Goal: Task Accomplishment & Management: Manage account settings

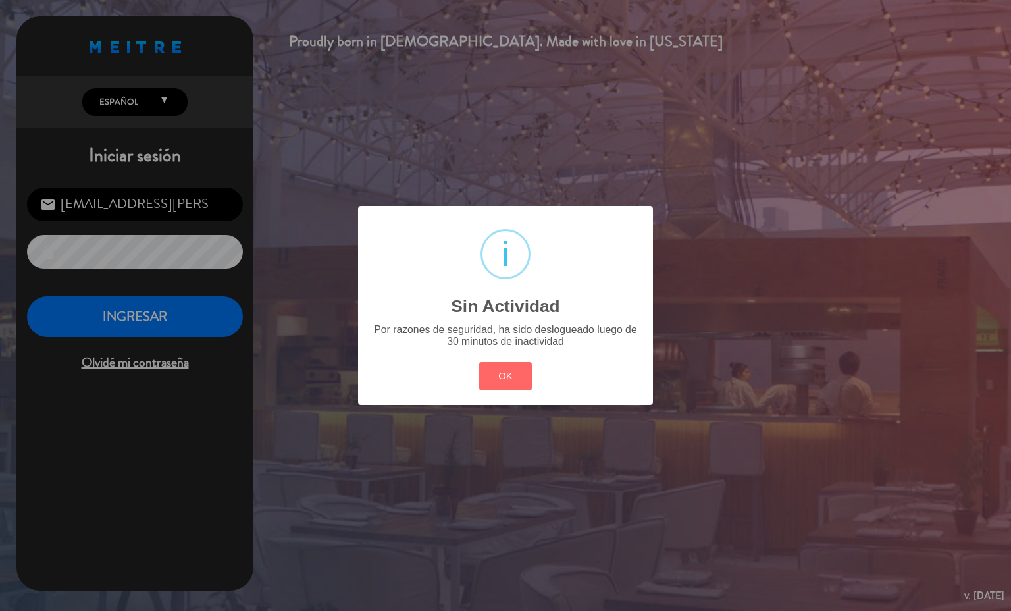
click at [527, 370] on button "OK" at bounding box center [505, 376] width 53 height 28
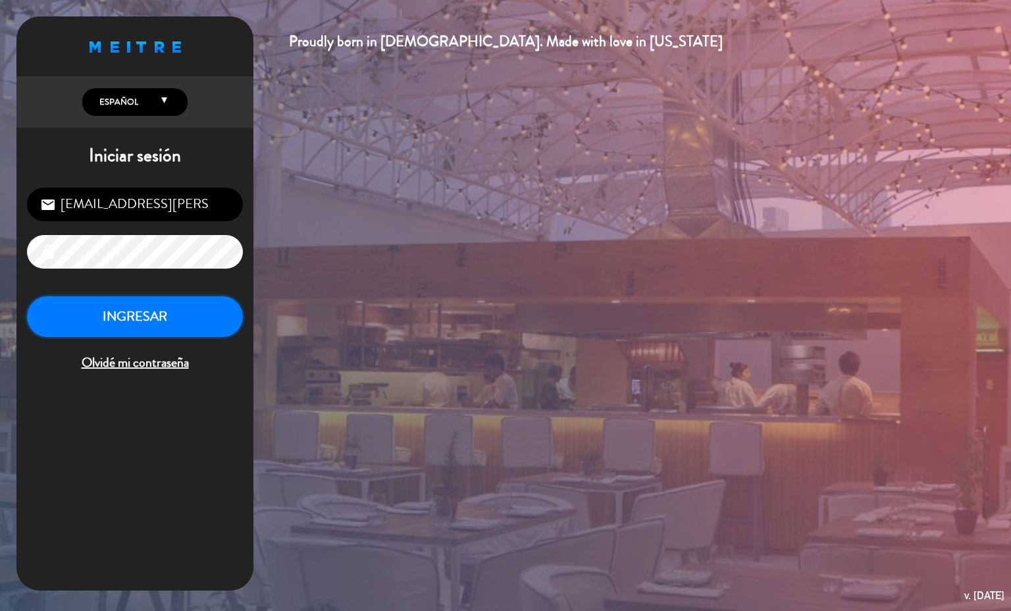
click at [182, 303] on button "INGRESAR" at bounding box center [135, 316] width 216 height 41
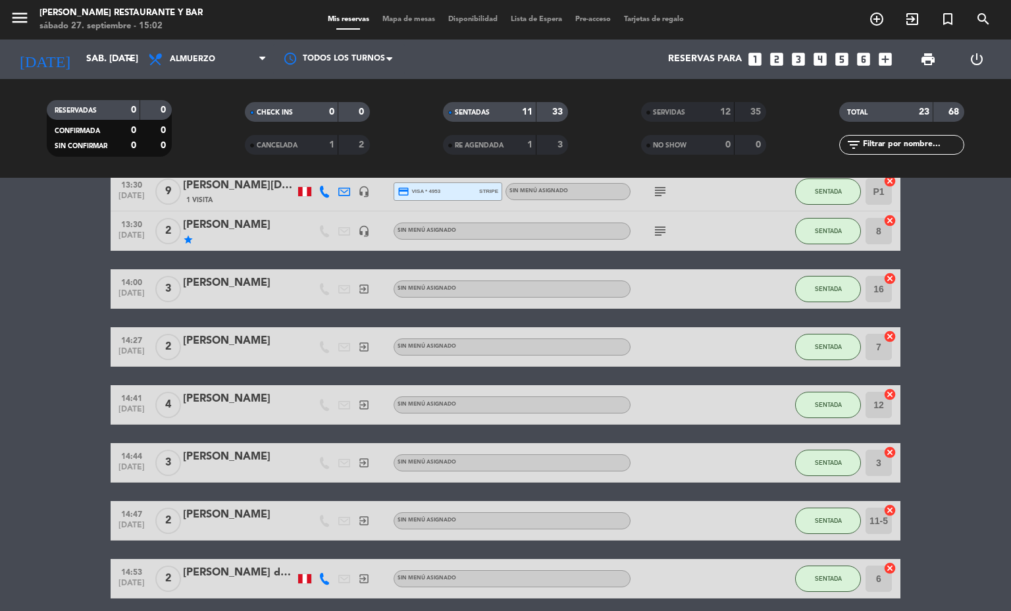
scroll to position [274, 0]
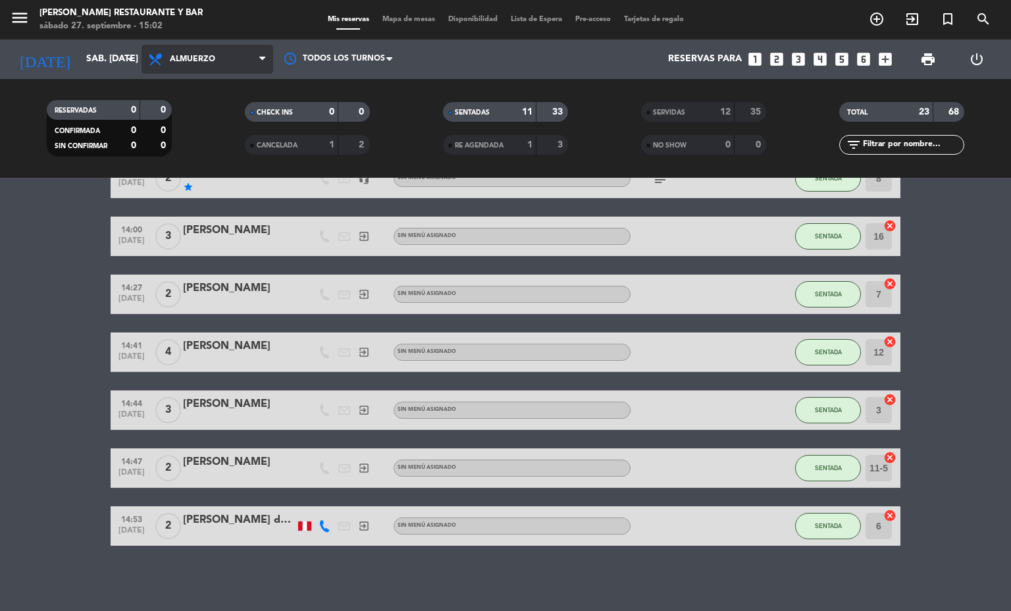
click at [240, 53] on span "Almuerzo" at bounding box center [207, 59] width 132 height 29
click at [218, 136] on div "menu [PERSON_NAME] Restaurante y Bar sábado 27. septiembre - 15:02 Mis reservas…" at bounding box center [505, 89] width 1011 height 178
click at [399, 18] on span "Mapa de mesas" at bounding box center [409, 19] width 66 height 7
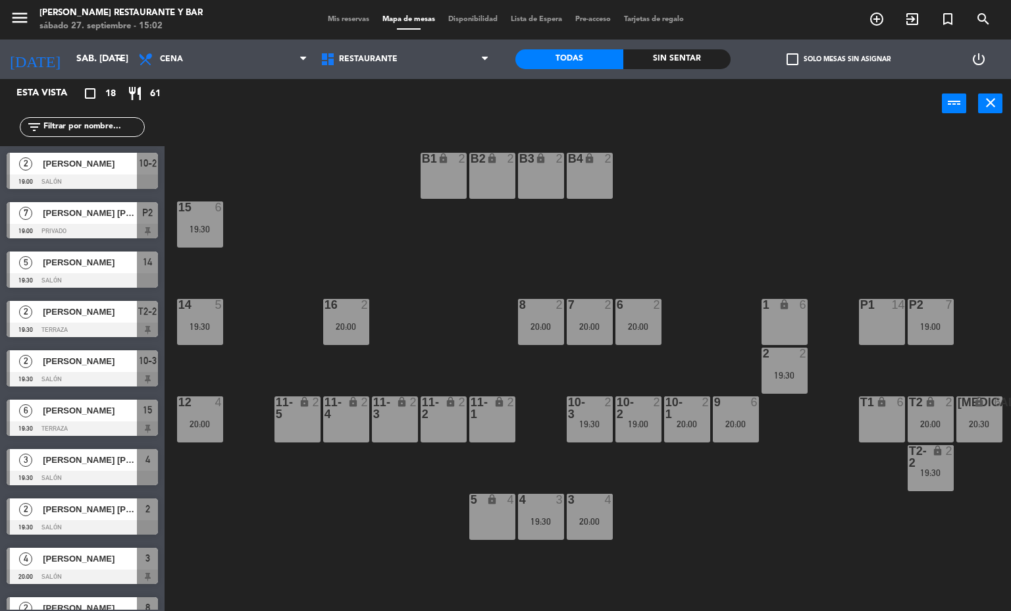
click at [886, 432] on div "T1 lock 6" at bounding box center [882, 419] width 46 height 46
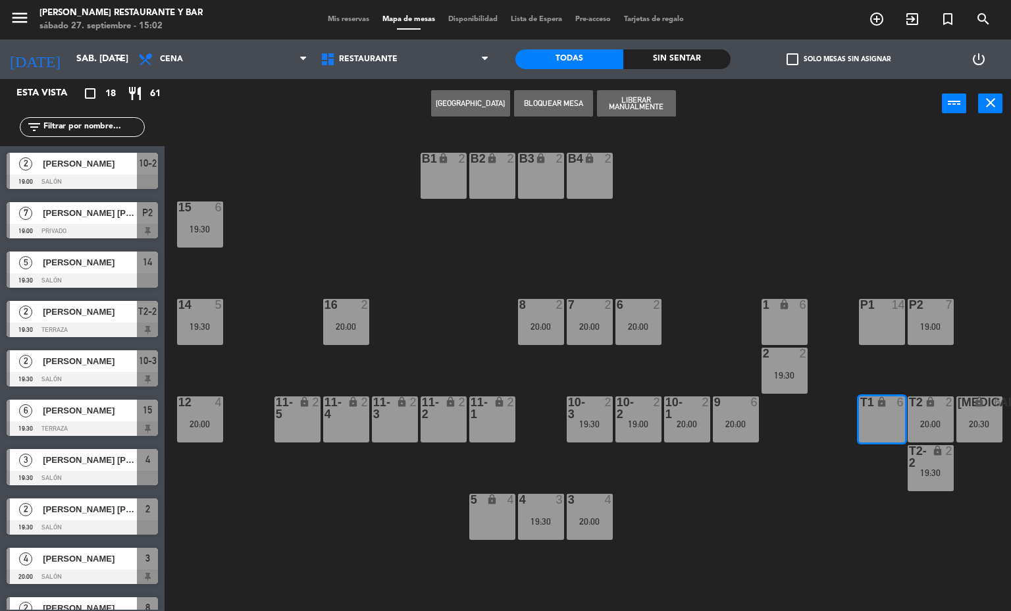
click at [471, 93] on button "[GEOGRAPHIC_DATA]" at bounding box center [470, 103] width 79 height 26
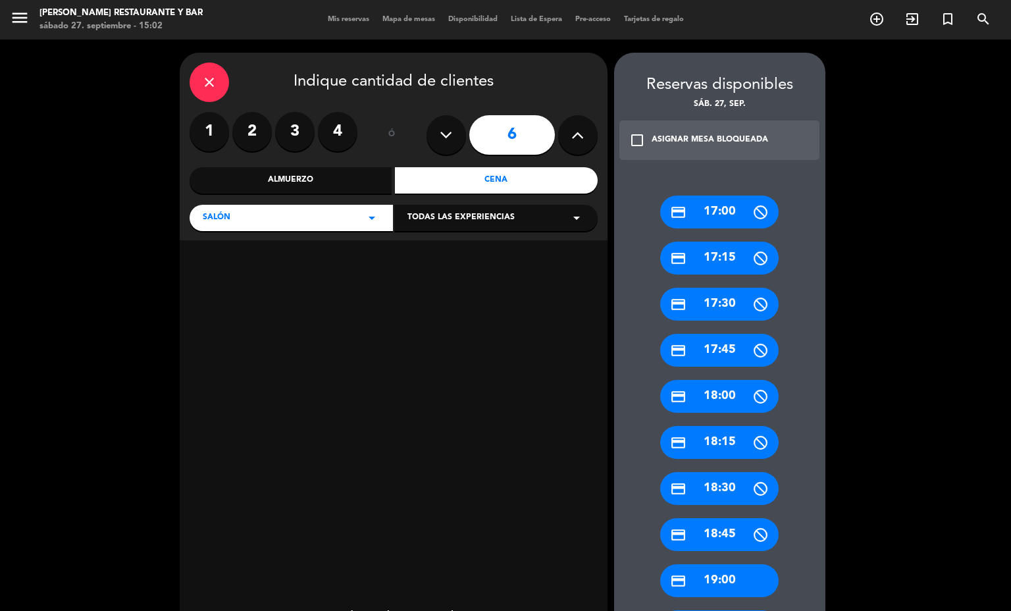
click at [295, 131] on label "3" at bounding box center [294, 131] width 39 height 39
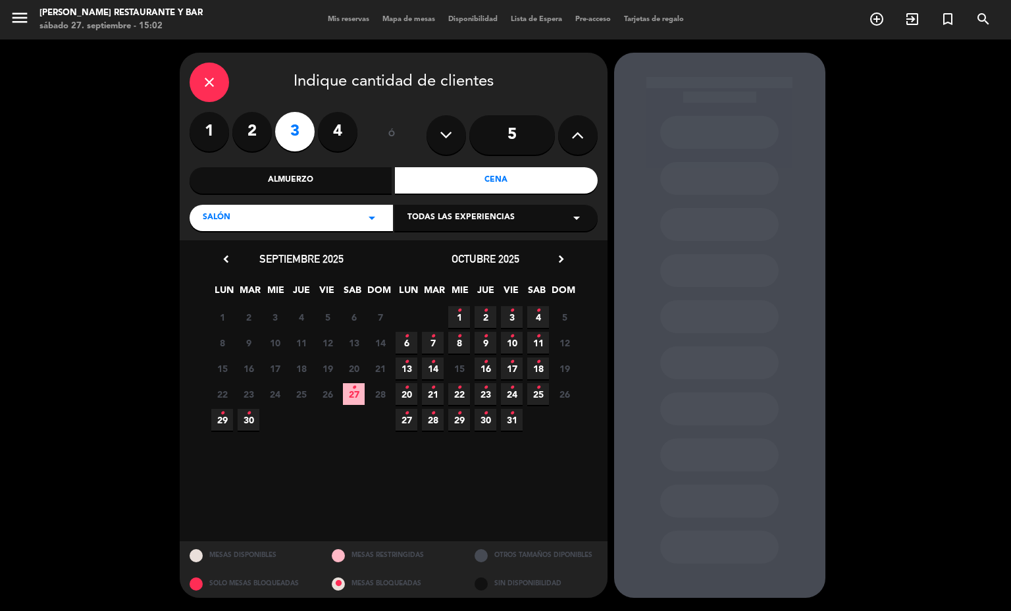
click at [355, 399] on span "27 •" at bounding box center [354, 394] width 22 height 22
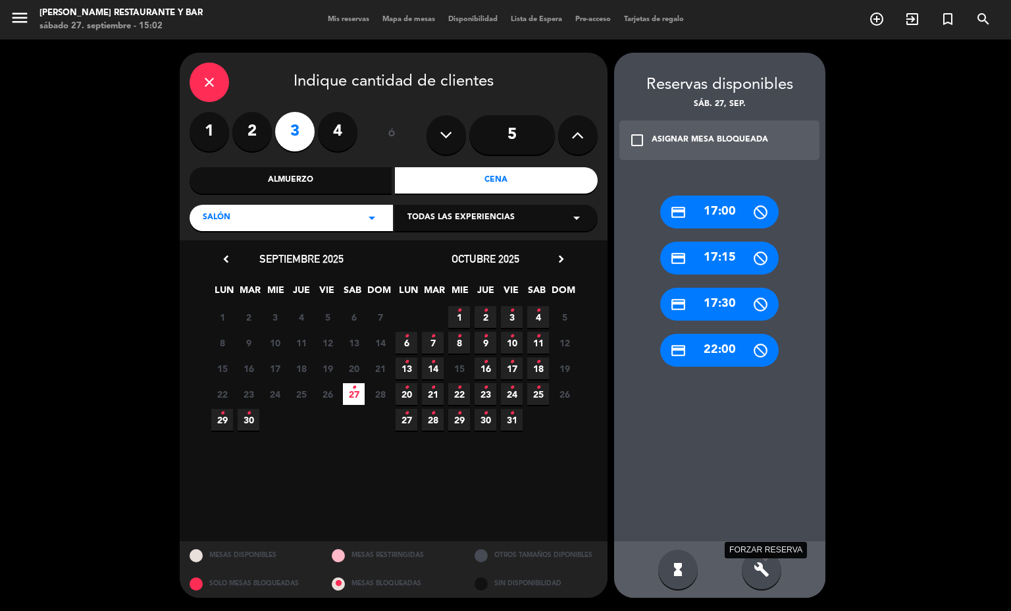
click at [764, 563] on icon "build" at bounding box center [761, 569] width 16 height 16
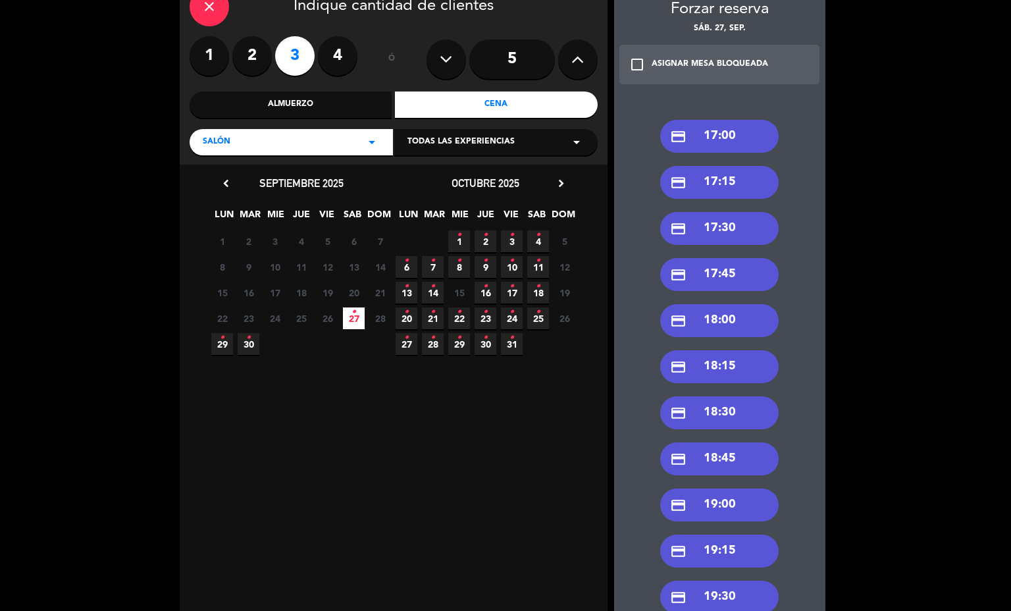
scroll to position [99, 0]
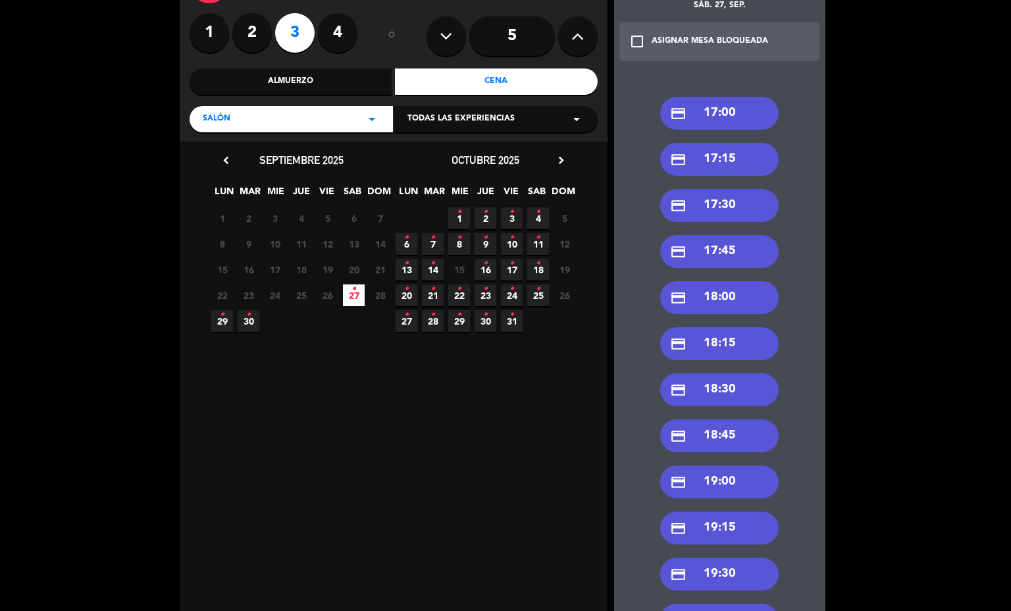
click at [719, 571] on div "credit_card 19:30" at bounding box center [719, 573] width 118 height 33
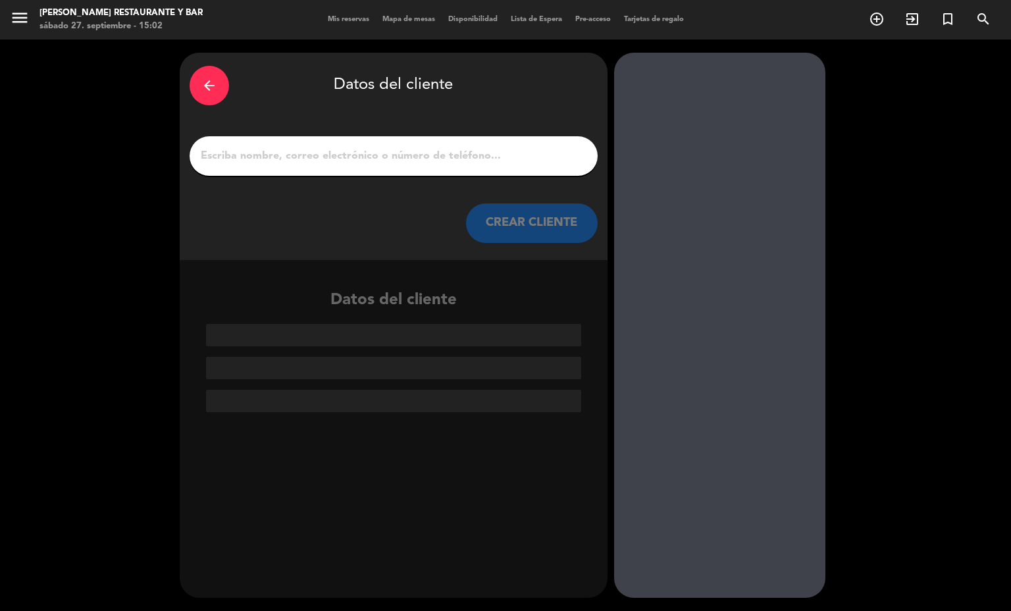
click at [342, 151] on input "1" at bounding box center [393, 156] width 388 height 18
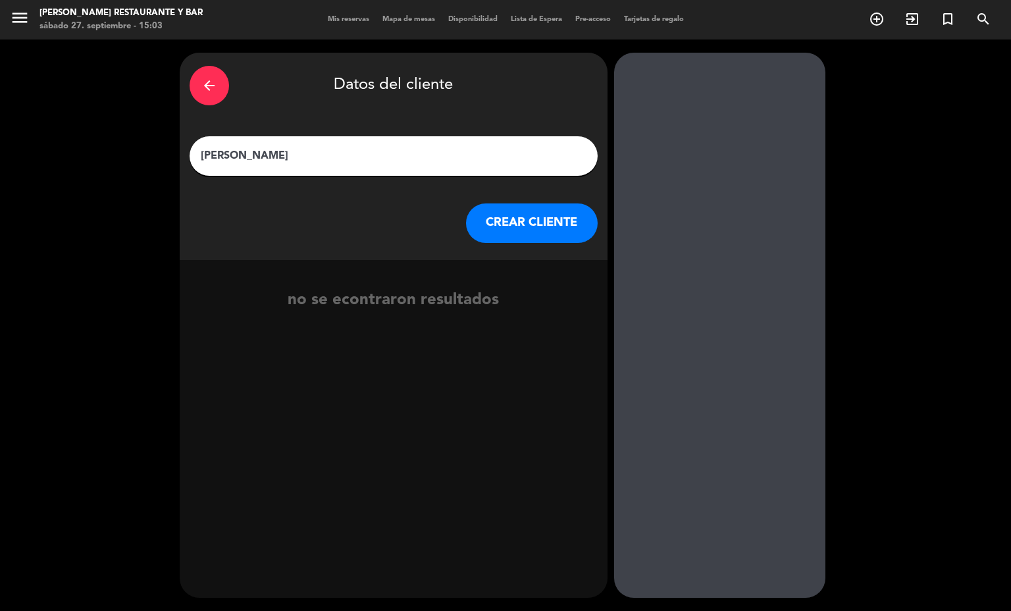
type input "[PERSON_NAME]"
click at [486, 232] on button "CREAR CLIENTE" at bounding box center [532, 222] width 132 height 39
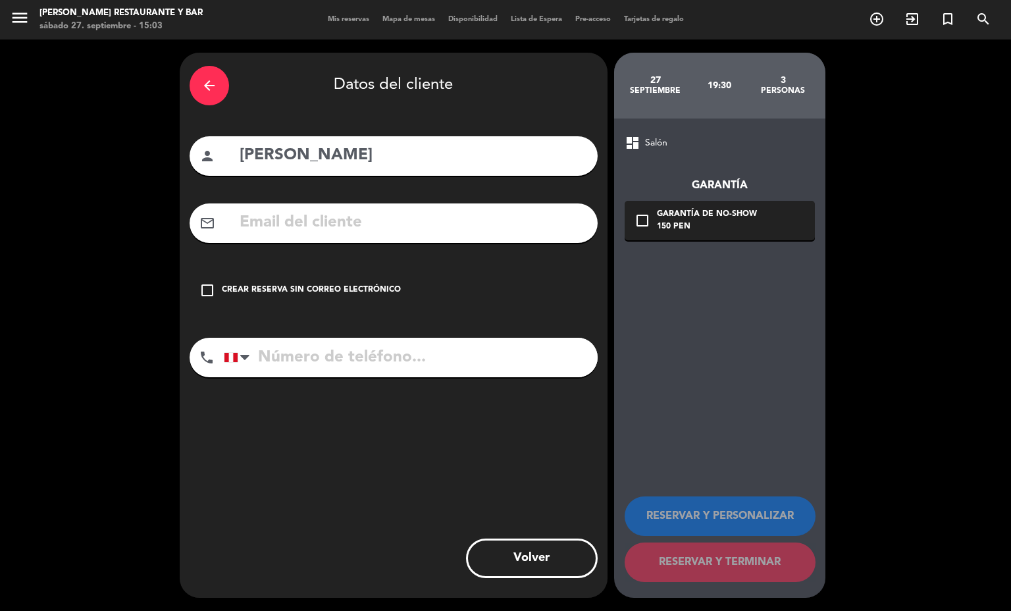
click at [429, 366] on input "tel" at bounding box center [411, 357] width 374 height 39
type input "940404024"
click at [392, 223] on input "text" at bounding box center [412, 222] width 349 height 27
type input "s"
type input "c"
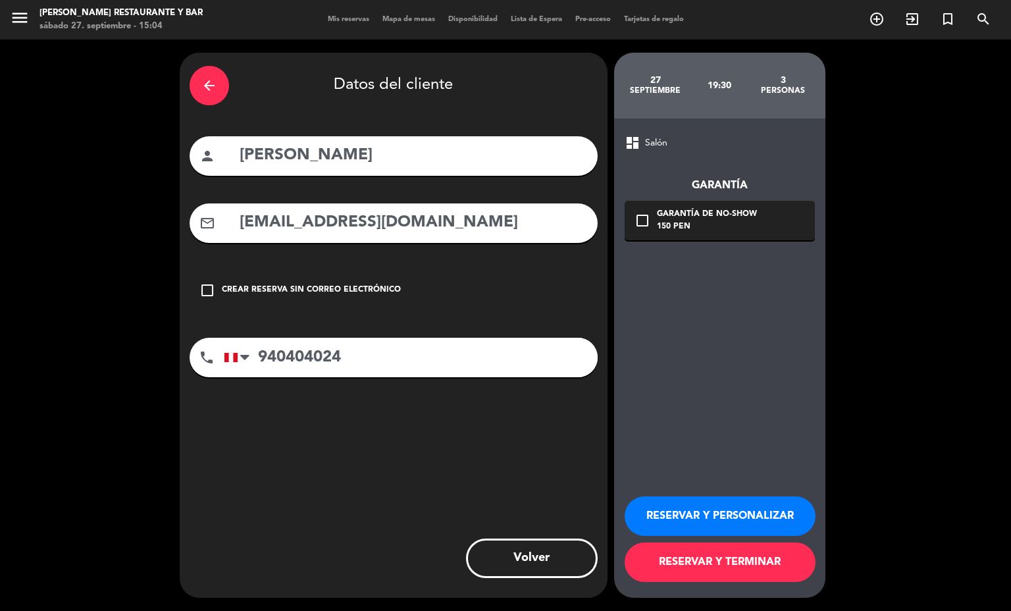
type input "[EMAIL_ADDRESS][DOMAIN_NAME]"
click at [727, 208] on div "Garantía de no-show" at bounding box center [707, 214] width 100 height 13
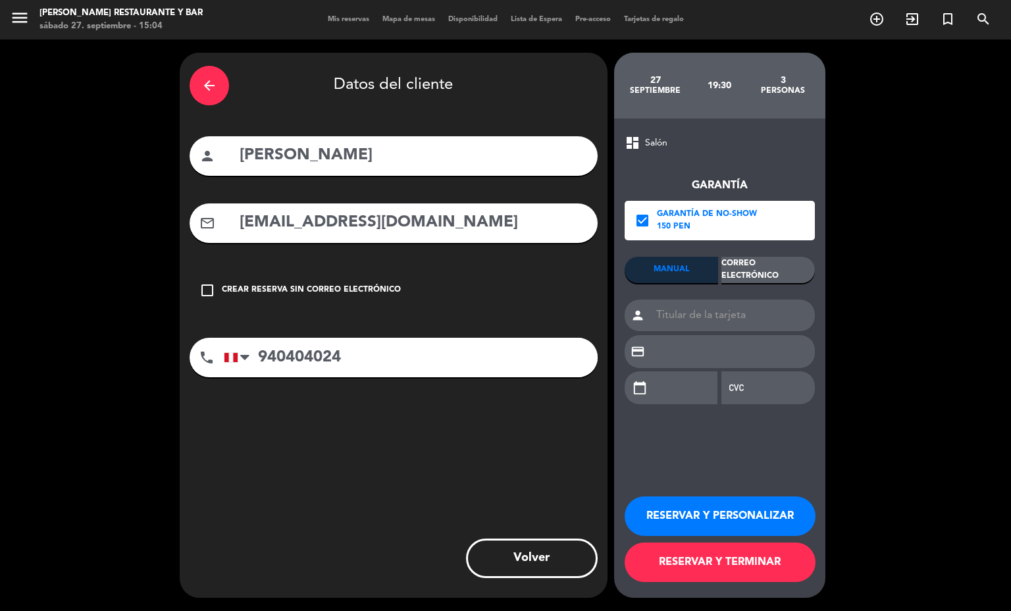
click at [778, 271] on div "Correo Electrónico" at bounding box center [767, 270] width 93 height 26
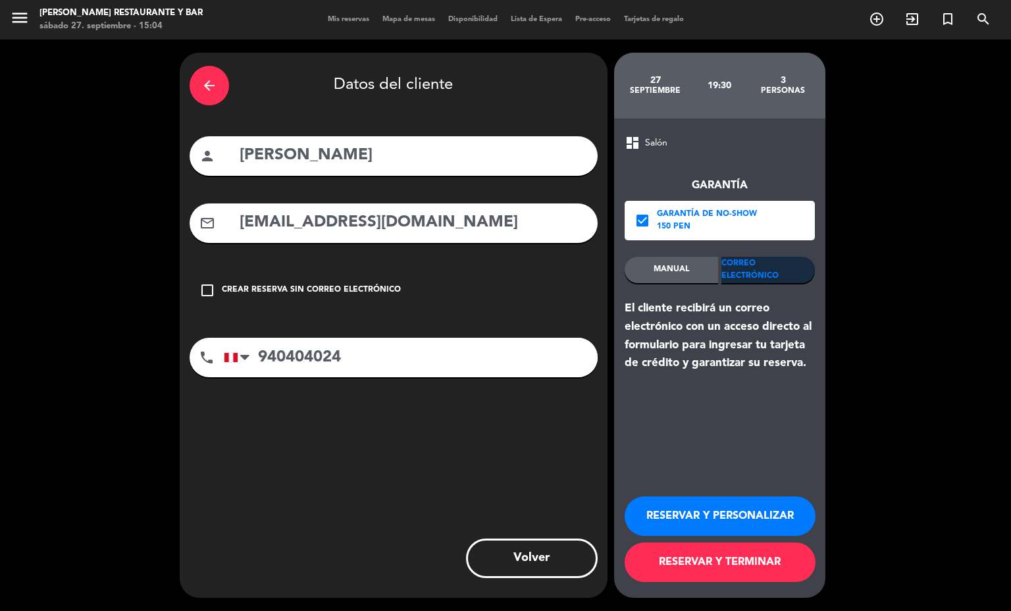
click at [730, 567] on button "RESERVAR Y TERMINAR" at bounding box center [720, 561] width 191 height 39
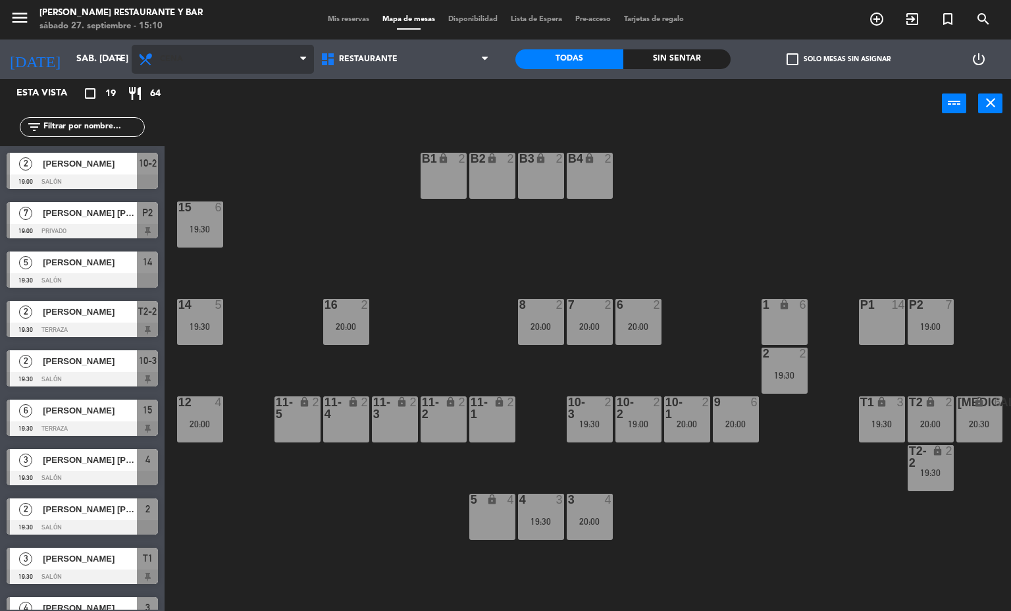
click at [255, 63] on span "Cena" at bounding box center [223, 59] width 182 height 29
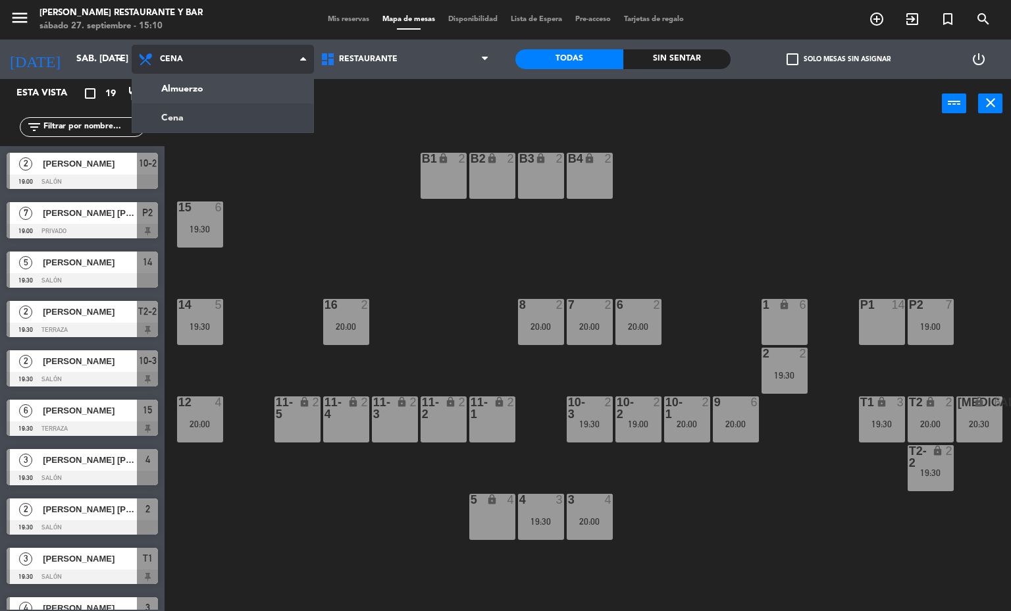
click at [261, 82] on ng-component "menu [PERSON_NAME] Restaurante y Bar sábado 27. septiembre - 15:10 Mis reservas…" at bounding box center [505, 305] width 1011 height 611
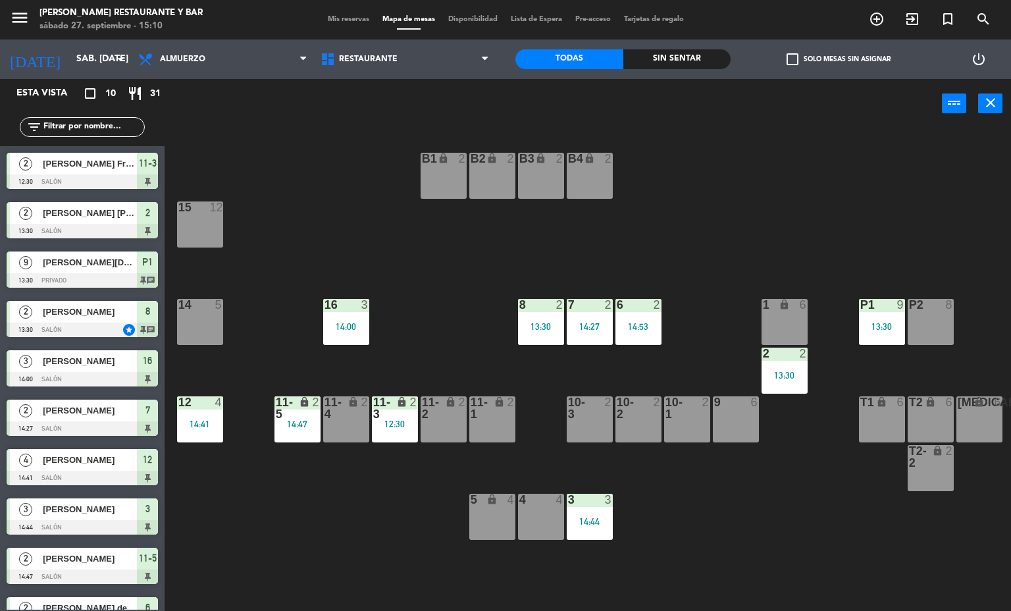
click at [538, 326] on div "13:30" at bounding box center [541, 326] width 46 height 9
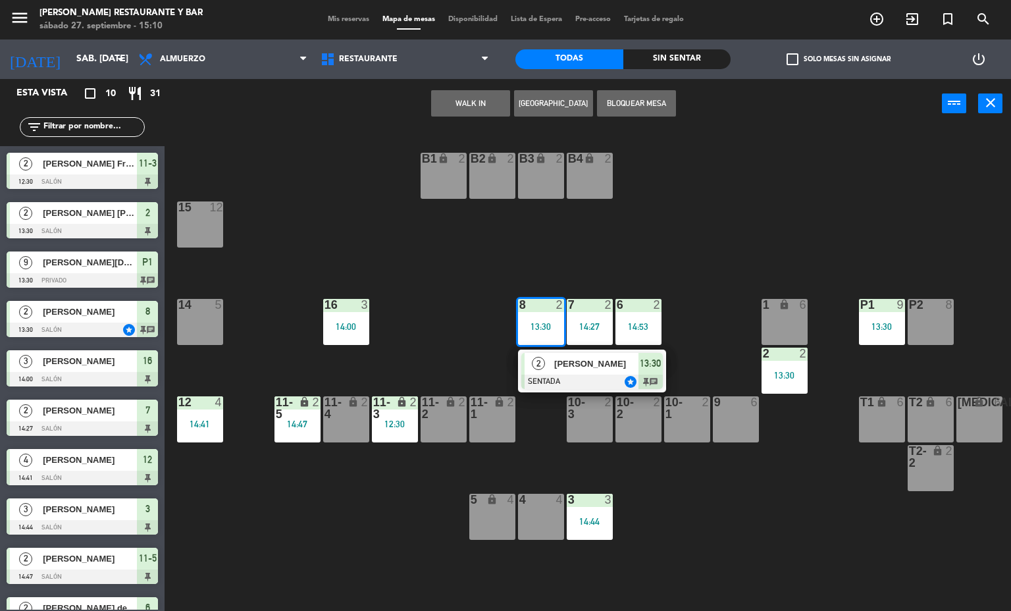
click at [602, 377] on div at bounding box center [591, 381] width 141 height 14
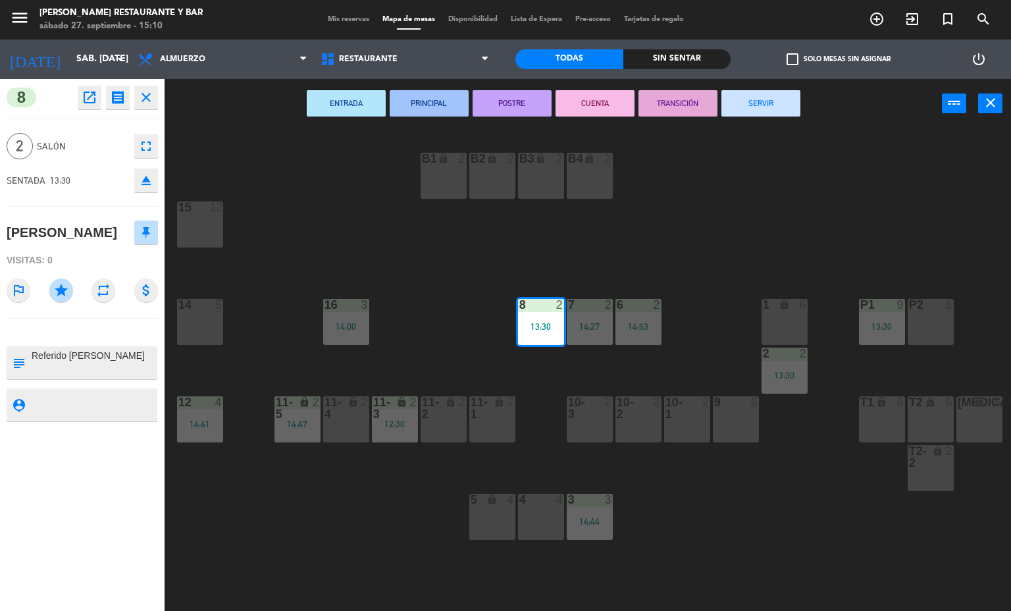
click at [760, 103] on button "SERVIR" at bounding box center [760, 103] width 79 height 26
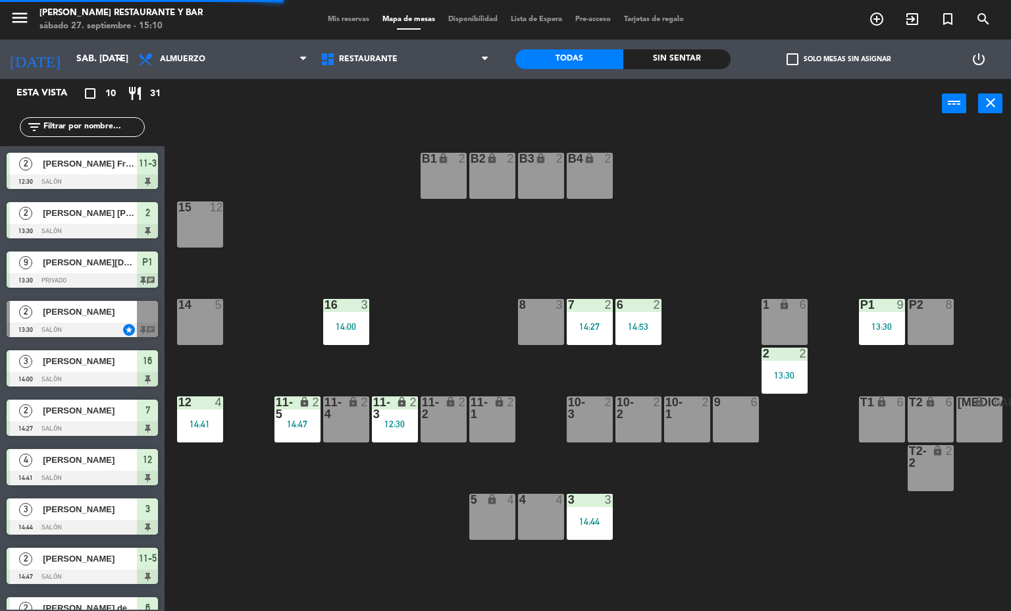
click at [589, 326] on div "14:27" at bounding box center [590, 326] width 46 height 9
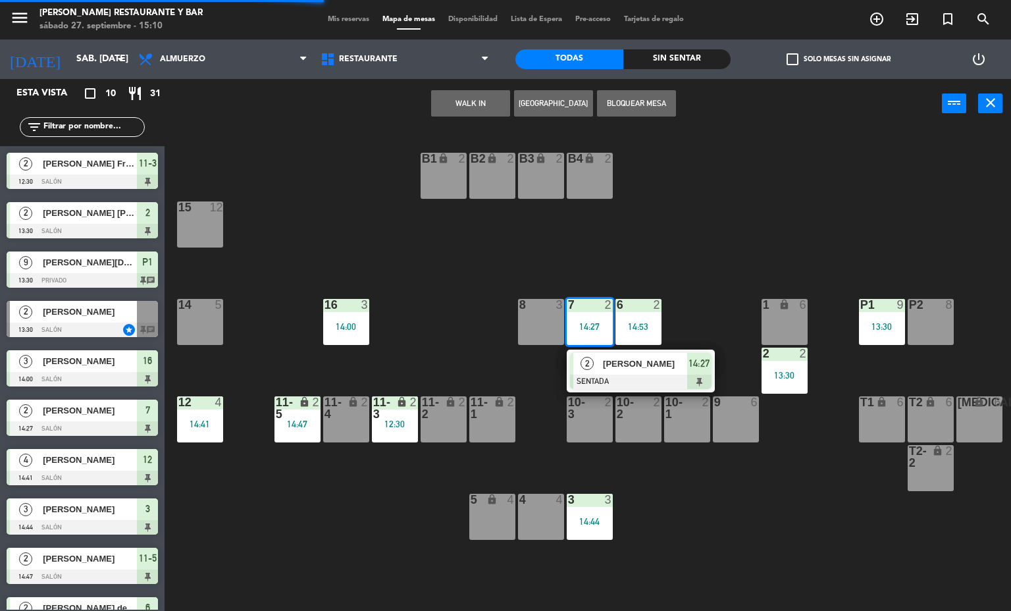
click at [619, 363] on span "[PERSON_NAME]" at bounding box center [645, 364] width 84 height 14
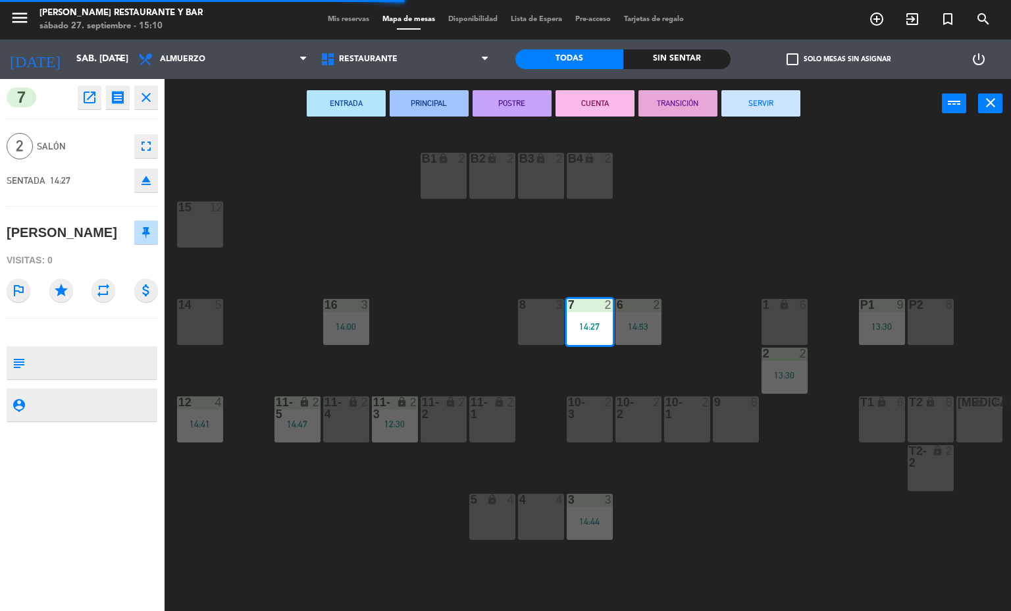
click at [759, 103] on button "SERVIR" at bounding box center [760, 103] width 79 height 26
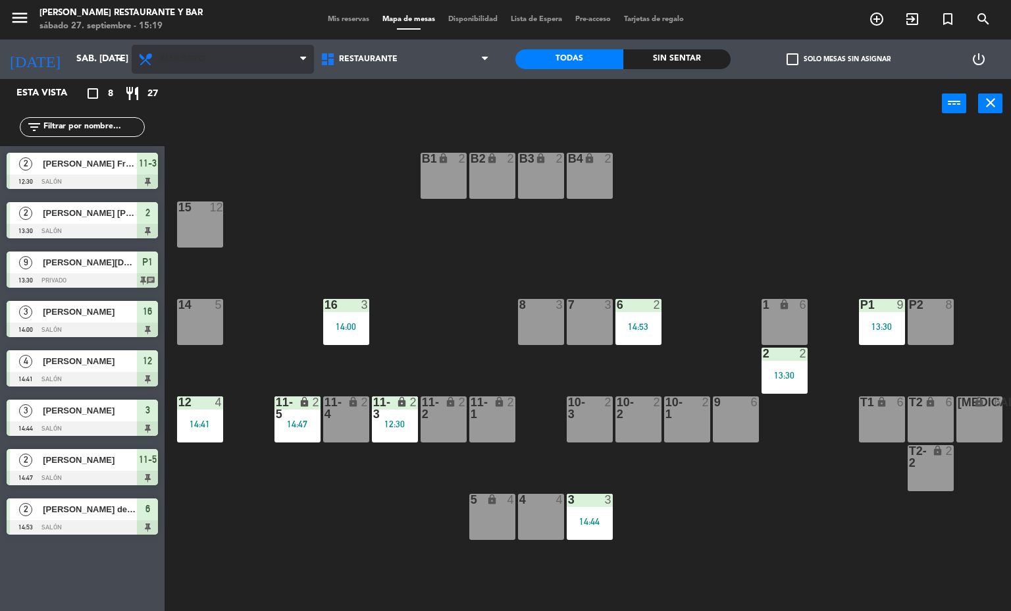
click at [278, 60] on span "Almuerzo" at bounding box center [223, 59] width 182 height 29
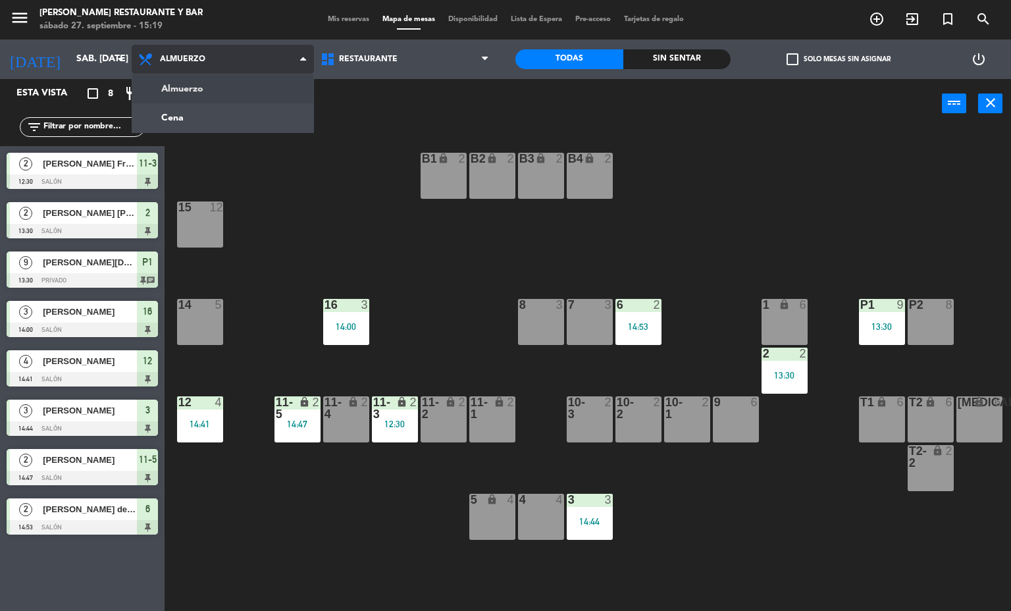
click at [241, 122] on ng-component "menu [PERSON_NAME] Restaurante y Bar sábado 27. septiembre - 15:19 Mis reservas…" at bounding box center [505, 305] width 1011 height 611
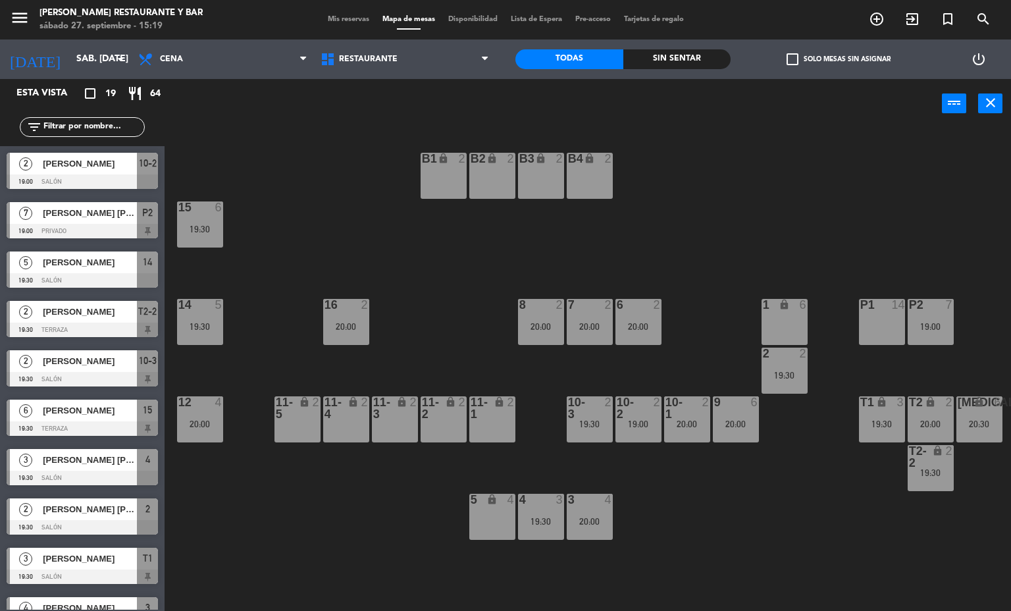
click at [347, 20] on span "Mis reservas" at bounding box center [348, 19] width 55 height 7
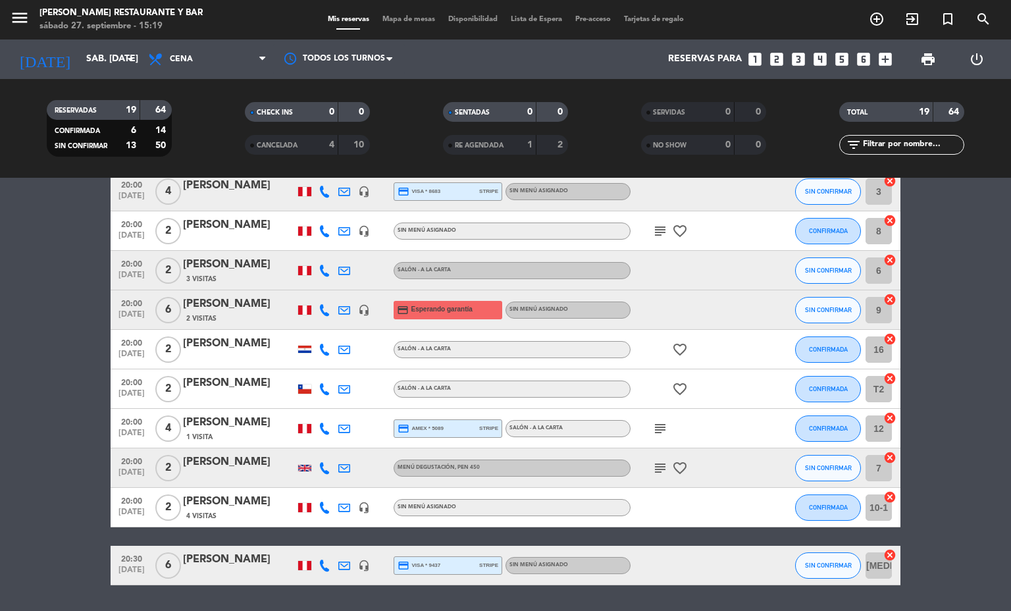
scroll to position [494, 0]
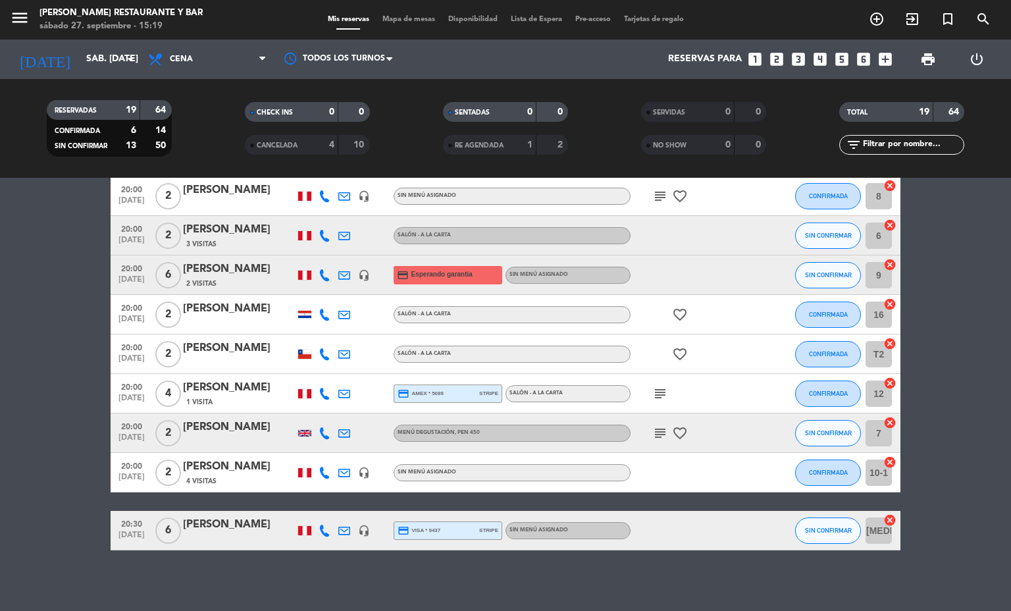
click at [652, 434] on icon "subject" at bounding box center [660, 433] width 16 height 16
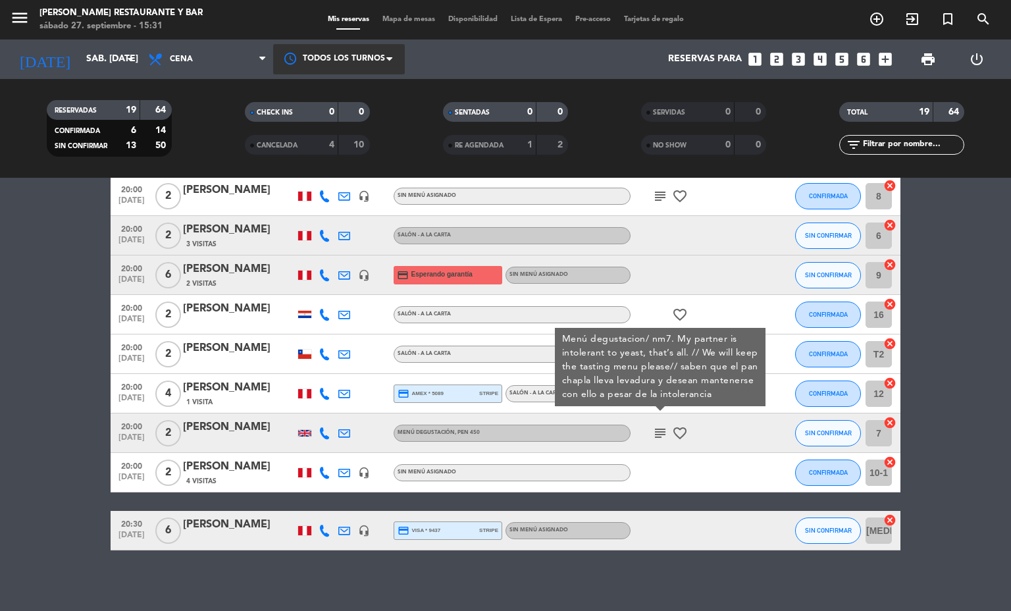
click at [399, 48] on div at bounding box center [339, 59] width 132 height 30
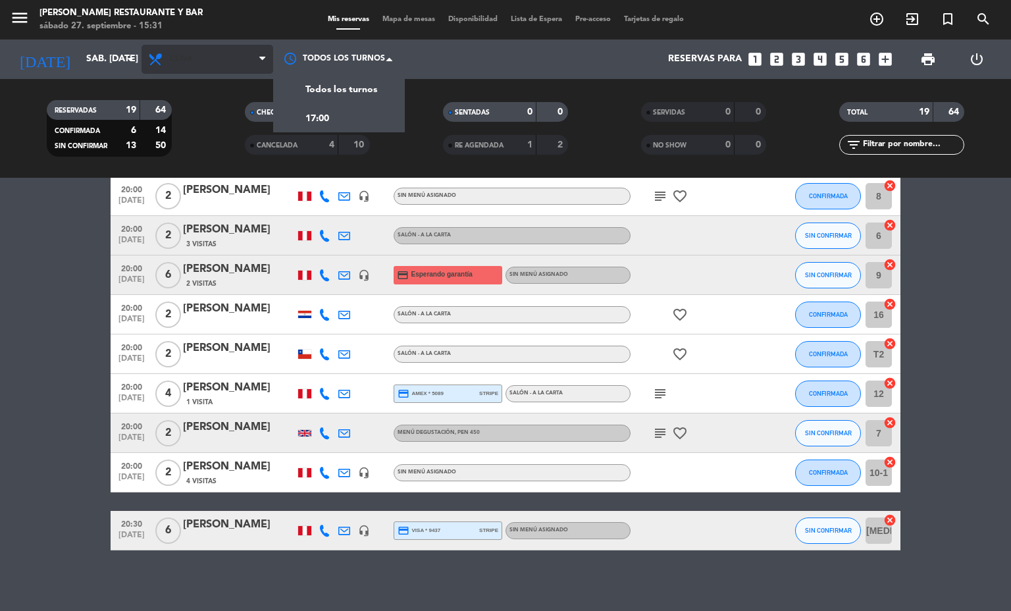
click at [223, 65] on span "Cena" at bounding box center [207, 59] width 132 height 29
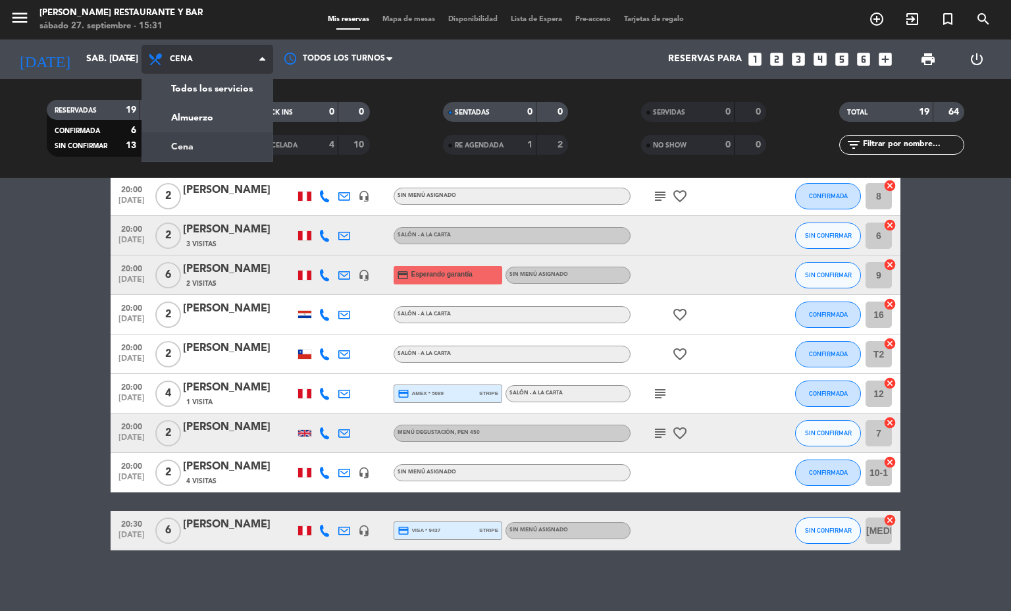
click at [202, 117] on div "menu [PERSON_NAME] Restaurante y Bar sábado 27. septiembre - 15:31 Mis reservas…" at bounding box center [505, 89] width 1011 height 178
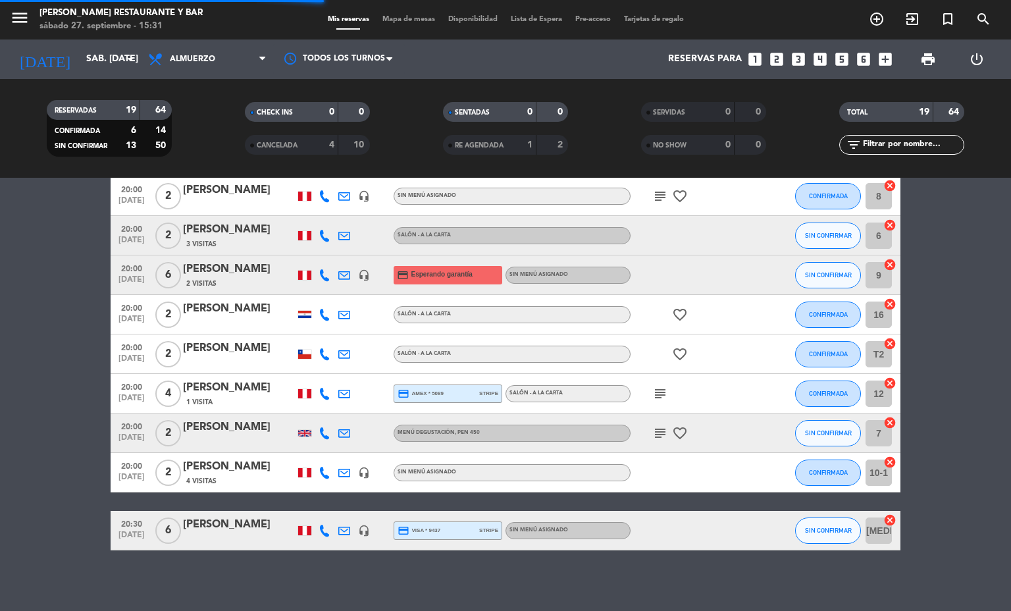
click at [413, 16] on span "Mapa de mesas" at bounding box center [409, 19] width 66 height 7
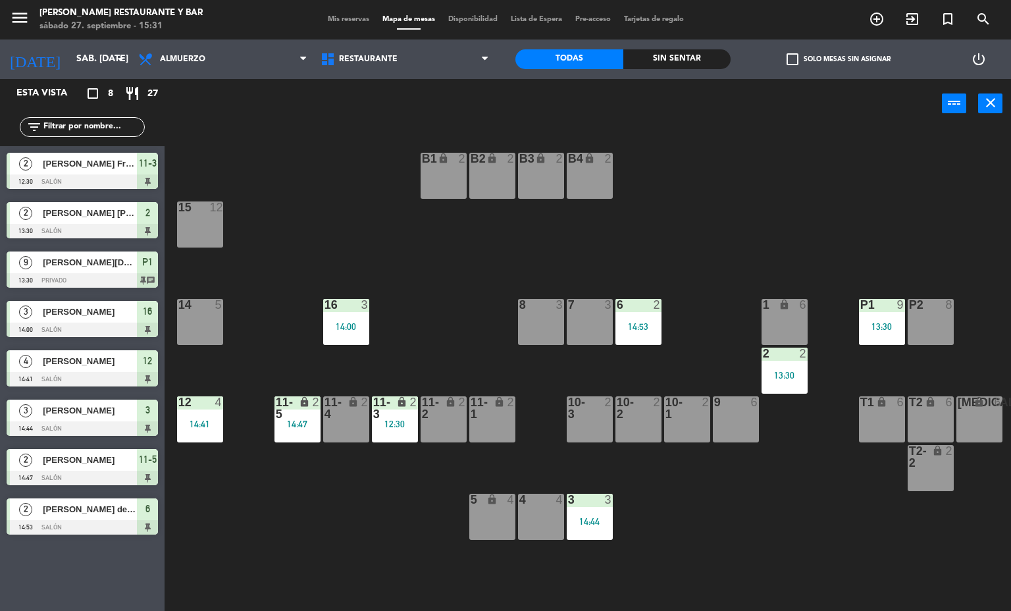
click at [790, 375] on div "13:30" at bounding box center [784, 374] width 46 height 9
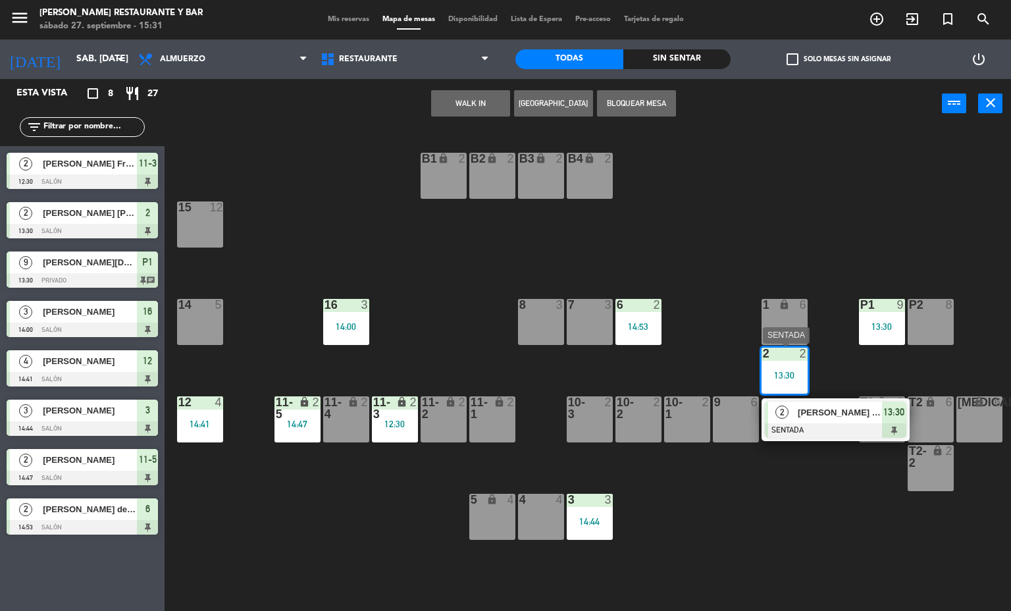
click at [806, 430] on div at bounding box center [835, 430] width 141 height 14
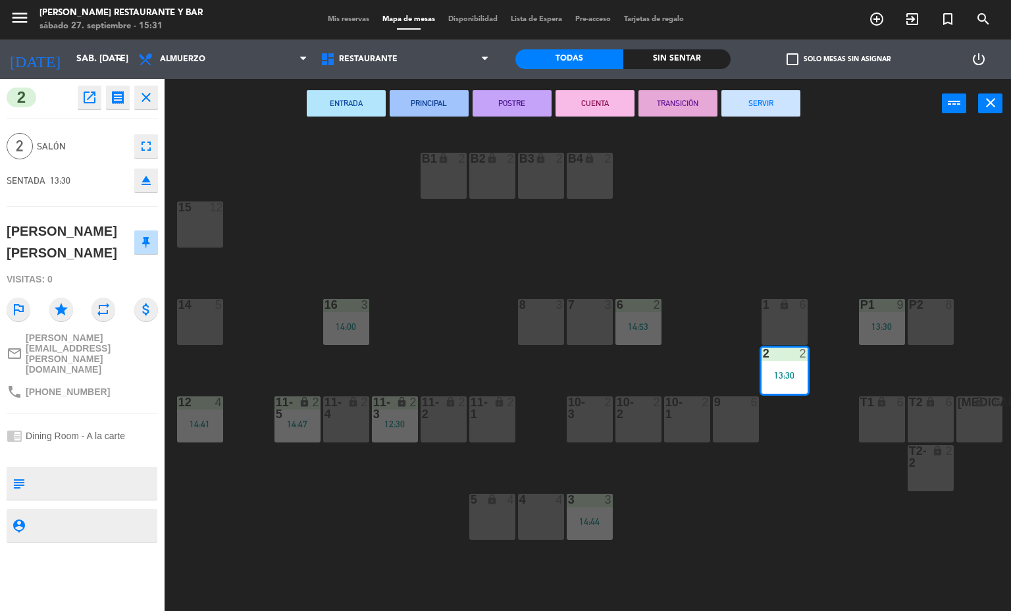
click at [765, 103] on button "SERVIR" at bounding box center [760, 103] width 79 height 26
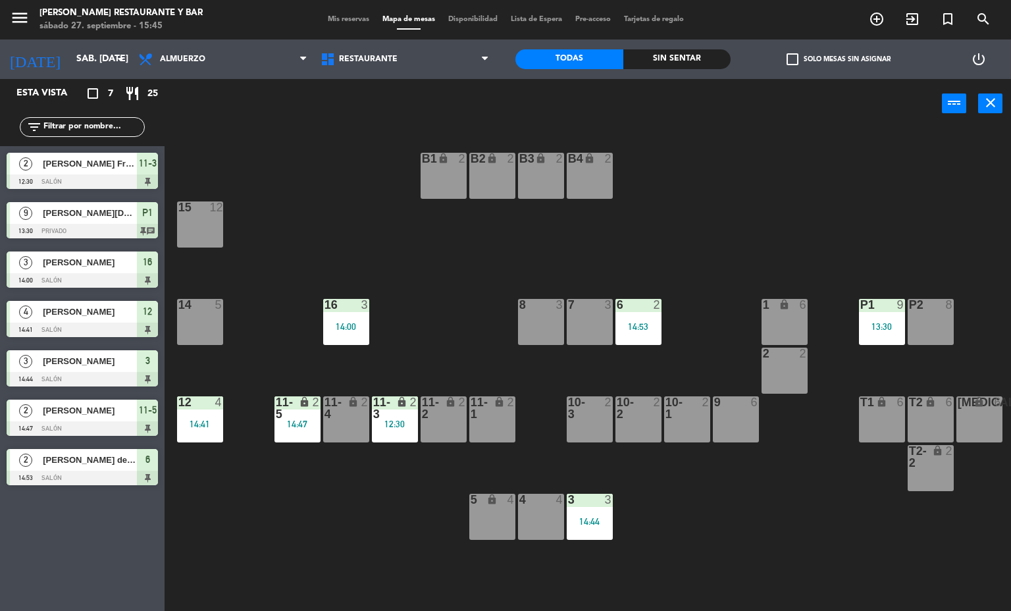
click at [642, 328] on div "14:53" at bounding box center [638, 326] width 46 height 9
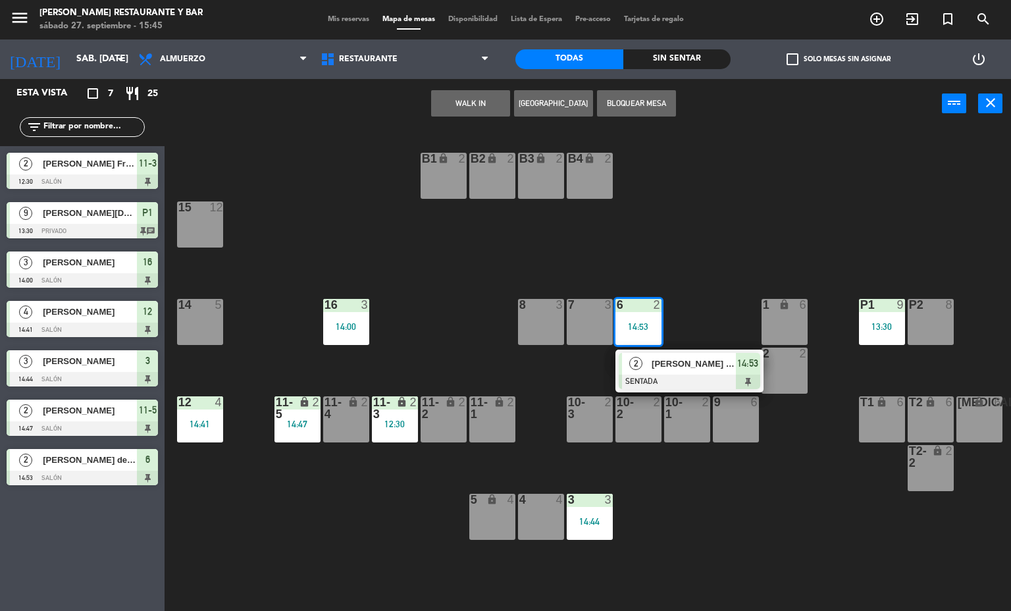
click at [660, 370] on span "[PERSON_NAME] del [PERSON_NAME]" at bounding box center [693, 364] width 84 height 14
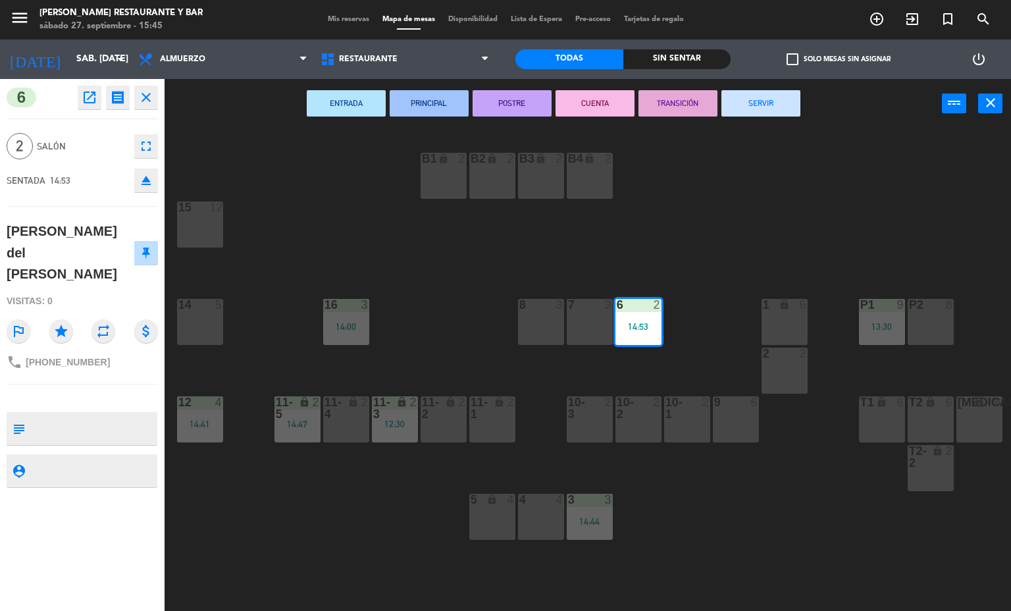
click at [764, 103] on button "SERVIR" at bounding box center [760, 103] width 79 height 26
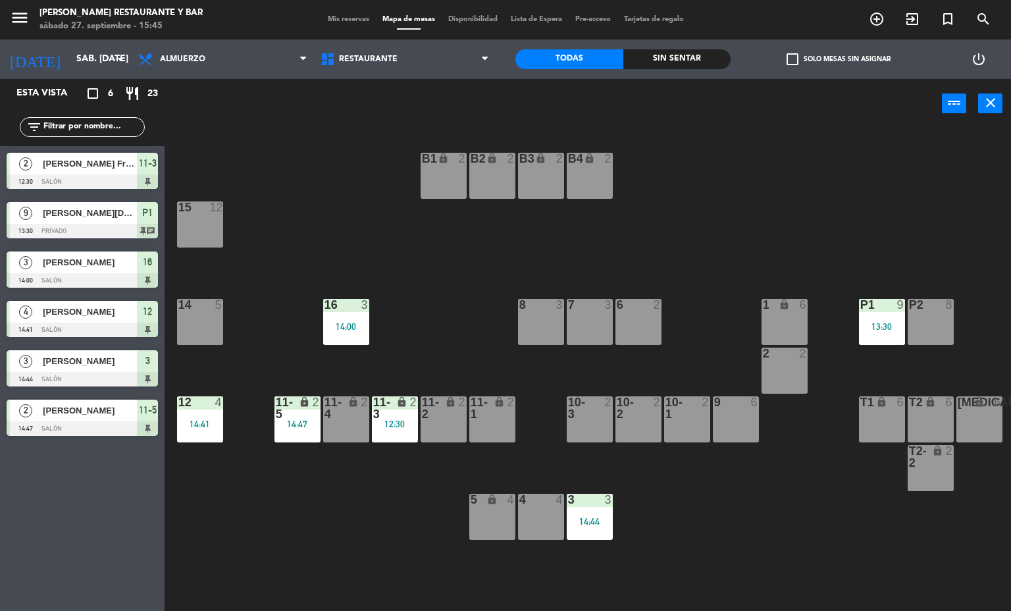
click at [394, 423] on div "12:30" at bounding box center [395, 423] width 46 height 9
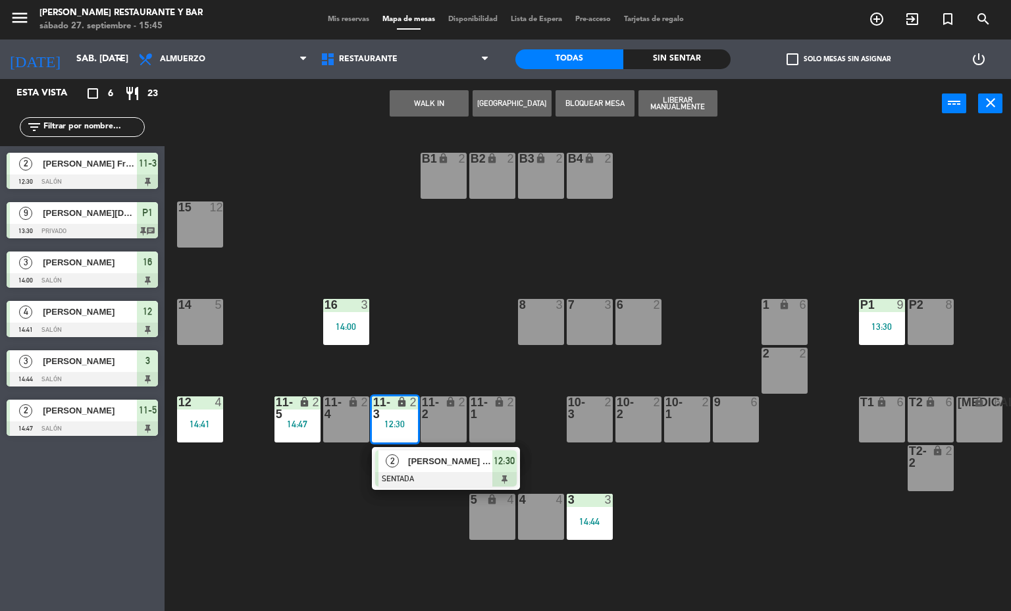
click at [457, 463] on span "[PERSON_NAME] França" at bounding box center [450, 461] width 84 height 14
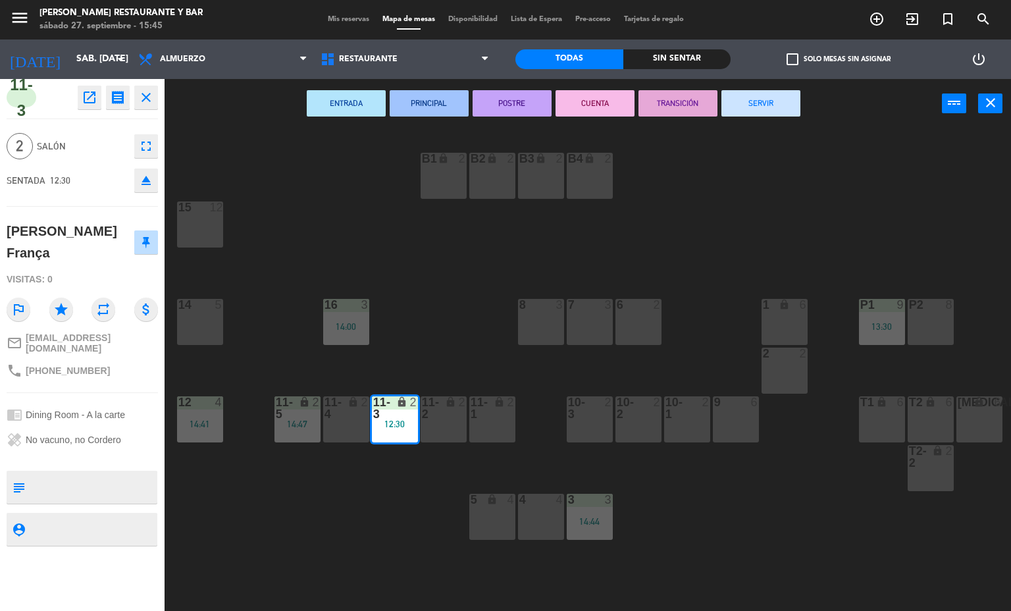
click at [756, 107] on button "SERVIR" at bounding box center [760, 103] width 79 height 26
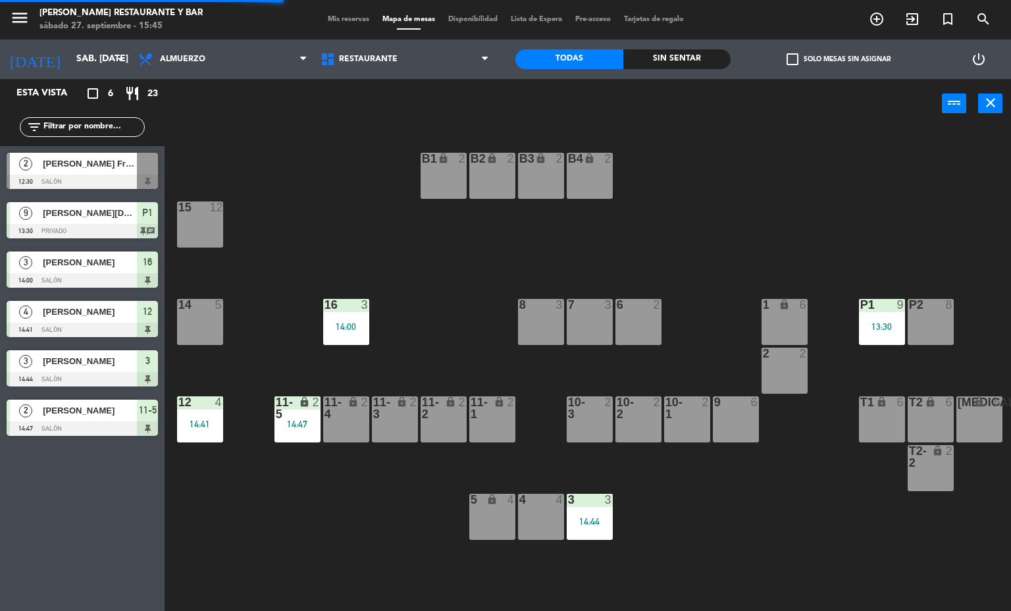
click at [295, 437] on div "11-5 lock 2 14:47" at bounding box center [297, 419] width 46 height 46
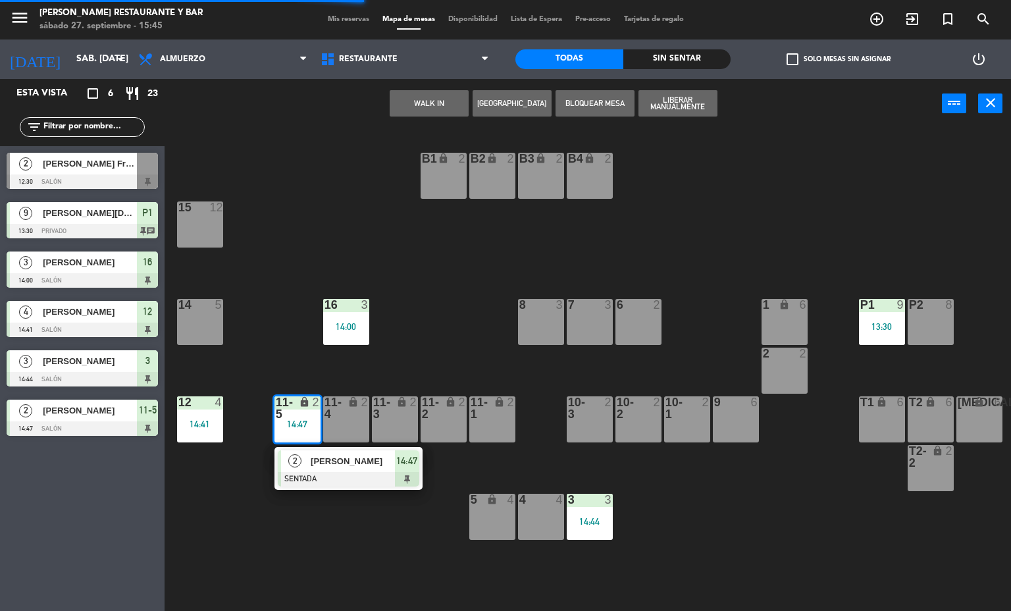
click at [387, 468] on span "[PERSON_NAME]" at bounding box center [353, 461] width 84 height 14
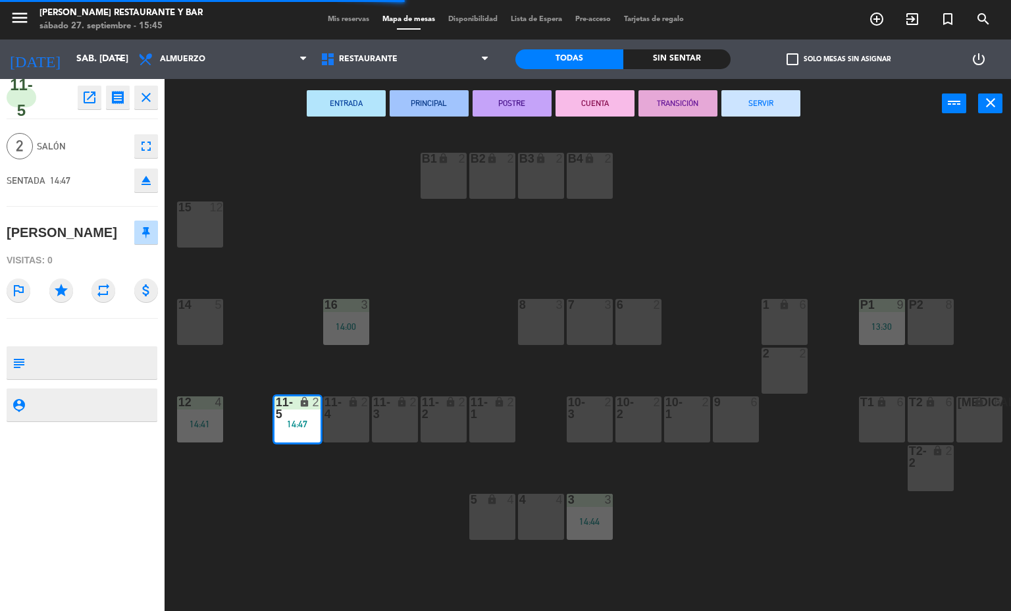
click at [753, 103] on button "SERVIR" at bounding box center [760, 103] width 79 height 26
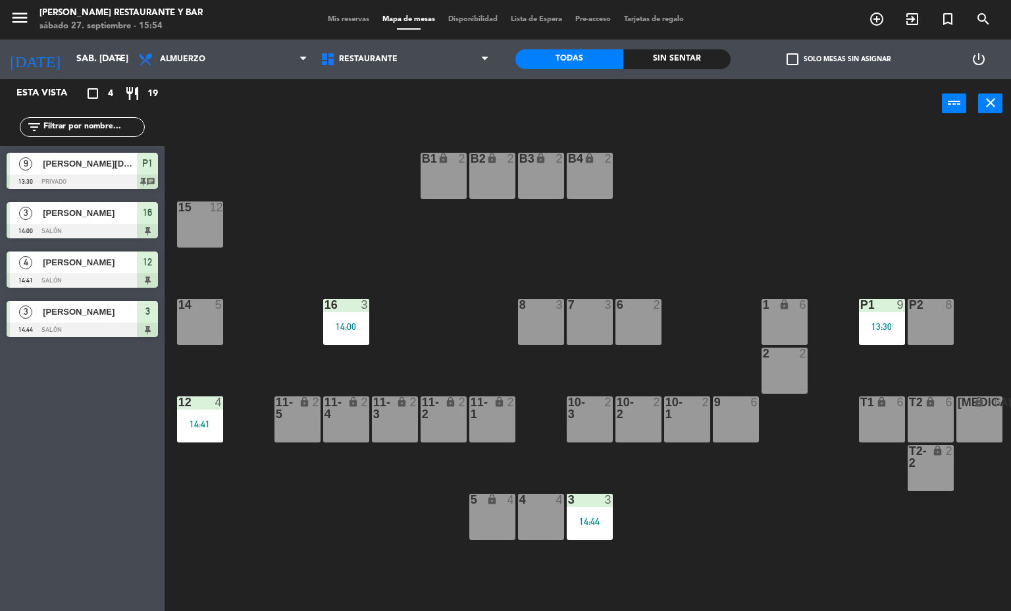
click at [202, 415] on div "12 4 14:41" at bounding box center [200, 419] width 46 height 46
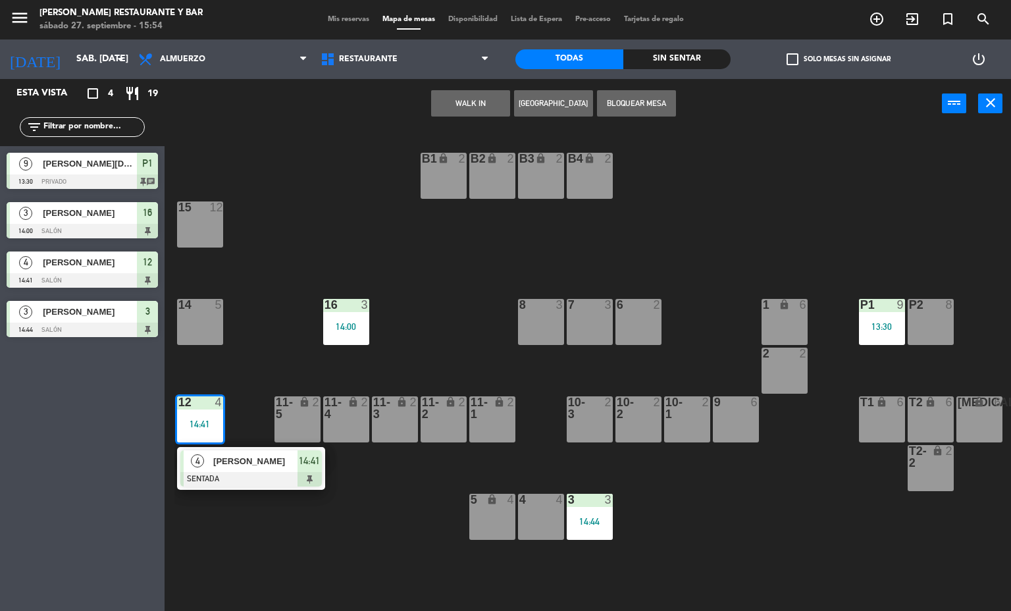
click at [263, 474] on div at bounding box center [250, 479] width 141 height 14
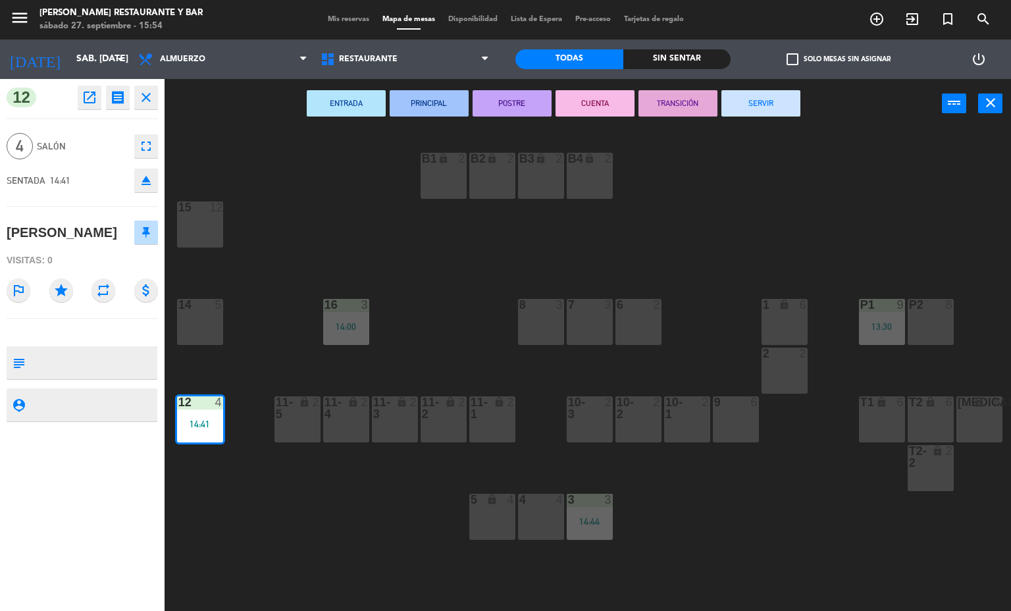
click at [753, 103] on button "SERVIR" at bounding box center [760, 103] width 79 height 26
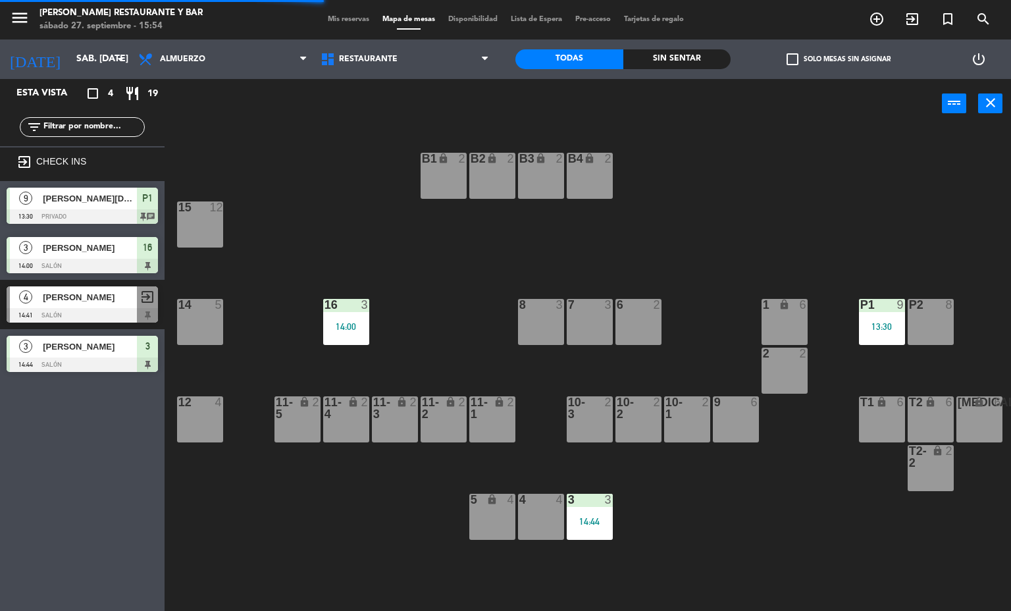
click at [875, 326] on div "13:30" at bounding box center [882, 326] width 46 height 9
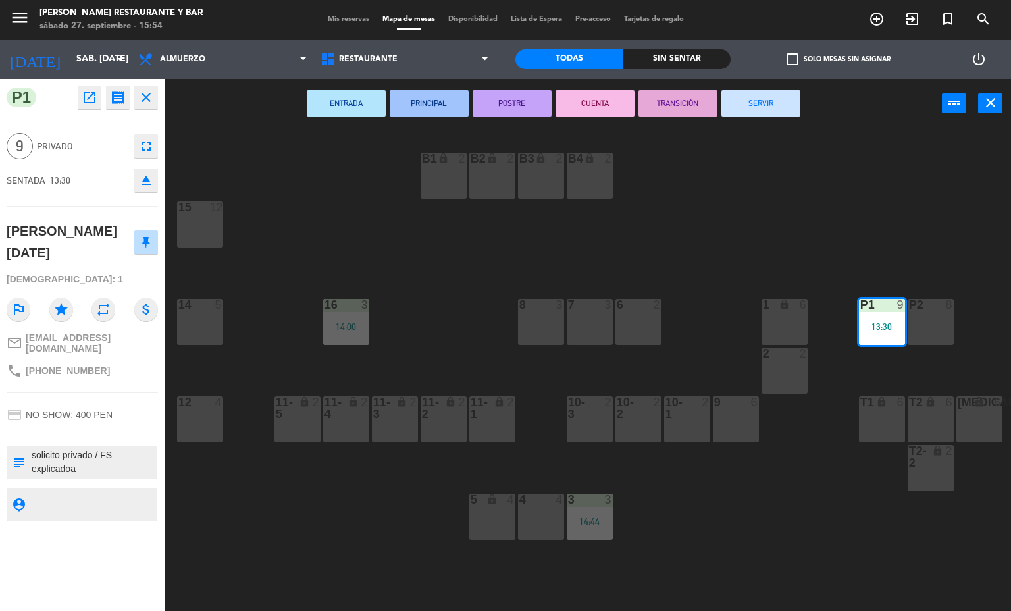
click at [764, 103] on button "SERVIR" at bounding box center [760, 103] width 79 height 26
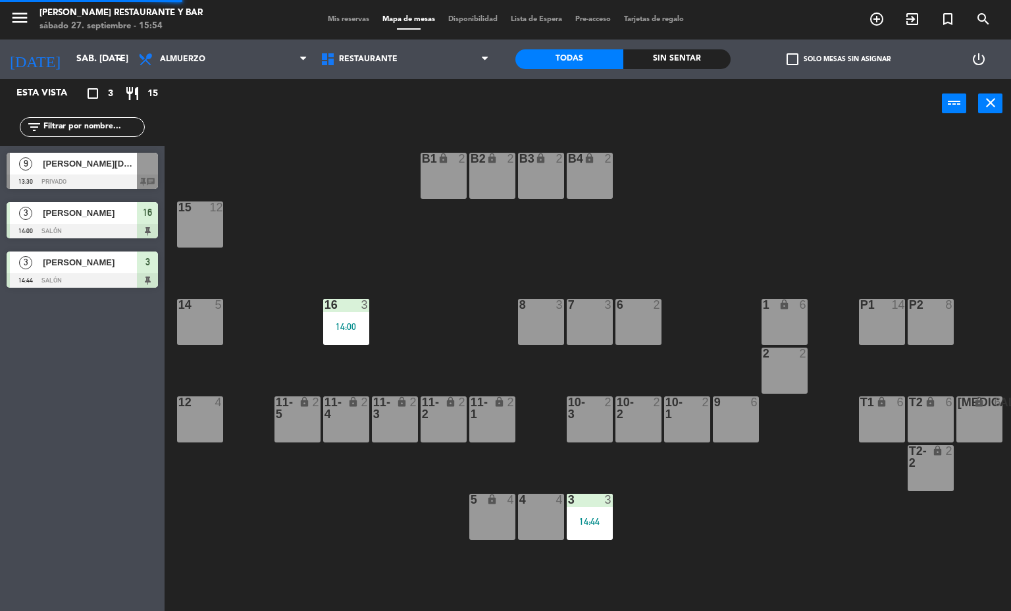
click at [585, 522] on div "14:44" at bounding box center [590, 521] width 46 height 9
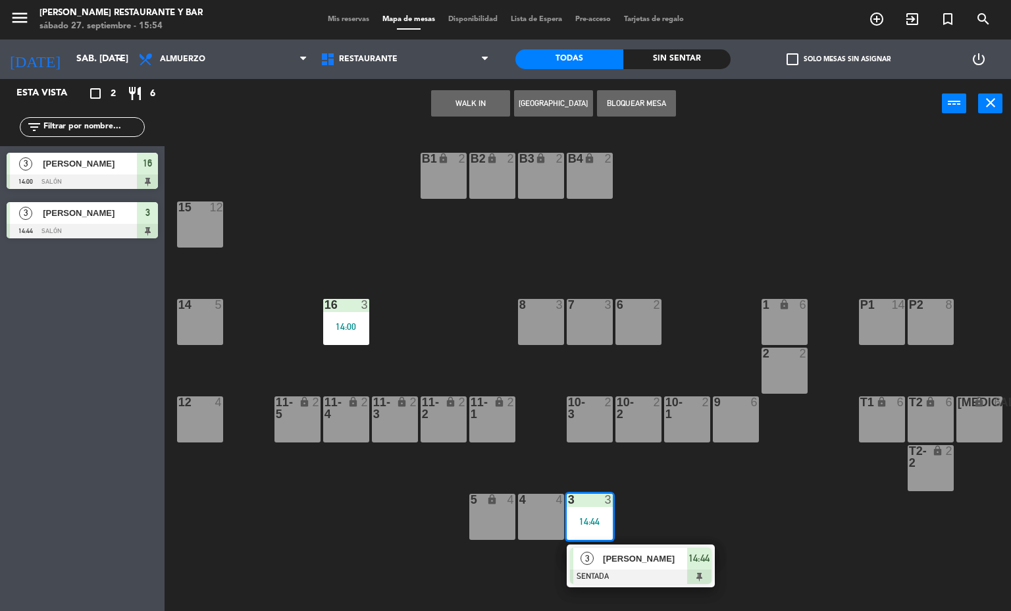
click at [357, 306] on div "3" at bounding box center [368, 305] width 22 height 12
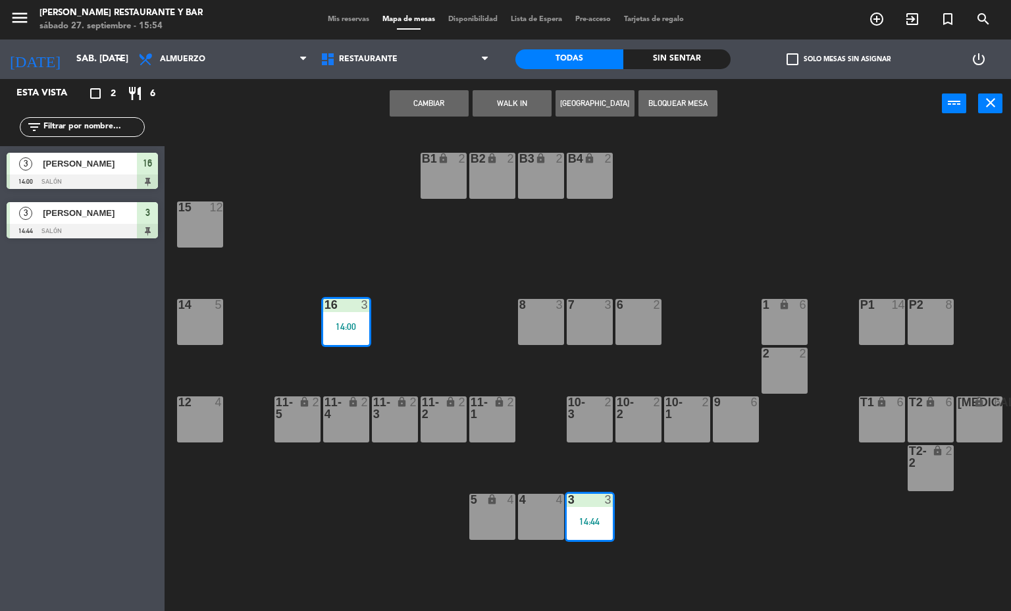
click at [472, 297] on div "B1 lock 2 B2 lock 2 B3 lock 2 B4 lock 2 15 12 14 5 8 3 7 3 6 2 1 lock 6 16 3 14…" at bounding box center [592, 370] width 836 height 482
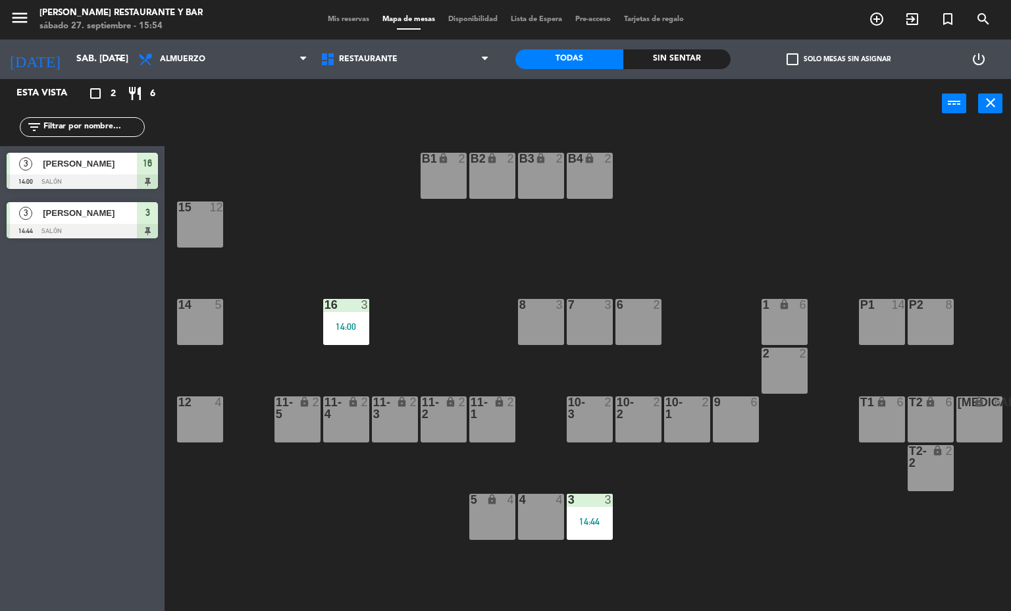
click at [354, 326] on div "14:00" at bounding box center [346, 326] width 46 height 9
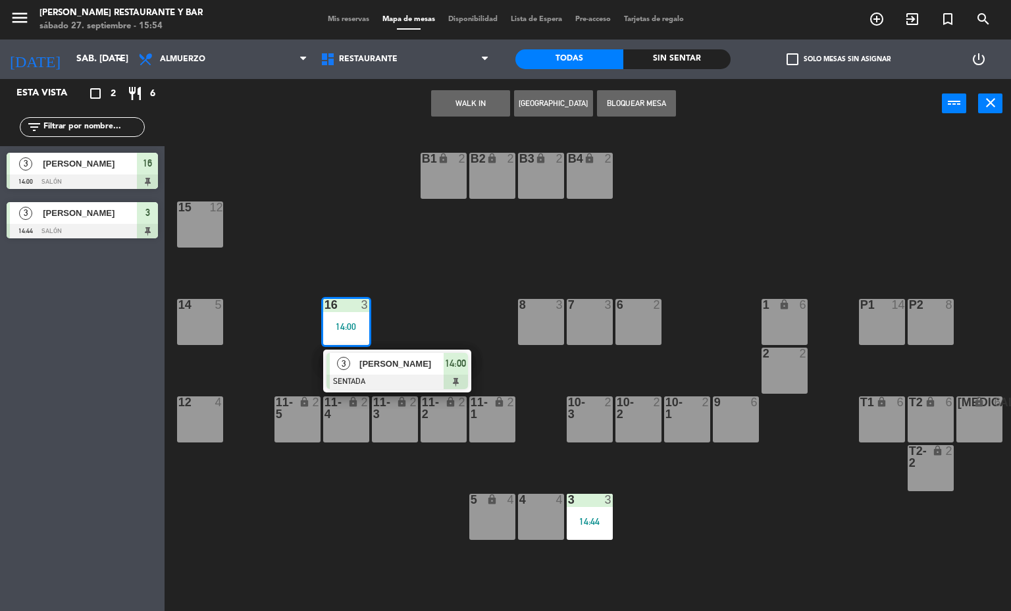
click at [407, 363] on span "[PERSON_NAME]" at bounding box center [401, 364] width 84 height 14
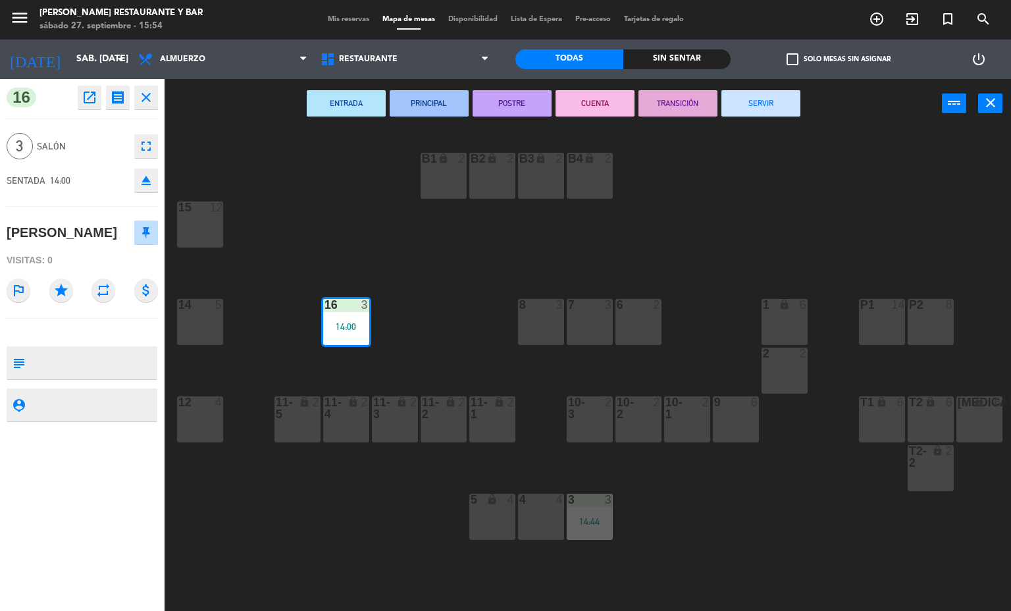
click at [760, 103] on button "SERVIR" at bounding box center [760, 103] width 79 height 26
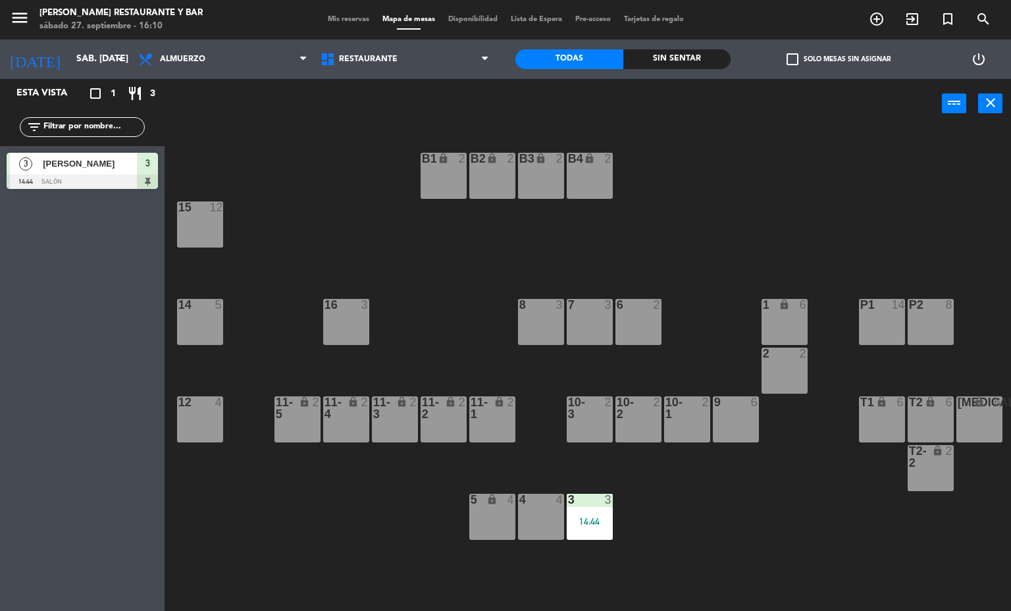
click at [581, 534] on div "3 3 14:44" at bounding box center [590, 517] width 46 height 46
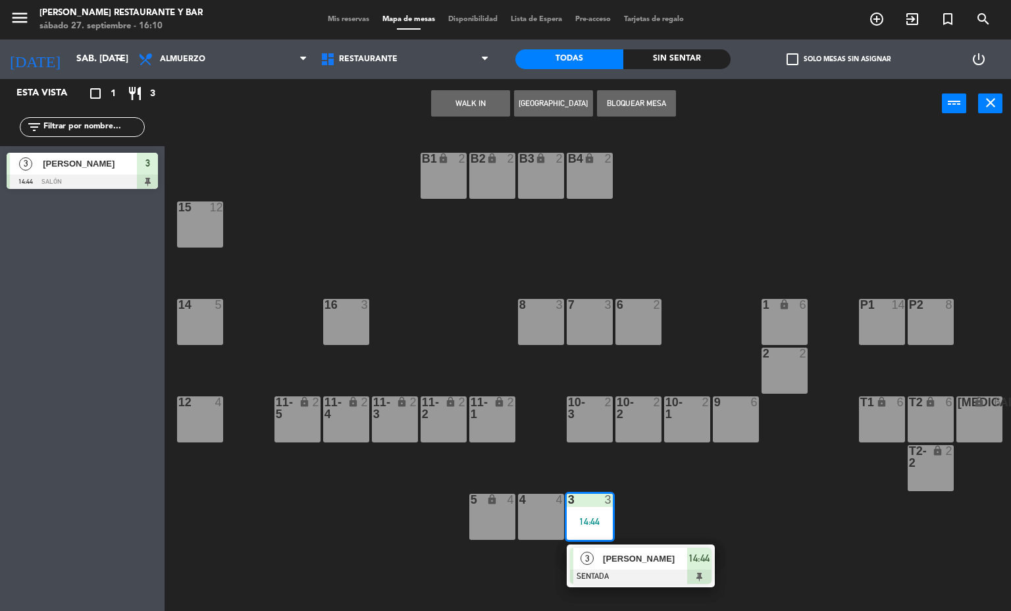
click at [626, 559] on span "[PERSON_NAME]" at bounding box center [645, 558] width 84 height 14
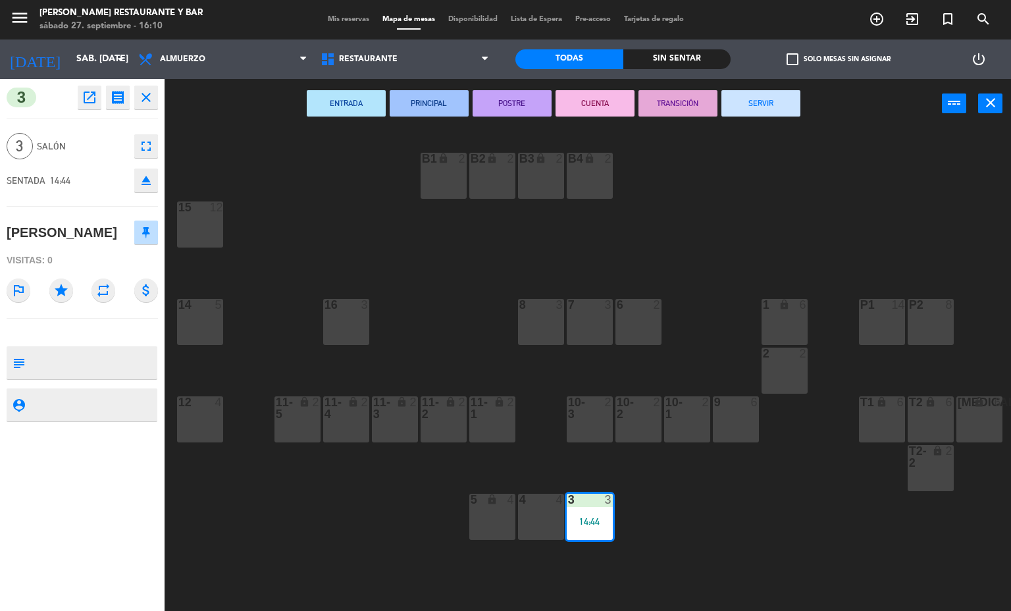
click at [759, 105] on button "SERVIR" at bounding box center [760, 103] width 79 height 26
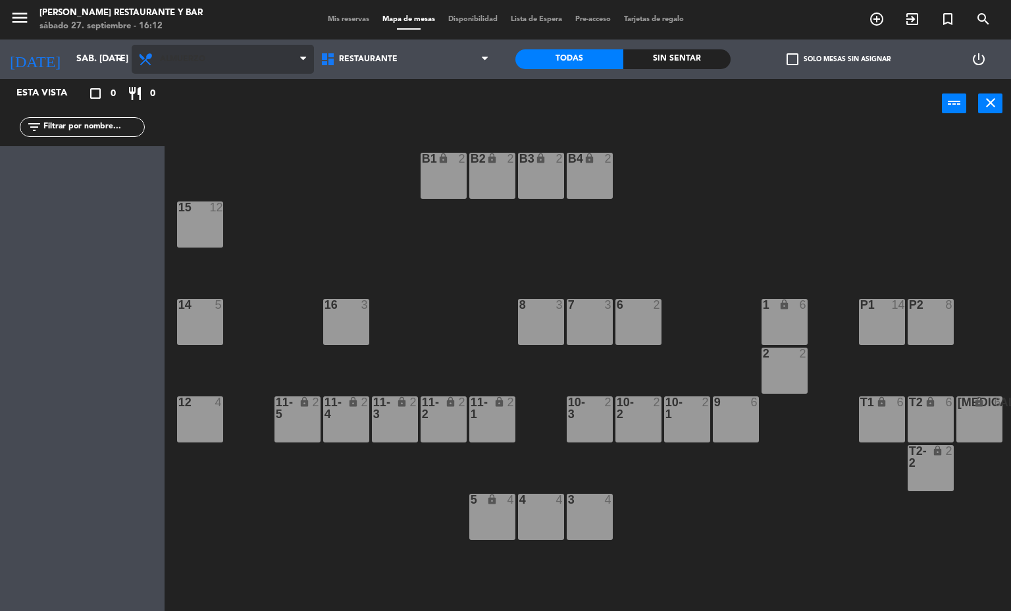
click at [243, 67] on span "Almuerzo" at bounding box center [223, 59] width 182 height 29
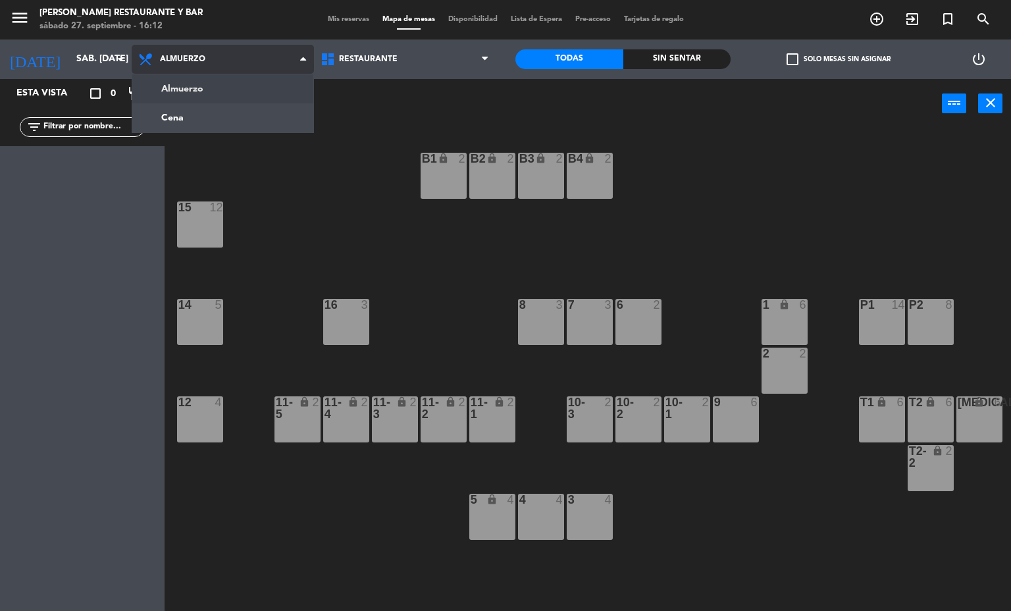
click at [213, 127] on ng-component "menu [PERSON_NAME] Restaurante y Bar sábado 27. septiembre - 16:12 Mis reservas…" at bounding box center [505, 305] width 1011 height 611
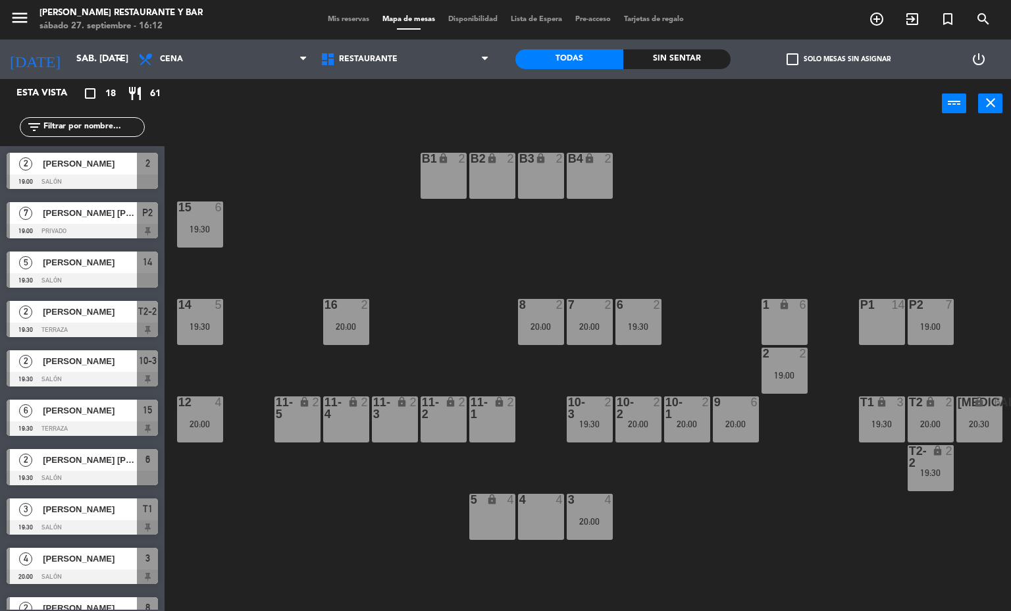
click at [352, 20] on span "Mis reservas" at bounding box center [348, 19] width 55 height 7
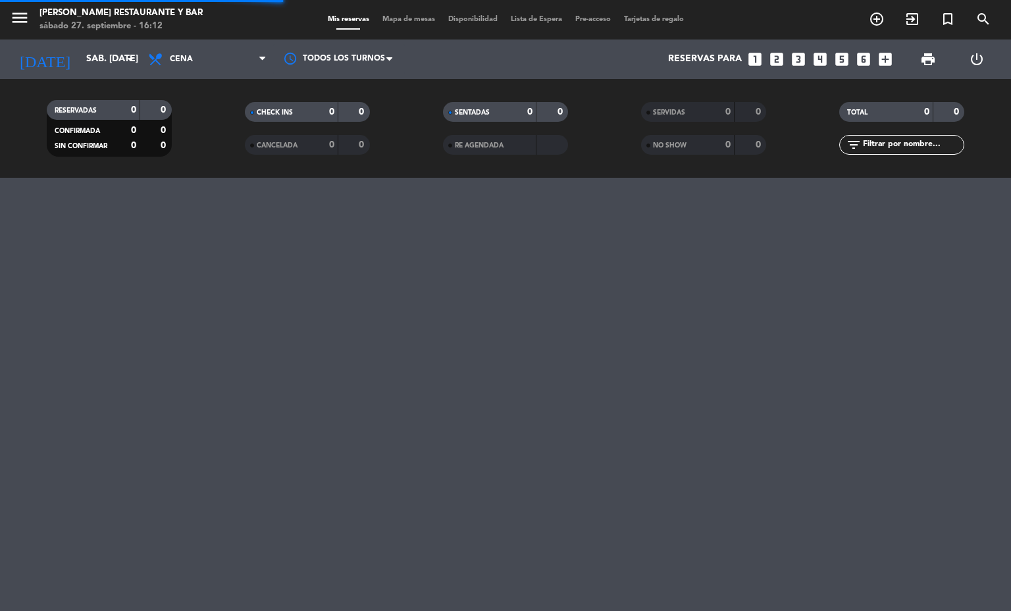
click at [415, 24] on div "Mis reservas Mapa de mesas Disponibilidad Lista de Espera Pre-acceso Tarjetas d…" at bounding box center [505, 20] width 369 height 12
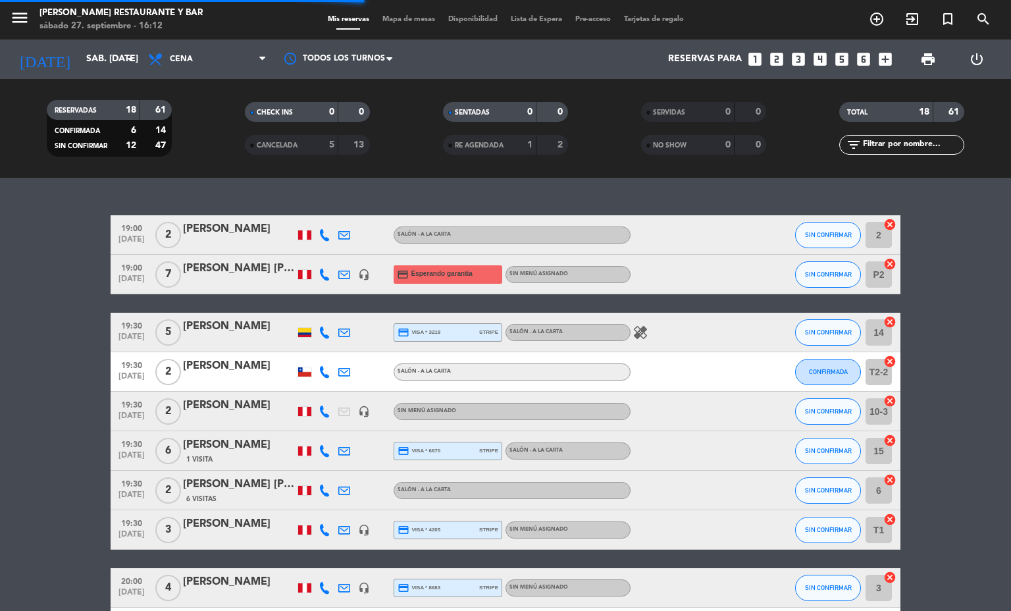
click at [425, 20] on span "Mapa de mesas" at bounding box center [409, 19] width 66 height 7
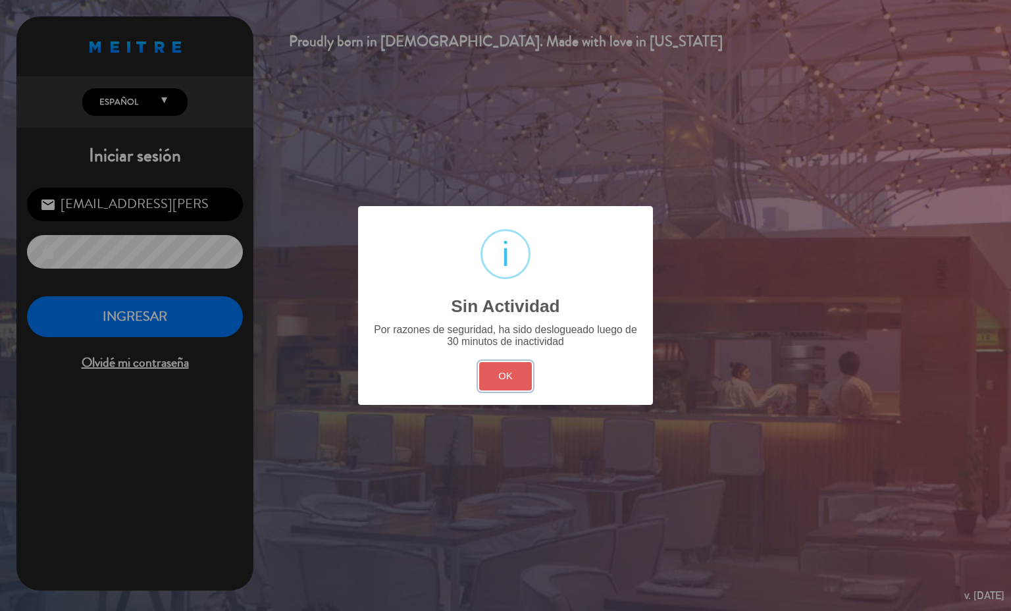
click at [500, 376] on button "OK" at bounding box center [505, 376] width 53 height 28
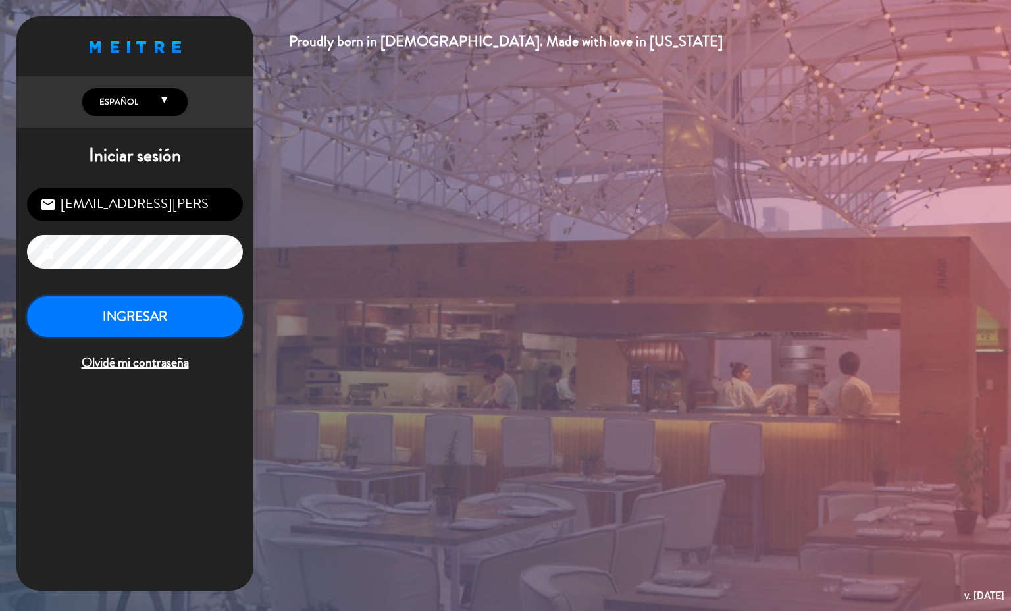
click at [182, 330] on button "INGRESAR" at bounding box center [135, 316] width 216 height 41
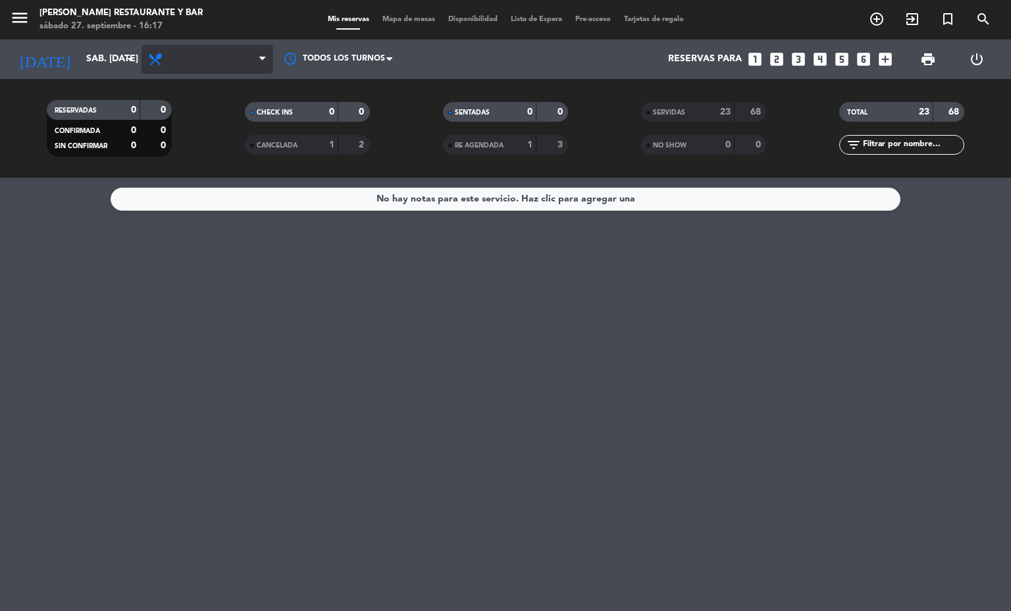
click at [186, 60] on span "Almuerzo" at bounding box center [192, 59] width 45 height 9
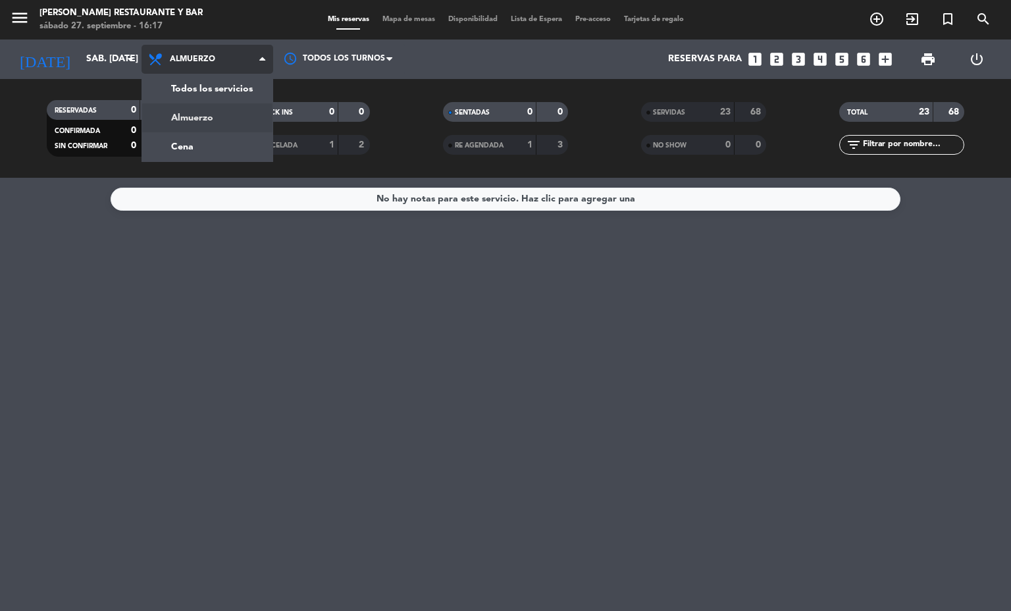
click at [238, 147] on div "menu [PERSON_NAME] Restaurante y Bar sábado 27. septiembre - 16:17 Mis reservas…" at bounding box center [505, 89] width 1011 height 178
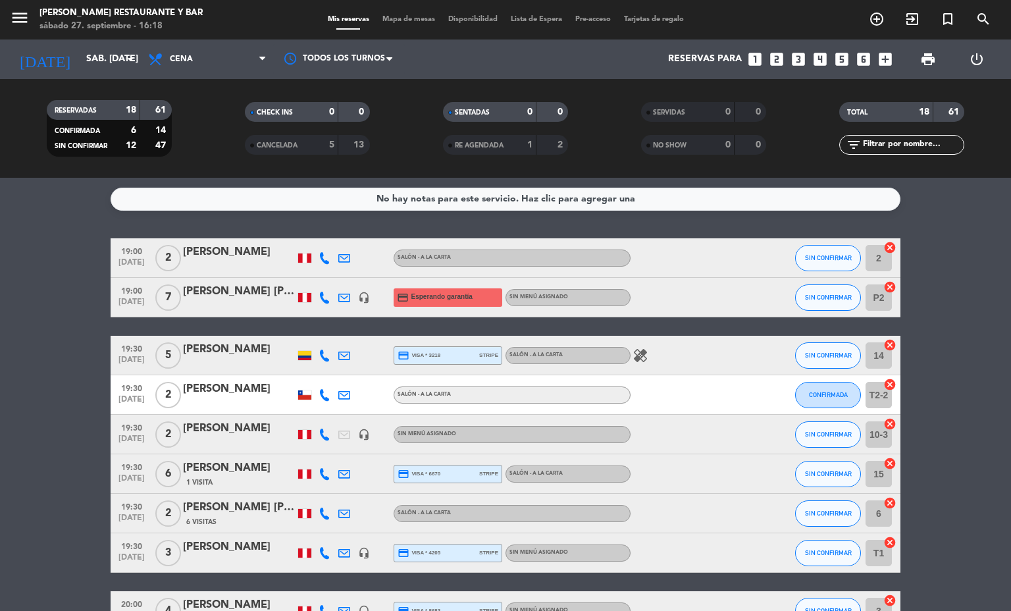
click at [358, 296] on icon "headset_mic" at bounding box center [364, 298] width 12 height 12
click at [126, 295] on span "19:00" at bounding box center [131, 289] width 33 height 15
click at [223, 285] on div "[PERSON_NAME] [PERSON_NAME]" at bounding box center [239, 291] width 112 height 17
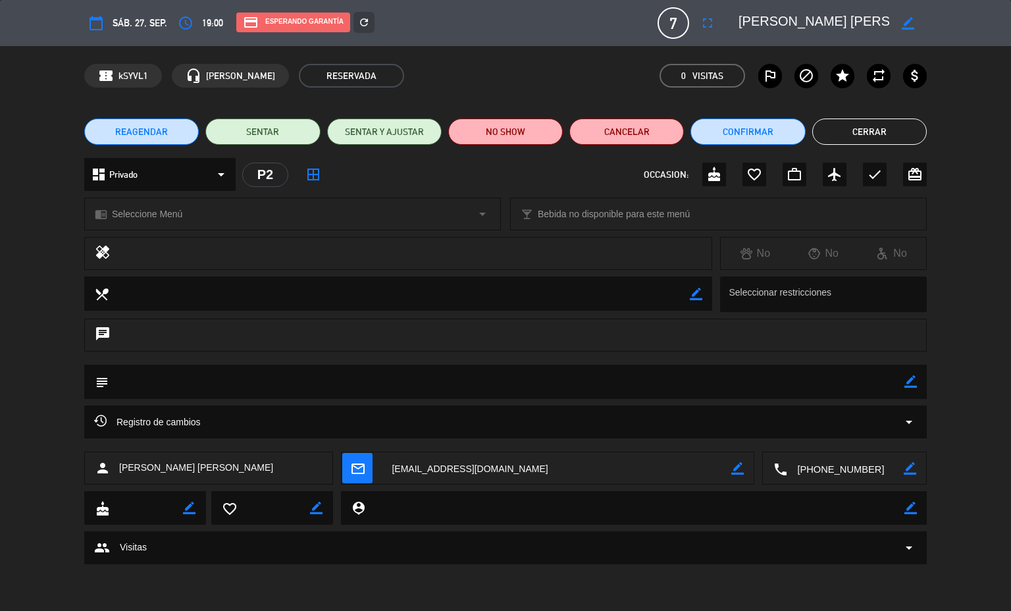
click at [361, 411] on div "Registro de cambios arrow_drop_down" at bounding box center [505, 421] width 842 height 33
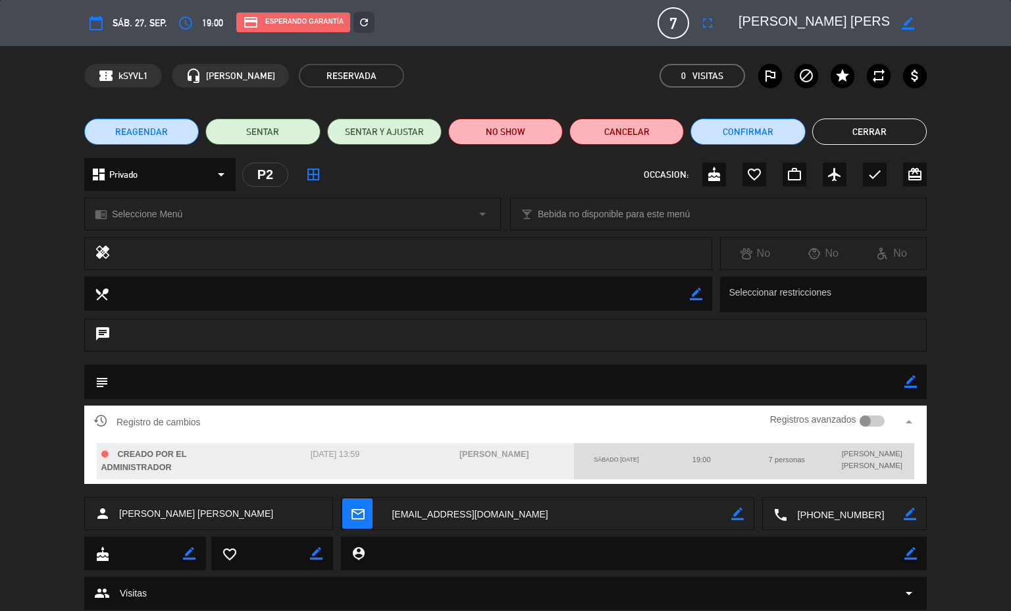
click at [861, 415] on div at bounding box center [872, 421] width 26 height 12
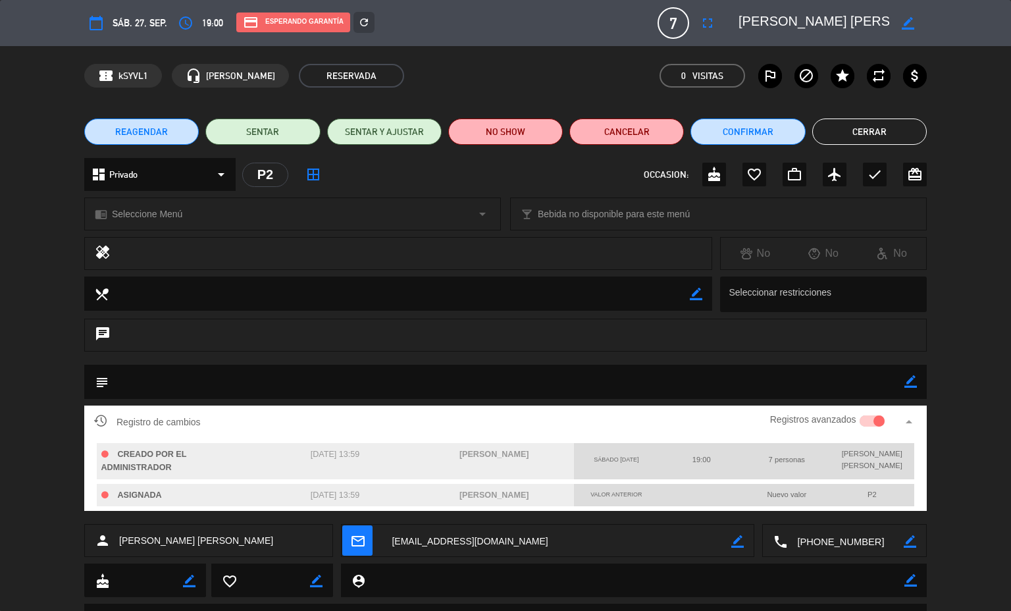
click at [859, 421] on div at bounding box center [872, 421] width 26 height 12
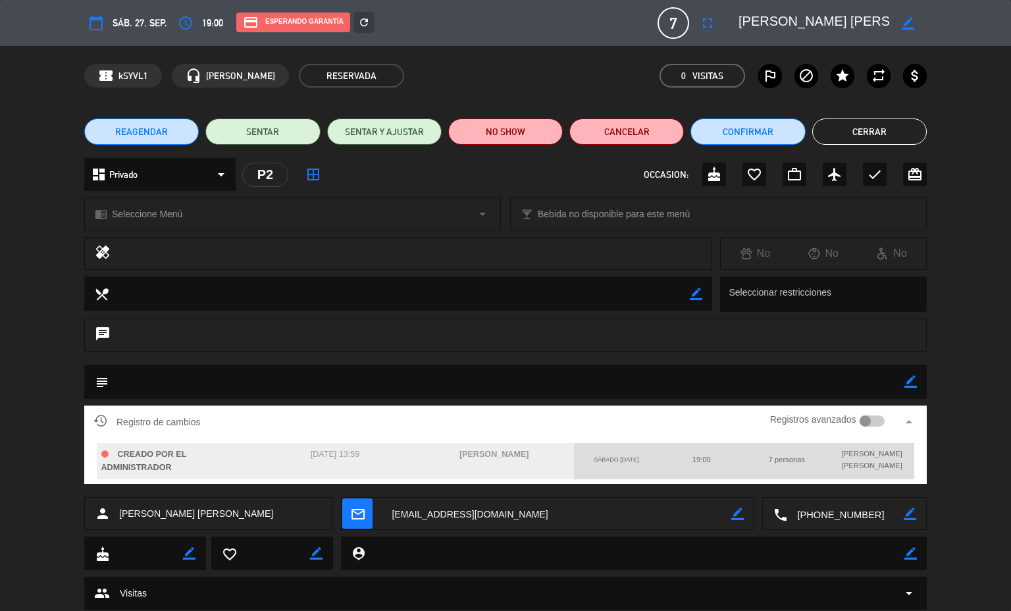
click at [845, 511] on textarea at bounding box center [845, 513] width 116 height 33
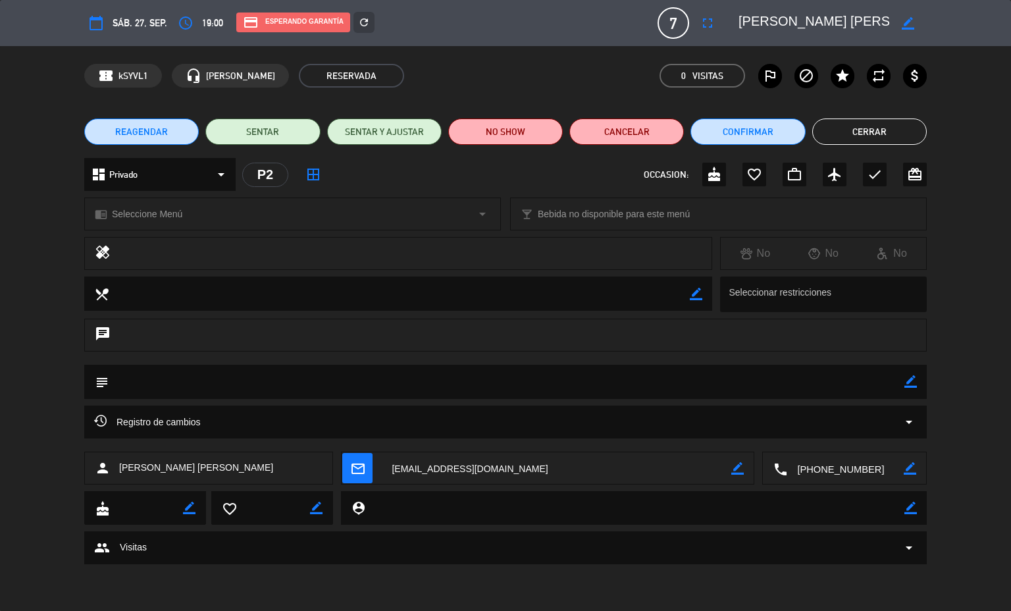
click at [836, 472] on textarea at bounding box center [845, 468] width 116 height 33
click at [833, 465] on textarea at bounding box center [845, 468] width 116 height 33
click at [828, 437] on span "Click para copiar" at bounding box center [828, 437] width 69 height 14
click at [908, 135] on button "Cerrar" at bounding box center [869, 131] width 115 height 26
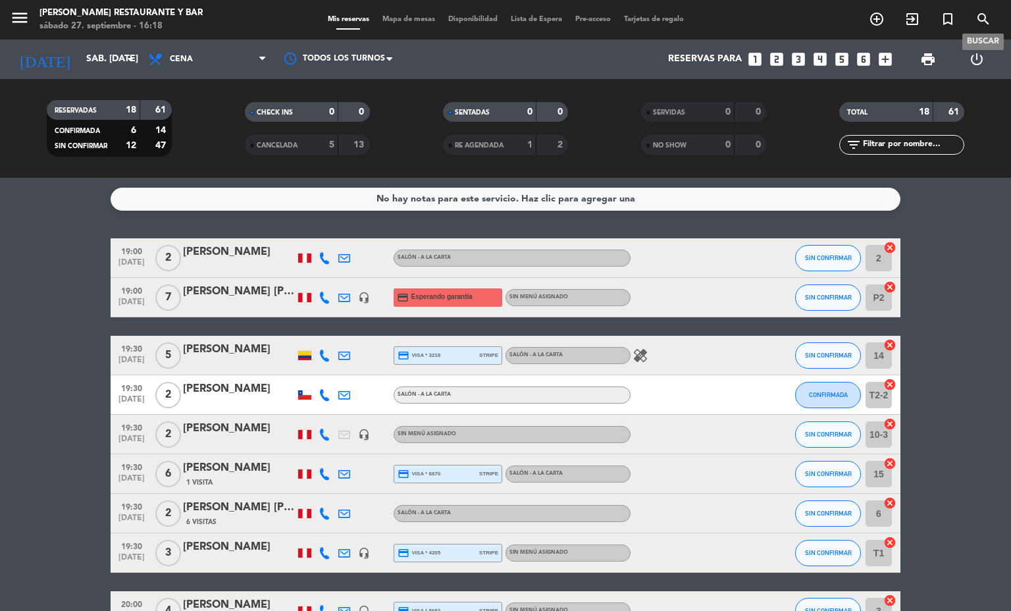
click at [985, 11] on icon "search" at bounding box center [983, 19] width 16 height 16
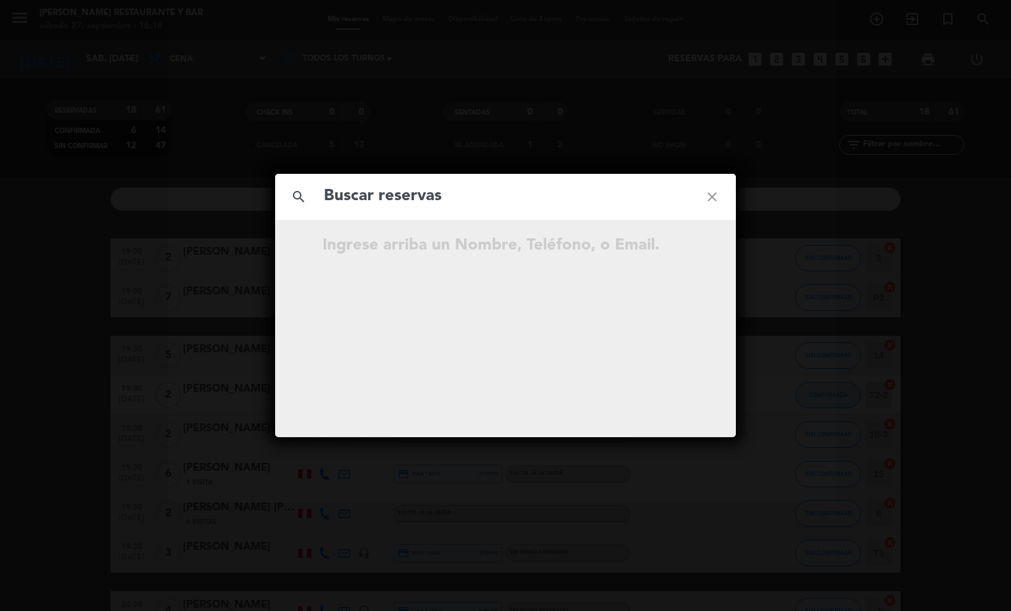
type input "[PHONE_NUMBER]"
drag, startPoint x: 356, startPoint y: 192, endPoint x: 278, endPoint y: 162, distance: 83.3
click at [278, 162] on div "search [PHONE_NUMBER] close No hay resultados para "[PHONE_NUMBER]"" at bounding box center [505, 305] width 1011 height 611
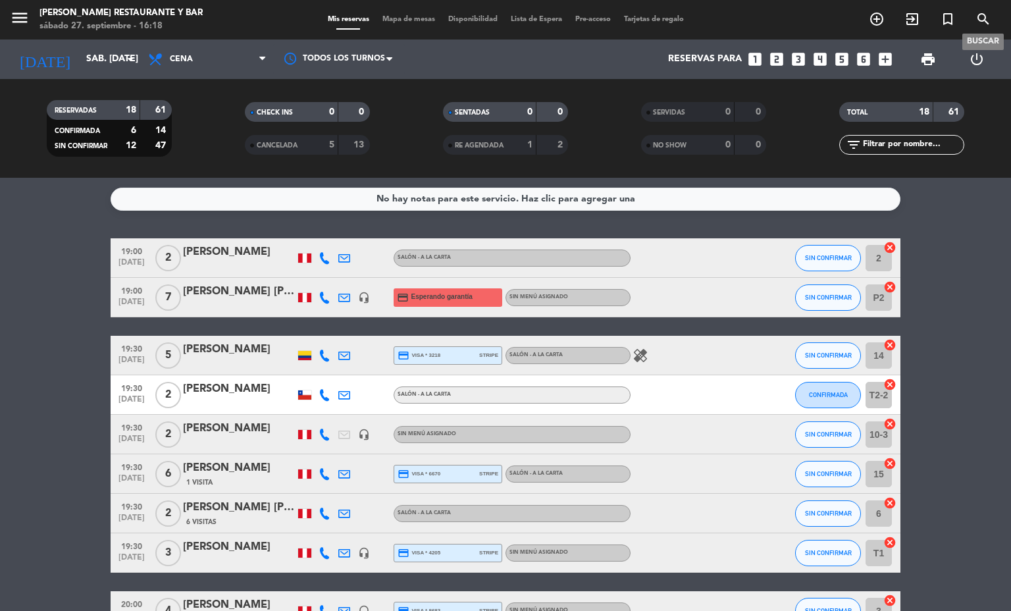
click at [981, 13] on icon "search" at bounding box center [983, 19] width 16 height 16
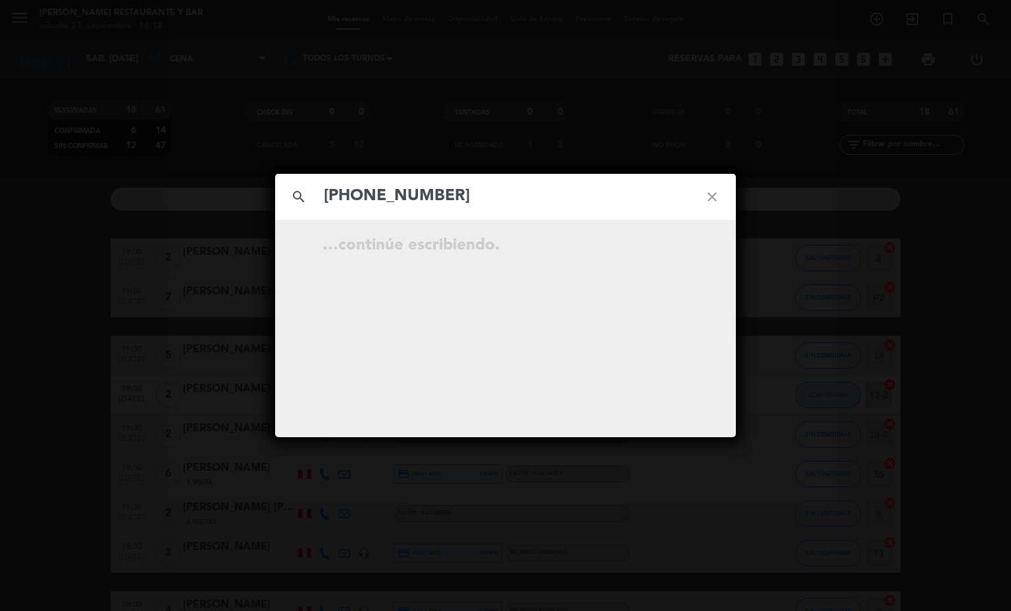
drag, startPoint x: 349, startPoint y: 202, endPoint x: 272, endPoint y: 182, distance: 79.5
click at [272, 182] on div "search [PHONE_NUMBER] close …continúe escribiendo." at bounding box center [505, 305] width 1011 height 611
type input "968213512"
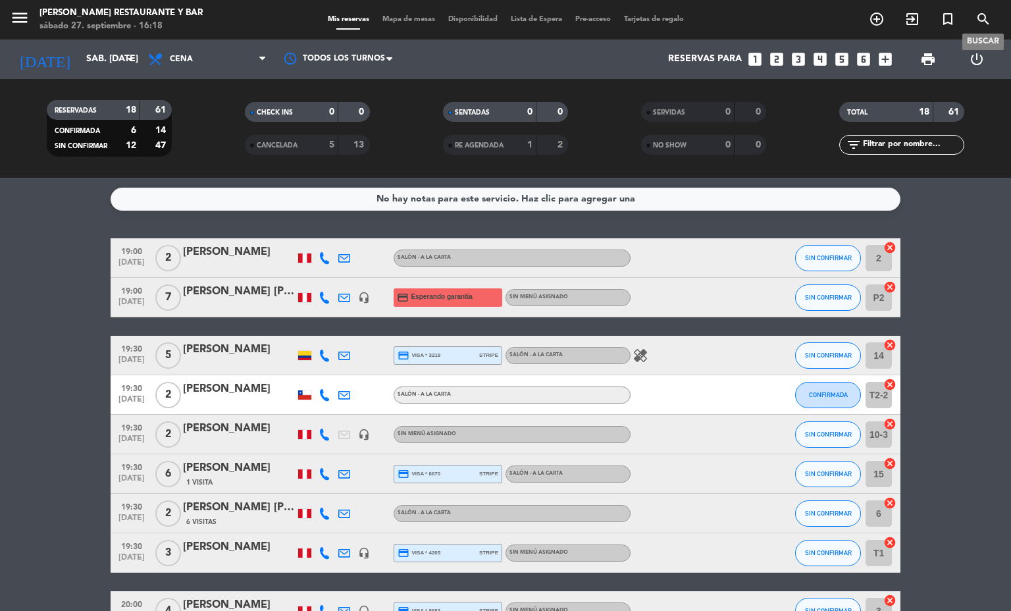
click at [981, 11] on icon "search" at bounding box center [983, 19] width 16 height 16
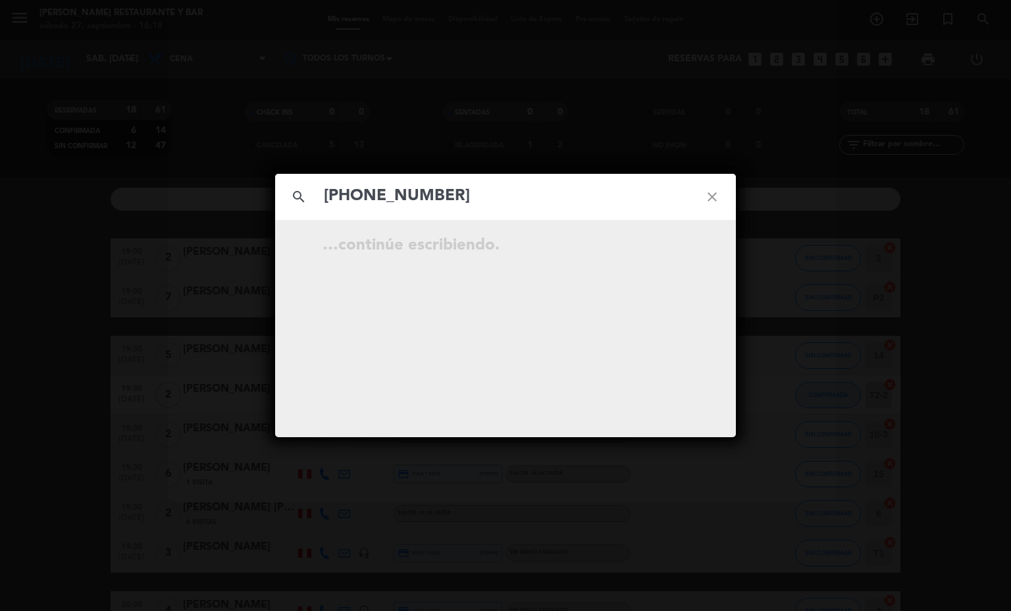
click at [350, 194] on input "[PHONE_NUMBER]" at bounding box center [505, 196] width 366 height 27
click at [360, 191] on input "968213512" at bounding box center [505, 196] width 366 height 27
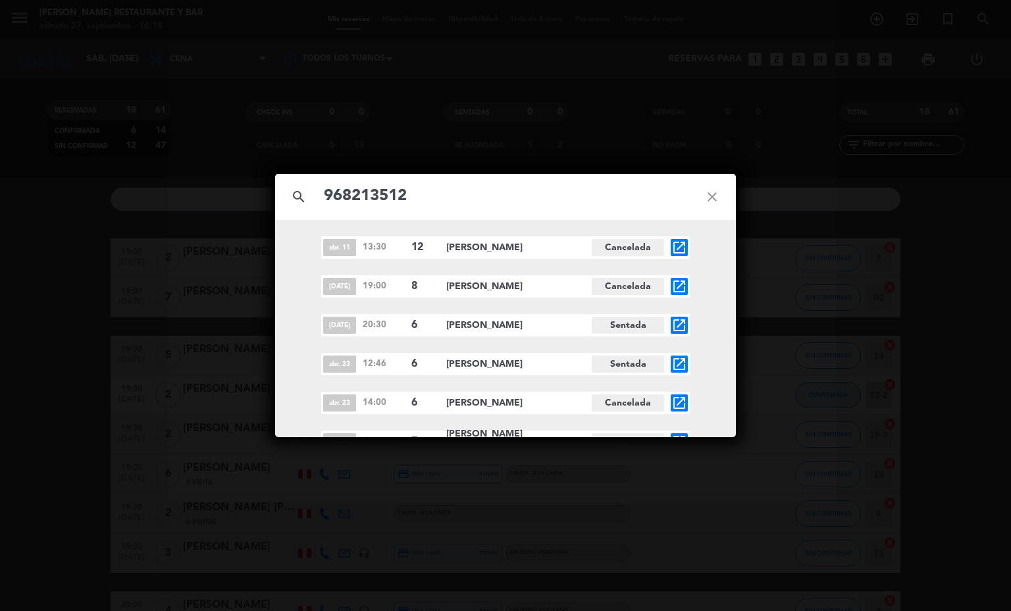
click at [443, 191] on input "968213512" at bounding box center [505, 196] width 366 height 27
type input "968213512"
click at [671, 319] on icon "open_in_new" at bounding box center [679, 325] width 16 height 16
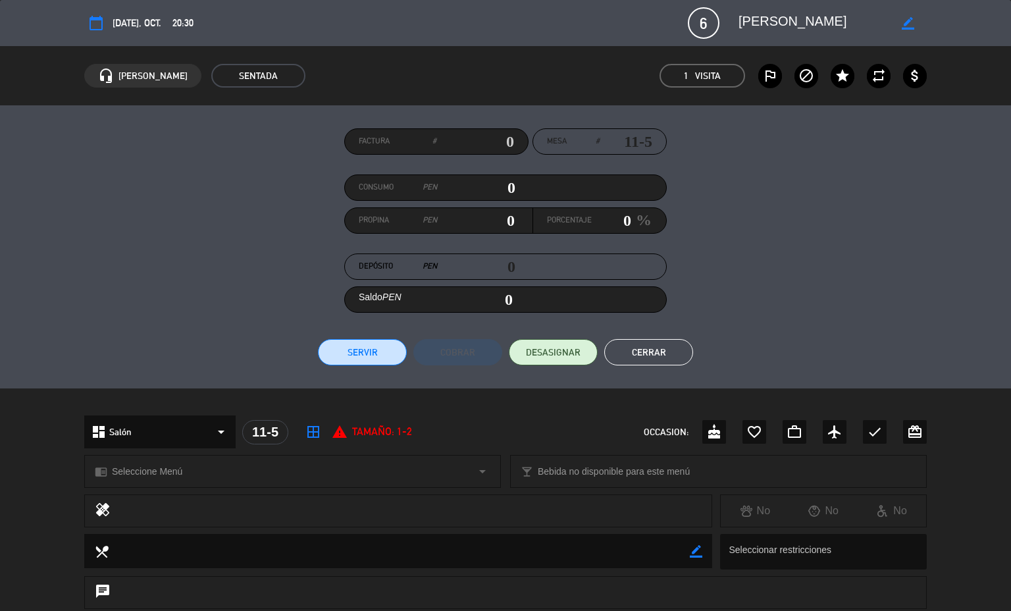
click at [632, 350] on button "Cerrar" at bounding box center [648, 352] width 89 height 26
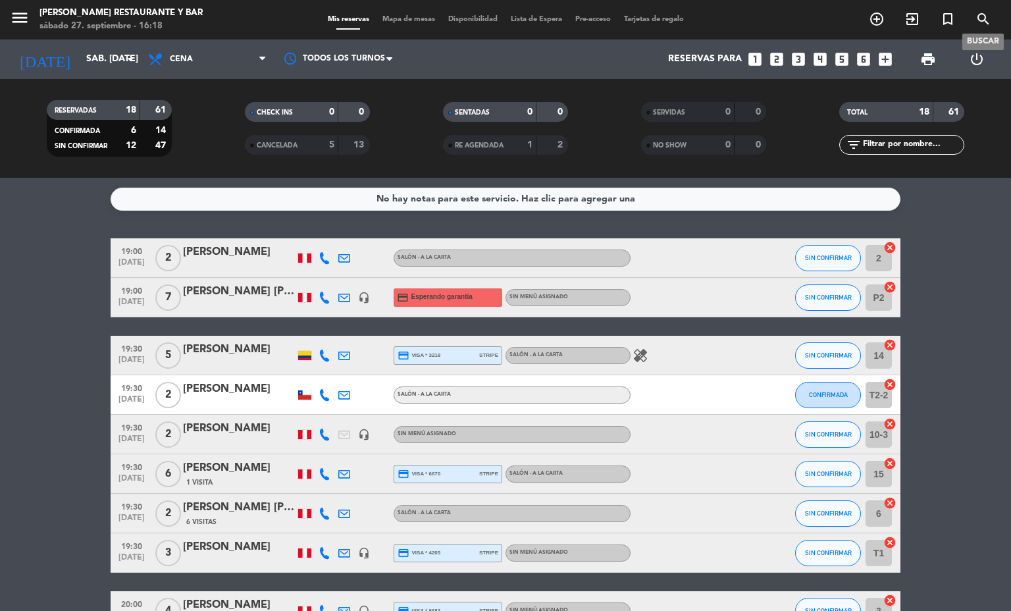
click at [972, 14] on span "search" at bounding box center [983, 19] width 36 height 22
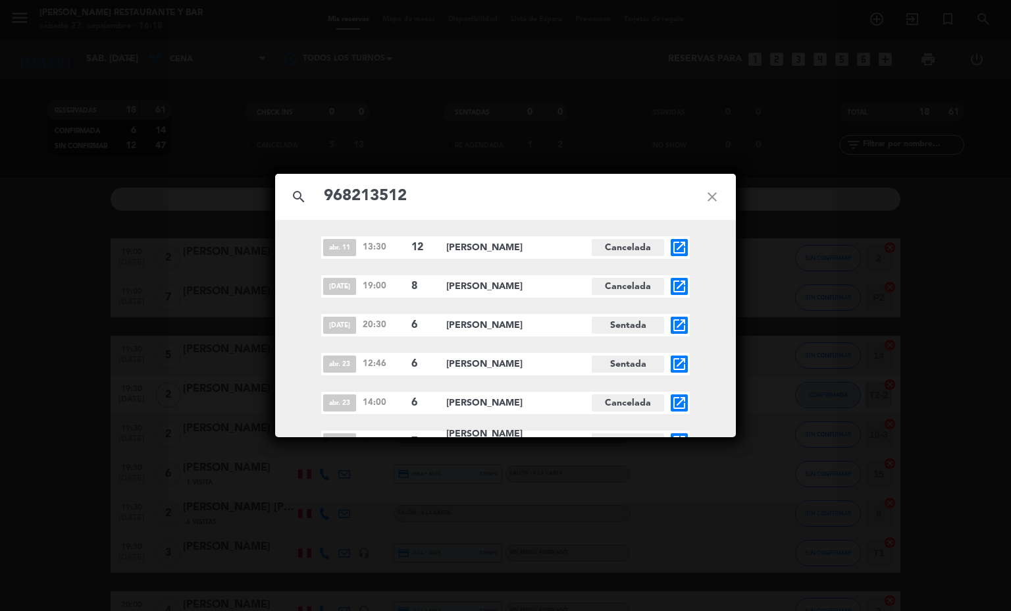
scroll to position [16, 0]
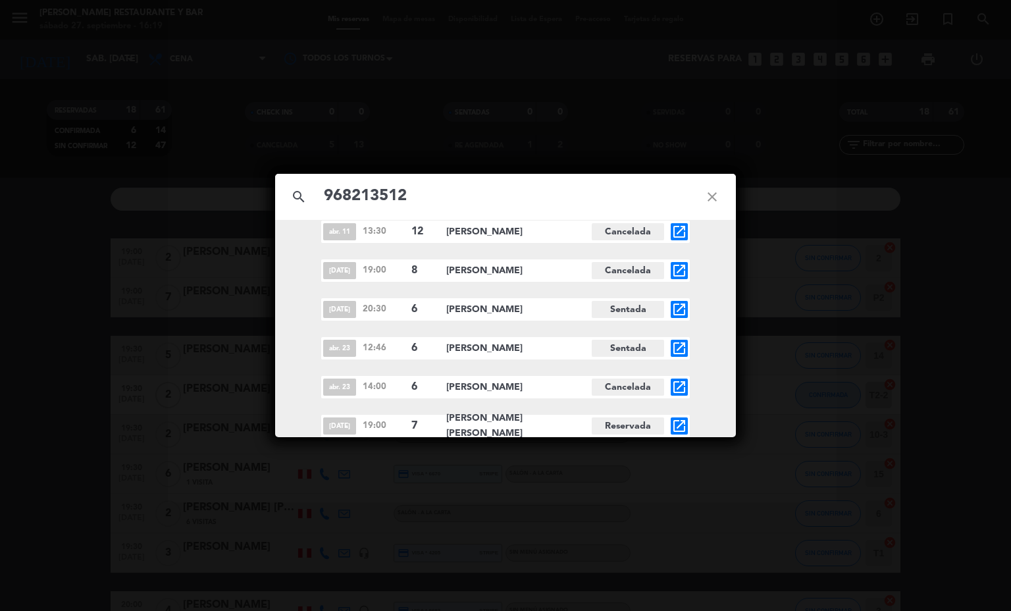
type input "968213512"
click at [671, 237] on icon "open_in_new" at bounding box center [679, 232] width 16 height 16
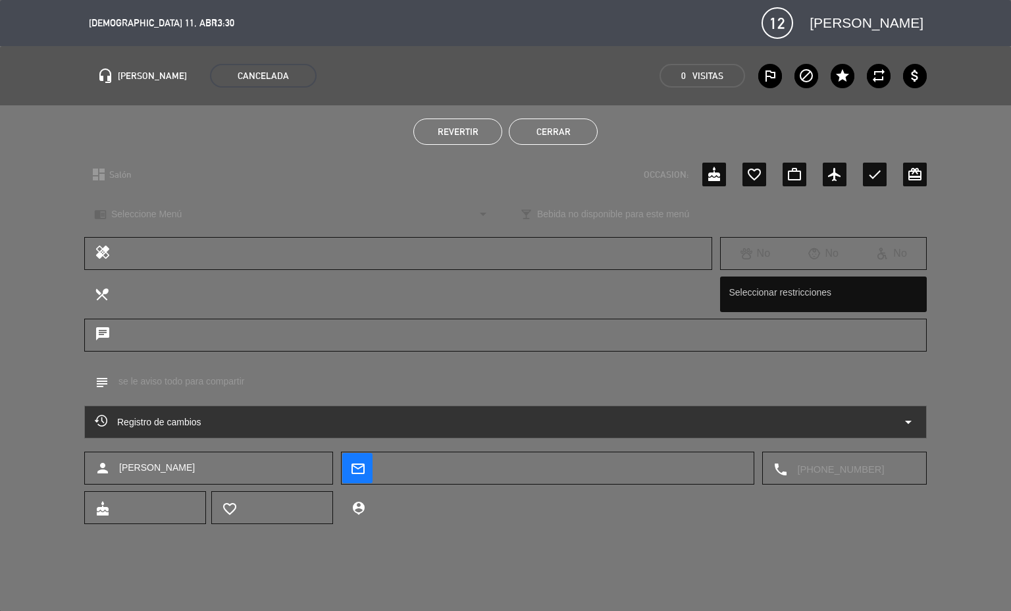
click at [379, 419] on div "Registro de cambios arrow_drop_down" at bounding box center [505, 422] width 821 height 16
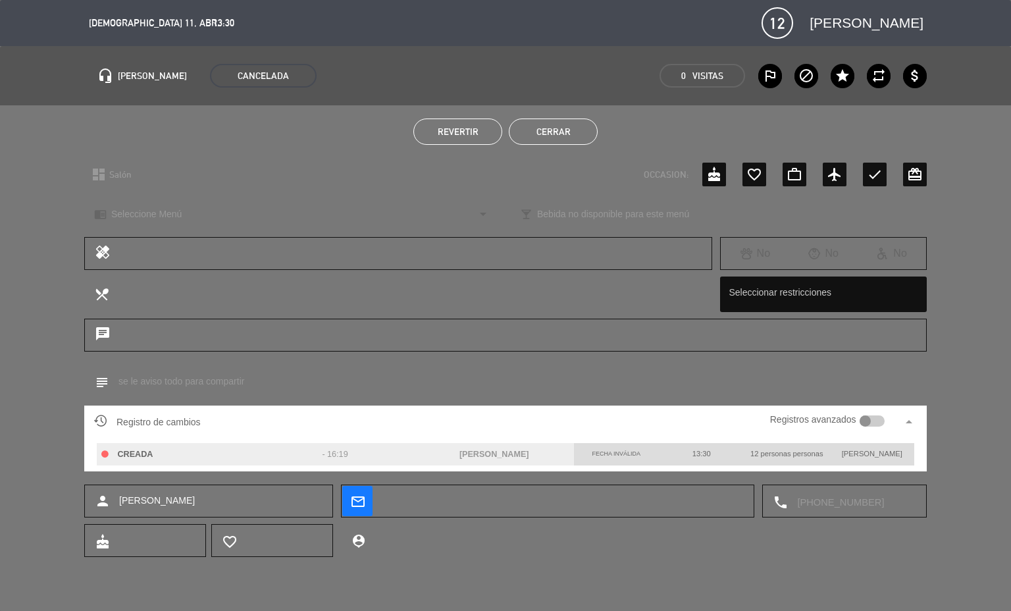
click at [581, 116] on div "Revertir Cerrar" at bounding box center [505, 131] width 1011 height 53
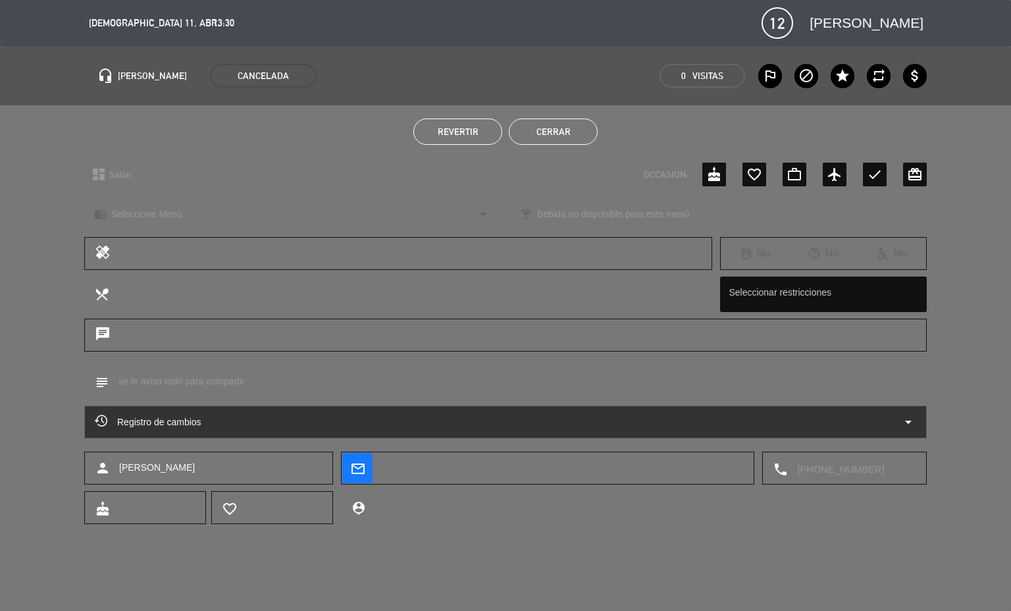
click at [574, 134] on button "Cerrar" at bounding box center [553, 131] width 89 height 26
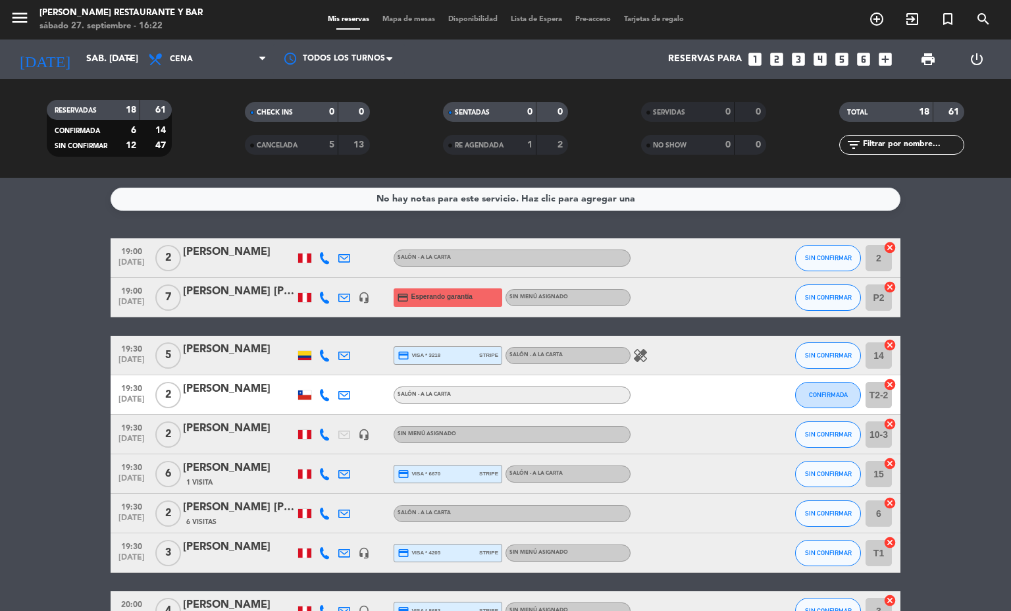
click at [979, 20] on icon "search" at bounding box center [983, 19] width 16 height 16
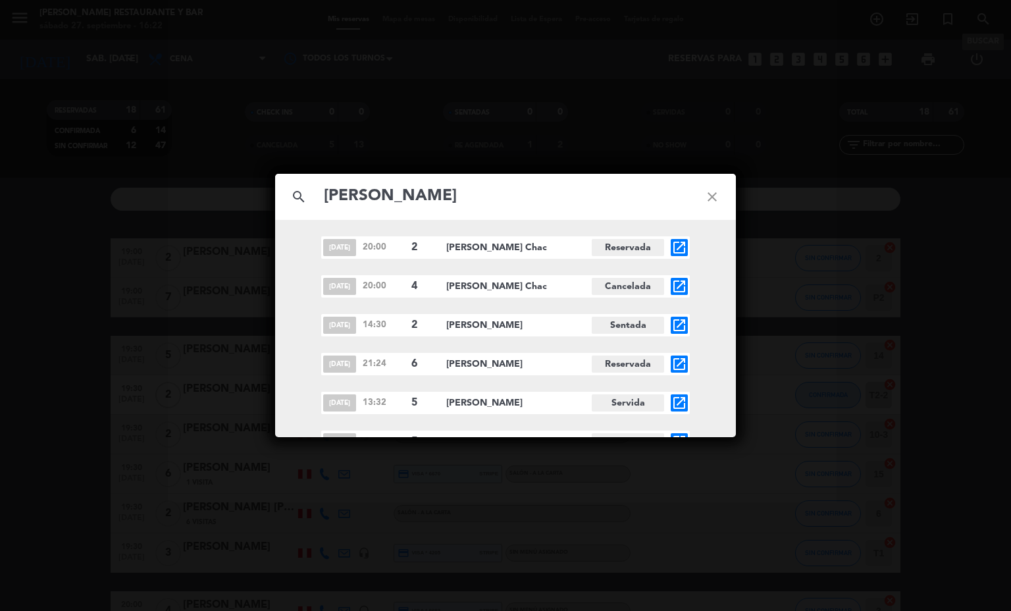
type input "[PERSON_NAME]"
click at [0, 393] on div "search [PERSON_NAME] [DATE] 20:00 2 [PERSON_NAME][GEOGRAPHIC_DATA] open_in_new …" at bounding box center [505, 305] width 1011 height 611
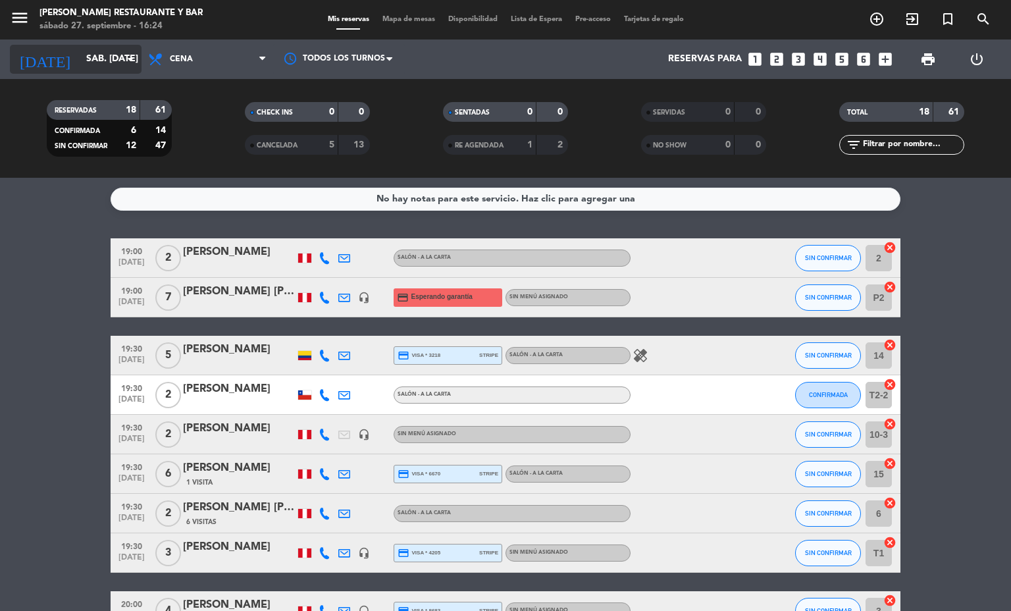
click at [111, 65] on input "sáb. [DATE]" at bounding box center [142, 59] width 125 height 24
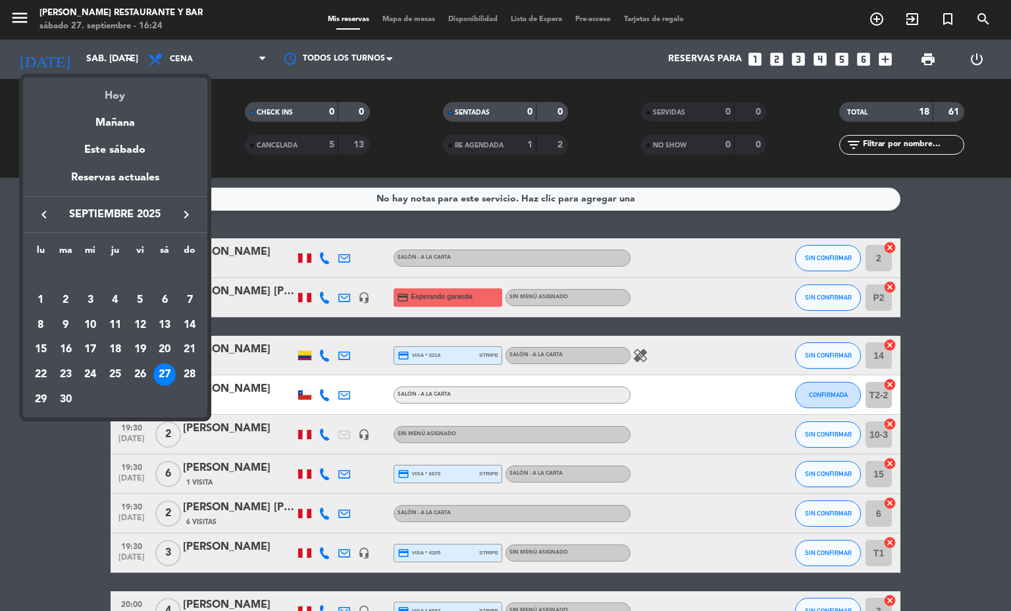
click at [124, 95] on div "Hoy" at bounding box center [115, 91] width 184 height 27
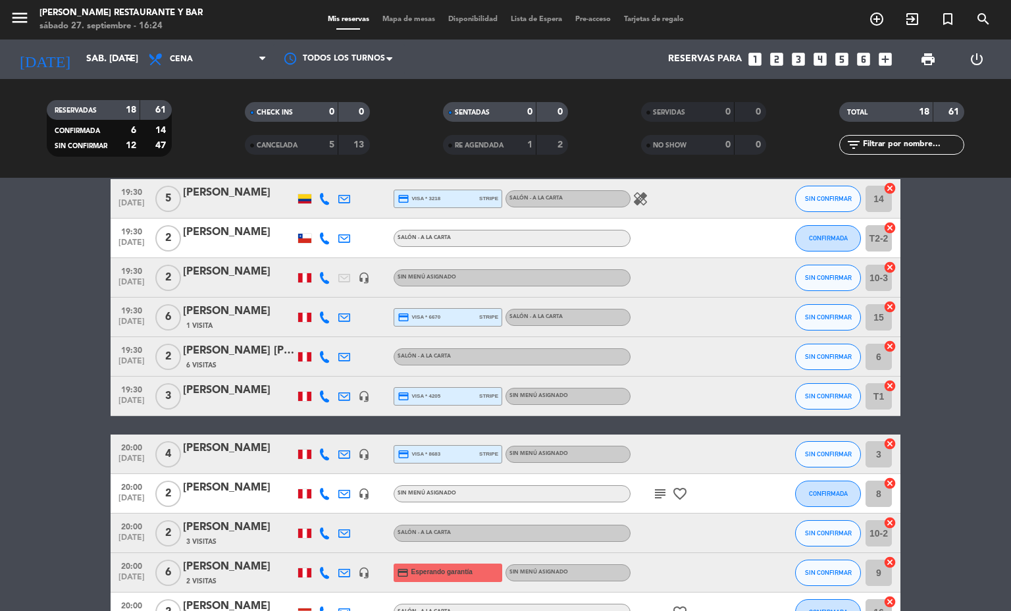
scroll to position [459, 0]
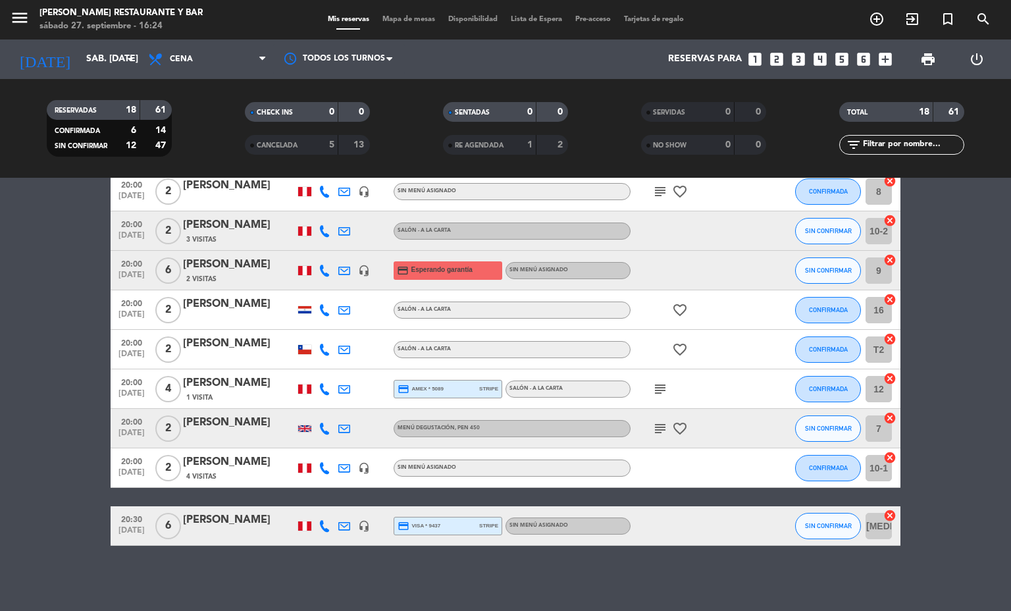
click at [361, 274] on icon "headset_mic" at bounding box center [364, 271] width 12 height 12
click at [249, 265] on div "[PERSON_NAME]" at bounding box center [239, 264] width 112 height 17
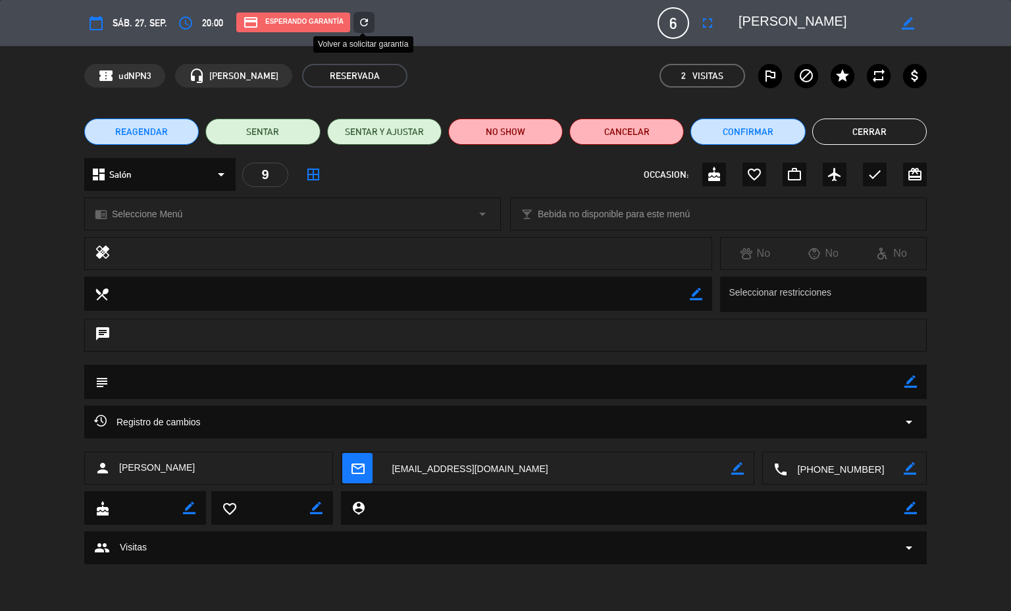
click at [358, 16] on icon "refresh" at bounding box center [364, 22] width 12 height 12
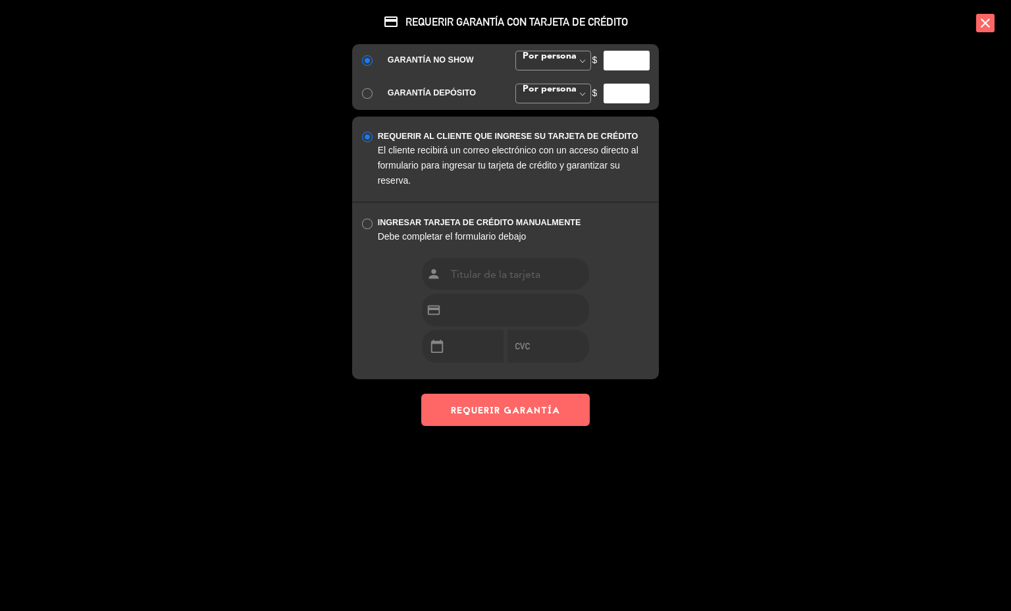
click at [626, 61] on input "number" at bounding box center [626, 61] width 46 height 20
type input "50"
click at [563, 433] on div "credit_card REQUERIR GARANTÍA CON TARJETA DE CRÉDITO GARANTÍA NO SHOW Por perso…" at bounding box center [505, 225] width 329 height 451
click at [548, 411] on button "REQUERIR GARANTÍA" at bounding box center [505, 410] width 168 height 32
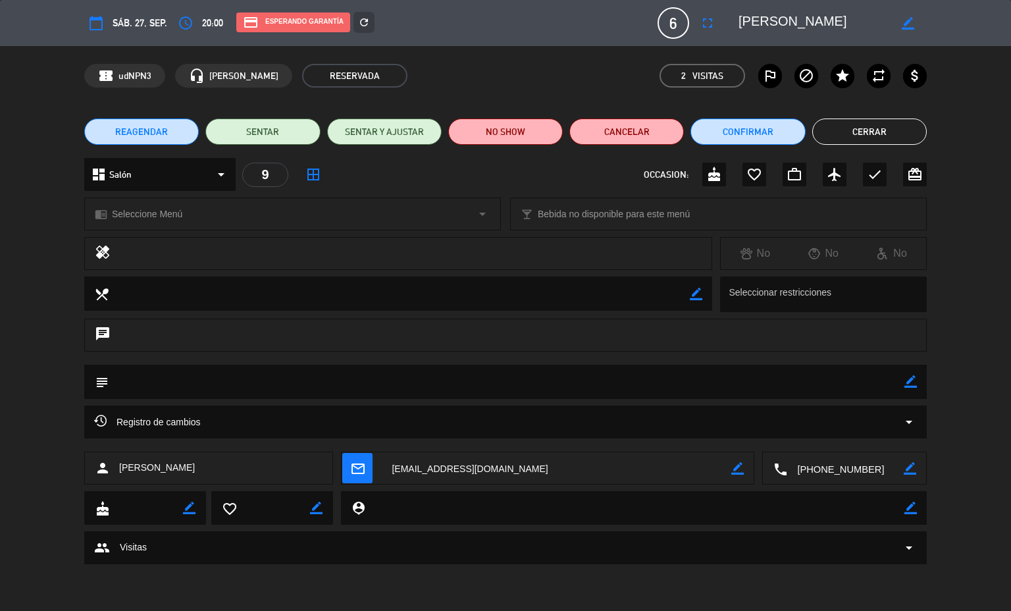
click at [828, 458] on textarea at bounding box center [845, 468] width 116 height 33
click at [830, 440] on span "Click para copiar" at bounding box center [828, 437] width 69 height 14
click at [881, 131] on button "Cerrar" at bounding box center [869, 131] width 115 height 26
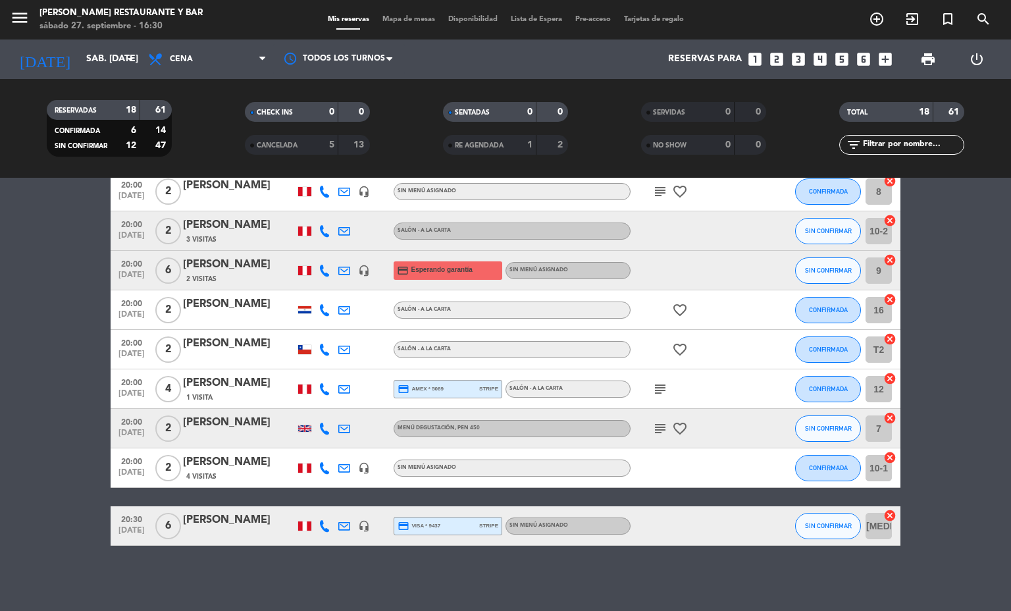
scroll to position [0, 0]
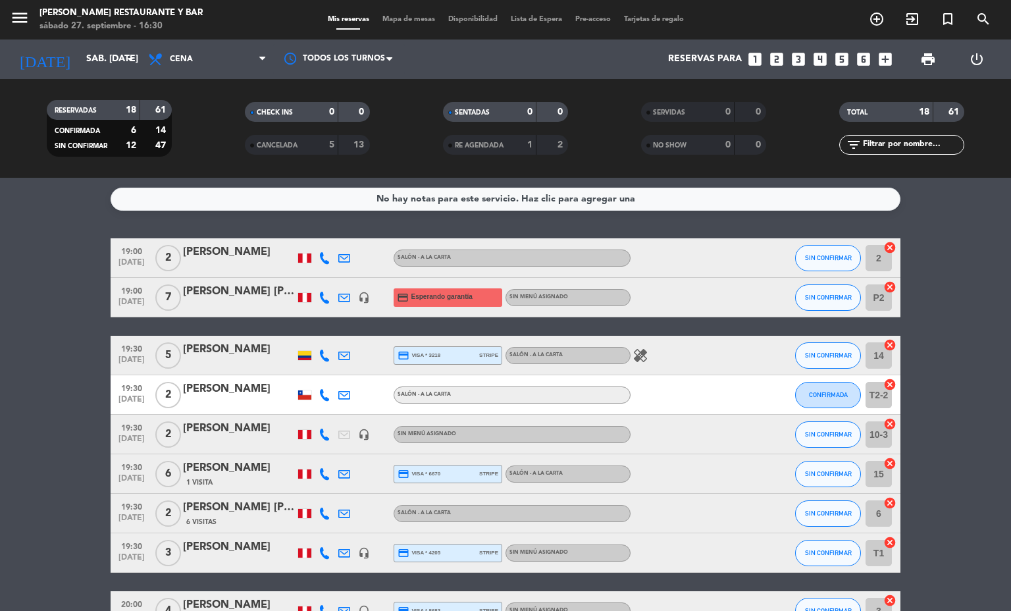
click at [334, 295] on div at bounding box center [344, 297] width 20 height 39
click at [340, 295] on icon at bounding box center [344, 298] width 12 height 12
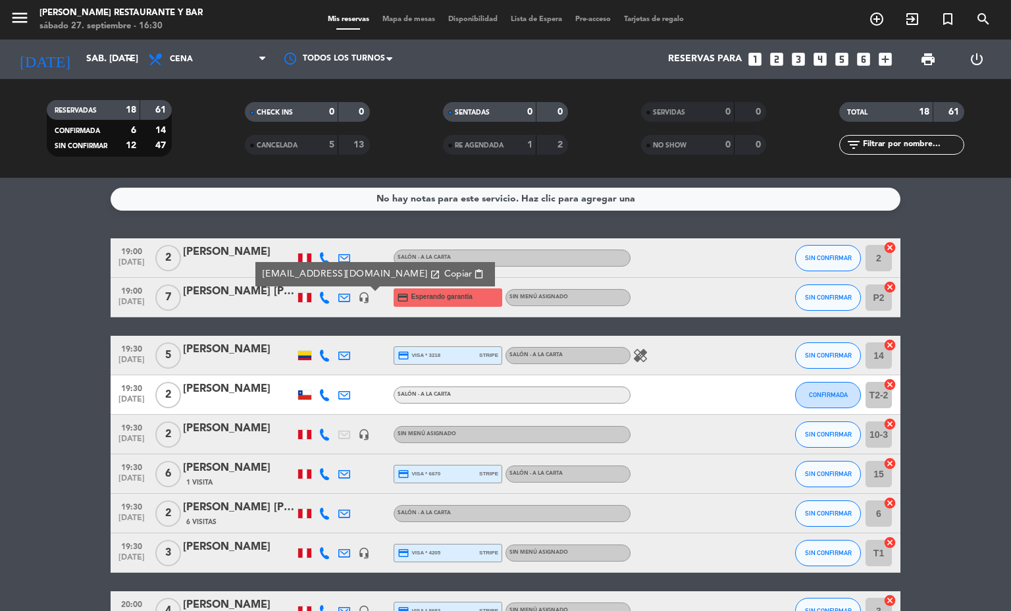
click at [474, 269] on span "content_paste" at bounding box center [479, 274] width 10 height 10
click at [0, 314] on bookings-row "19:00 [DATE] 2 DOOYEOUL [PERSON_NAME] - A [PERSON_NAME] SIN CONFIRMAR 2 cancel …" at bounding box center [505, 621] width 1011 height 766
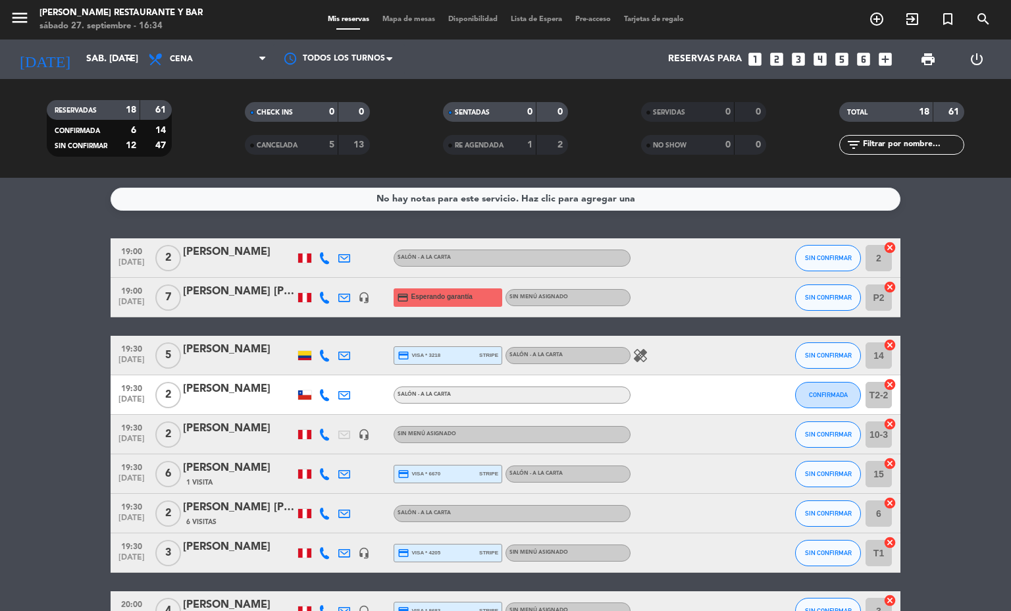
scroll to position [197, 0]
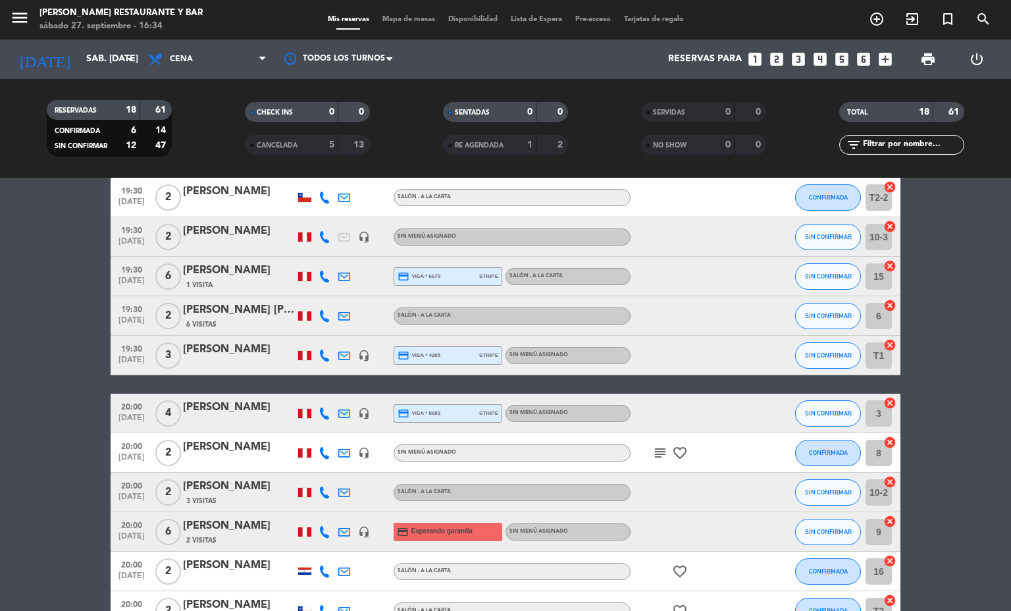
click at [652, 455] on icon "subject" at bounding box center [660, 453] width 16 height 16
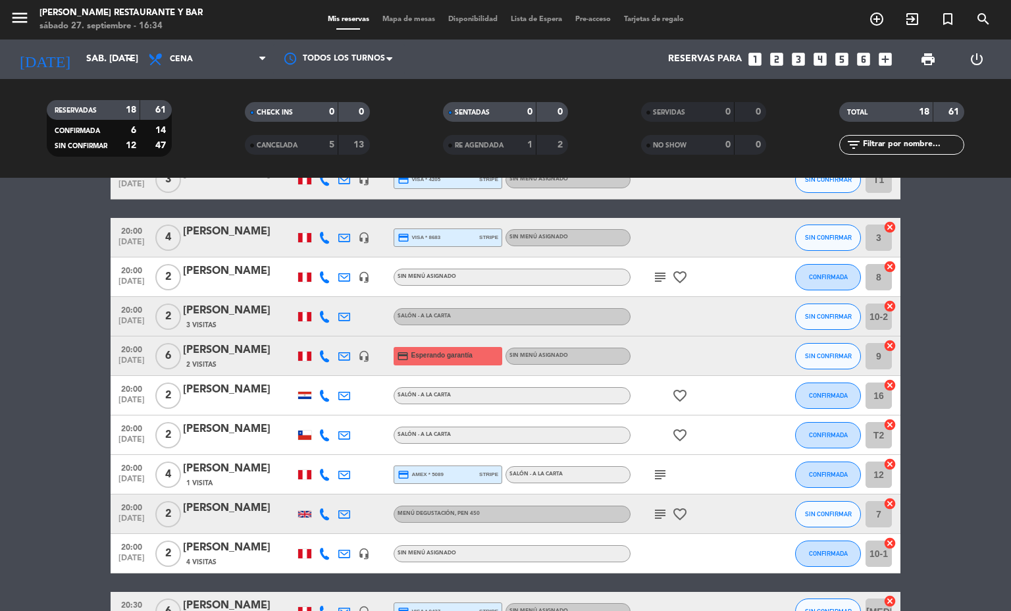
scroll to position [395, 0]
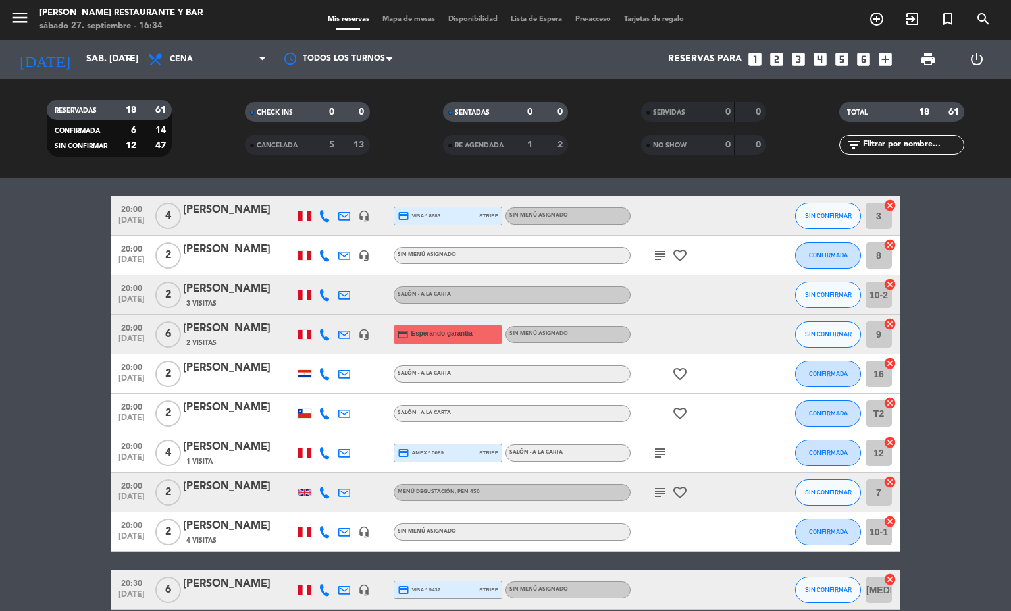
click at [656, 490] on icon "subject" at bounding box center [660, 492] width 16 height 16
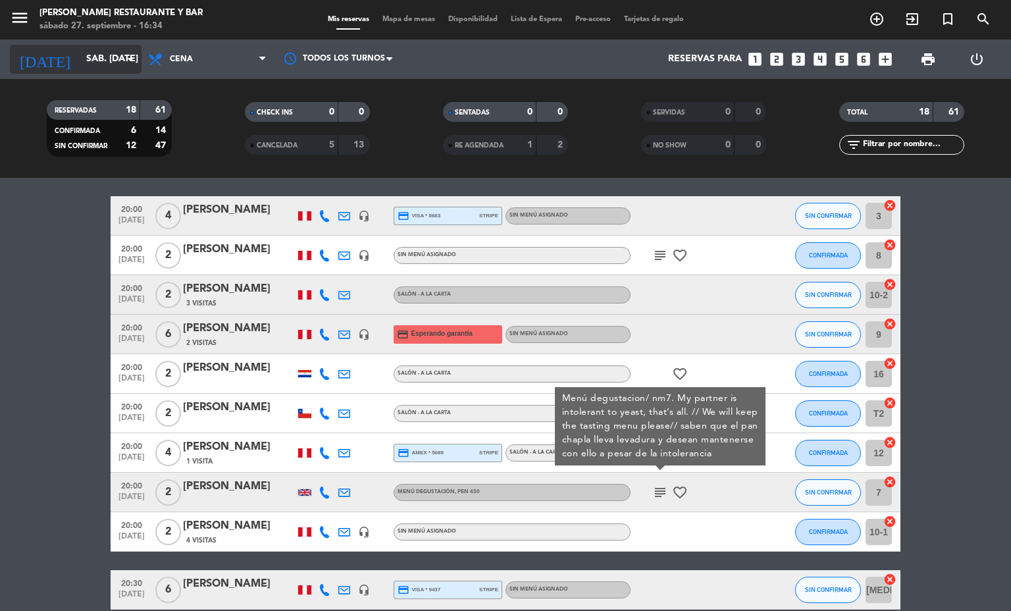
click at [95, 59] on input "sáb. [DATE]" at bounding box center [142, 59] width 125 height 24
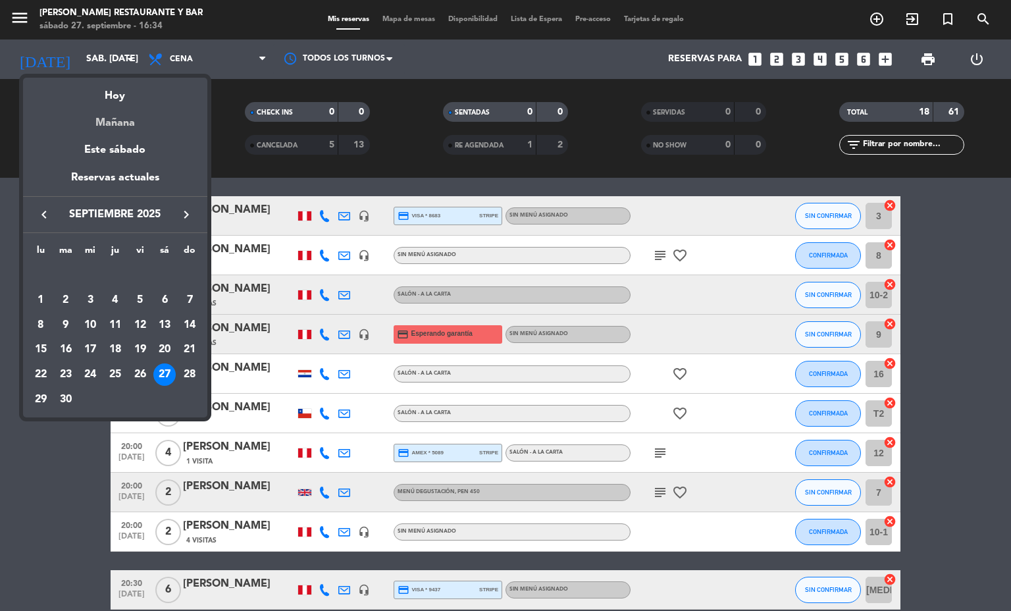
click at [133, 122] on div "Mañana" at bounding box center [115, 118] width 184 height 27
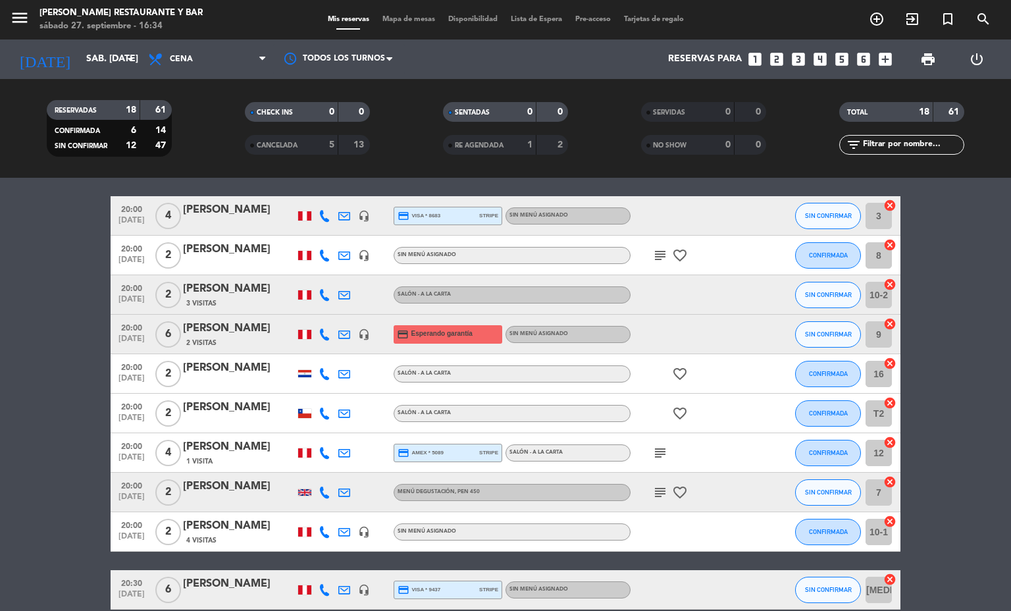
type input "dom. [DATE]"
click at [210, 61] on span "Cena" at bounding box center [207, 59] width 132 height 29
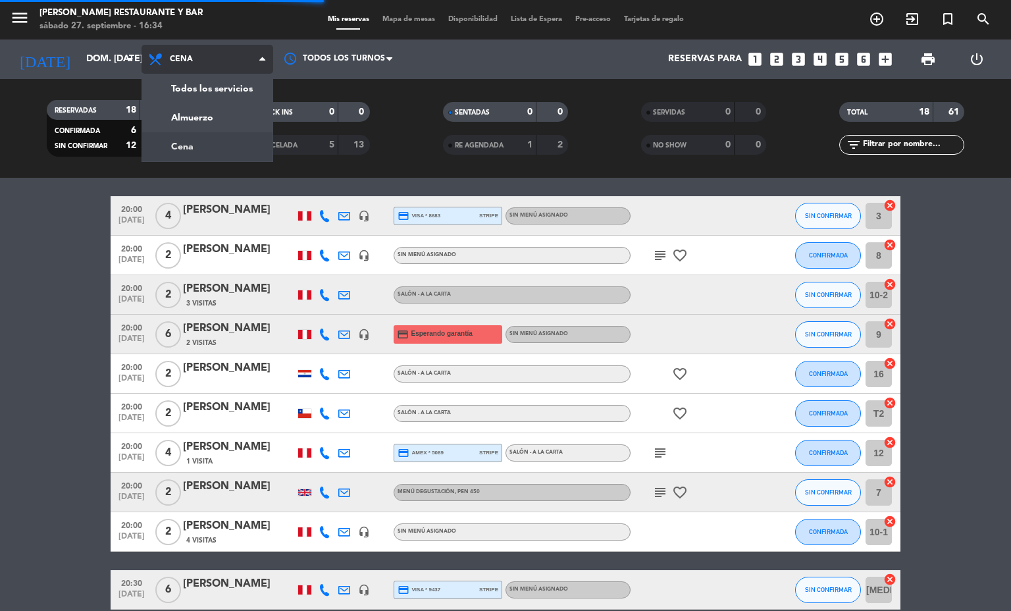
click at [233, 109] on div "menu [PERSON_NAME] Restaurante y Bar sábado 27. septiembre - 16:34 Mis reservas…" at bounding box center [505, 89] width 1011 height 178
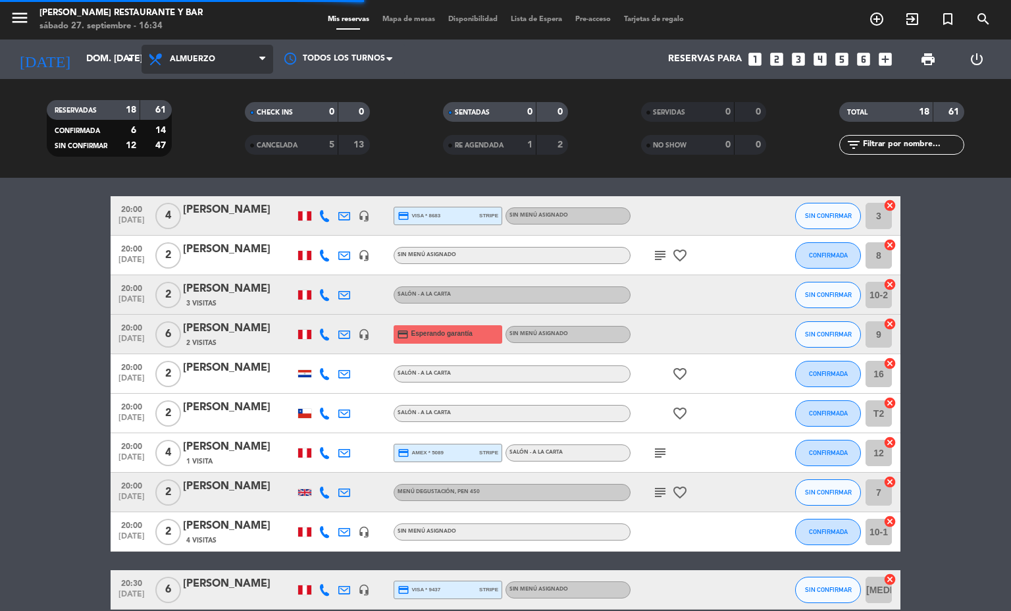
scroll to position [0, 0]
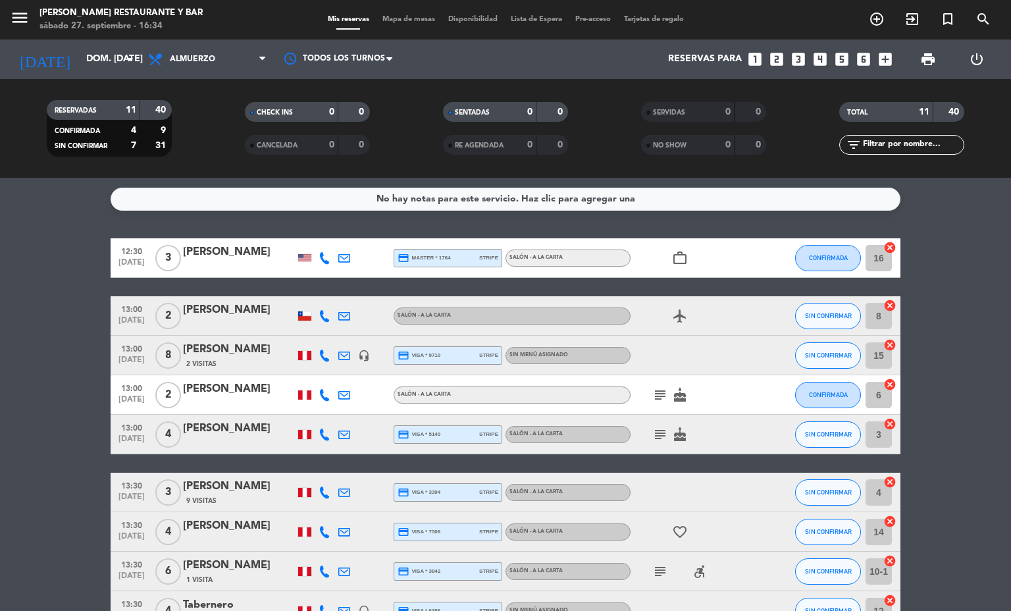
click at [389, 20] on span "Mapa de mesas" at bounding box center [409, 19] width 66 height 7
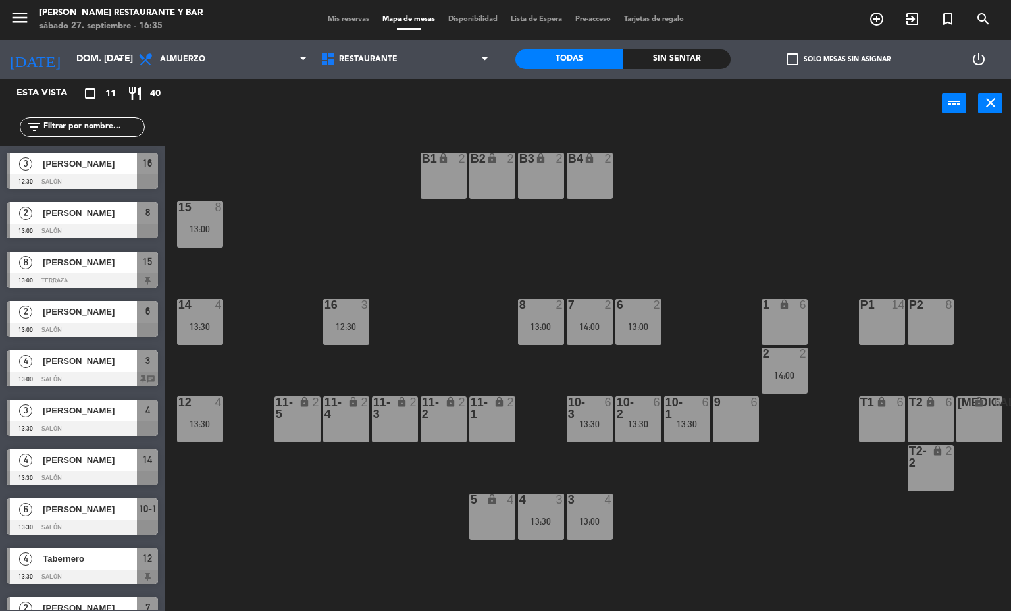
click at [686, 411] on div at bounding box center [687, 408] width 22 height 24
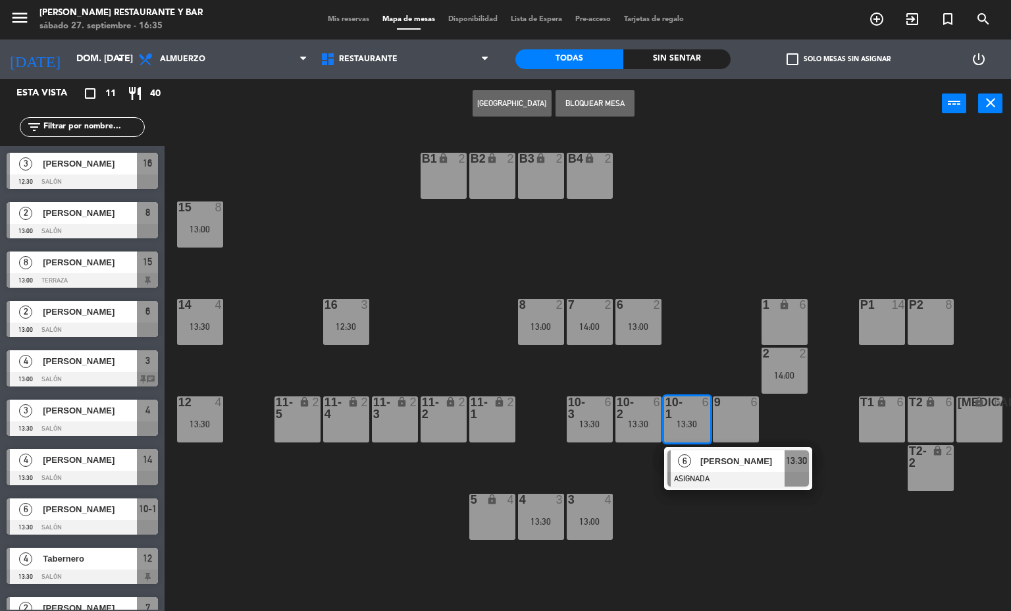
click at [741, 419] on div "9 6" at bounding box center [736, 419] width 46 height 46
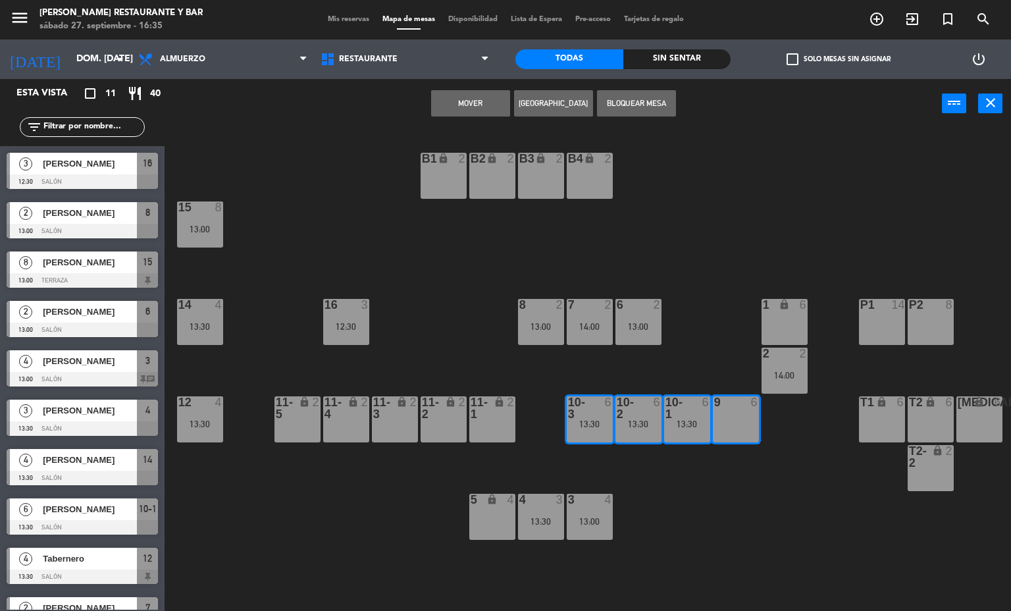
click at [476, 103] on button "Mover" at bounding box center [470, 103] width 79 height 26
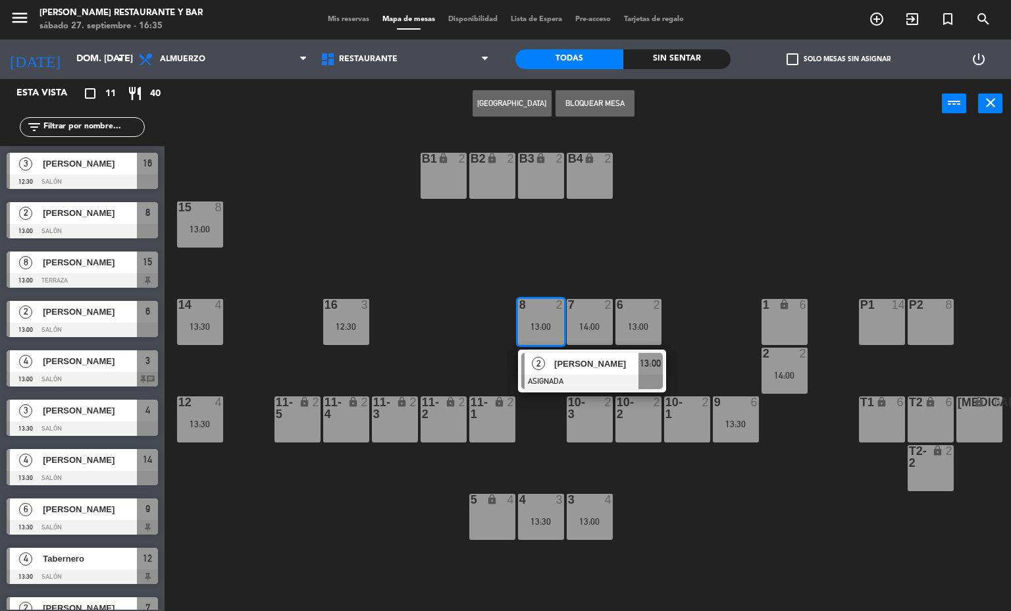
click at [586, 373] on div "[PERSON_NAME]" at bounding box center [596, 364] width 86 height 22
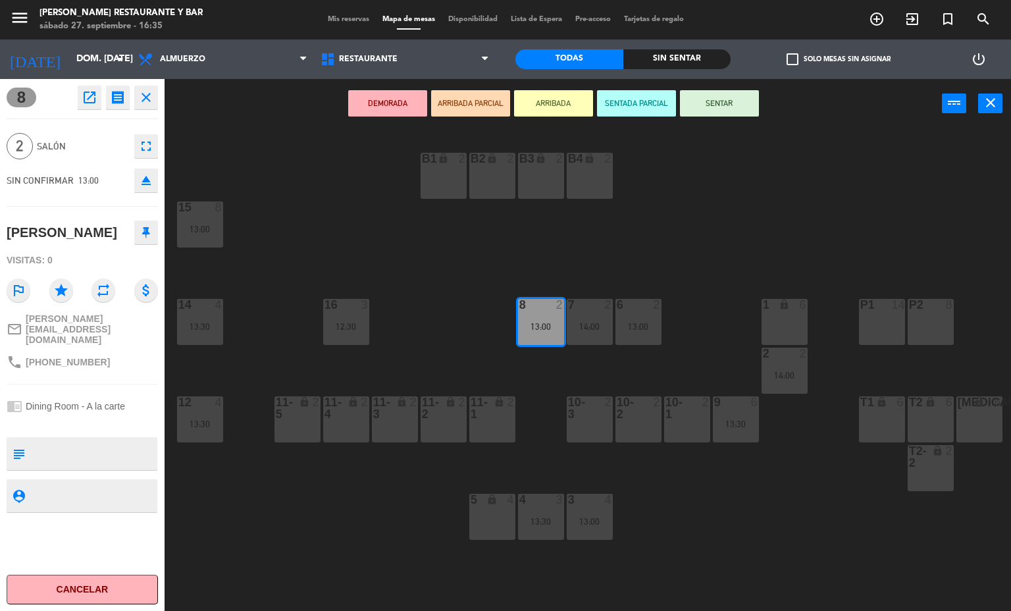
click at [692, 509] on div "B1 lock 2 B2 lock 2 B3 lock 2 B4 lock 2 15 8 13:00 14 4 13:30 8 2 13:00 7 2 14:…" at bounding box center [592, 370] width 836 height 482
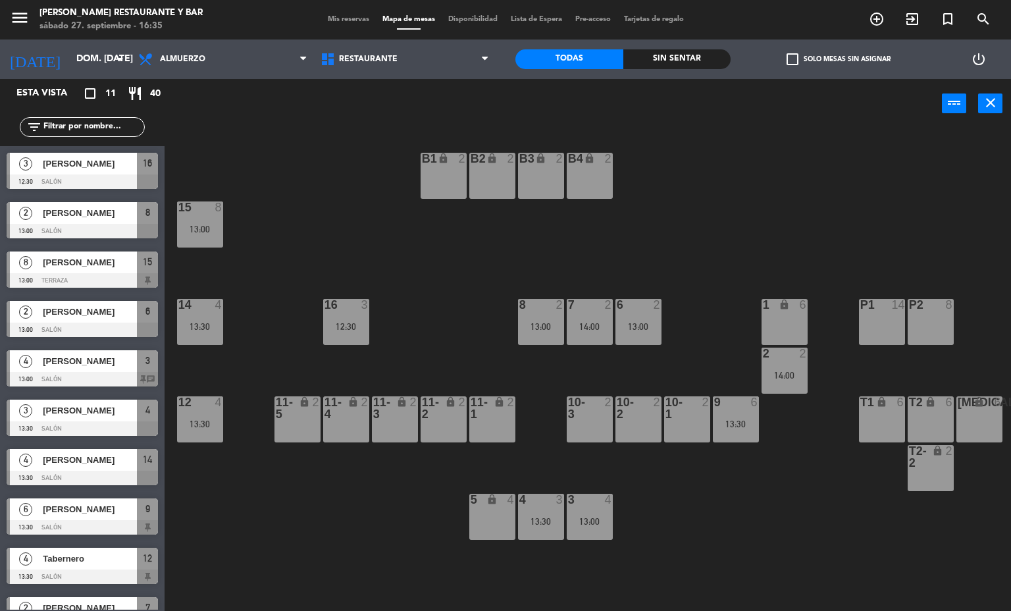
click at [330, 20] on span "Mis reservas" at bounding box center [348, 19] width 55 height 7
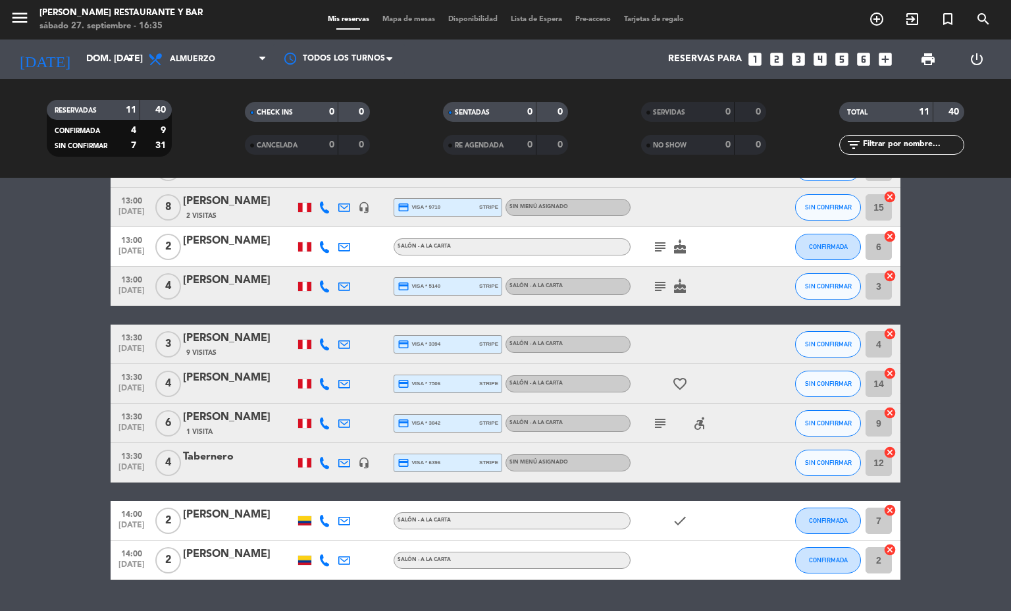
scroll to position [182, 0]
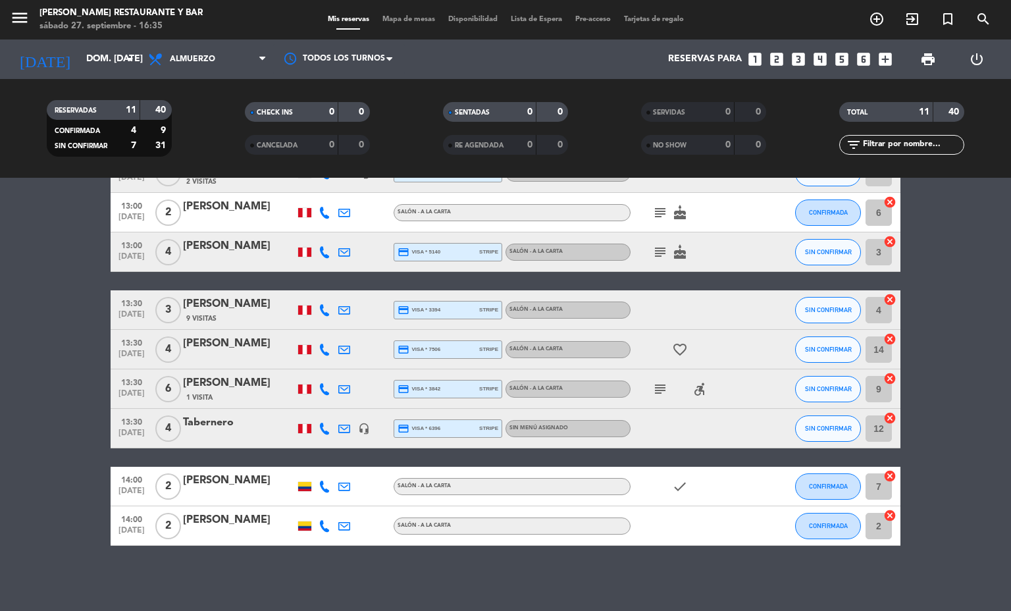
click at [399, 20] on span "Mapa de mesas" at bounding box center [409, 19] width 66 height 7
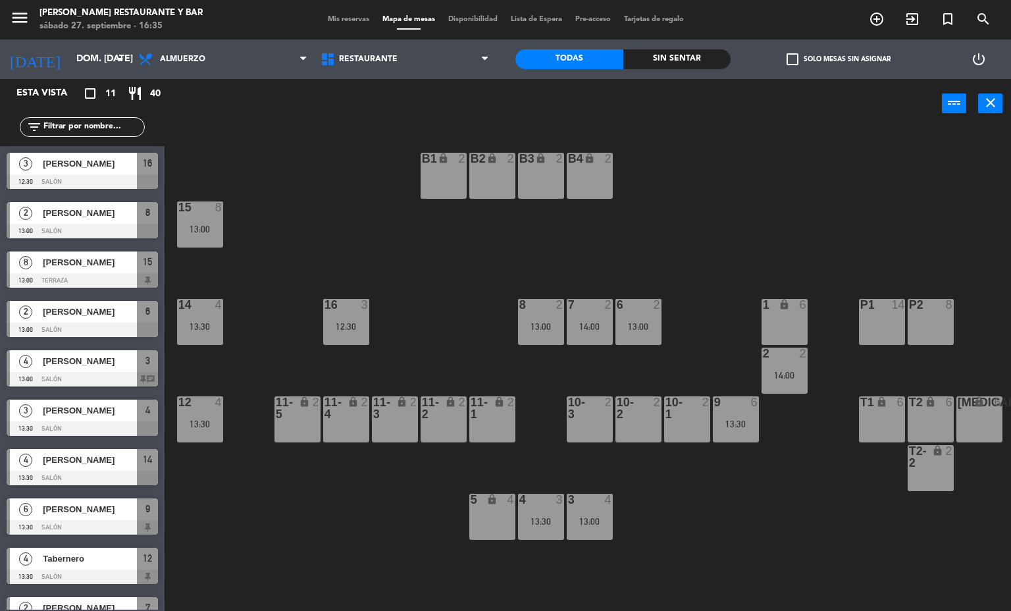
click at [589, 310] on div at bounding box center [589, 305] width 22 height 12
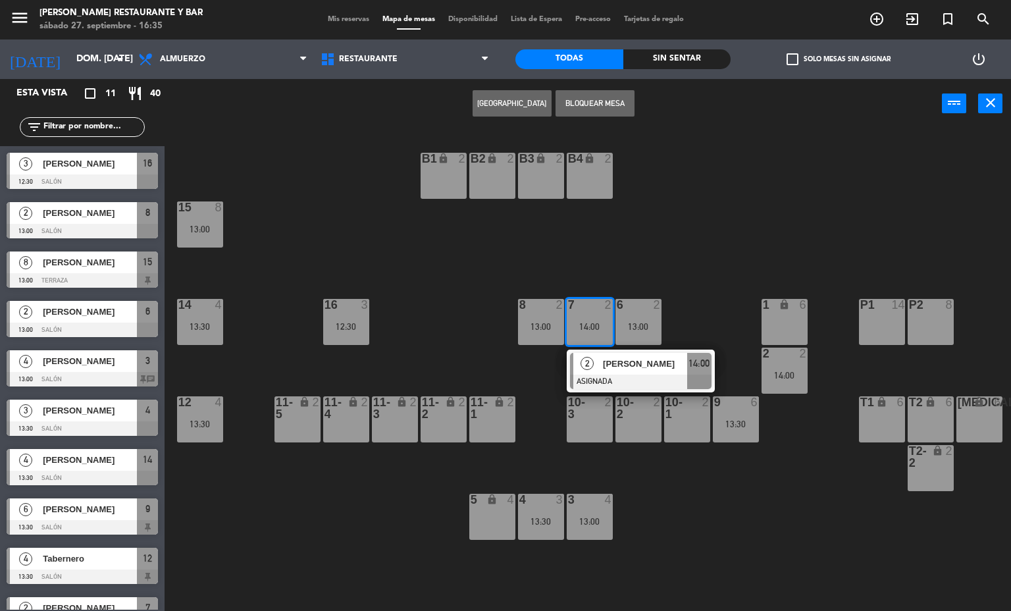
click at [617, 370] on span "[PERSON_NAME]" at bounding box center [645, 364] width 84 height 14
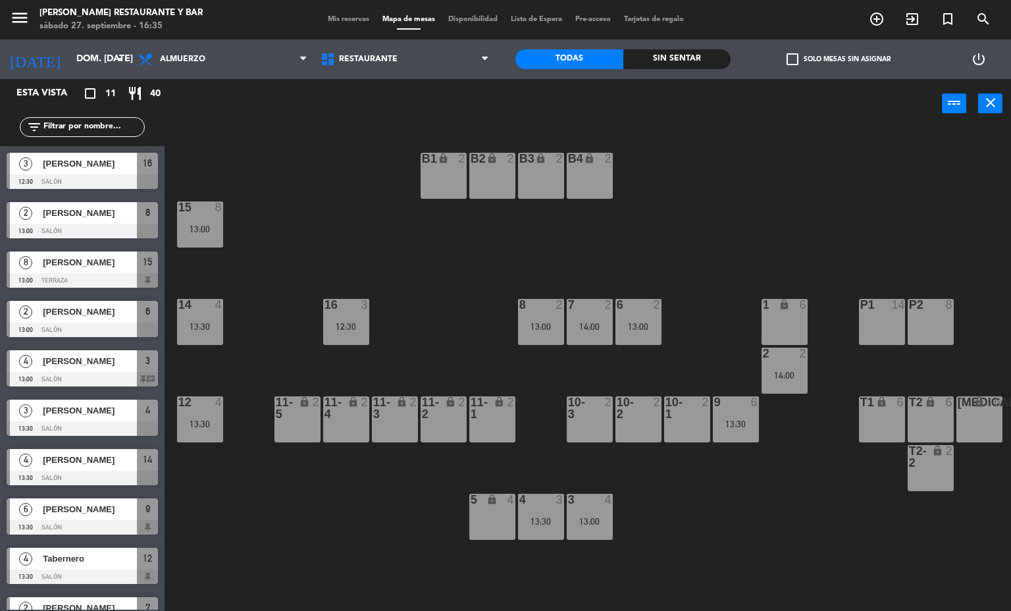
click at [437, 326] on div "B1 lock 2 B2 lock 2 B3 lock 2 B4 lock 2 15 8 13:00 14 4 13:30 8 2 13:00 7 2 14:…" at bounding box center [592, 370] width 836 height 482
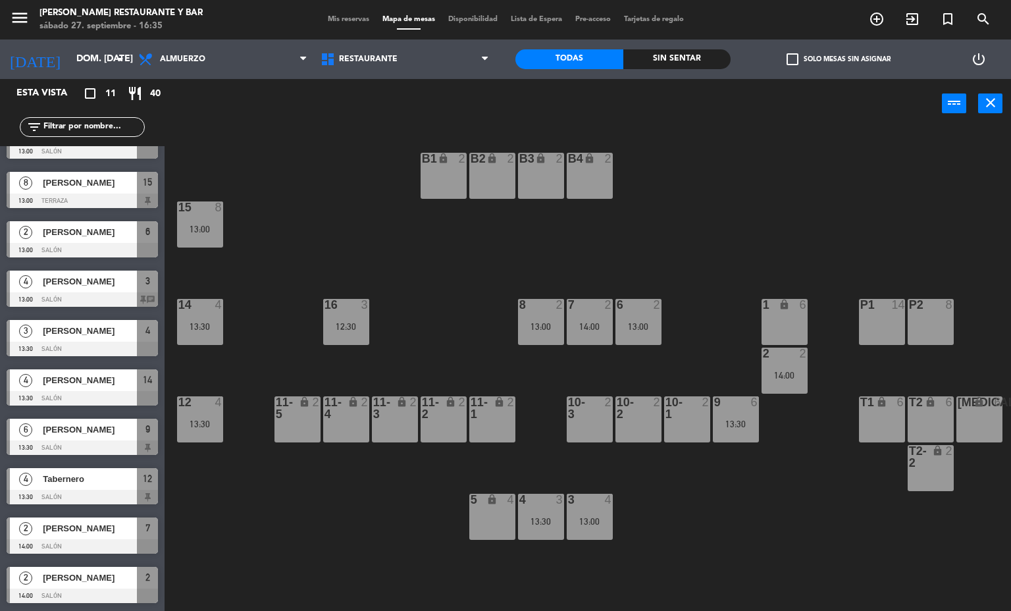
click at [541, 326] on div "13:00" at bounding box center [541, 326] width 46 height 9
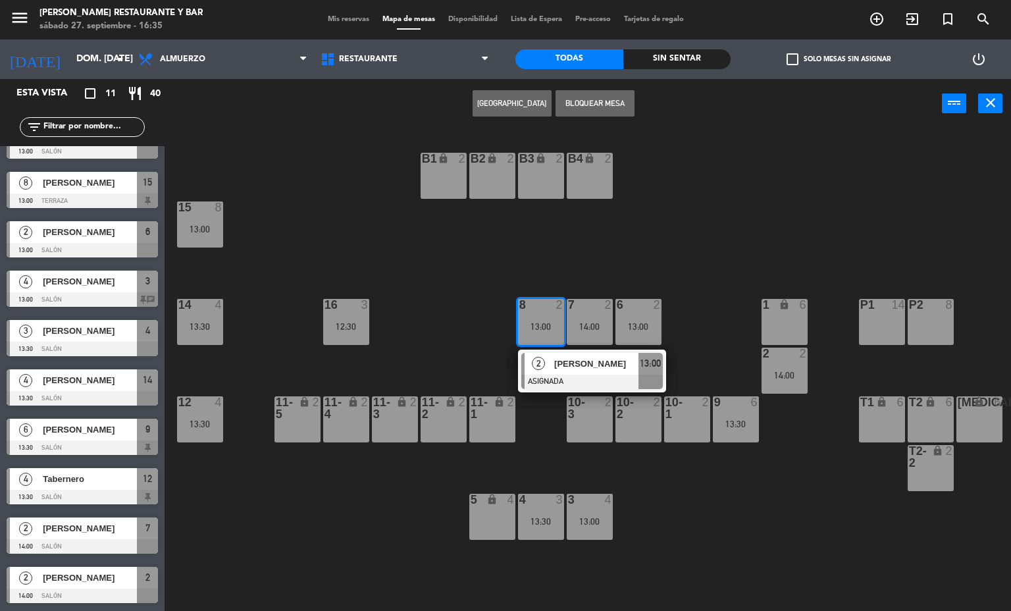
click at [590, 317] on div "7 2 14:00" at bounding box center [590, 322] width 46 height 46
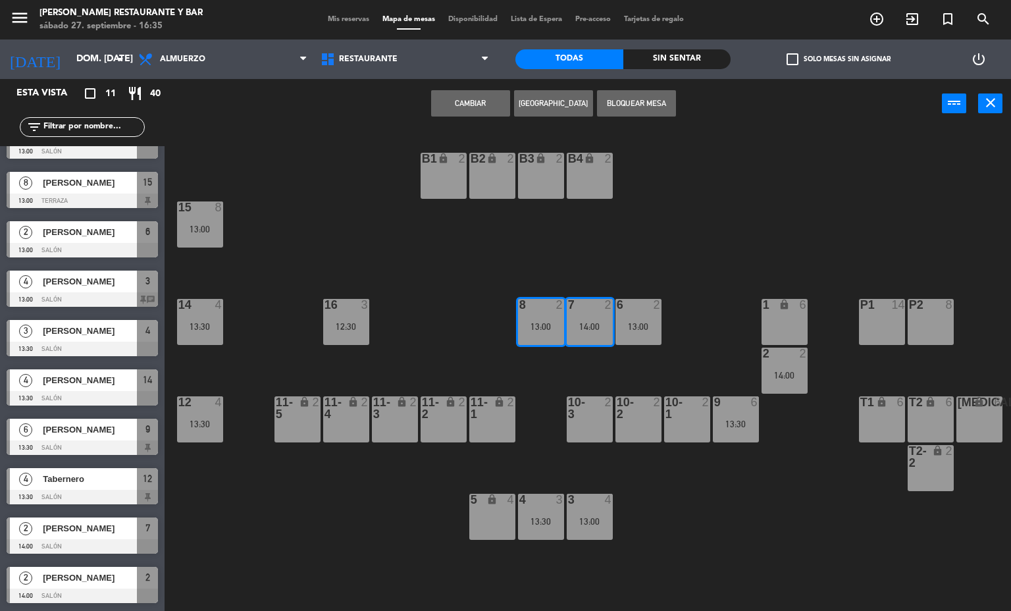
click at [469, 103] on button "Cambiar" at bounding box center [470, 103] width 79 height 26
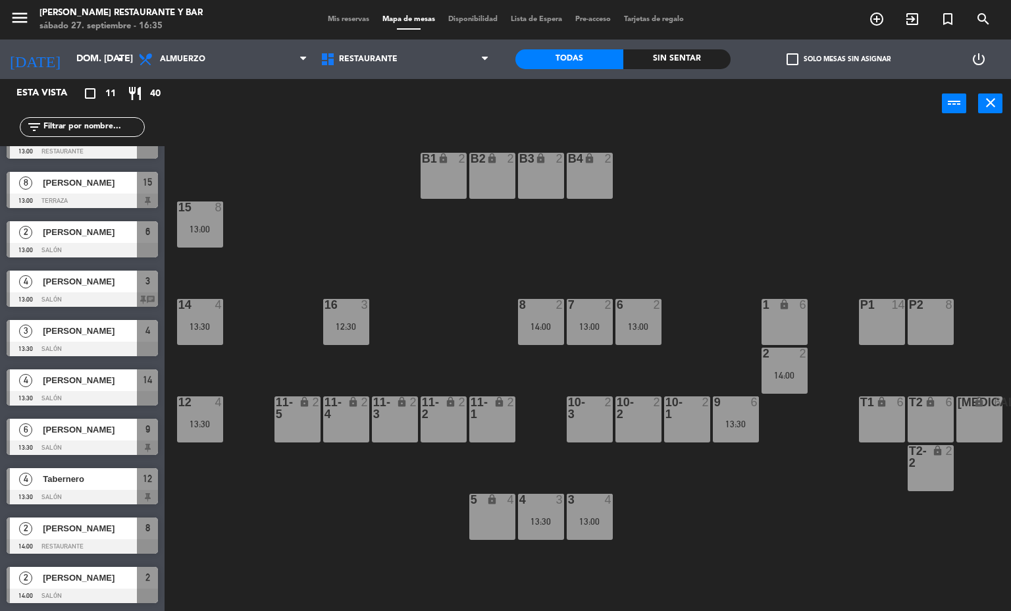
click at [541, 318] on div "8 2 14:00" at bounding box center [541, 322] width 46 height 46
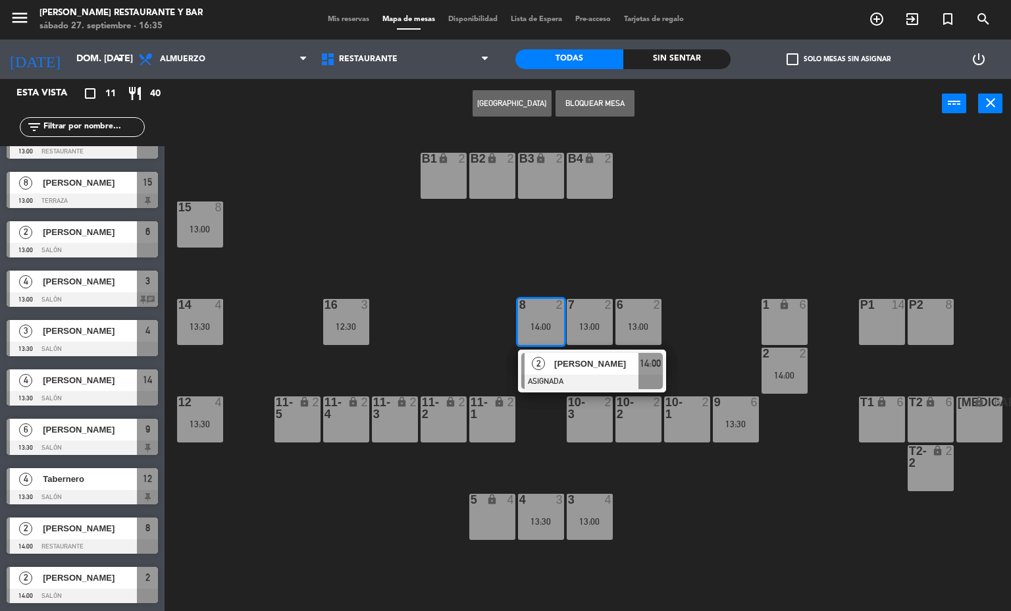
click at [592, 421] on div "10-3 2" at bounding box center [590, 419] width 46 height 46
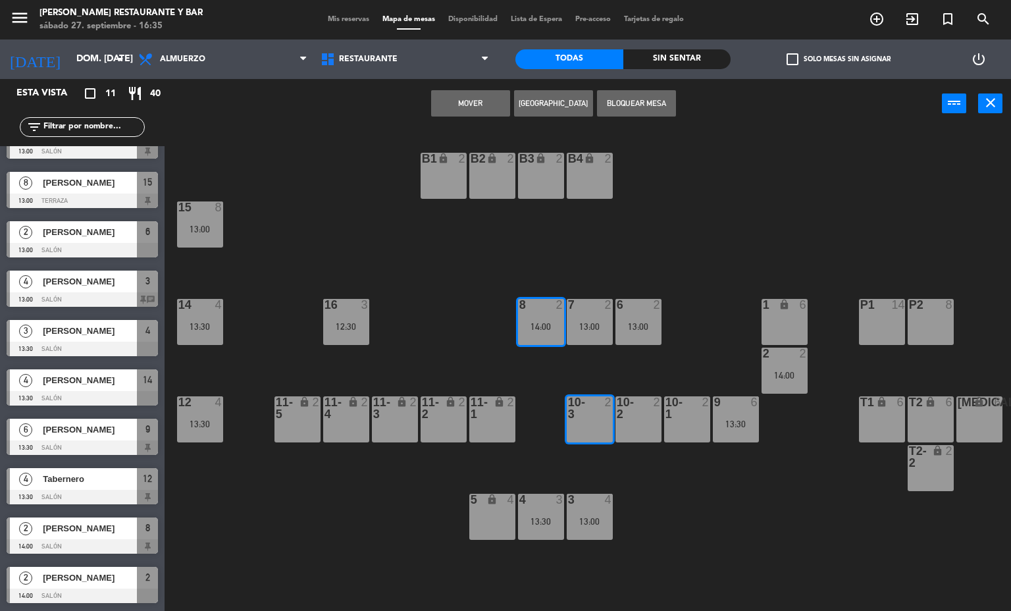
click at [462, 103] on button "Mover" at bounding box center [470, 103] width 79 height 26
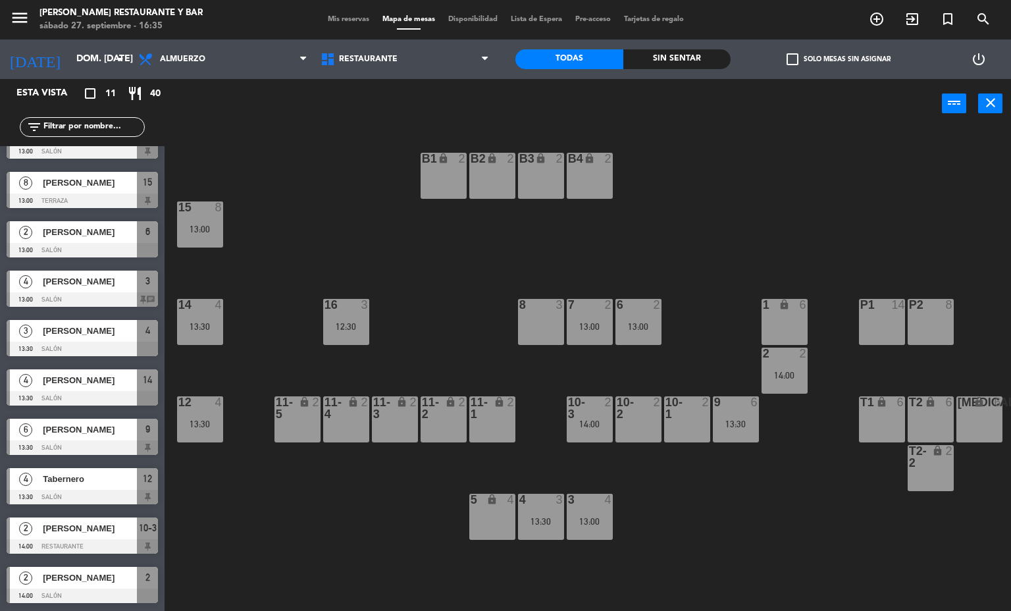
click at [538, 310] on div at bounding box center [541, 305] width 22 height 12
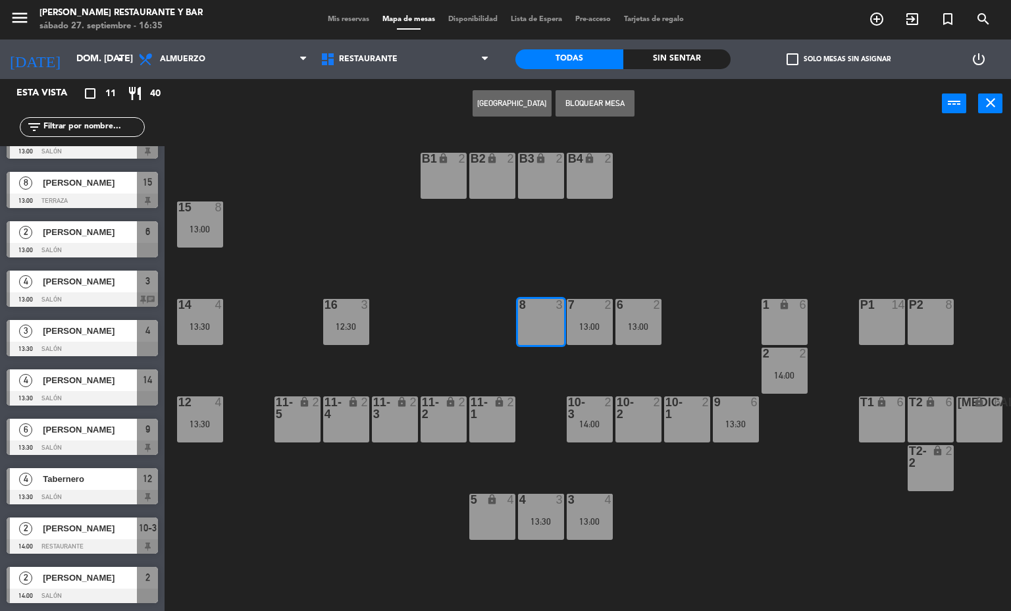
click at [504, 103] on button "[GEOGRAPHIC_DATA]" at bounding box center [511, 103] width 79 height 26
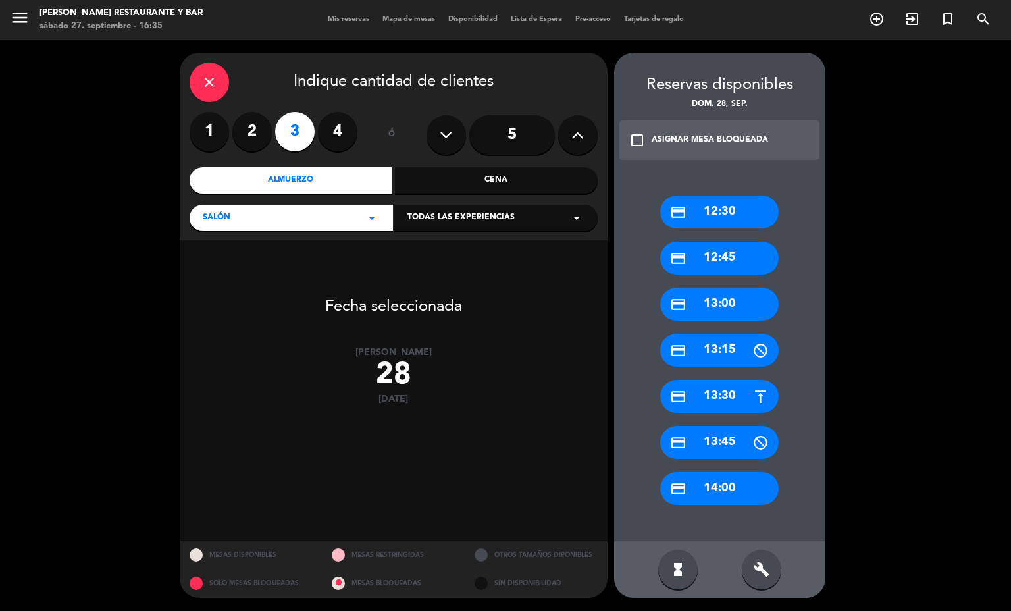
click at [730, 490] on div "credit_card 14:00" at bounding box center [719, 488] width 118 height 33
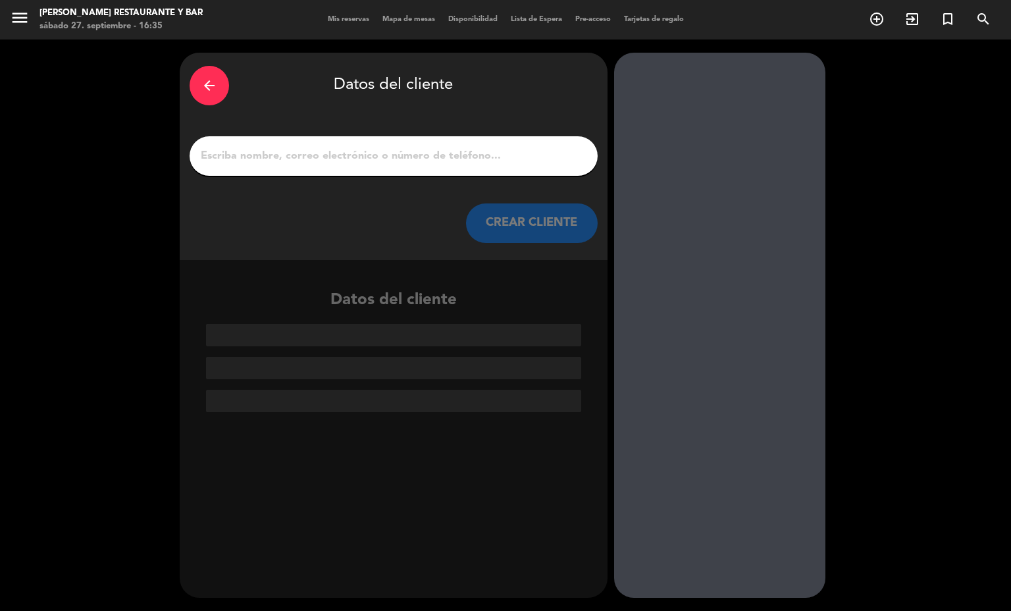
click at [467, 161] on input "1" at bounding box center [393, 156] width 388 height 18
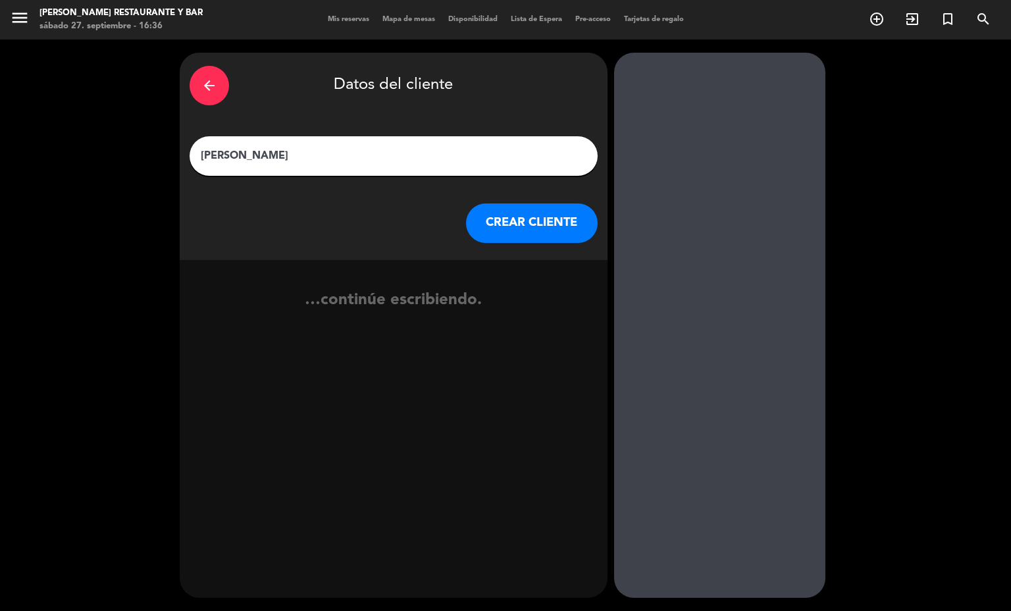
type input "[PERSON_NAME]"
click at [561, 223] on button "CREAR CLIENTE" at bounding box center [532, 222] width 132 height 39
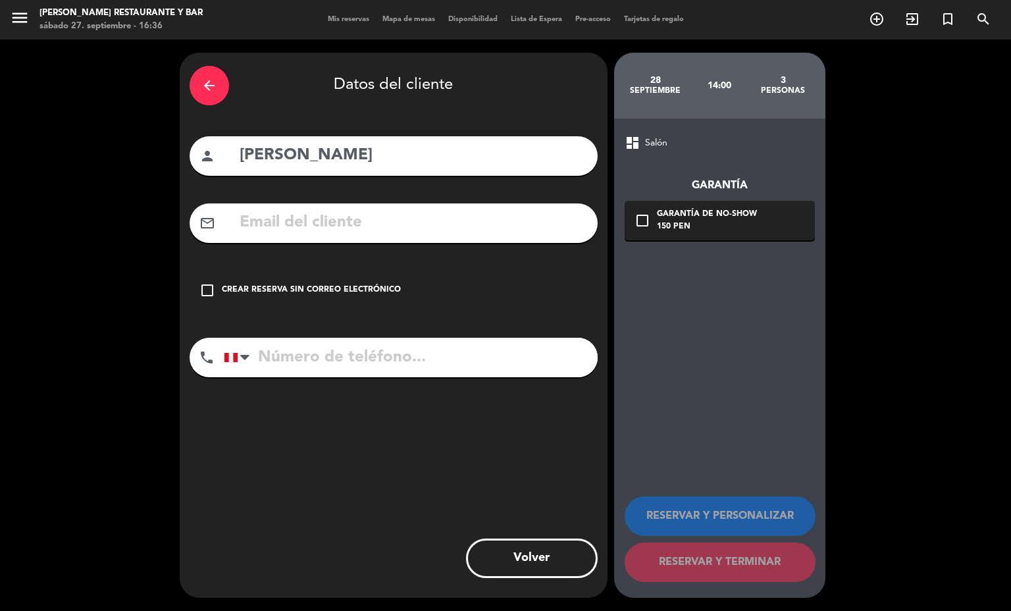
click at [688, 227] on div "150 PEN" at bounding box center [707, 226] width 100 height 13
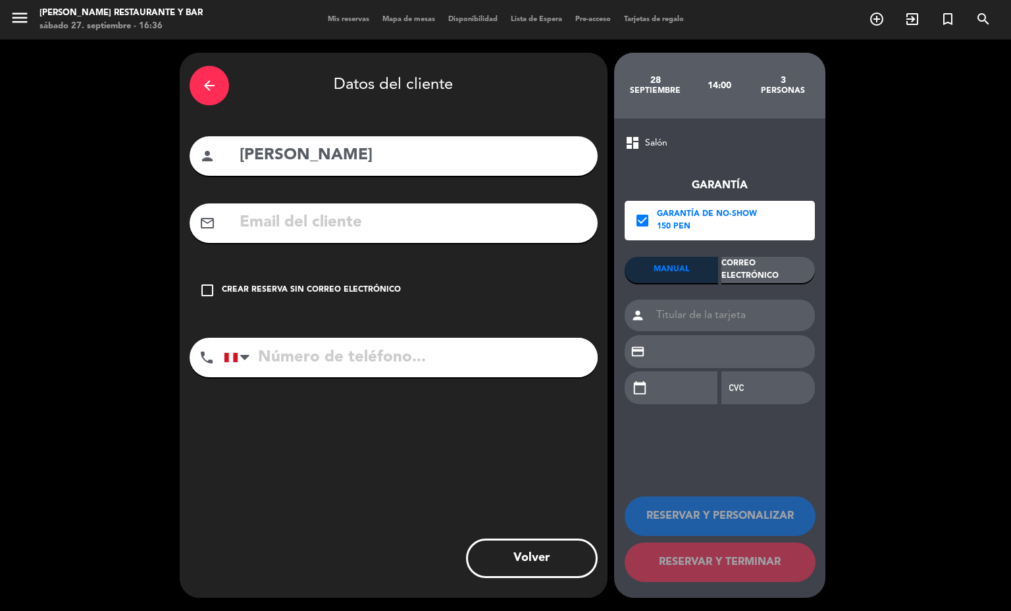
click at [769, 276] on div "Correo Electrónico" at bounding box center [767, 270] width 93 height 26
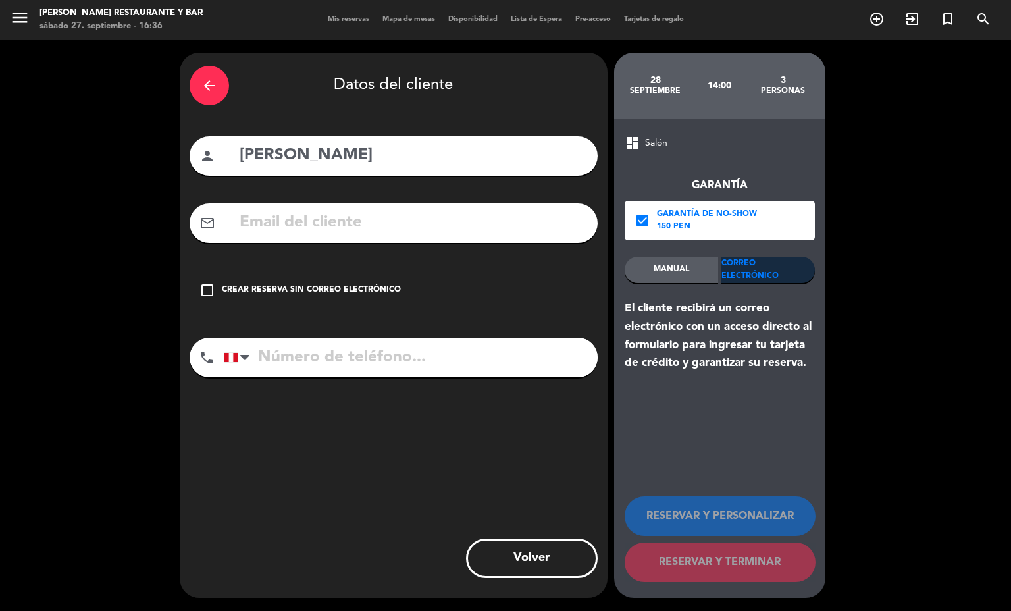
click at [488, 353] on input "tel" at bounding box center [411, 357] width 374 height 39
type input "990720707"
click at [389, 230] on input "text" at bounding box center [412, 222] width 349 height 27
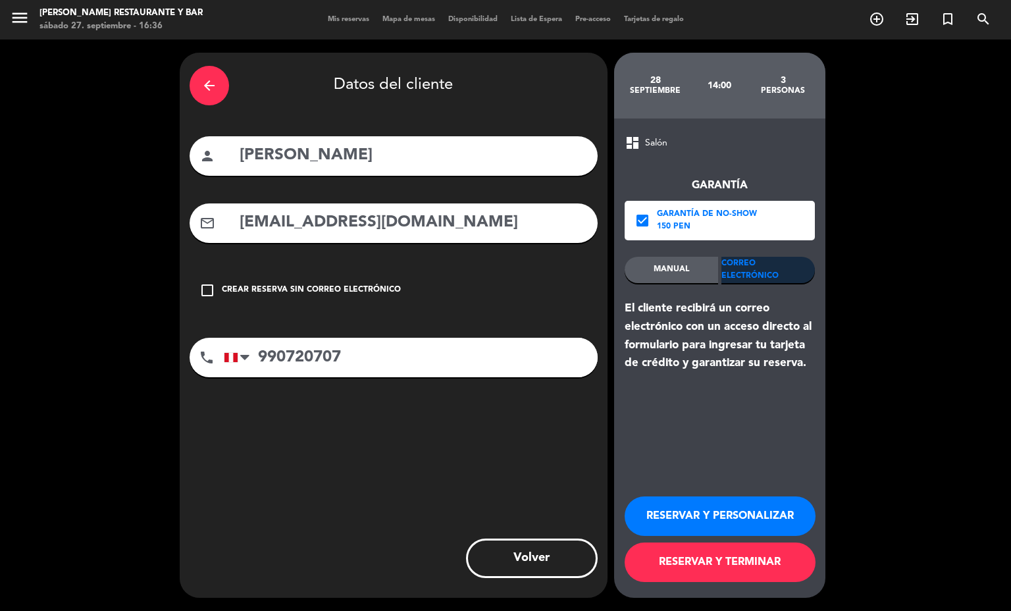
type input "[EMAIL_ADDRESS][DOMAIN_NAME]"
click at [688, 561] on button "RESERVAR Y TERMINAR" at bounding box center [720, 561] width 191 height 39
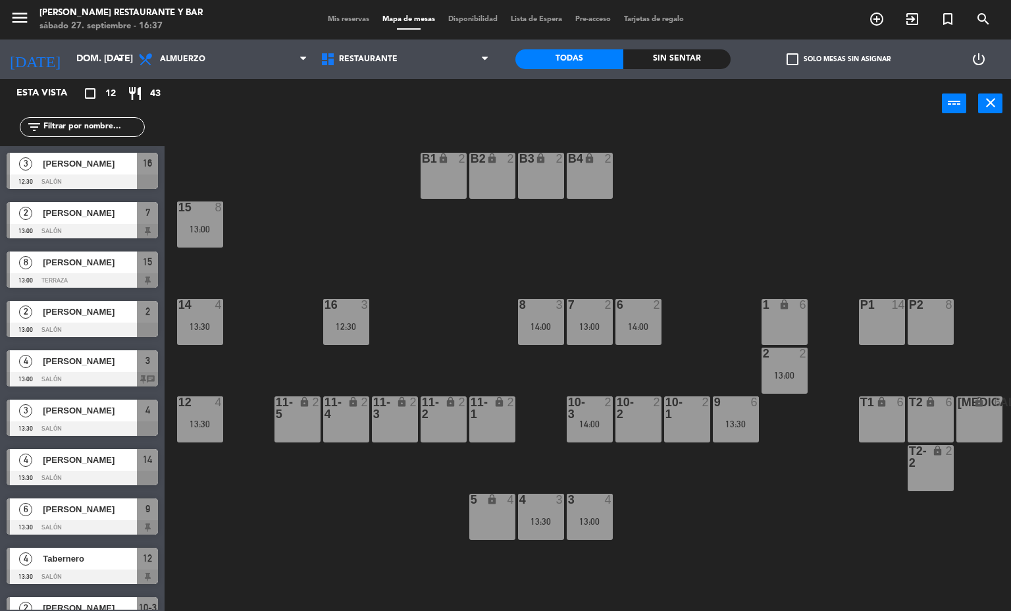
click at [336, 20] on span "Mis reservas" at bounding box center [348, 19] width 55 height 7
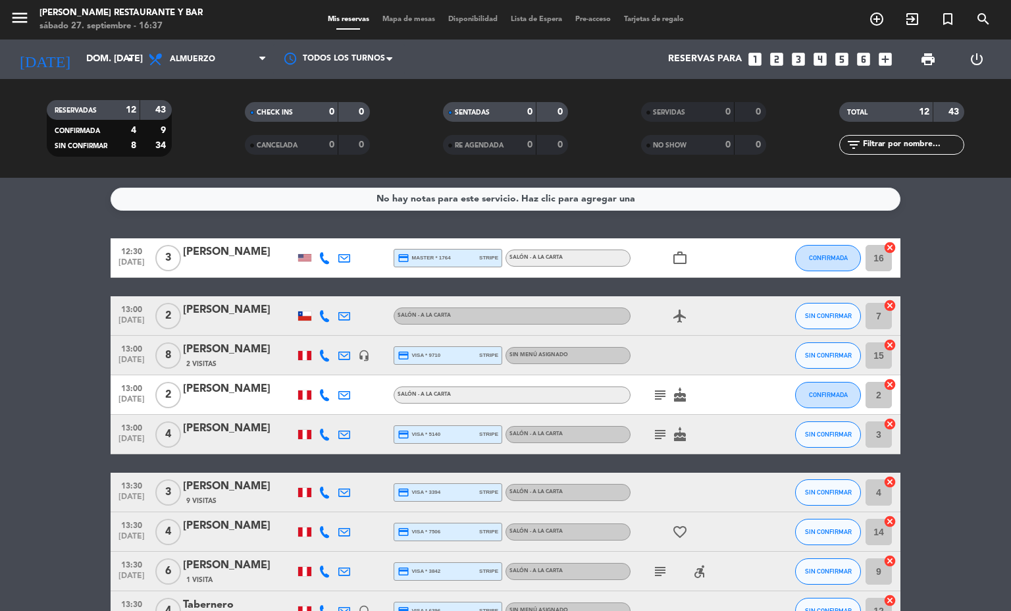
click at [655, 397] on icon "subject" at bounding box center [660, 395] width 16 height 16
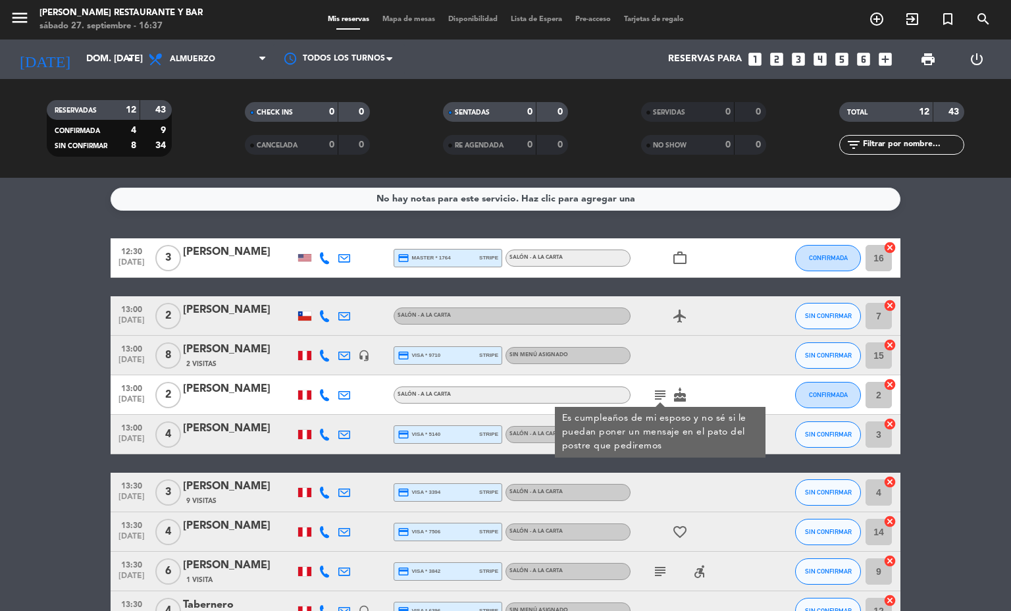
click at [652, 391] on icon "subject" at bounding box center [660, 395] width 16 height 16
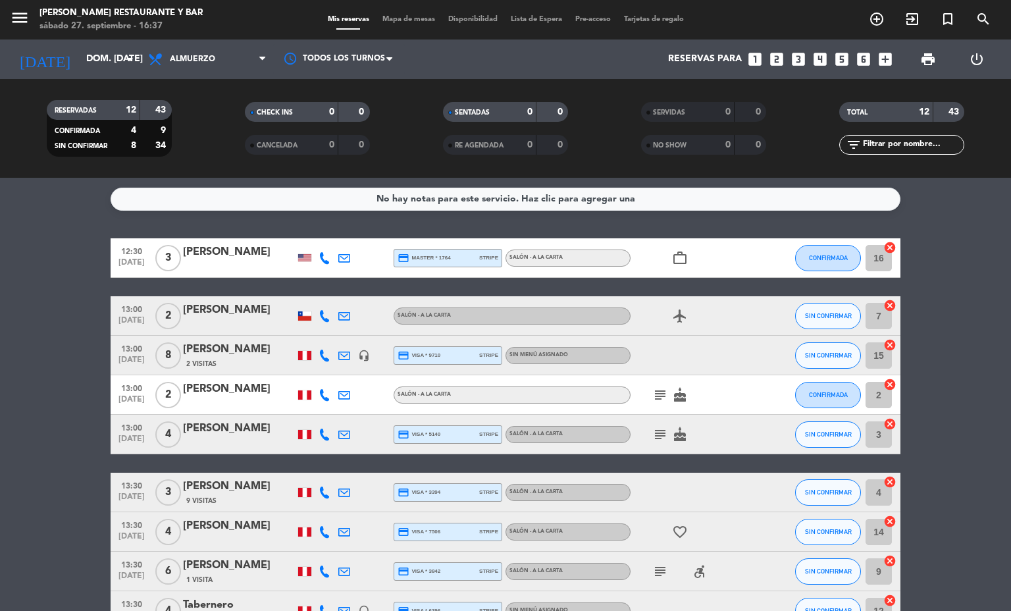
click at [653, 437] on icon "subject" at bounding box center [660, 434] width 16 height 16
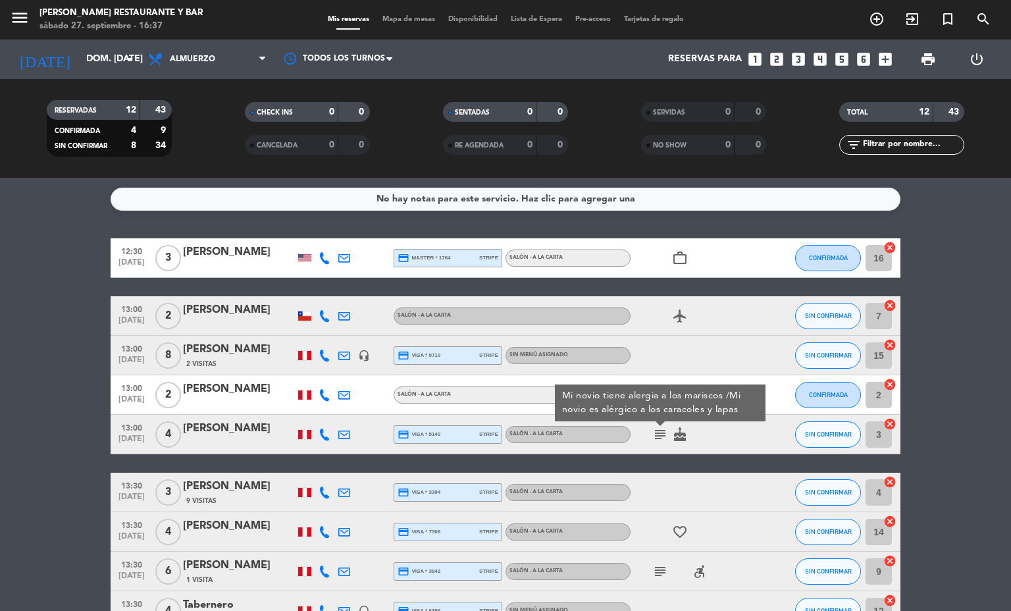
click at [653, 437] on icon "subject" at bounding box center [660, 434] width 16 height 16
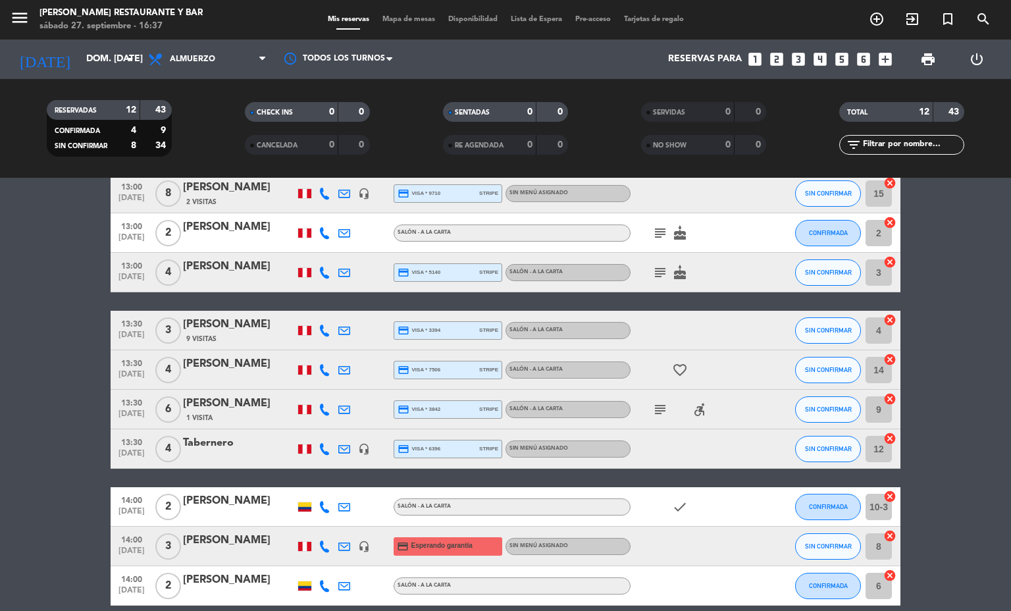
scroll to position [197, 0]
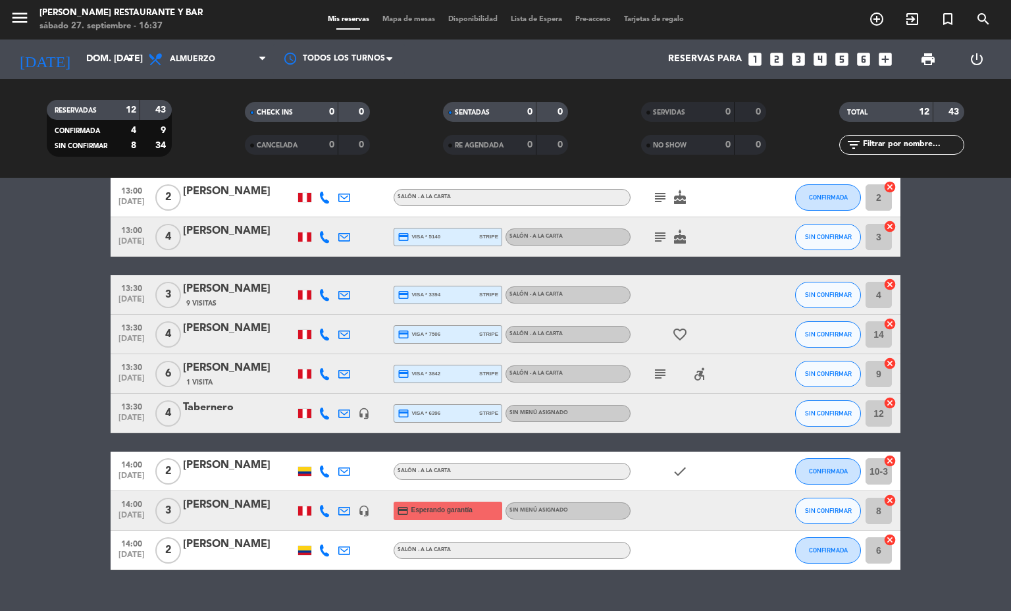
click at [652, 370] on icon "subject" at bounding box center [660, 374] width 16 height 16
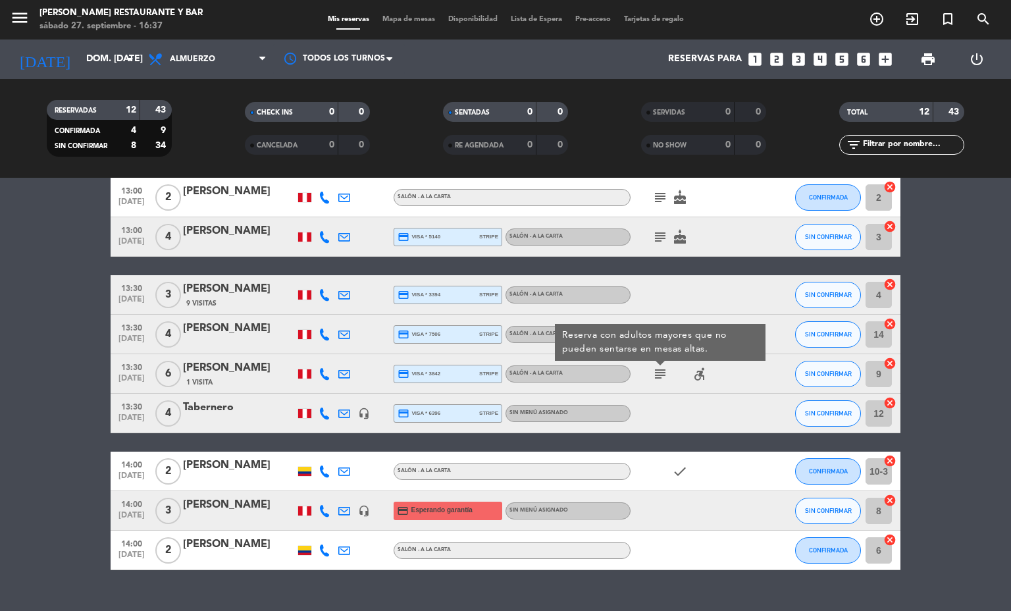
click at [652, 370] on icon "subject" at bounding box center [660, 374] width 16 height 16
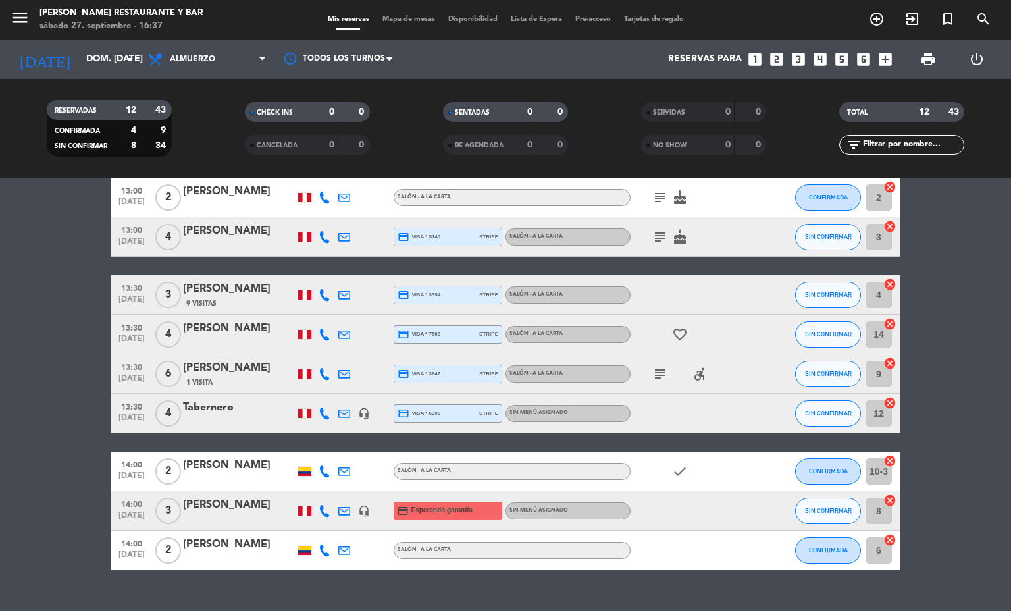
click at [429, 16] on span "Mapa de mesas" at bounding box center [409, 19] width 66 height 7
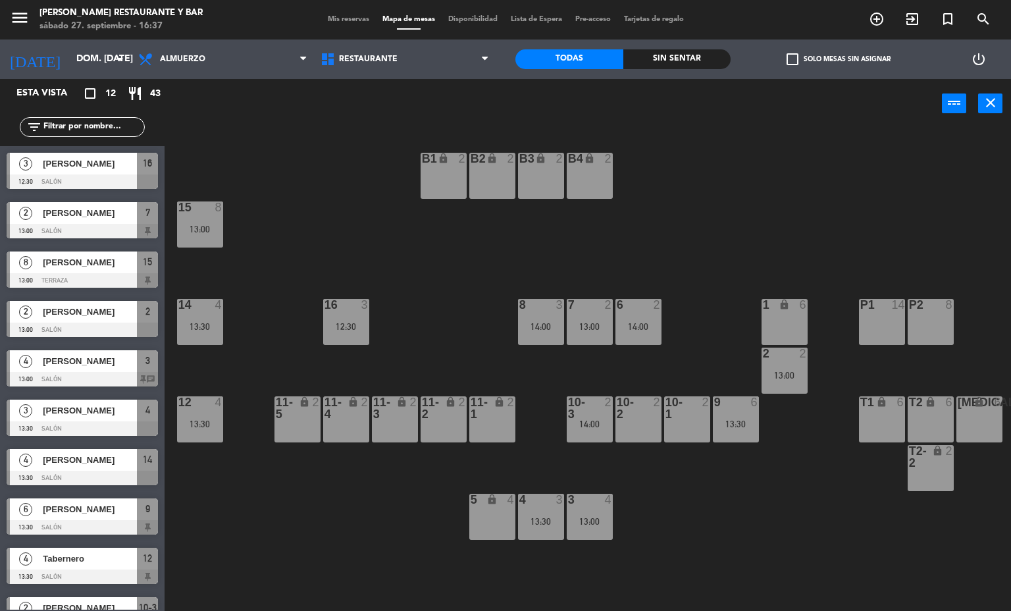
click at [838, 527] on div "B1 lock 2 B2 lock 2 B3 lock 2 B4 lock 2 15 8 13:00 14 4 13:30 8 3 14:00 7 2 13:…" at bounding box center [592, 370] width 836 height 482
click at [93, 65] on input "dom. [DATE]" at bounding box center [132, 59] width 125 height 24
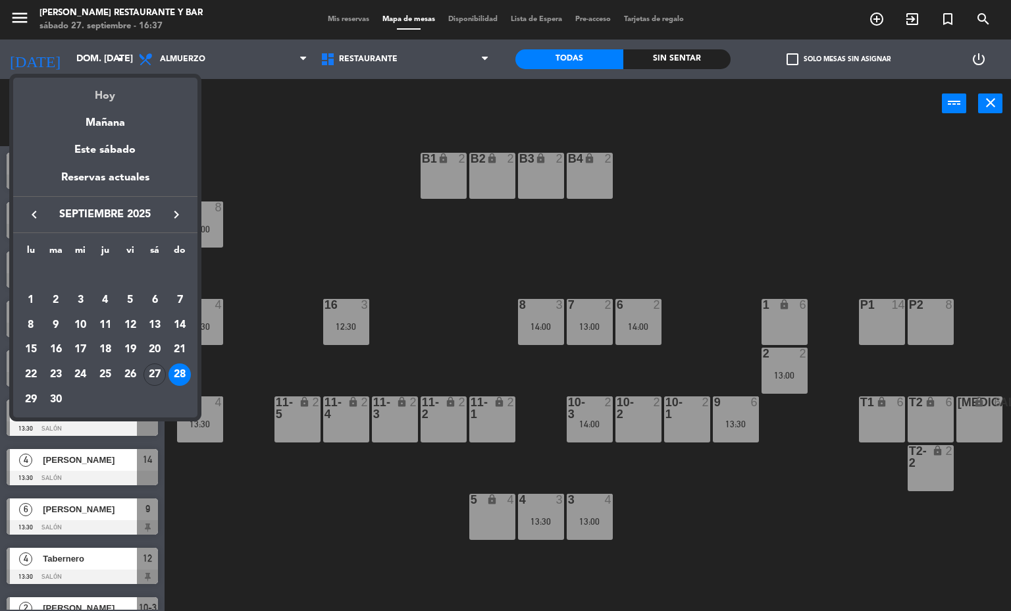
click at [115, 84] on div "Hoy" at bounding box center [105, 91] width 184 height 27
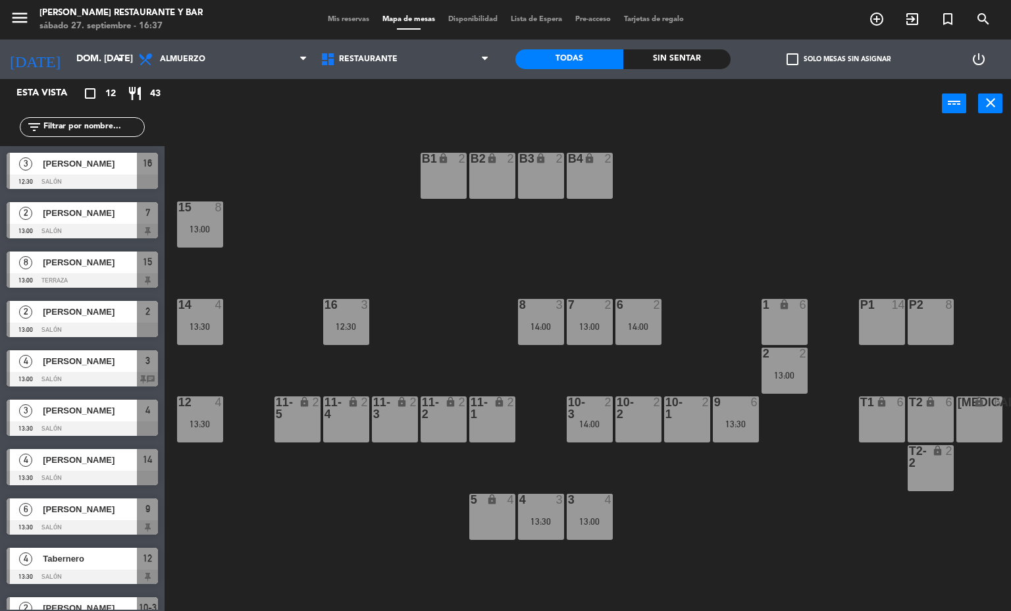
type input "sáb. [DATE]"
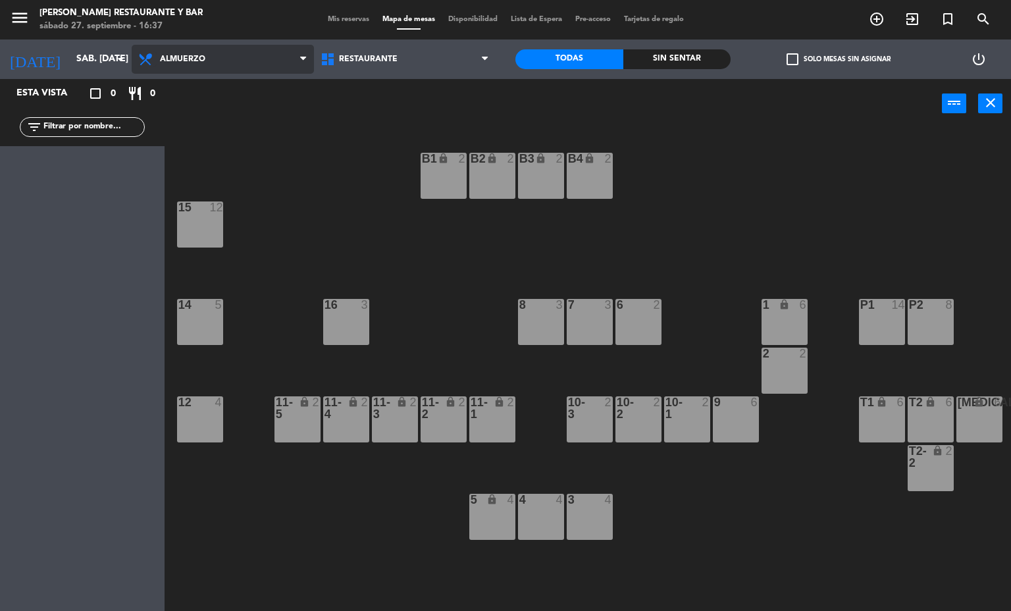
click at [149, 59] on icon at bounding box center [147, 59] width 19 height 16
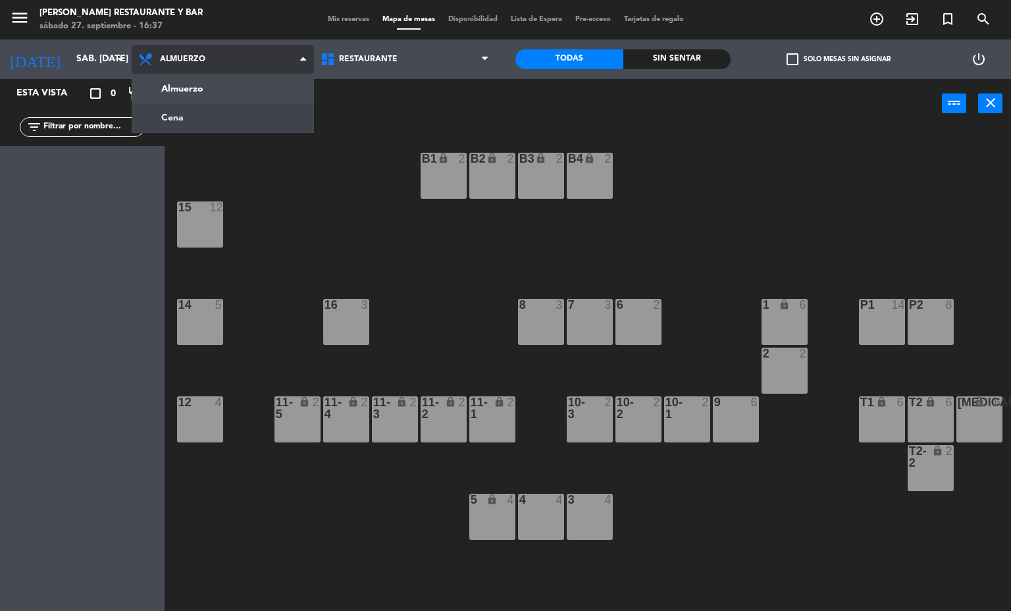
click at [155, 113] on ng-component "menu [PERSON_NAME] Restaurante y Bar sábado 27. septiembre - 16:37 Mis reservas…" at bounding box center [505, 305] width 1011 height 611
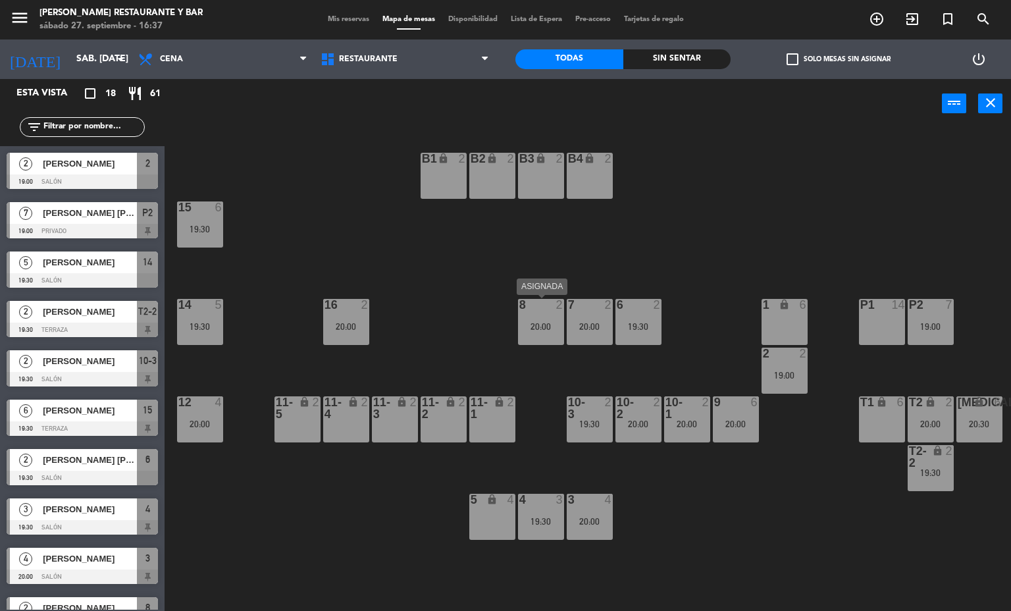
click at [551, 324] on div "20:00" at bounding box center [541, 326] width 46 height 9
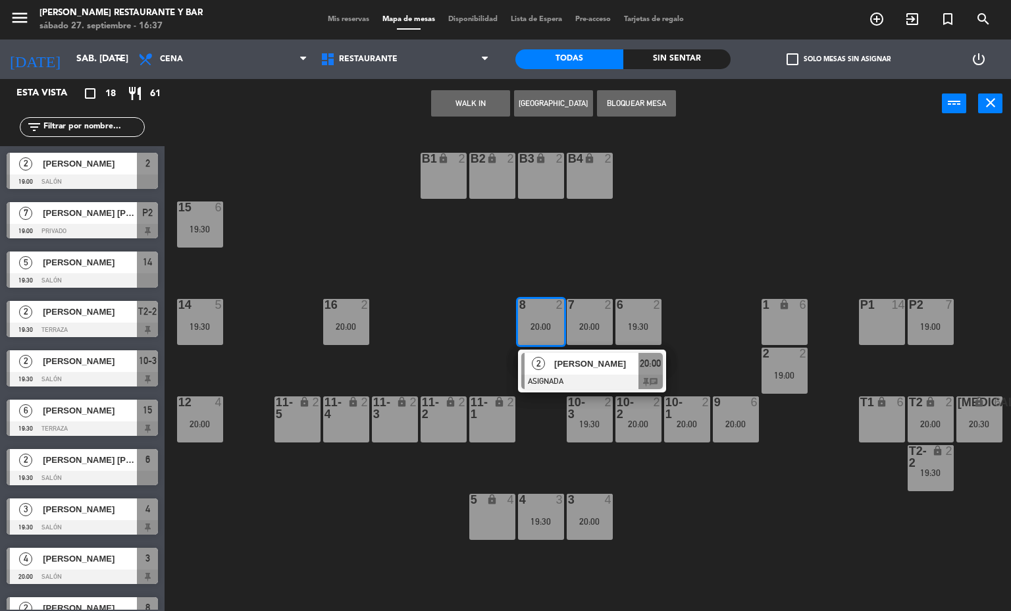
click at [565, 374] on div at bounding box center [591, 381] width 141 height 14
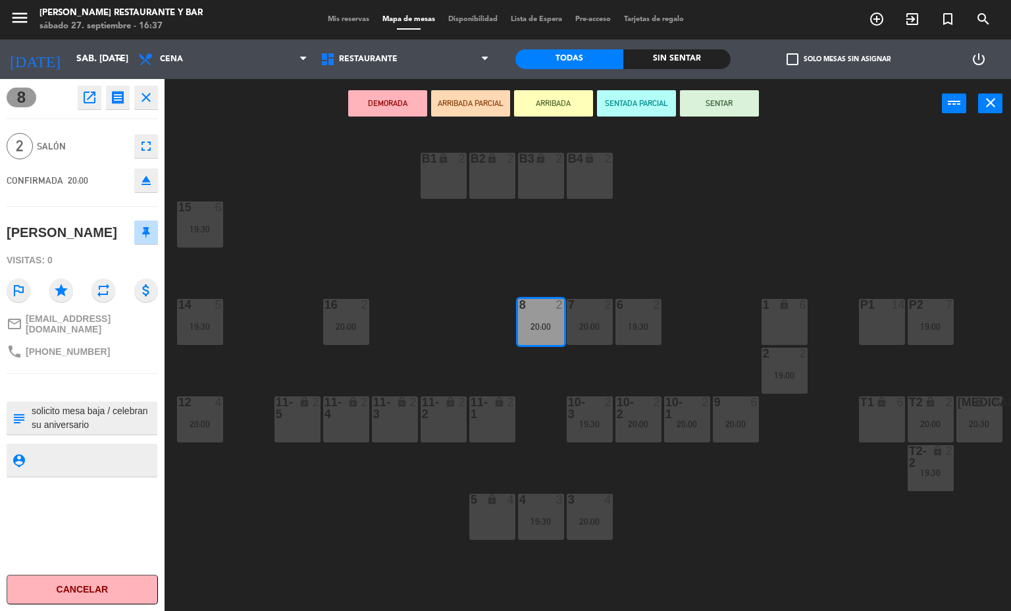
click at [462, 365] on div "B1 lock 2 B2 lock 2 B3 lock 2 B4 lock 2 15 6 19:30 14 5 19:30 8 2 20:00 7 2 20:…" at bounding box center [592, 370] width 836 height 482
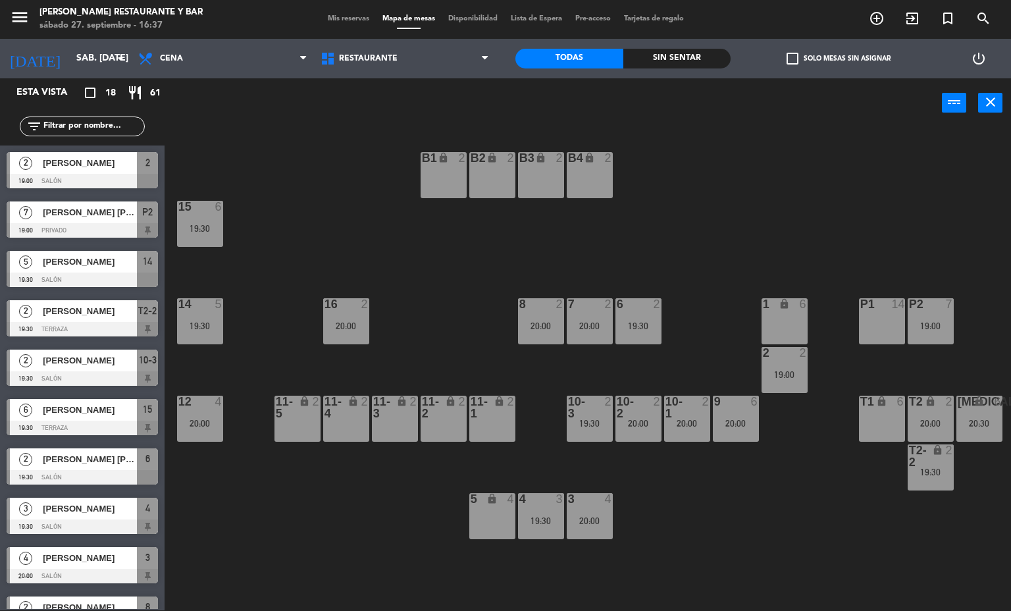
click at [567, 316] on div "7 2 20:00" at bounding box center [590, 321] width 46 height 46
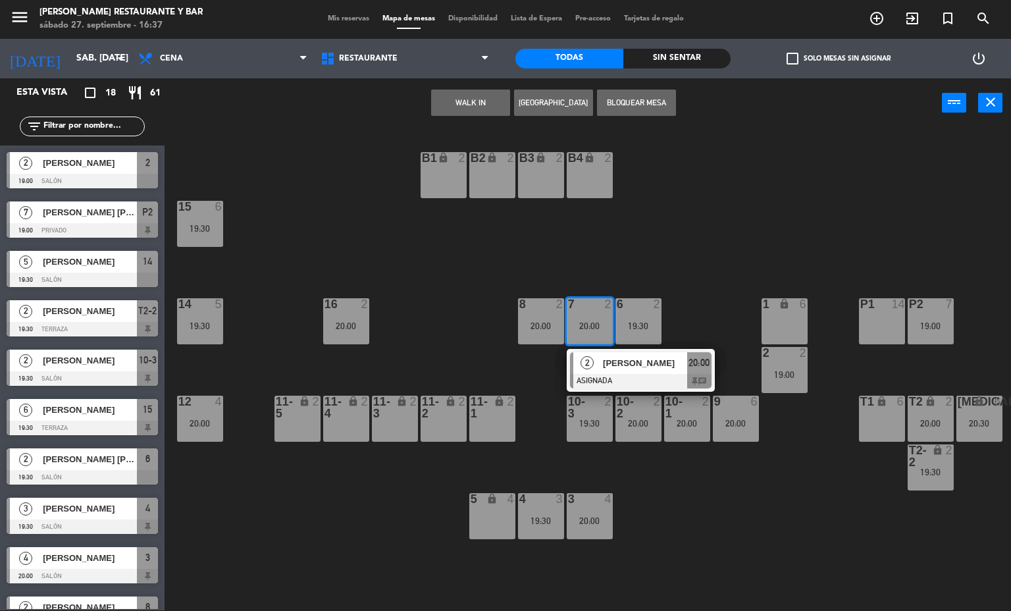
click at [579, 365] on div "2" at bounding box center [587, 363] width 28 height 22
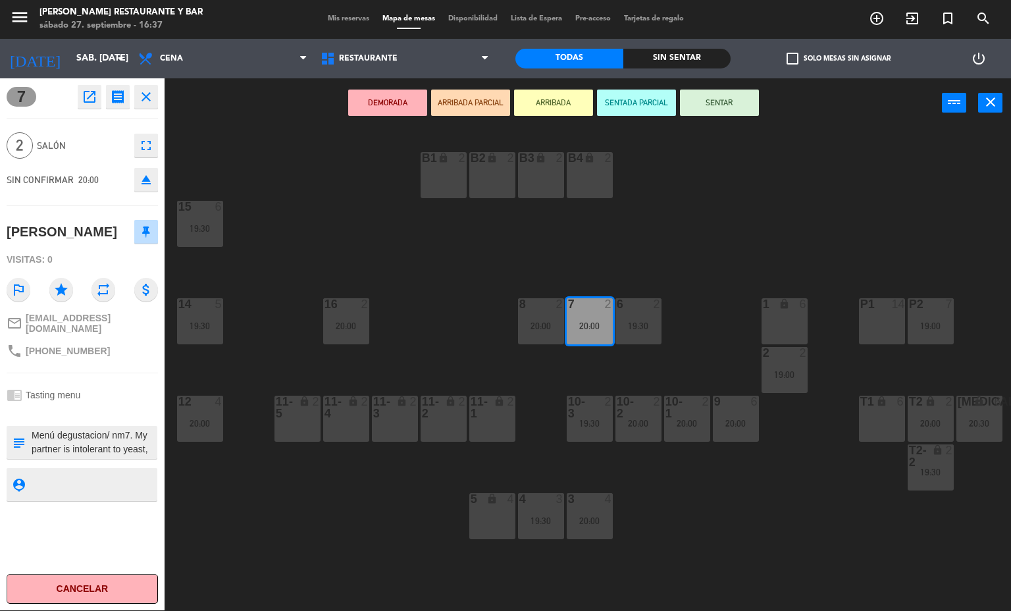
click at [553, 364] on div "B1 lock 2 B2 lock 2 B3 lock 2 B4 lock 2 15 6 19:30 14 5 19:30 8 2 20:00 7 2 20:…" at bounding box center [592, 369] width 836 height 482
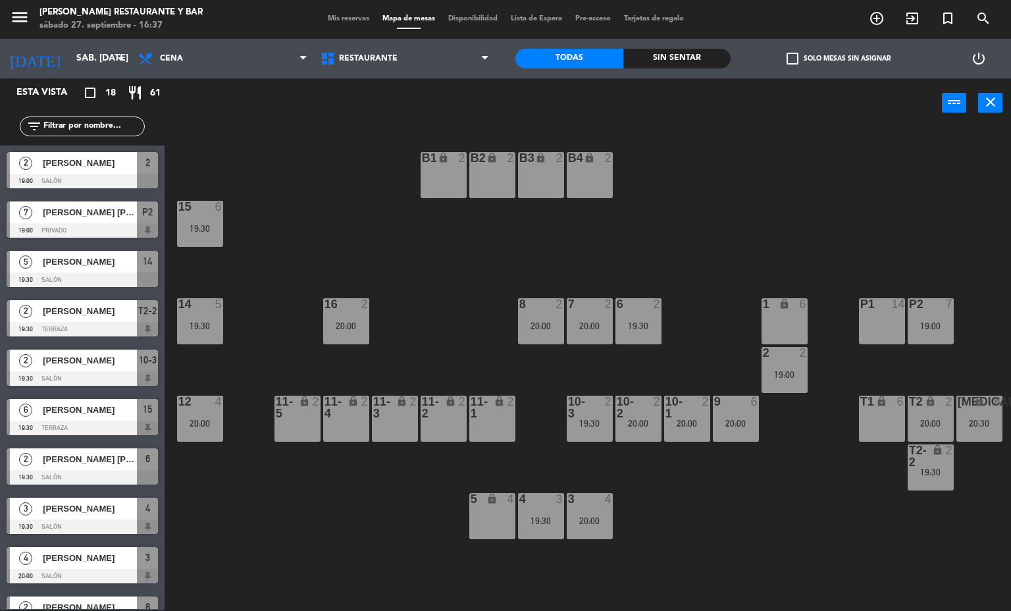
scroll to position [168, 0]
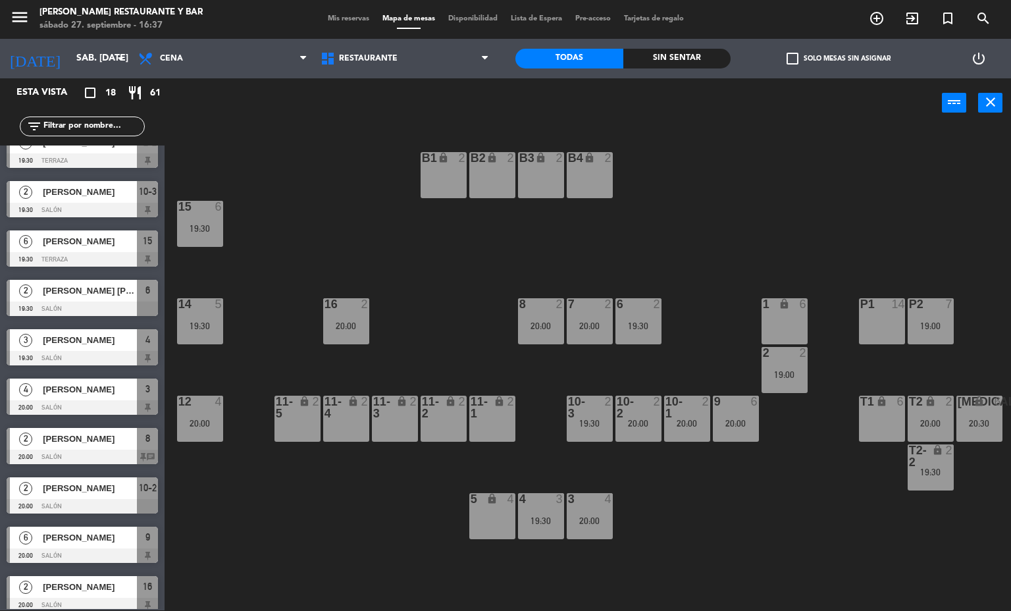
click at [328, 24] on div "menu [PERSON_NAME] Restaurante y Bar sábado 27. septiembre - 16:37 Mis reservas…" at bounding box center [505, 18] width 1011 height 39
click at [324, 13] on div "Mis reservas Mapa de mesas Disponibilidad Lista de Espera Pre-acceso Tarjetas d…" at bounding box center [505, 19] width 369 height 12
click at [344, 16] on span "Mis reservas" at bounding box center [348, 18] width 55 height 7
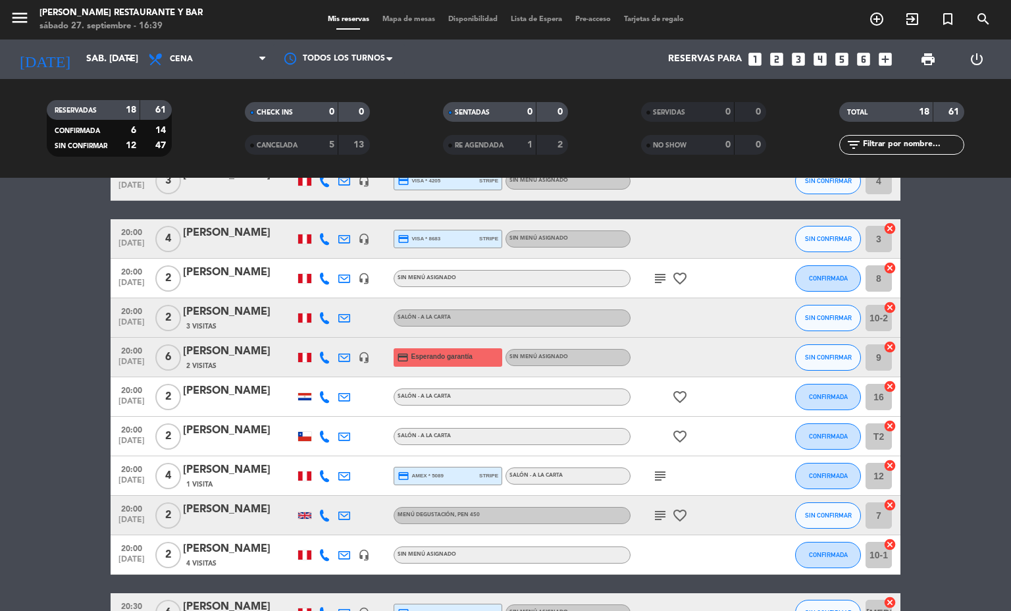
scroll to position [380, 0]
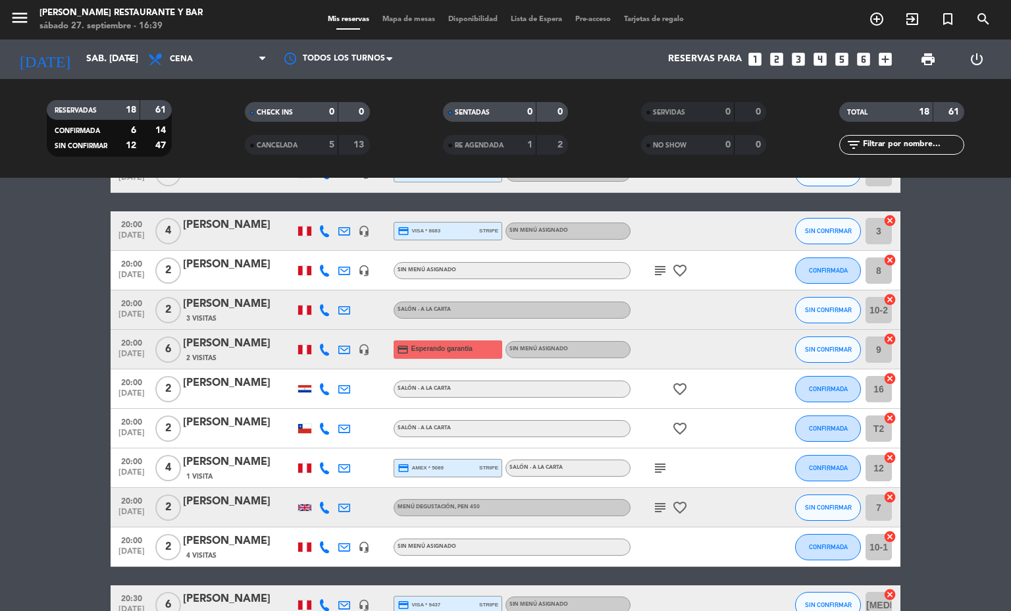
click at [340, 465] on icon at bounding box center [344, 468] width 12 height 12
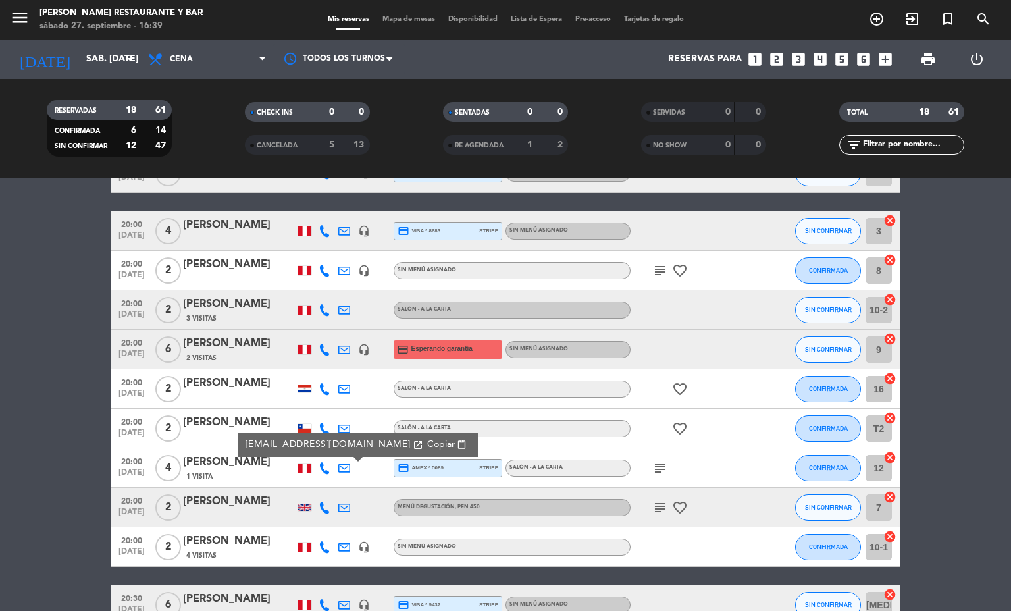
click at [652, 460] on icon "subject" at bounding box center [660, 468] width 16 height 16
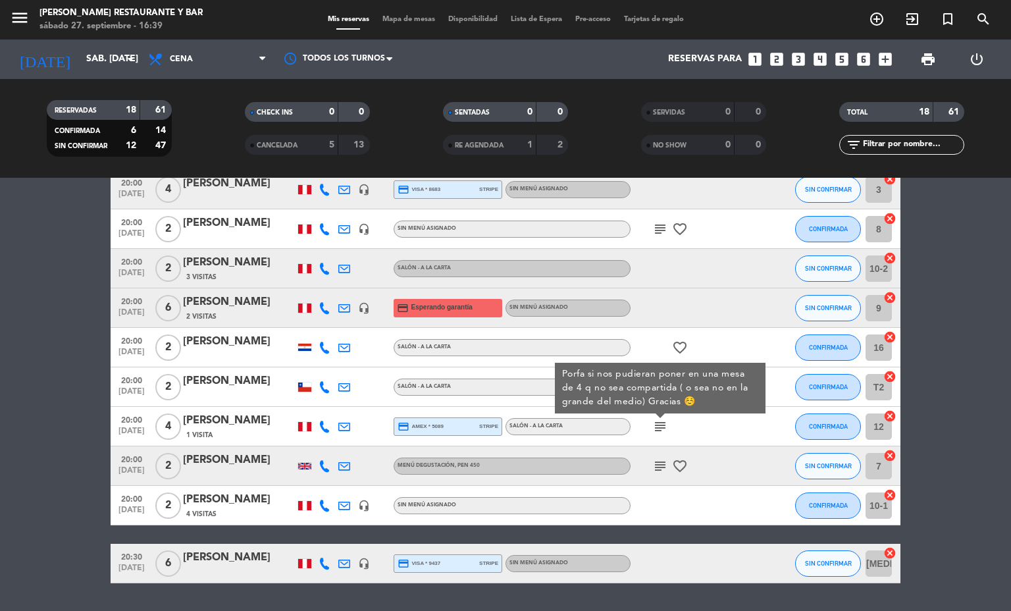
scroll to position [459, 0]
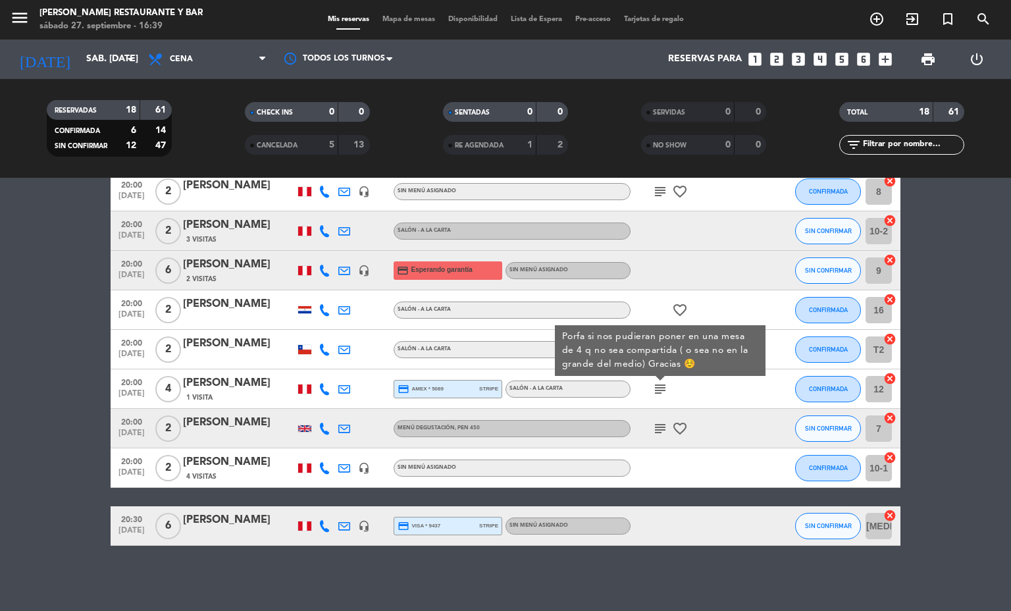
click at [338, 524] on icon at bounding box center [344, 526] width 12 height 12
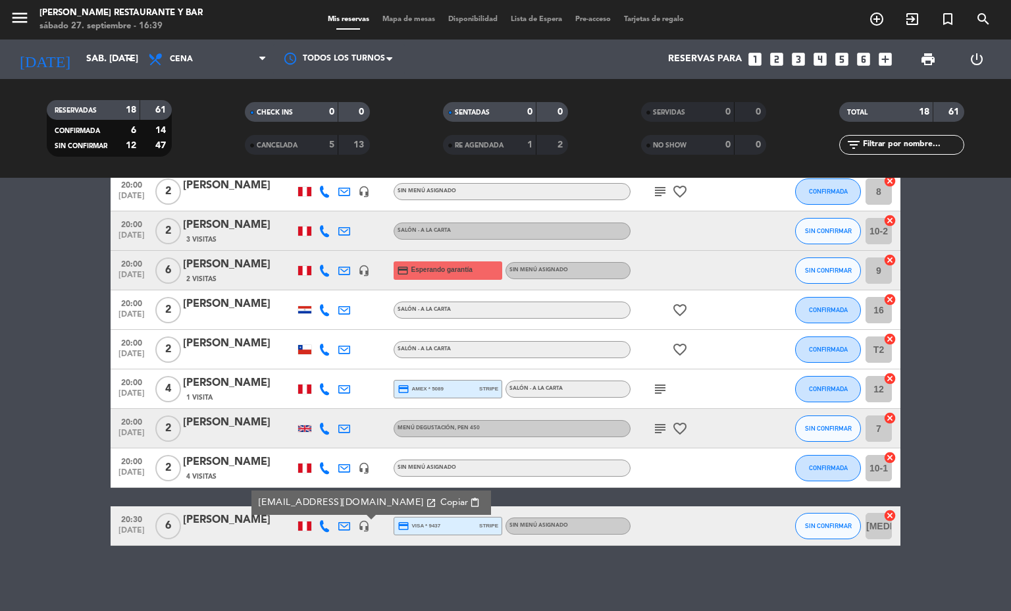
click at [338, 524] on icon at bounding box center [344, 526] width 12 height 12
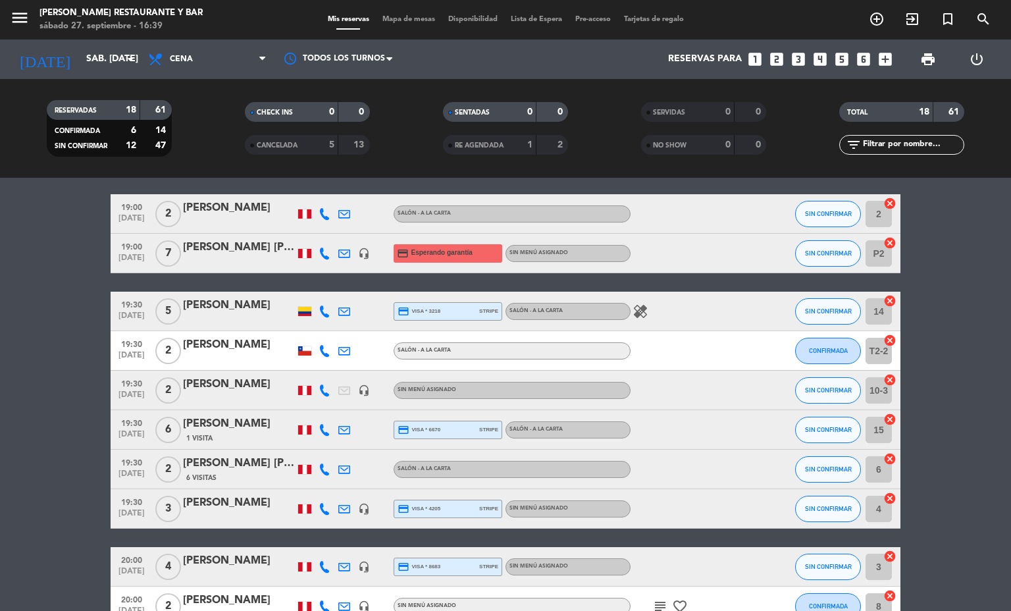
scroll to position [0, 0]
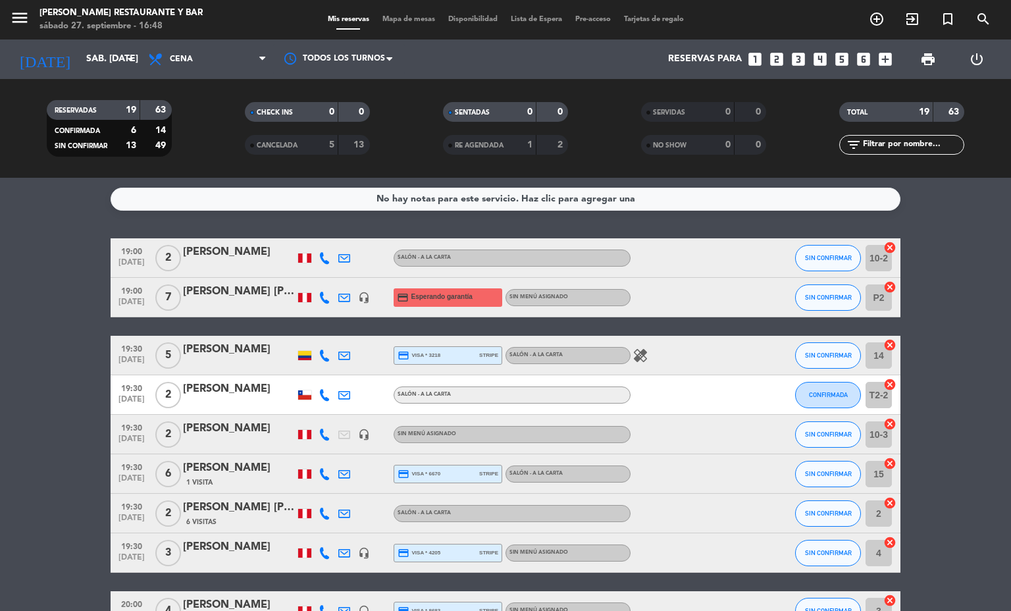
click at [395, 22] on span "Mapa de mesas" at bounding box center [409, 19] width 66 height 7
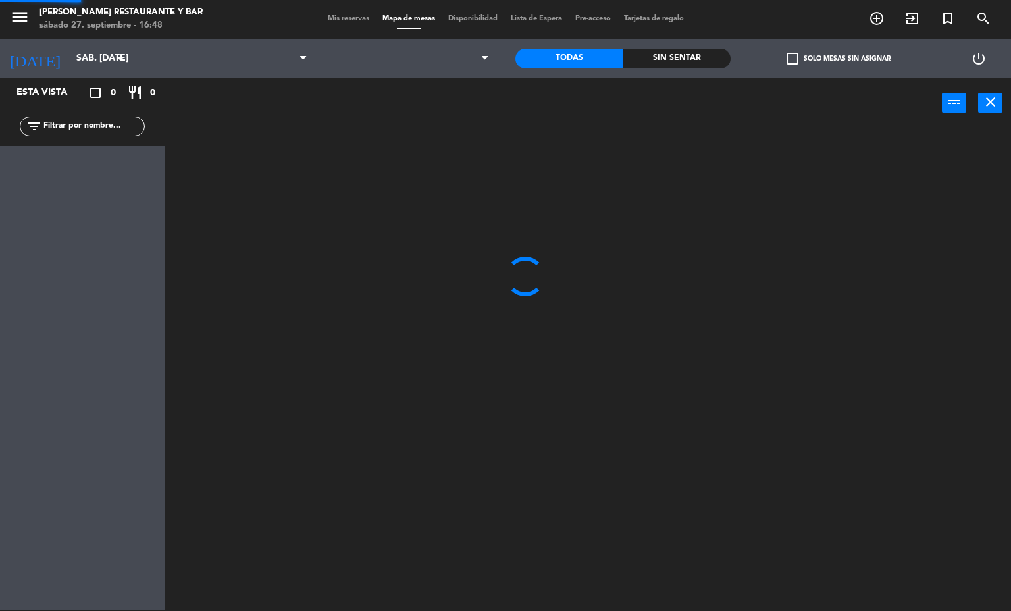
click at [347, 20] on span "Mis reservas" at bounding box center [348, 18] width 55 height 7
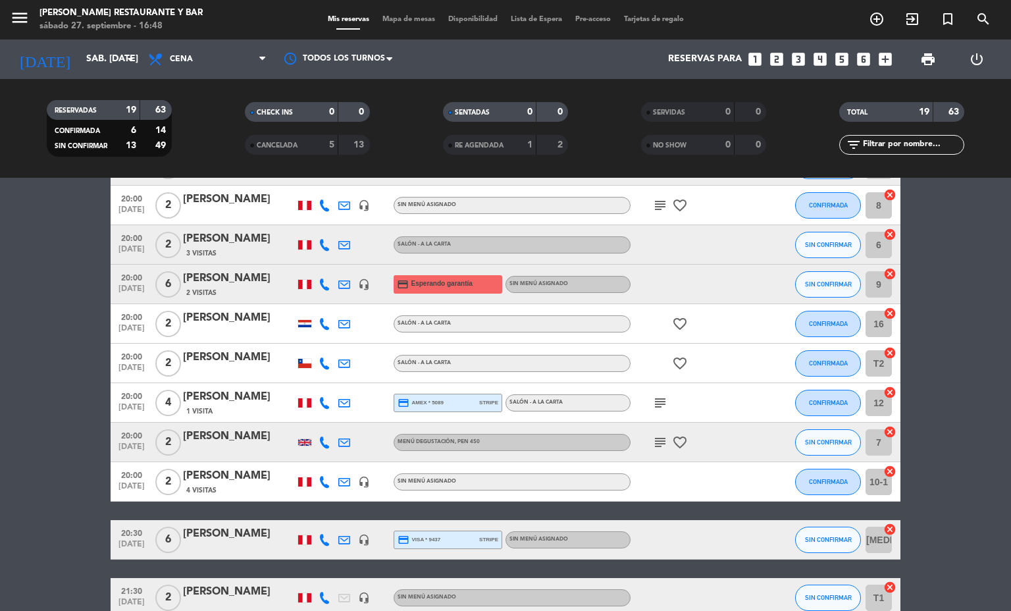
scroll to position [467, 0]
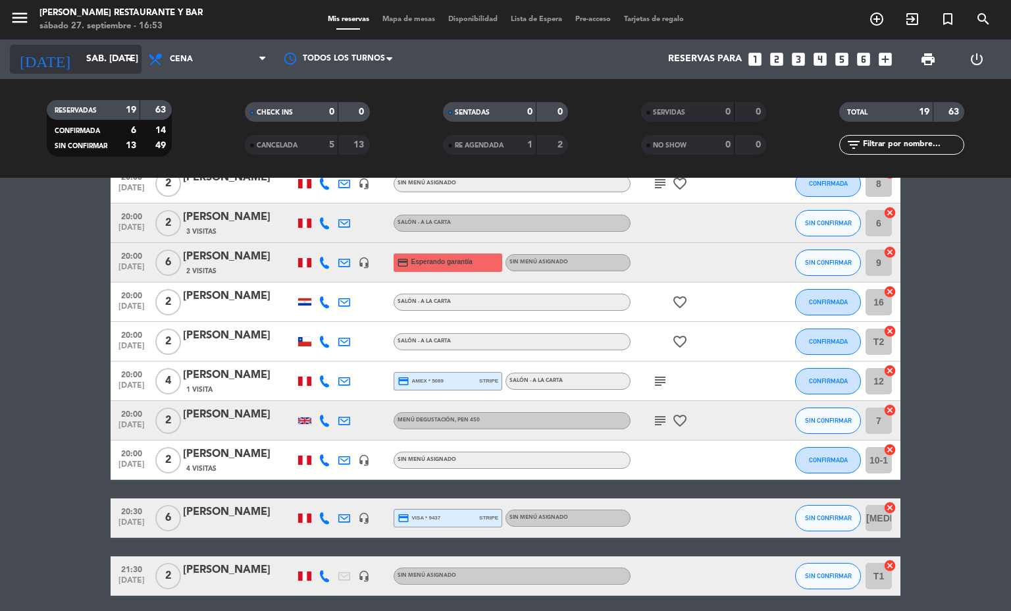
click at [95, 62] on input "sáb. [DATE]" at bounding box center [142, 59] width 125 height 24
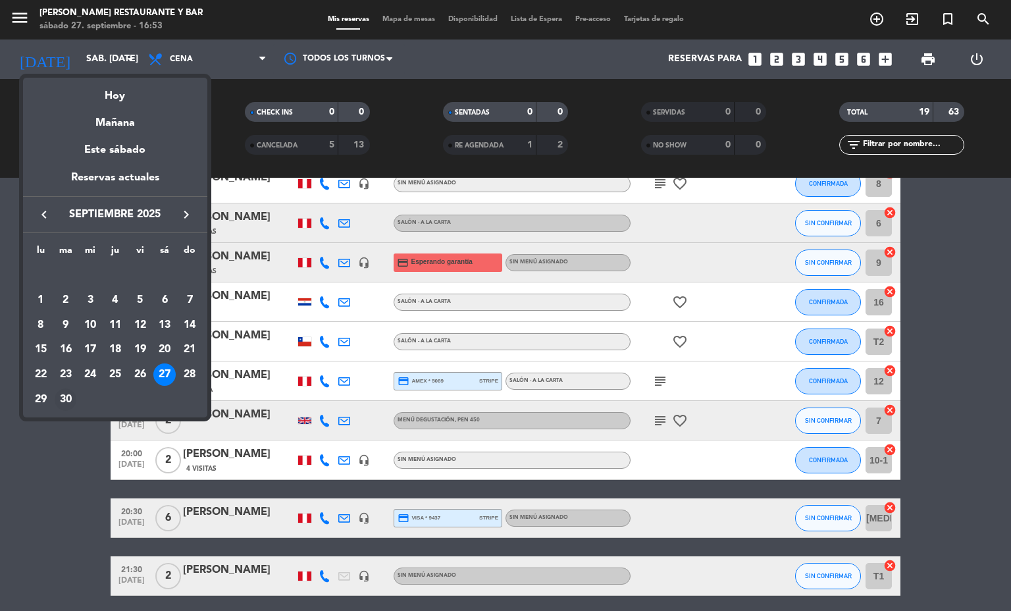
click at [65, 399] on div "30" at bounding box center [66, 399] width 22 height 22
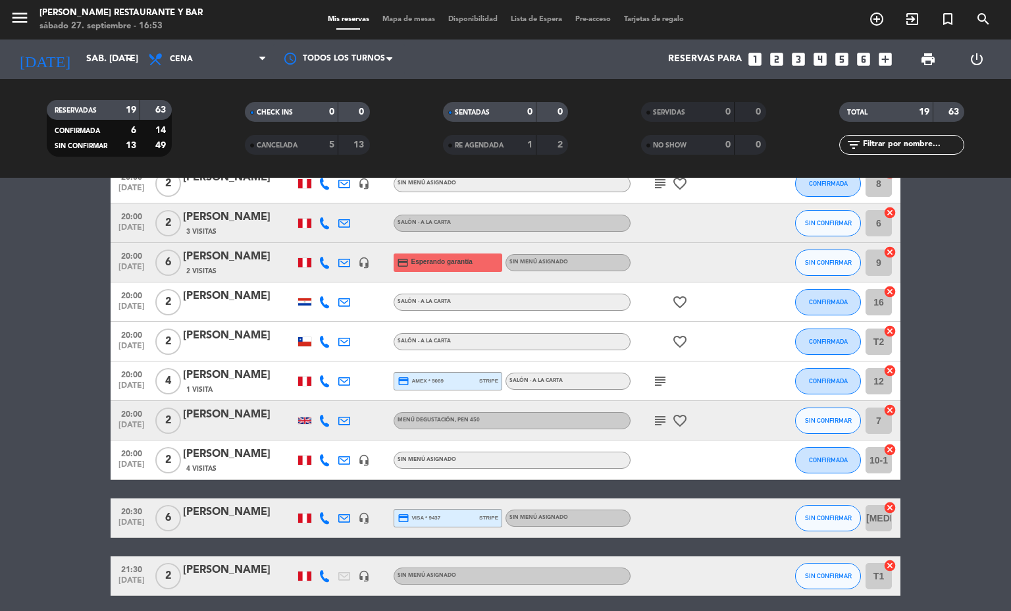
type input "[DATE] sep."
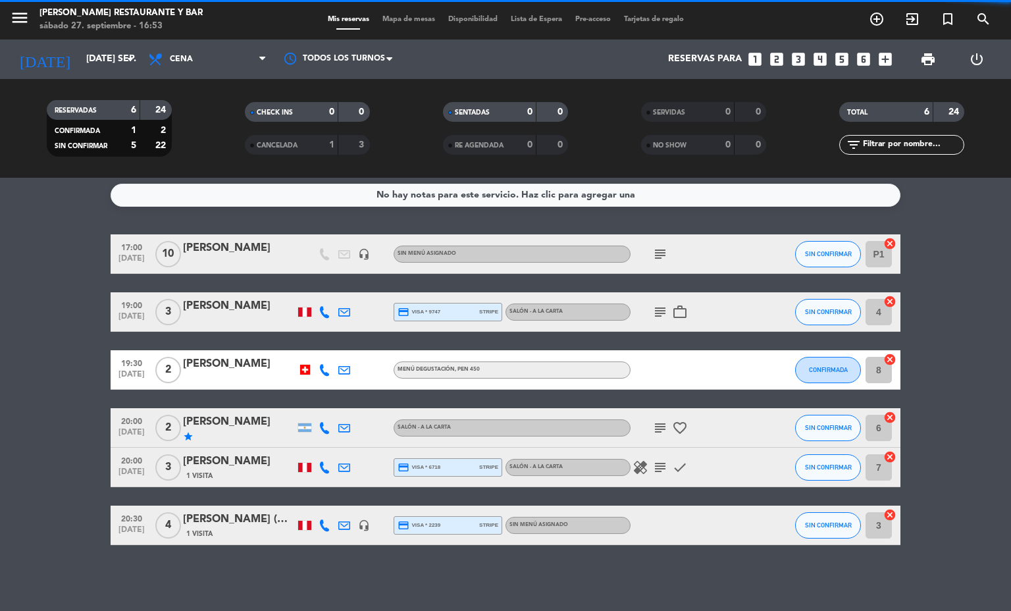
scroll to position [4, 0]
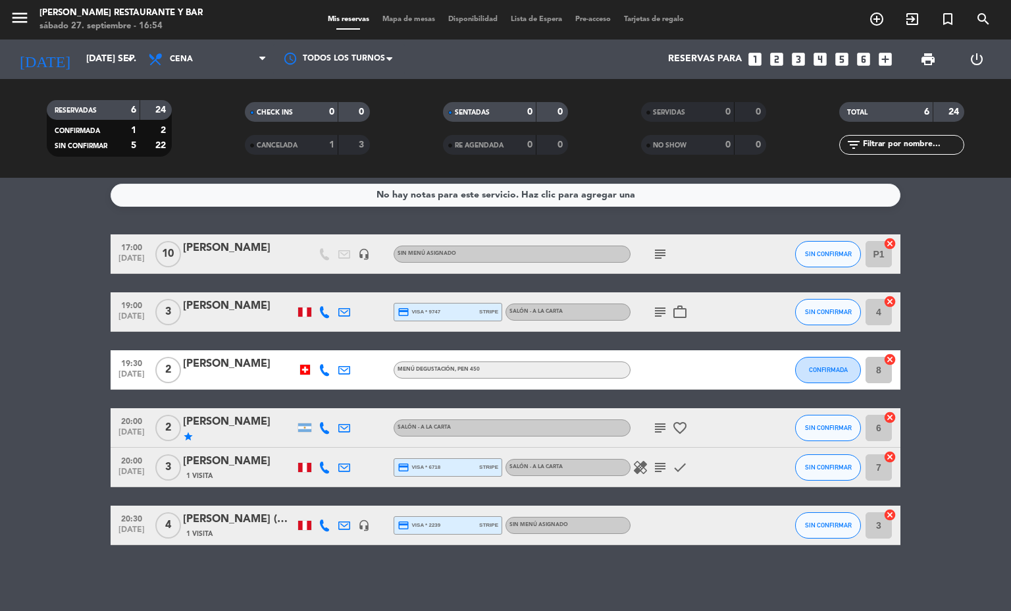
click at [399, 20] on span "Mapa de mesas" at bounding box center [409, 19] width 66 height 7
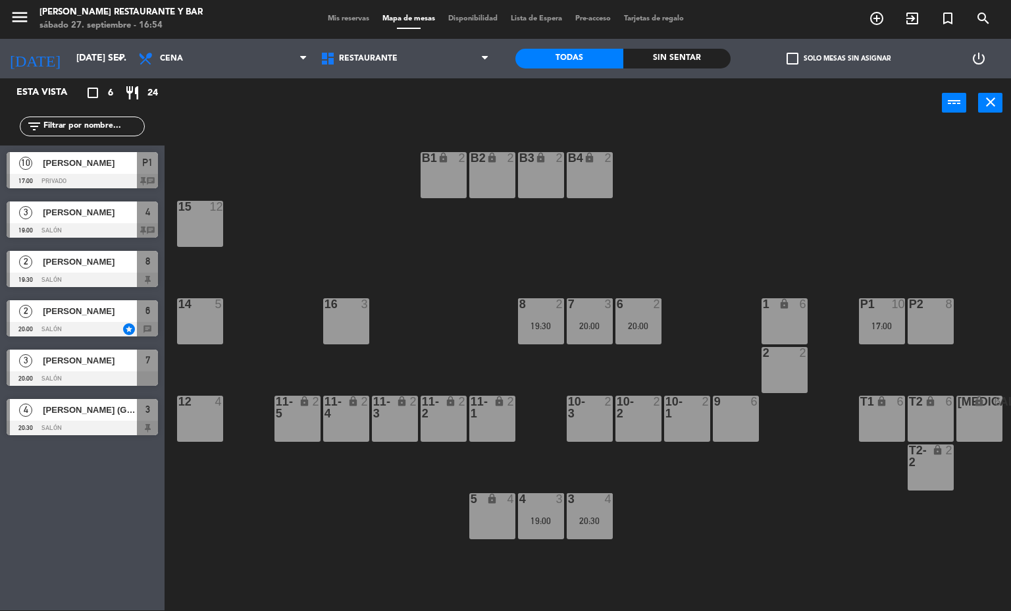
click at [354, 105] on div "power_input close" at bounding box center [553, 103] width 777 height 50
click at [344, 20] on span "Mis reservas" at bounding box center [348, 18] width 55 height 7
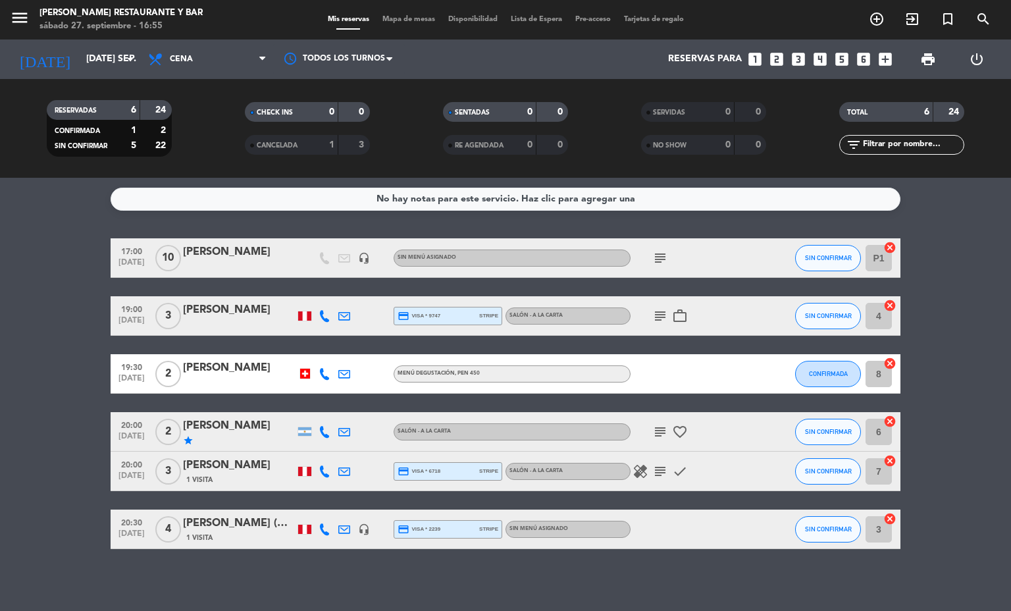
click at [421, 18] on span "Mapa de mesas" at bounding box center [409, 19] width 66 height 7
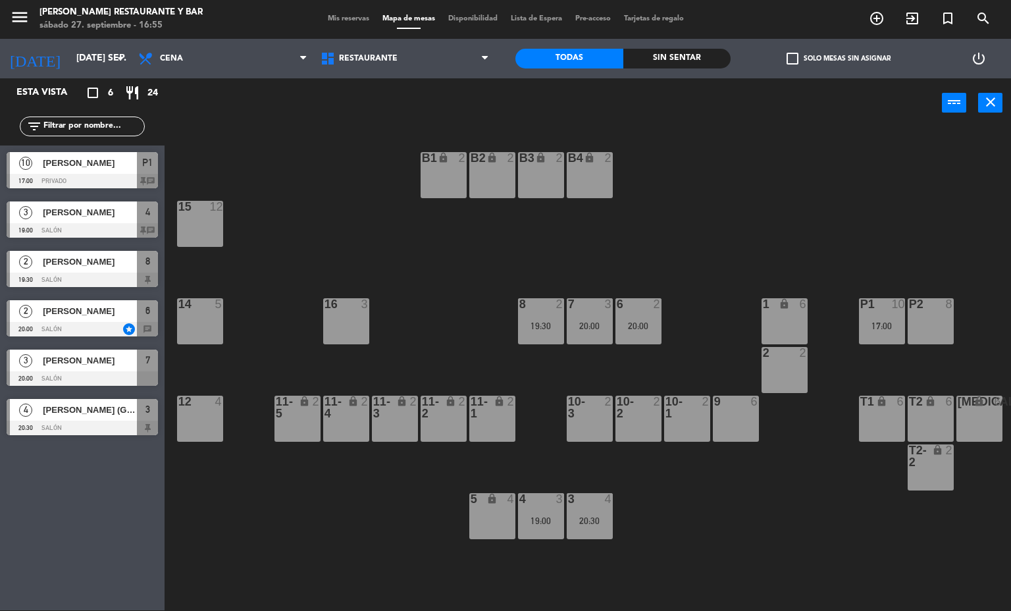
click at [193, 211] on div at bounding box center [200, 207] width 22 height 12
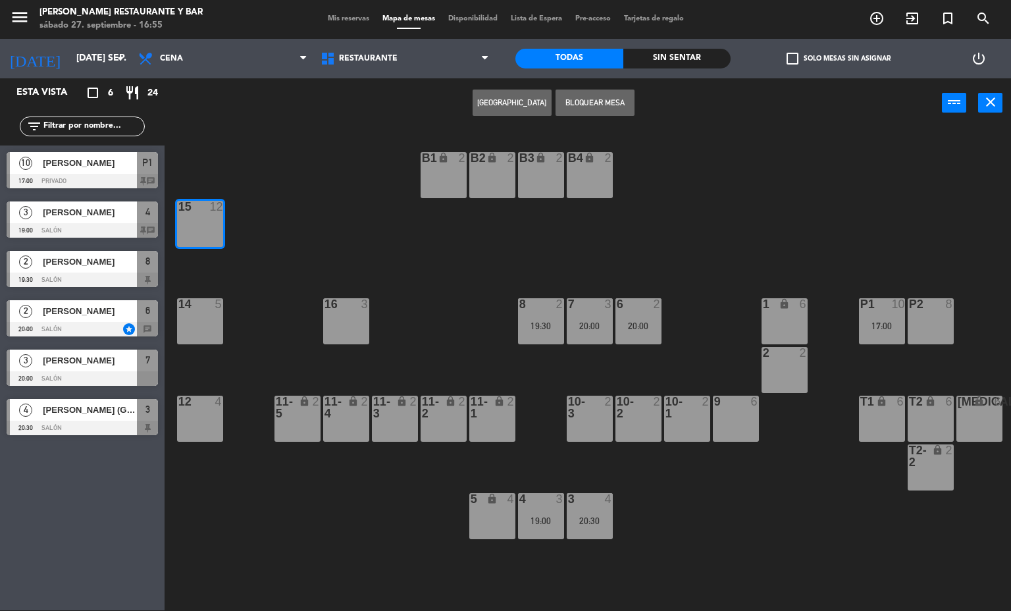
click at [512, 99] on button "[GEOGRAPHIC_DATA]" at bounding box center [511, 102] width 79 height 26
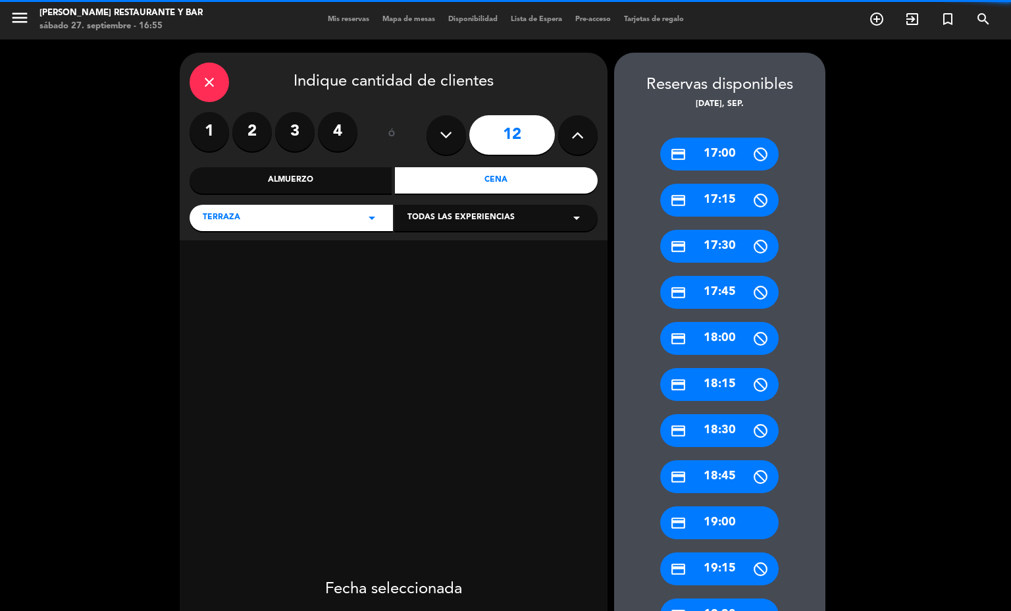
click at [444, 134] on icon at bounding box center [446, 135] width 13 height 20
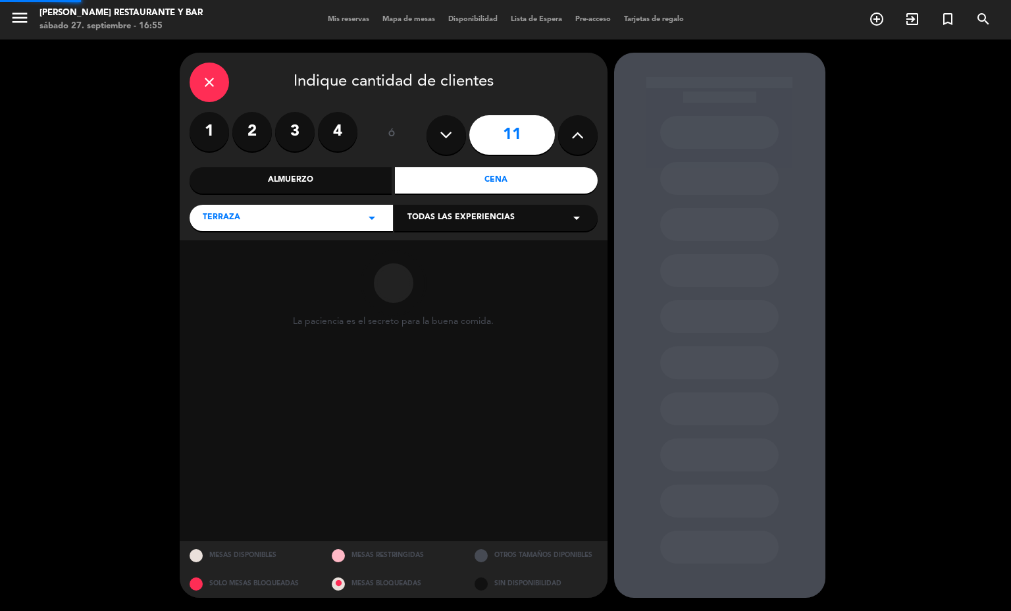
click at [441, 139] on icon at bounding box center [446, 135] width 13 height 20
click at [446, 134] on icon at bounding box center [446, 135] width 13 height 20
click at [432, 139] on button at bounding box center [445, 134] width 39 height 39
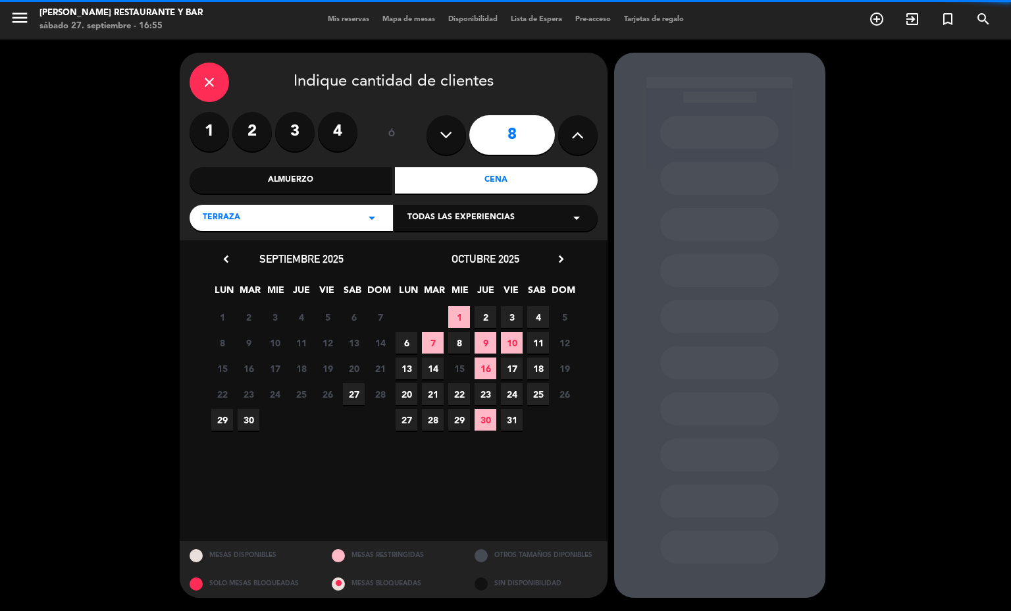
click at [445, 134] on icon at bounding box center [446, 135] width 13 height 20
type input "7"
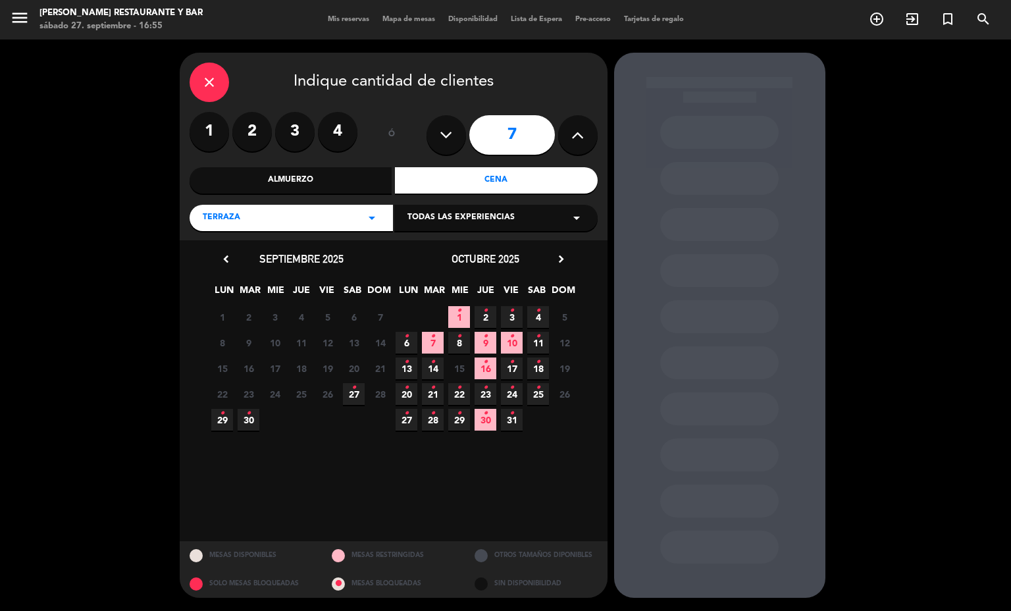
click at [249, 421] on icon "•" at bounding box center [248, 413] width 5 height 21
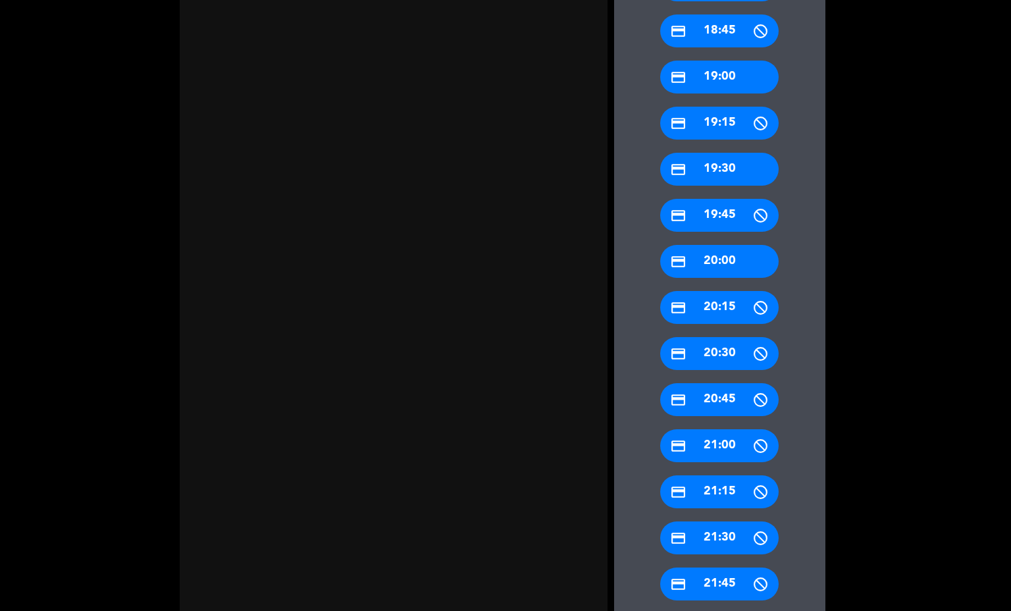
scroll to position [621, 0]
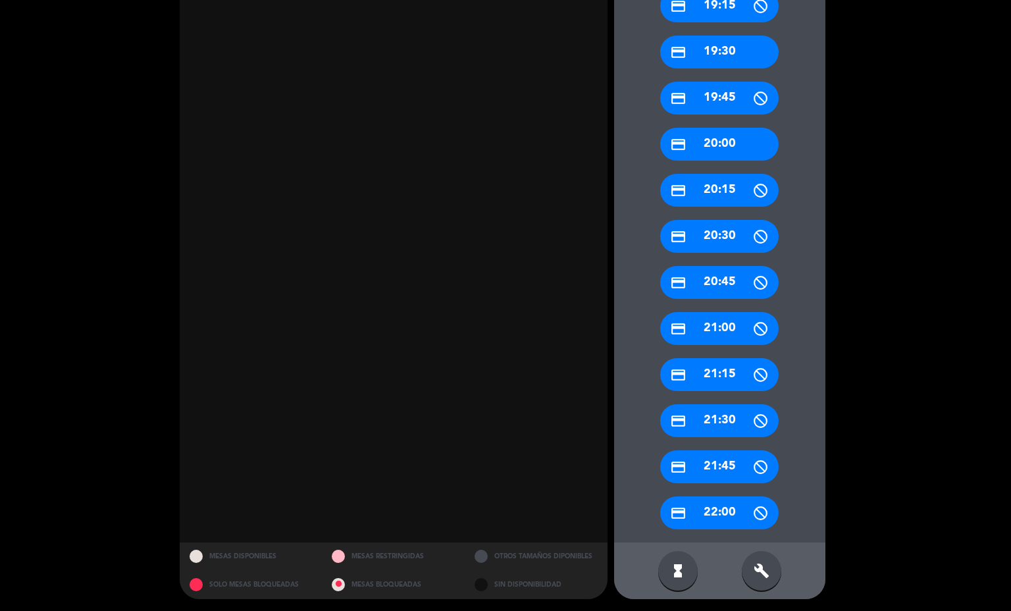
click at [738, 229] on div "credit_card 20:30" at bounding box center [719, 236] width 118 height 33
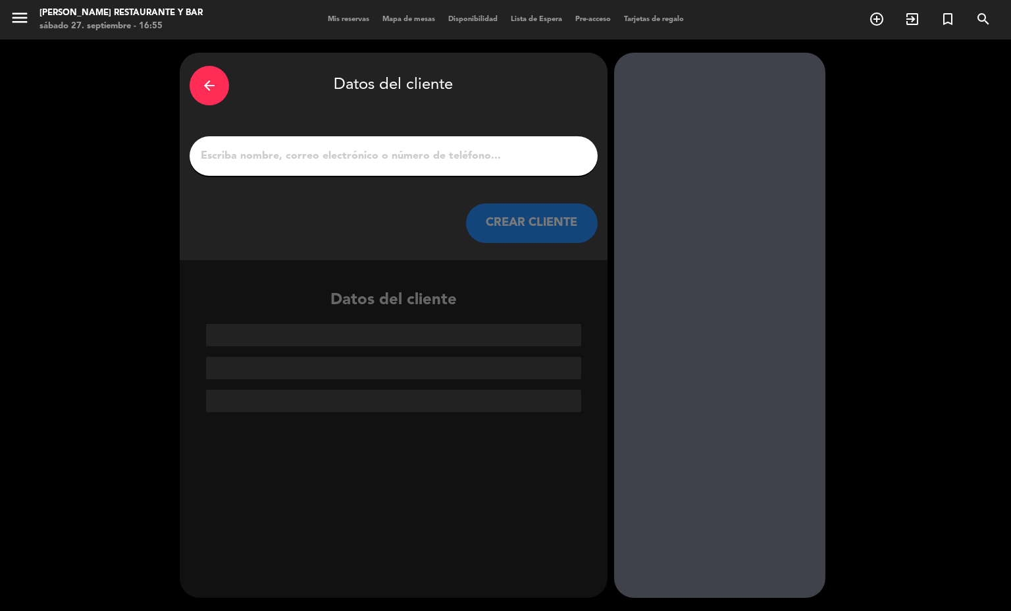
scroll to position [0, 0]
click at [496, 149] on input "1" at bounding box center [393, 156] width 388 height 18
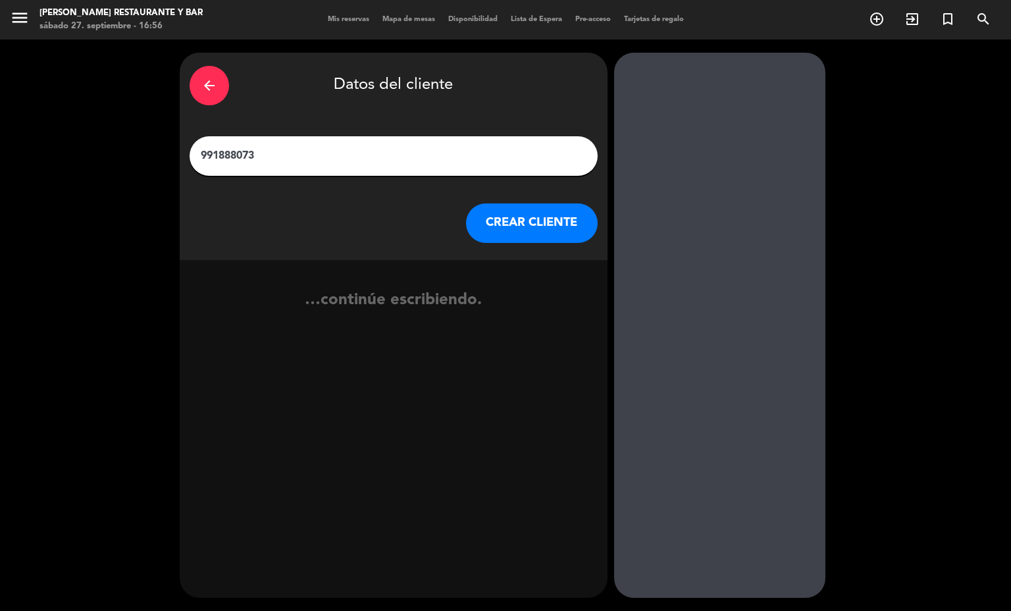
drag, startPoint x: 378, startPoint y: 154, endPoint x: 125, endPoint y: 144, distance: 252.9
click at [125, 144] on div "arrow_back Datos del cliente 991888073 CREAR CLIENTE …continúe escribiendo." at bounding box center [505, 324] width 1011 height 571
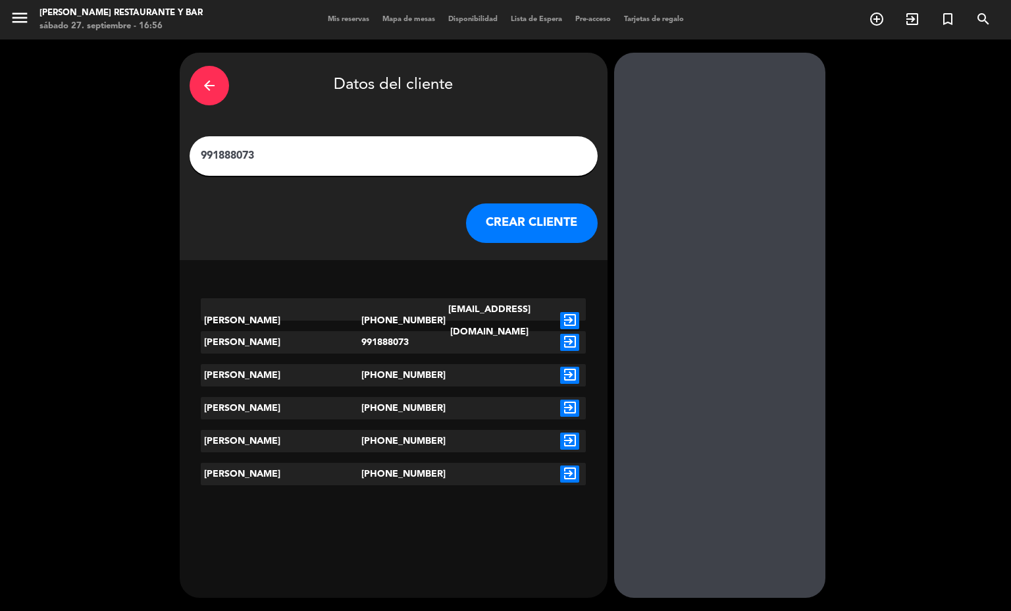
type input "991888073"
click at [560, 312] on icon "exit_to_app" at bounding box center [569, 320] width 19 height 17
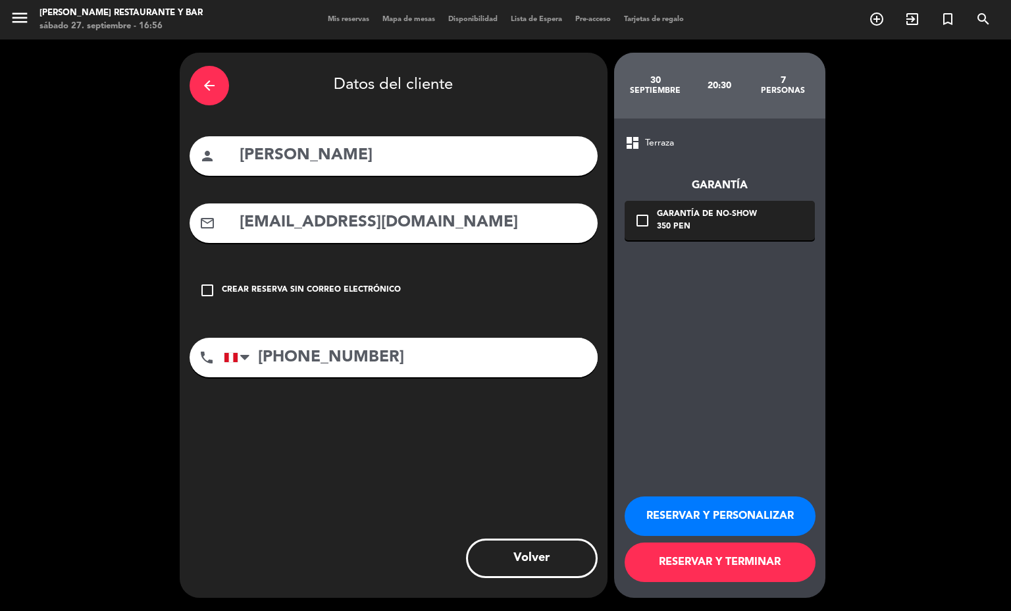
click at [728, 233] on div "350 PEN" at bounding box center [707, 226] width 100 height 13
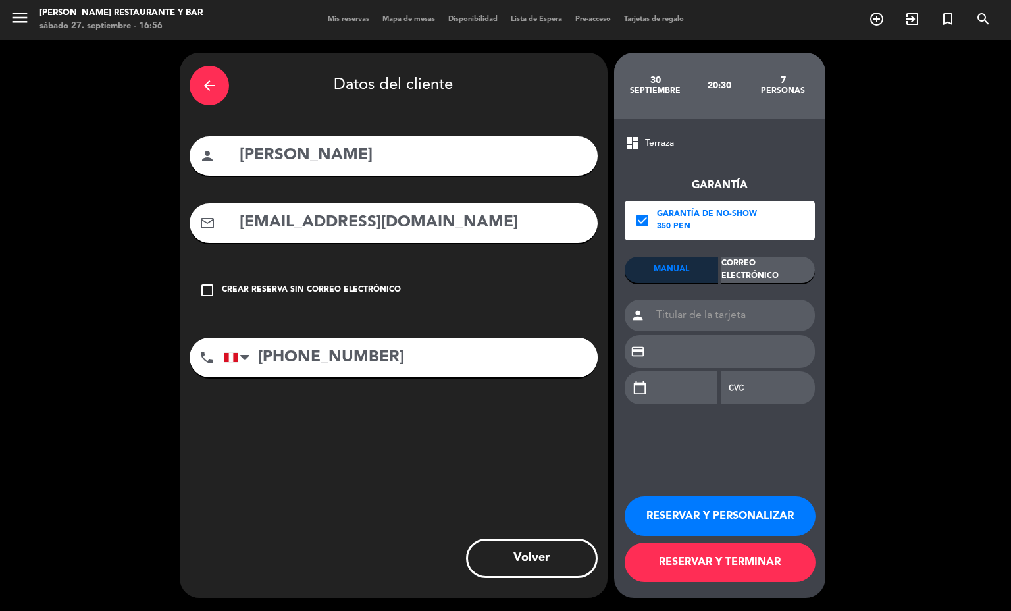
click at [769, 271] on div "Correo Electrónico" at bounding box center [767, 270] width 93 height 26
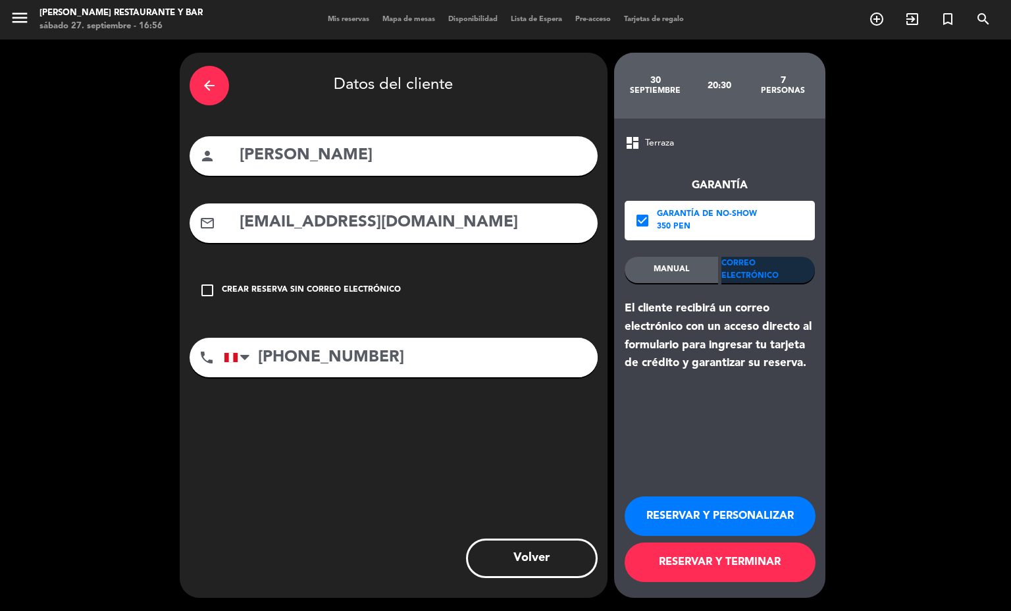
click at [295, 156] on input "[PERSON_NAME]" at bounding box center [412, 155] width 349 height 27
type input "[PERSON_NAME]"
click at [723, 561] on button "RESERVAR Y TERMINAR" at bounding box center [720, 561] width 191 height 39
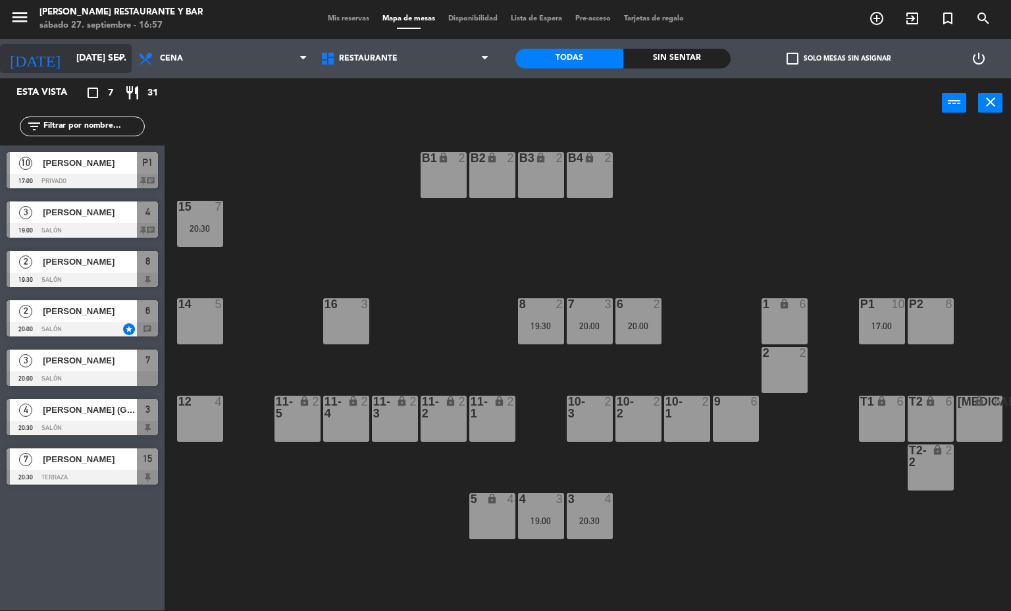
click at [82, 63] on input "[DATE] sep." at bounding box center [132, 59] width 125 height 24
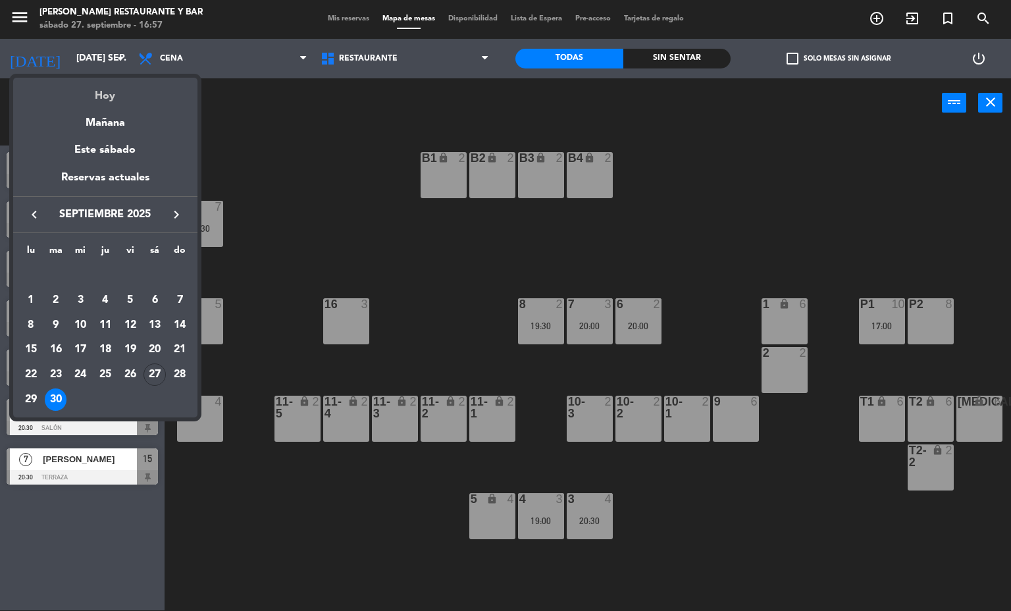
click at [116, 80] on div "Hoy" at bounding box center [105, 91] width 184 height 27
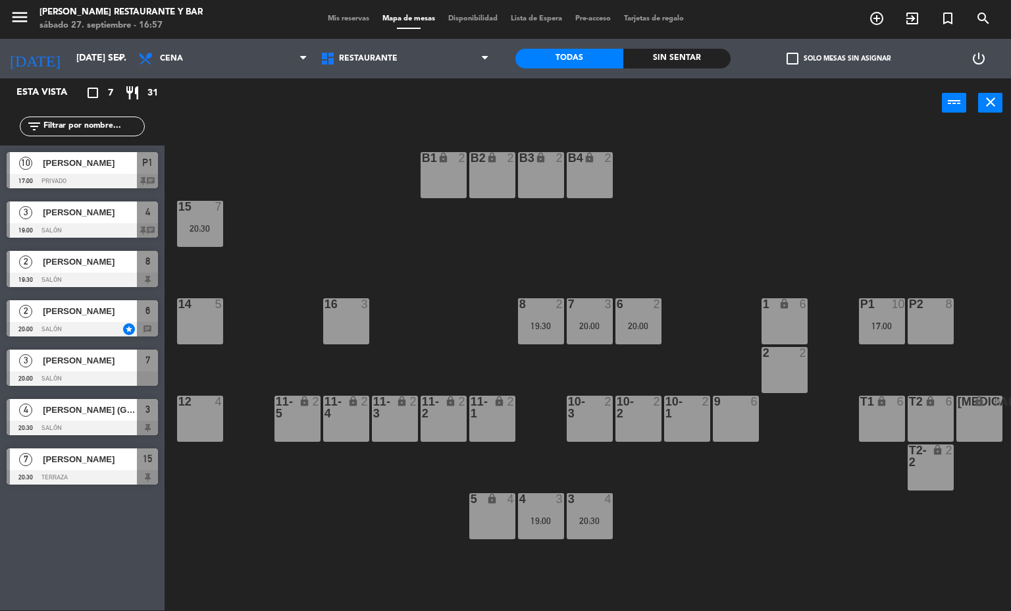
type input "sáb. [DATE]"
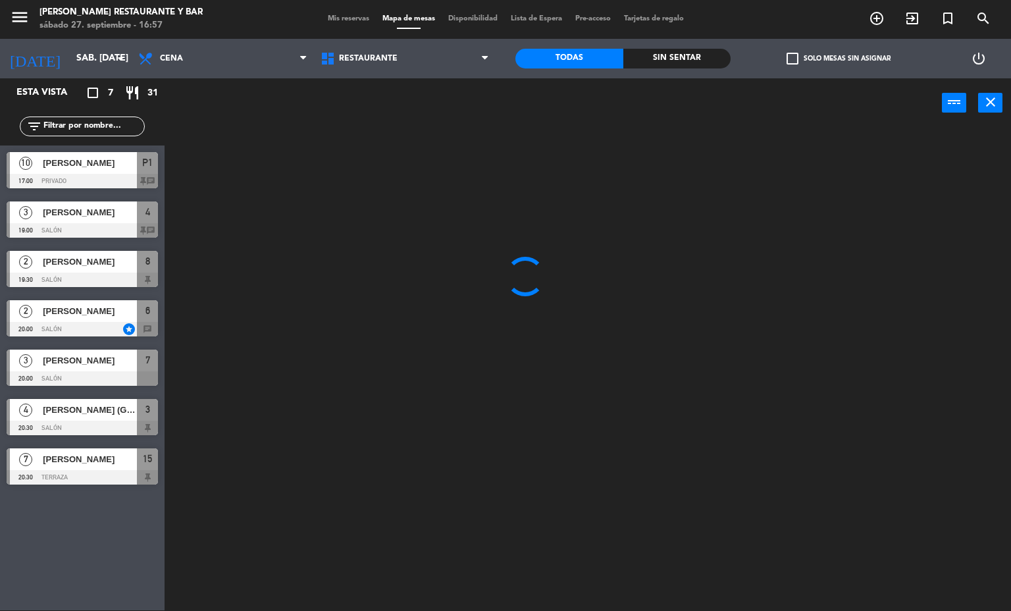
click at [340, 20] on span "Mis reservas" at bounding box center [348, 18] width 55 height 7
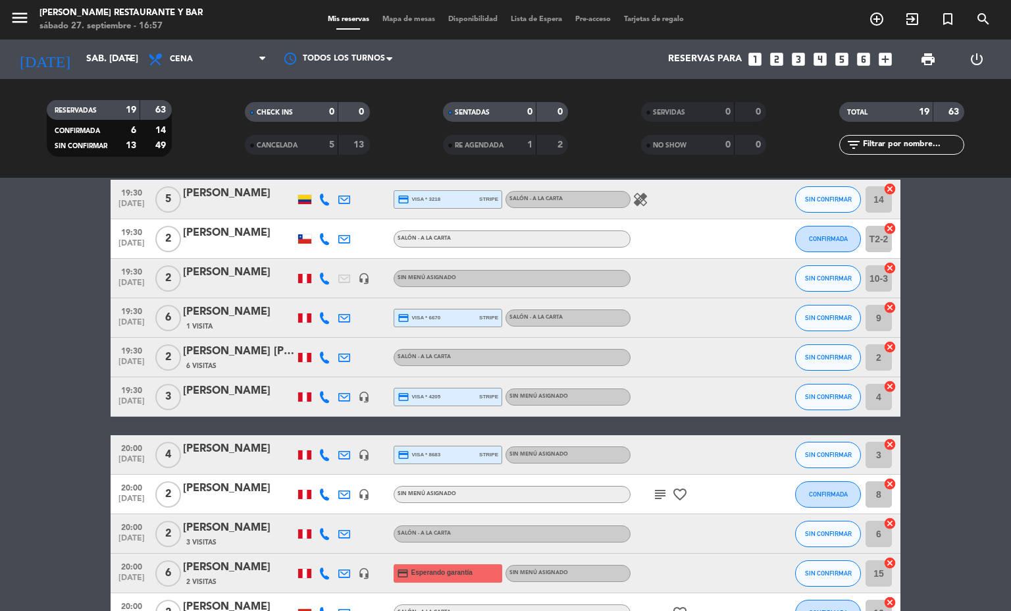
scroll to position [517, 0]
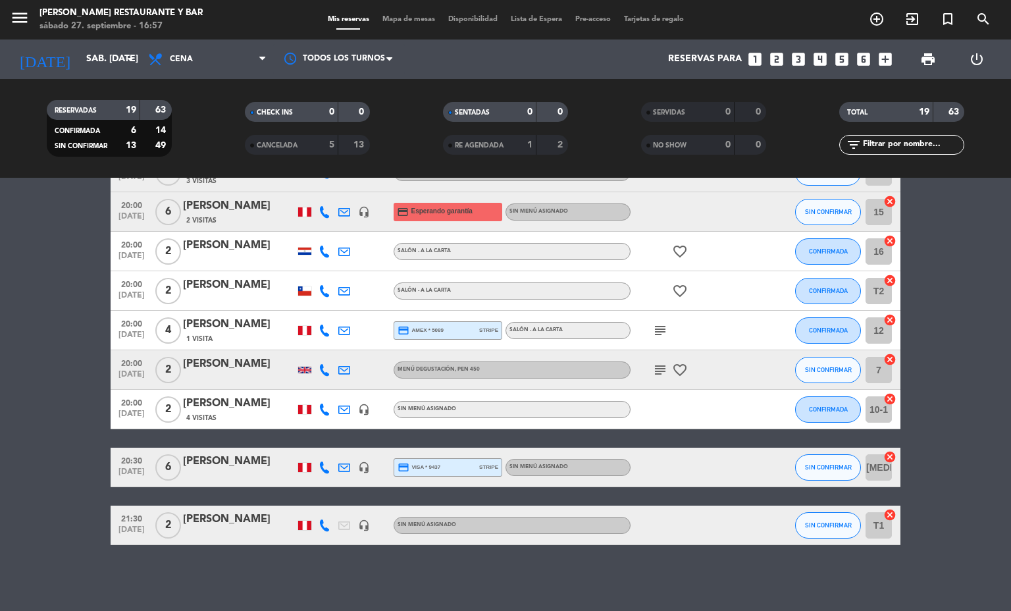
click at [199, 468] on div "[PERSON_NAME]" at bounding box center [239, 461] width 112 height 17
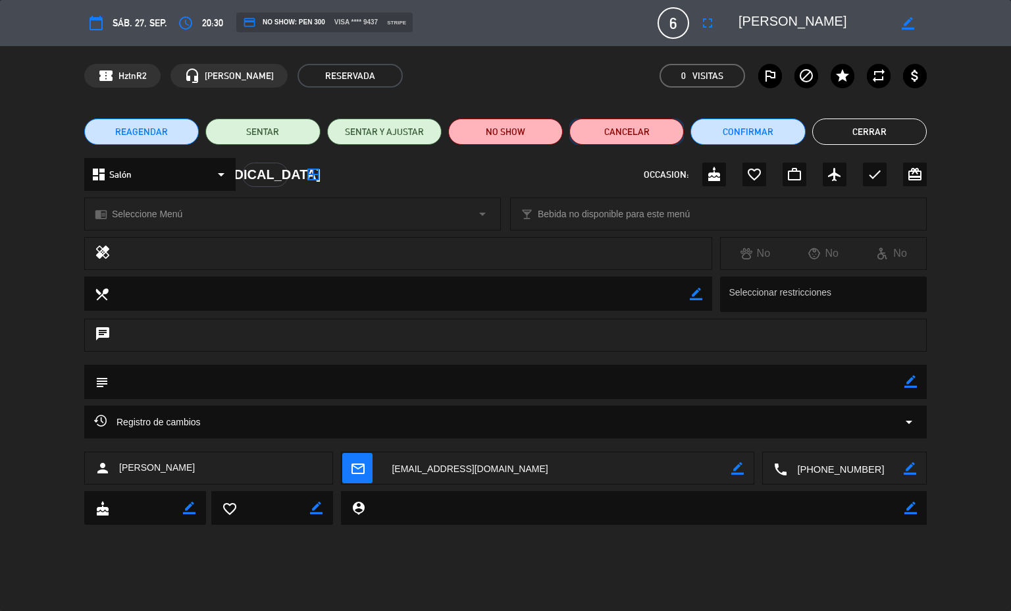
click at [623, 131] on button "Cancelar" at bounding box center [626, 131] width 115 height 26
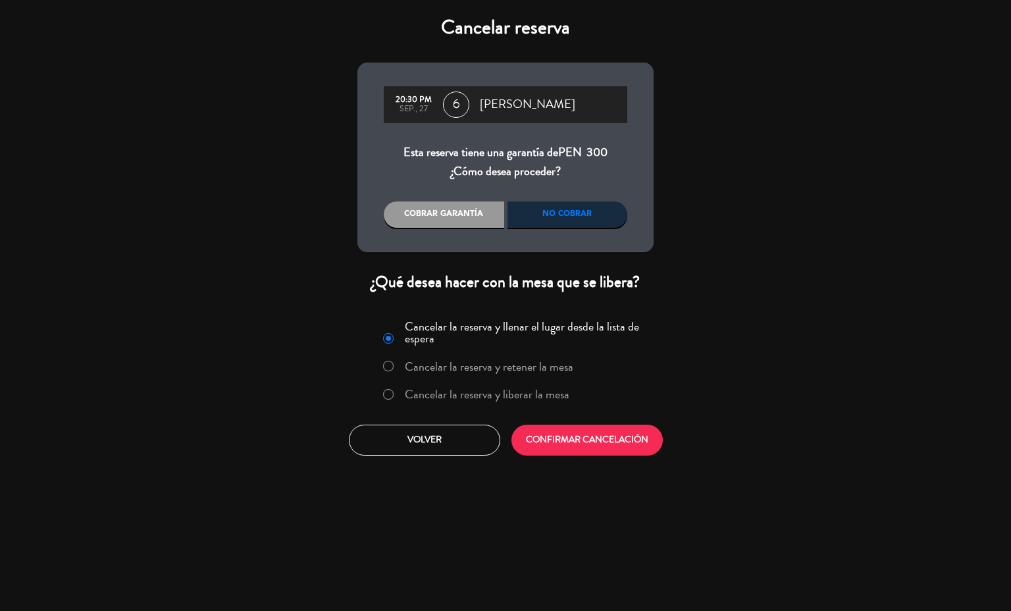
click at [527, 394] on label "Cancelar la reserva y liberar la mesa" at bounding box center [487, 394] width 165 height 12
click at [584, 441] on button "CONFIRMAR CANCELACIÓN" at bounding box center [586, 439] width 151 height 31
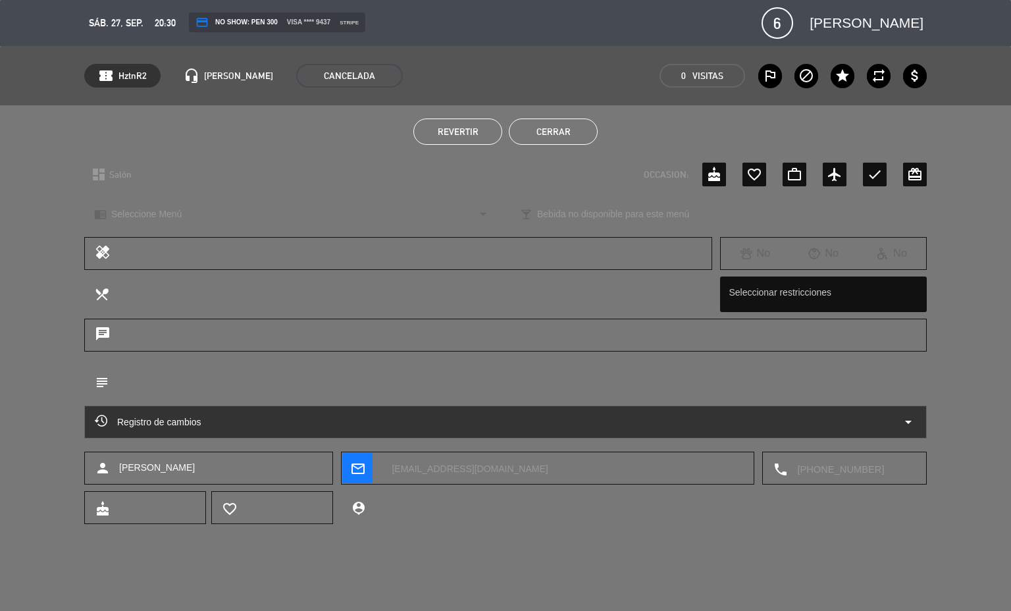
click at [555, 125] on button "Cerrar" at bounding box center [553, 131] width 89 height 26
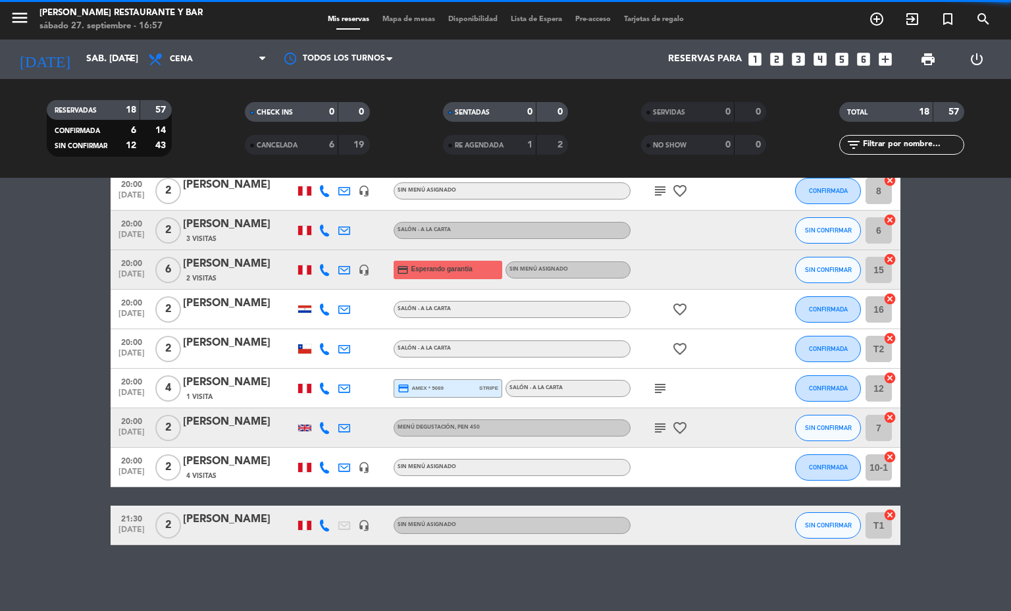
scroll to position [459, 0]
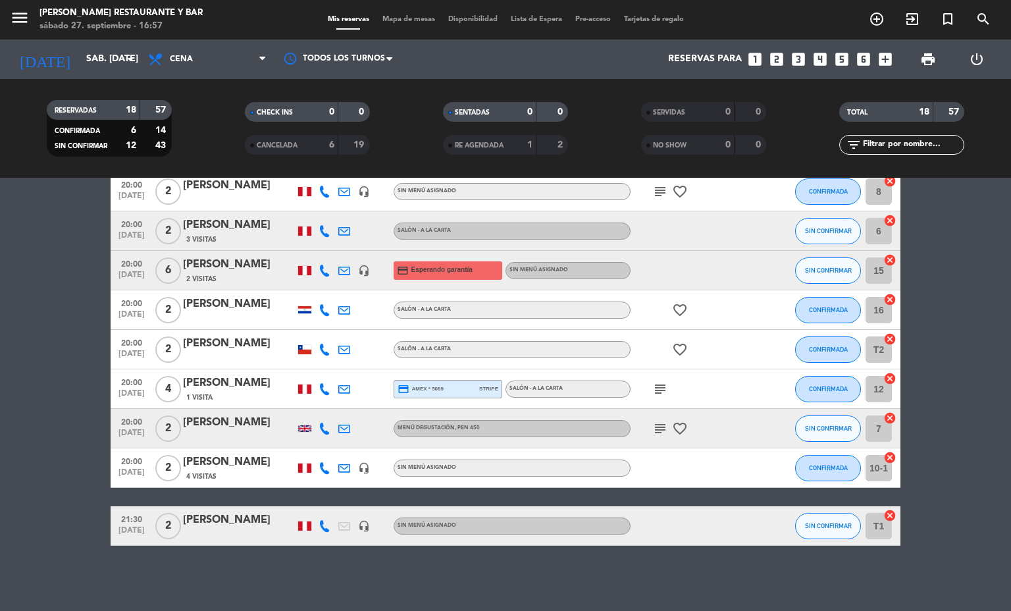
click at [338, 524] on icon at bounding box center [344, 526] width 12 height 12
click at [358, 527] on icon "headset_mic" at bounding box center [364, 526] width 12 height 12
click at [78, 505] on bookings-row "19:00 [DATE] 2 DOOYEOUL [PERSON_NAME] - A [PERSON_NAME] SIN CONFIRMAR 10-2 canc…" at bounding box center [505, 163] width 1011 height 766
click at [75, 40] on div "[DATE] sáb. [DATE] arrow_drop_down" at bounding box center [76, 58] width 132 height 39
click at [93, 57] on input "sáb. [DATE]" at bounding box center [142, 59] width 125 height 24
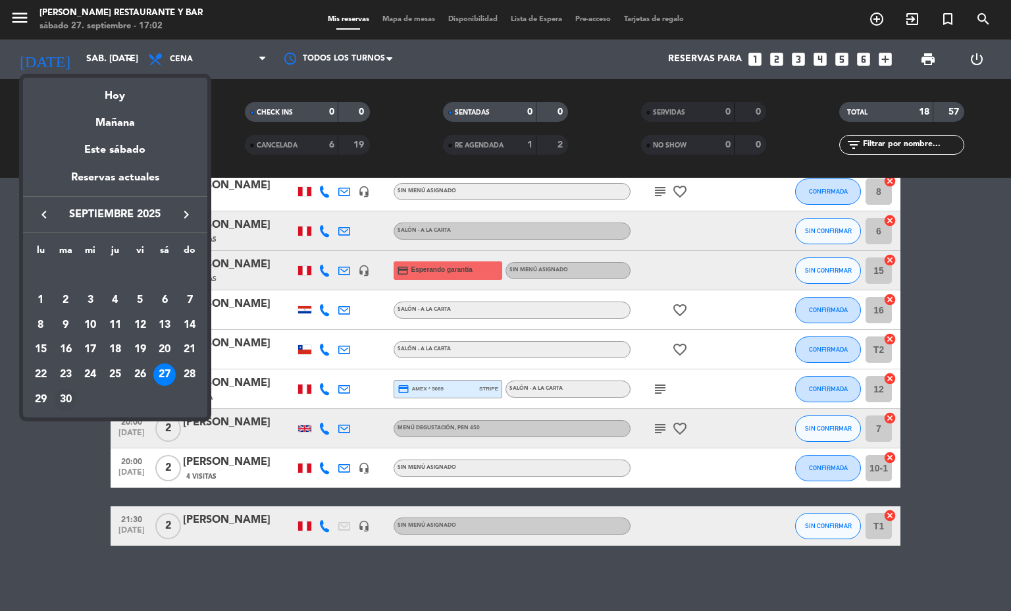
click at [58, 399] on div "30" at bounding box center [66, 399] width 22 height 22
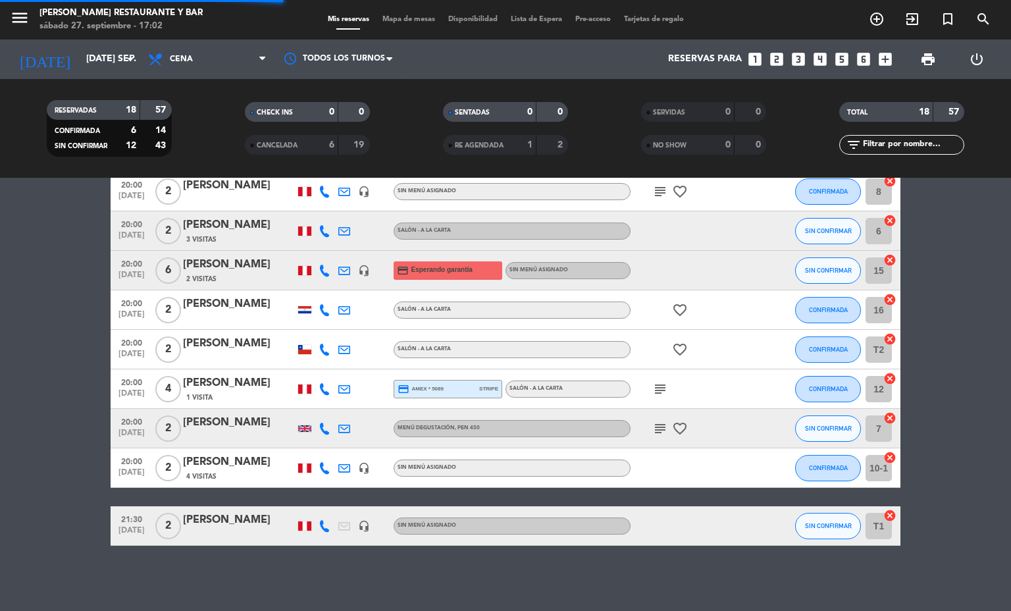
scroll to position [43, 0]
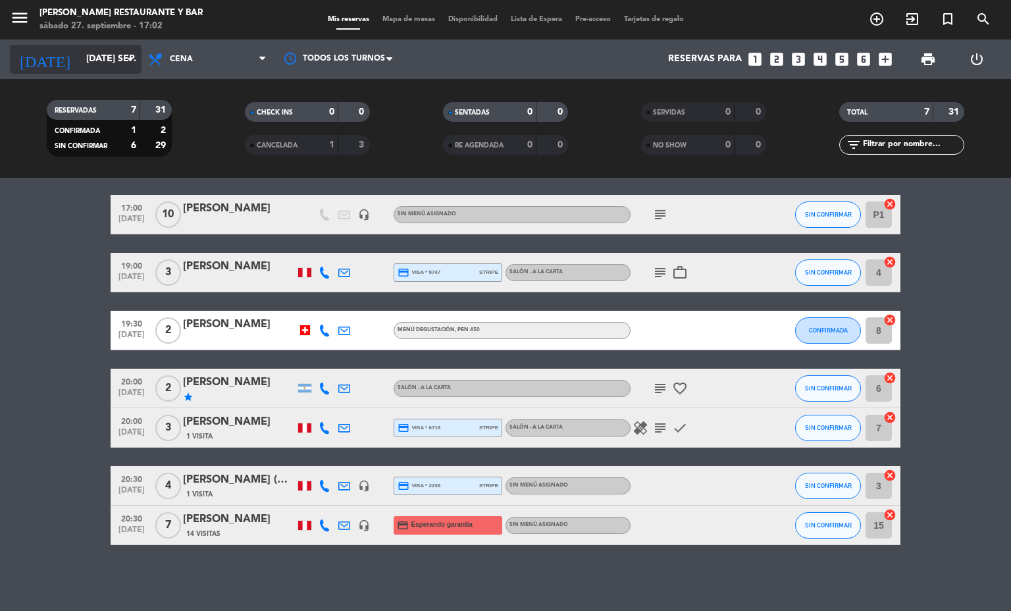
click at [87, 52] on input "[DATE] sep." at bounding box center [142, 59] width 125 height 24
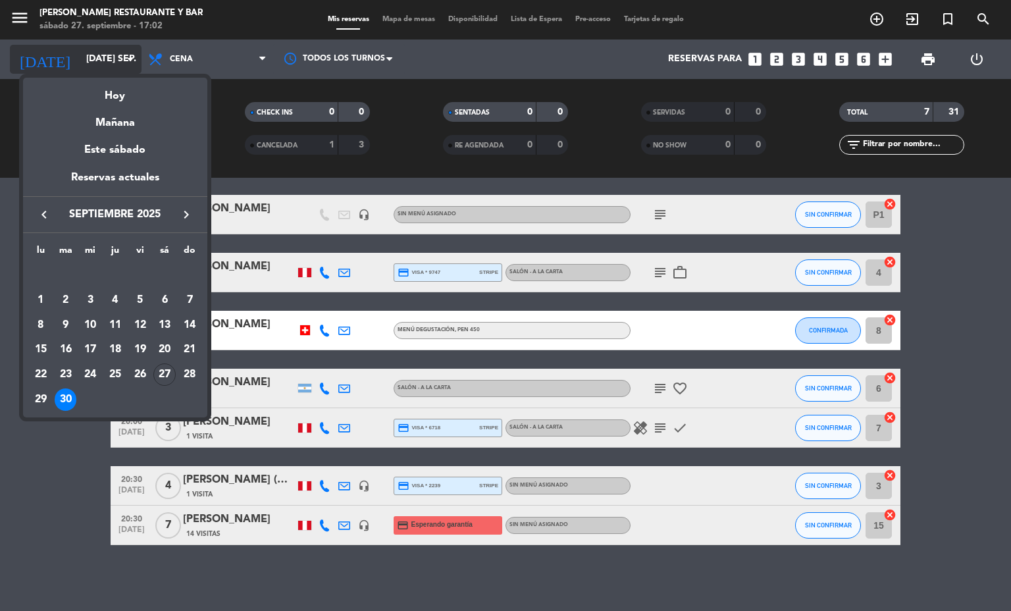
click at [137, 78] on div "Hoy" at bounding box center [115, 91] width 184 height 27
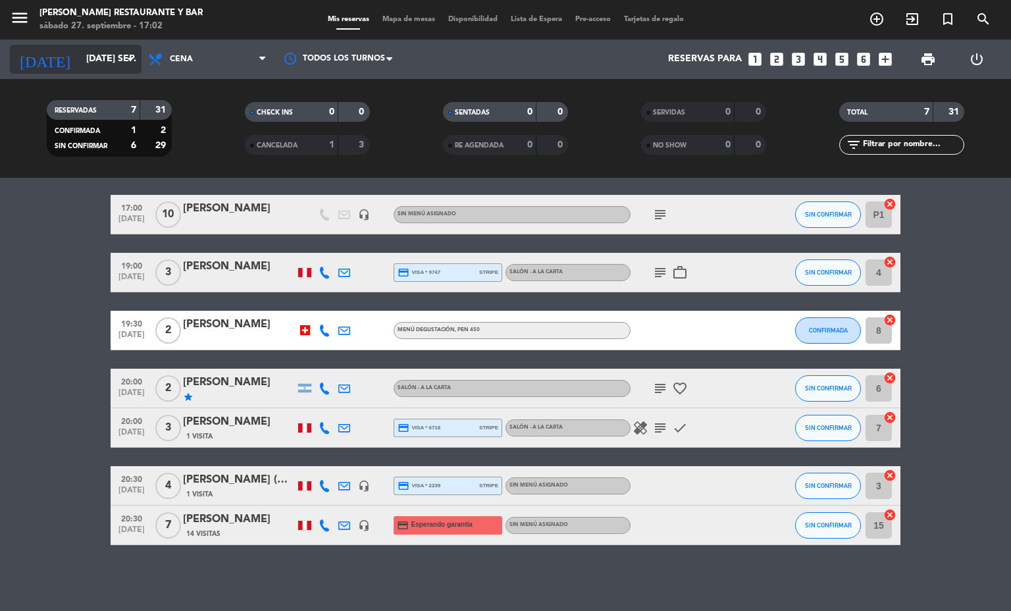
type input "sáb. [DATE]"
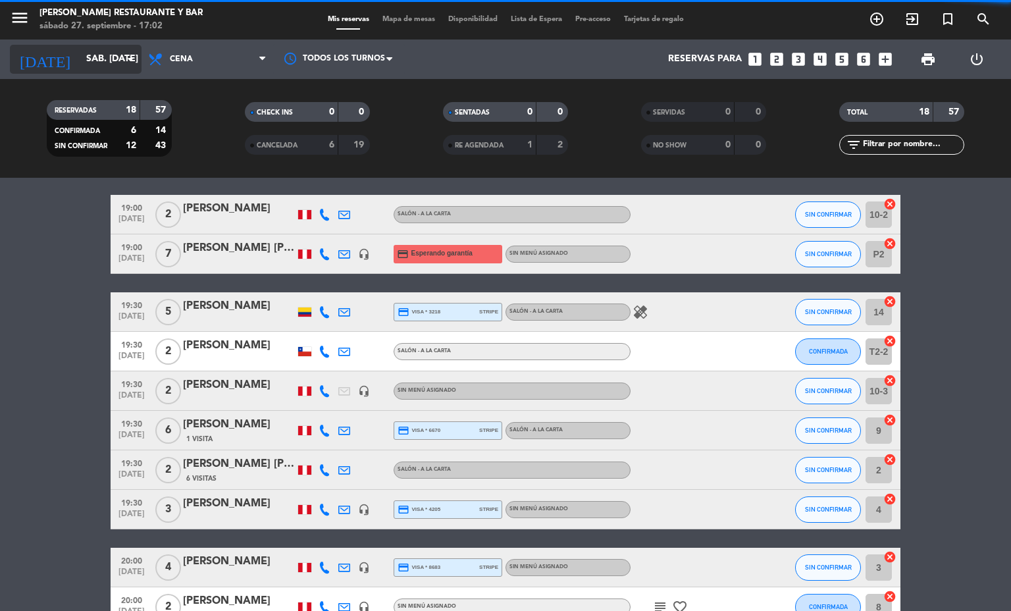
scroll to position [459, 0]
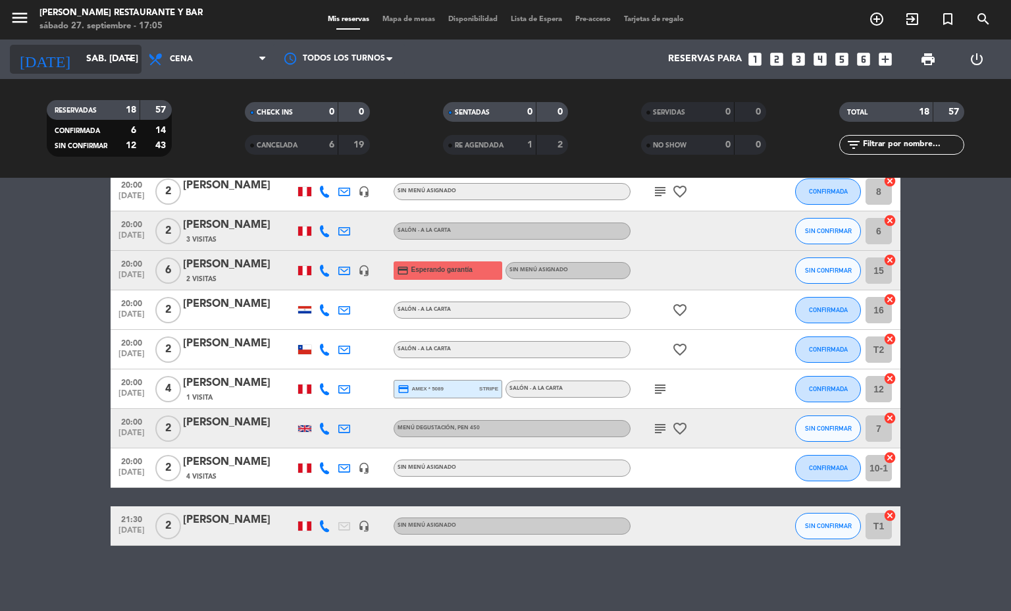
click at [91, 54] on input "sáb. [DATE]" at bounding box center [142, 59] width 125 height 24
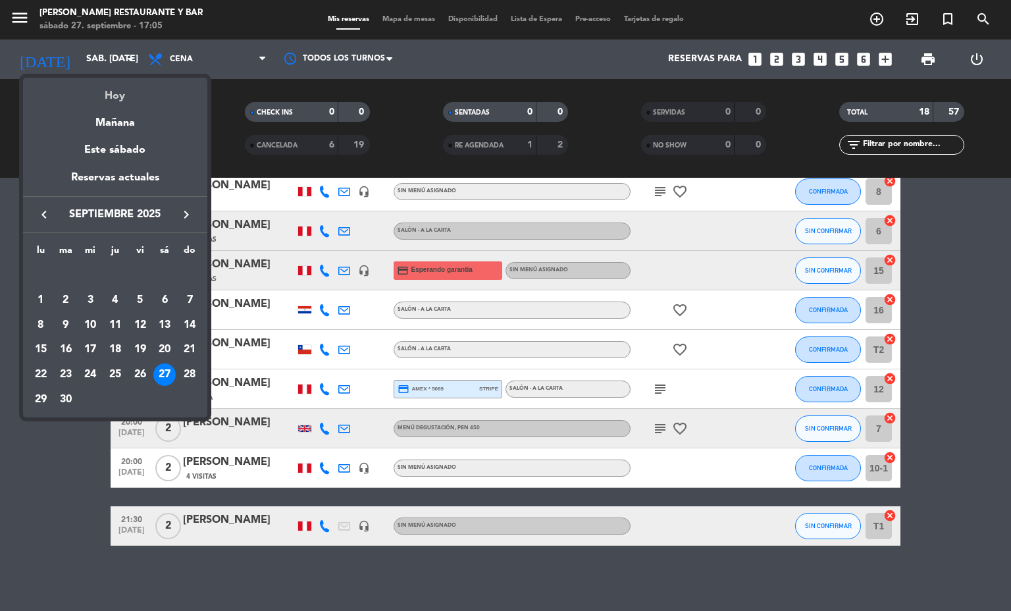
click at [129, 91] on div "Hoy" at bounding box center [115, 91] width 184 height 27
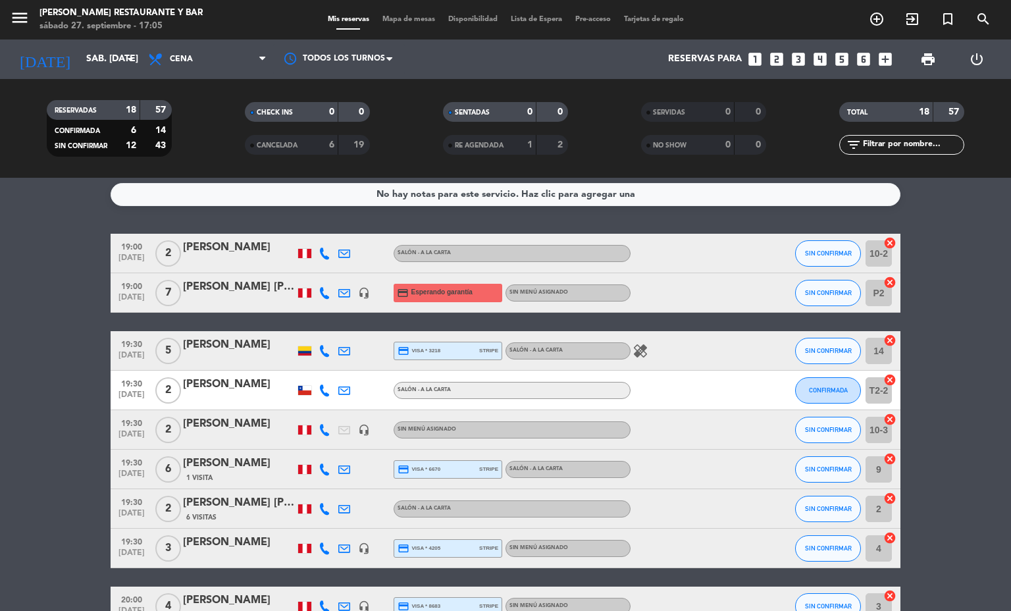
scroll to position [0, 0]
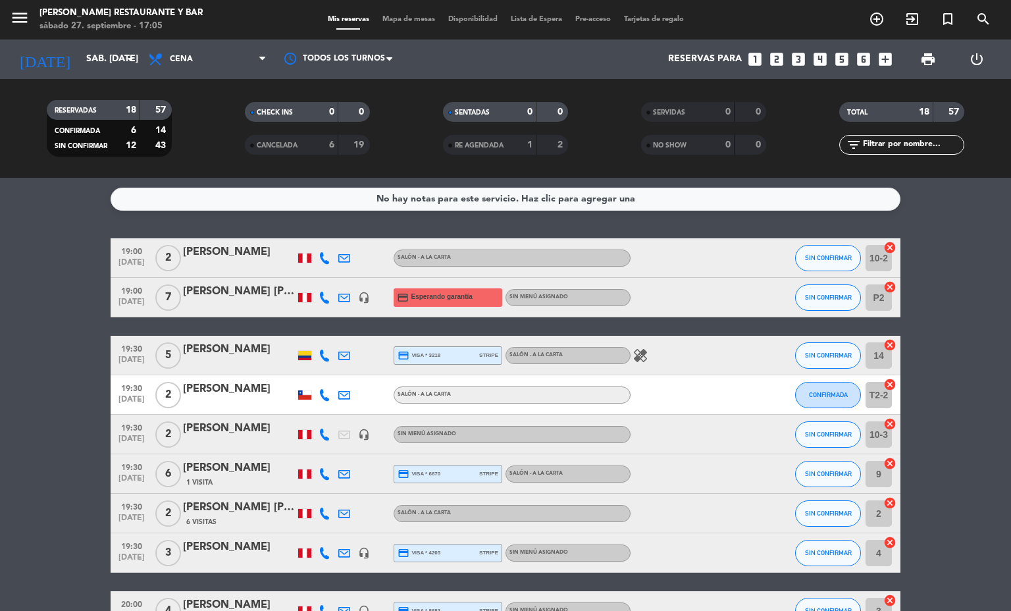
click at [403, 28] on div "menu [PERSON_NAME] Restaurante y Bar sábado 27. septiembre - 17:05 Mis reservas…" at bounding box center [505, 19] width 1011 height 39
click at [403, 18] on span "Mapa de mesas" at bounding box center [409, 19] width 66 height 7
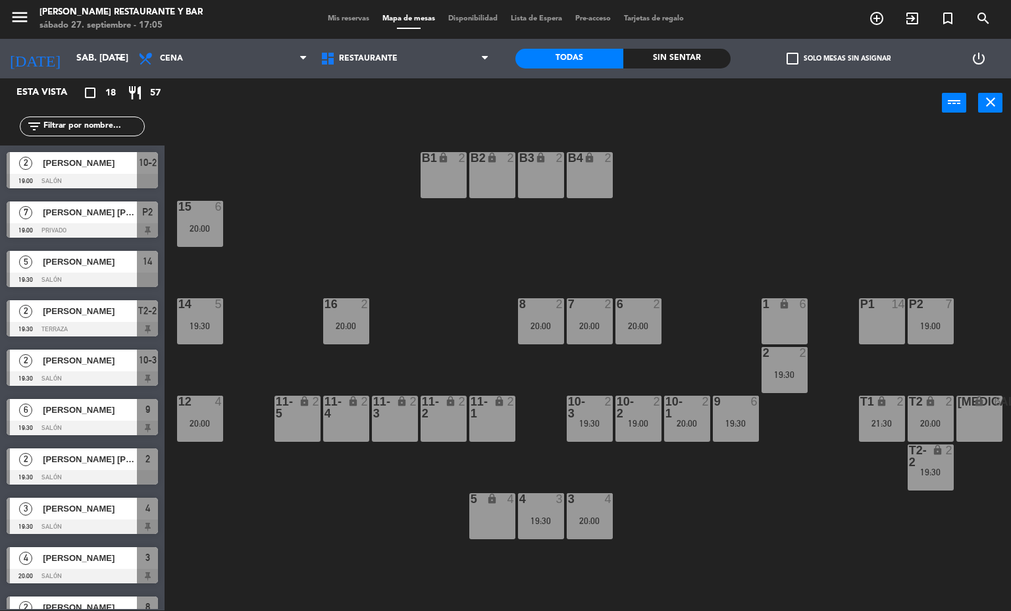
click at [759, 407] on div "6" at bounding box center [758, 401] width 22 height 12
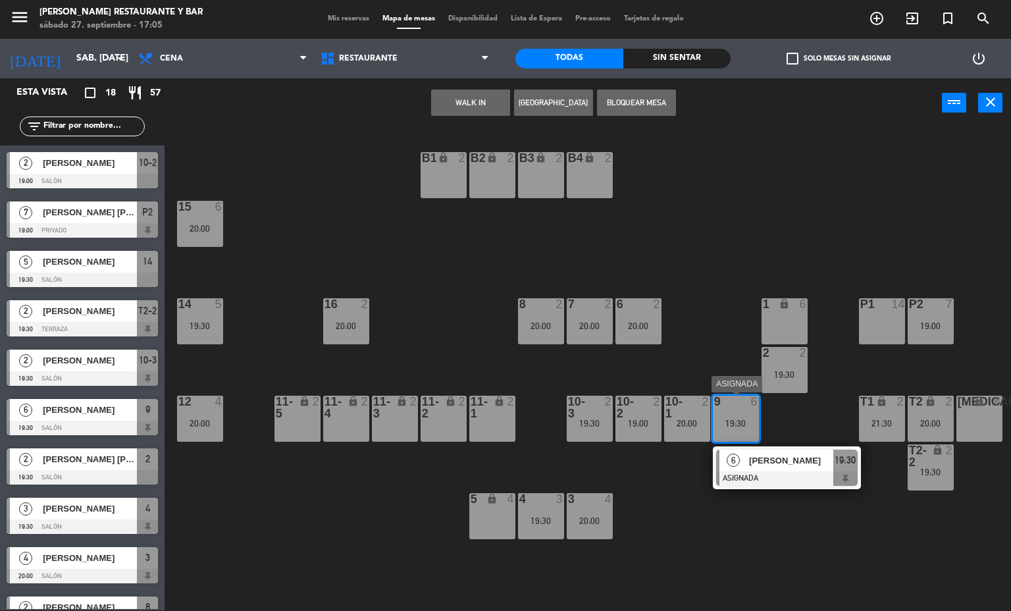
click at [768, 480] on div at bounding box center [786, 478] width 141 height 14
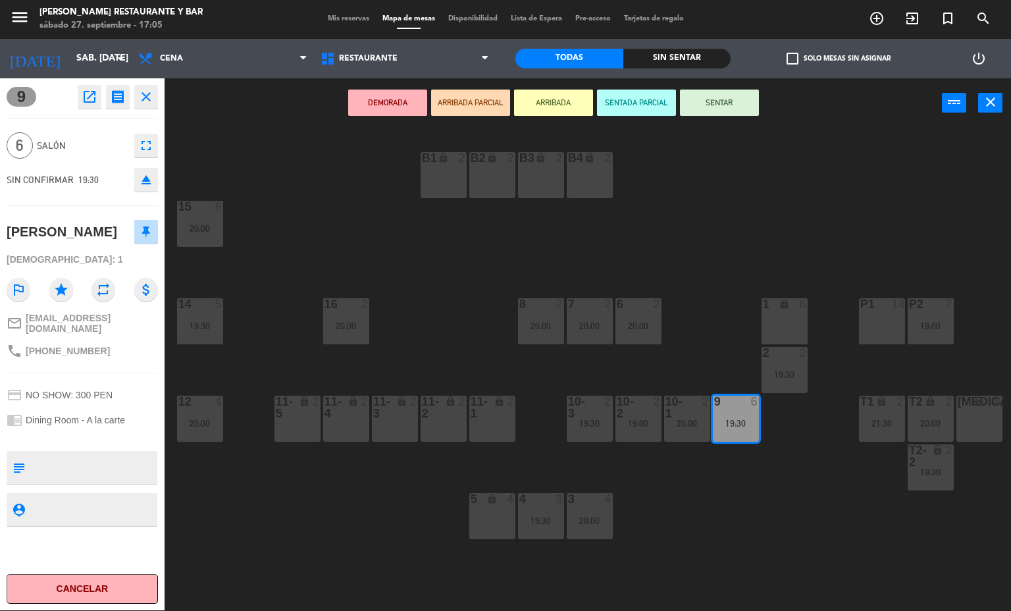
click at [768, 488] on div "B1 lock 2 B2 lock 2 B3 lock 2 B4 lock 2 15 6 20:00 14 5 19:30 8 2 20:00 7 2 20:…" at bounding box center [592, 369] width 836 height 482
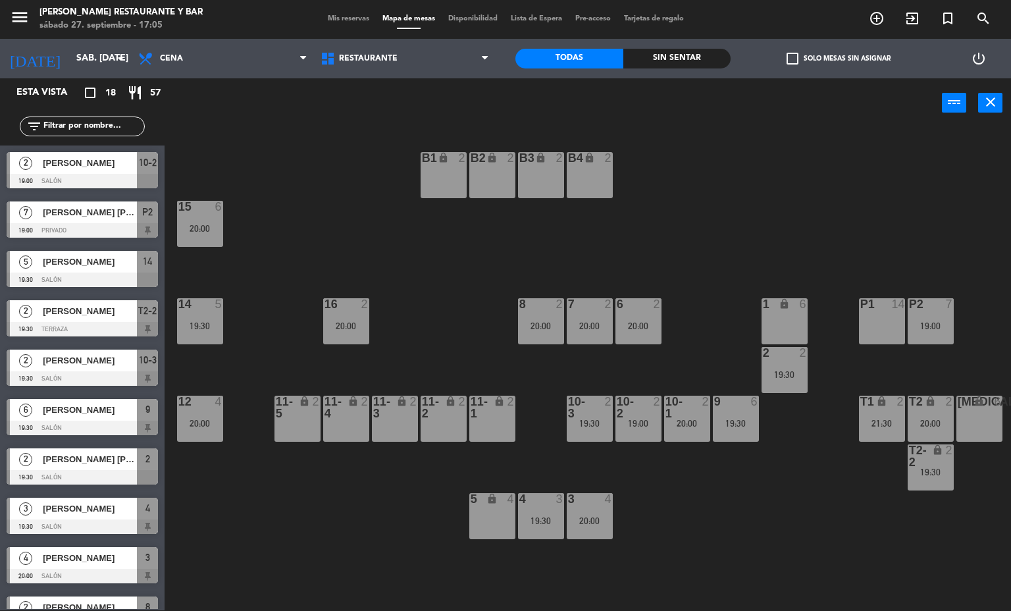
click at [215, 211] on div "6" at bounding box center [219, 207] width 8 height 12
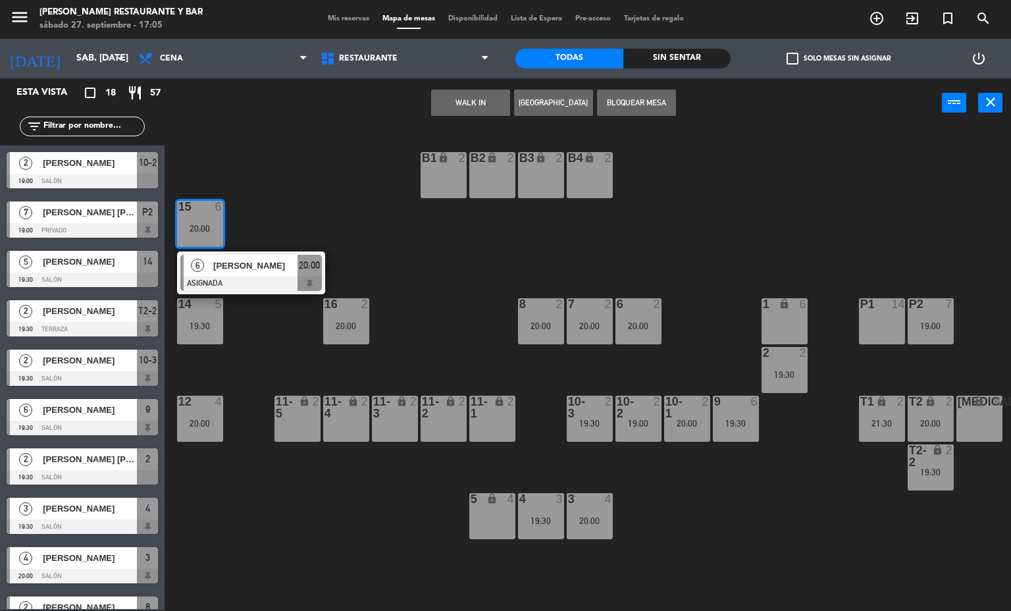
click at [255, 287] on div at bounding box center [250, 283] width 141 height 14
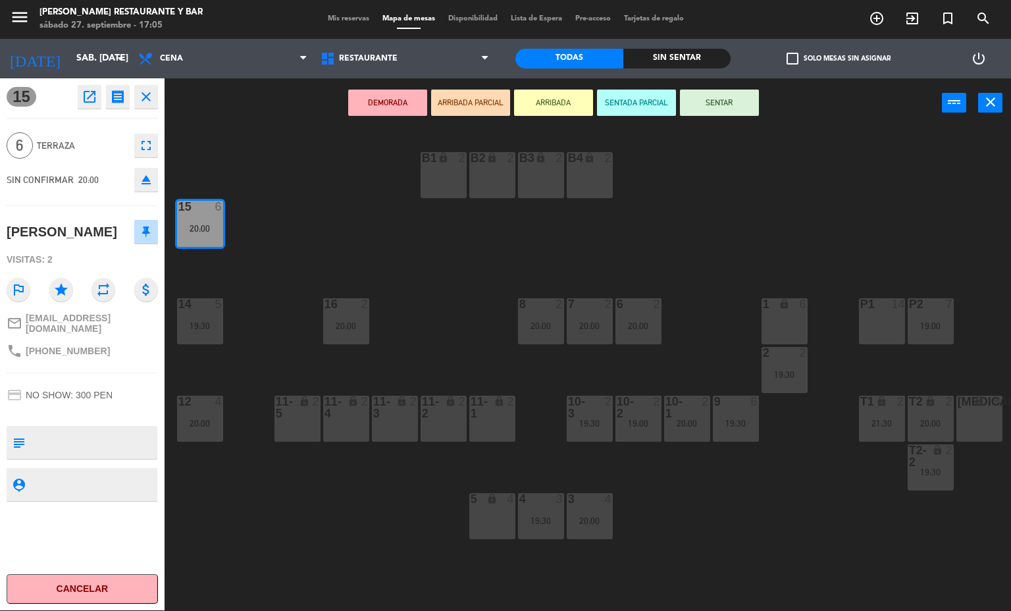
click at [820, 184] on div "B1 lock 2 B2 lock 2 B3 lock 2 B4 lock 2 15 6 20:00 14 5 19:30 8 2 20:00 7 2 20:…" at bounding box center [592, 369] width 836 height 482
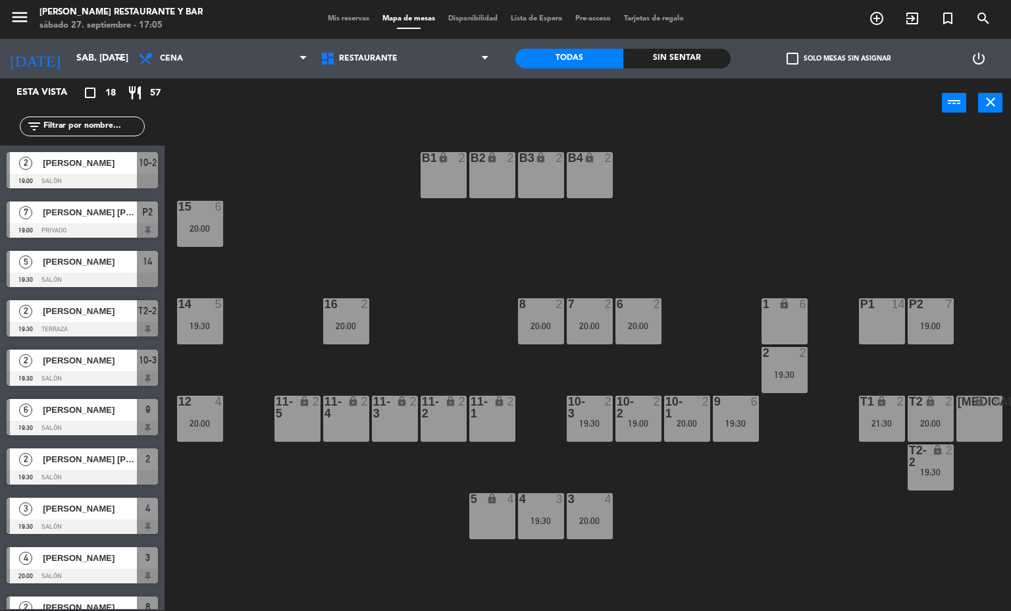
click at [930, 330] on div "P2 7 19:00" at bounding box center [930, 321] width 46 height 46
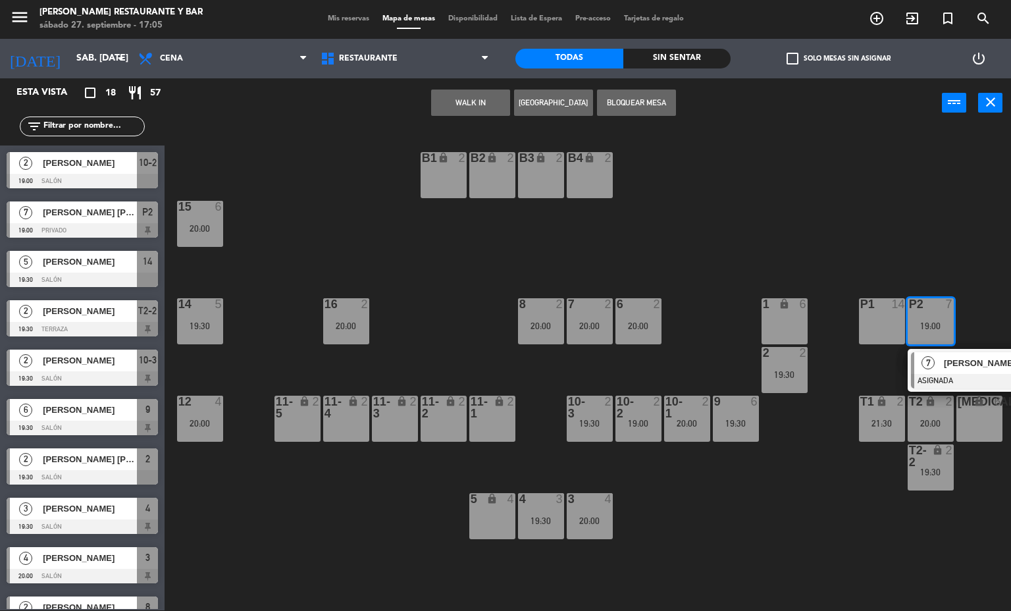
click at [944, 383] on div at bounding box center [981, 381] width 141 height 14
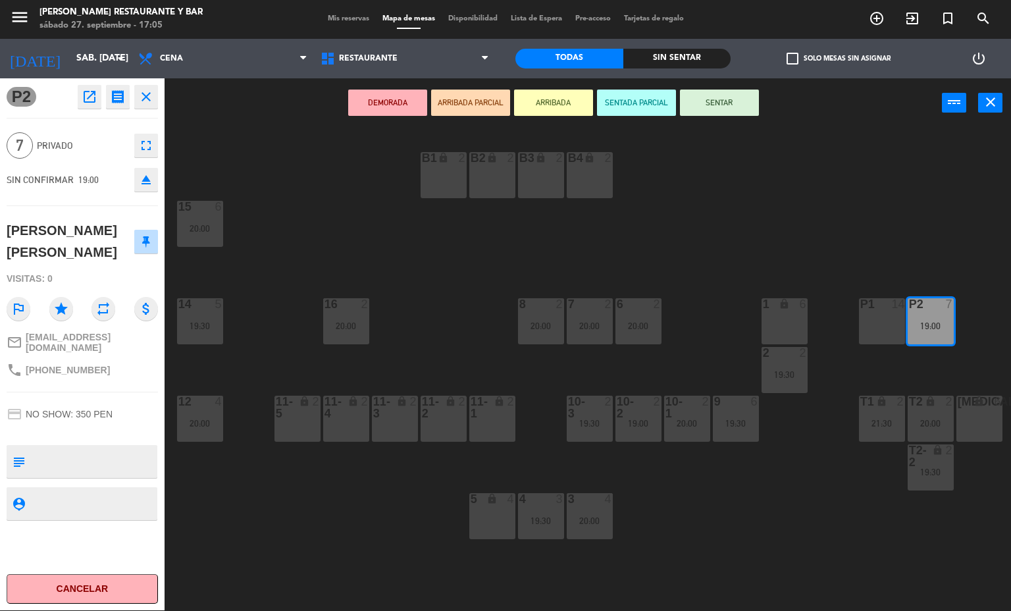
click at [721, 508] on div "B1 lock 2 B2 lock 2 B3 lock 2 B4 lock 2 15 6 20:00 14 5 19:30 8 2 20:00 7 2 20:…" at bounding box center [592, 369] width 836 height 482
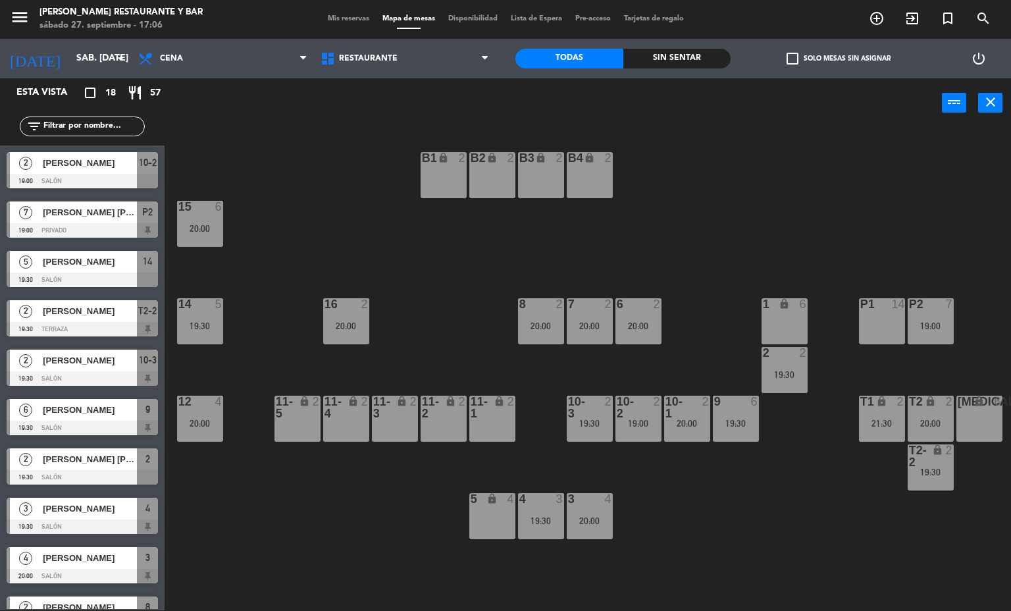
click at [719, 439] on div "9 6 19:30" at bounding box center [736, 418] width 46 height 46
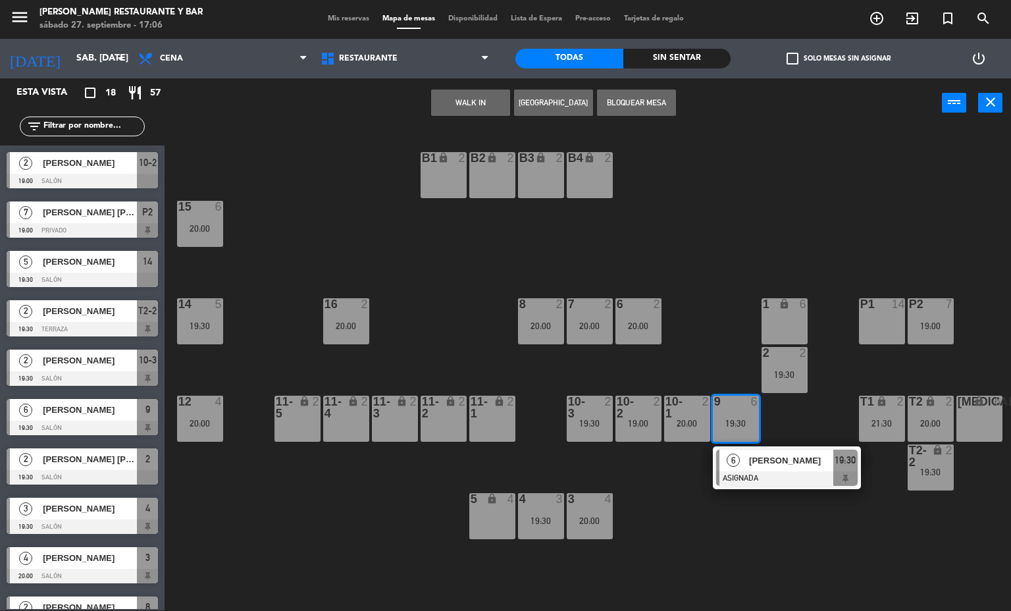
click at [732, 480] on div at bounding box center [786, 478] width 141 height 14
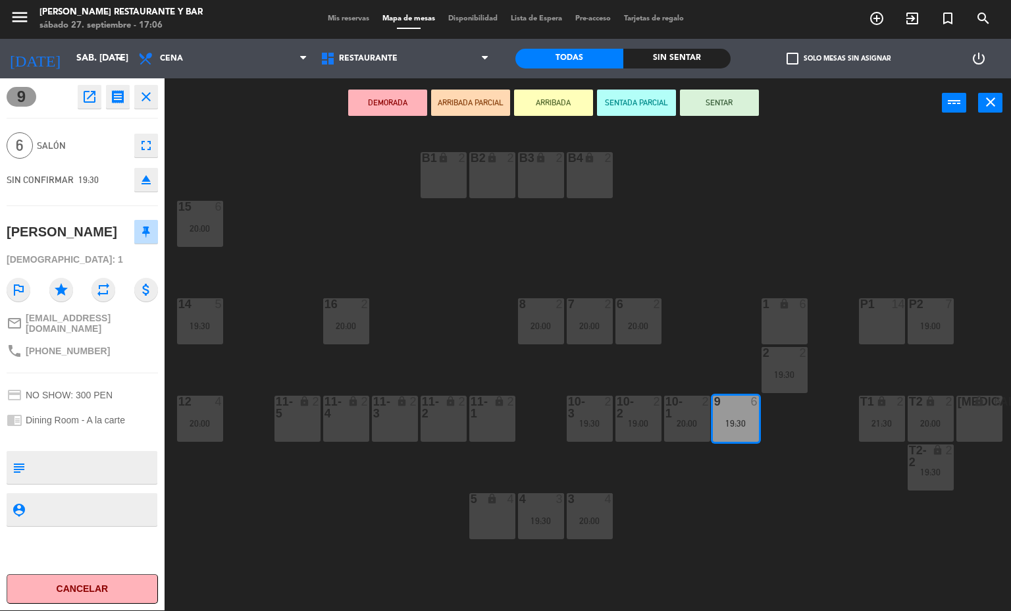
click at [85, 97] on icon "open_in_new" at bounding box center [90, 97] width 16 height 16
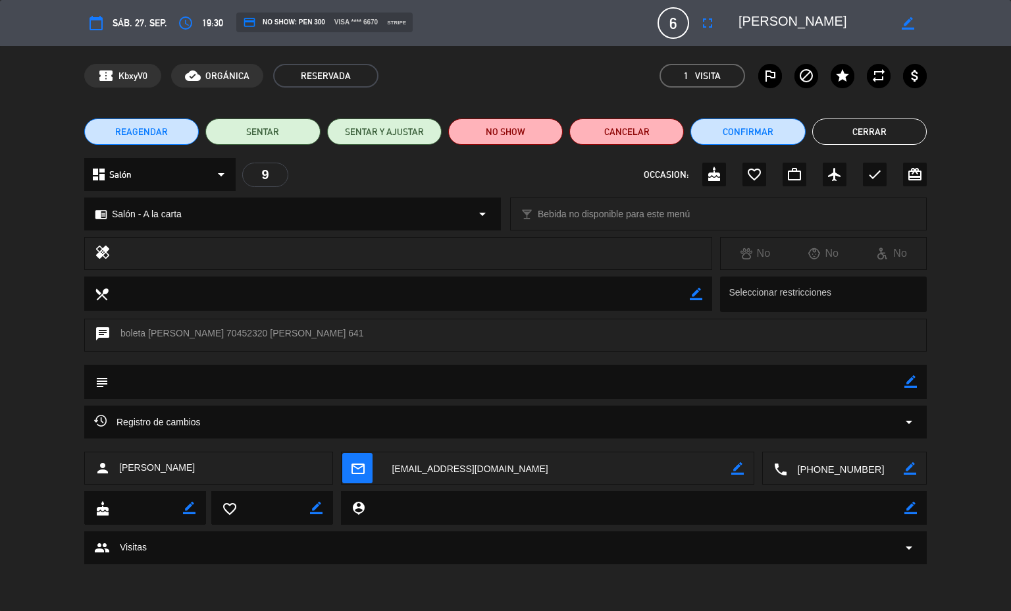
click at [356, 407] on div "Registro de cambios arrow_drop_down" at bounding box center [505, 421] width 842 height 33
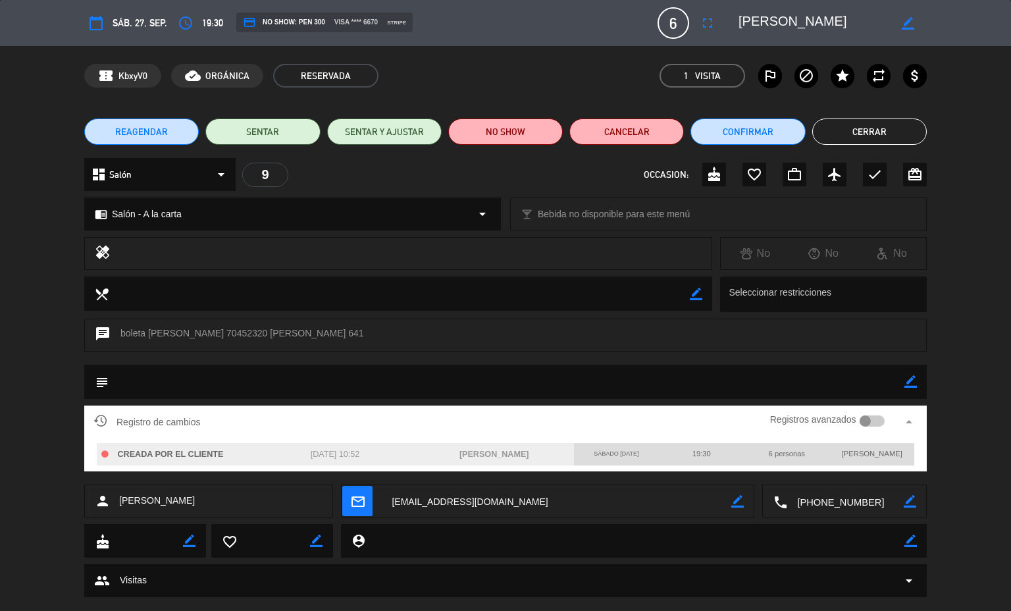
click at [859, 419] on div at bounding box center [872, 421] width 26 height 12
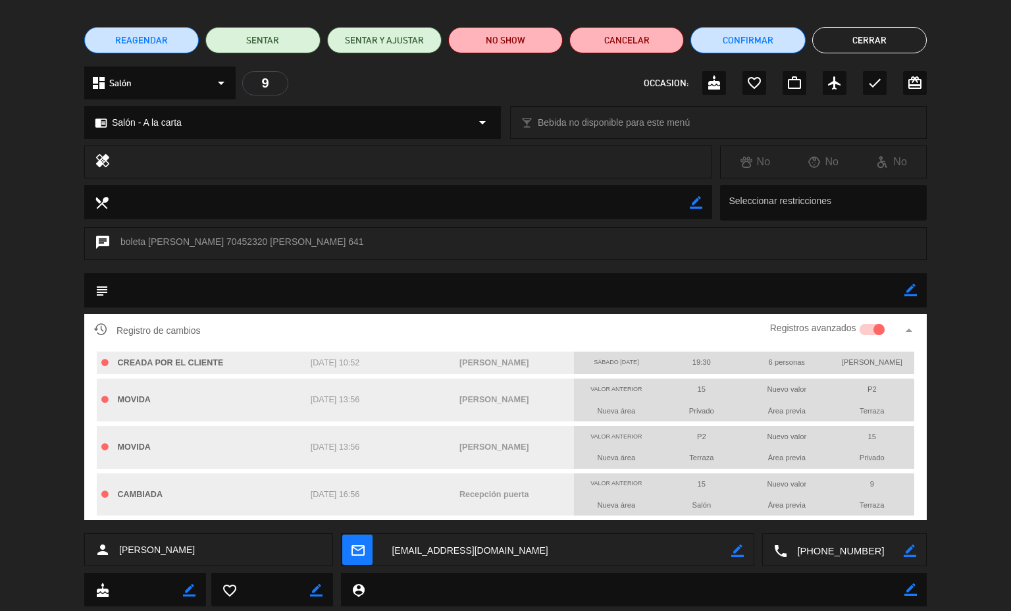
scroll to position [0, 0]
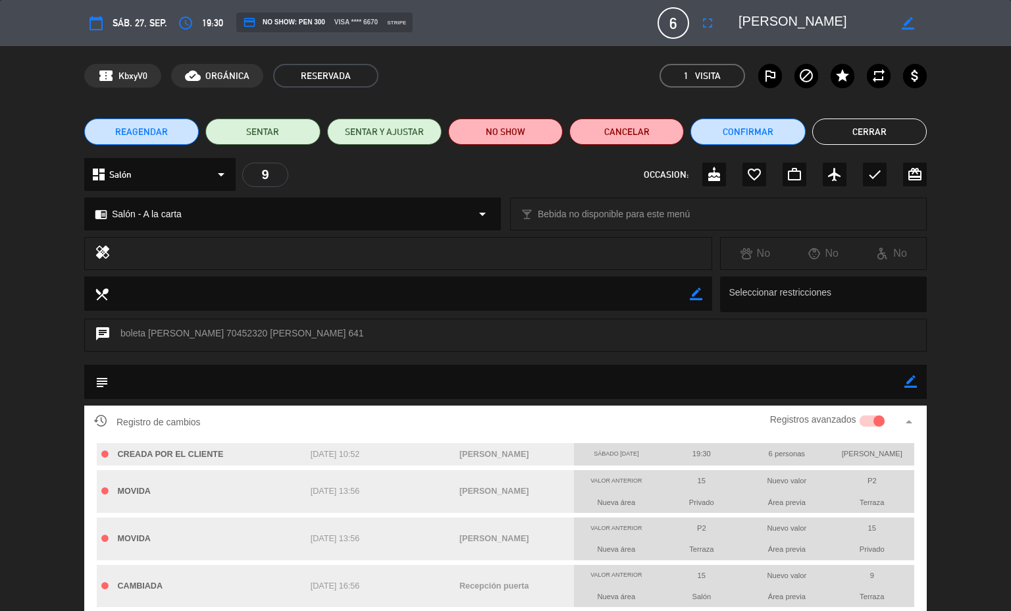
click at [838, 142] on button "Cerrar" at bounding box center [869, 131] width 115 height 26
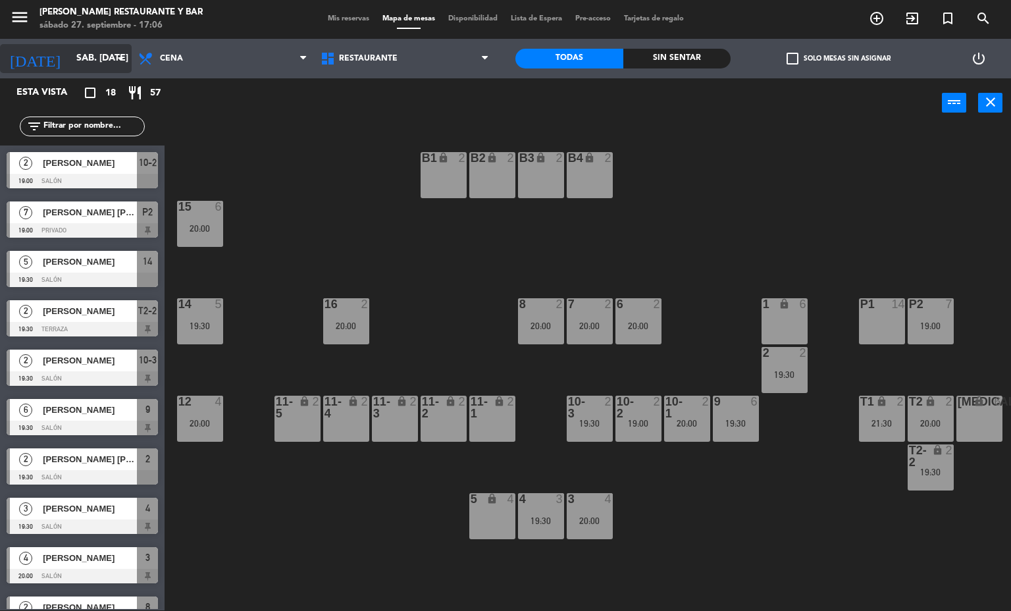
click at [76, 44] on div "[DATE] sáb. [DATE] arrow_drop_down" at bounding box center [66, 58] width 132 height 29
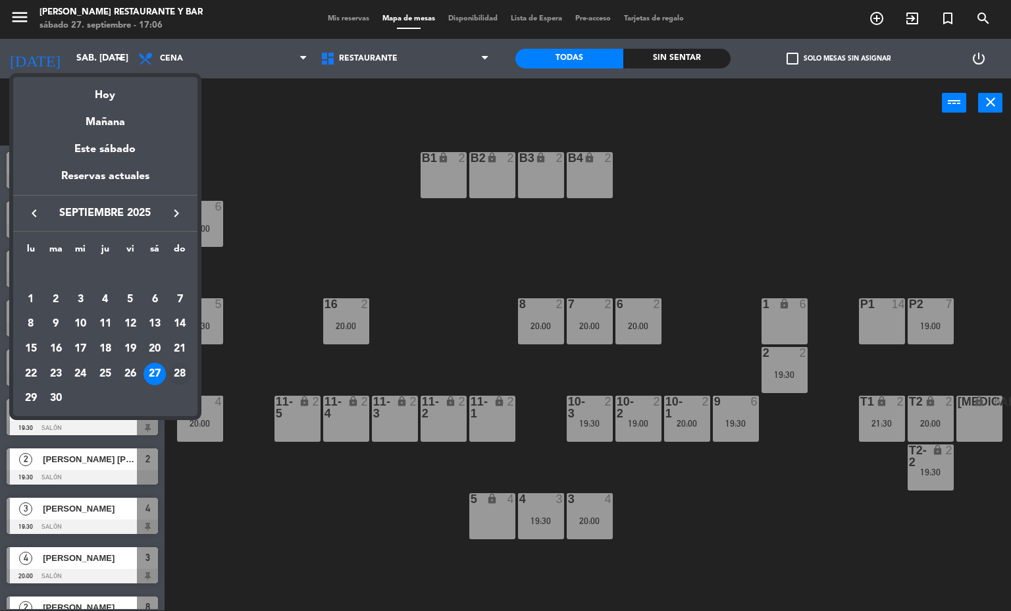
click at [184, 373] on div "28" at bounding box center [179, 374] width 22 height 22
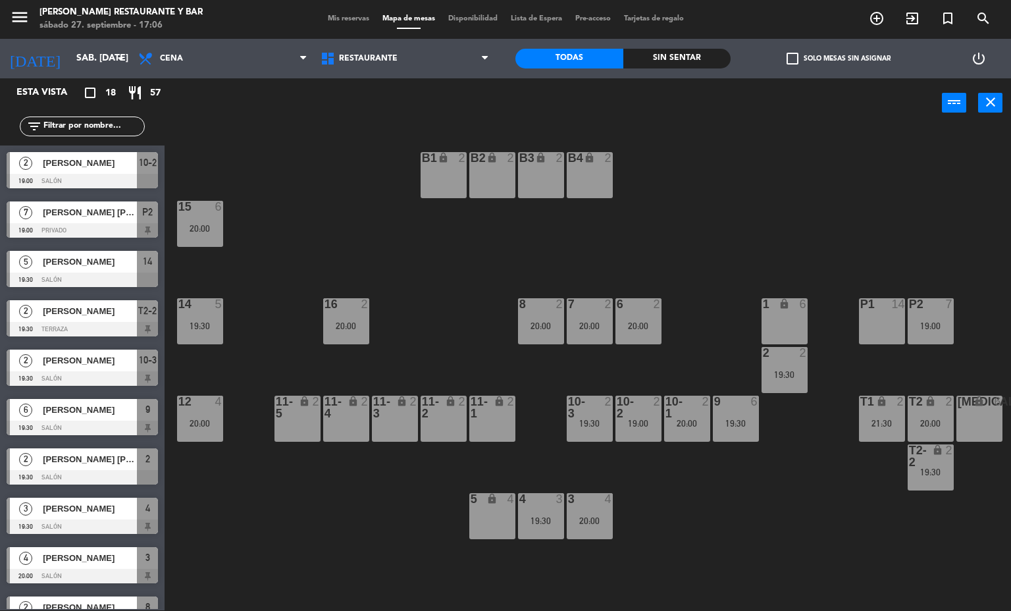
type input "dom. [DATE]"
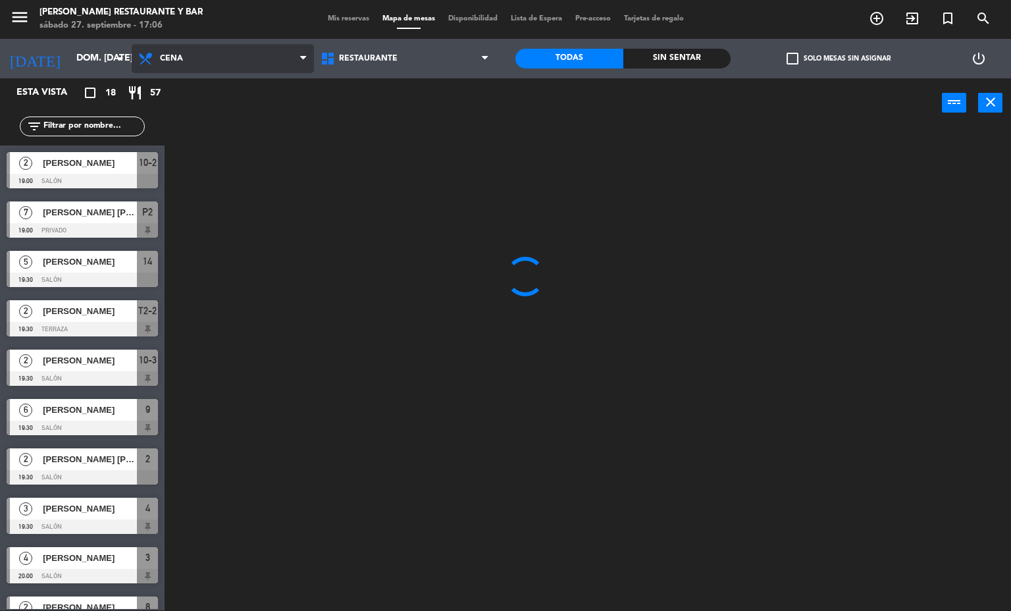
click at [144, 48] on span "Cena" at bounding box center [223, 58] width 182 height 29
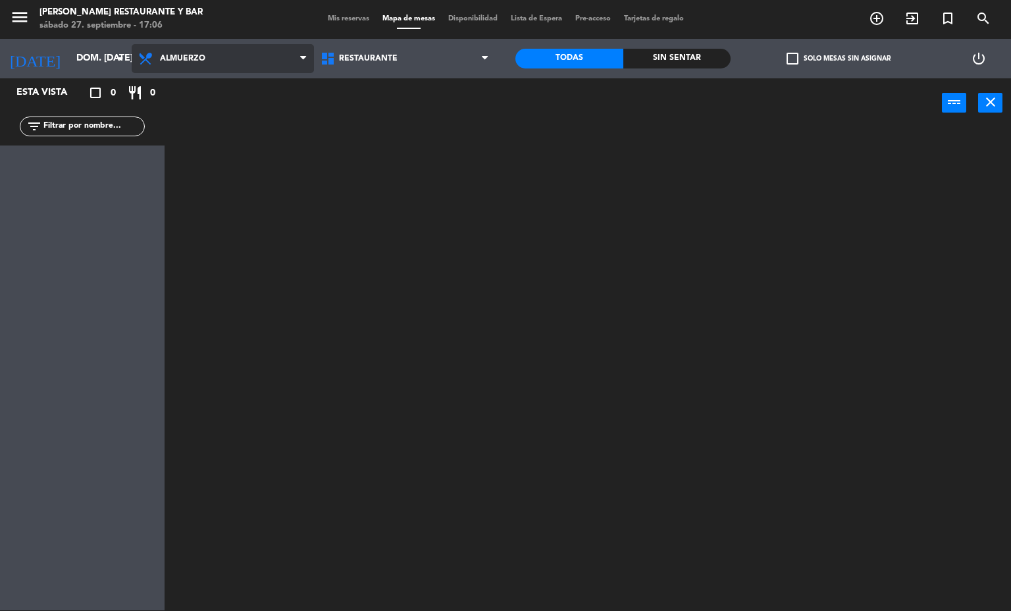
click at [168, 87] on ng-component "menu [PERSON_NAME] Restaurante y Bar sábado 27. septiembre - 17:06 Mis reservas…" at bounding box center [505, 304] width 1011 height 611
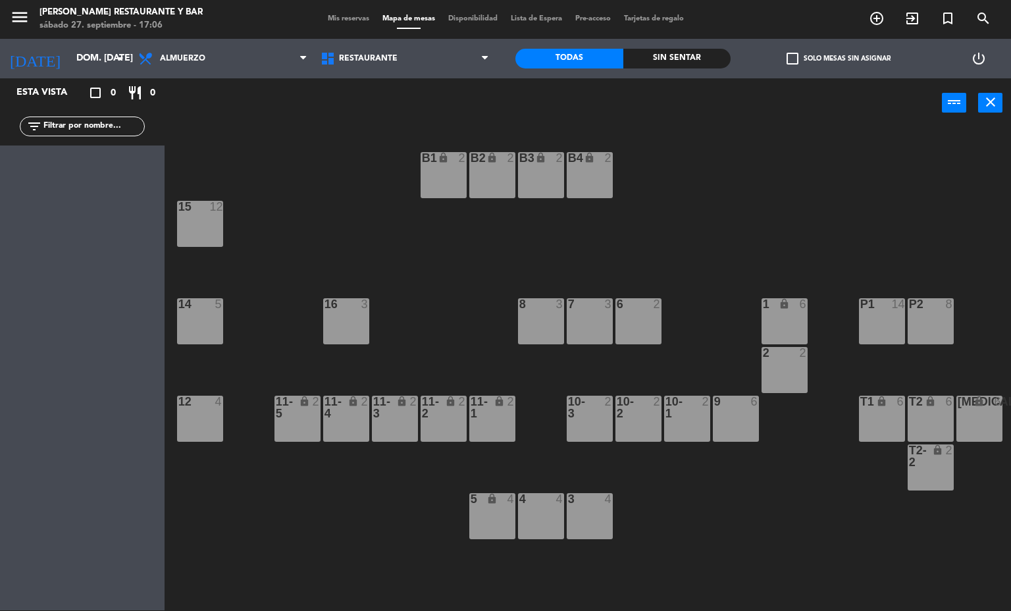
click at [353, 15] on span "Mis reservas" at bounding box center [348, 18] width 55 height 7
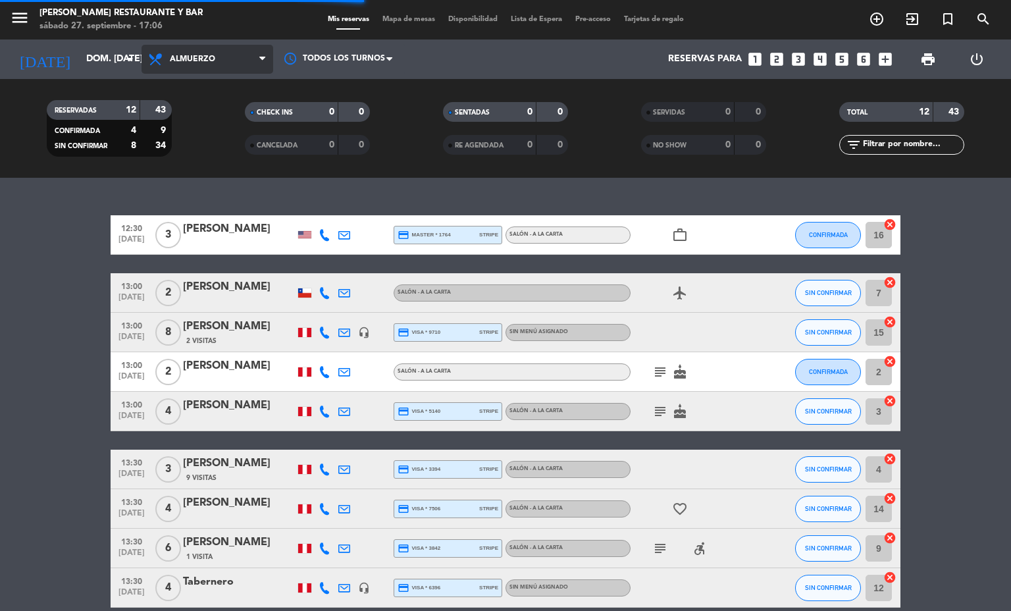
click at [176, 55] on span "Almuerzo" at bounding box center [192, 59] width 45 height 9
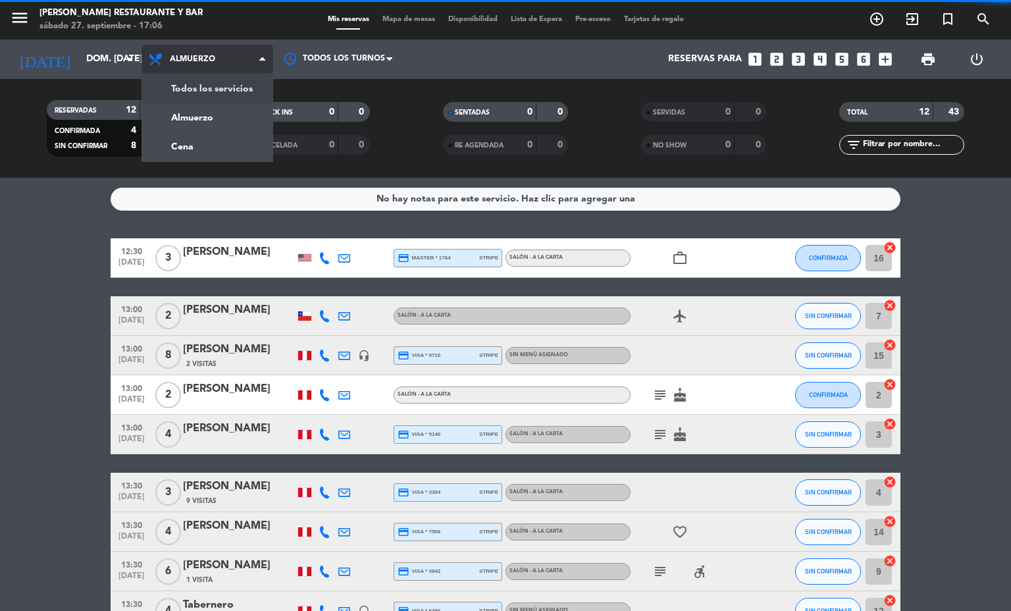
click at [182, 97] on div "menu [PERSON_NAME] Restaurante y Bar sábado 27. septiembre - 17:06 Mis reservas…" at bounding box center [505, 89] width 1011 height 178
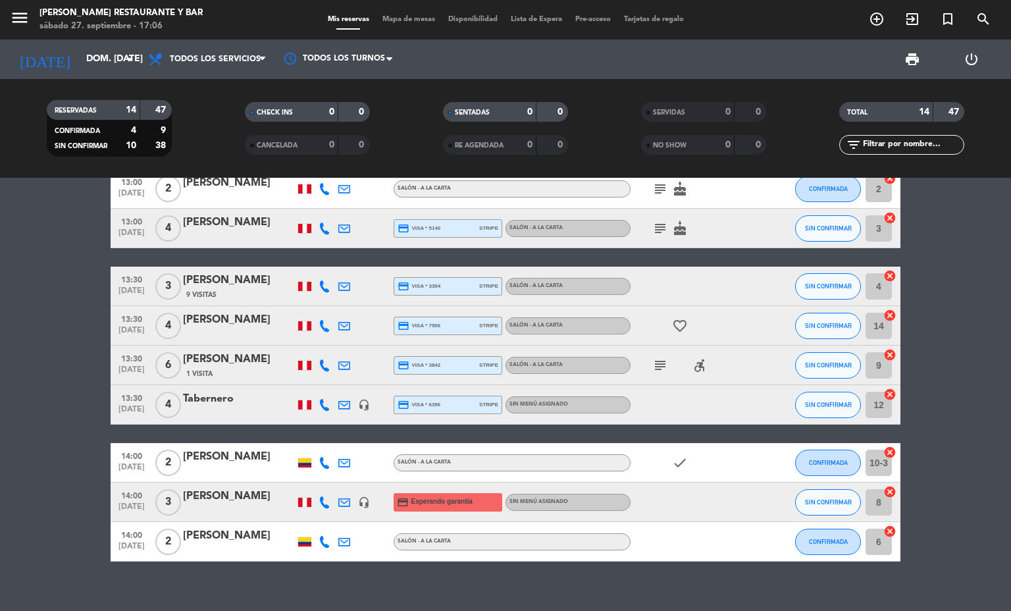
scroll to position [286, 0]
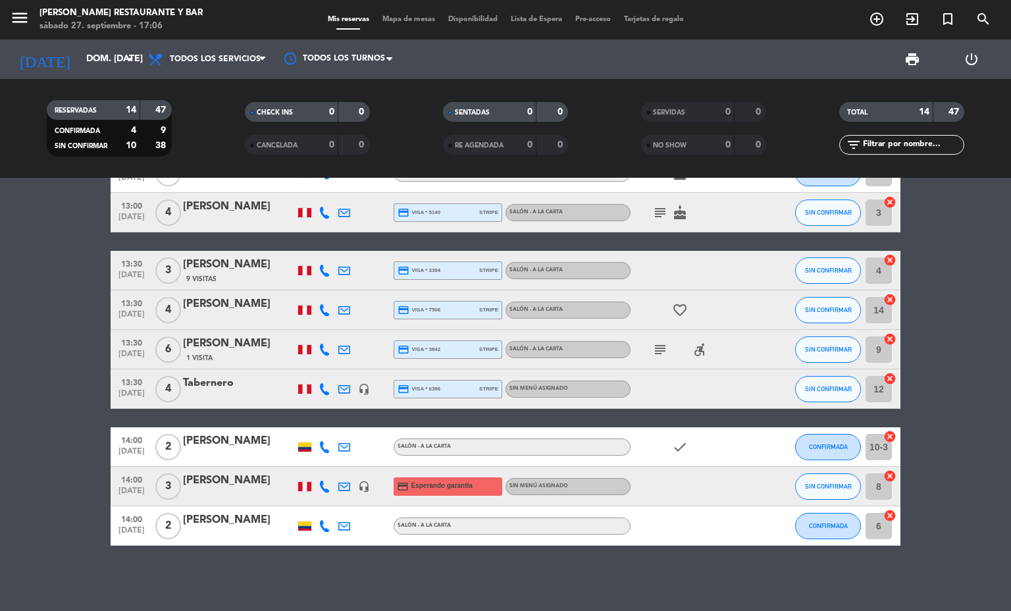
click at [338, 490] on icon at bounding box center [344, 486] width 12 height 12
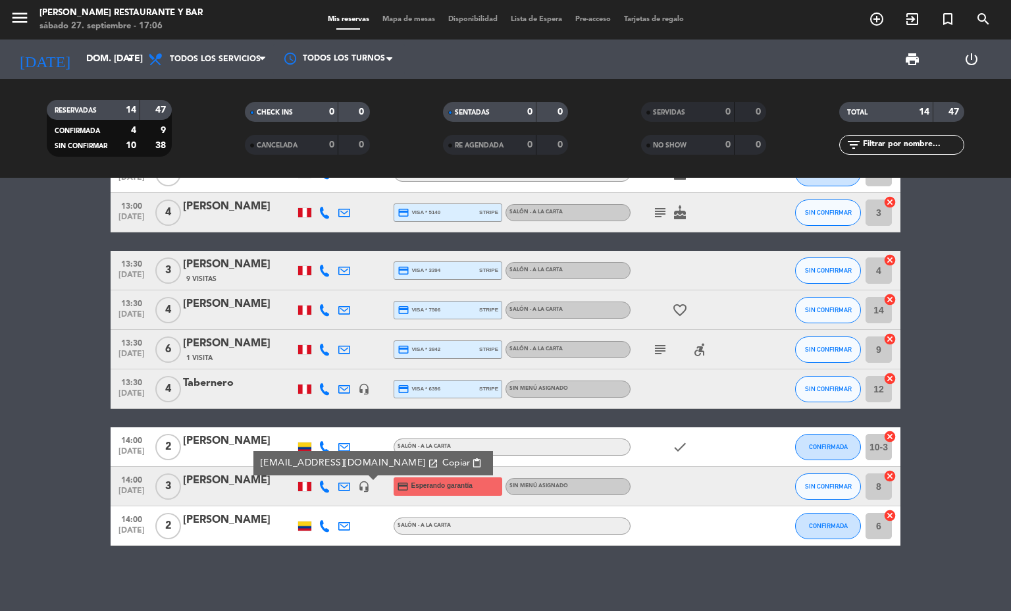
click at [358, 480] on icon "headset_mic" at bounding box center [364, 486] width 12 height 12
click at [365, 480] on div at bounding box center [369, 478] width 9 height 5
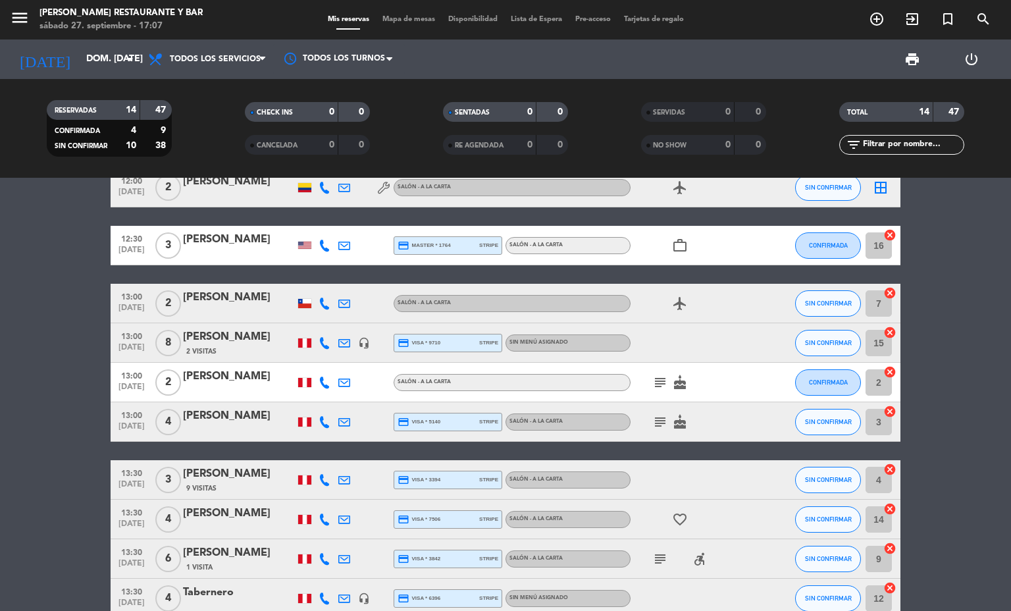
scroll to position [99, 0]
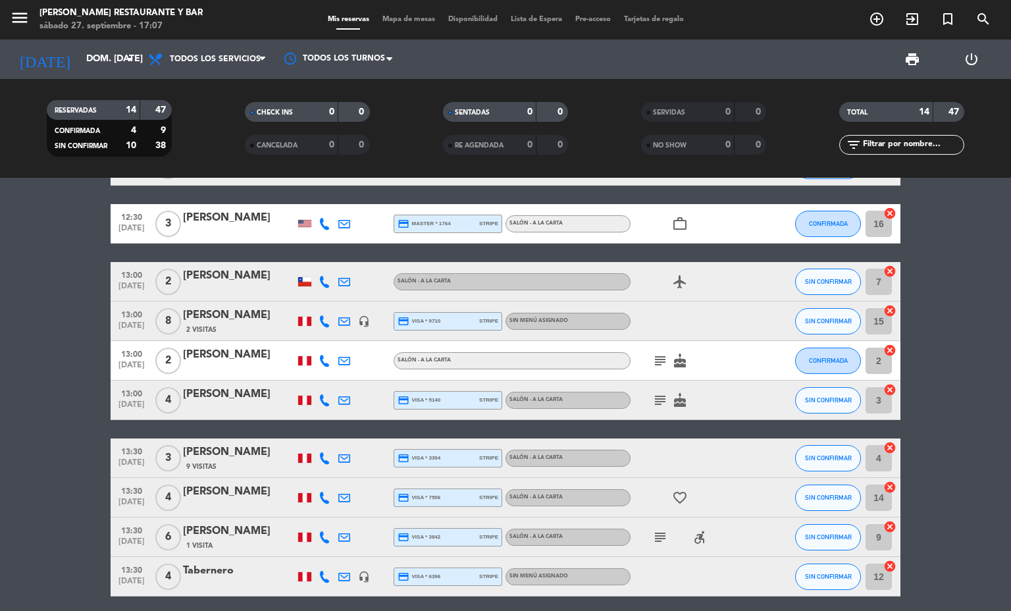
click at [359, 320] on icon "headset_mic" at bounding box center [364, 321] width 12 height 12
click at [342, 320] on div at bounding box center [344, 320] width 20 height 39
click at [338, 315] on icon at bounding box center [344, 321] width 12 height 12
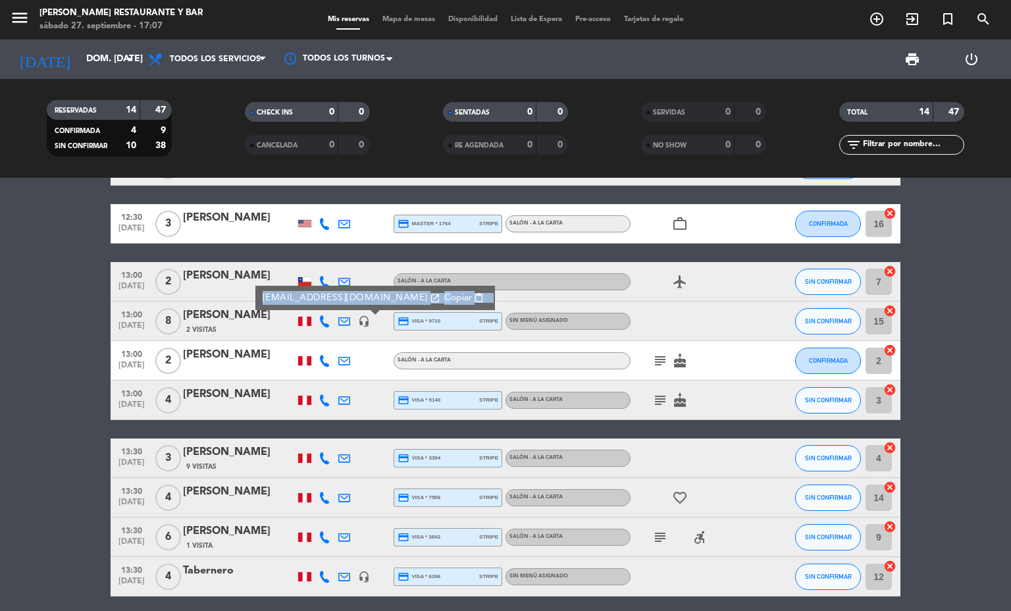
click at [370, 315] on div at bounding box center [374, 313] width 9 height 5
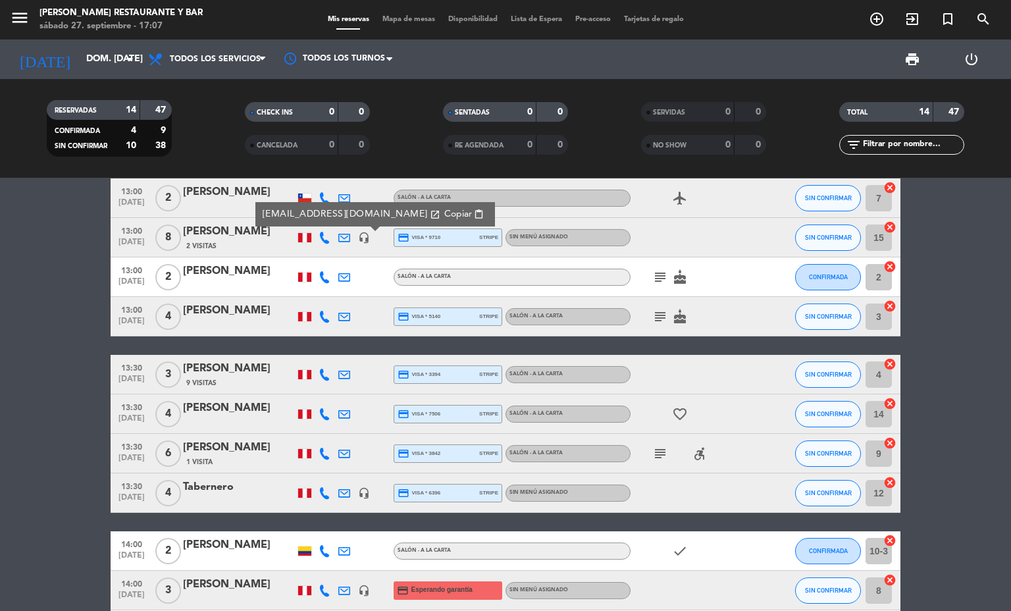
scroll to position [286, 0]
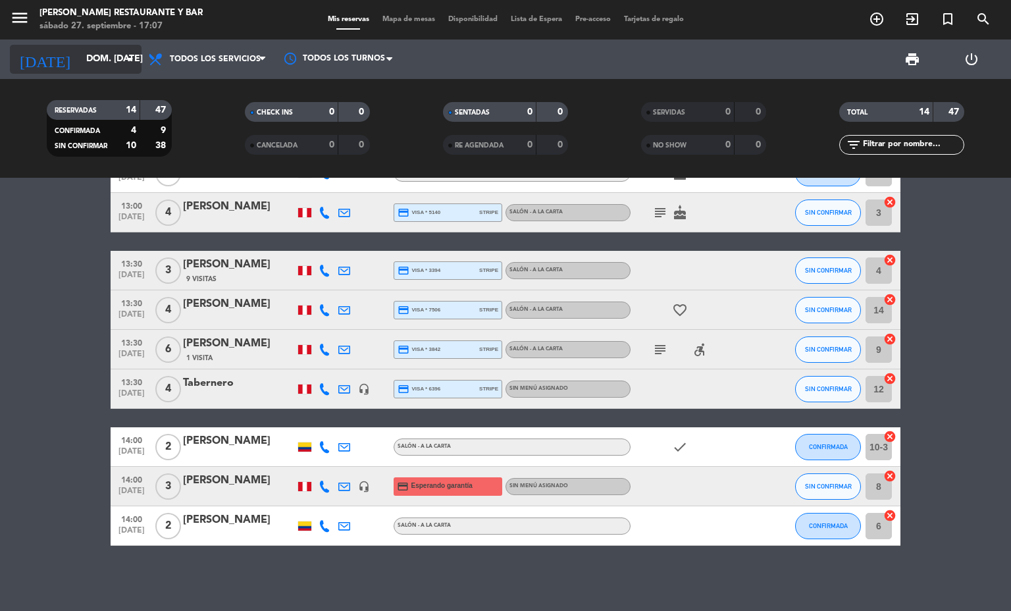
click at [91, 60] on input "dom. [DATE]" at bounding box center [142, 59] width 125 height 24
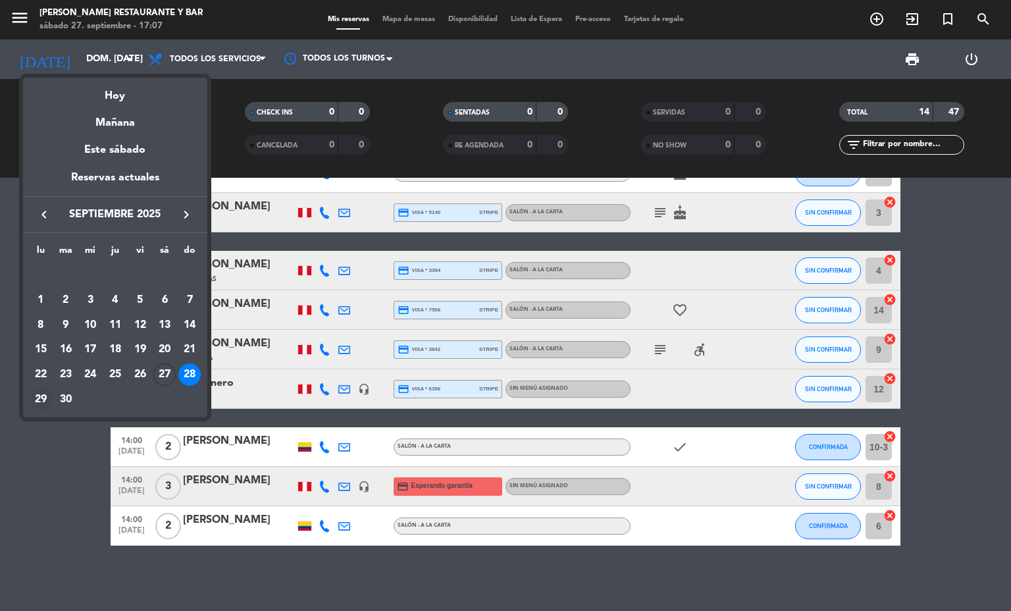
click at [32, 392] on div "29" at bounding box center [41, 399] width 22 height 22
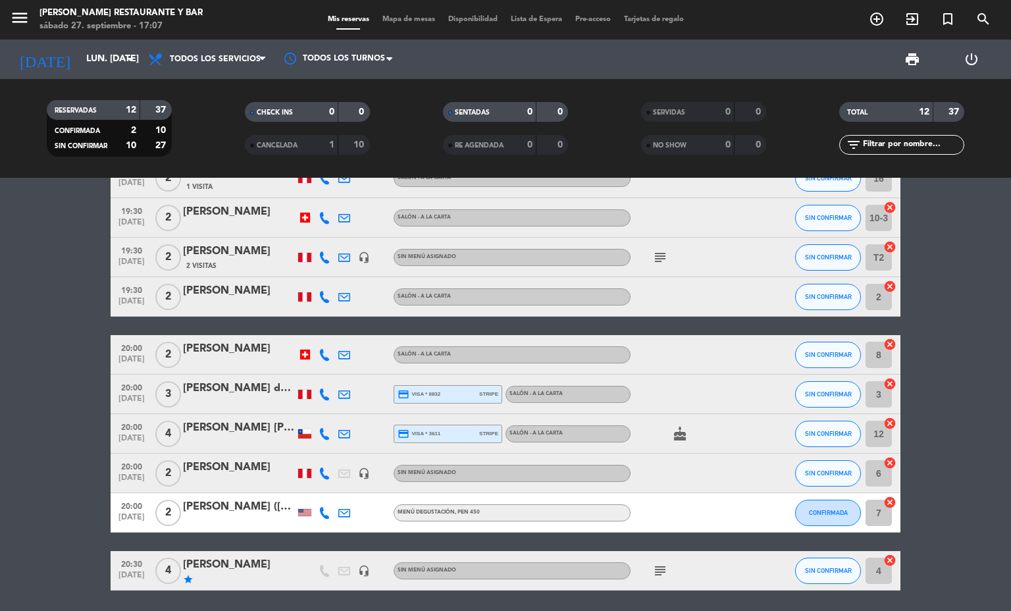
scroll to position [197, 0]
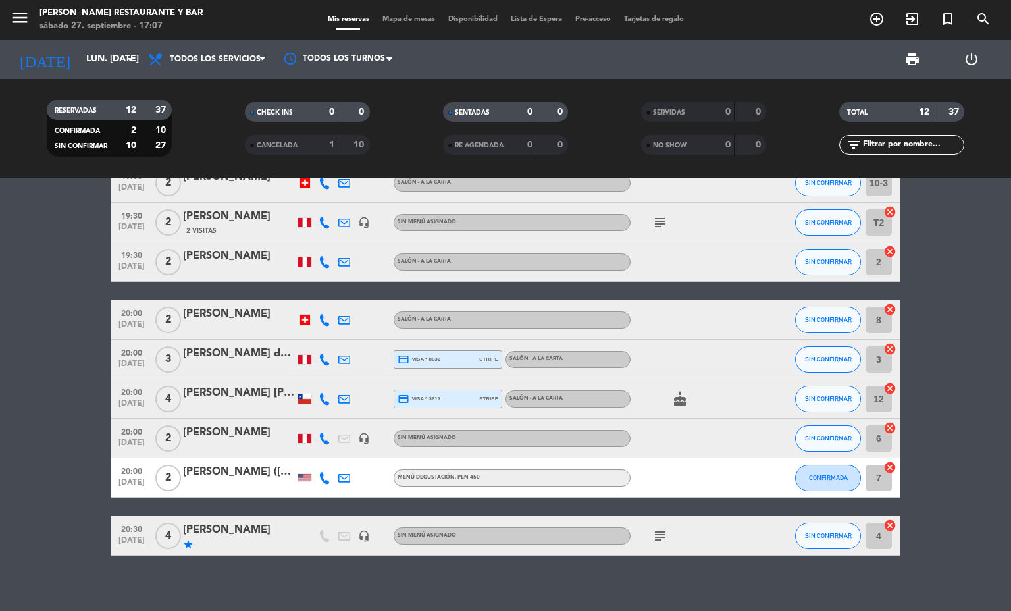
click at [319, 474] on icon at bounding box center [325, 478] width 12 height 12
click at [313, 451] on span "Copiar" at bounding box center [317, 455] width 28 height 14
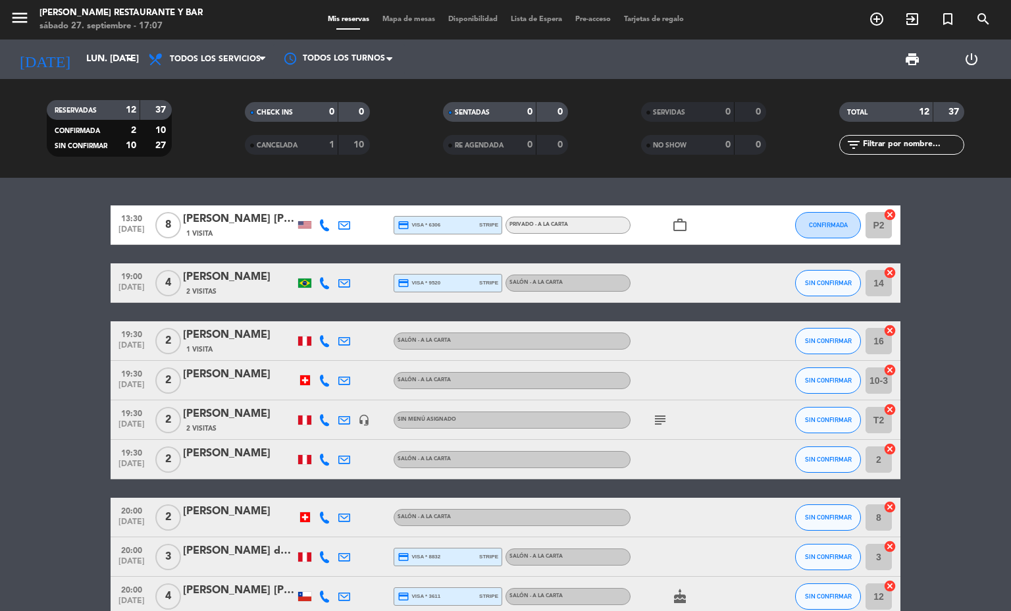
scroll to position [207, 0]
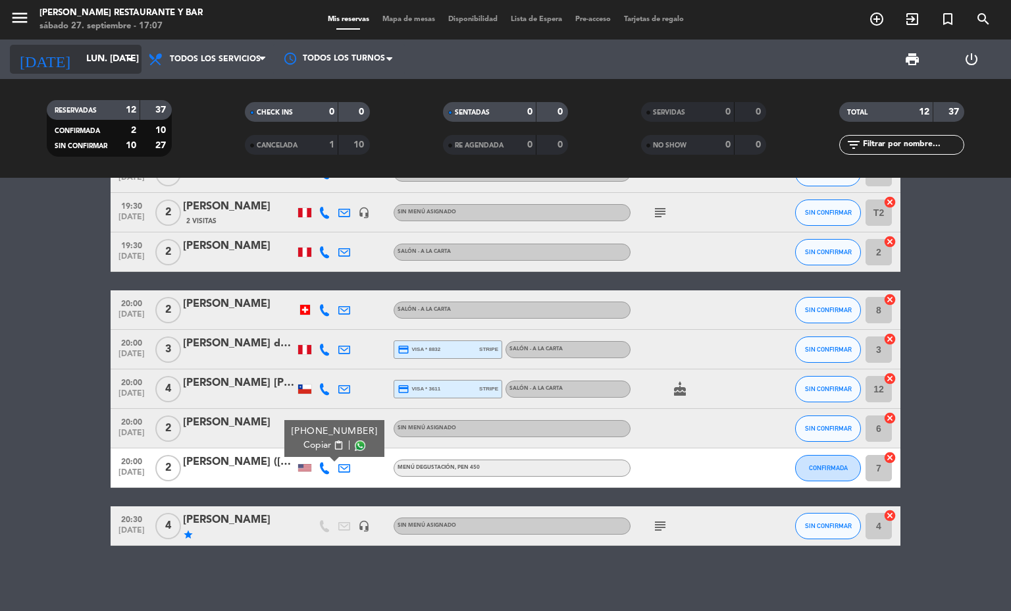
click at [99, 48] on input "lun. [DATE]" at bounding box center [142, 59] width 125 height 24
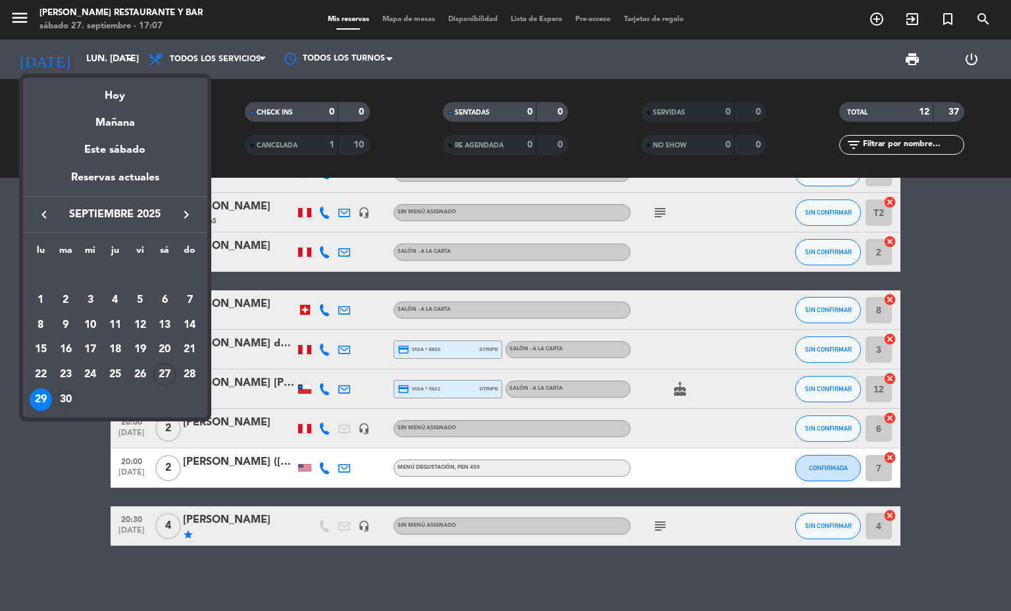
click at [56, 395] on div "30" at bounding box center [66, 399] width 22 height 22
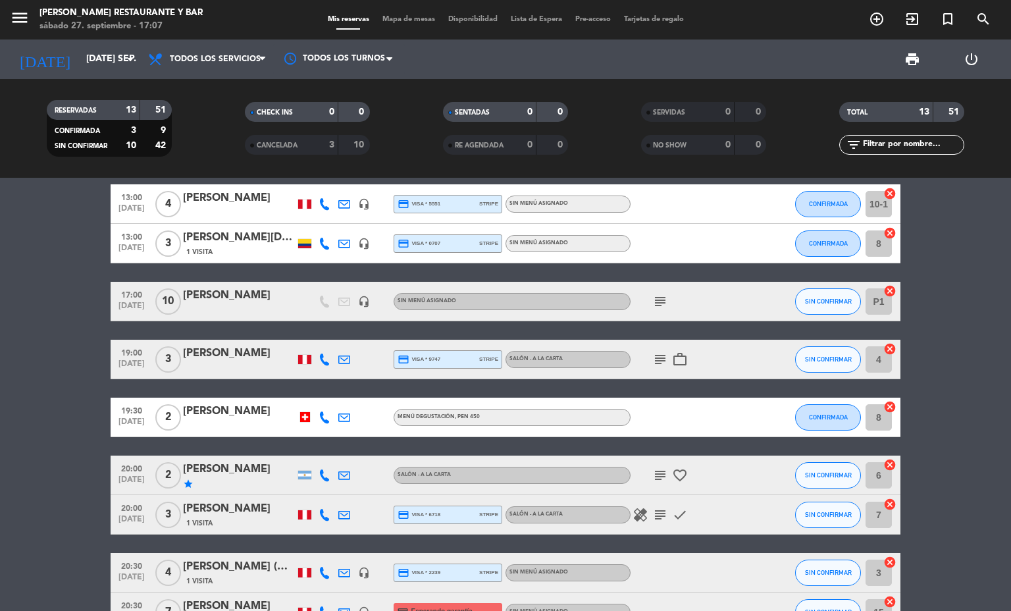
scroll to position [284, 0]
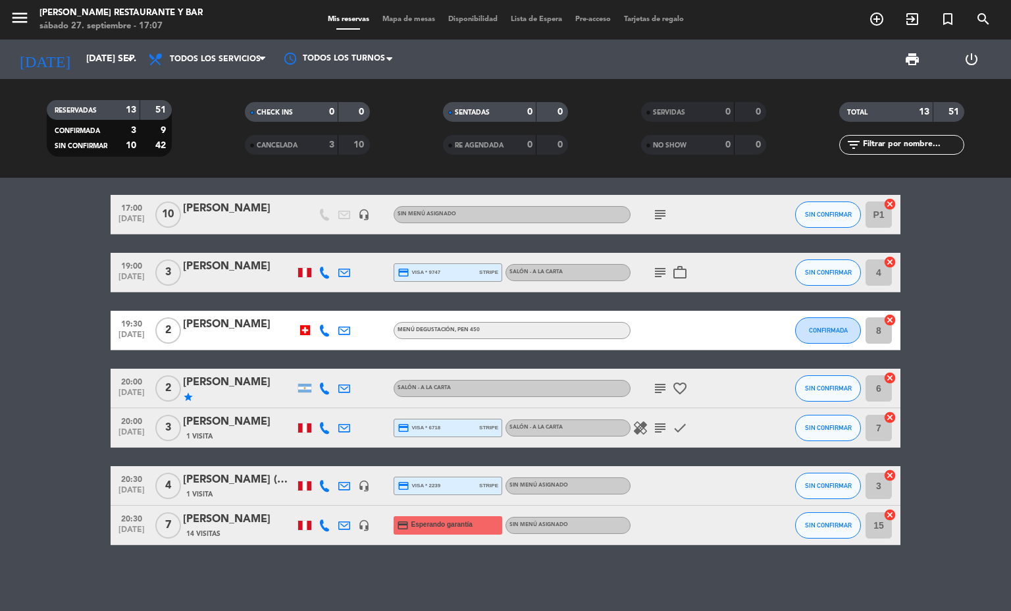
click at [652, 424] on icon "subject" at bounding box center [660, 428] width 16 height 16
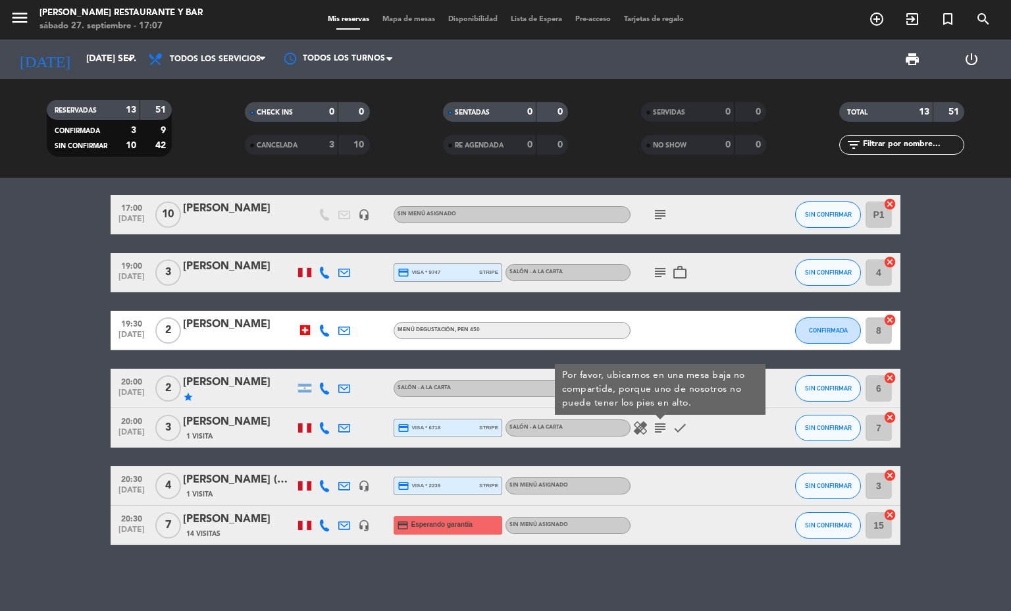
click at [636, 426] on icon "healing" at bounding box center [640, 428] width 16 height 16
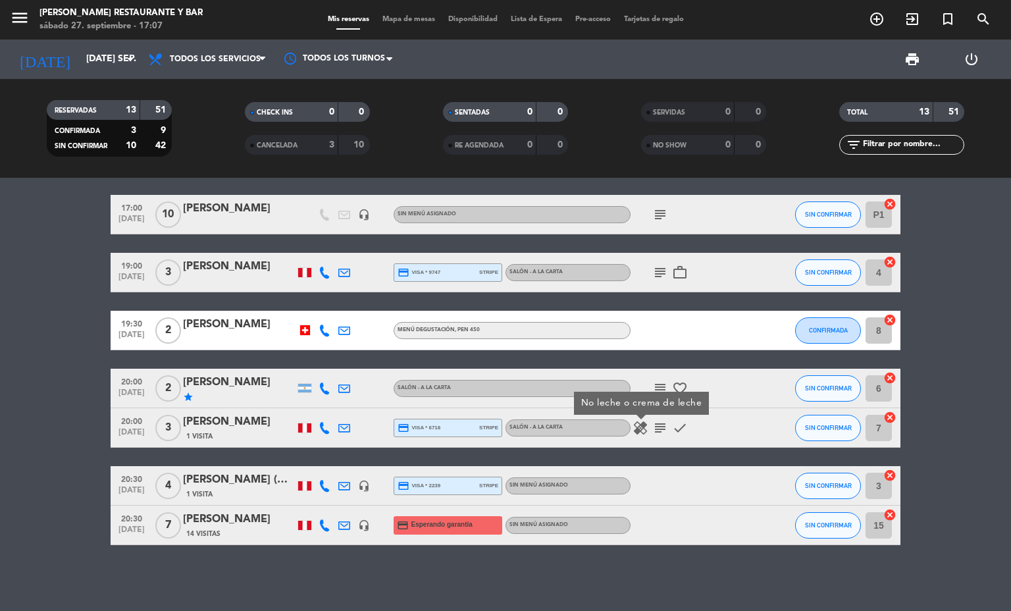
click at [636, 426] on icon "healing" at bounding box center [640, 428] width 16 height 16
click at [319, 328] on icon at bounding box center [325, 330] width 12 height 12
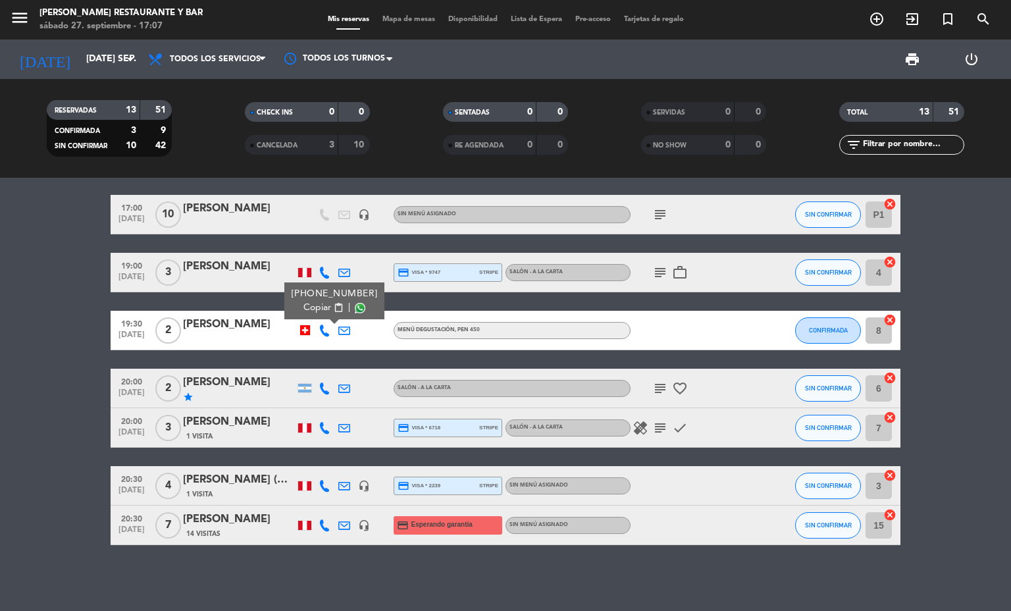
click at [313, 315] on div "[PHONE_NUMBER] Copiar content_paste |" at bounding box center [334, 300] width 100 height 37
click at [334, 306] on span "content_paste" at bounding box center [339, 308] width 10 height 10
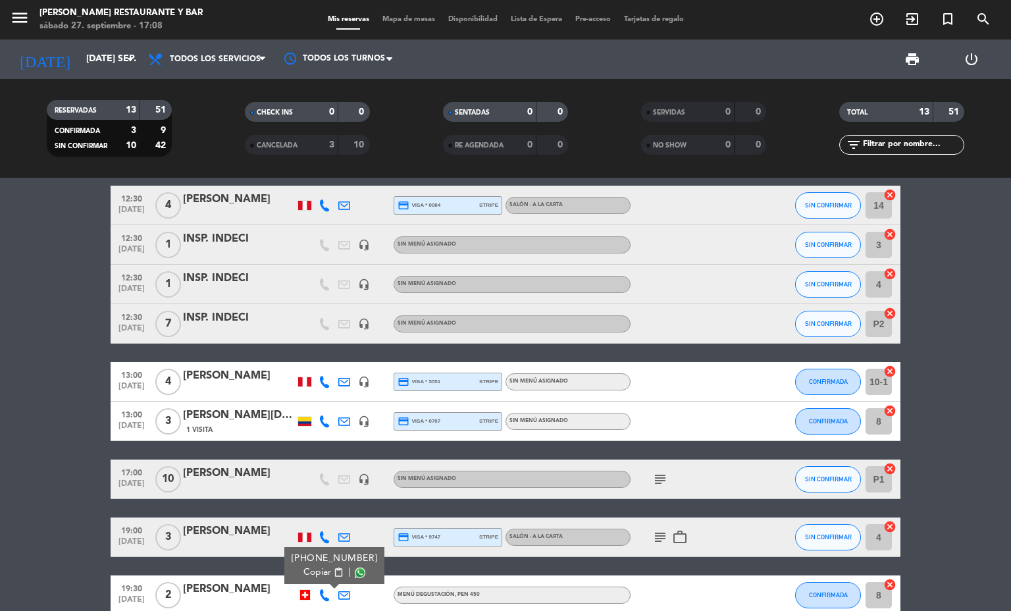
scroll to position [0, 0]
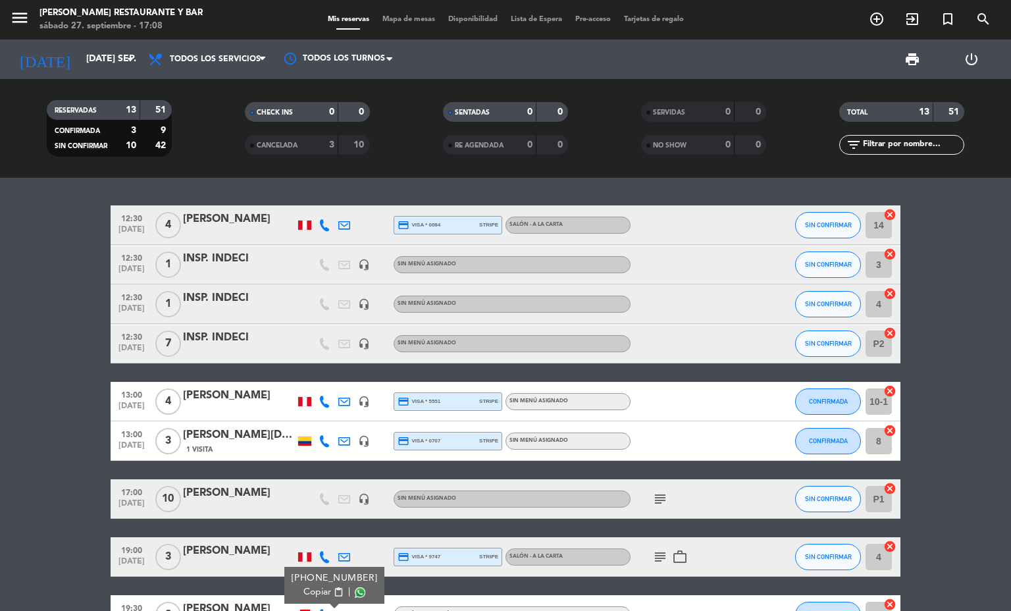
click at [318, 142] on div "3" at bounding box center [321, 145] width 26 height 15
click at [320, 144] on div "3" at bounding box center [321, 145] width 26 height 15
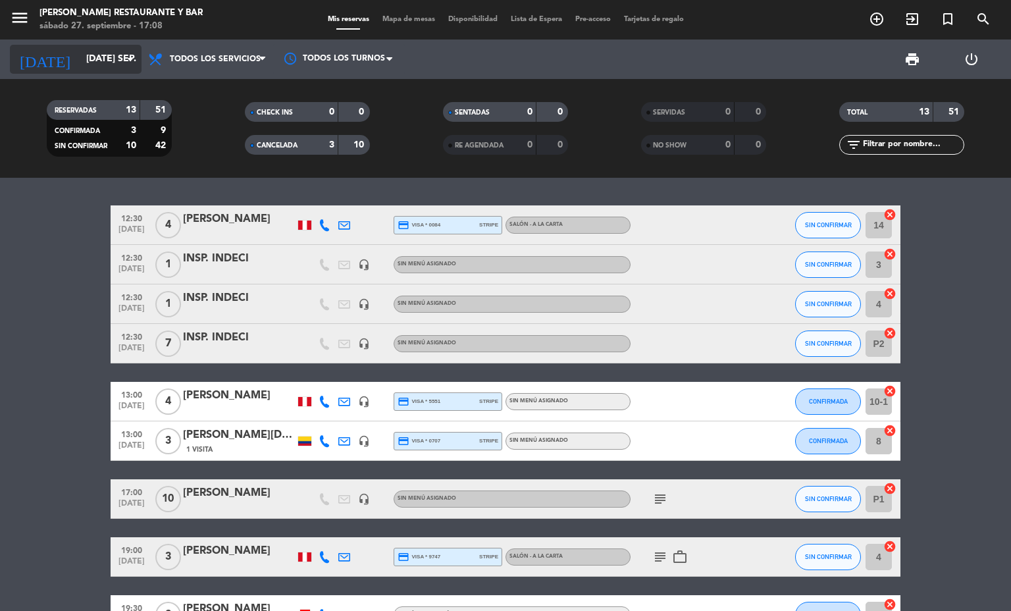
click at [99, 67] on input "[DATE] sep." at bounding box center [142, 59] width 125 height 24
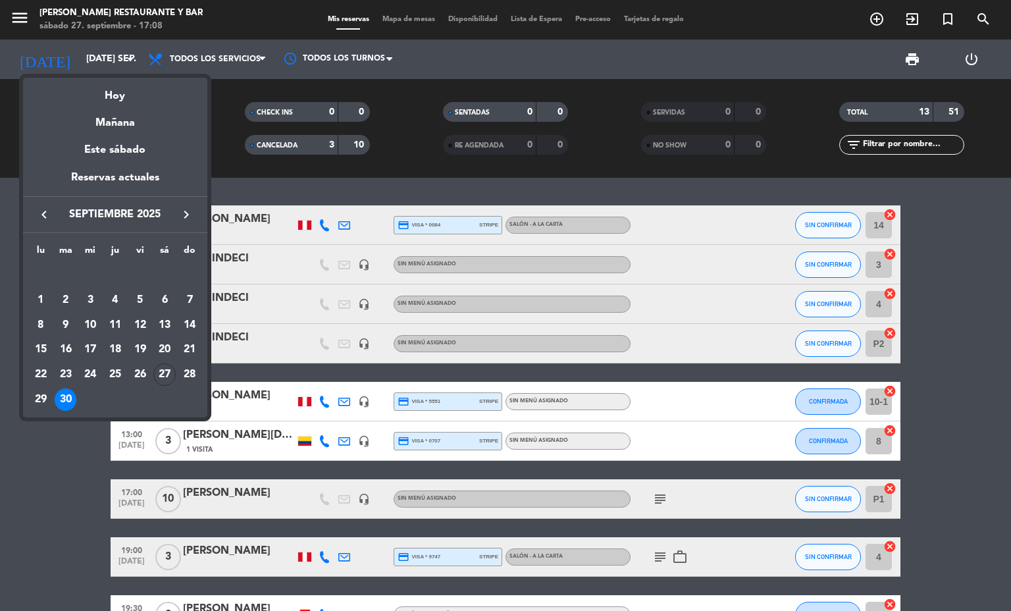
click at [184, 209] on icon "keyboard_arrow_right" at bounding box center [186, 215] width 16 height 16
click at [91, 301] on div "1" at bounding box center [90, 300] width 22 height 22
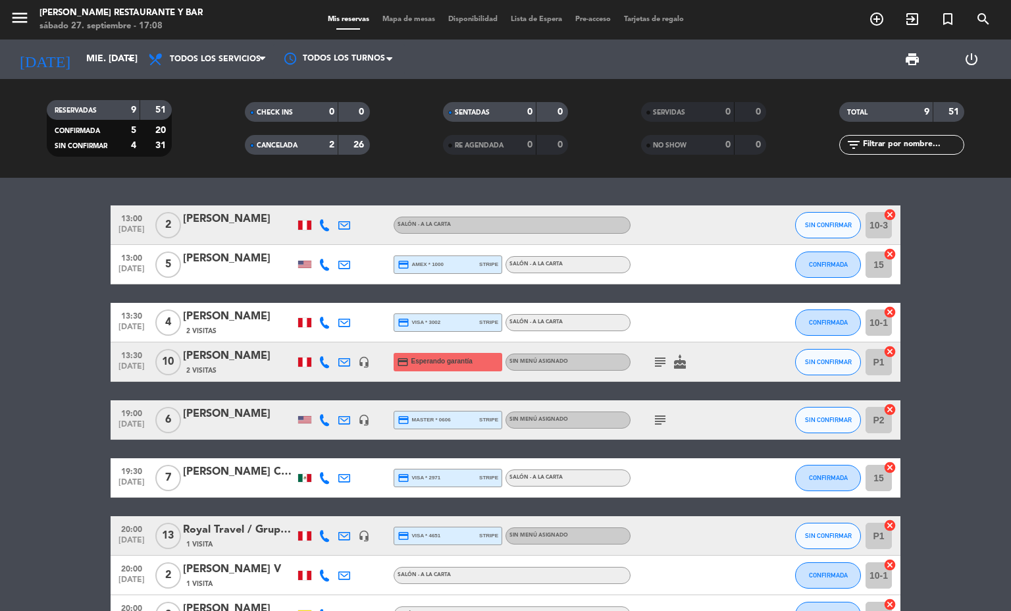
click at [640, 358] on div "subject cake" at bounding box center [689, 361] width 118 height 39
click at [655, 359] on icon "subject" at bounding box center [660, 362] width 16 height 16
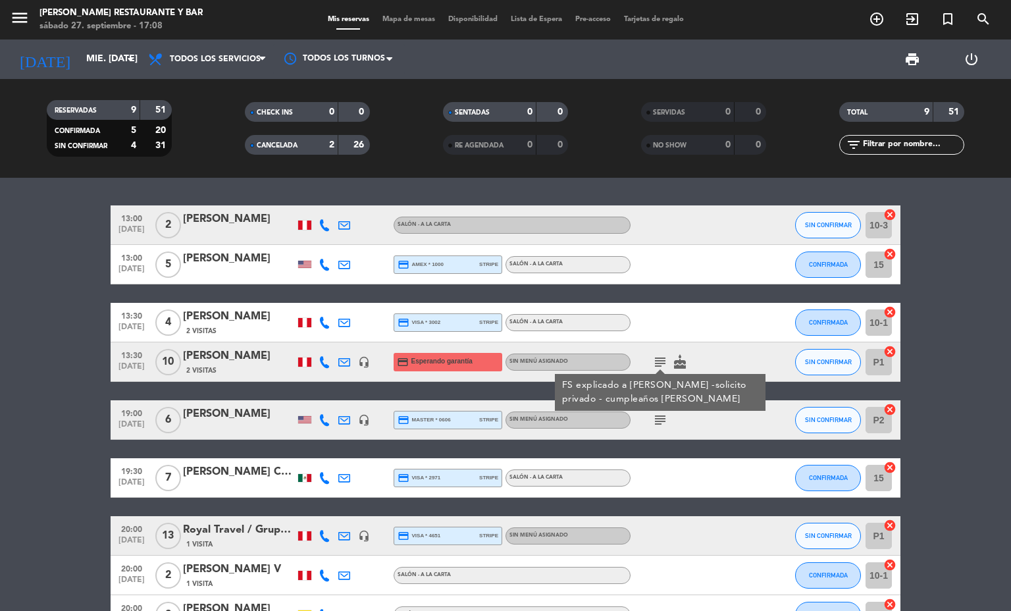
click at [655, 359] on icon "subject" at bounding box center [660, 362] width 16 height 16
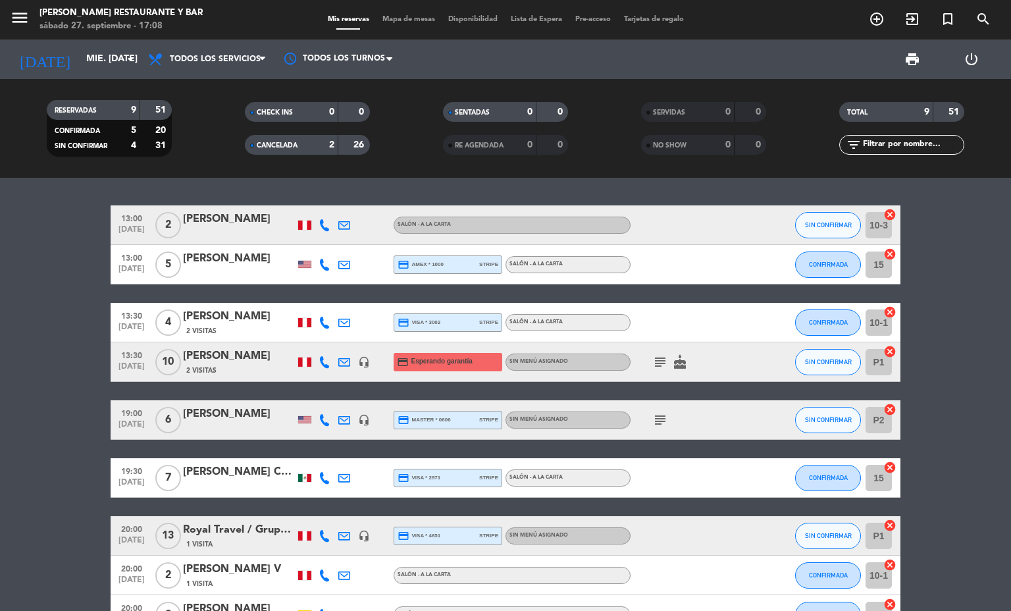
click at [130, 371] on span "[DATE]" at bounding box center [131, 369] width 33 height 15
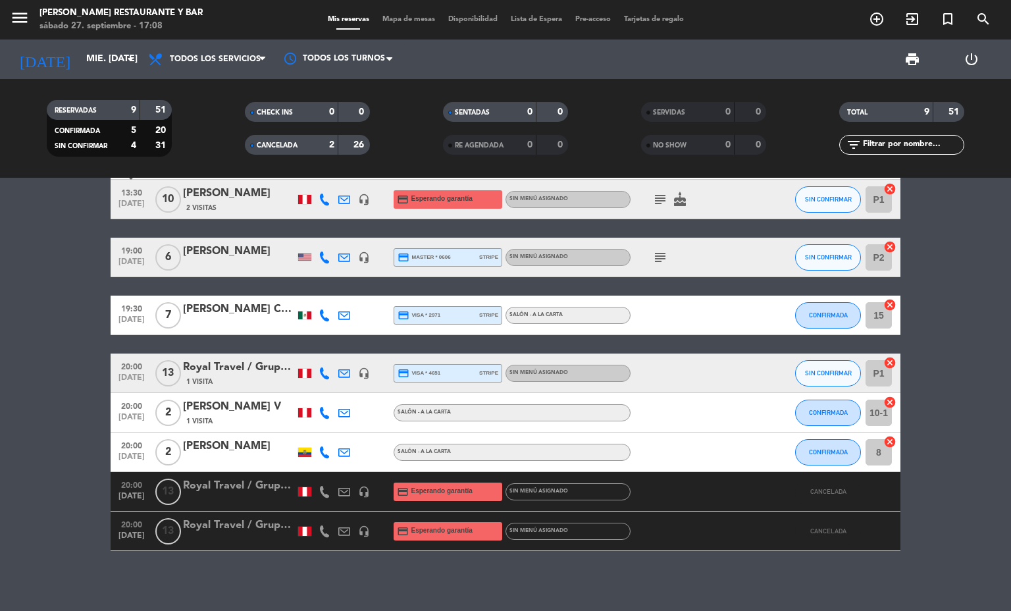
scroll to position [168, 0]
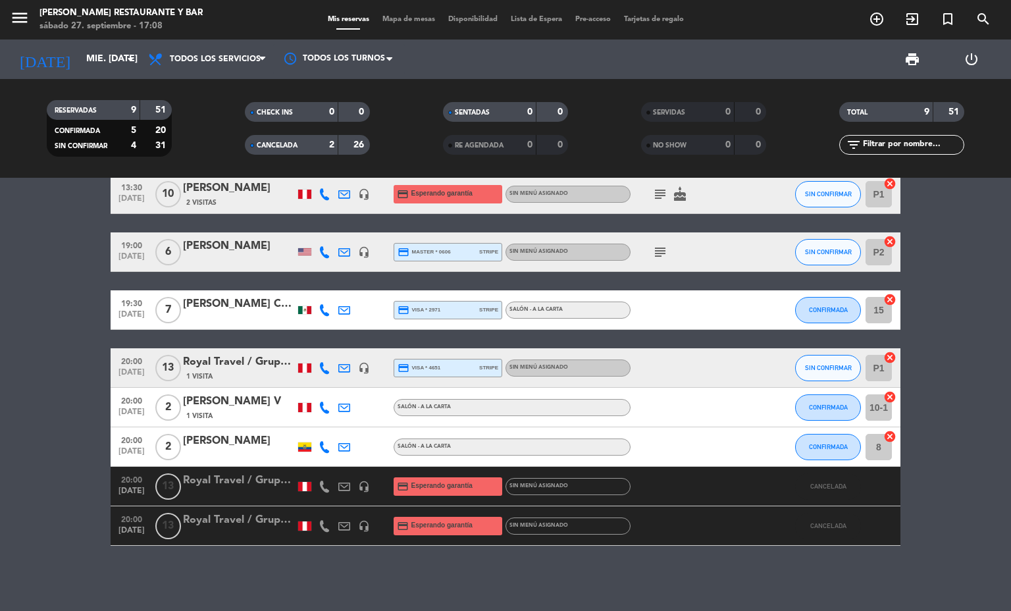
click at [294, 142] on span "CANCELADA" at bounding box center [277, 145] width 41 height 7
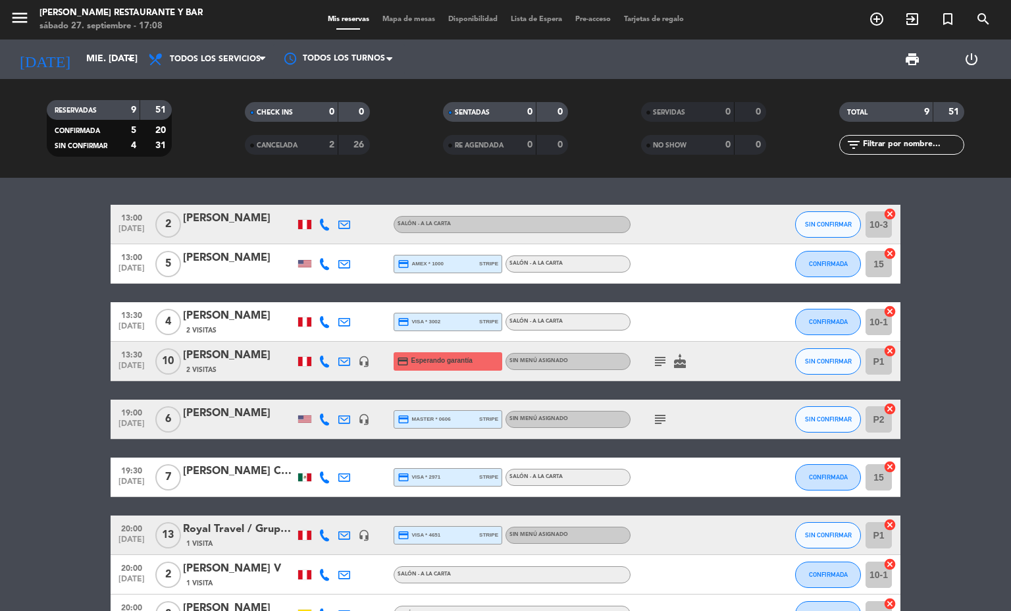
scroll to position [0, 0]
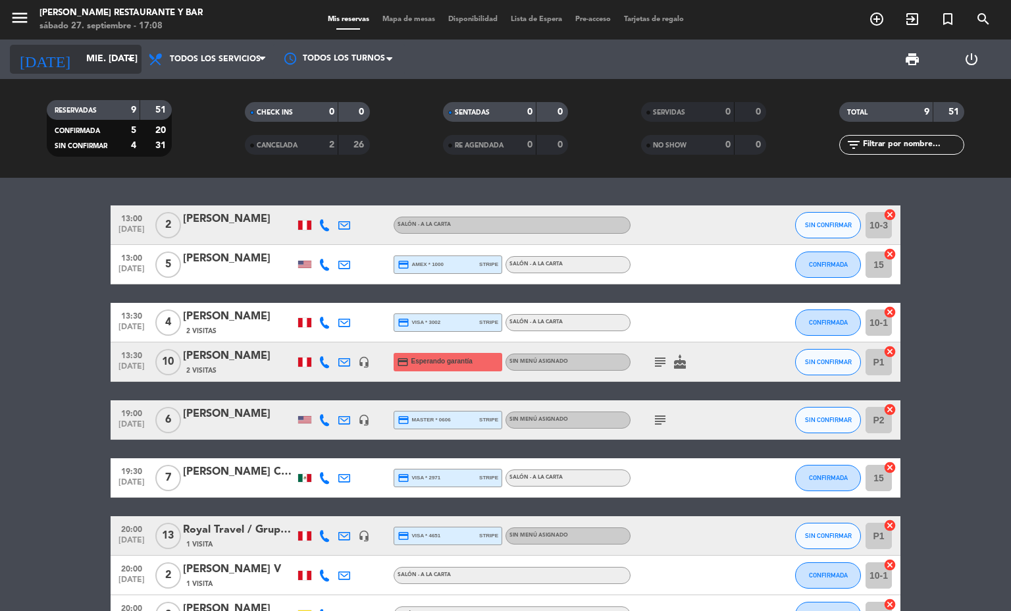
click at [78, 72] on div "[DATE] mié. [DATE] arrow_drop_down" at bounding box center [76, 59] width 132 height 29
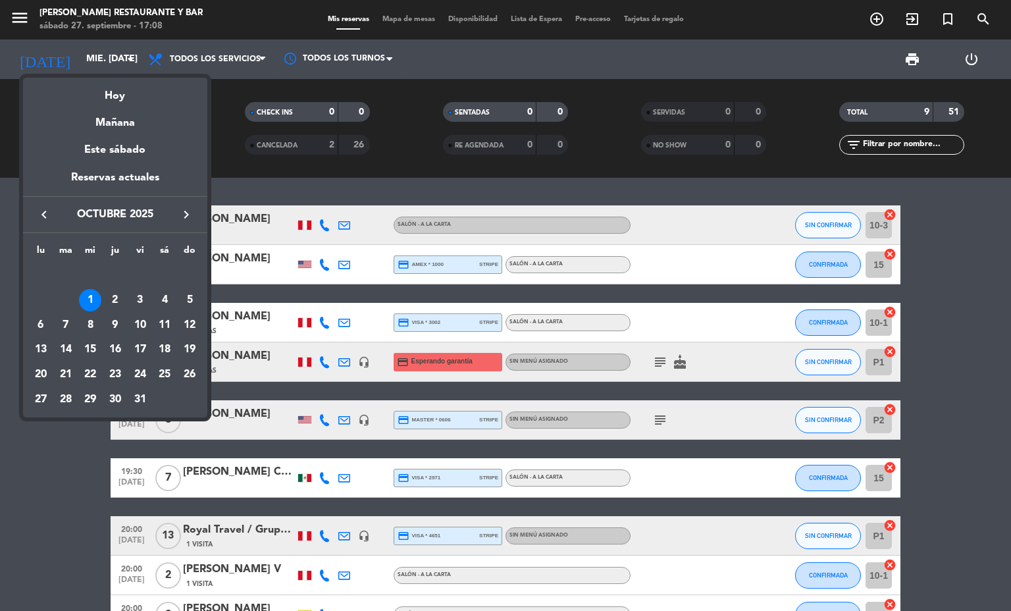
click at [107, 284] on td "OCT." at bounding box center [115, 275] width 174 height 25
click at [111, 296] on div "2" at bounding box center [115, 300] width 22 height 22
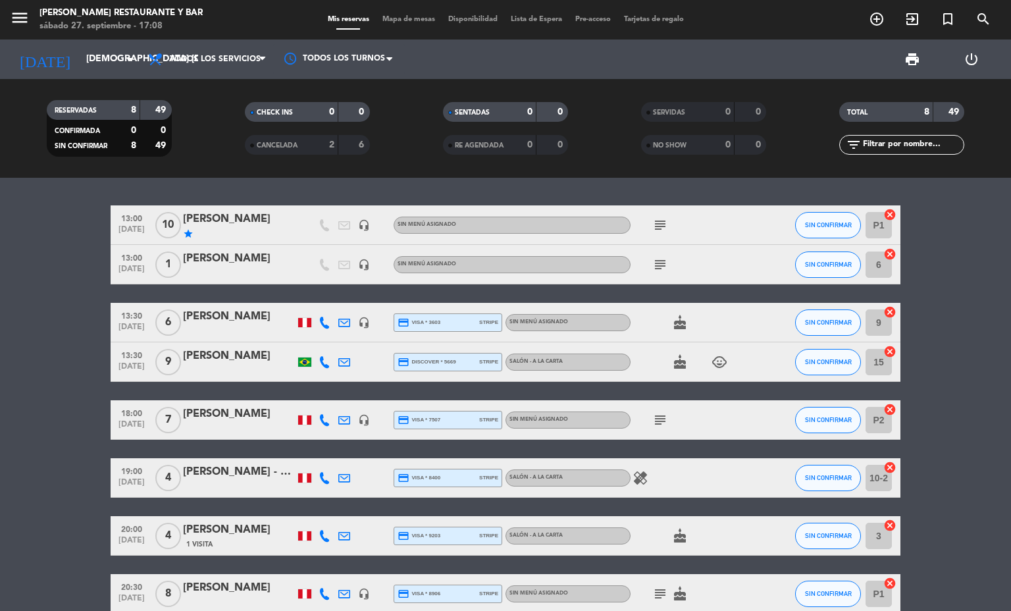
scroll to position [68, 0]
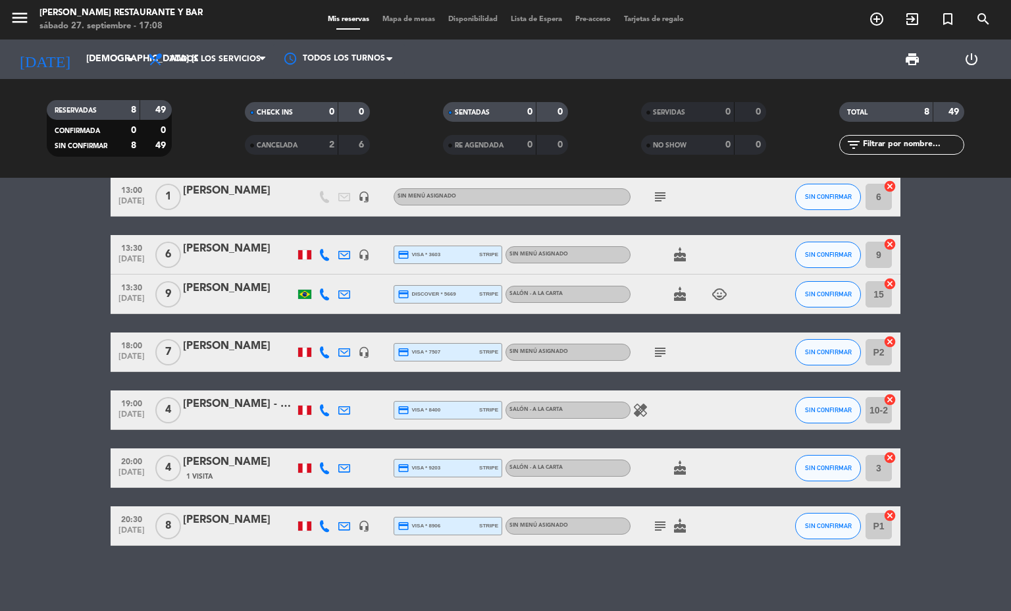
click at [652, 528] on icon "subject" at bounding box center [660, 526] width 16 height 16
click at [634, 405] on icon "healing" at bounding box center [640, 410] width 16 height 16
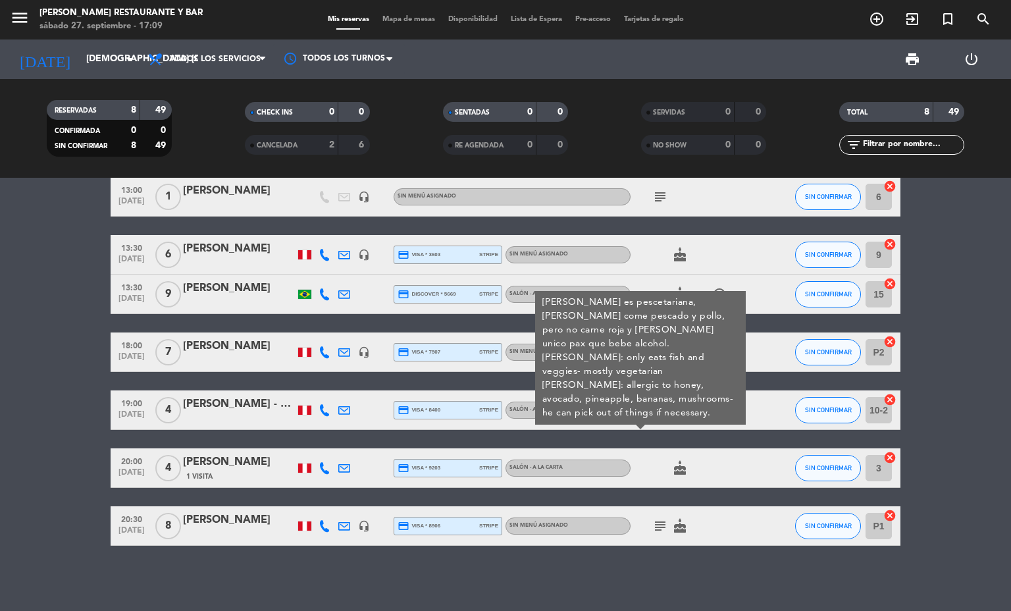
click at [0, 384] on bookings-row "13:00 [DATE] [PERSON_NAME] star headset_mic Sin menú asignado subject SIN CONFI…" at bounding box center [505, 342] width 1011 height 408
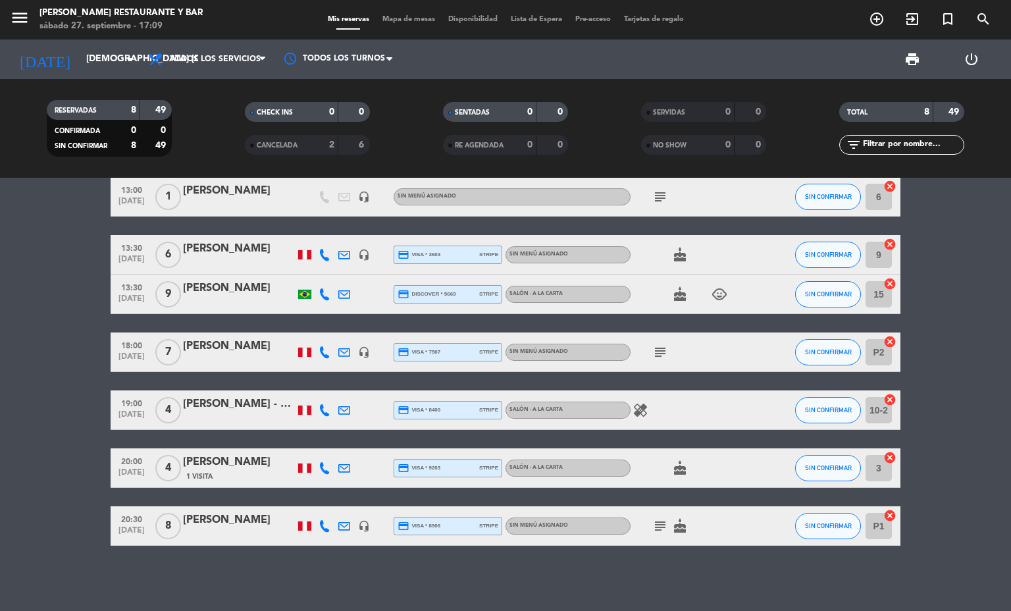
scroll to position [0, 0]
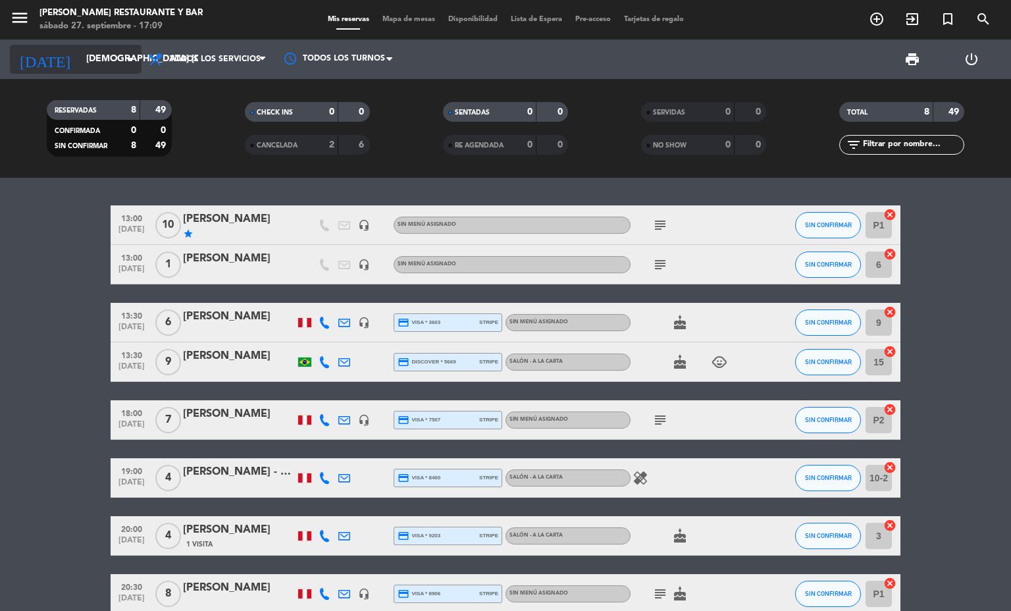
click at [87, 64] on input "[DEMOGRAPHIC_DATA] [DATE]" at bounding box center [142, 59] width 125 height 24
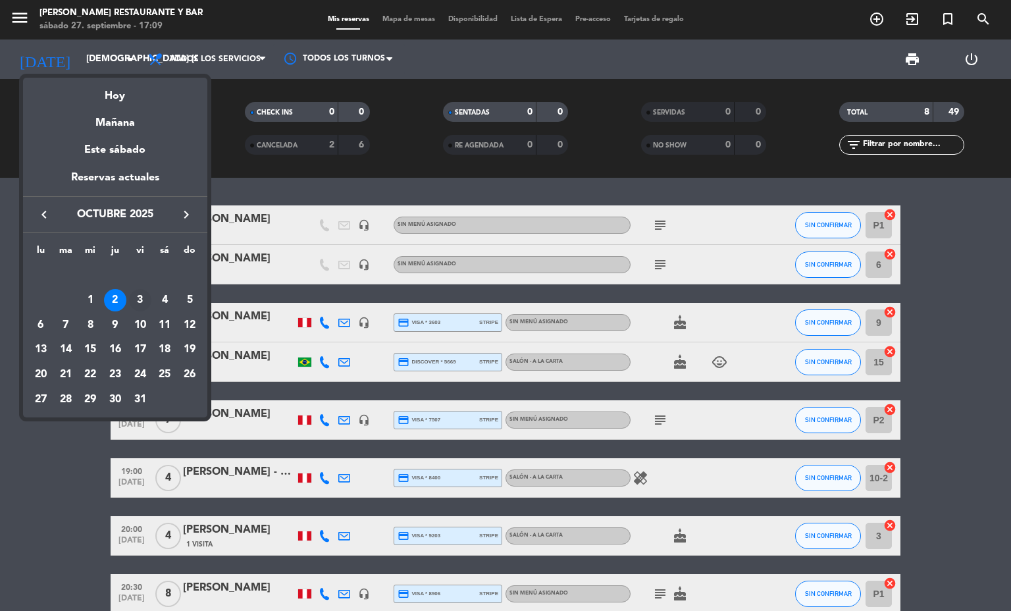
click at [136, 294] on div "3" at bounding box center [140, 300] width 22 height 22
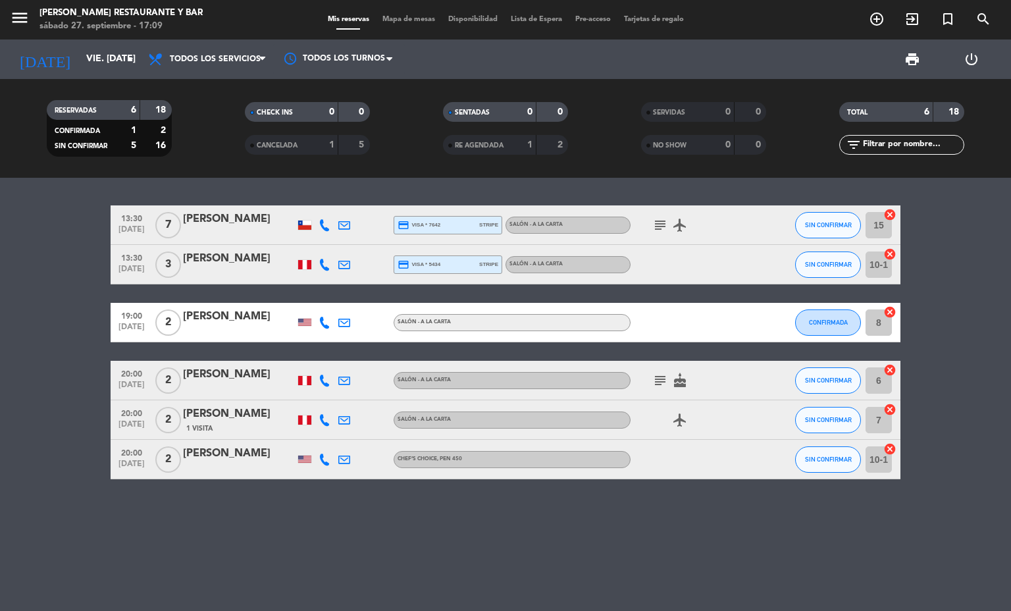
click at [656, 381] on icon "subject" at bounding box center [660, 380] width 16 height 16
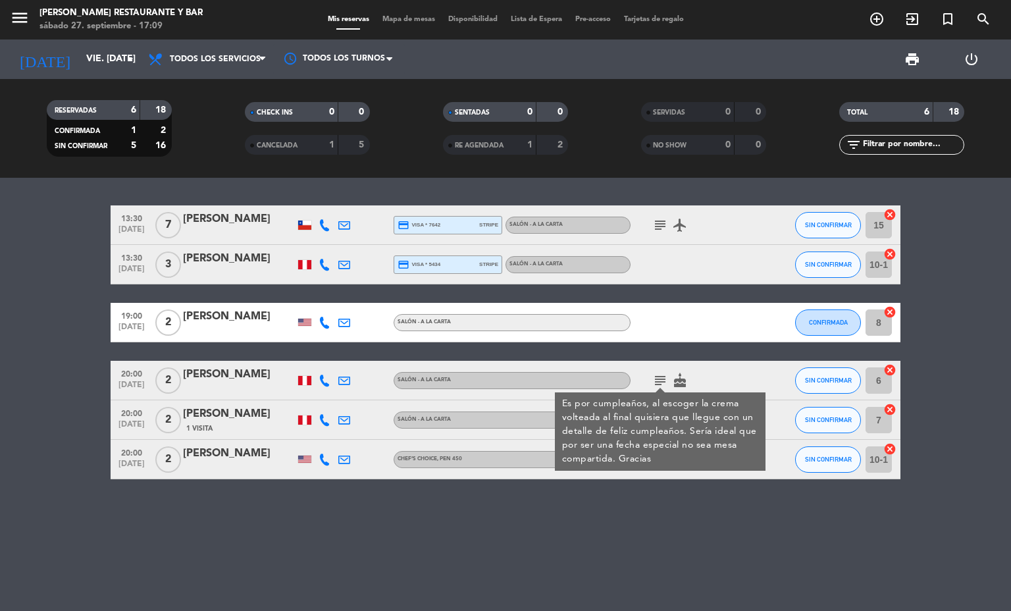
click at [656, 381] on icon "subject" at bounding box center [660, 380] width 16 height 16
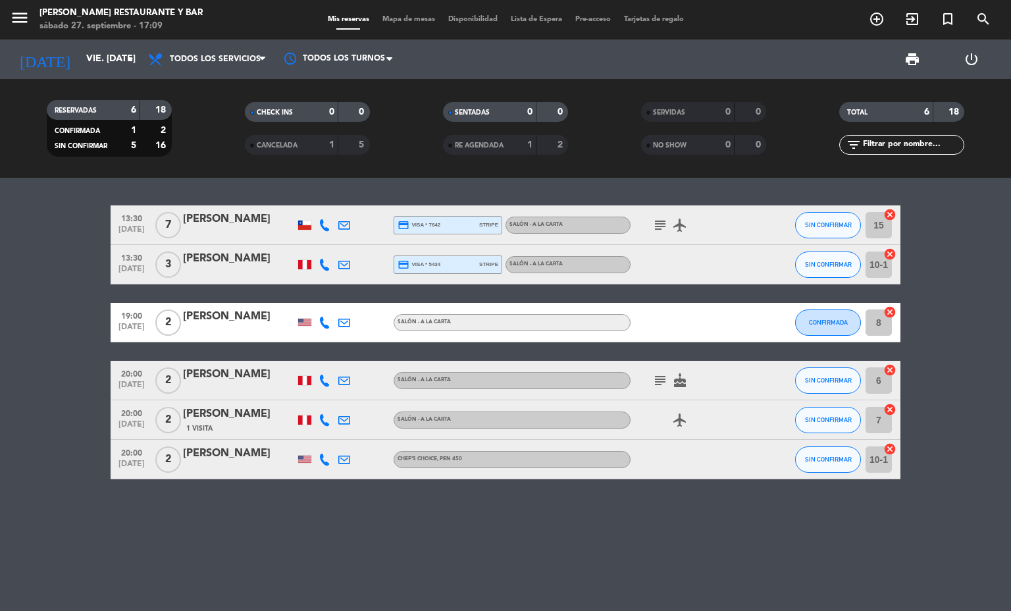
click at [322, 461] on icon at bounding box center [325, 459] width 12 height 12
click at [316, 435] on span "Copiar" at bounding box center [317, 437] width 28 height 14
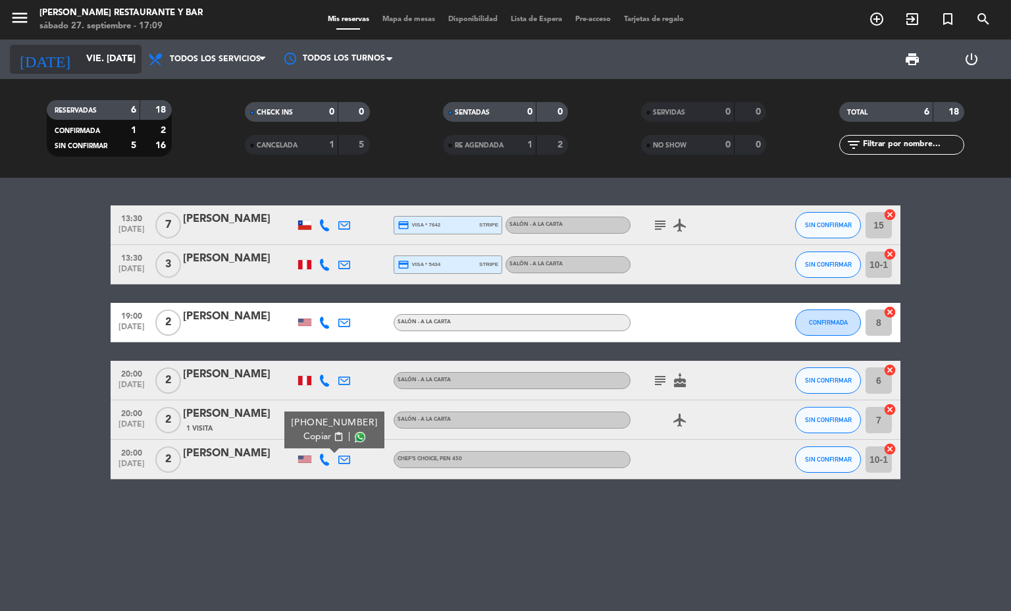
click at [93, 56] on input "vie. [DATE]" at bounding box center [142, 59] width 125 height 24
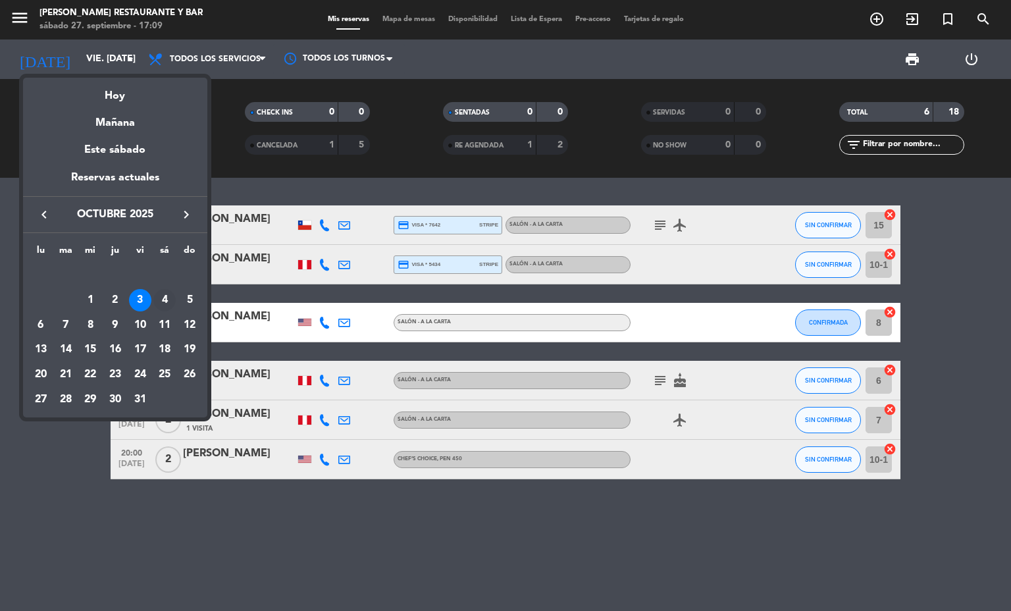
click at [163, 296] on div "4" at bounding box center [164, 300] width 22 height 22
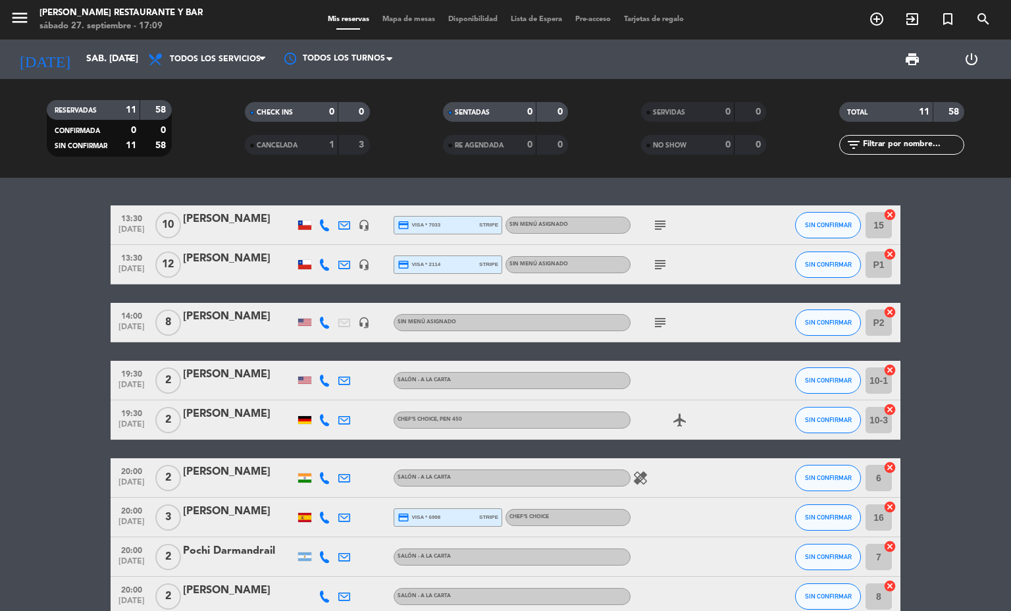
click at [320, 411] on div at bounding box center [325, 419] width 20 height 39
click at [319, 421] on icon at bounding box center [325, 420] width 12 height 12
click at [307, 403] on span "Copiar" at bounding box center [312, 397] width 28 height 14
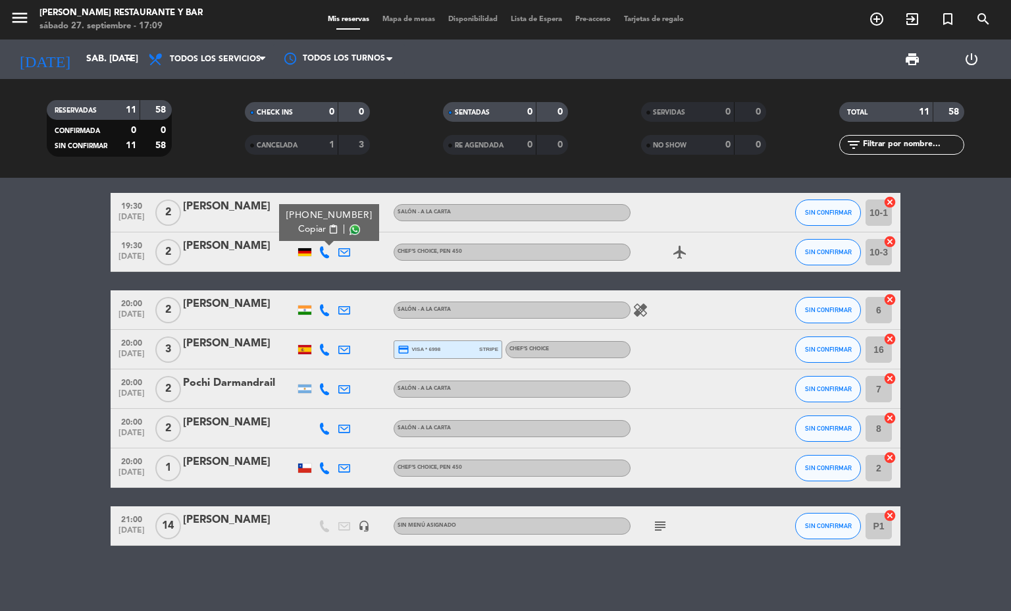
click at [319, 349] on icon at bounding box center [325, 350] width 12 height 12
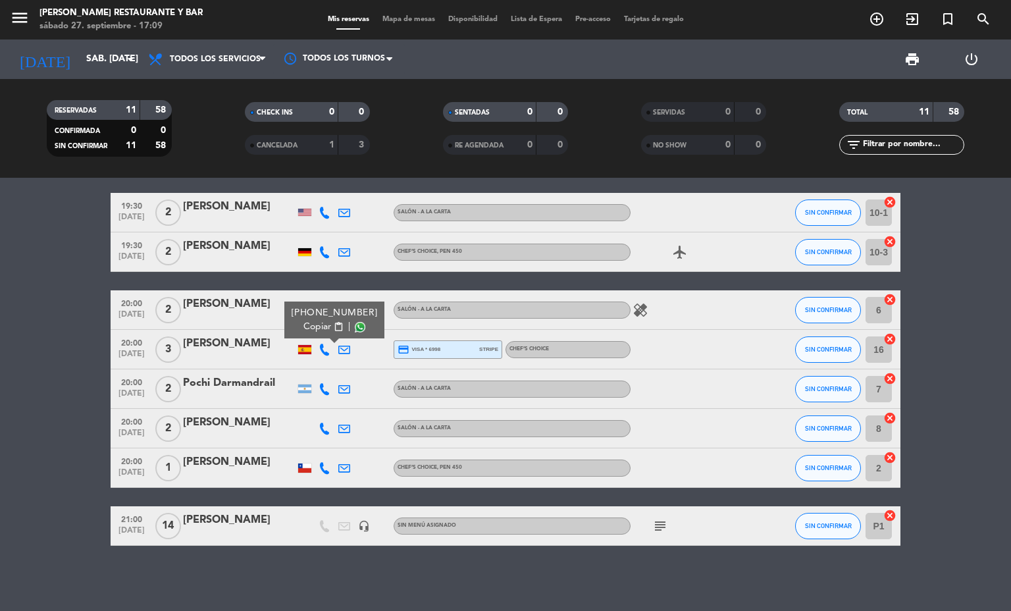
click at [311, 320] on span "Copiar" at bounding box center [317, 327] width 28 height 14
click at [319, 463] on icon at bounding box center [325, 468] width 12 height 12
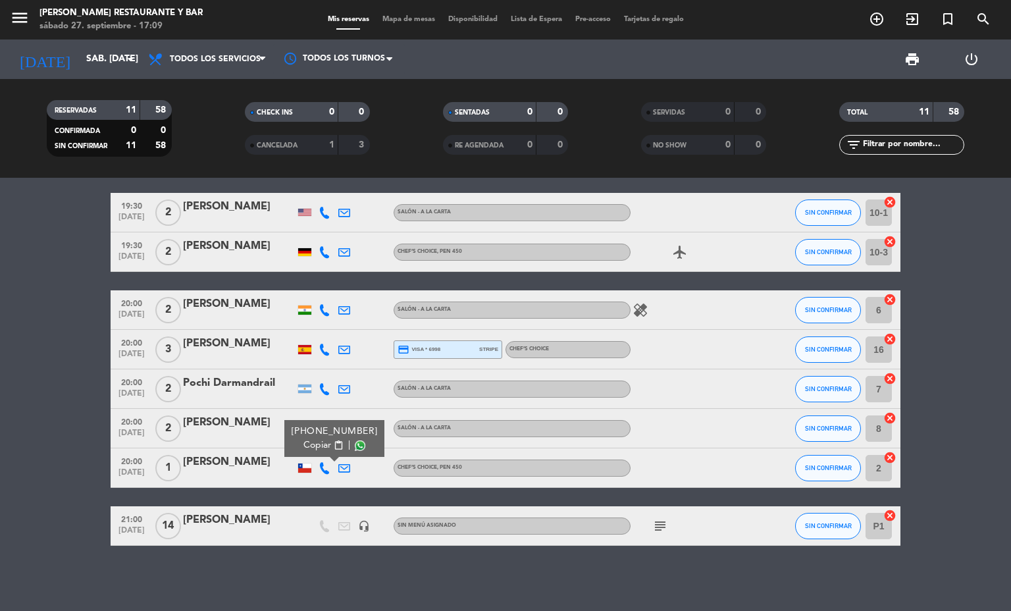
click at [314, 444] on button "Copiar content_paste" at bounding box center [323, 445] width 40 height 14
click at [652, 532] on icon "subject" at bounding box center [660, 526] width 16 height 16
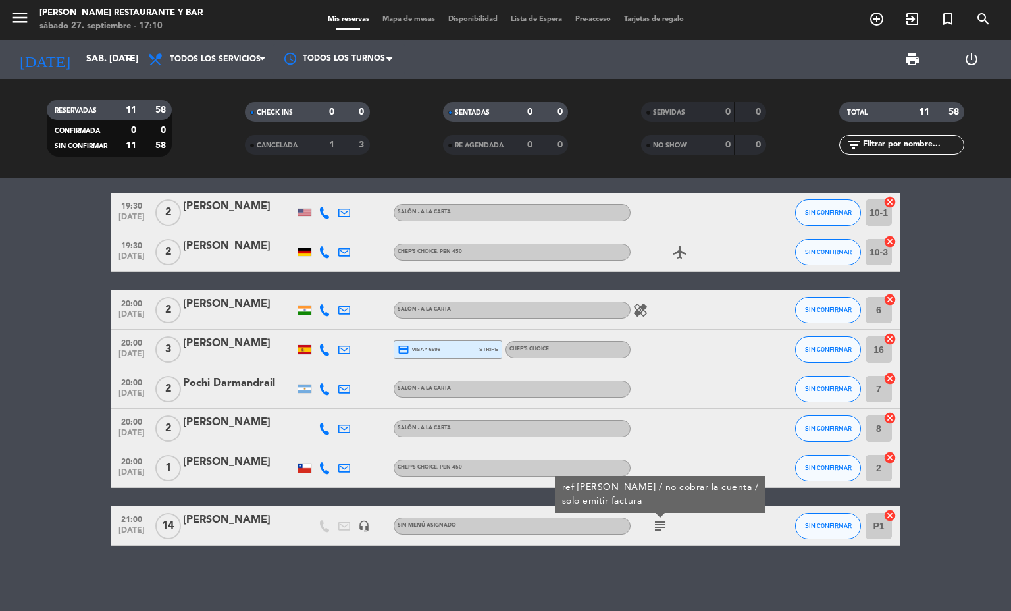
click at [652, 532] on icon "subject" at bounding box center [660, 526] width 16 height 16
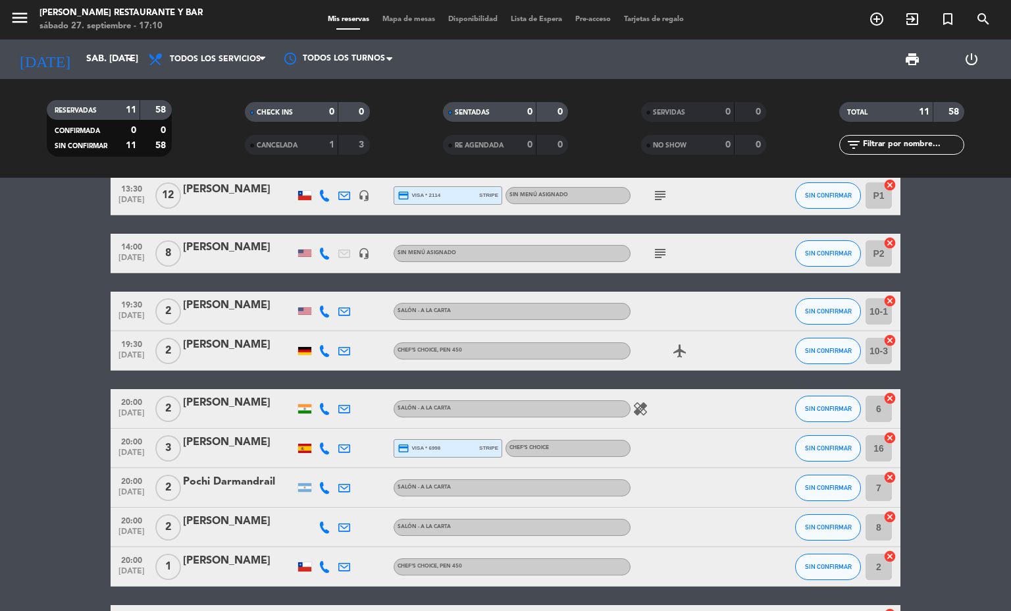
scroll to position [0, 0]
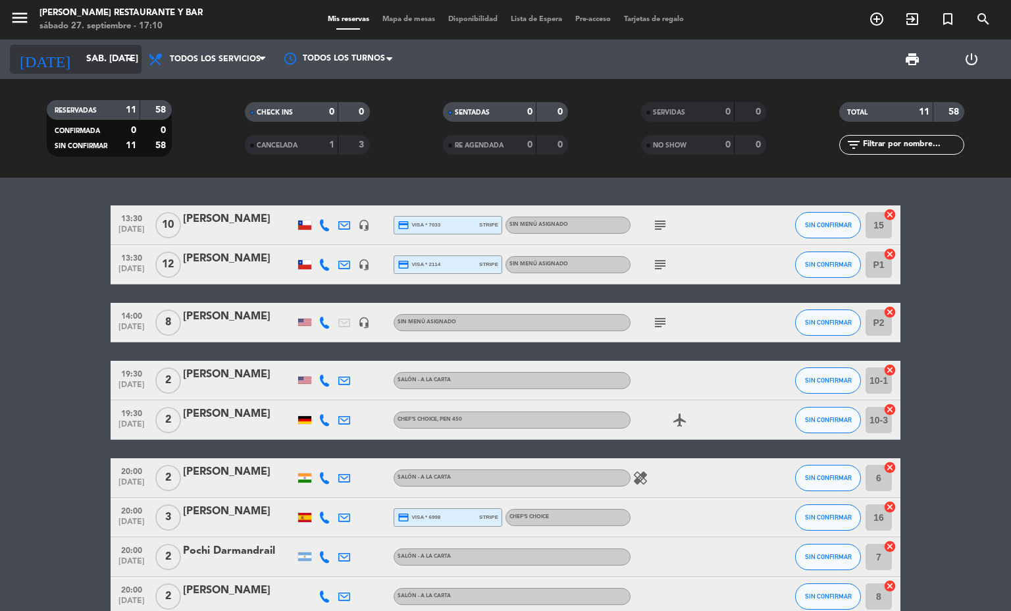
click at [103, 65] on input "sáb. [DATE]" at bounding box center [142, 59] width 125 height 24
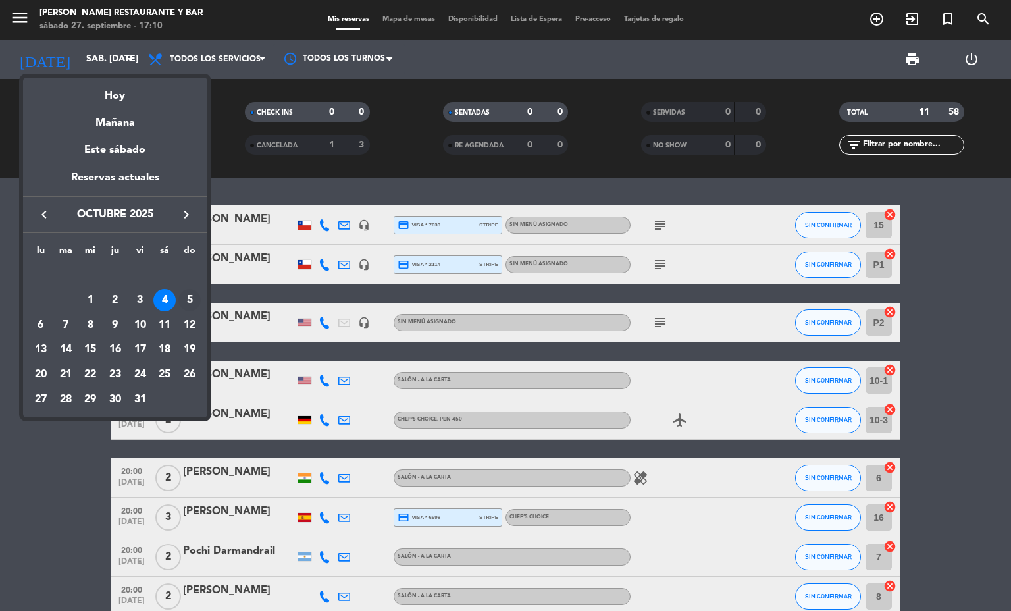
click at [191, 299] on div "5" at bounding box center [189, 300] width 22 height 22
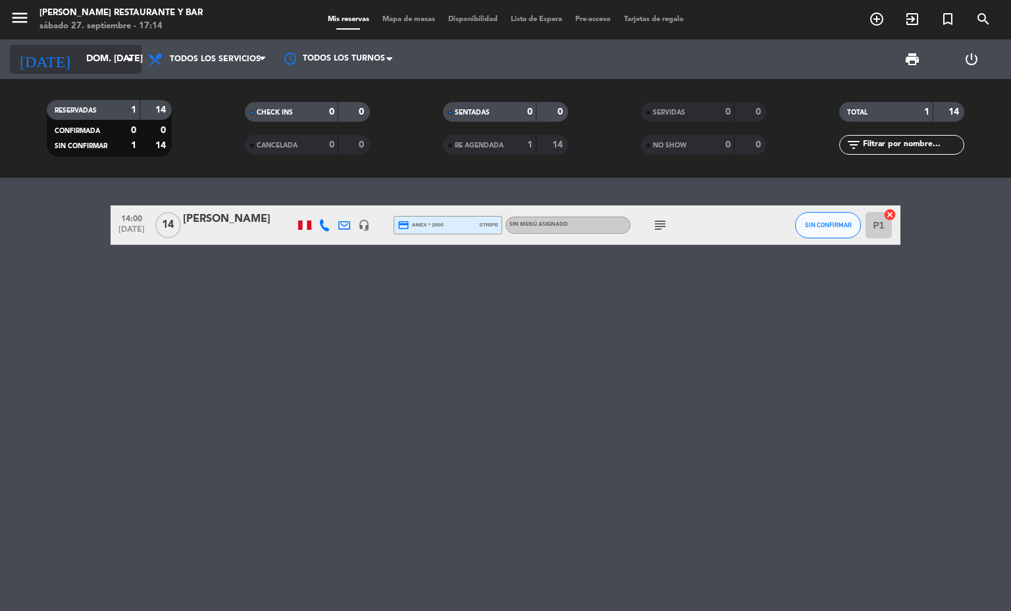
click at [80, 48] on input "dom. [DATE]" at bounding box center [142, 59] width 125 height 24
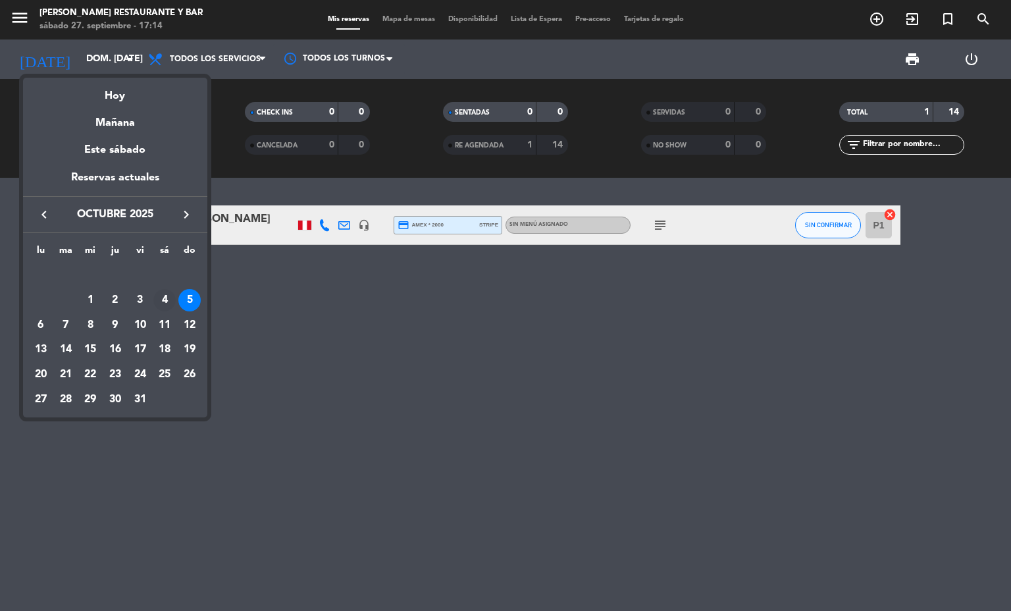
click at [161, 298] on div "4" at bounding box center [164, 300] width 22 height 22
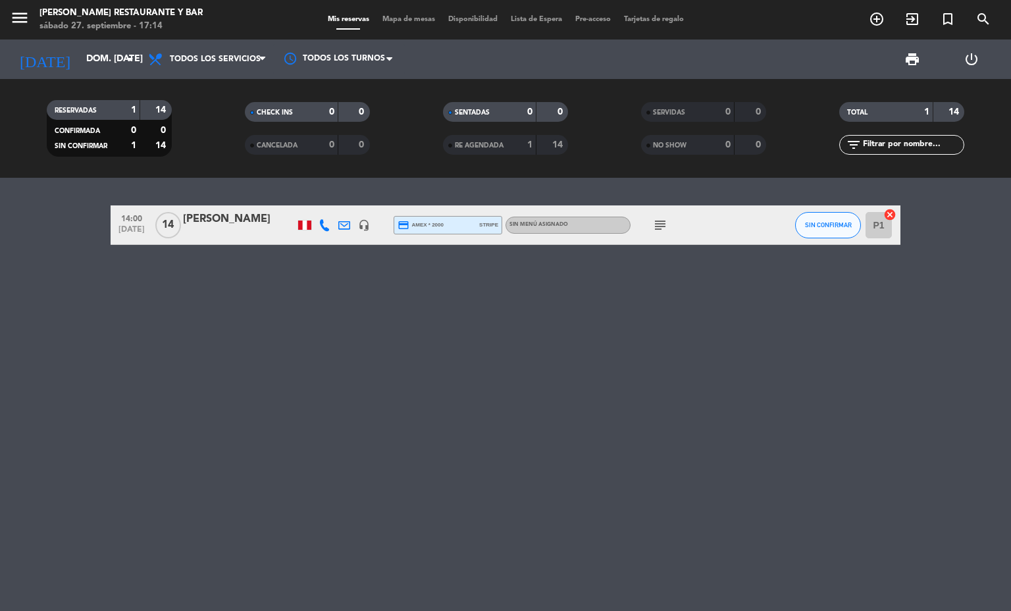
type input "sáb. [DATE]"
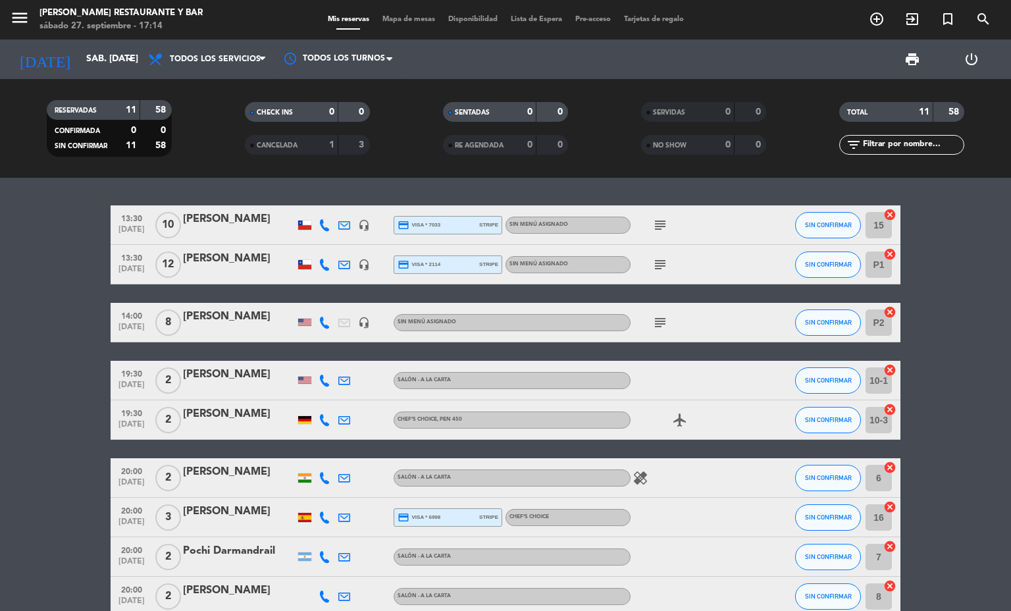
click at [320, 422] on icon at bounding box center [325, 420] width 12 height 12
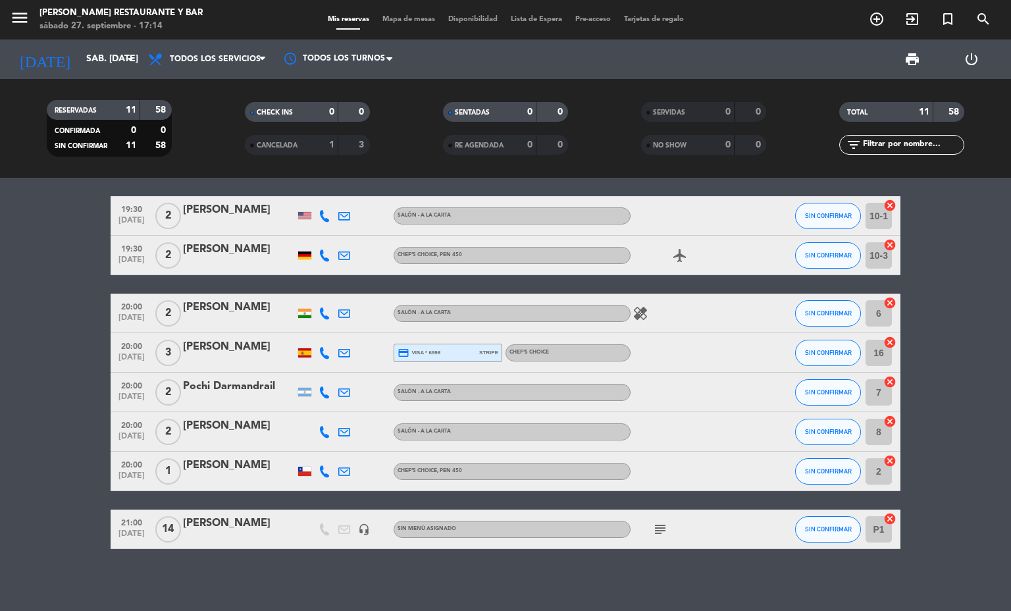
scroll to position [168, 0]
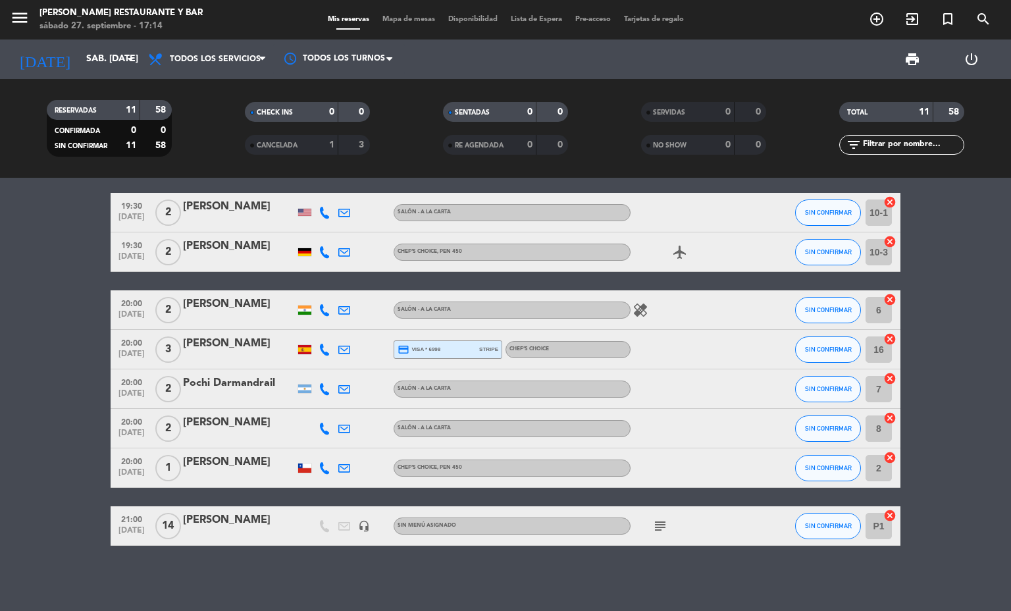
click at [303, 467] on div at bounding box center [305, 467] width 20 height 39
click at [298, 465] on div at bounding box center [304, 467] width 13 height 9
click at [319, 462] on icon at bounding box center [325, 468] width 12 height 12
click at [311, 442] on span "Copiar" at bounding box center [317, 445] width 28 height 14
click at [0, 437] on bookings-row "13:30 [DATE] [PERSON_NAME] headset_mic credit_card visa * 7033 stripe Sin menú …" at bounding box center [505, 292] width 1011 height 508
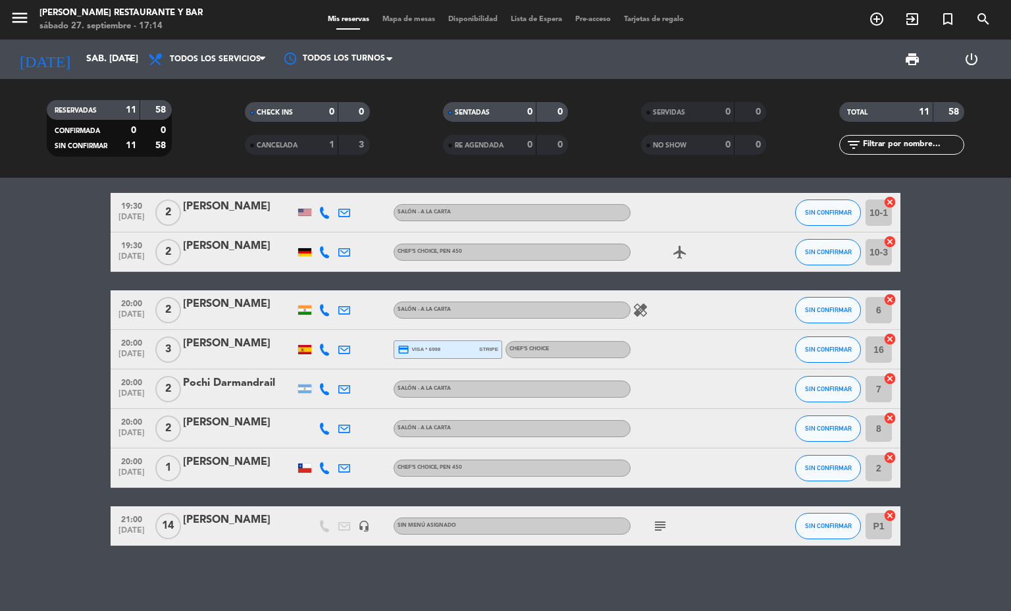
click at [319, 344] on icon at bounding box center [325, 350] width 12 height 12
click at [311, 328] on span "Copiar" at bounding box center [317, 327] width 28 height 14
click at [242, 478] on div at bounding box center [239, 476] width 112 height 11
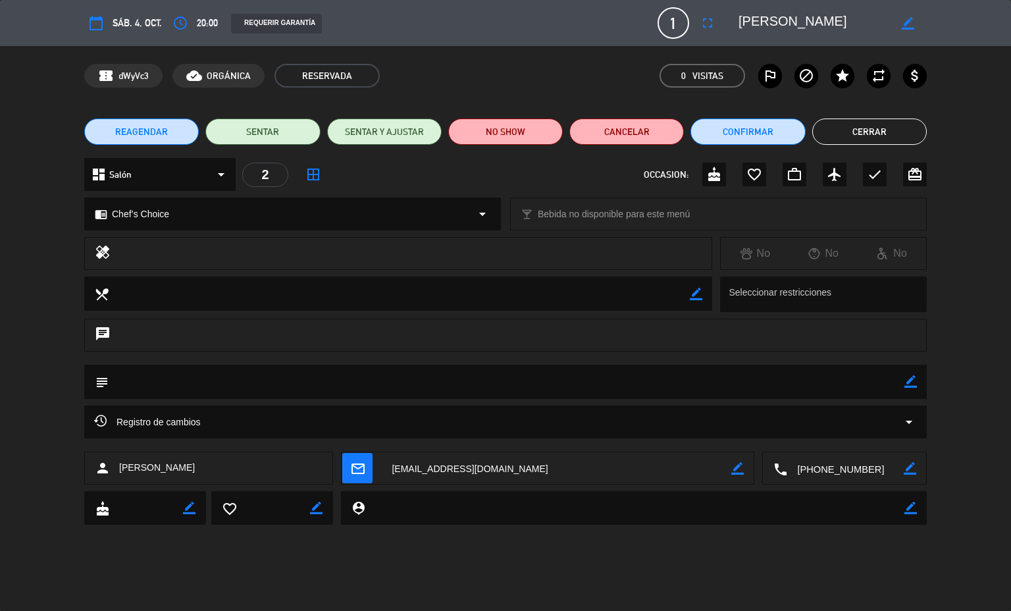
click at [915, 385] on icon "border_color" at bounding box center [910, 381] width 13 height 13
click at [865, 373] on textarea at bounding box center [507, 382] width 796 height 34
type textarea "NO TIENE WSPP - ESCRIBIR CORREO"
click at [913, 387] on icon at bounding box center [910, 381] width 13 height 13
click at [879, 133] on button "Cerrar" at bounding box center [869, 131] width 115 height 26
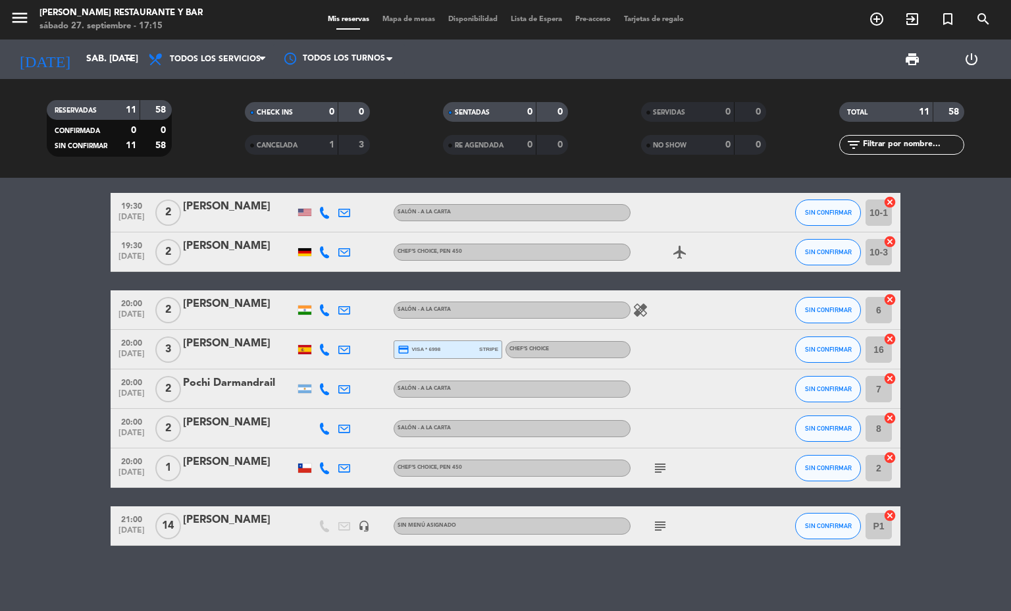
click at [245, 347] on div "[PERSON_NAME]" at bounding box center [239, 343] width 112 height 17
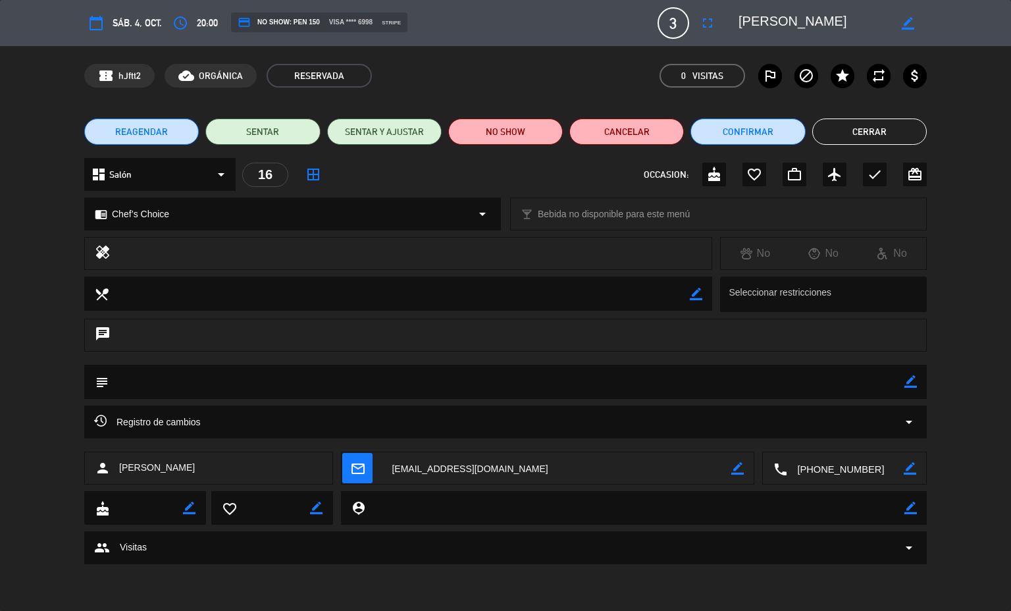
click at [912, 382] on icon "border_color" at bounding box center [910, 381] width 13 height 13
click at [798, 382] on textarea at bounding box center [507, 382] width 796 height 34
type textarea "NO TIENE WSSP - ESCRIBIR CORREO"
click at [908, 382] on icon at bounding box center [910, 381] width 13 height 13
click at [879, 131] on button "Cerrar" at bounding box center [869, 131] width 115 height 26
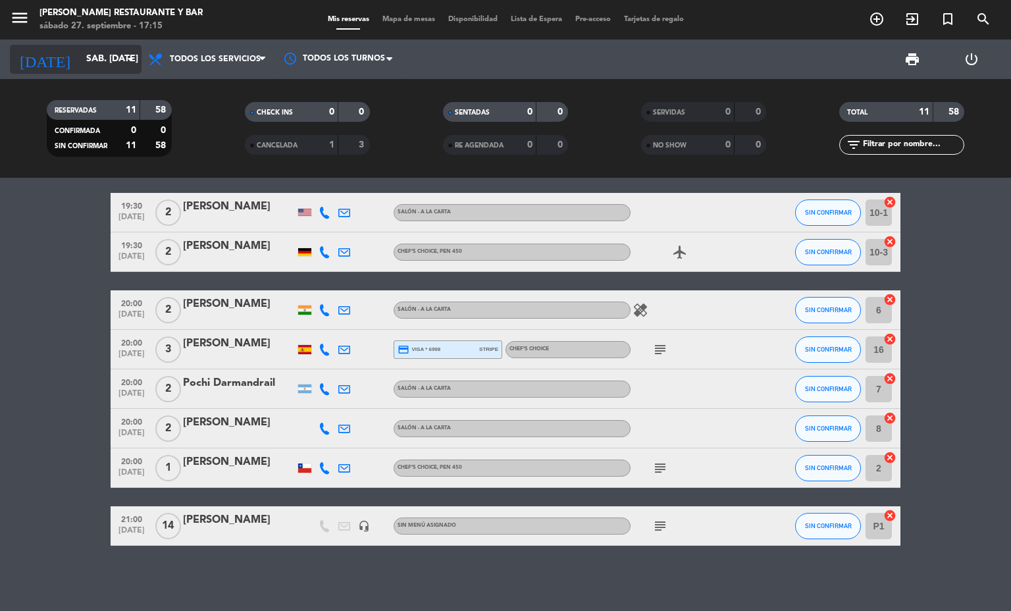
click at [80, 55] on input "sáb. [DATE]" at bounding box center [142, 59] width 125 height 24
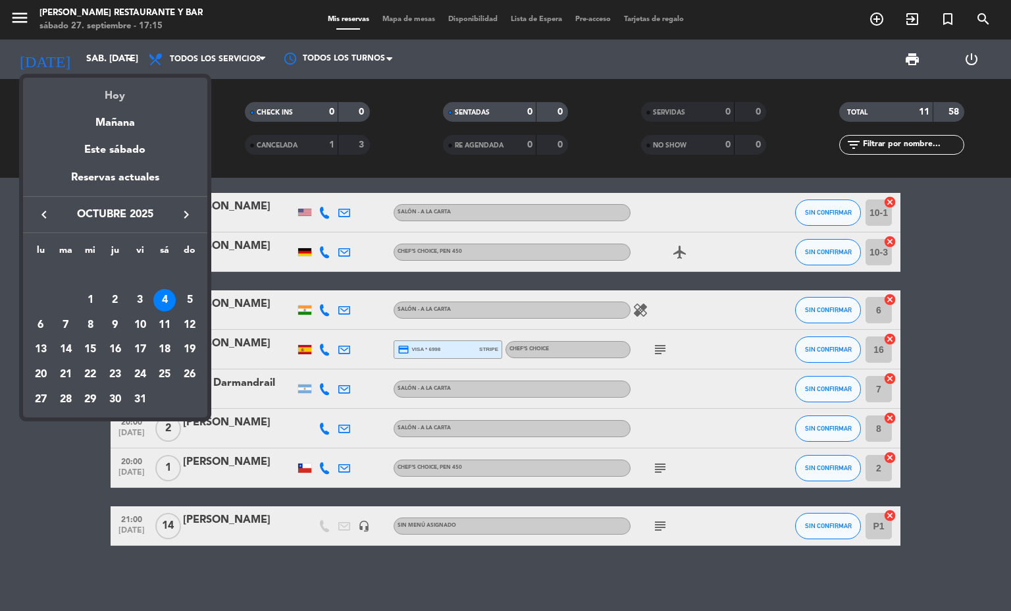
click at [91, 91] on div "Hoy" at bounding box center [115, 91] width 184 height 27
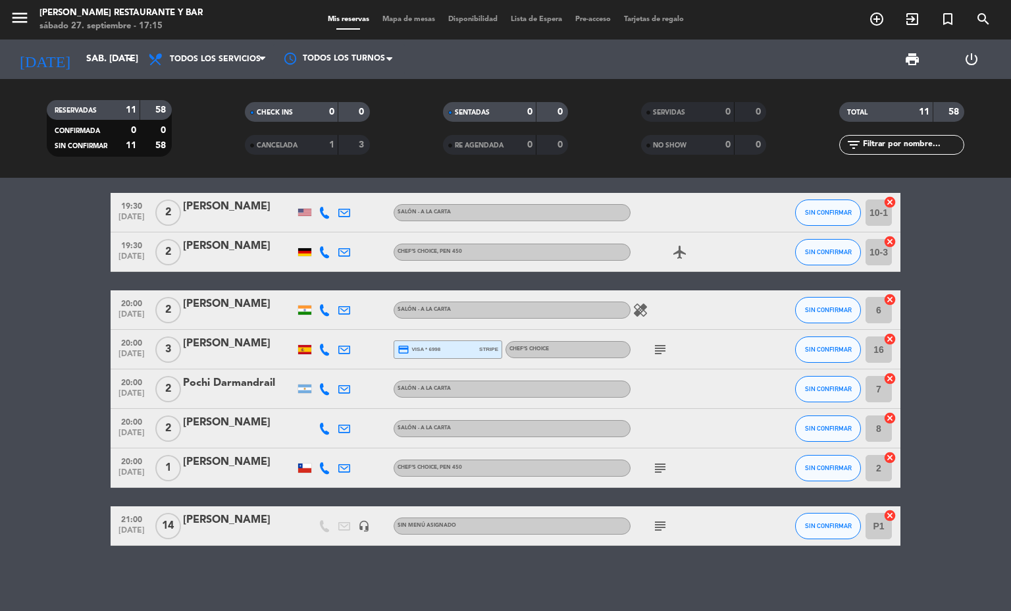
type input "sáb. [DATE]"
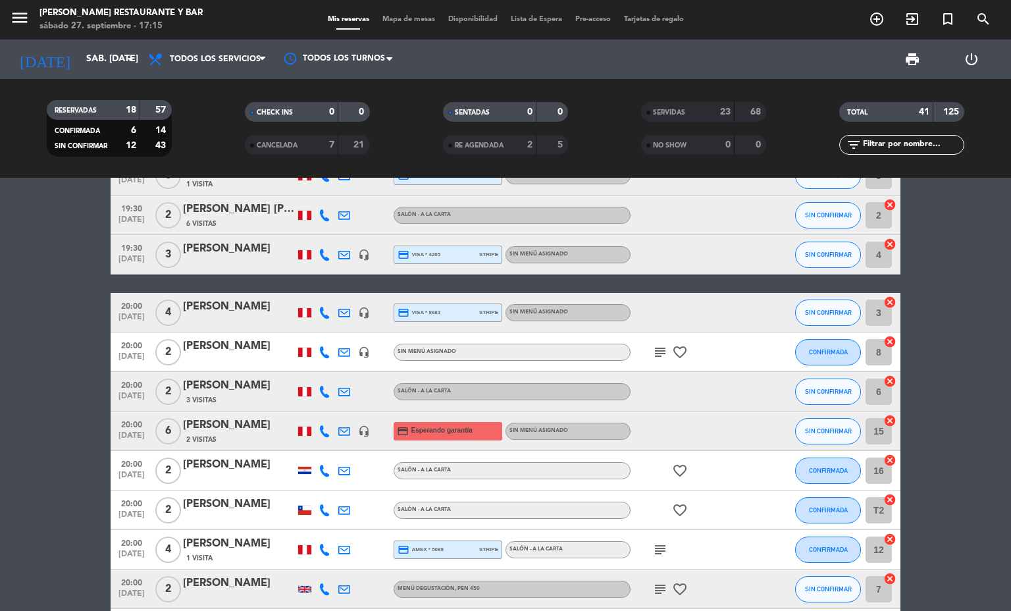
scroll to position [426, 0]
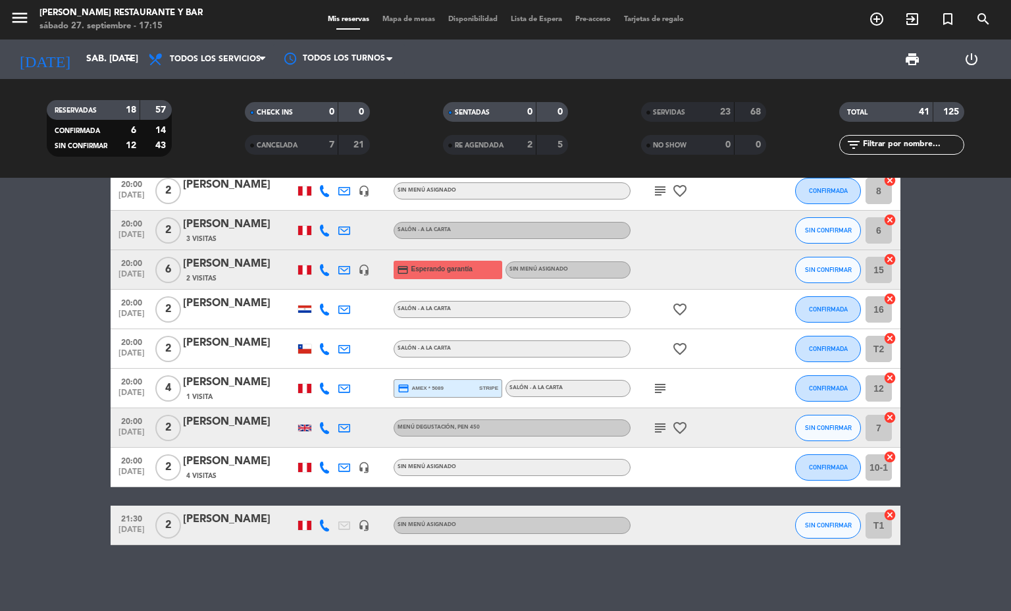
click at [652, 424] on icon "subject" at bounding box center [660, 428] width 16 height 16
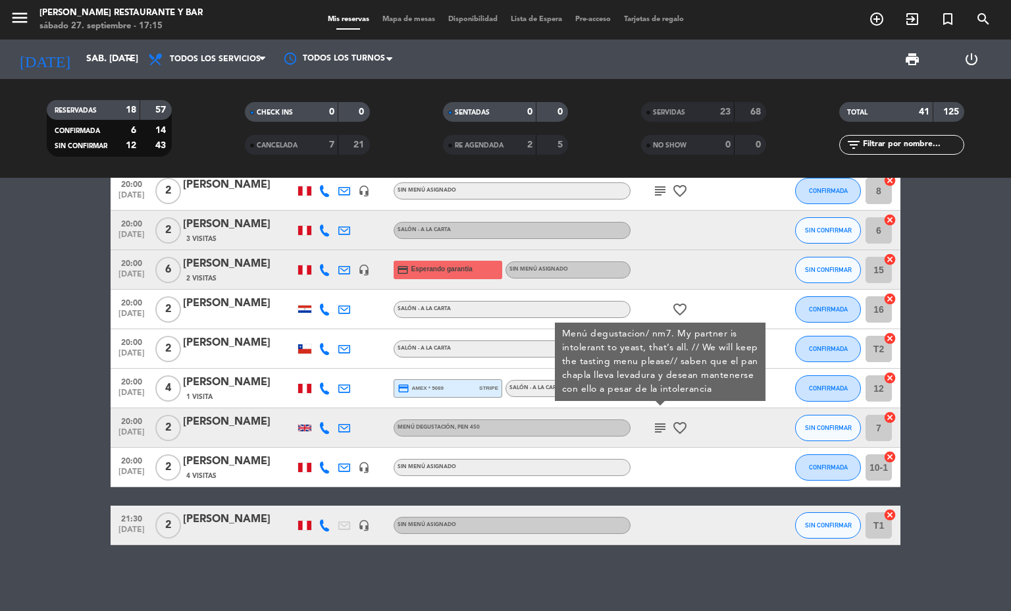
click at [652, 424] on icon "subject" at bounding box center [660, 428] width 16 height 16
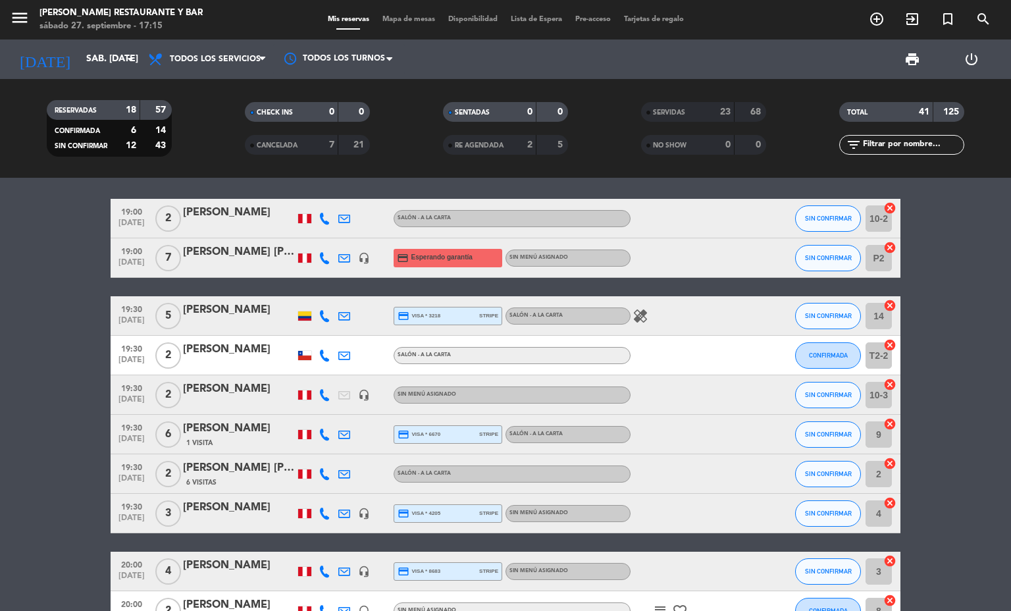
scroll to position [0, 0]
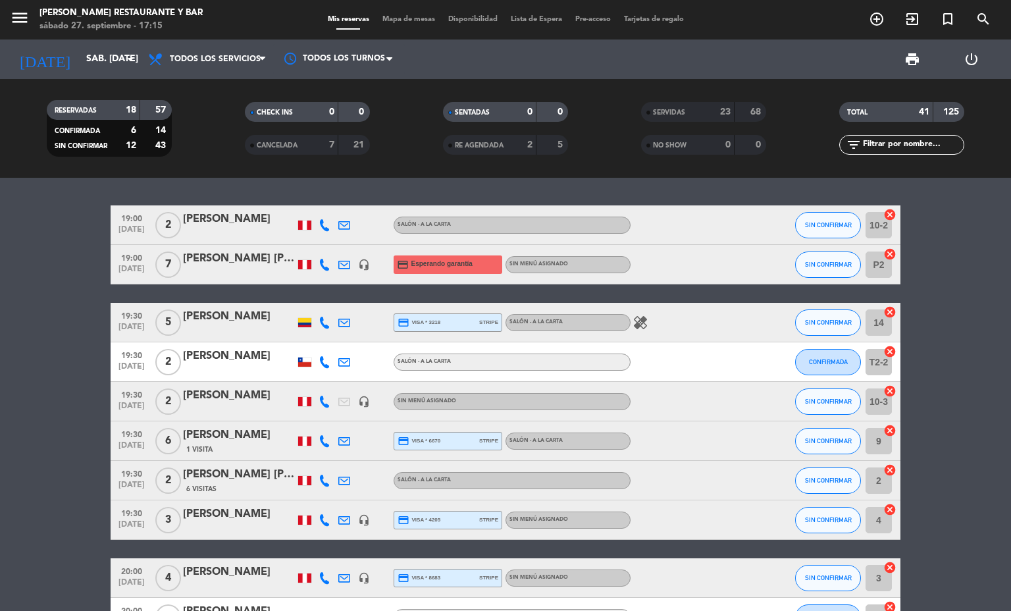
click at [338, 261] on icon at bounding box center [344, 265] width 12 height 12
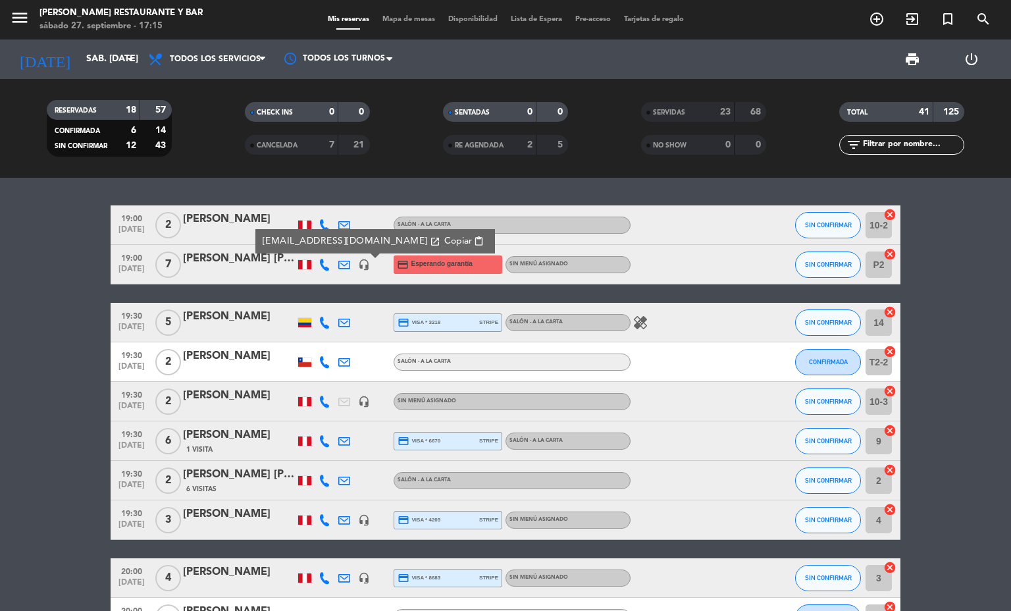
click at [358, 265] on icon "headset_mic" at bounding box center [364, 265] width 12 height 12
click at [319, 265] on icon at bounding box center [325, 265] width 12 height 12
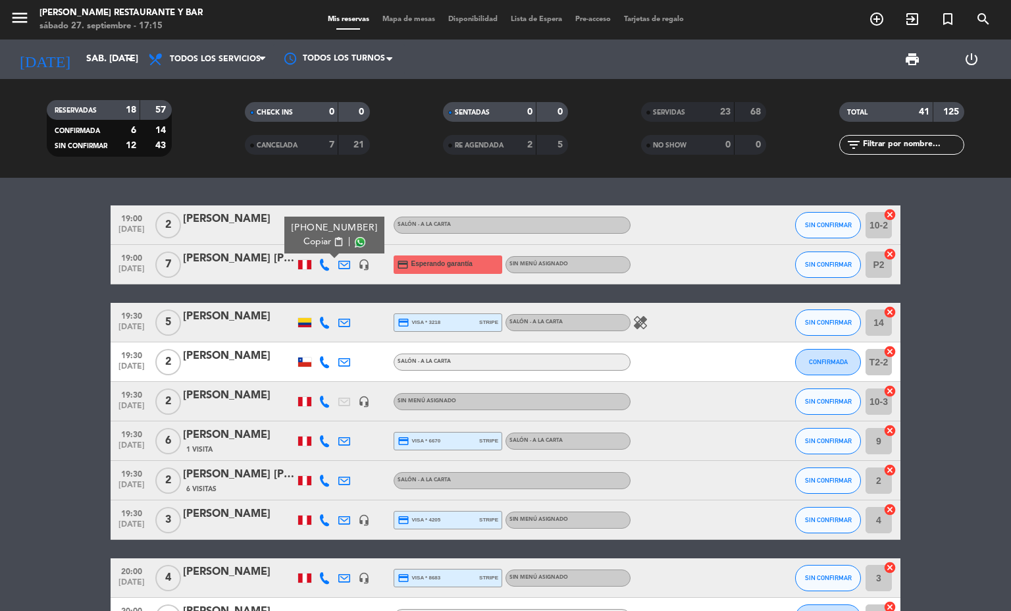
click at [338, 261] on icon at bounding box center [344, 265] width 12 height 12
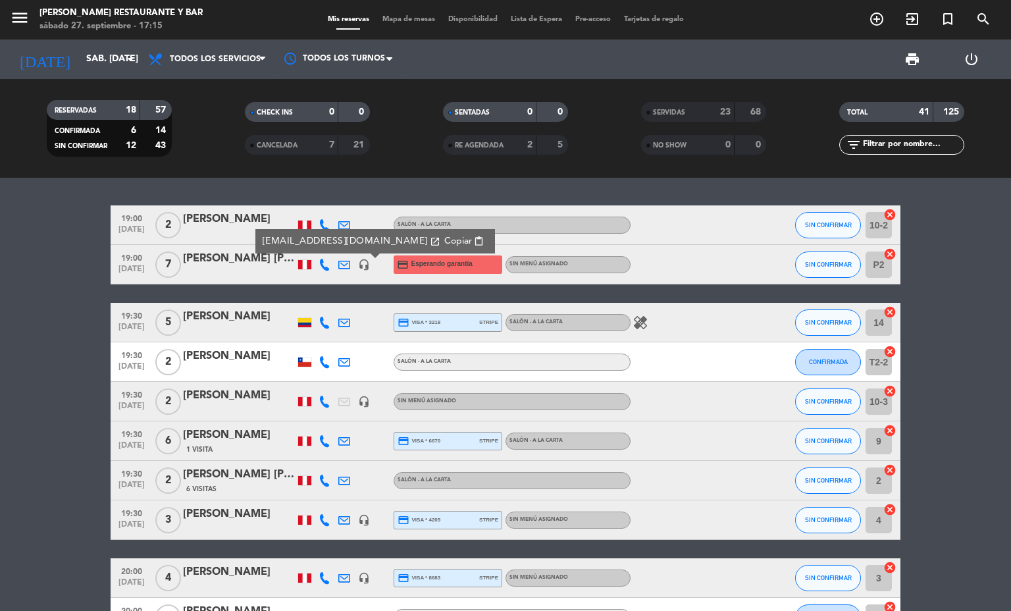
click at [444, 245] on span "Copiar" at bounding box center [458, 241] width 28 height 14
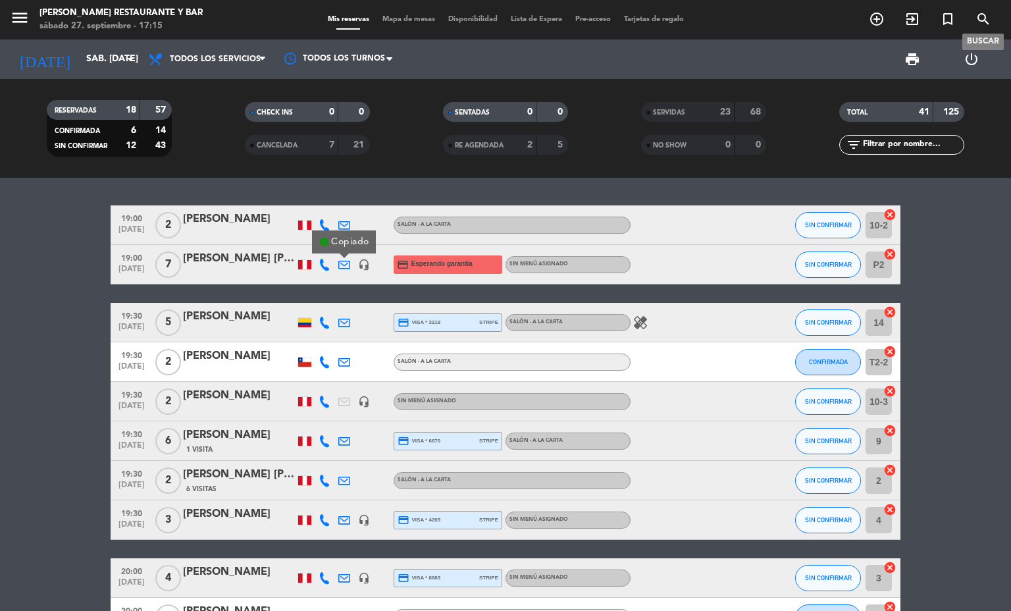
click at [987, 11] on icon "search" at bounding box center [983, 19] width 16 height 16
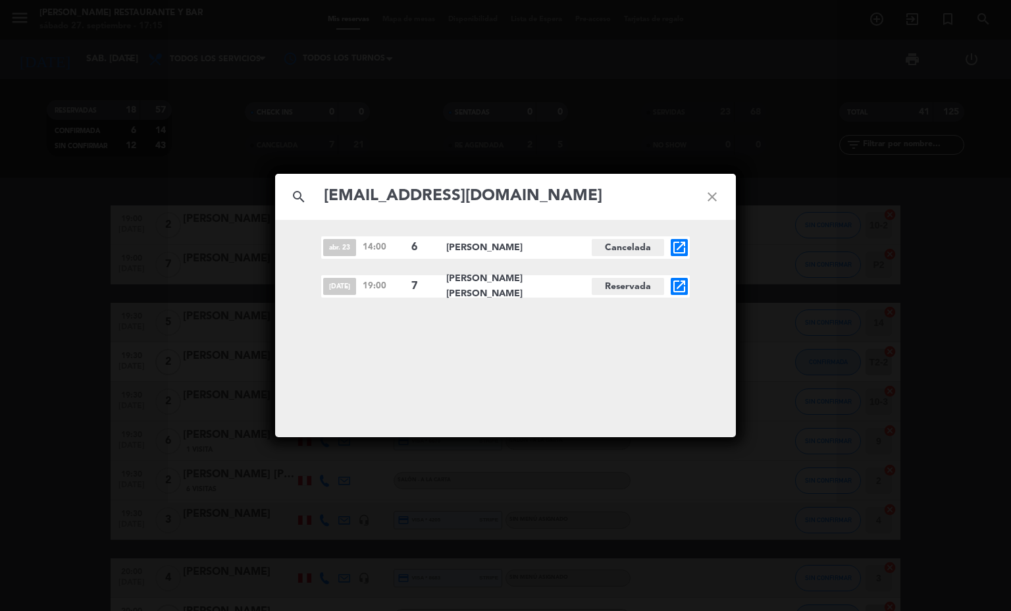
type input "[EMAIL_ADDRESS][DOMAIN_NAME]"
click at [677, 235] on div "abr. 23 14:00 6 [PERSON_NAME] Cancelada open_in_new [DATE] 19:00 7 [PERSON_NAME…" at bounding box center [505, 328] width 461 height 217
click at [671, 240] on icon "open_in_new" at bounding box center [679, 248] width 16 height 16
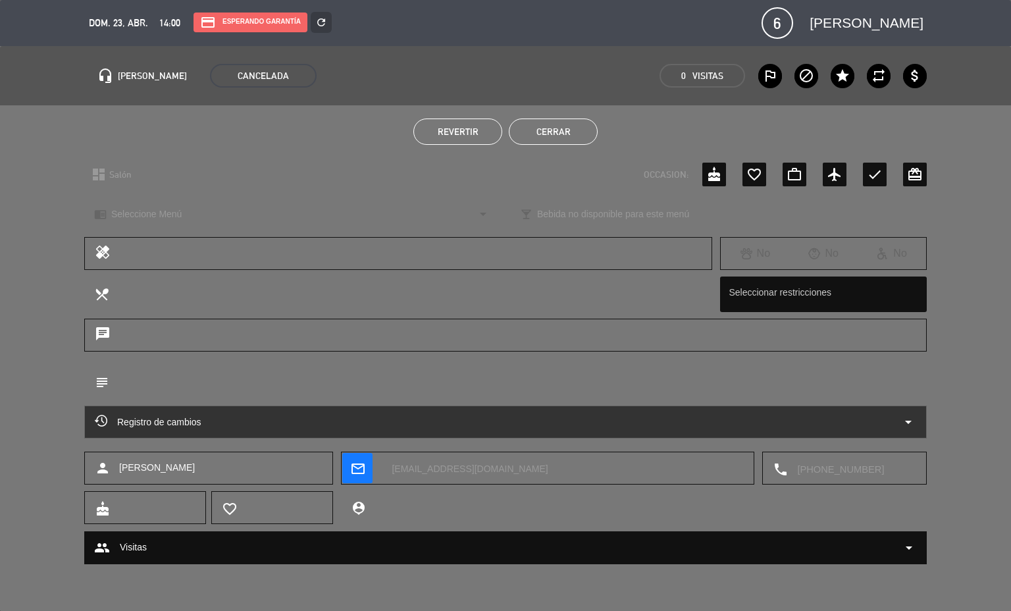
click at [551, 125] on button "Cerrar" at bounding box center [553, 131] width 89 height 26
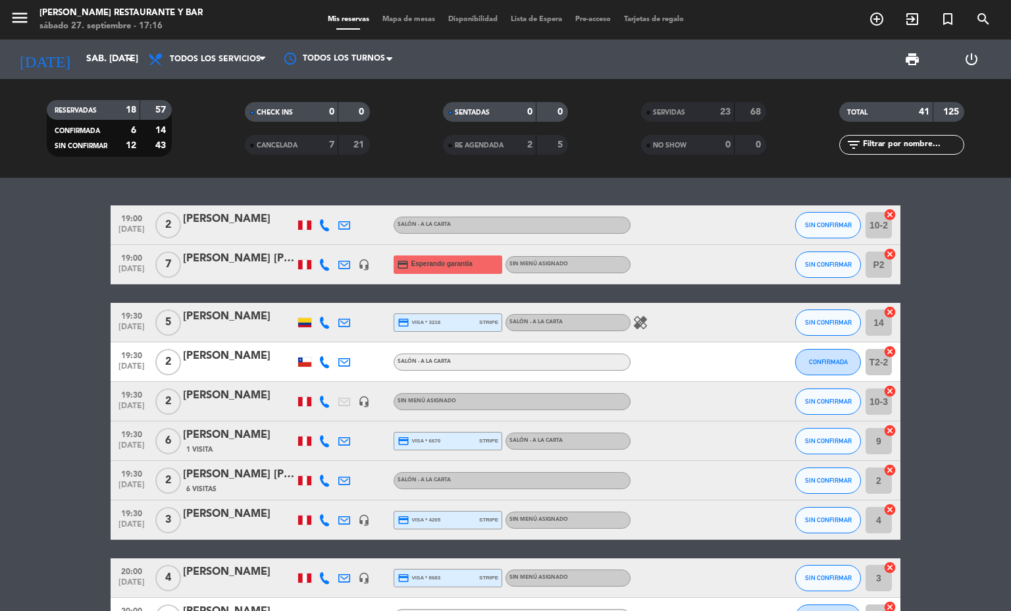
click at [201, 253] on div "[PERSON_NAME] [PERSON_NAME]" at bounding box center [239, 258] width 112 height 17
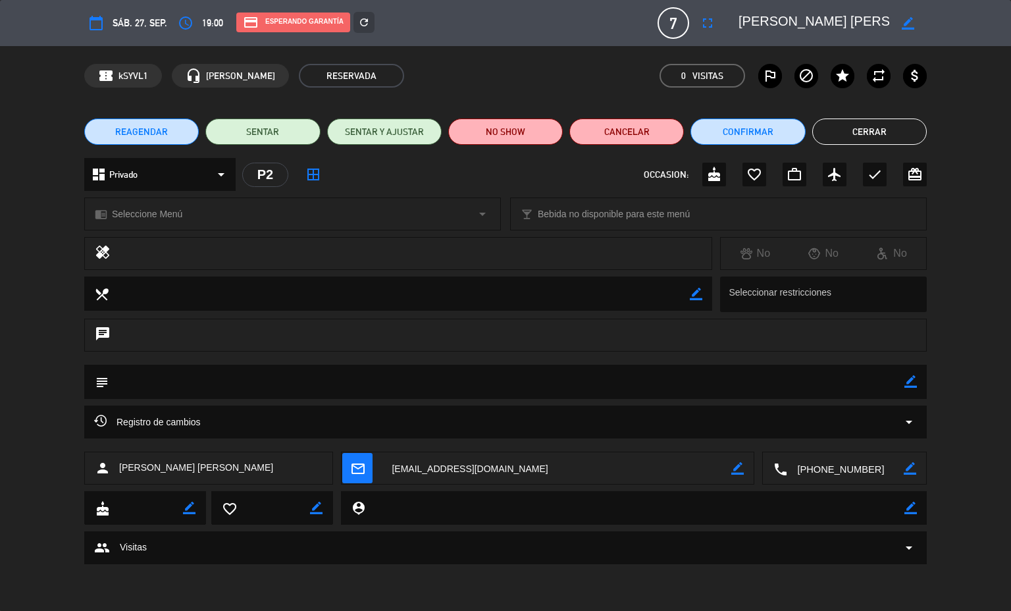
click at [892, 138] on button "Cerrar" at bounding box center [869, 131] width 115 height 26
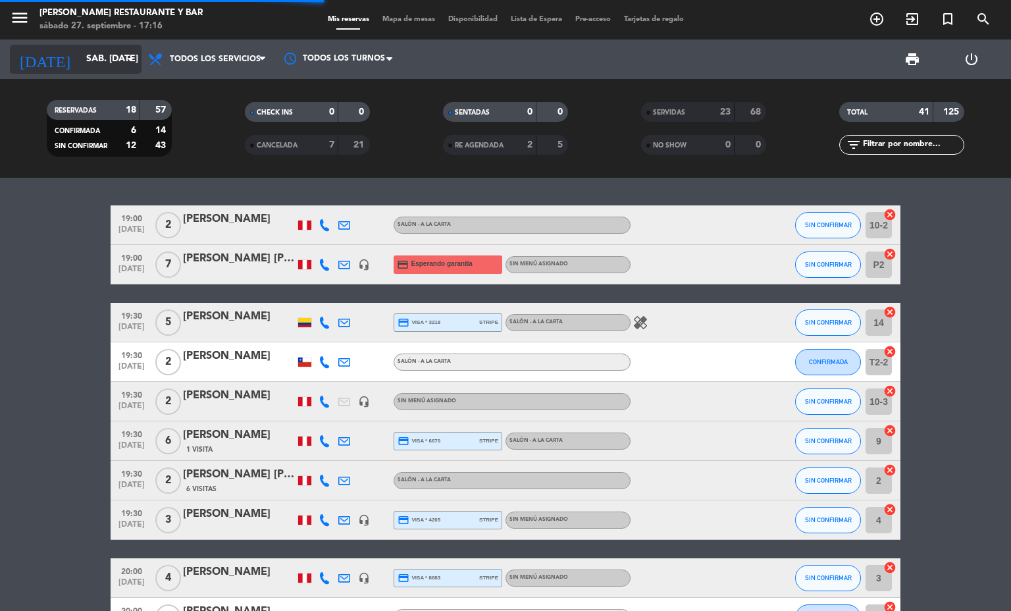
click at [80, 52] on input "sáb. [DATE]" at bounding box center [142, 59] width 125 height 24
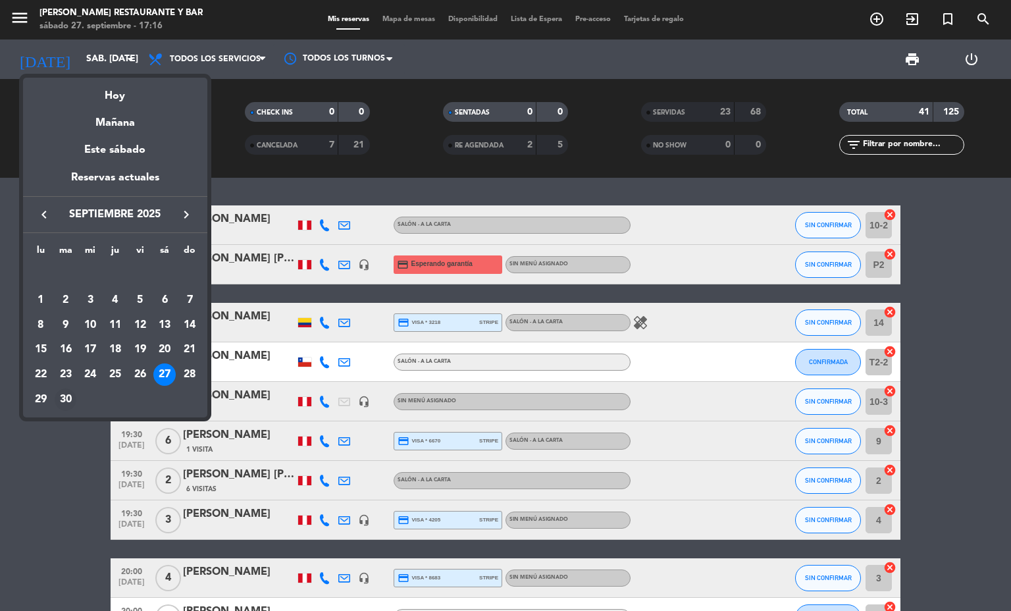
click at [71, 399] on div "30" at bounding box center [66, 399] width 22 height 22
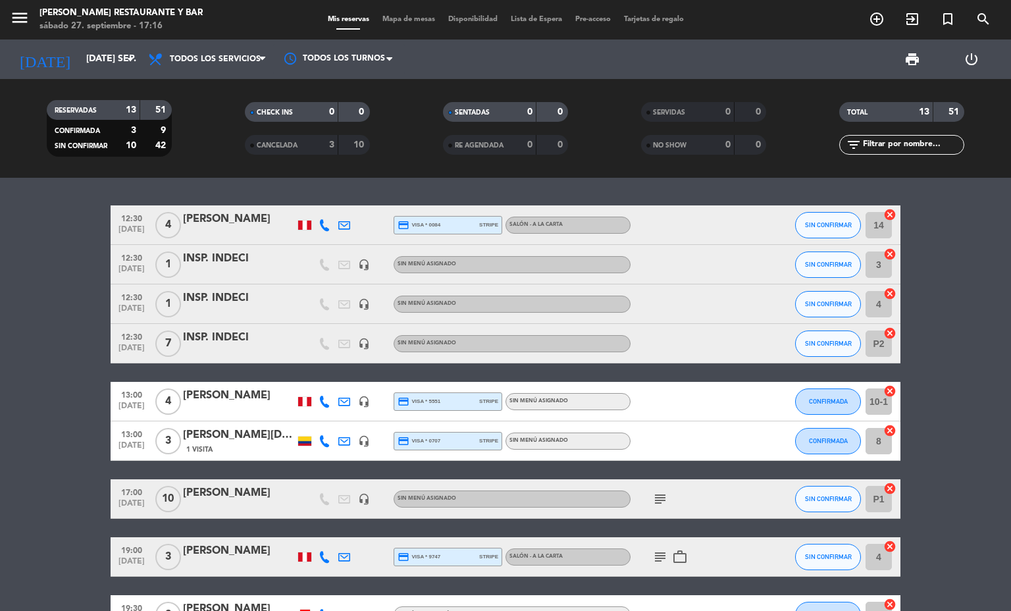
scroll to position [284, 0]
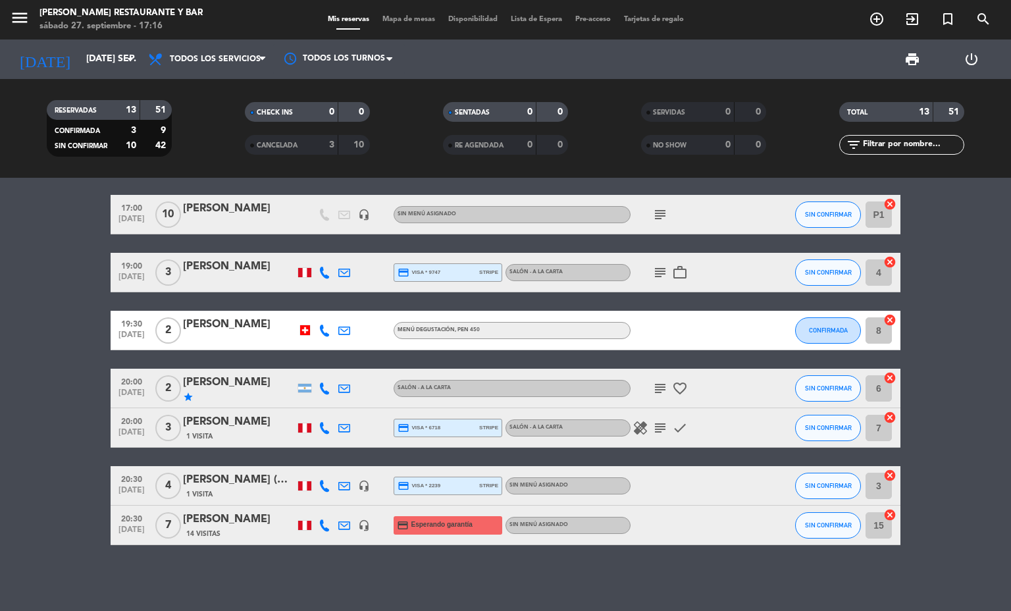
click at [362, 529] on div "headset_mic" at bounding box center [364, 524] width 20 height 39
click at [358, 520] on icon "headset_mic" at bounding box center [364, 525] width 12 height 12
click at [338, 520] on icon at bounding box center [344, 525] width 12 height 12
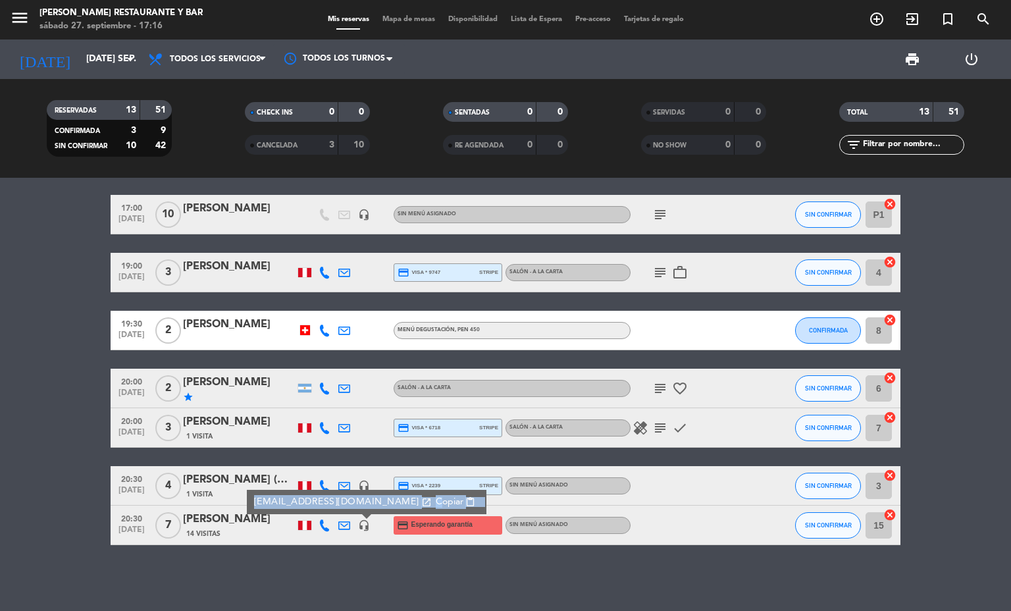
click at [338, 520] on icon at bounding box center [344, 525] width 12 height 12
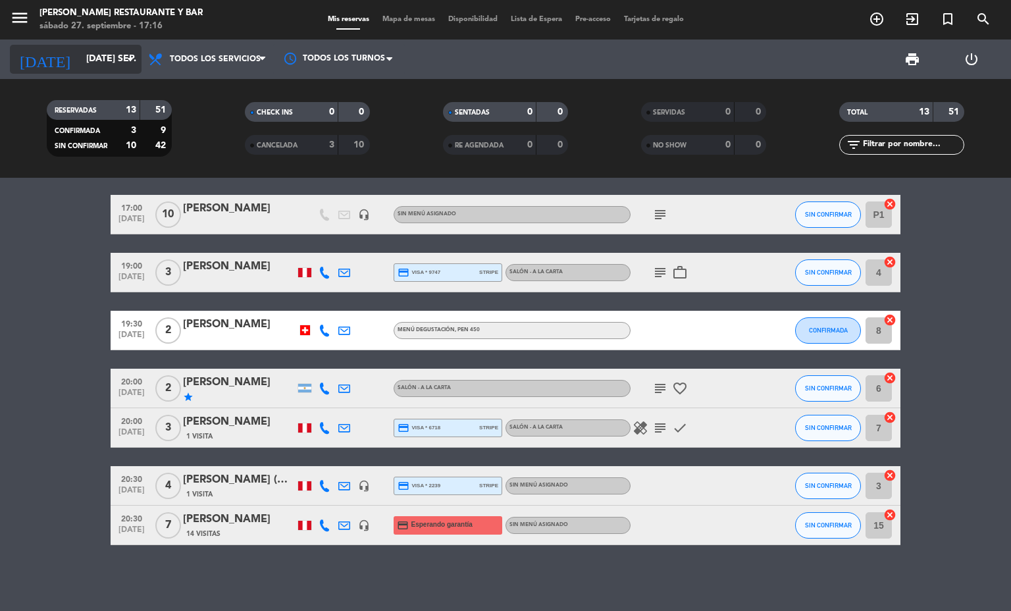
click at [81, 47] on input "[DATE] sep." at bounding box center [142, 59] width 125 height 24
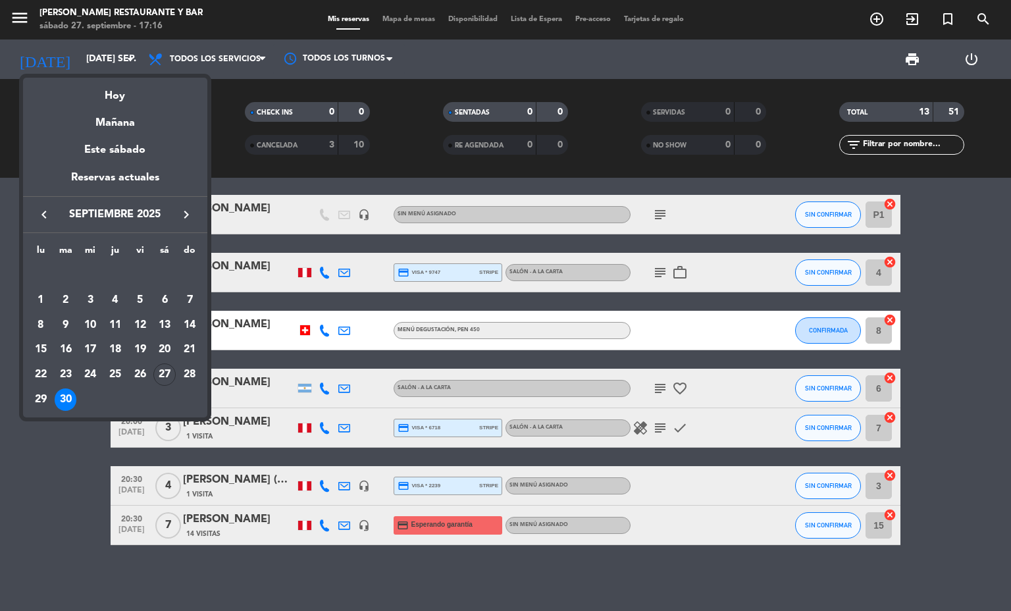
click at [188, 216] on icon "keyboard_arrow_right" at bounding box center [186, 215] width 16 height 16
click at [89, 299] on div "1" at bounding box center [90, 300] width 22 height 22
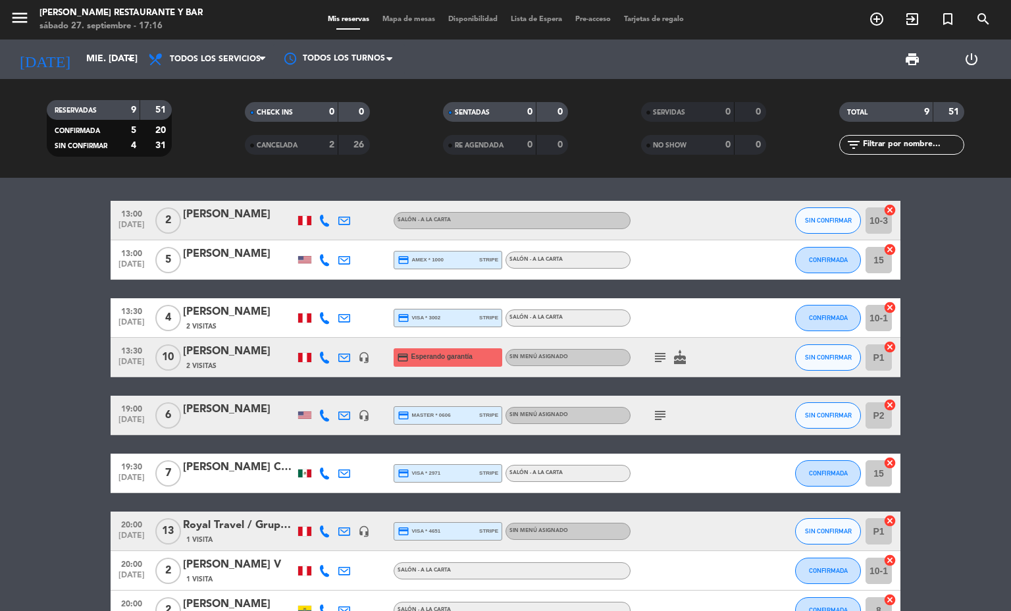
scroll to position [0, 0]
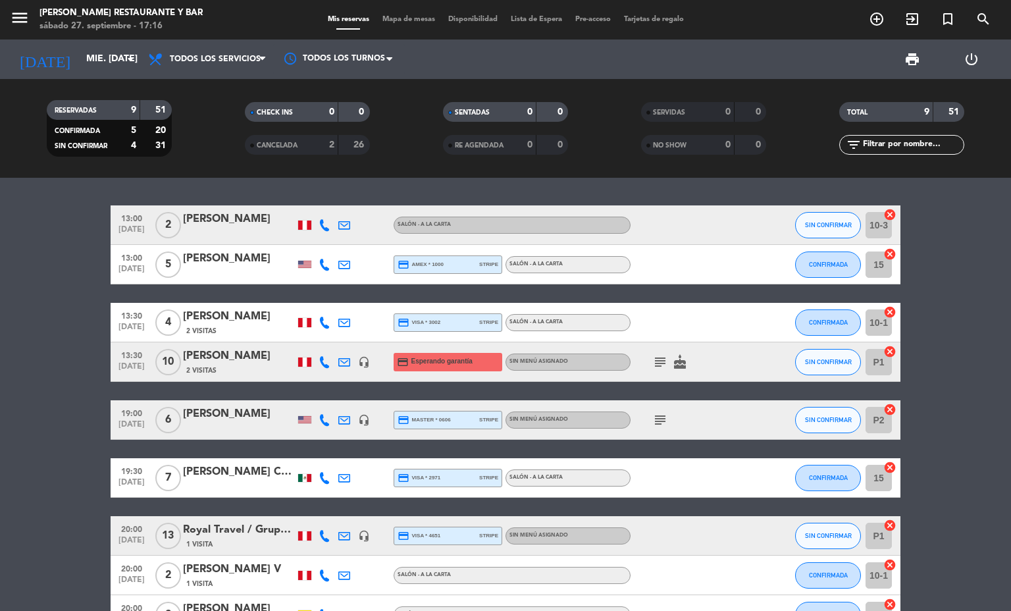
click at [319, 363] on icon at bounding box center [325, 362] width 12 height 12
click at [310, 336] on span "Copiar" at bounding box center [317, 339] width 28 height 14
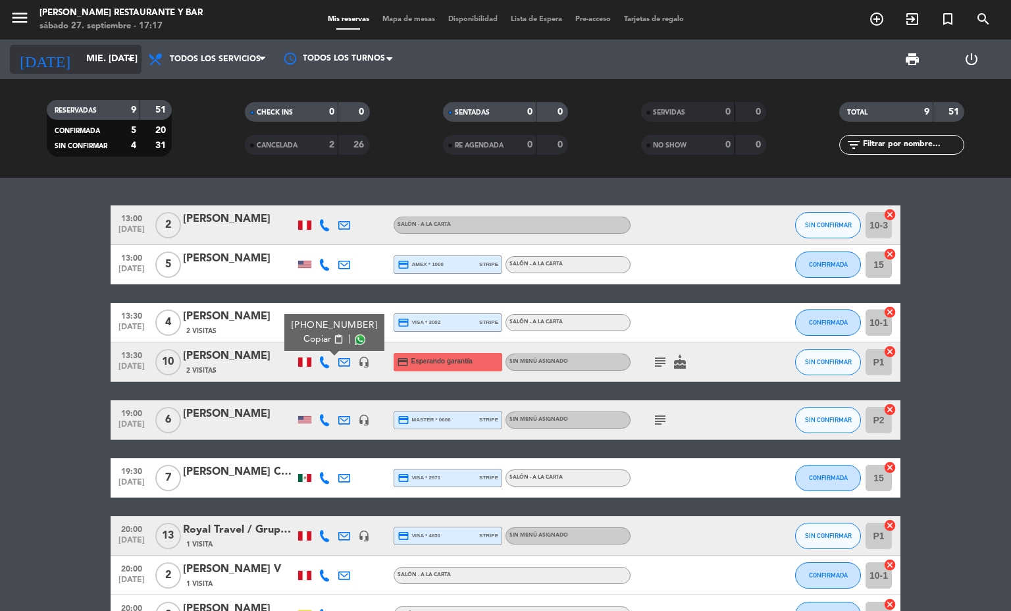
click at [99, 44] on div "[DATE] mié. [DATE] arrow_drop_down" at bounding box center [76, 58] width 132 height 39
click at [101, 57] on input "mié. [DATE]" at bounding box center [142, 59] width 125 height 24
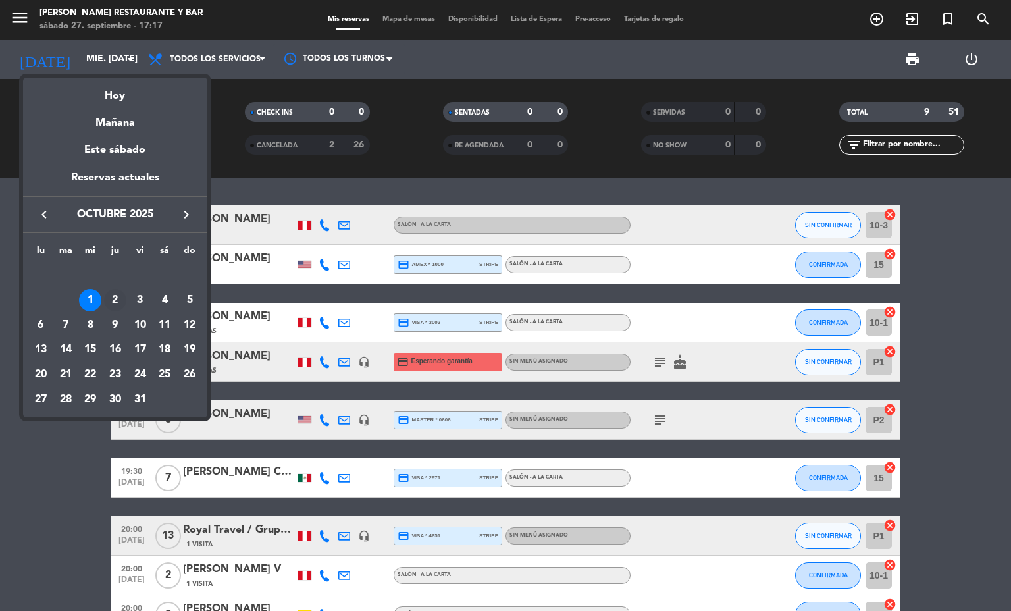
click at [125, 296] on div "2" at bounding box center [115, 300] width 22 height 22
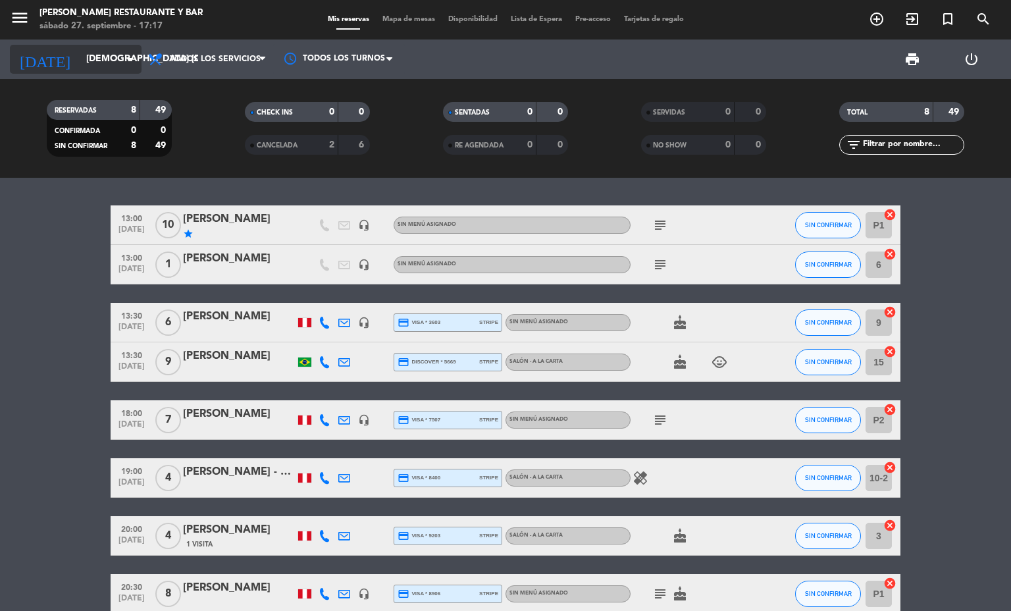
click at [97, 68] on input "[DEMOGRAPHIC_DATA] [DATE]" at bounding box center [142, 59] width 125 height 24
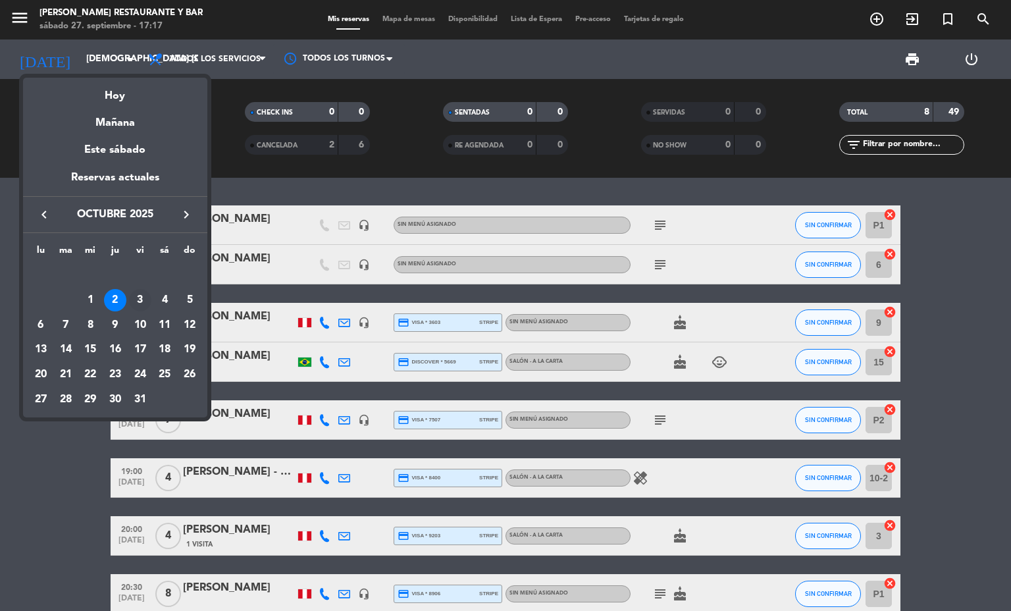
click at [138, 290] on div "3" at bounding box center [140, 300] width 22 height 22
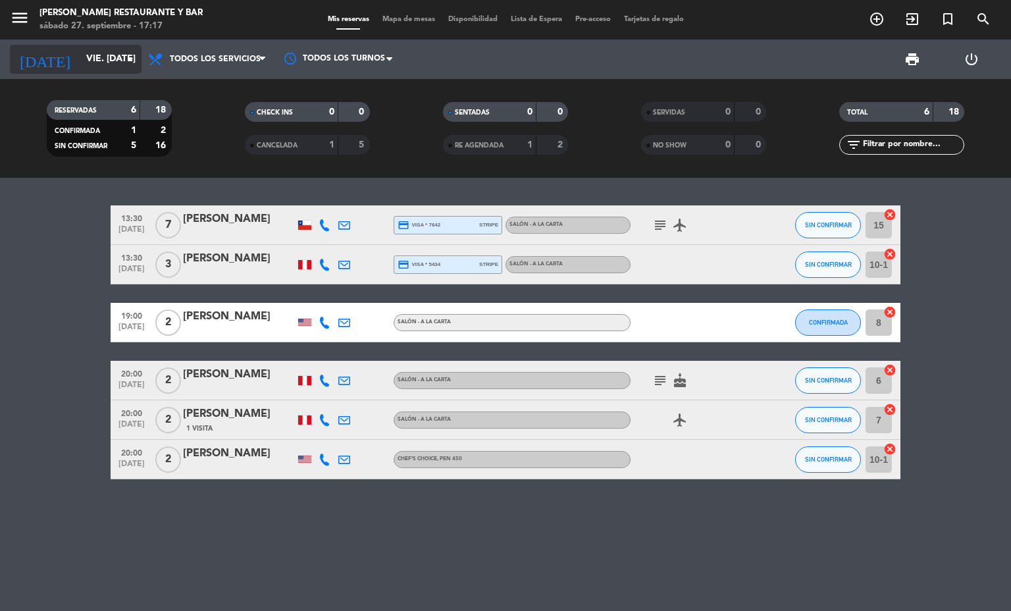
click at [80, 61] on input "vie. [DATE]" at bounding box center [142, 59] width 125 height 24
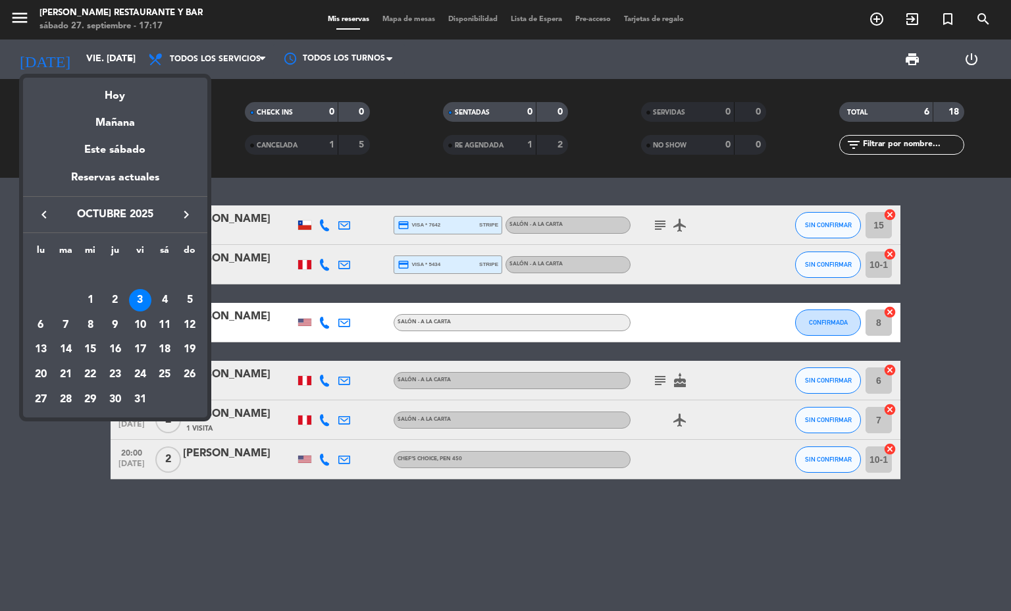
click at [165, 285] on td "OCT." at bounding box center [115, 275] width 174 height 25
click at [166, 296] on div "4" at bounding box center [164, 300] width 22 height 22
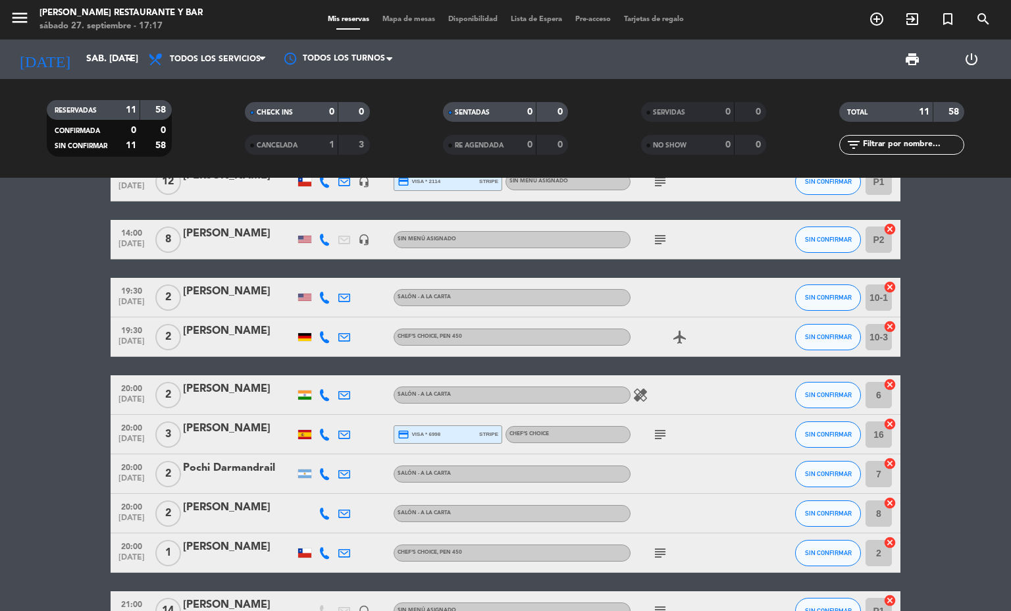
scroll to position [168, 0]
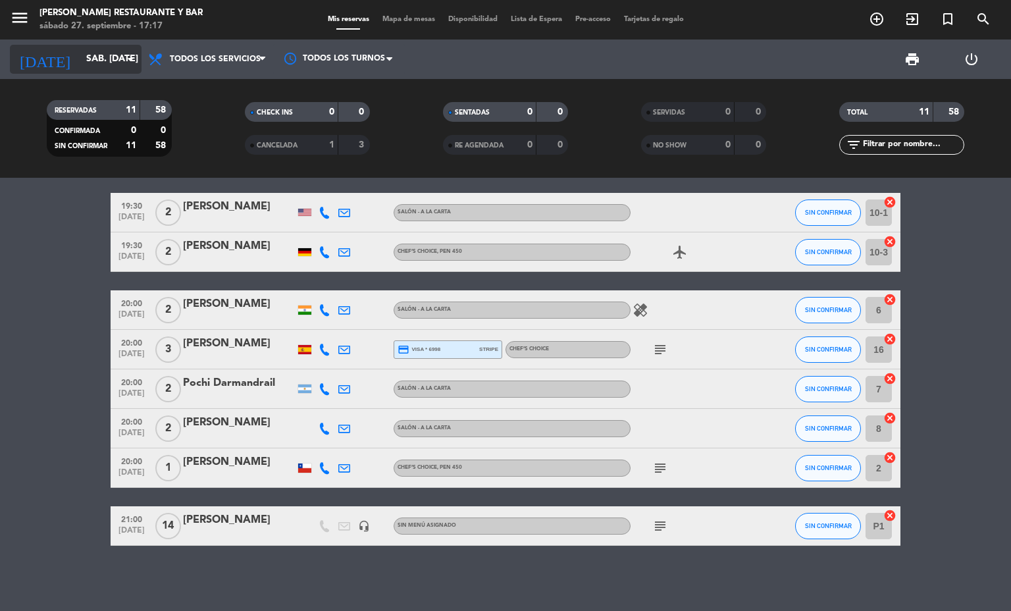
click at [80, 60] on input "sáb. [DATE]" at bounding box center [142, 59] width 125 height 24
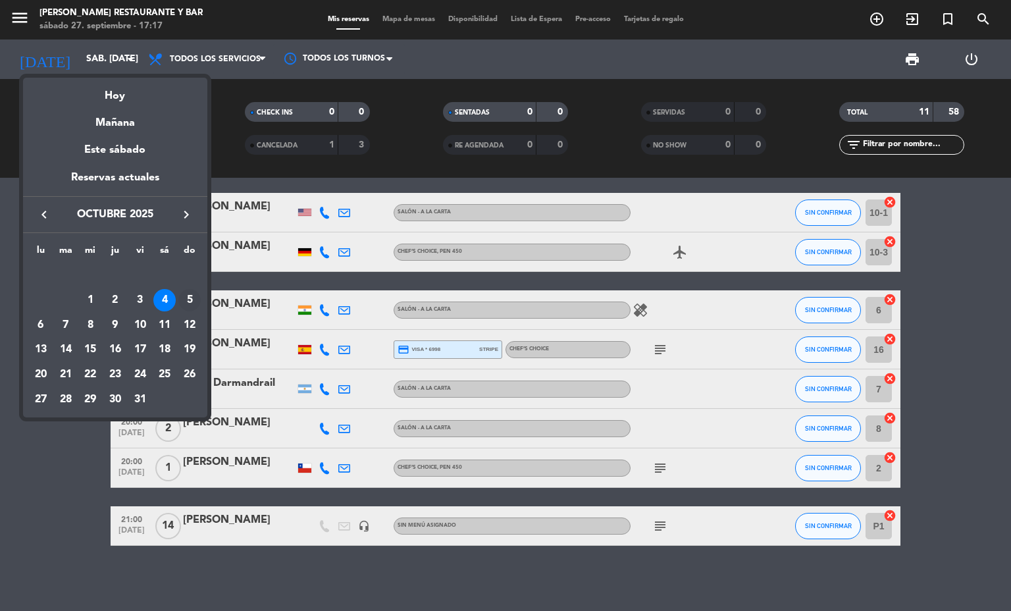
click at [195, 294] on div "5" at bounding box center [189, 300] width 22 height 22
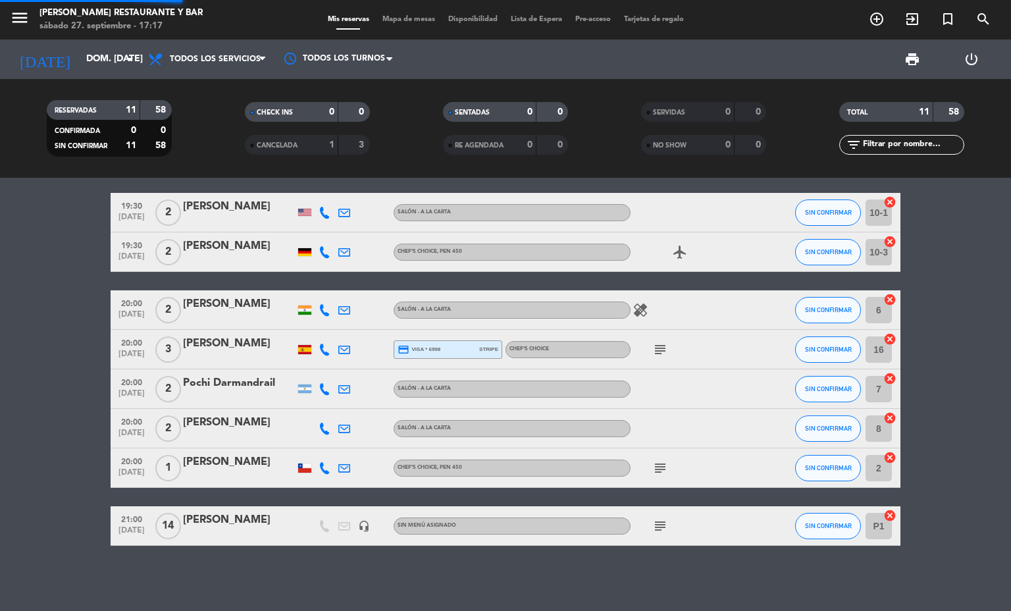
scroll to position [0, 0]
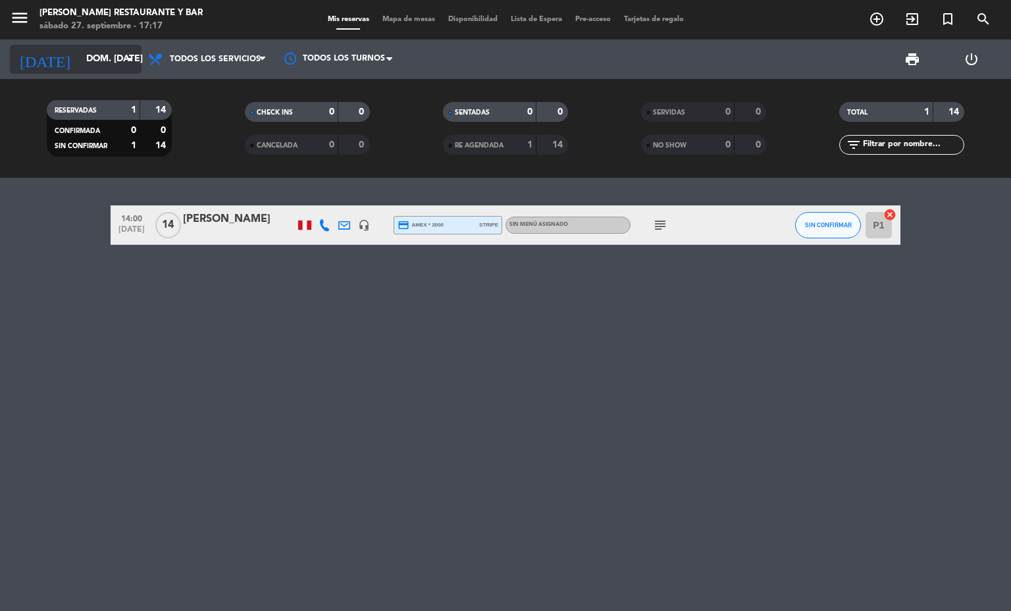
click at [80, 71] on input "dom. [DATE]" at bounding box center [142, 59] width 125 height 24
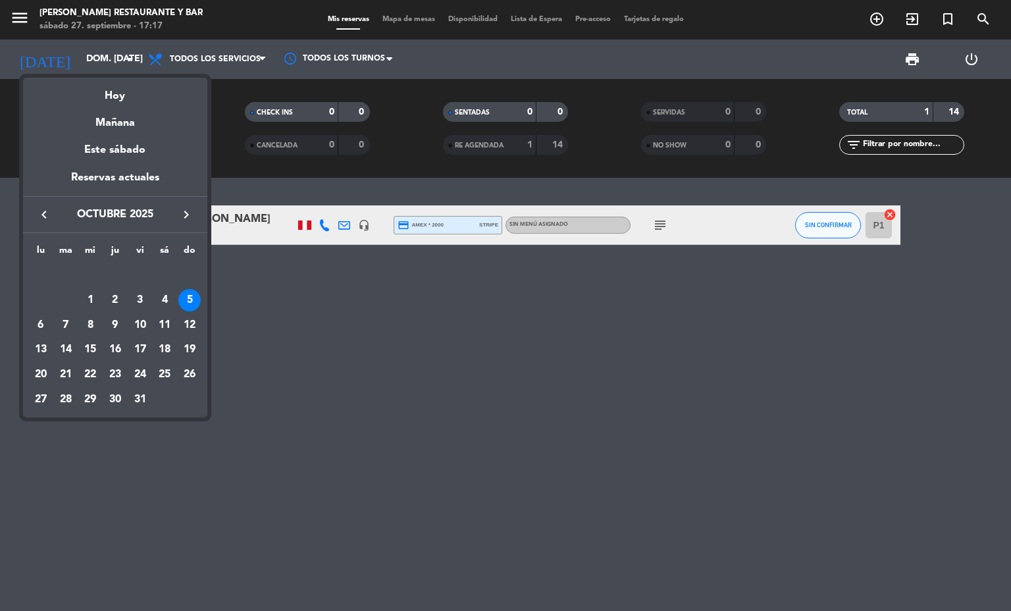
click at [44, 309] on td at bounding box center [52, 300] width 49 height 25
click at [44, 316] on div "6" at bounding box center [41, 325] width 22 height 22
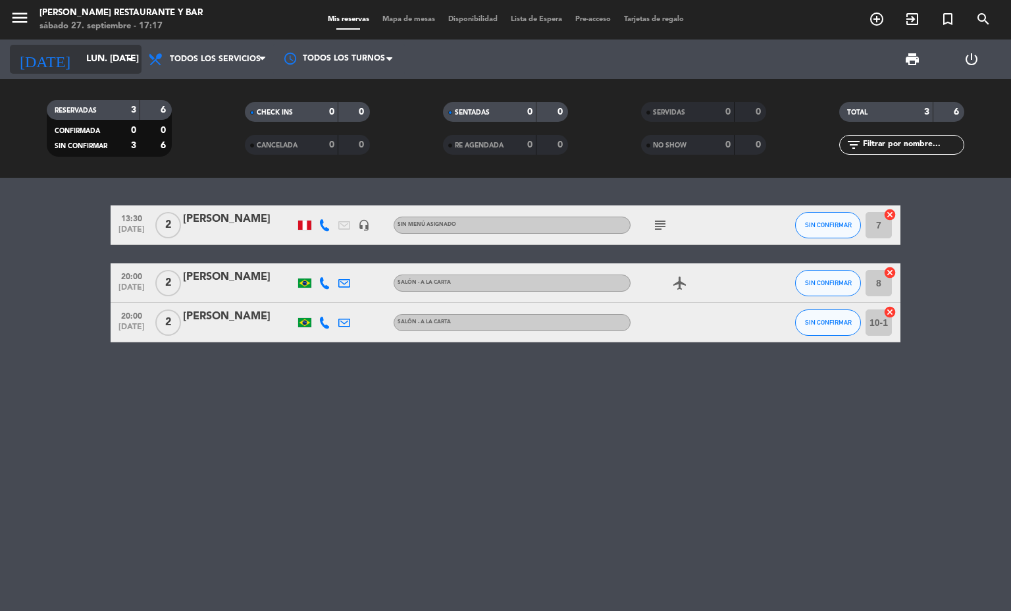
click at [80, 65] on input "lun. [DATE]" at bounding box center [142, 59] width 125 height 24
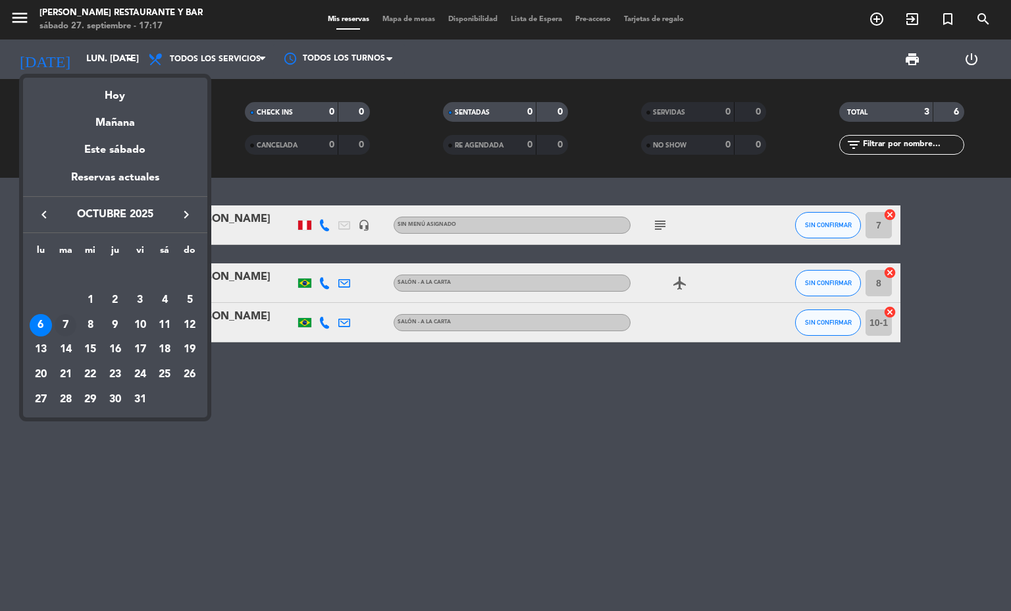
click at [64, 320] on div "7" at bounding box center [66, 325] width 22 height 22
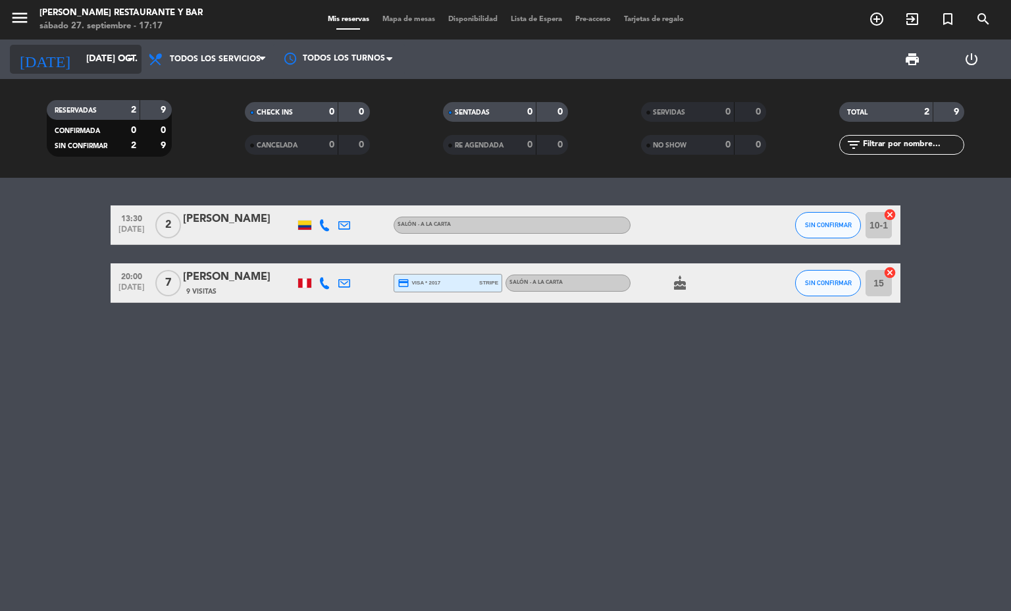
click at [80, 62] on input "[DATE] oct." at bounding box center [142, 59] width 125 height 24
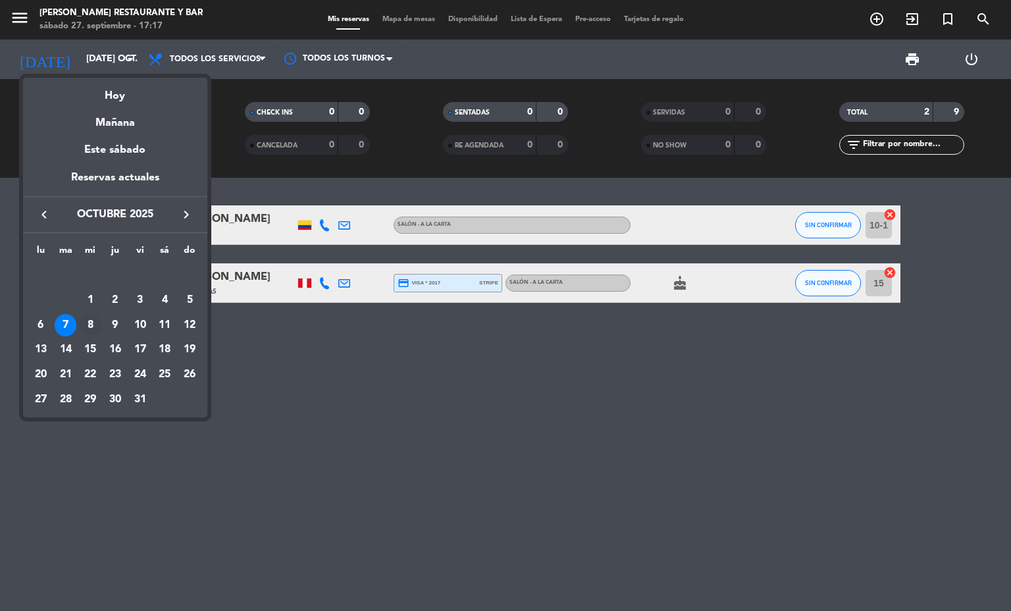
click at [87, 316] on div "8" at bounding box center [90, 325] width 22 height 22
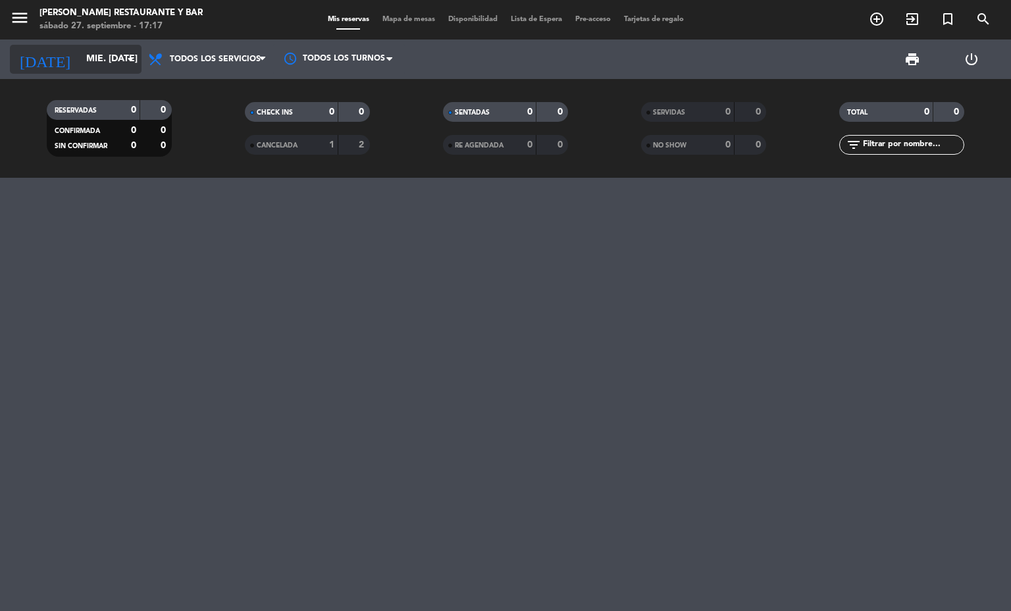
click at [80, 47] on input "mié. [DATE]" at bounding box center [142, 59] width 125 height 24
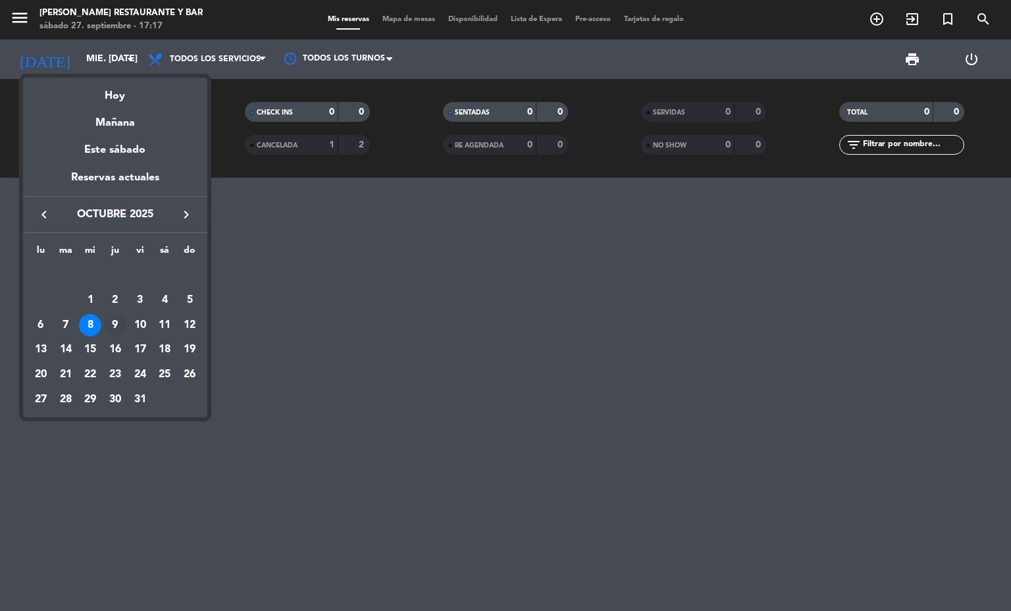
click at [111, 320] on div "9" at bounding box center [115, 325] width 22 height 22
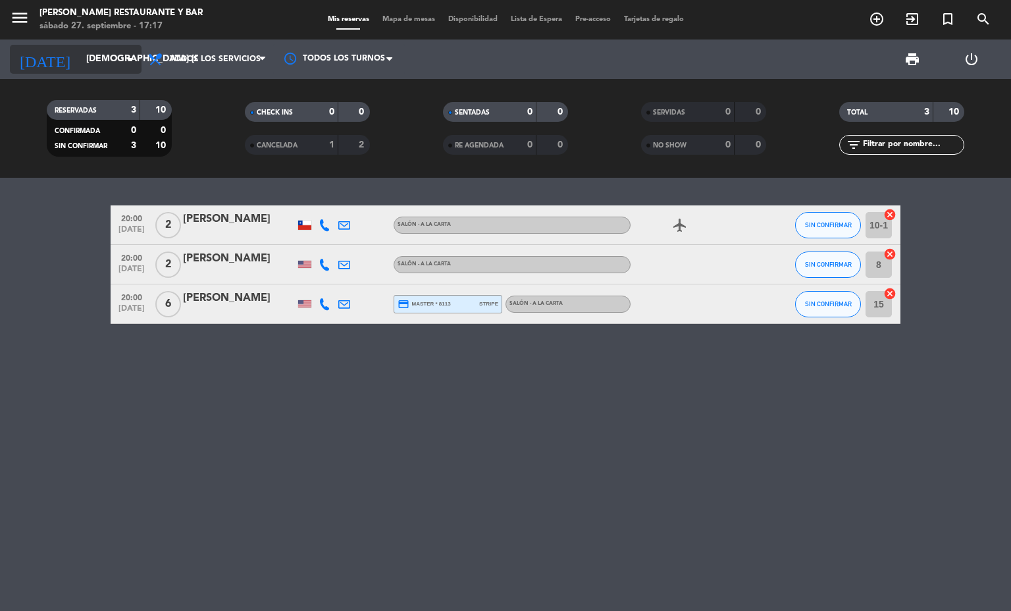
click at [105, 53] on input "[DEMOGRAPHIC_DATA] [DATE]" at bounding box center [142, 59] width 125 height 24
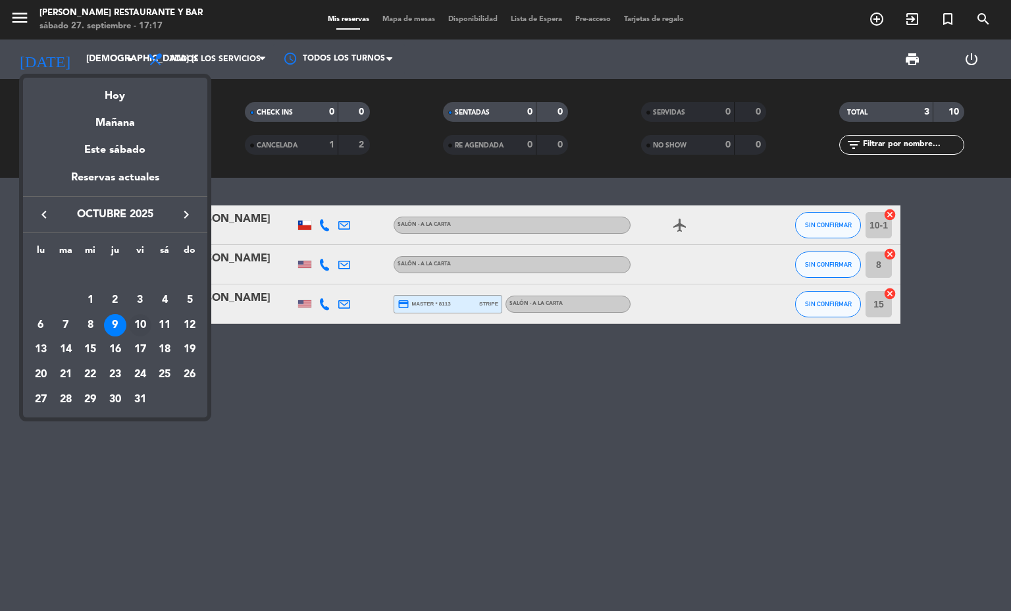
click at [149, 324] on div "10" at bounding box center [140, 325] width 22 height 22
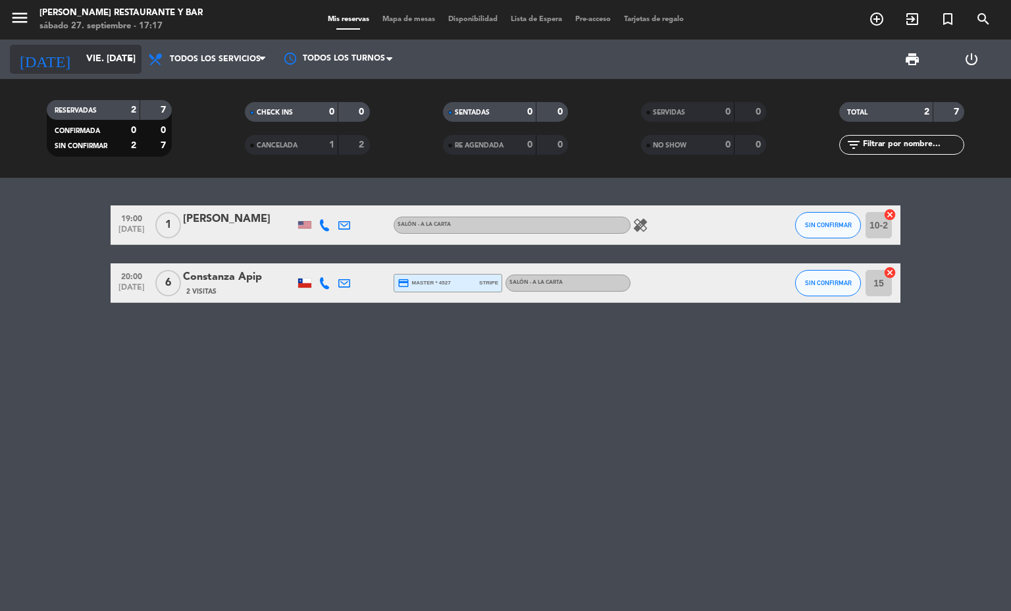
click at [109, 61] on input "vie. [DATE]" at bounding box center [142, 59] width 125 height 24
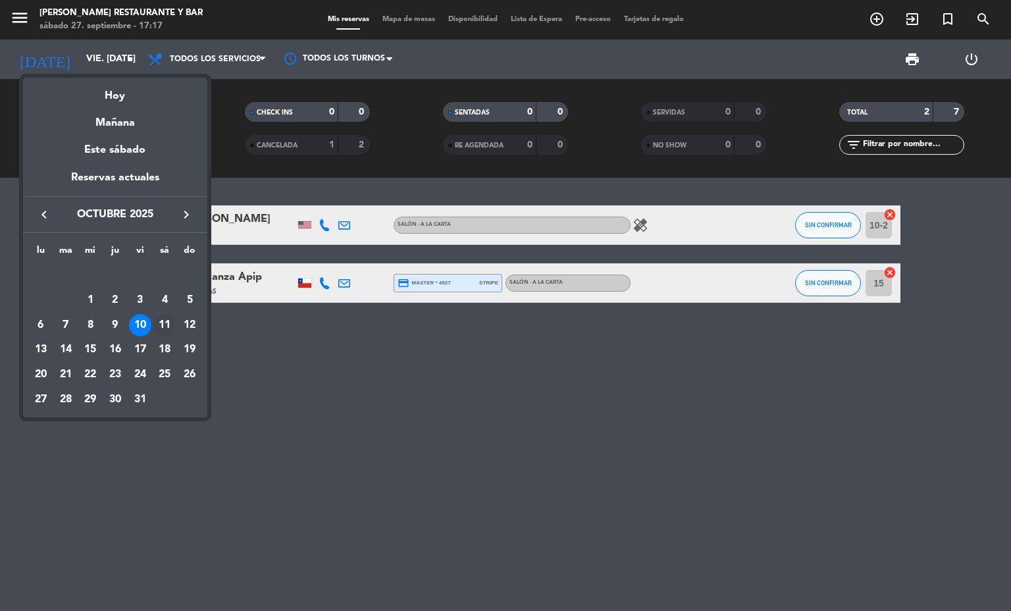
click at [164, 320] on div "11" at bounding box center [164, 325] width 22 height 22
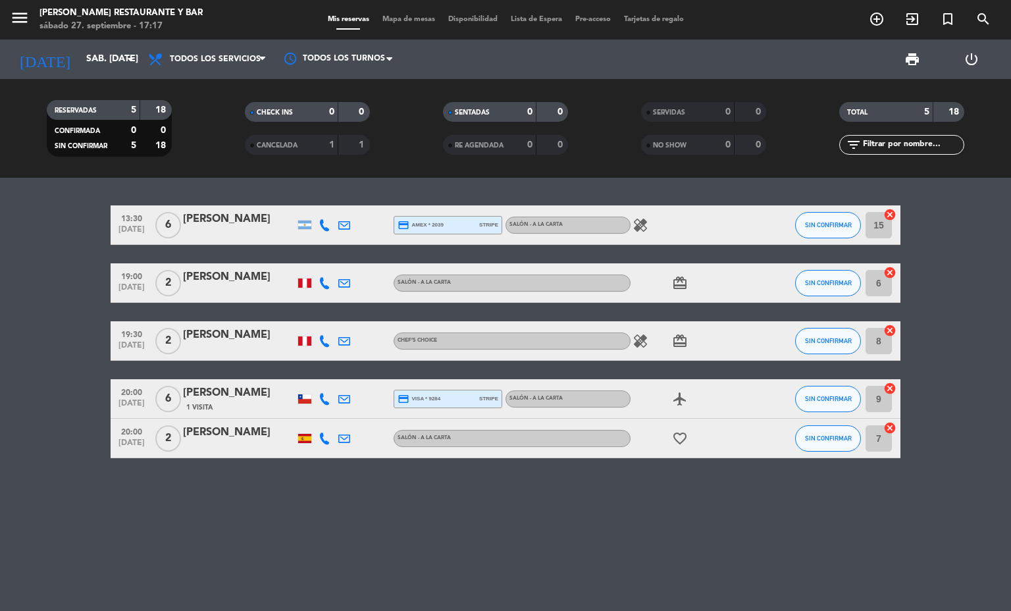
click at [638, 338] on icon "healing" at bounding box center [640, 341] width 16 height 16
click at [80, 54] on input "sáb. [DATE]" at bounding box center [142, 59] width 125 height 24
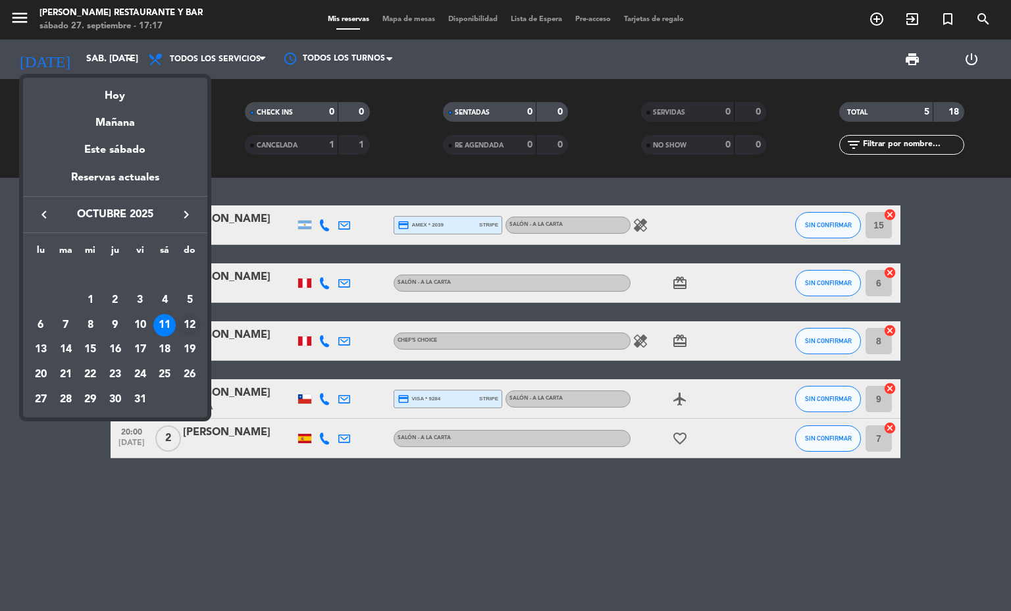
click at [190, 319] on div "12" at bounding box center [189, 325] width 22 height 22
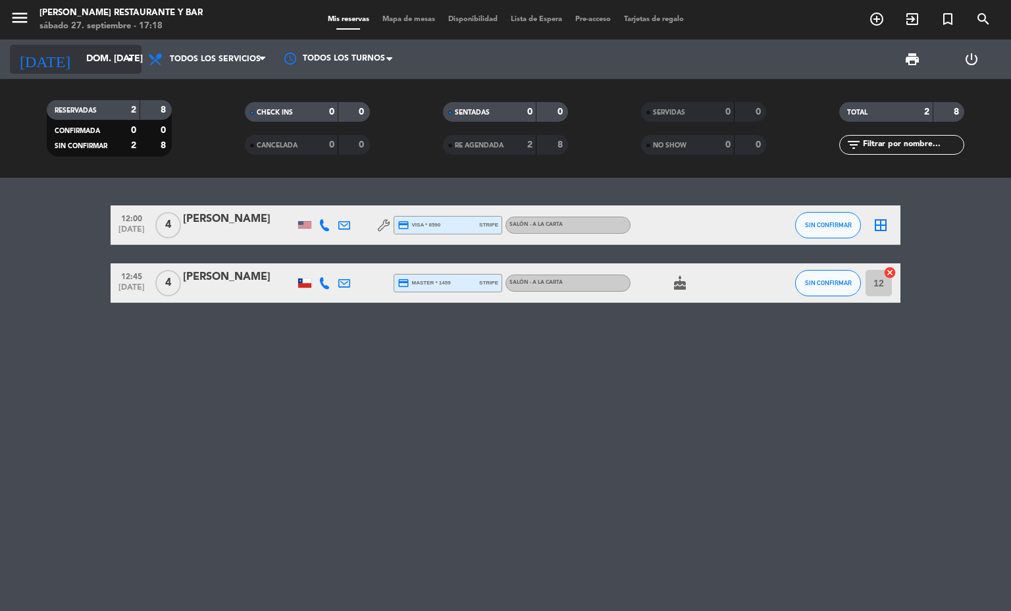
click at [85, 65] on input "dom. [DATE]" at bounding box center [142, 59] width 125 height 24
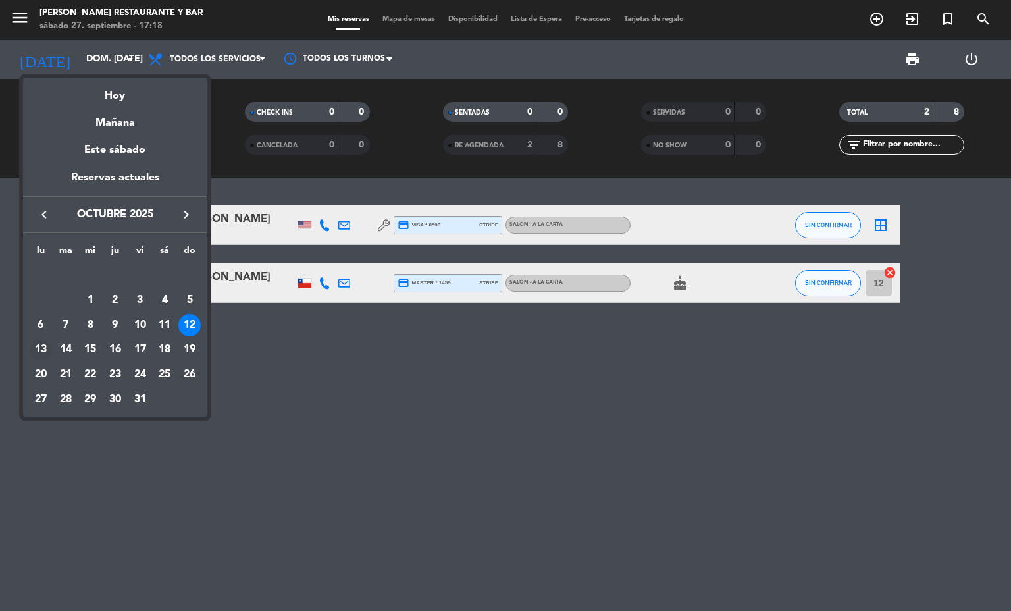
click at [34, 348] on div "13" at bounding box center [41, 350] width 22 height 22
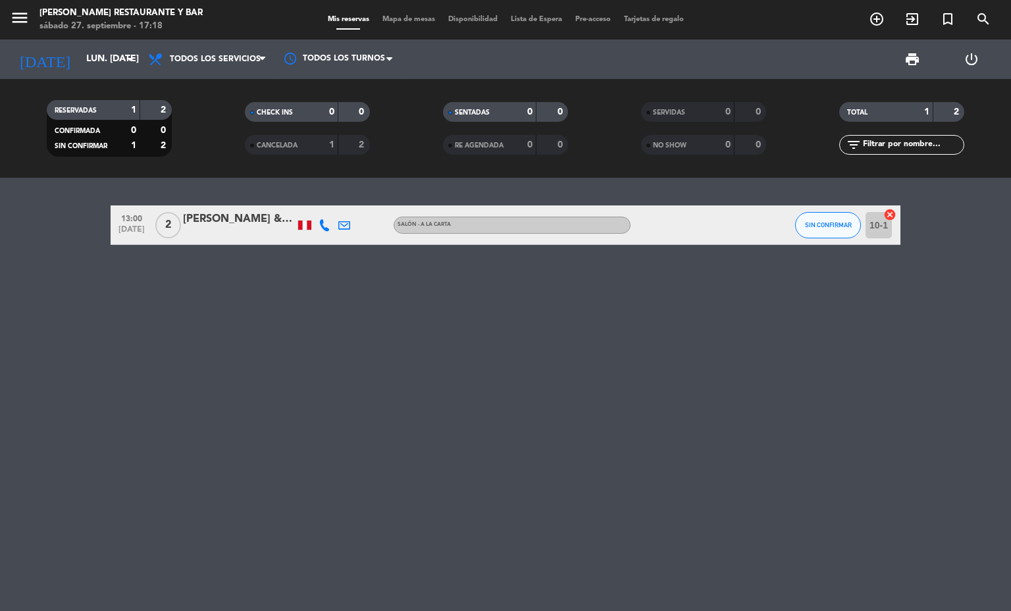
drag, startPoint x: 72, startPoint y: 354, endPoint x: 82, endPoint y: 553, distance: 199.6
click at [82, 553] on div "13:00 [DATE] 2 [PERSON_NAME] & [PERSON_NAME] Salón - A la carta SIN CONFIRMAR 1…" at bounding box center [505, 394] width 1011 height 433
click at [80, 70] on input "lun. [DATE]" at bounding box center [142, 59] width 125 height 24
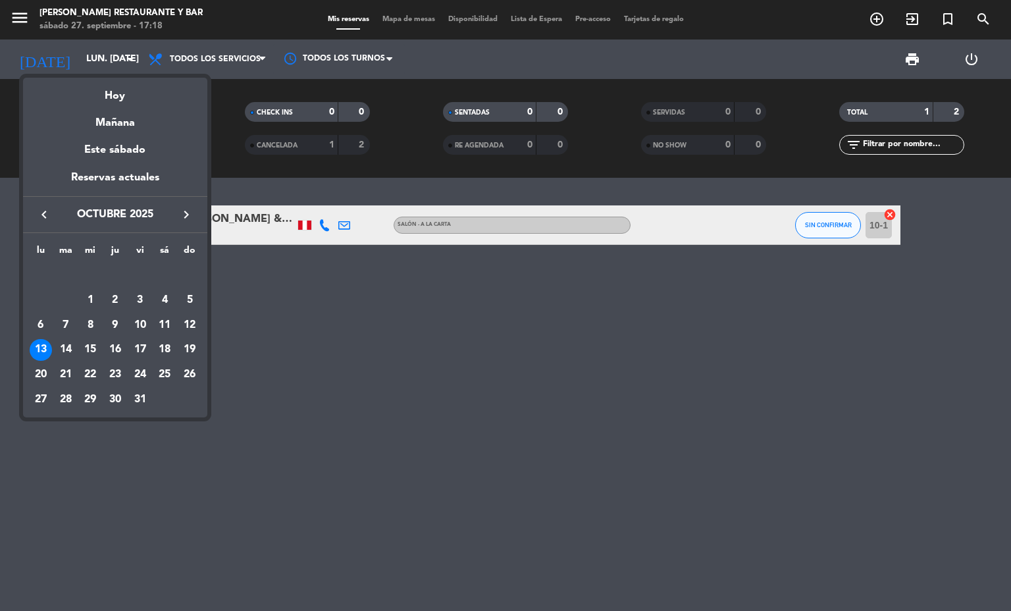
click at [370, 372] on div at bounding box center [505, 305] width 1011 height 611
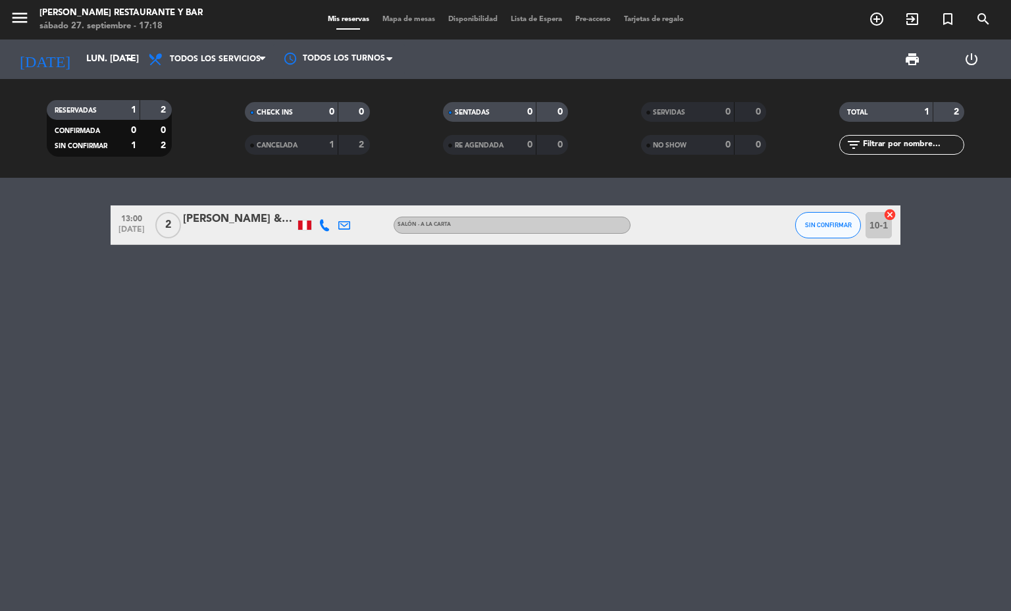
click at [259, 215] on div "[PERSON_NAME] & [PERSON_NAME]" at bounding box center [239, 219] width 112 height 17
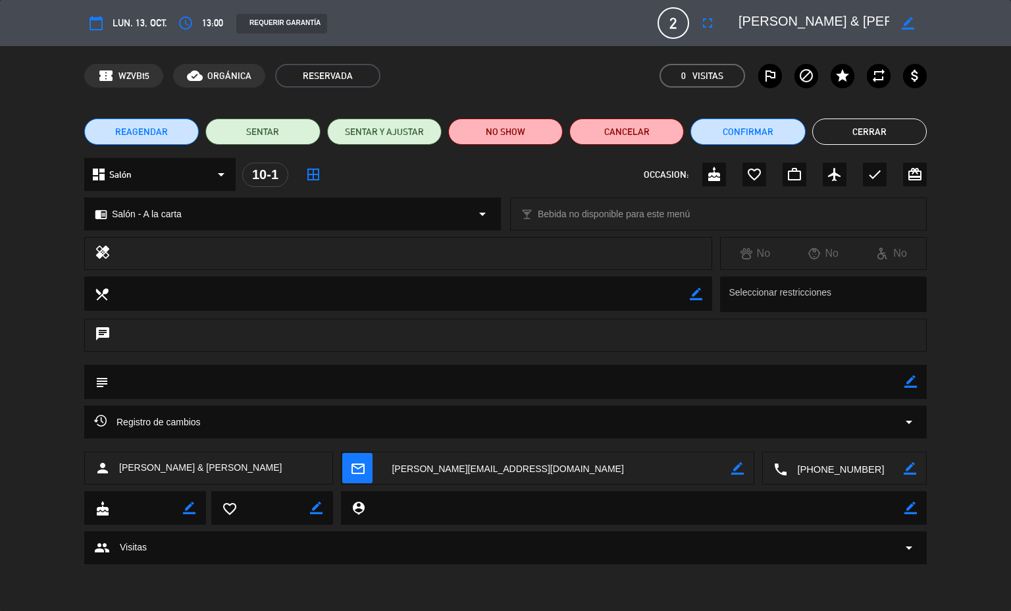
click at [897, 139] on button "Cerrar" at bounding box center [869, 131] width 115 height 26
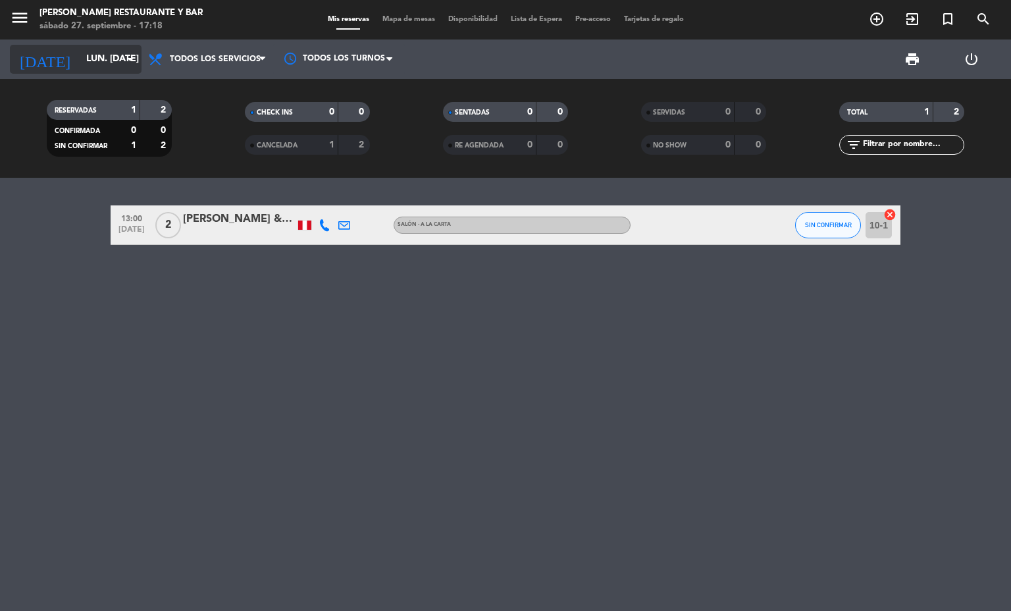
click at [109, 62] on input "lun. [DATE]" at bounding box center [142, 59] width 125 height 24
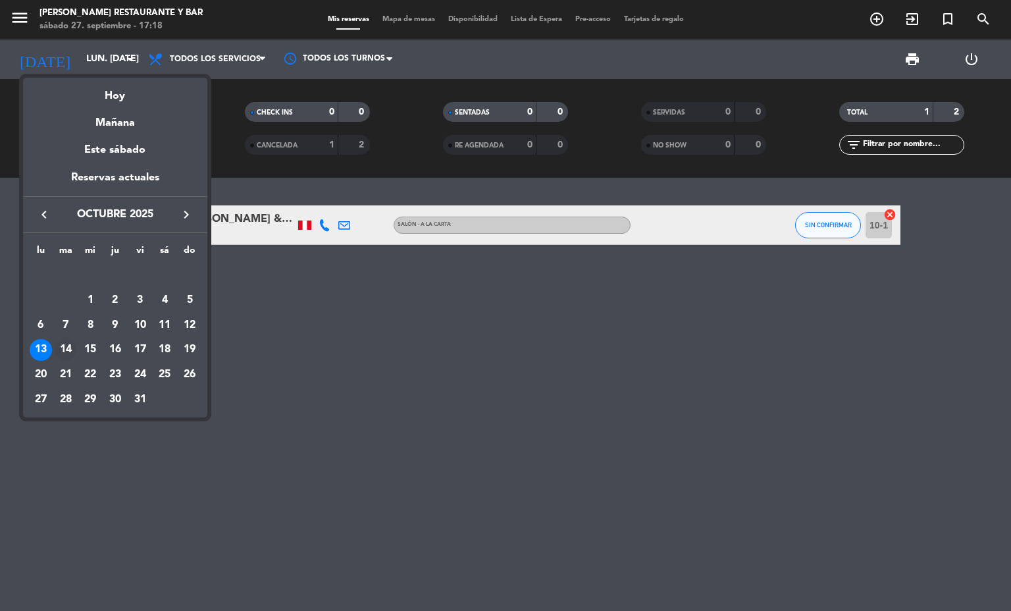
click at [61, 347] on div "14" at bounding box center [66, 350] width 22 height 22
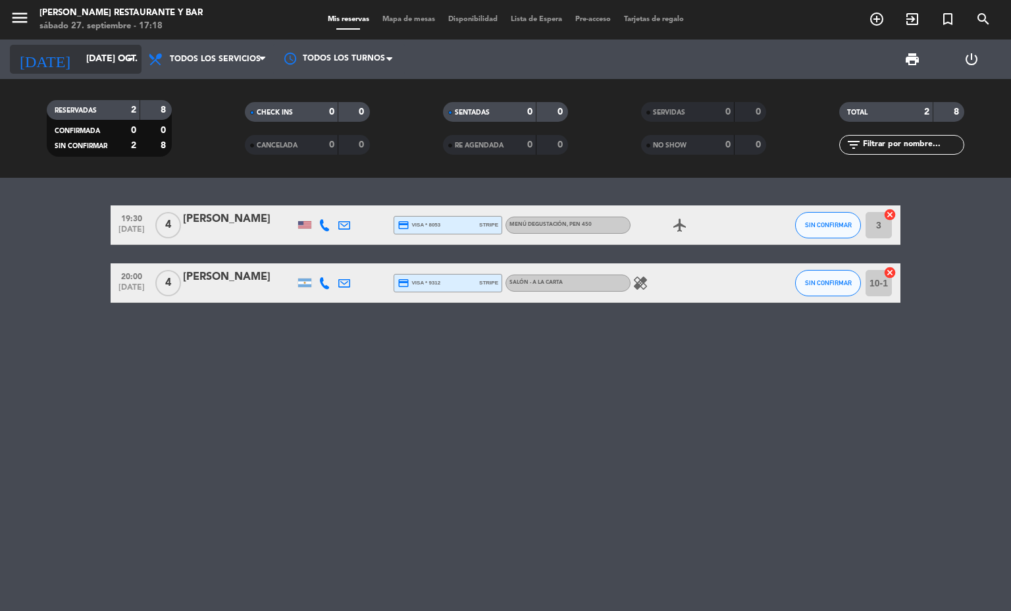
click at [80, 59] on input "[DATE] oct." at bounding box center [142, 59] width 125 height 24
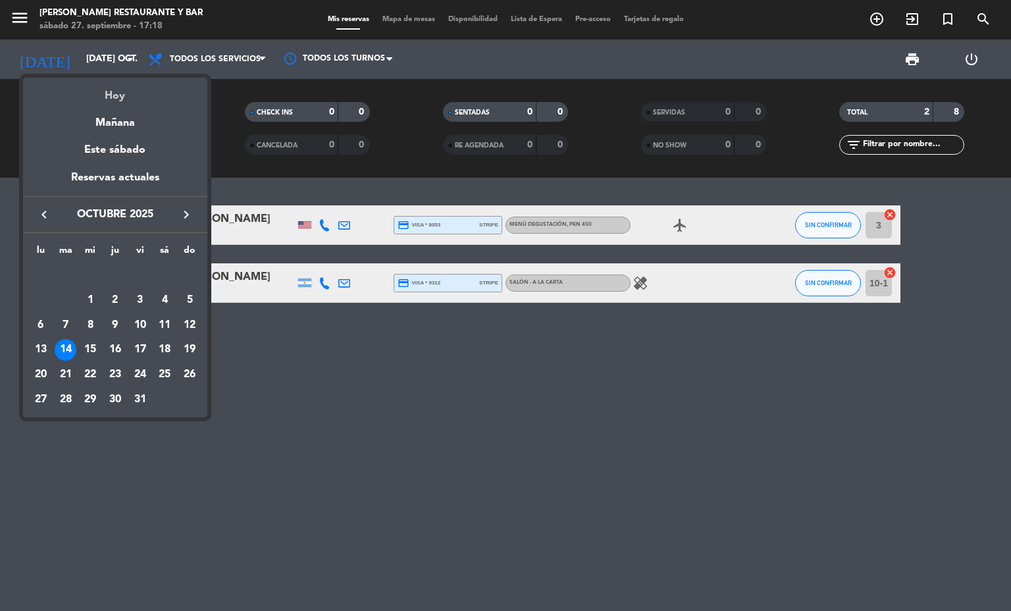
click at [109, 95] on div "Hoy" at bounding box center [115, 91] width 184 height 27
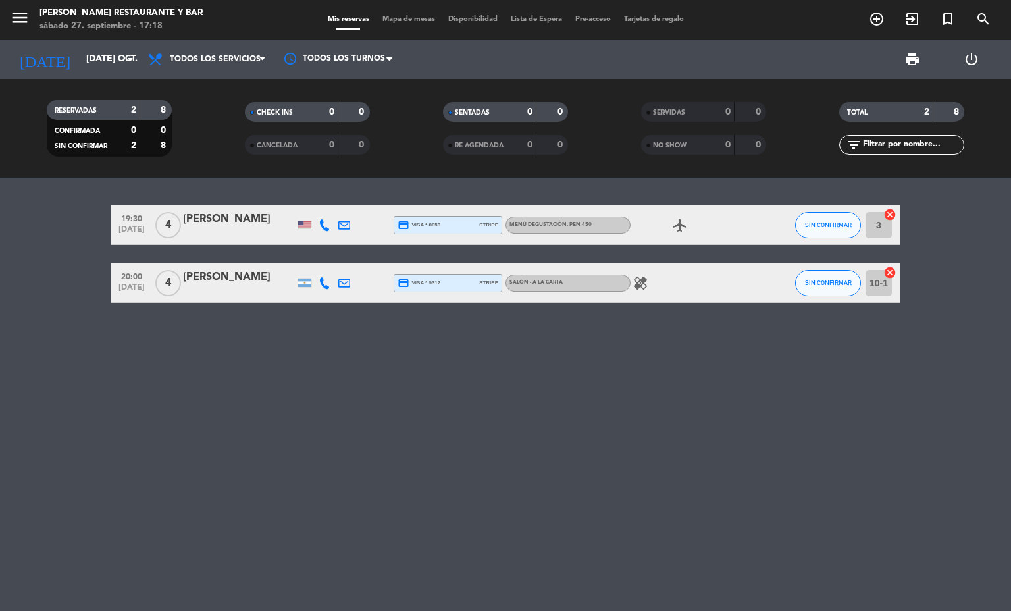
type input "sáb. [DATE]"
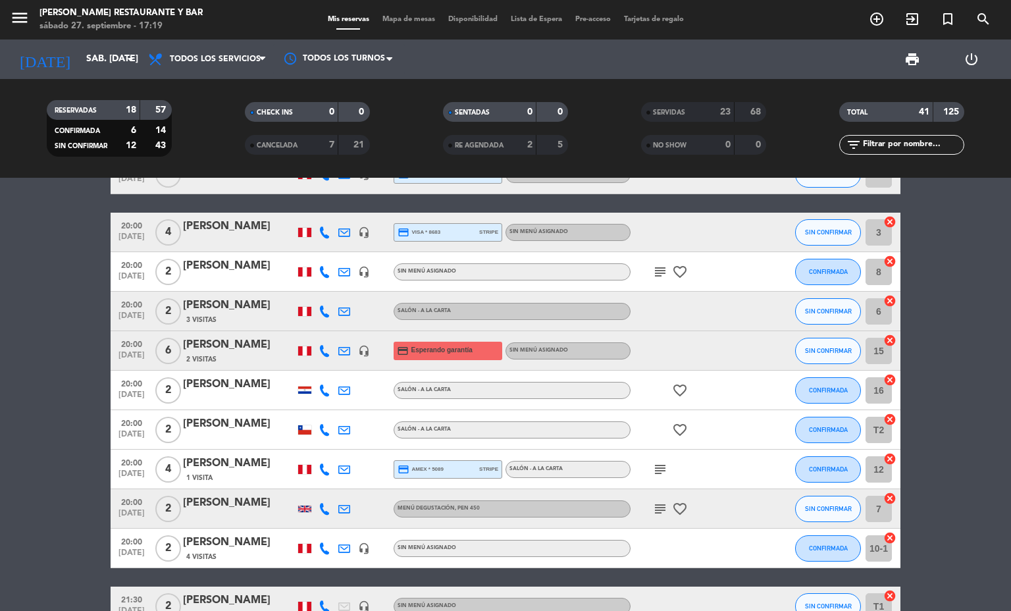
scroll to position [340, 0]
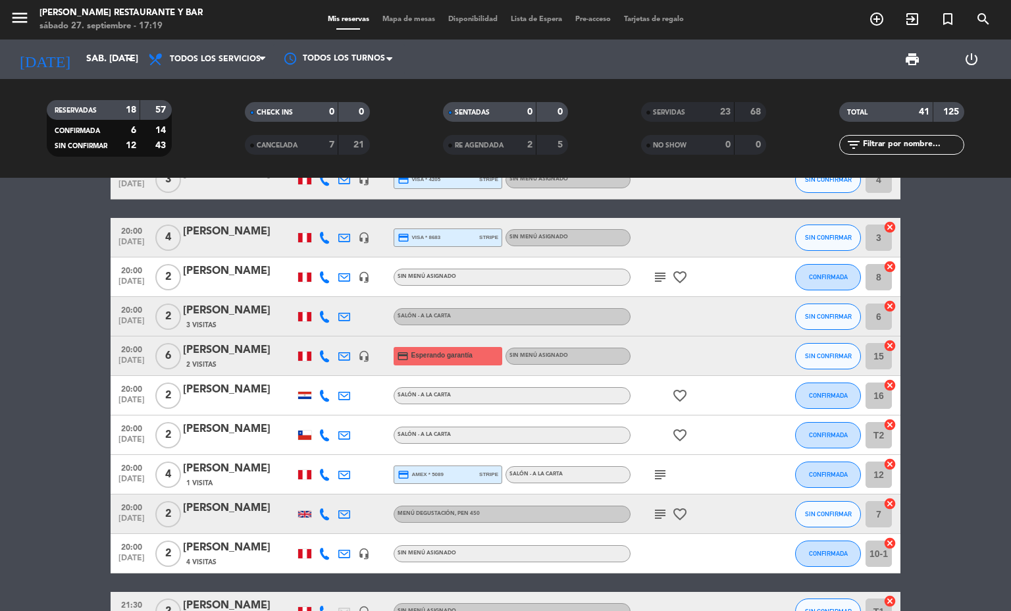
click at [382, 20] on span "Mapa de mesas" at bounding box center [409, 19] width 66 height 7
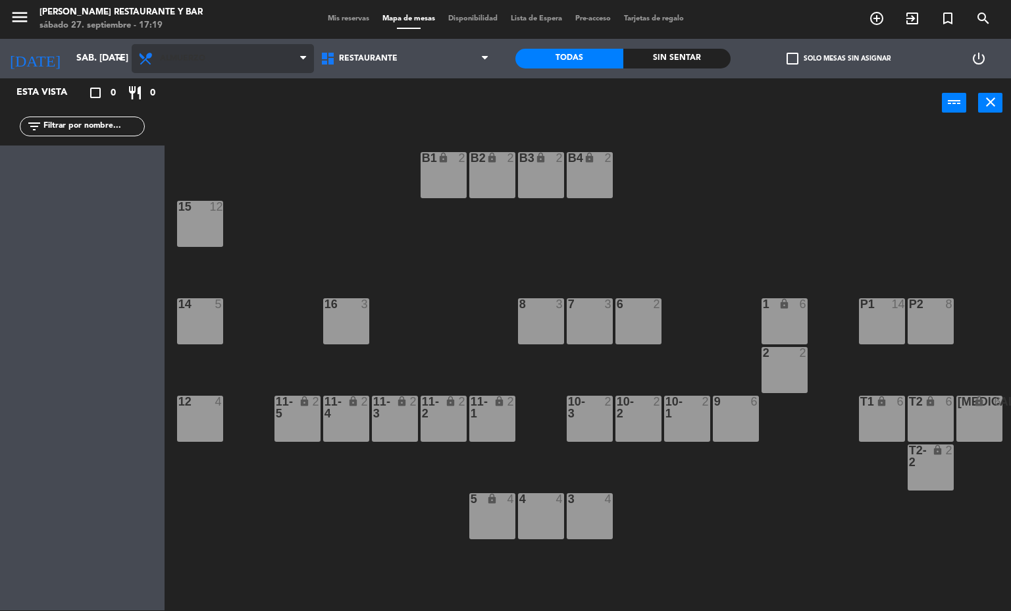
click at [178, 54] on span "Almuerzo" at bounding box center [182, 58] width 45 height 9
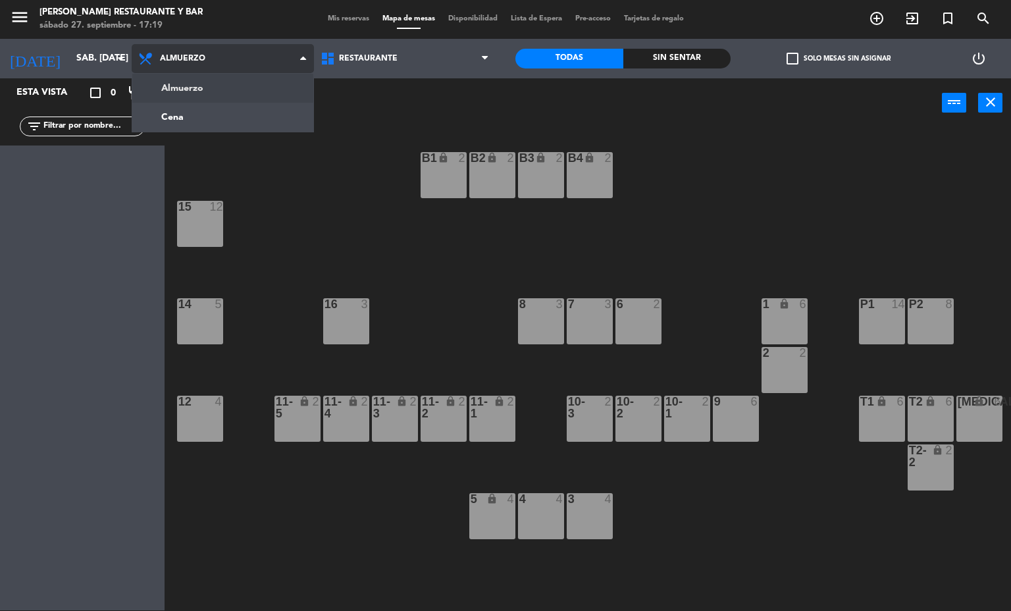
click at [172, 116] on ng-component "menu [PERSON_NAME] Restaurante y Bar sábado 27. septiembre - 17:19 Mis reservas…" at bounding box center [505, 304] width 1011 height 611
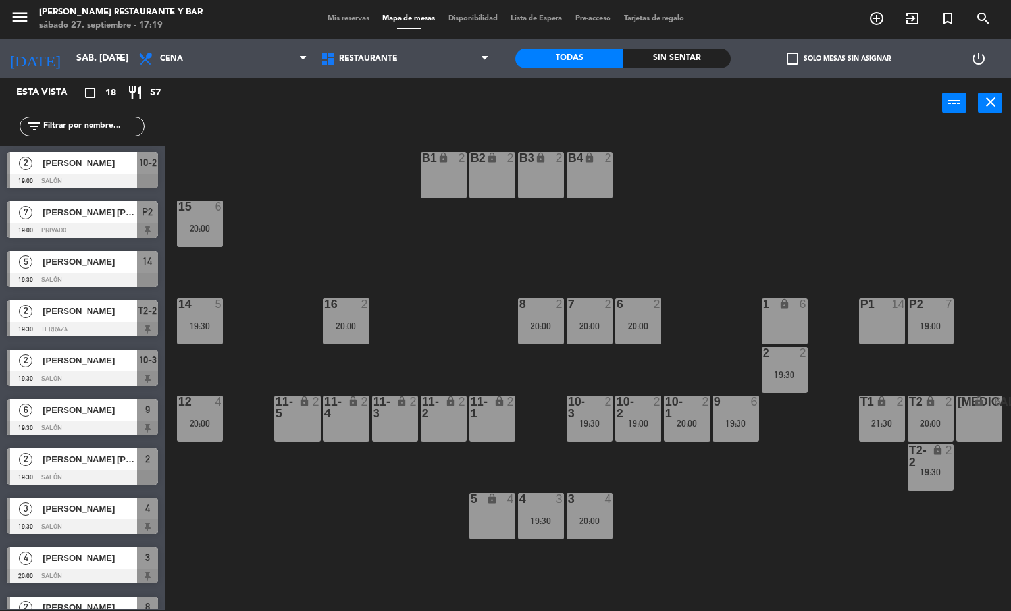
click at [740, 417] on div "9 6 19:30" at bounding box center [736, 418] width 46 height 46
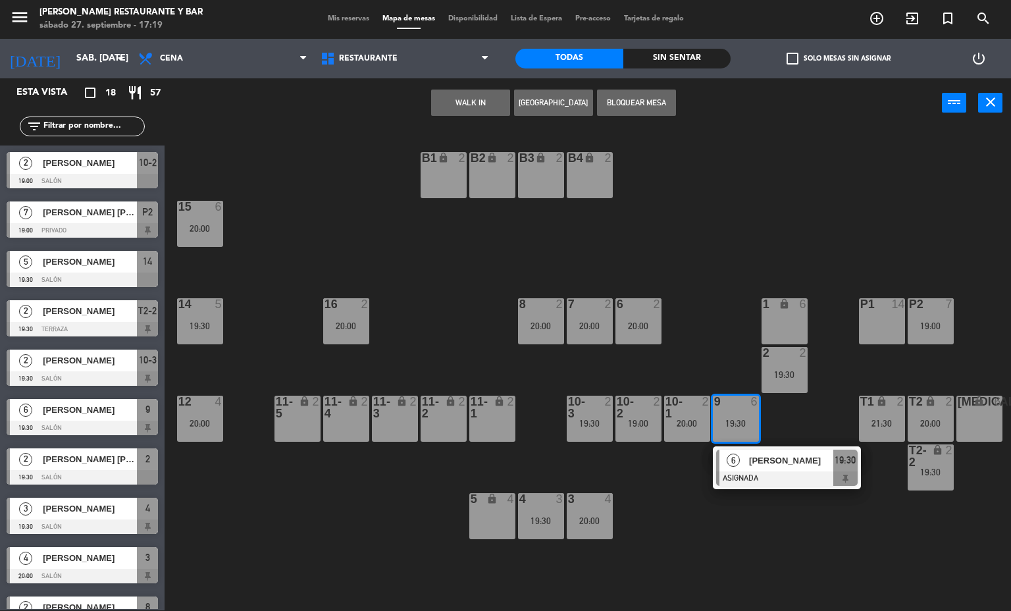
click at [729, 557] on div "B1 lock 2 B2 lock 2 B3 lock 2 B4 lock 2 15 6 20:00 14 5 19:30 8 2 20:00 7 2 20:…" at bounding box center [592, 369] width 836 height 482
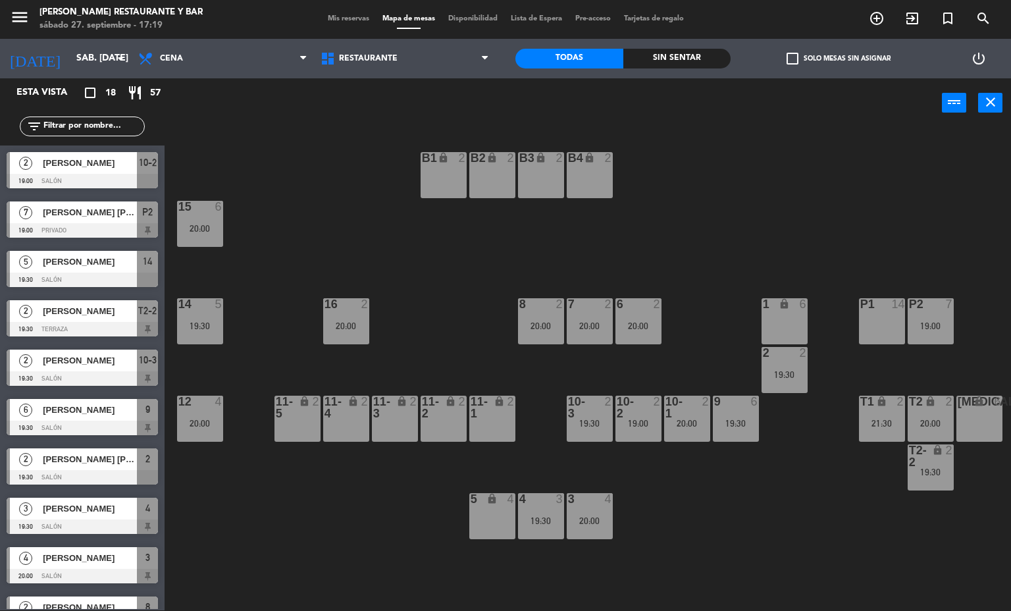
click at [725, 419] on div "19:30" at bounding box center [736, 423] width 46 height 9
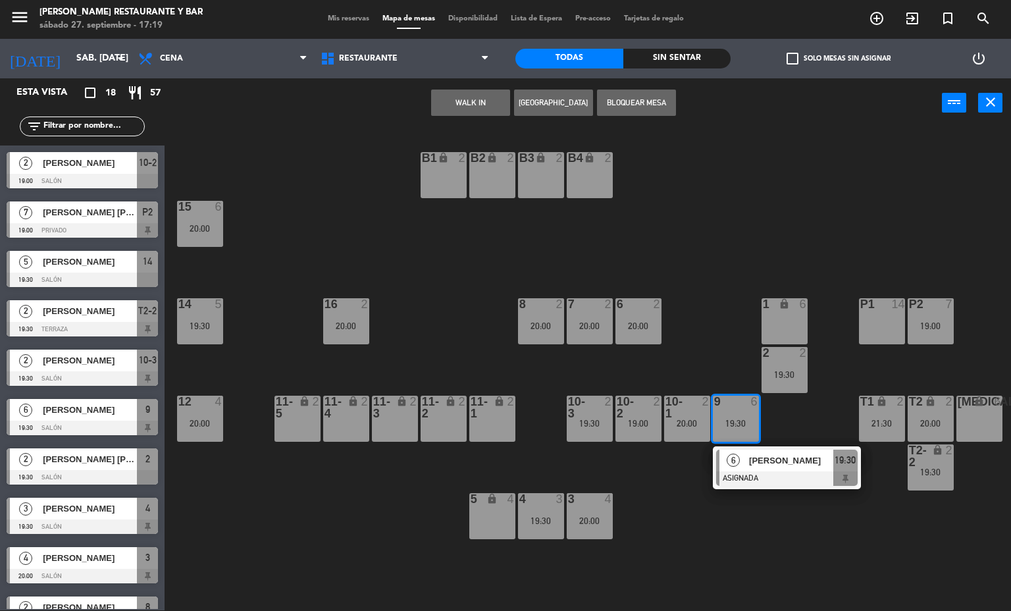
click at [790, 480] on div at bounding box center [786, 478] width 141 height 14
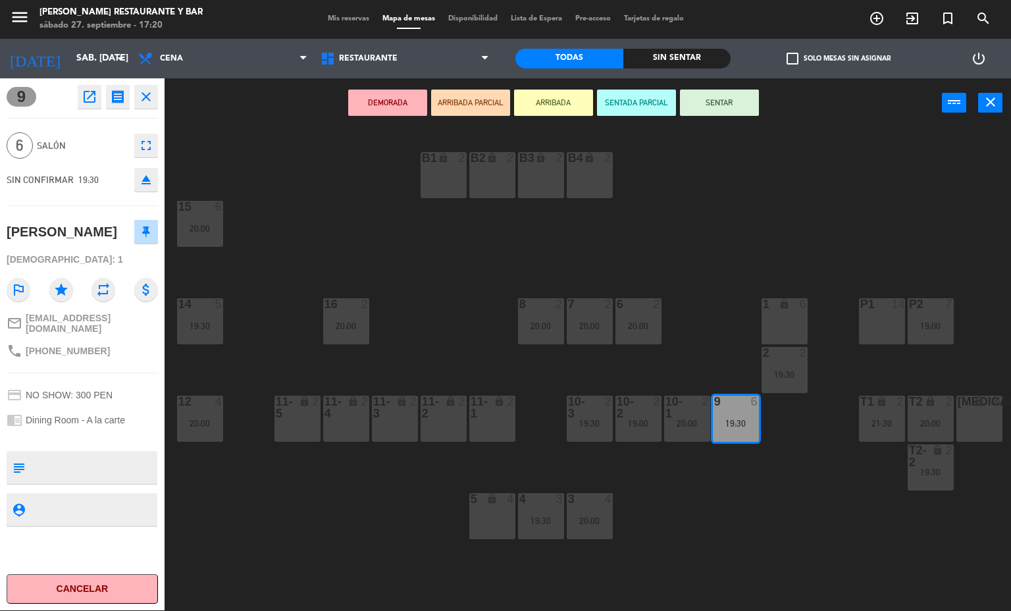
click at [93, 93] on icon "open_in_new" at bounding box center [90, 97] width 16 height 16
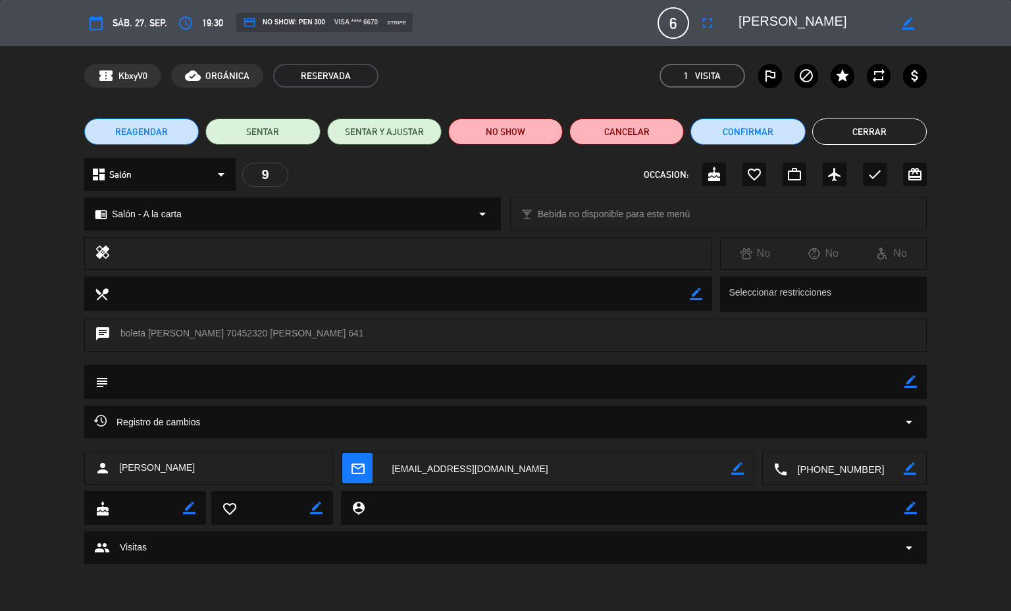
click at [188, 22] on icon "access_time" at bounding box center [186, 23] width 16 height 16
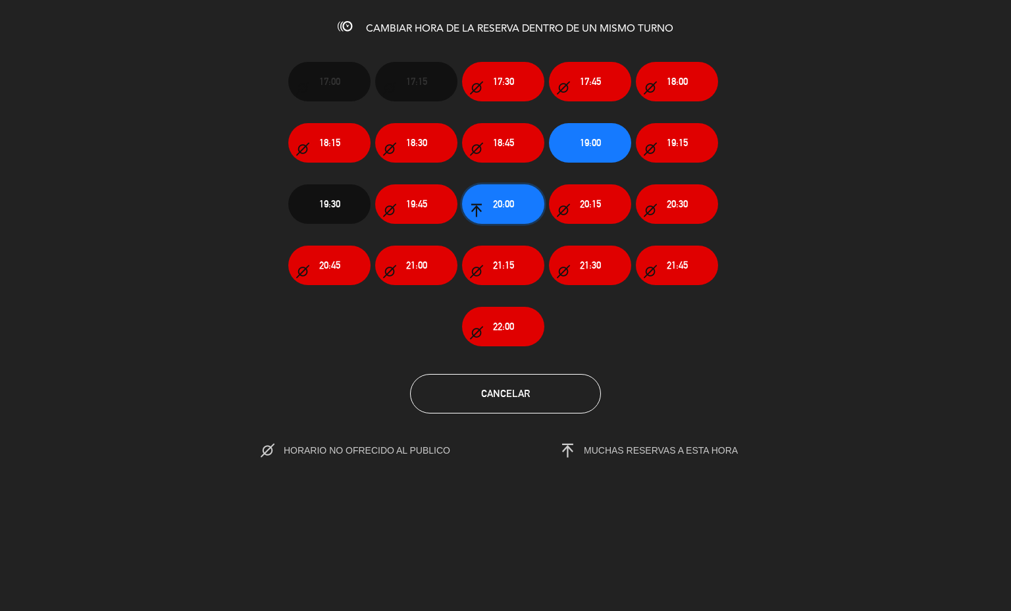
click at [503, 206] on span "20:00" at bounding box center [503, 203] width 21 height 15
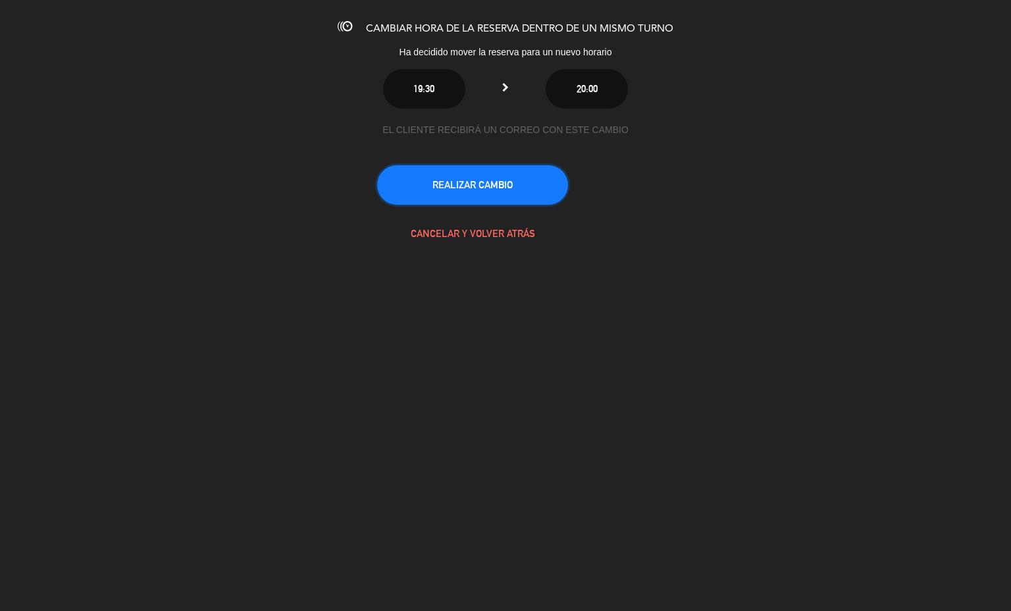
click at [417, 186] on button "REALIZAR CAMBIO" at bounding box center [472, 184] width 191 height 39
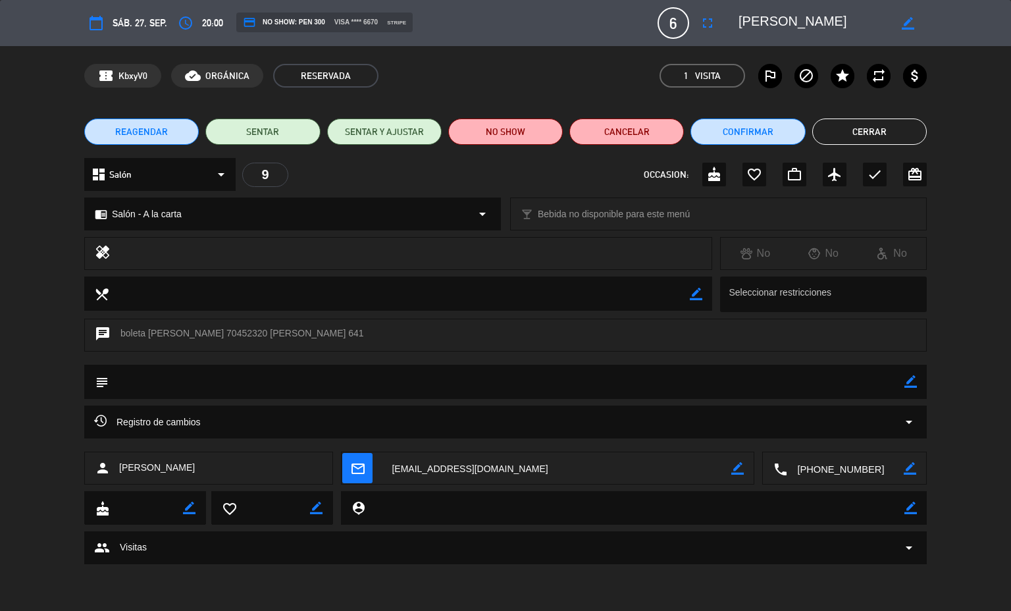
click at [707, 22] on icon "fullscreen" at bounding box center [708, 23] width 16 height 16
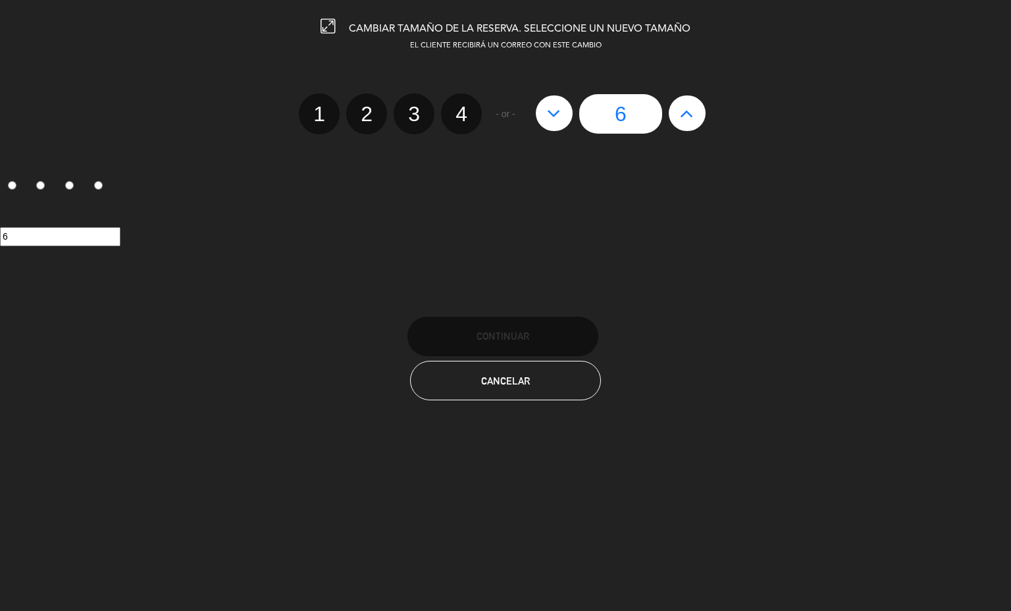
click at [460, 119] on label "4" at bounding box center [461, 113] width 41 height 41
click at [460, 107] on input "4" at bounding box center [459, 102] width 9 height 9
radio input "true"
radio input "false"
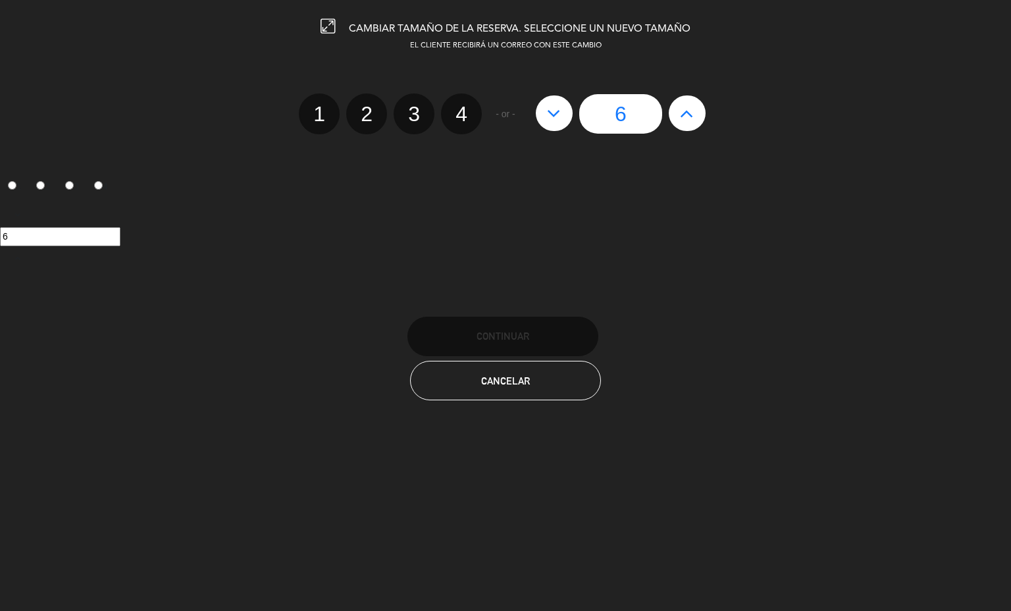
radio input "false"
radio input "true"
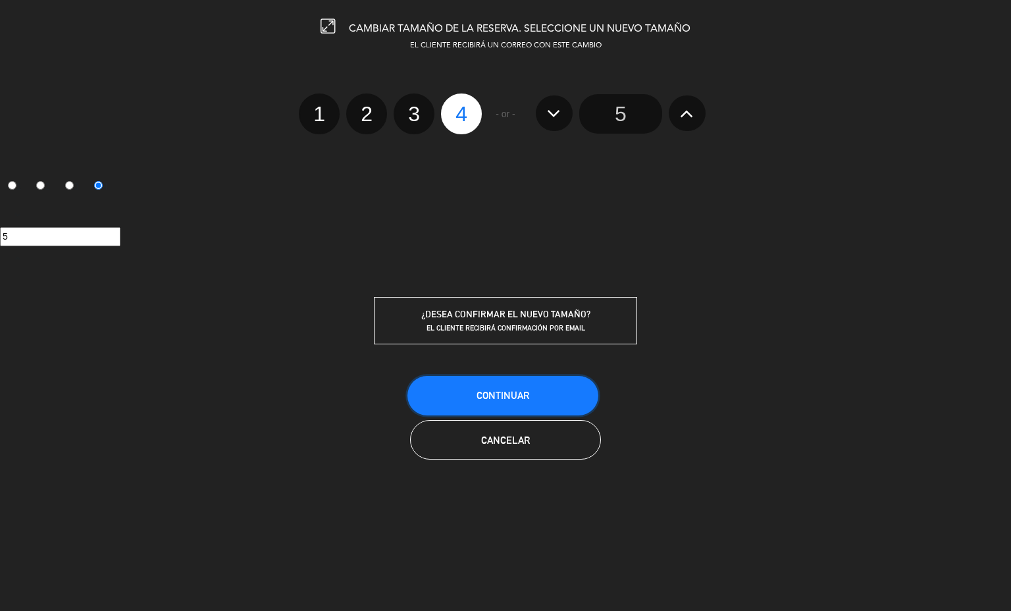
click at [529, 388] on button "Continuar" at bounding box center [502, 395] width 191 height 39
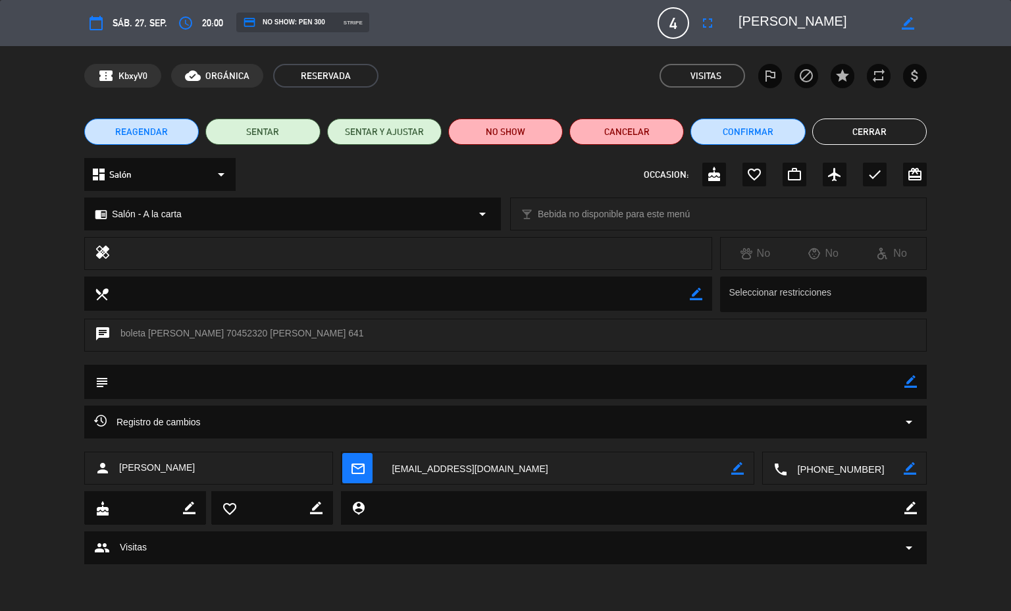
click at [186, 22] on icon "access_time" at bounding box center [186, 23] width 16 height 16
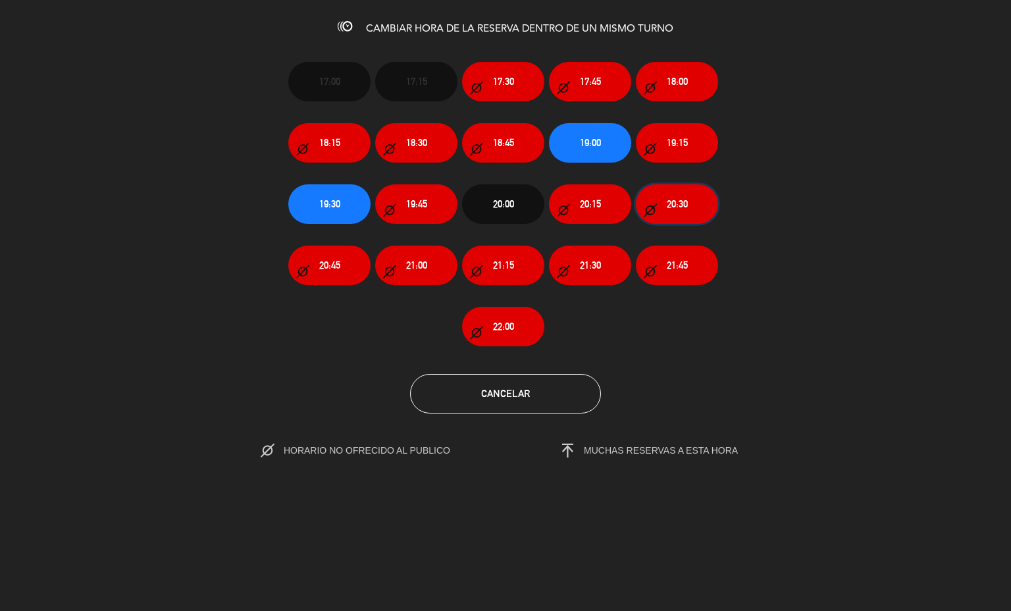
click at [661, 199] on button "20:30" at bounding box center [677, 203] width 82 height 39
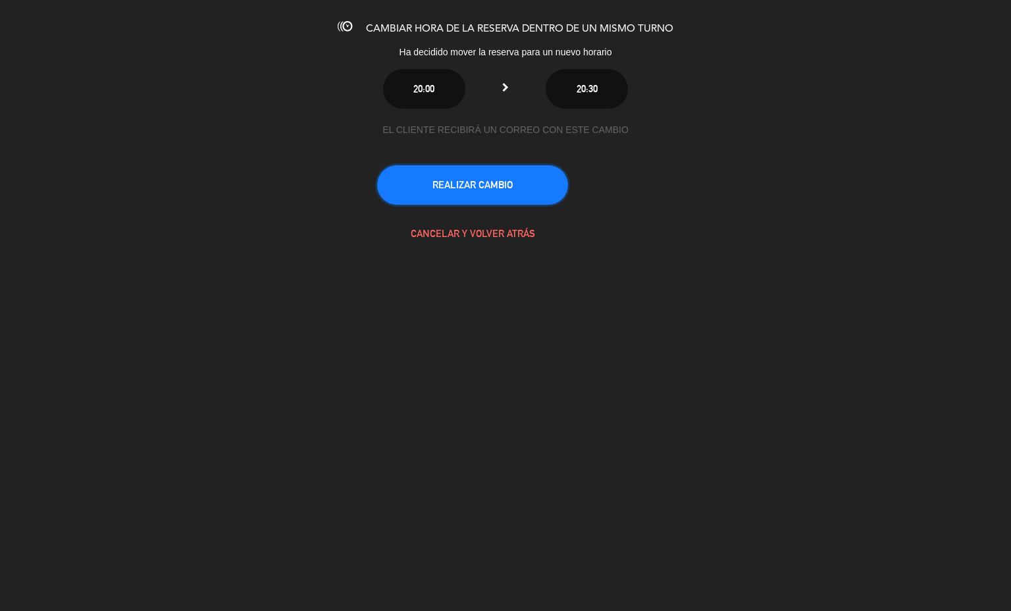
click at [469, 168] on button "REALIZAR CAMBIO" at bounding box center [472, 184] width 191 height 39
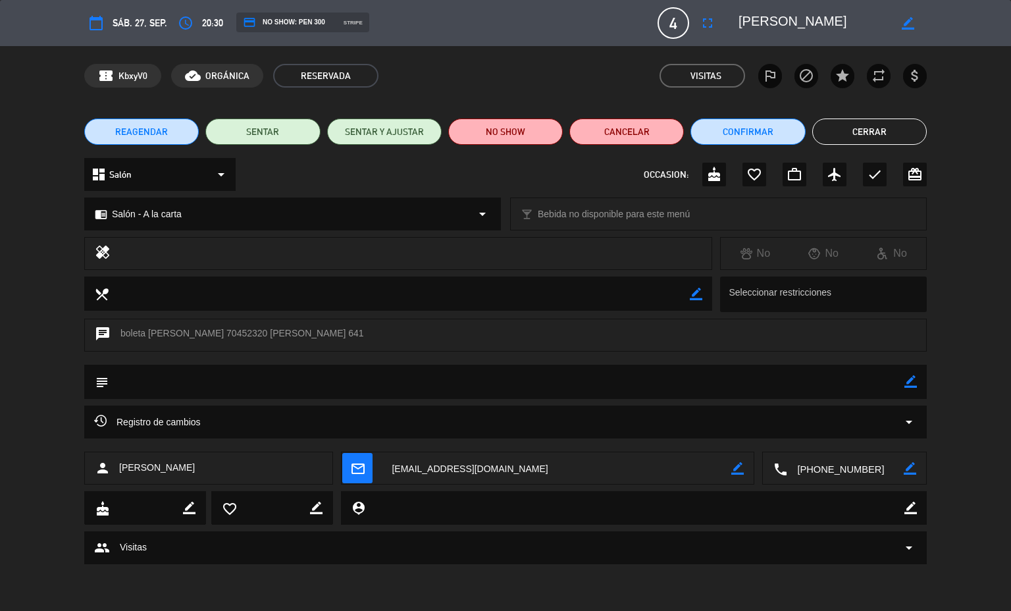
click at [873, 131] on button "Cerrar" at bounding box center [869, 131] width 115 height 26
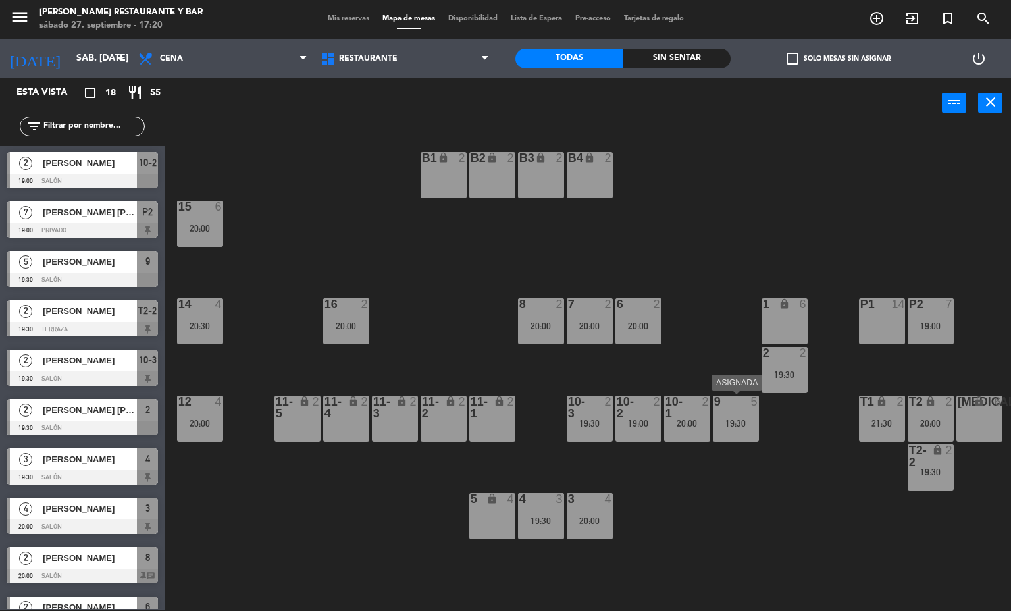
click at [738, 432] on div "9 5 19:30" at bounding box center [736, 418] width 46 height 46
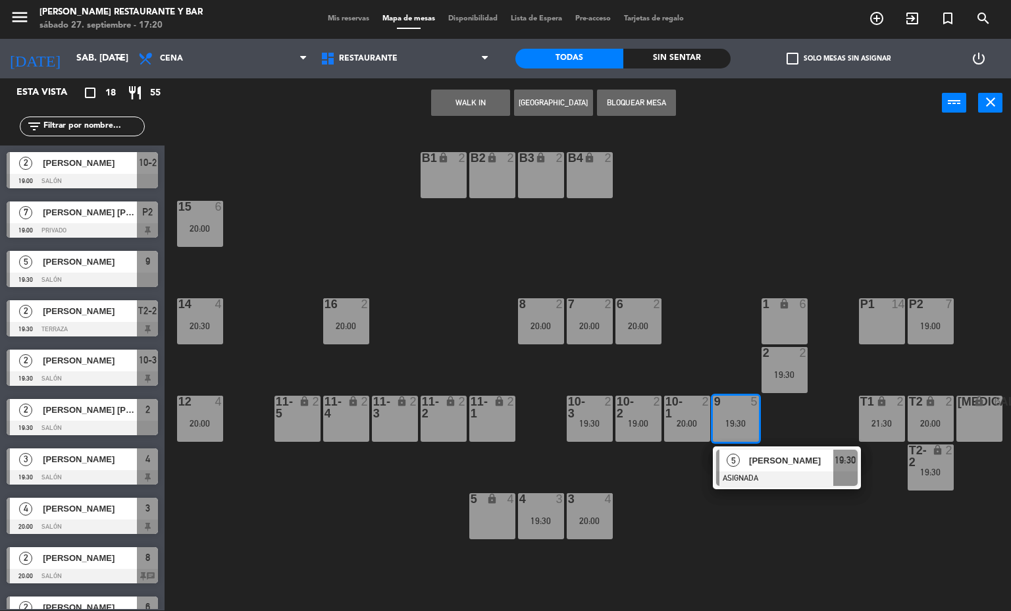
click at [769, 482] on div at bounding box center [786, 478] width 141 height 14
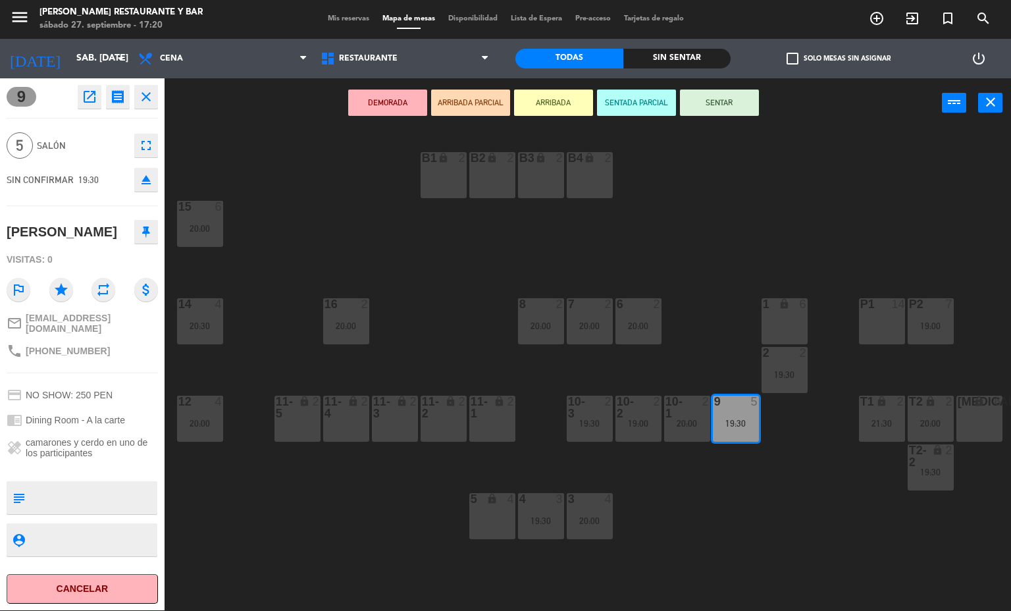
click at [769, 482] on div "B1 lock 2 B2 lock 2 B3 lock 2 B4 lock 2 15 6 20:00 14 4 20:30 8 2 20:00 7 2 20:…" at bounding box center [592, 369] width 836 height 482
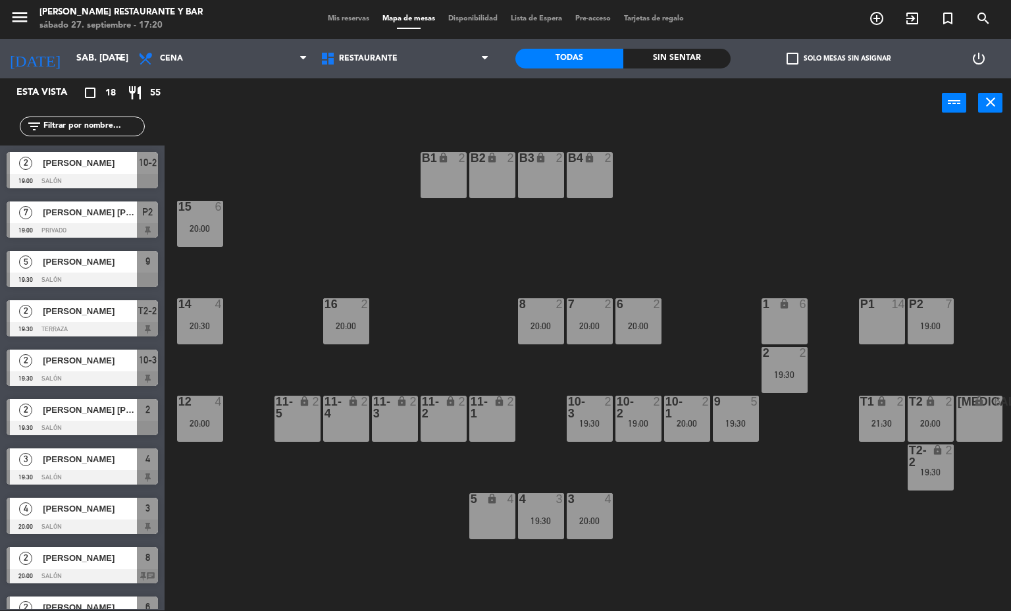
click at [741, 419] on div "19:30" at bounding box center [736, 423] width 46 height 9
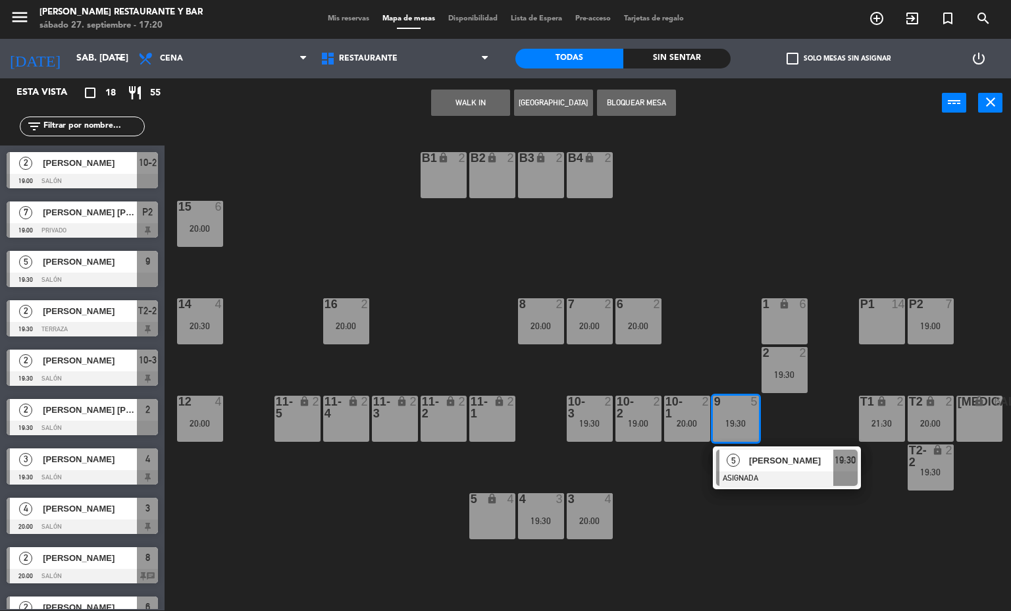
click at [784, 476] on div at bounding box center [786, 478] width 141 height 14
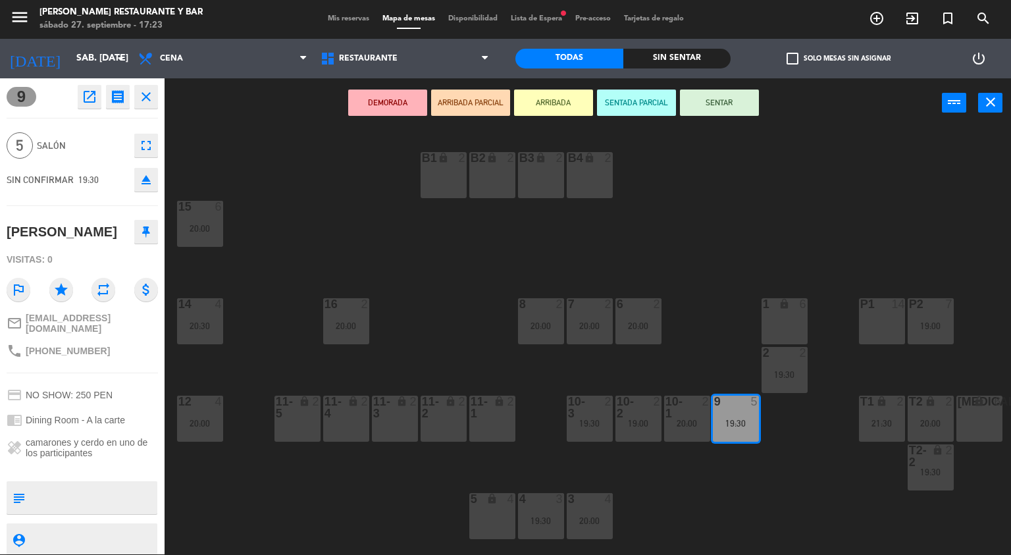
click at [367, 201] on div "B1 lock 2 B2 lock 2 B3 lock 2 B4 lock 2 15 6 20:00 14 4 20:30 8 2 20:00 7 2 20:…" at bounding box center [592, 369] width 836 height 482
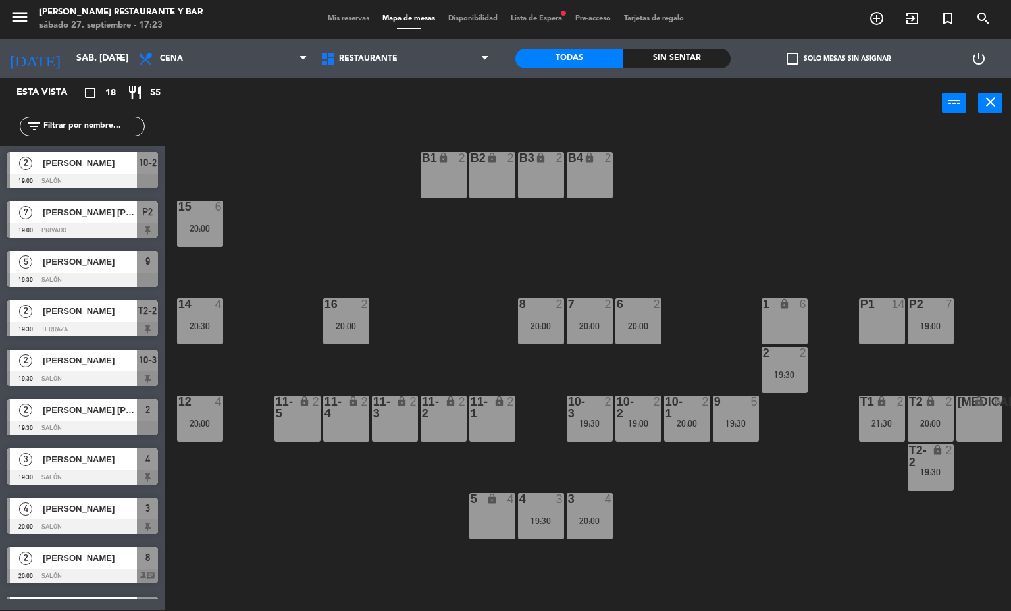
click at [350, 18] on span "Mis reservas" at bounding box center [348, 18] width 55 height 7
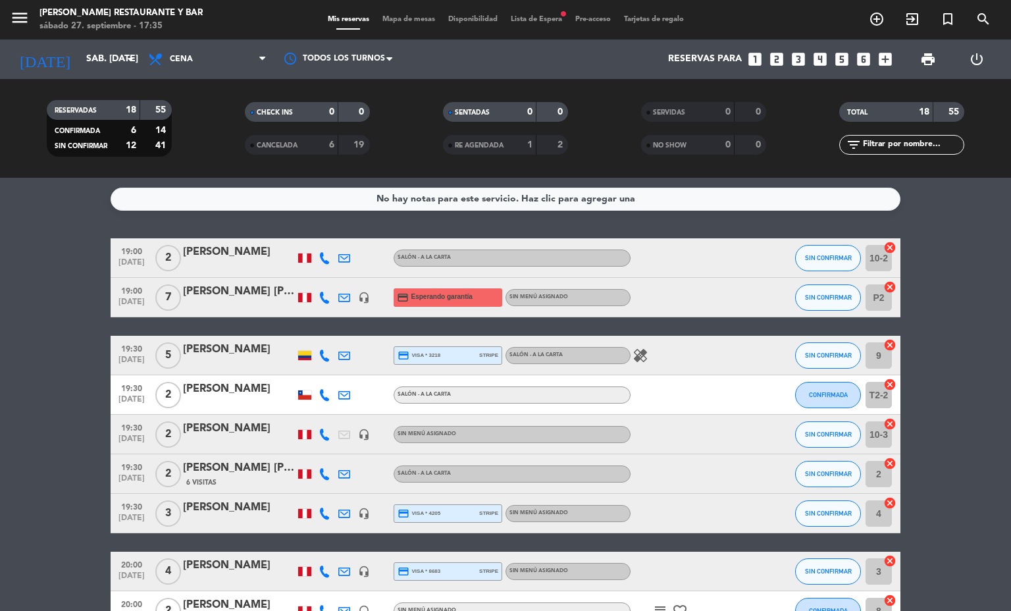
click at [423, 18] on span "Mapa de mesas" at bounding box center [409, 19] width 66 height 7
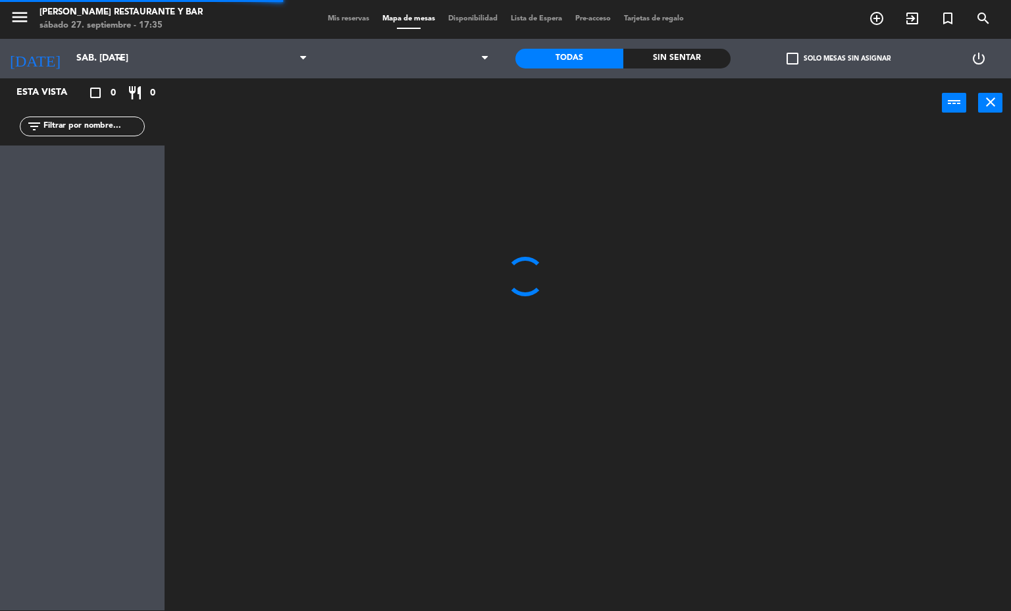
click at [348, 26] on div "menu [PERSON_NAME] Restaurante y Bar sábado 27. septiembre - 17:35 Mis reservas…" at bounding box center [505, 18] width 1011 height 39
click at [344, 22] on span "Mis reservas" at bounding box center [348, 18] width 55 height 7
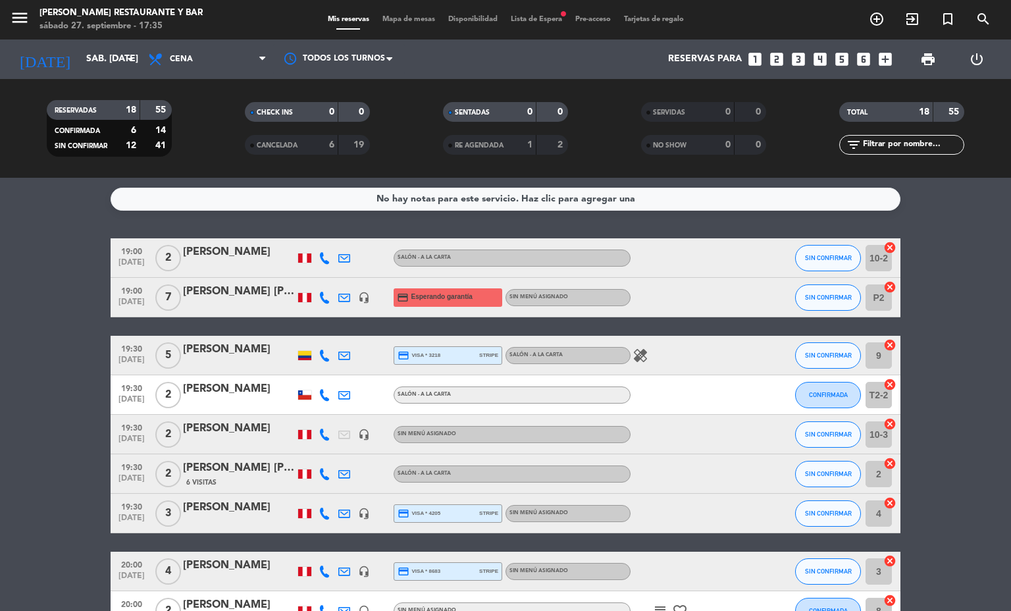
scroll to position [478, 0]
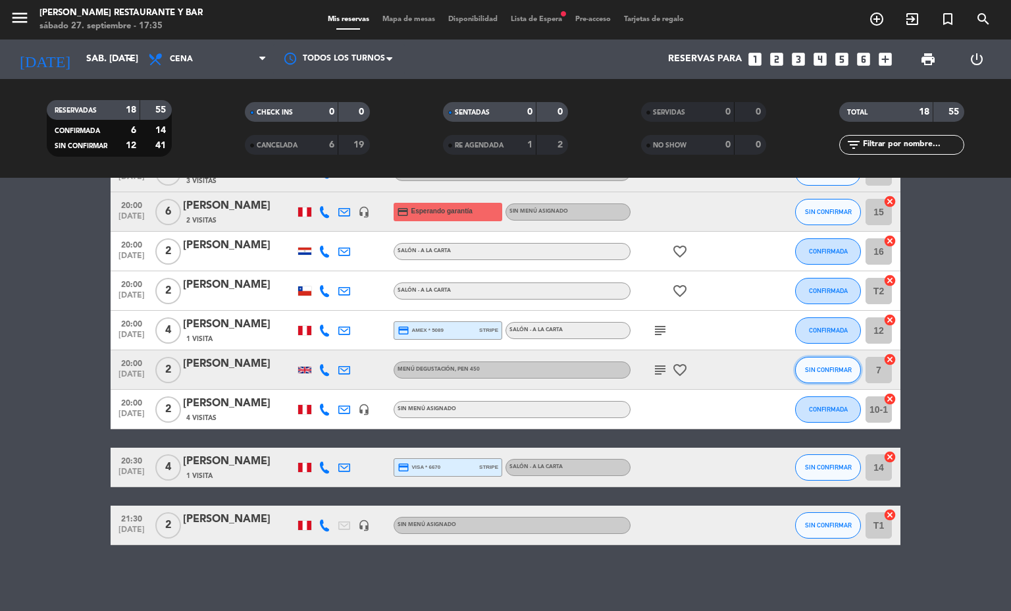
click at [832, 363] on button "SIN CONFIRMAR" at bounding box center [828, 370] width 66 height 26
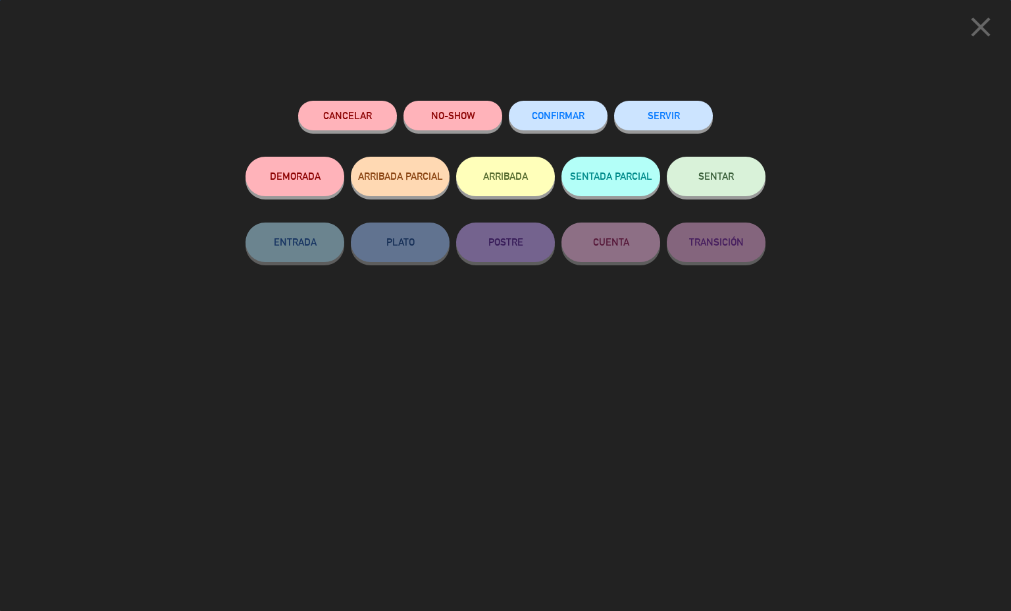
click at [557, 126] on button "CONFIRMAR" at bounding box center [558, 116] width 99 height 30
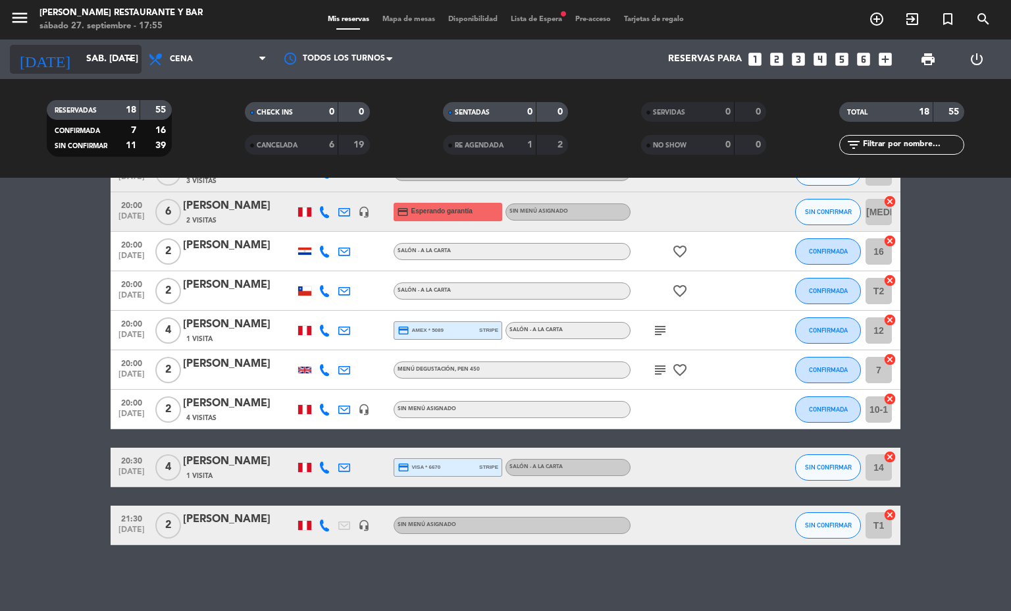
click at [82, 59] on input "sáb. [DATE]" at bounding box center [142, 59] width 125 height 24
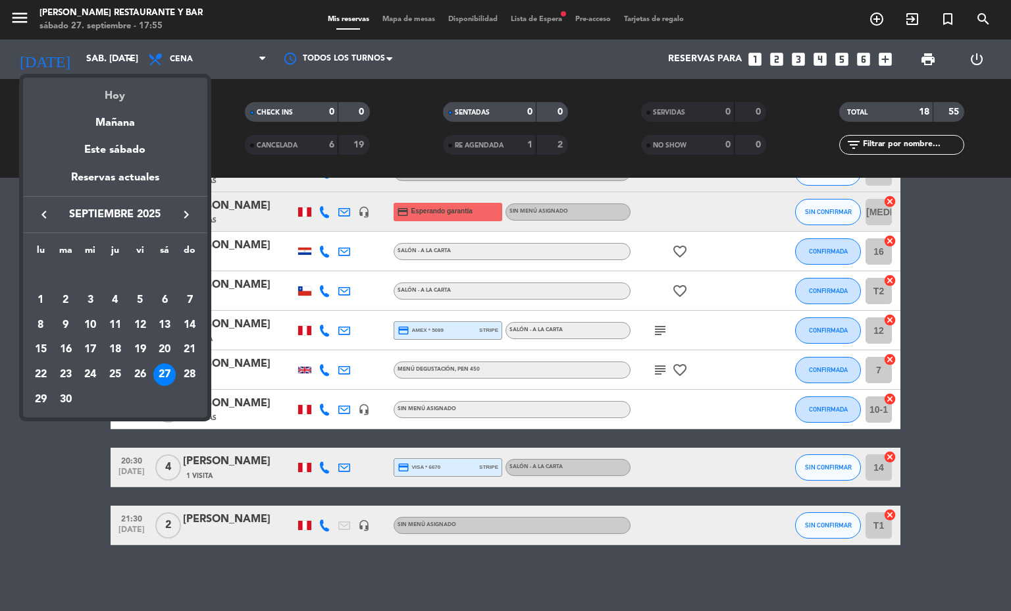
click at [120, 101] on div "Hoy" at bounding box center [115, 91] width 184 height 27
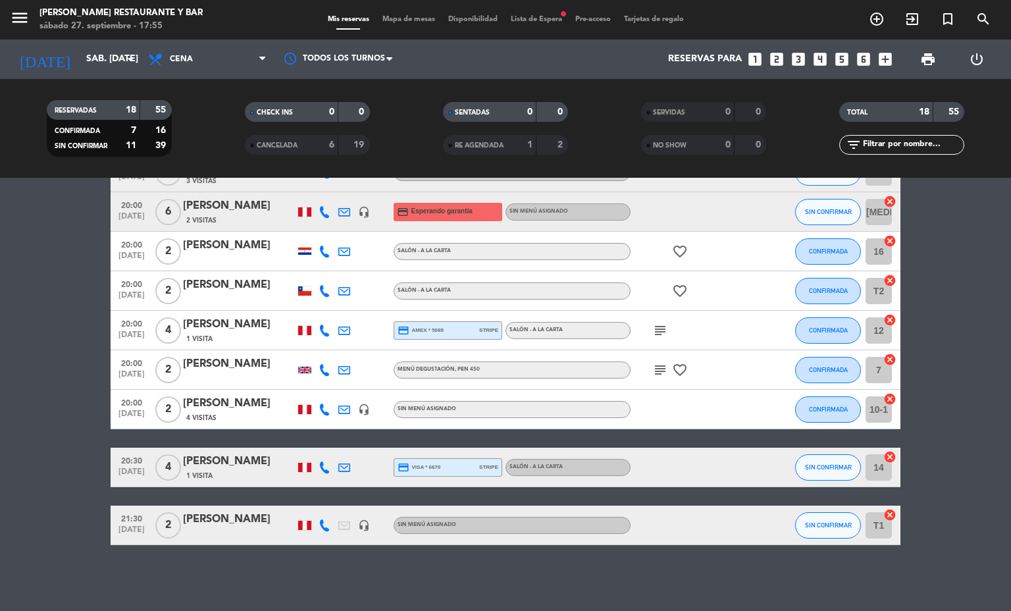
click at [387, 22] on span "Mapa de mesas" at bounding box center [409, 19] width 66 height 7
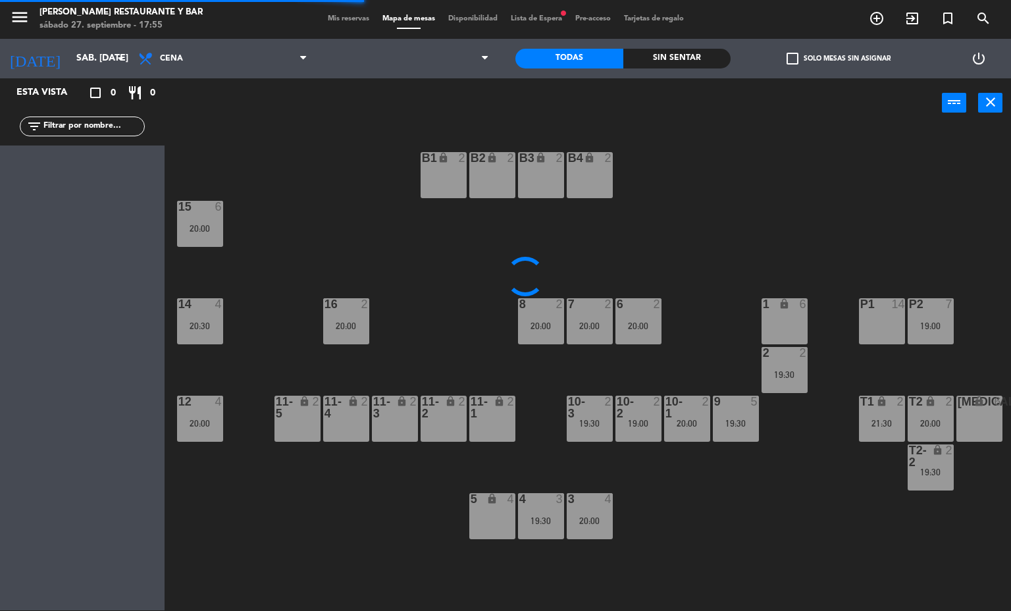
click at [332, 18] on span "Mis reservas" at bounding box center [348, 18] width 55 height 7
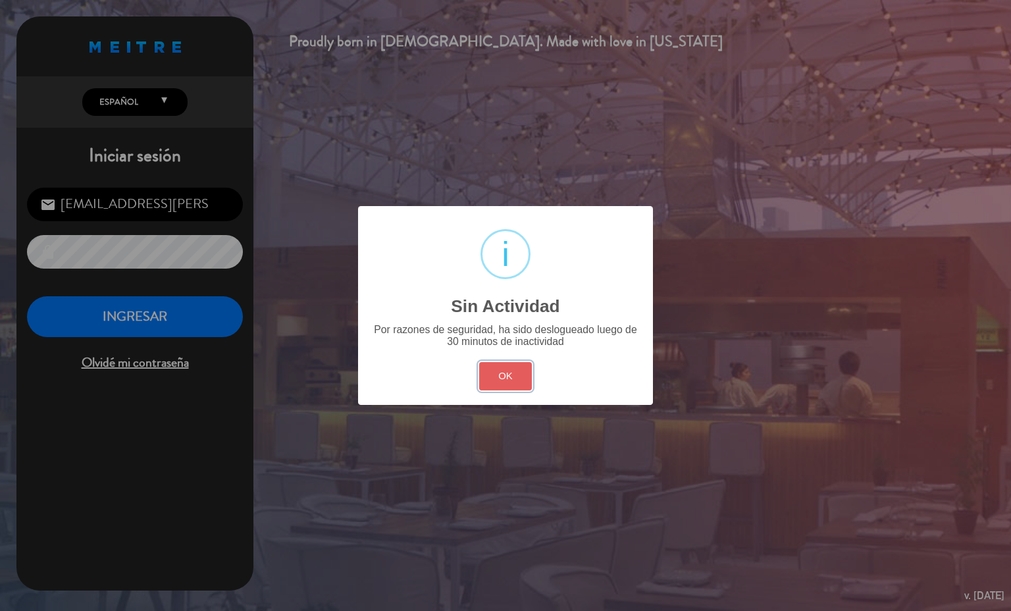
click at [510, 374] on button "OK" at bounding box center [505, 376] width 53 height 28
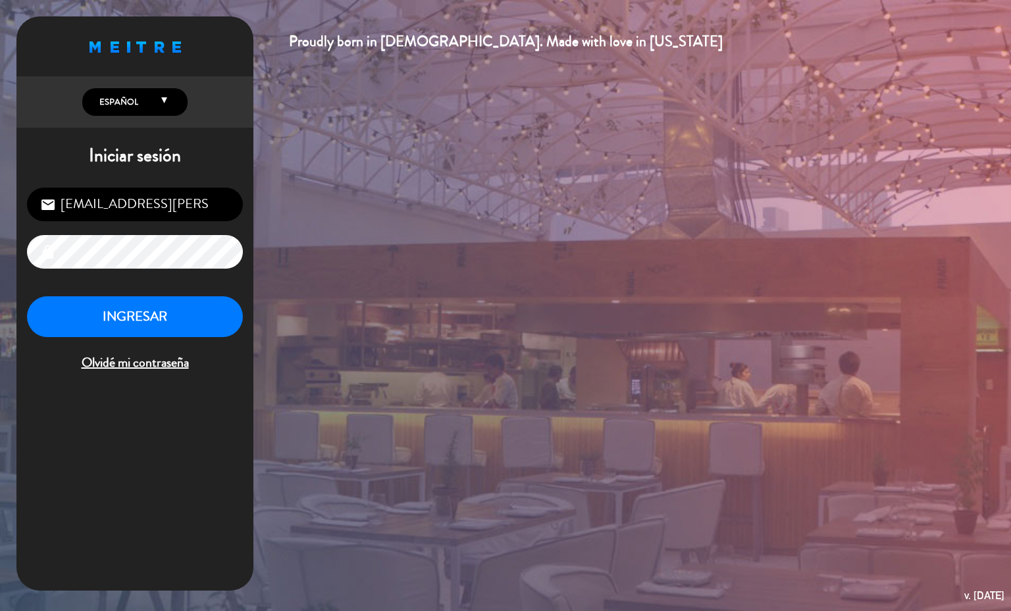
click at [193, 301] on button "INGRESAR" at bounding box center [135, 316] width 216 height 41
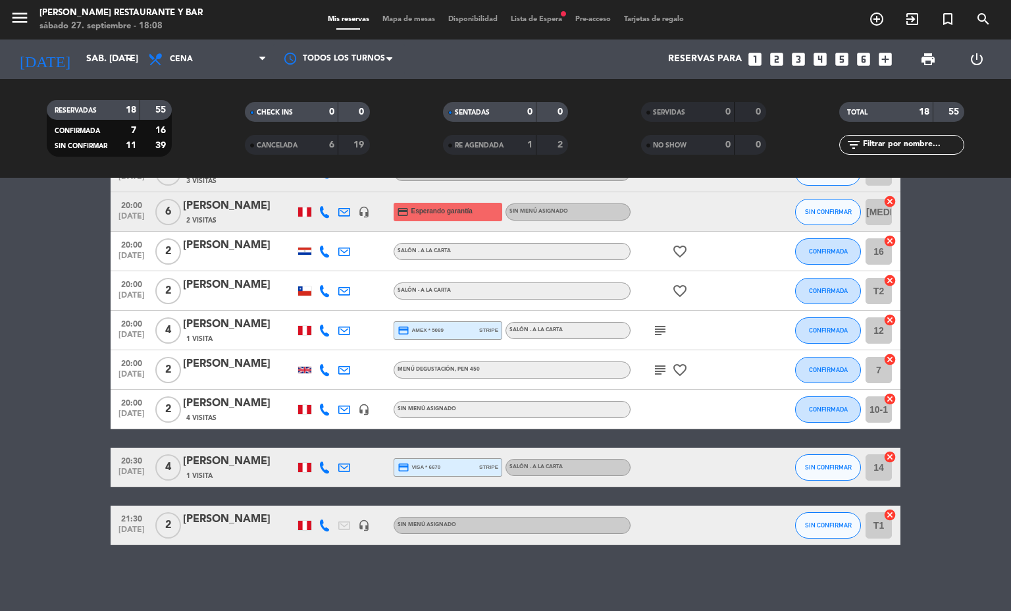
scroll to position [438, 0]
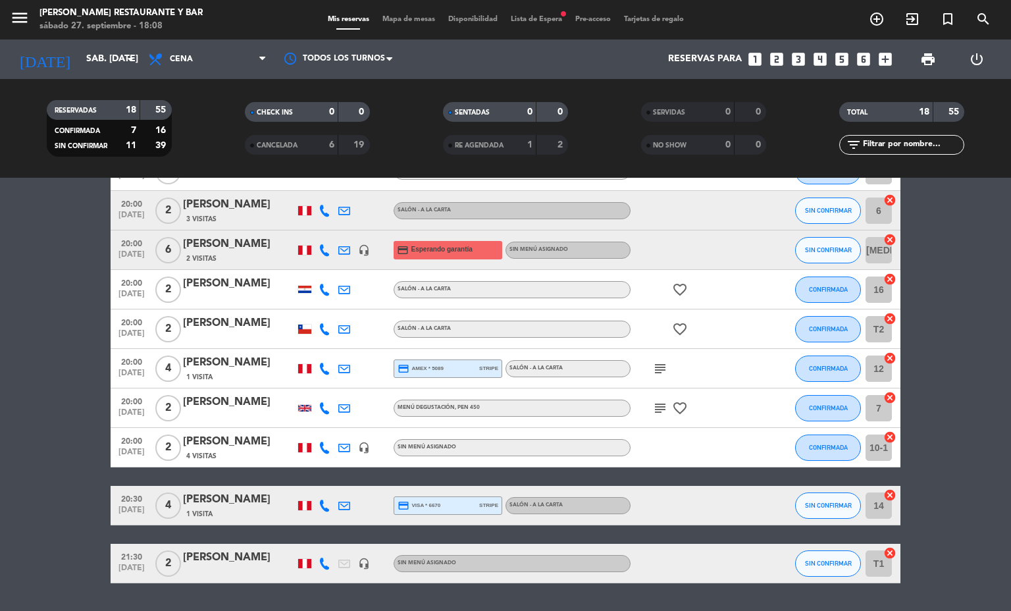
click at [1009, 170] on div "RESERVADAS 18 55 CONFIRMADA 7 16 SIN CONFIRMAR 11 39 CHECK INS 0 0 CANCELADA 6 …" at bounding box center [505, 128] width 1011 height 99
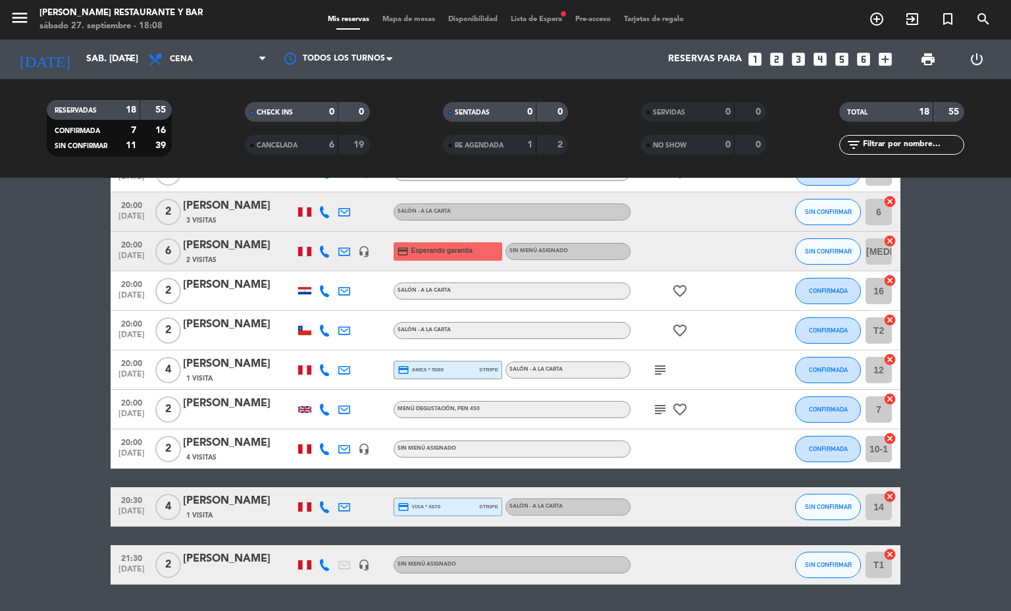
click at [999, 176] on div "RESERVADAS 18 55 CONFIRMADA 7 16 SIN CONFIRMAR 11 39 CHECK INS 0 0 CANCELADA 6 …" at bounding box center [505, 128] width 1011 height 99
click at [997, 170] on div "RESERVADAS 18 55 CONFIRMADA 7 16 SIN CONFIRMAR 11 39 CHECK INS 0 0 CANCELADA 6 …" at bounding box center [505, 128] width 1011 height 99
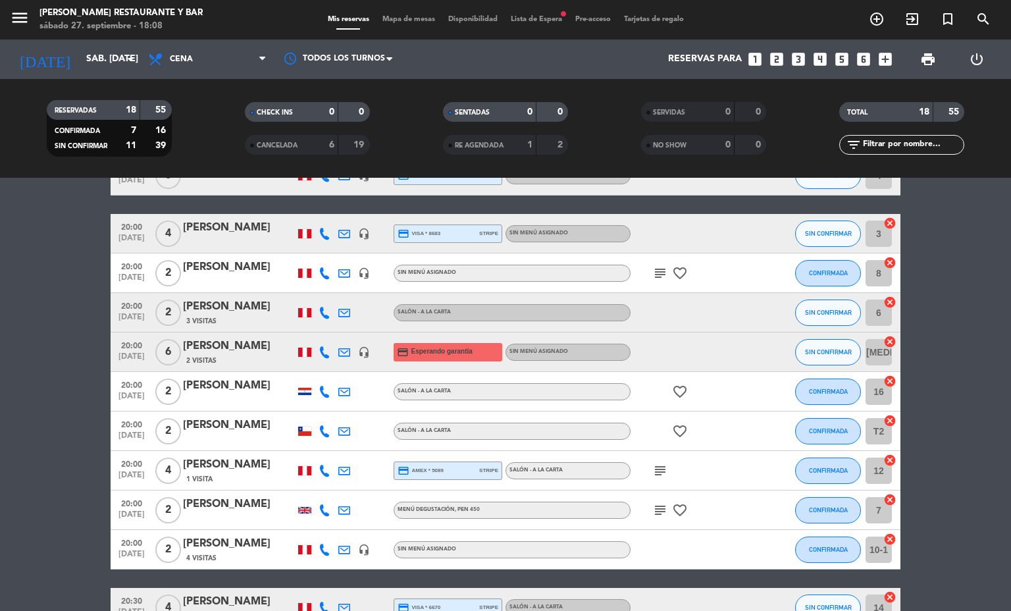
scroll to position [280, 0]
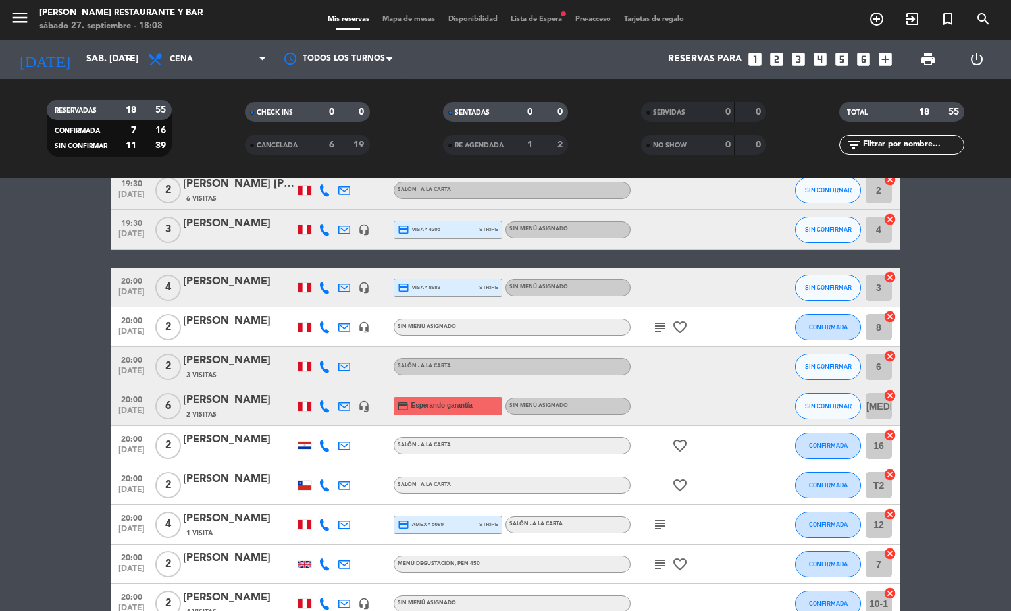
click at [997, 174] on div "RESERVADAS 18 55 CONFIRMADA 7 16 SIN CONFIRMAR 11 39 CHECK INS 0 0 CANCELADA 6 …" at bounding box center [505, 128] width 1011 height 99
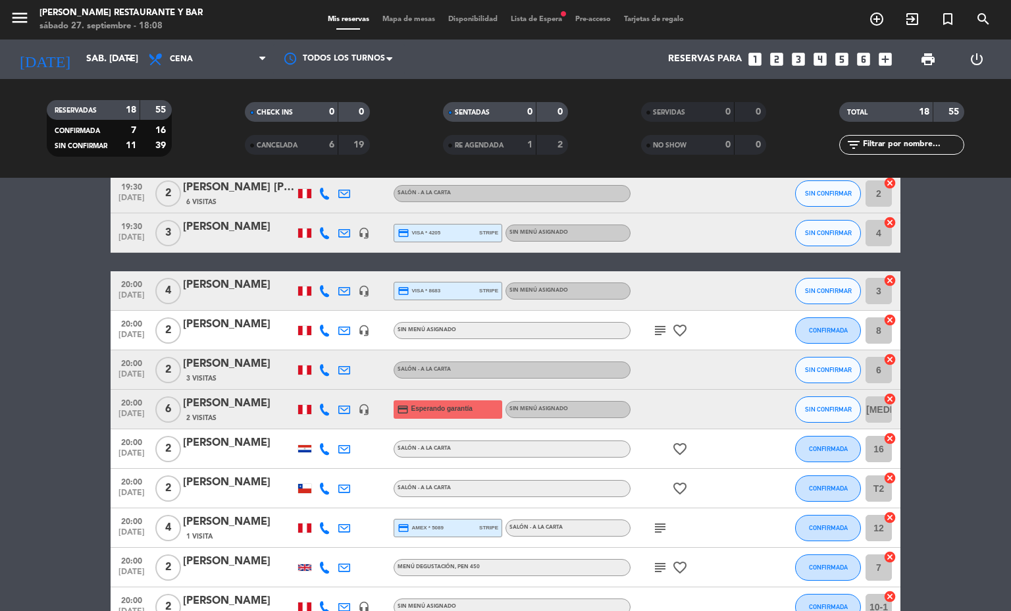
click at [997, 174] on div "RESERVADAS 18 55 CONFIRMADA 7 16 SIN CONFIRMAR 11 39 CHECK INS 0 0 CANCELADA 6 …" at bounding box center [505, 128] width 1011 height 99
click at [1001, 168] on div "RESERVADAS 18 55 CONFIRMADA 7 16 SIN CONFIRMAR 11 39 CHECK INS 0 0 CANCELADA 6 …" at bounding box center [505, 128] width 1011 height 99
click at [1000, 164] on div "TOTAL 18 55 filter_list" at bounding box center [902, 128] width 198 height 72
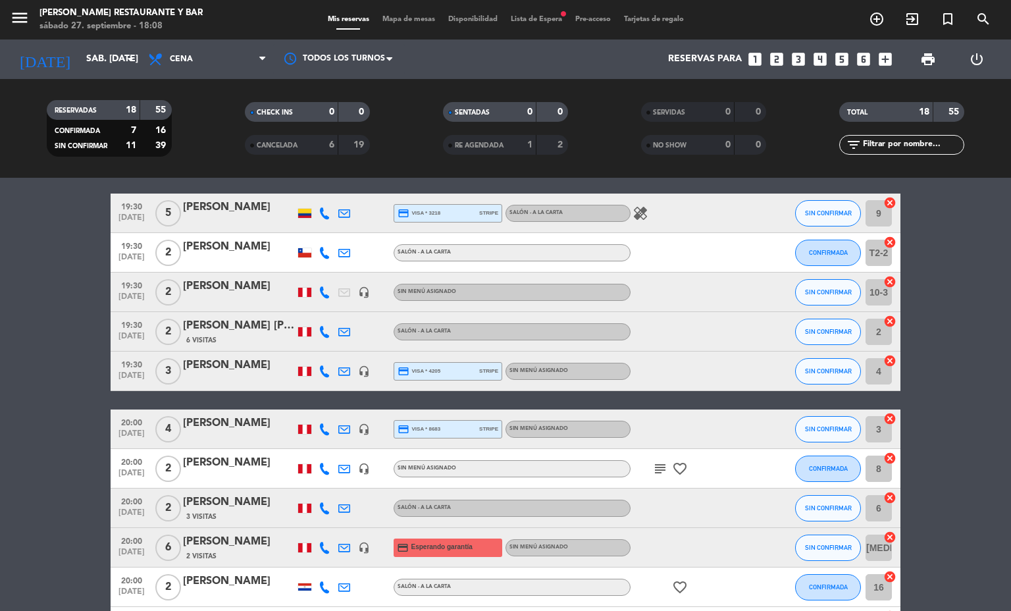
scroll to position [122, 0]
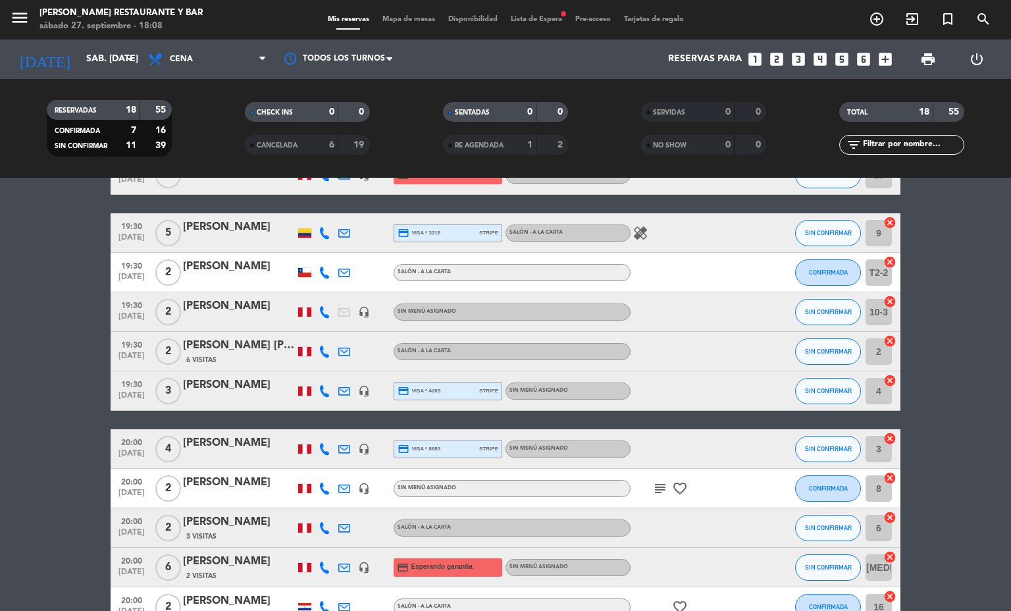
click at [997, 174] on div "RESERVADAS 18 55 CONFIRMADA 7 16 SIN CONFIRMAR 11 39 CHECK INS 0 0 CANCELADA 6 …" at bounding box center [505, 128] width 1011 height 99
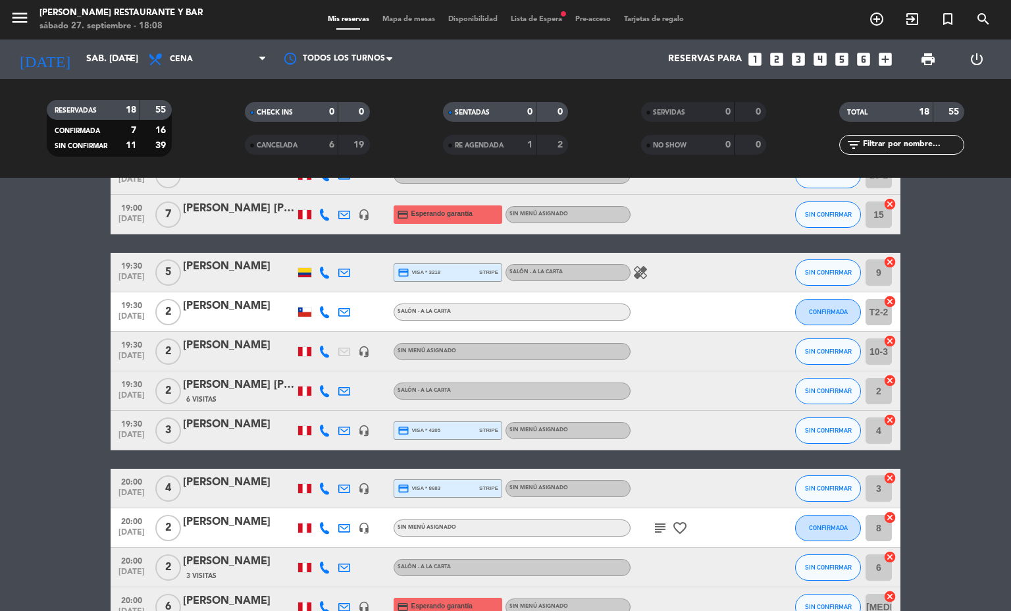
scroll to position [66, 0]
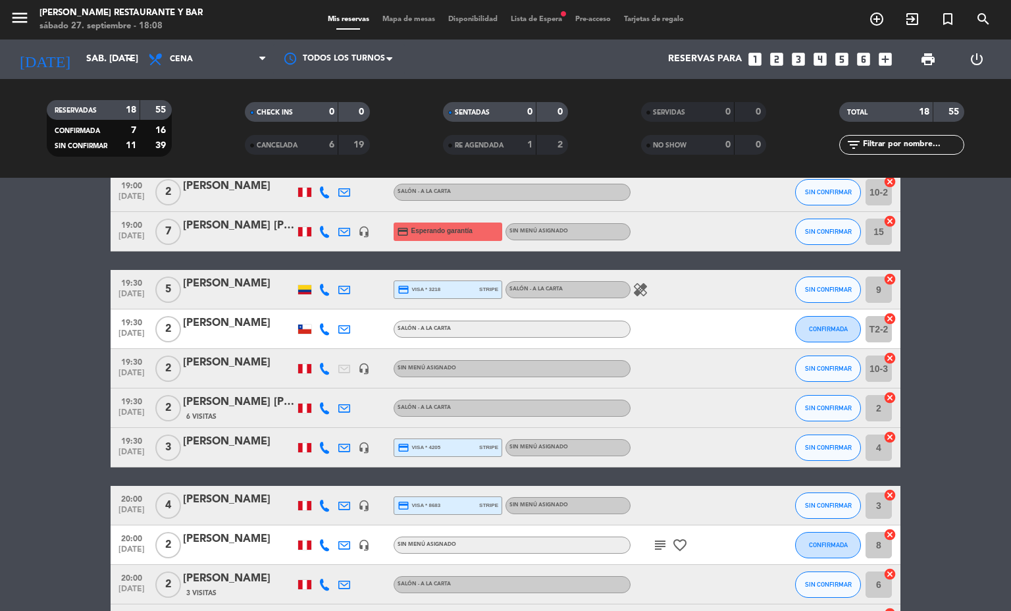
click at [1000, 176] on div "RESERVADAS 18 55 CONFIRMADA 7 16 SIN CONFIRMAR 11 39 CHECK INS 0 0 CANCELADA 6 …" at bounding box center [505, 128] width 1011 height 99
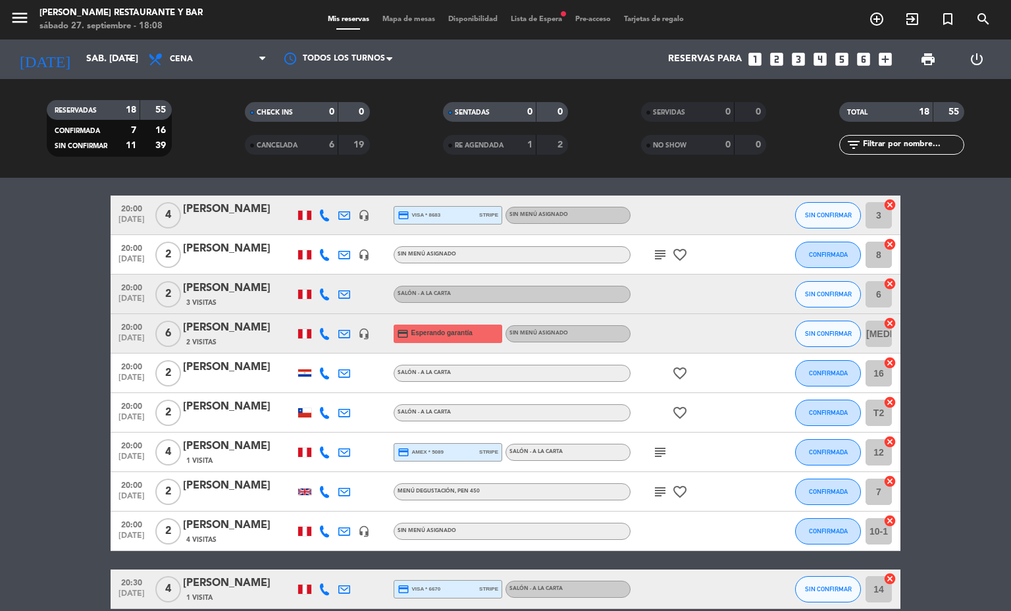
scroll to position [363, 0]
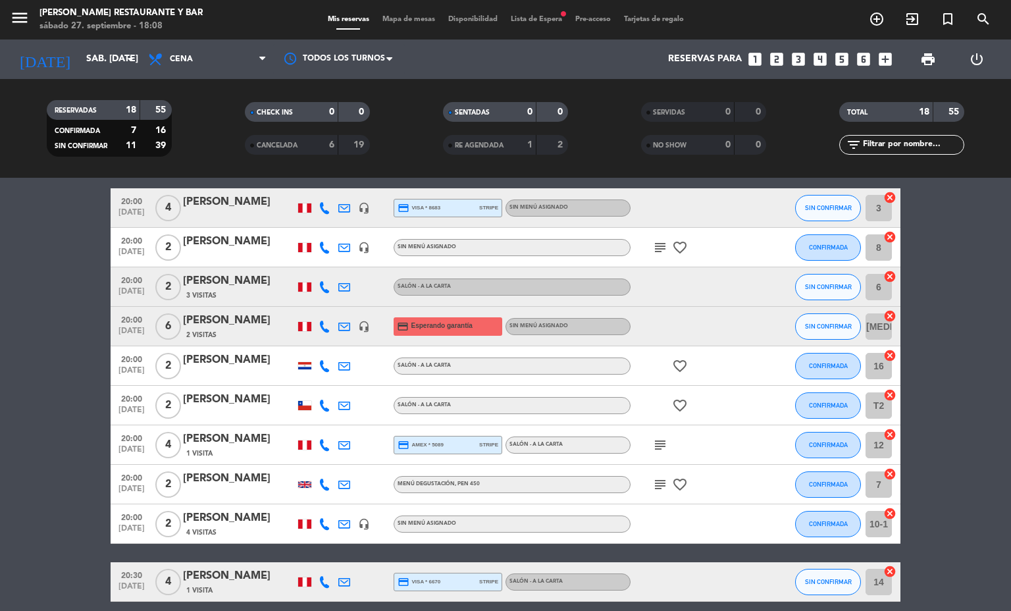
click at [989, 531] on bookings-row "19:00 [DATE] 2 DOOYEOUL [PERSON_NAME] - A [PERSON_NAME] SIN CONFIRMAR 10-2 canc…" at bounding box center [505, 267] width 1011 height 784
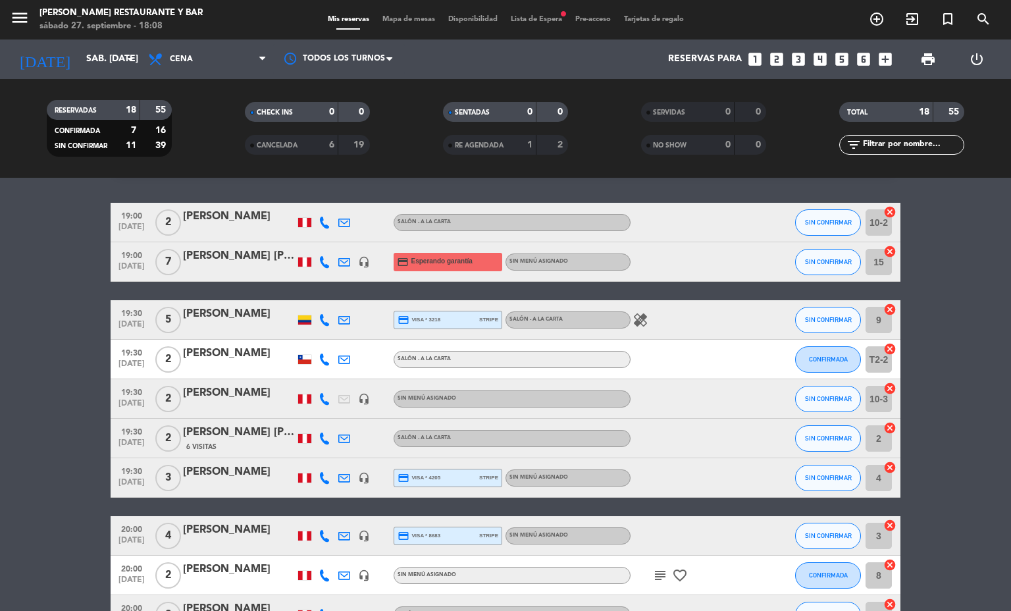
scroll to position [0, 0]
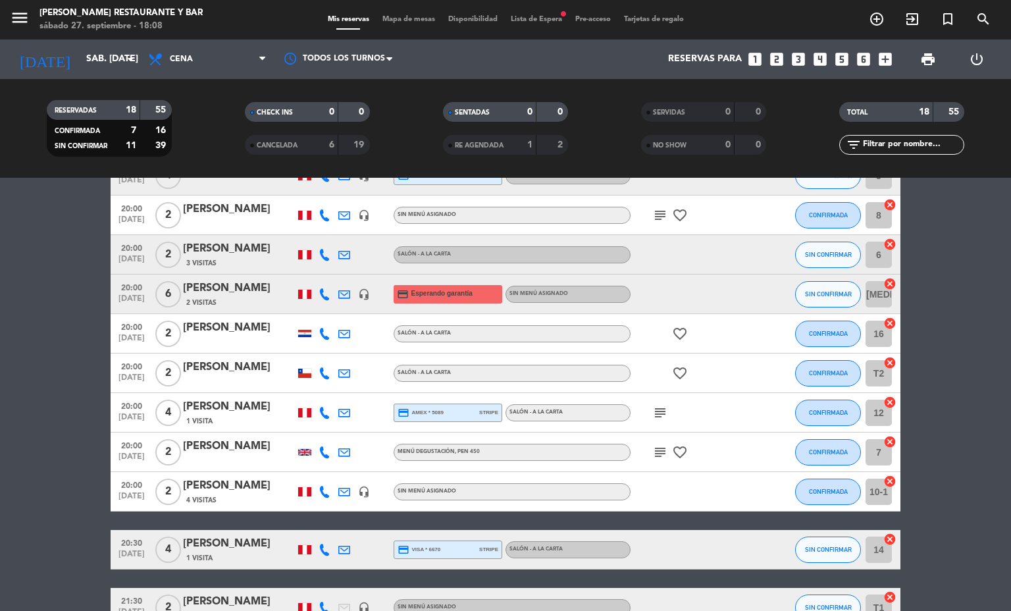
scroll to position [419, 0]
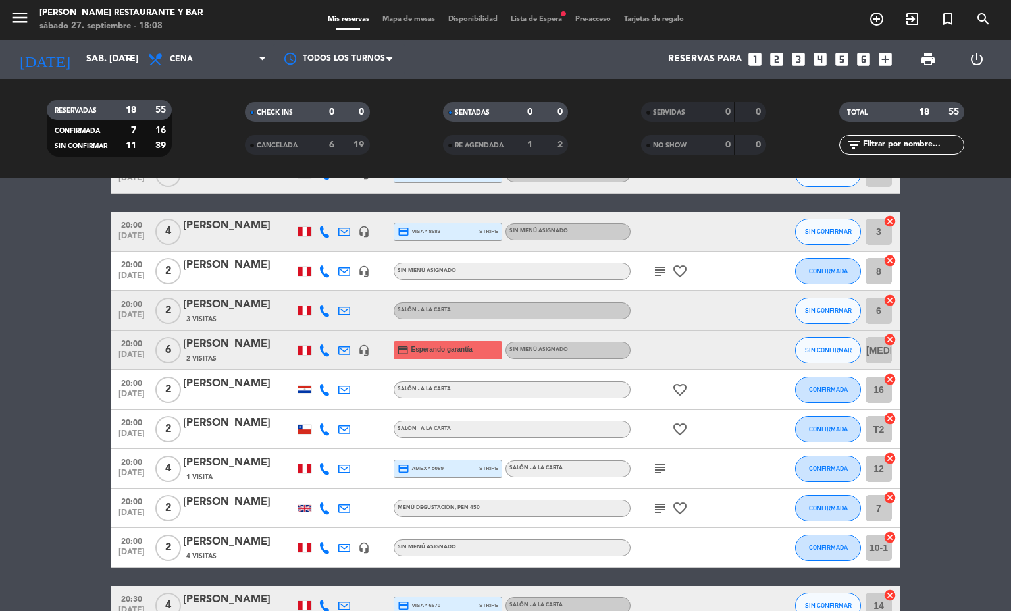
click at [1002, 174] on div "RESERVADAS 18 55 CONFIRMADA 7 16 SIN CONFIRMAR 11 39 CHECK INS 0 0 CANCELADA 6 …" at bounding box center [505, 128] width 1011 height 99
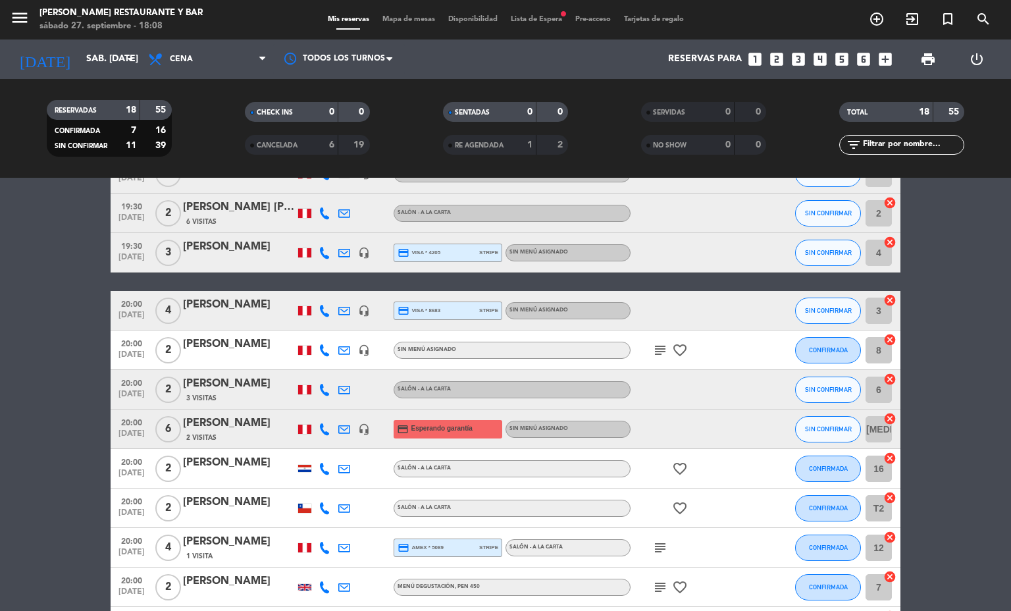
click at [1003, 176] on div "RESERVADAS 18 55 CONFIRMADA 7 16 SIN CONFIRMAR 11 39 CHECK INS 0 0 CANCELADA 6 …" at bounding box center [505, 128] width 1011 height 99
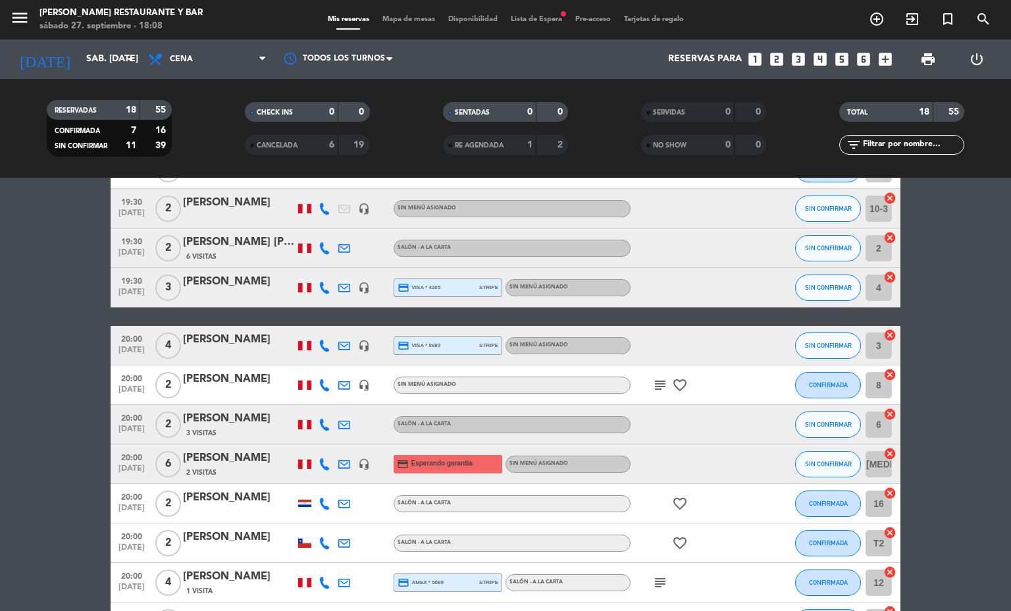
scroll to position [221, 0]
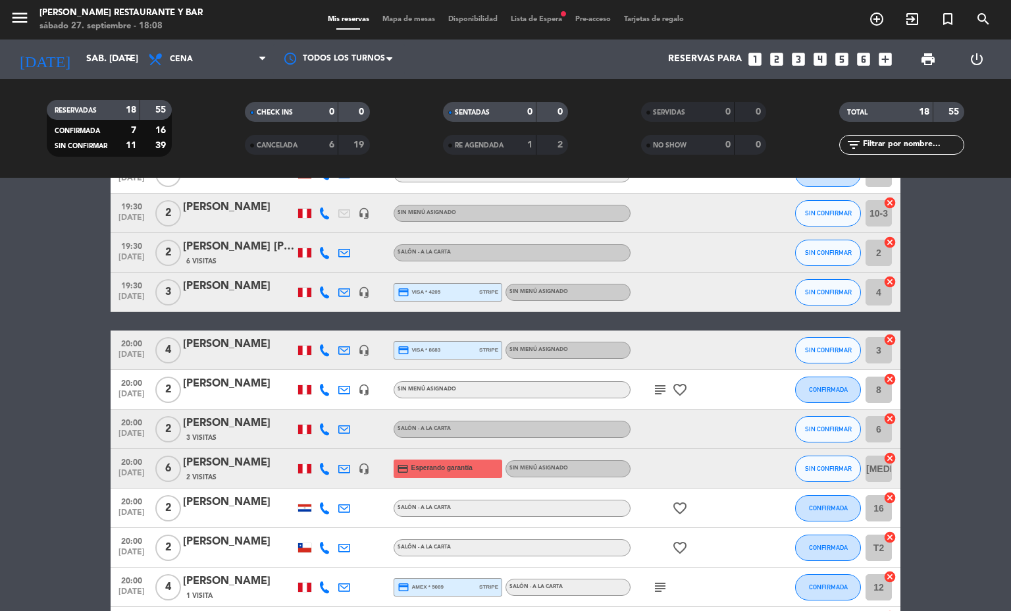
click at [1005, 174] on div "RESERVADAS 18 55 CONFIRMADA 7 16 SIN CONFIRMAR 11 39 CHECK INS 0 0 CANCELADA 6 …" at bounding box center [505, 128] width 1011 height 99
click at [997, 176] on div "RESERVADAS 18 55 CONFIRMADA 7 16 SIN CONFIRMAR 11 39 CHECK INS 0 0 CANCELADA 6 …" at bounding box center [505, 128] width 1011 height 99
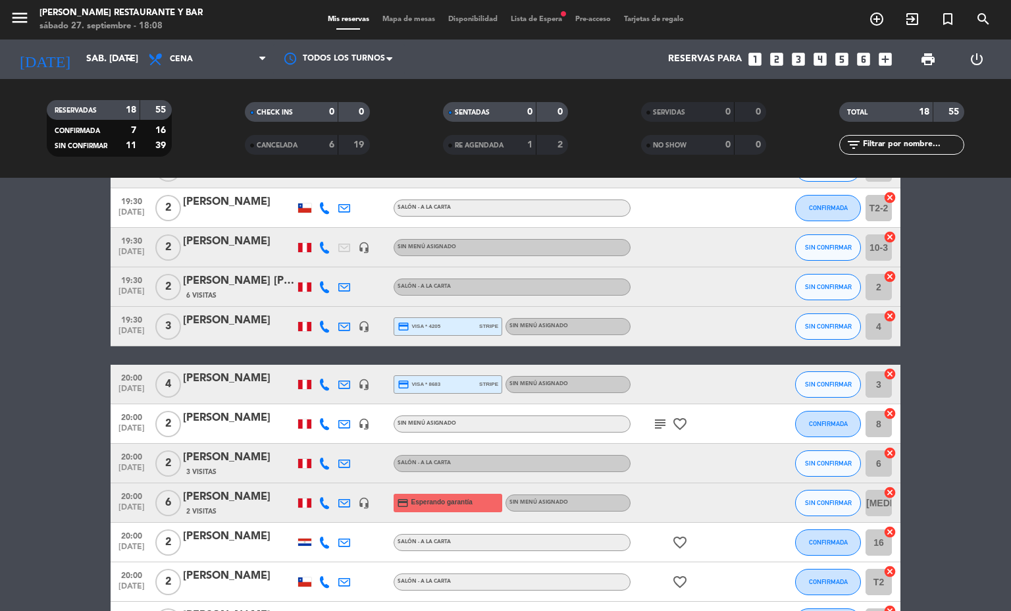
click at [997, 174] on div "RESERVADAS 18 55 CONFIRMADA 7 16 SIN CONFIRMAR 11 39 CHECK INS 0 0 CANCELADA 6 …" at bounding box center [505, 128] width 1011 height 99
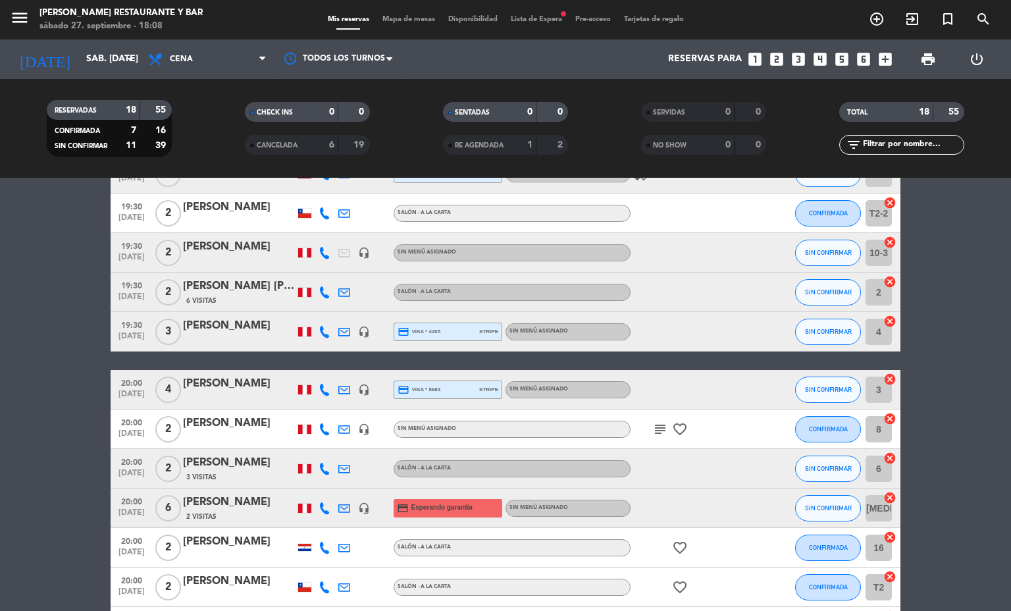
click at [1007, 174] on div "RESERVADAS 18 55 CONFIRMADA 7 16 SIN CONFIRMAR 11 39 CHECK INS 0 0 CANCELADA 6 …" at bounding box center [505, 128] width 1011 height 99
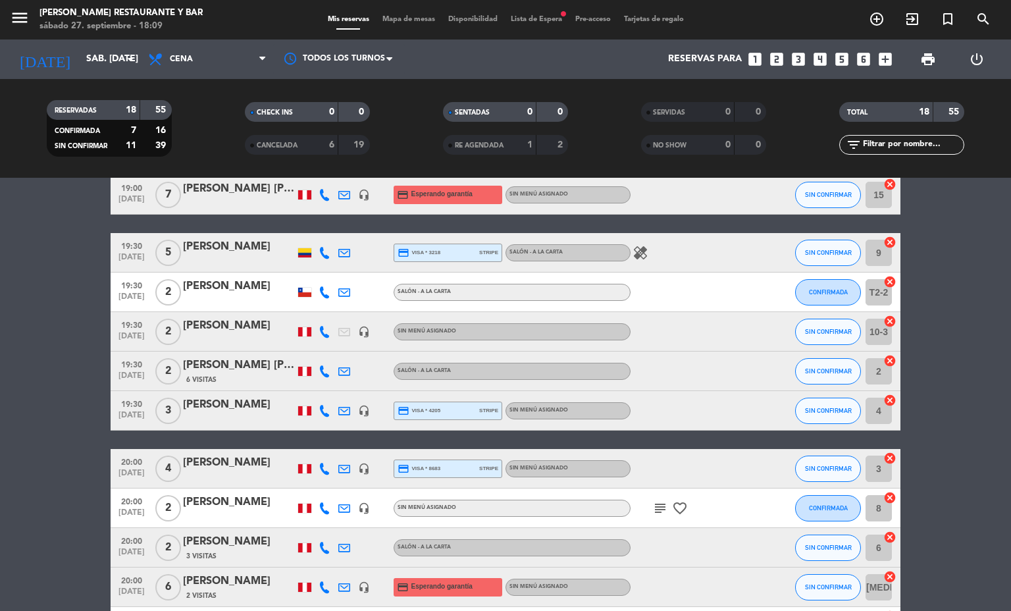
scroll to position [63, 0]
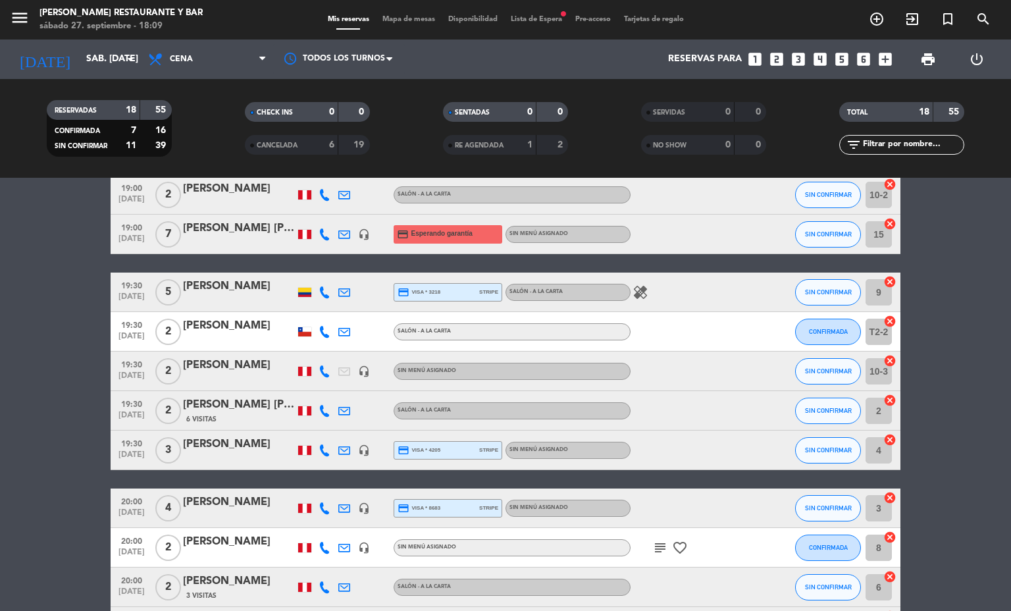
click at [1009, 161] on div "RESERVADAS 18 55 CONFIRMADA 7 16 SIN CONFIRMAR 11 39 CHECK INS 0 0 CANCELADA 6 …" at bounding box center [505, 128] width 1011 height 72
click at [997, 170] on div "RESERVADAS 18 55 CONFIRMADA 7 16 SIN CONFIRMAR 11 39 CHECK INS 0 0 CANCELADA 6 …" at bounding box center [505, 128] width 1011 height 99
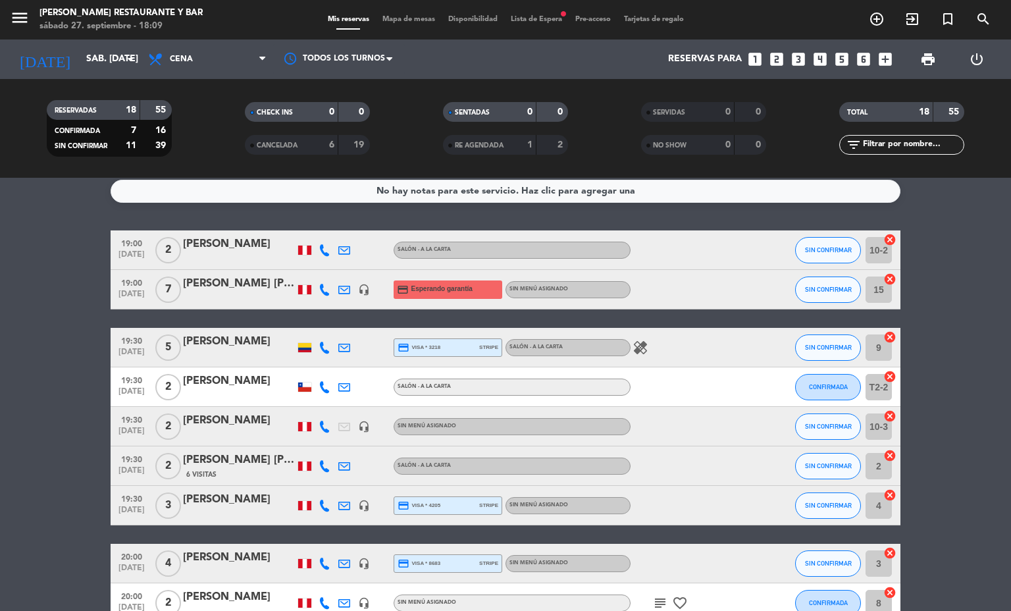
scroll to position [0, 0]
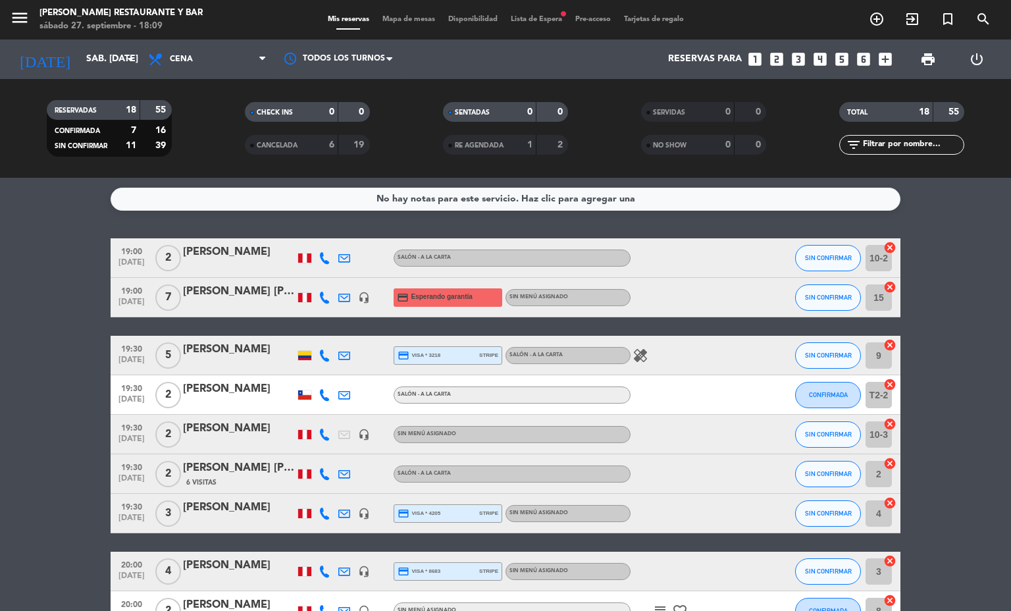
click at [997, 176] on div "RESERVADAS 18 55 CONFIRMADA 7 16 SIN CONFIRMAR 11 39 CHECK INS 0 0 CANCELADA 6 …" at bounding box center [505, 128] width 1011 height 99
click at [223, 299] on div "[PERSON_NAME] [PERSON_NAME]" at bounding box center [239, 291] width 112 height 17
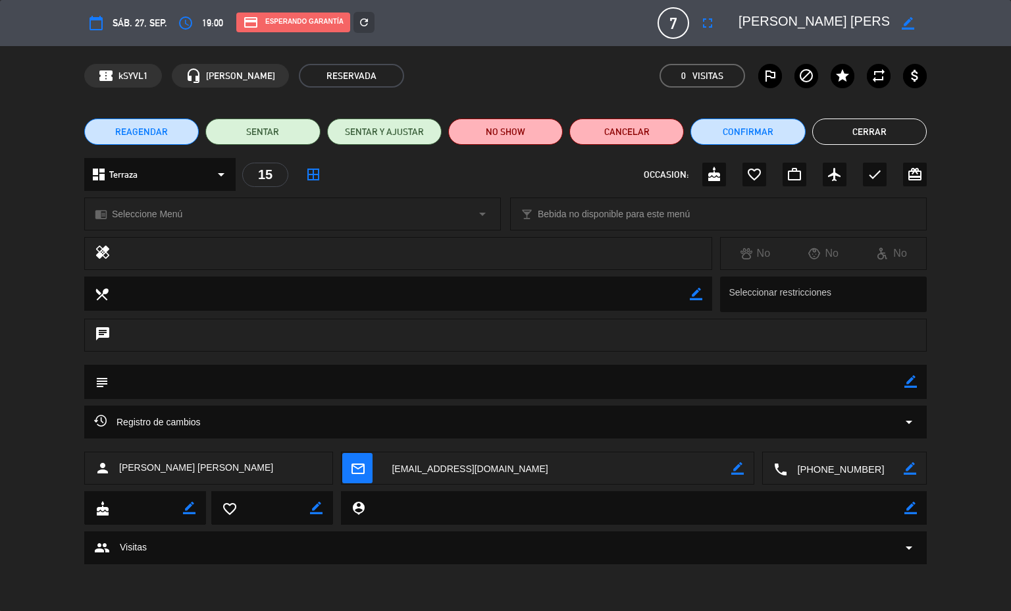
click at [837, 135] on button "Cerrar" at bounding box center [869, 131] width 115 height 26
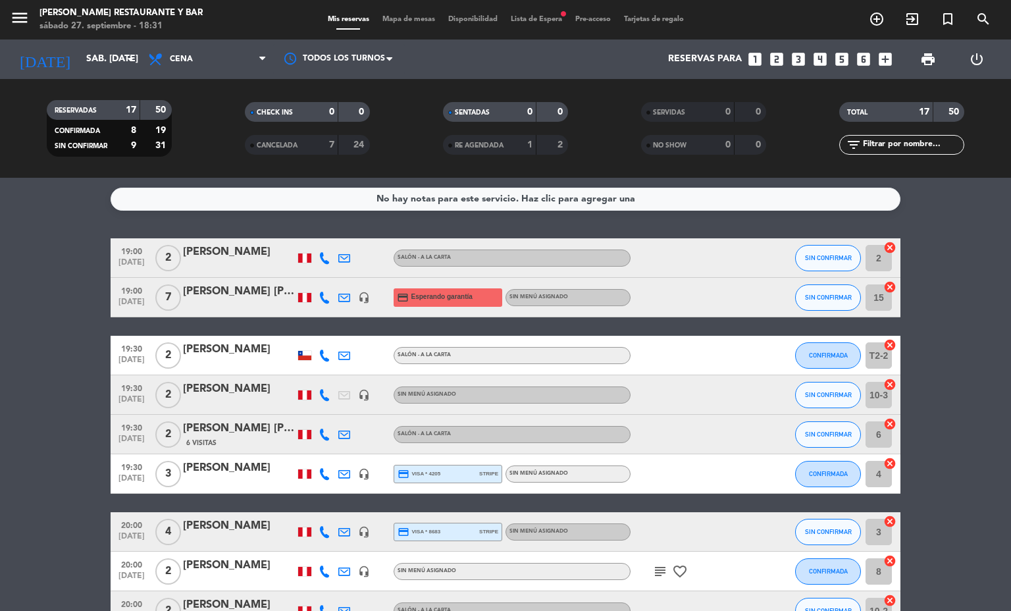
click at [403, 22] on span "Mapa de mesas" at bounding box center [409, 19] width 66 height 7
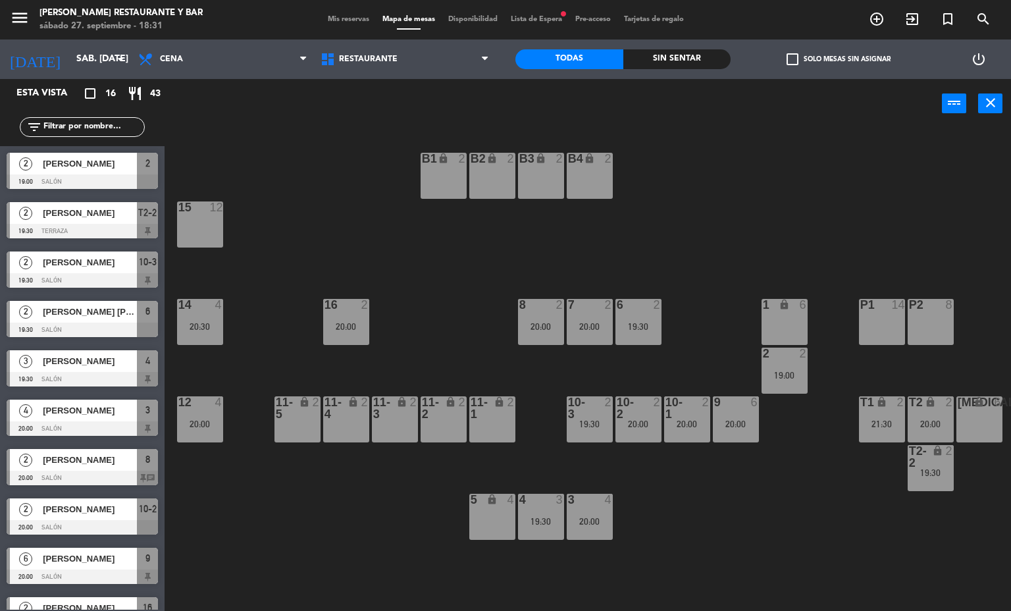
click at [340, 20] on span "Mis reservas" at bounding box center [348, 19] width 55 height 7
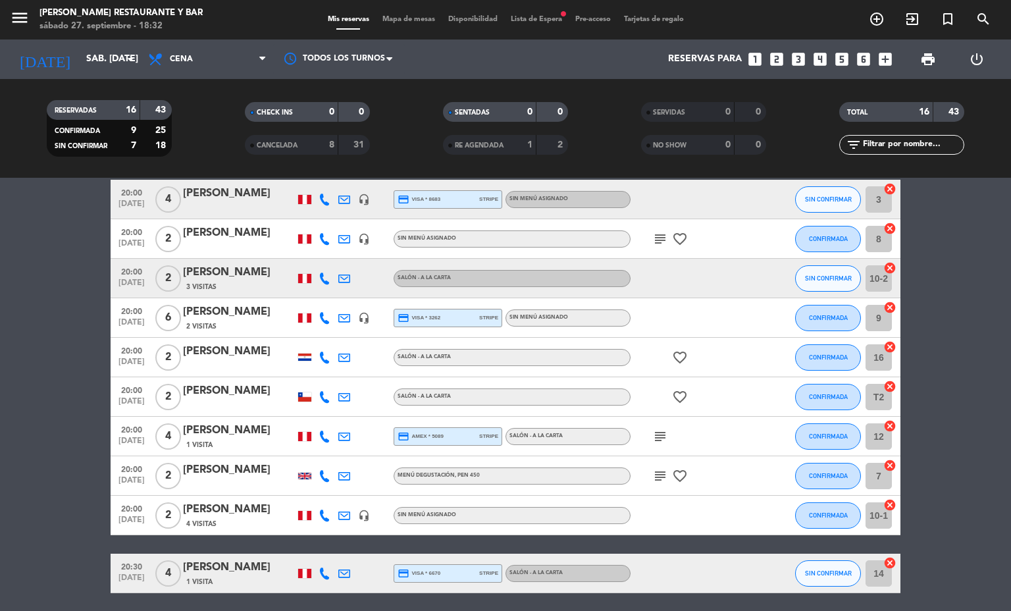
scroll to position [399, 0]
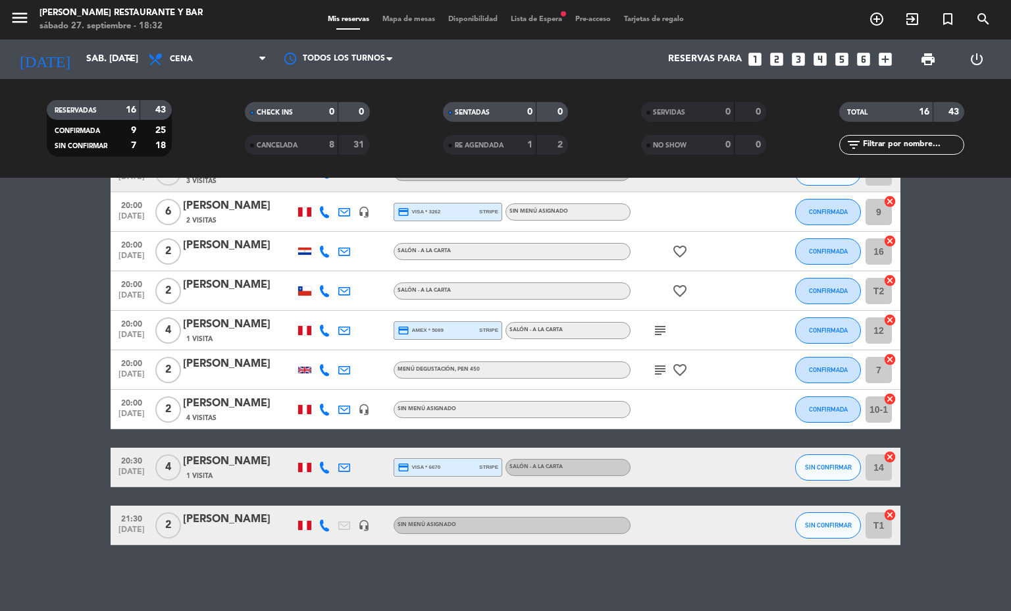
click at [411, 16] on span "Mapa de mesas" at bounding box center [409, 19] width 66 height 7
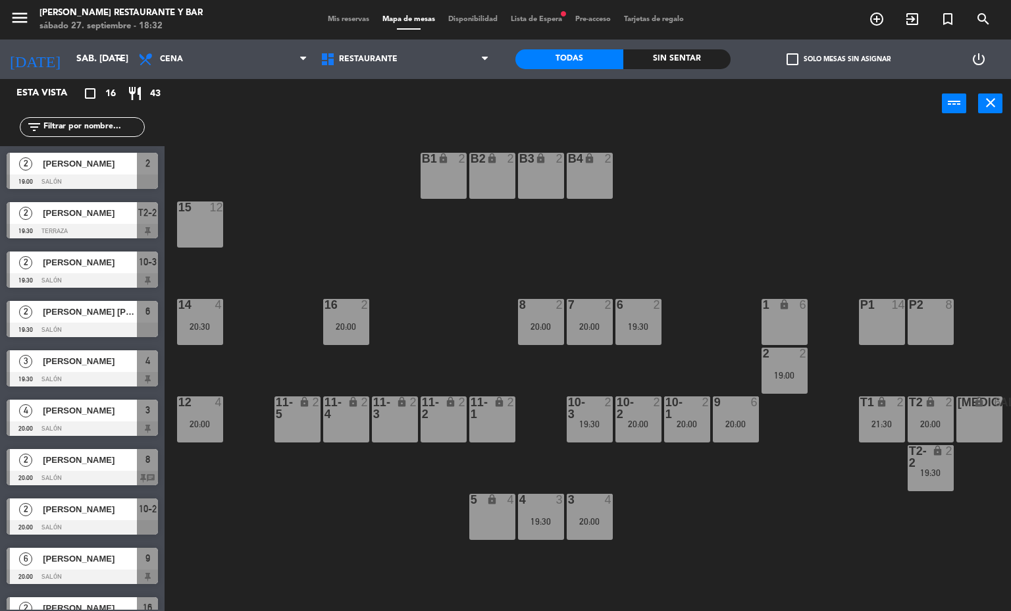
click at [217, 220] on div "15 12" at bounding box center [200, 224] width 46 height 46
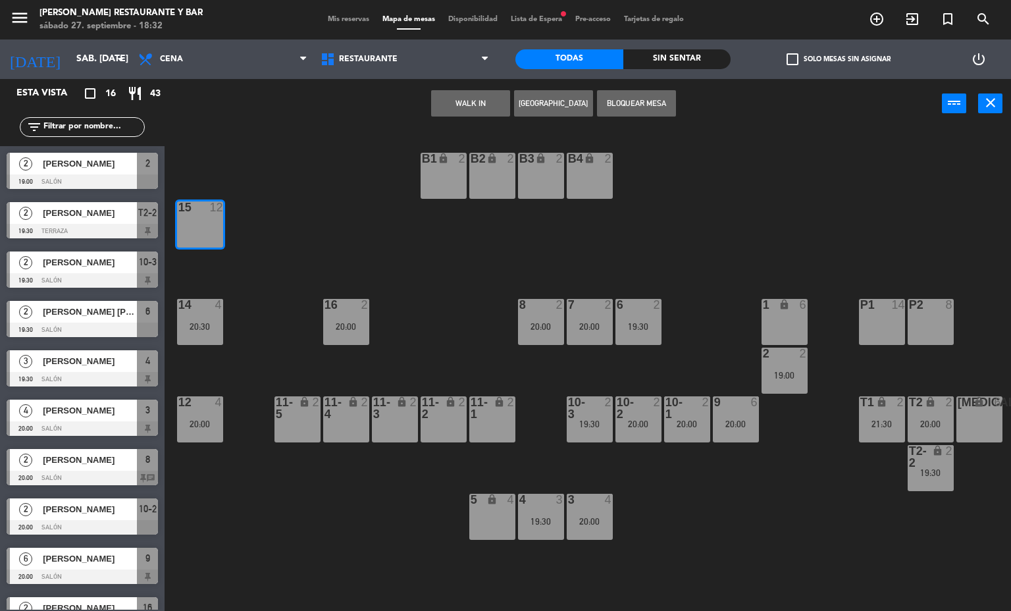
click at [472, 103] on button "WALK IN" at bounding box center [470, 103] width 79 height 26
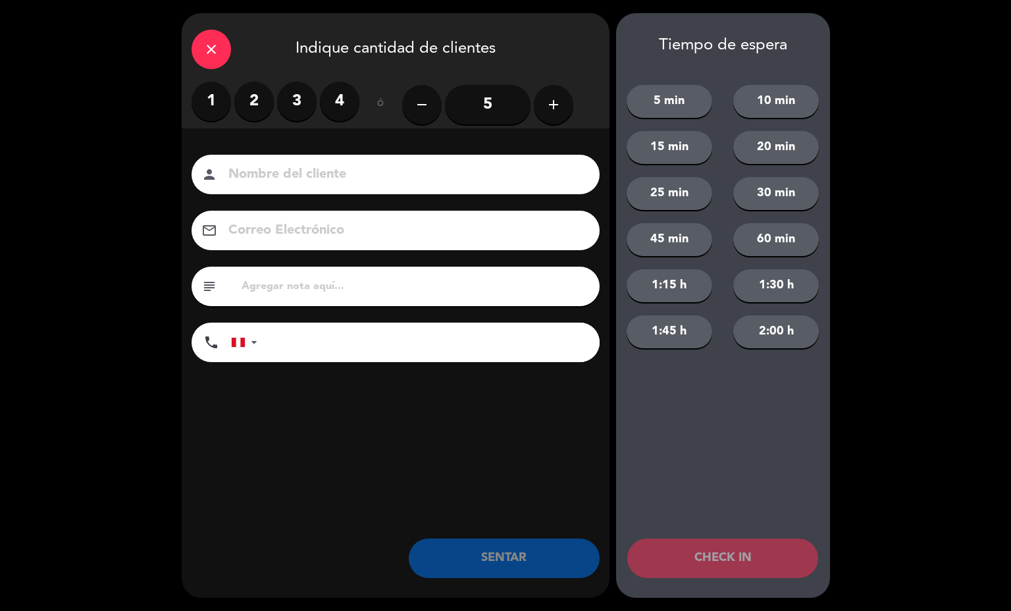
click at [209, 48] on icon "close" at bounding box center [211, 49] width 16 height 16
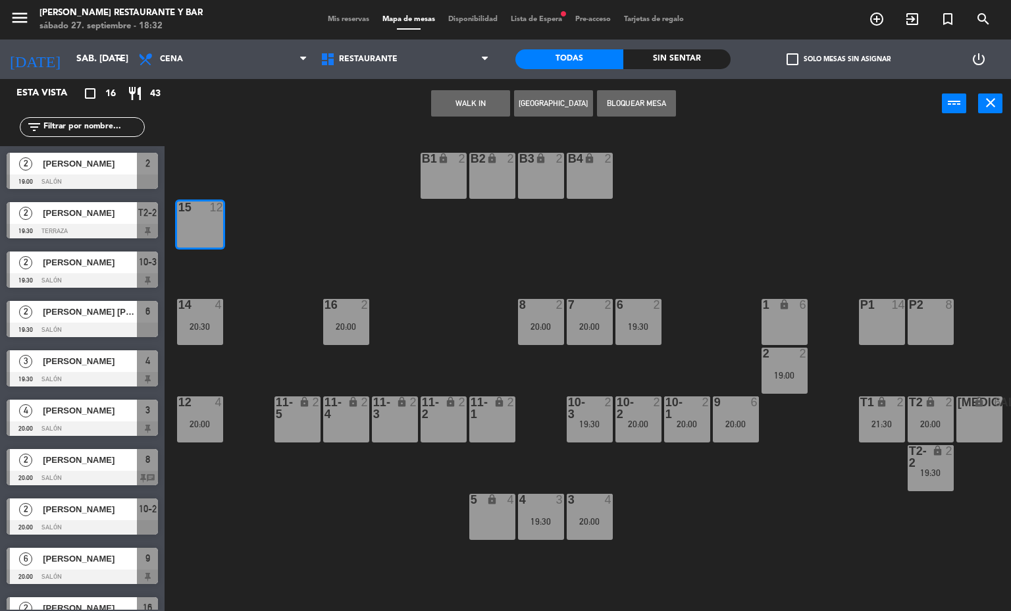
click at [555, 107] on button "[GEOGRAPHIC_DATA]" at bounding box center [553, 103] width 79 height 26
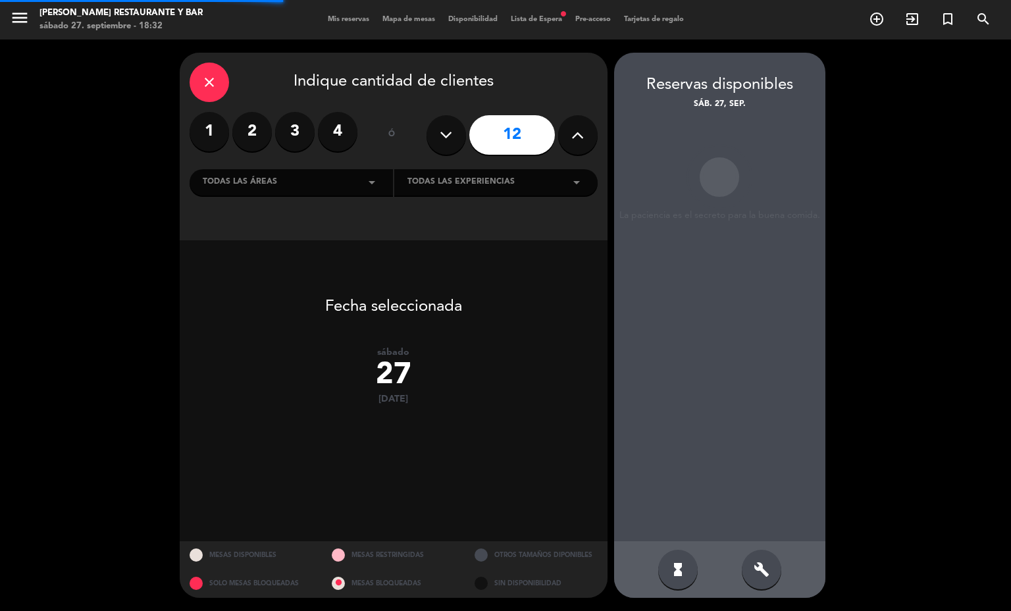
click at [431, 146] on button at bounding box center [445, 134] width 39 height 39
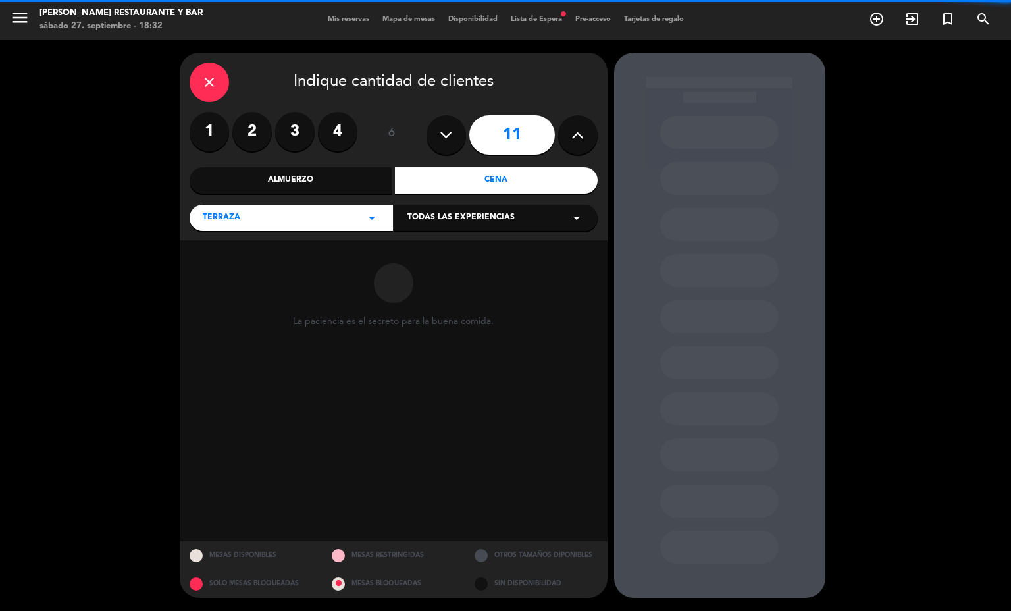
click at [445, 135] on icon at bounding box center [446, 135] width 13 height 20
click at [433, 147] on button at bounding box center [445, 134] width 39 height 39
click at [432, 146] on button at bounding box center [445, 134] width 39 height 39
click at [429, 150] on div "8" at bounding box center [511, 135] width 171 height 46
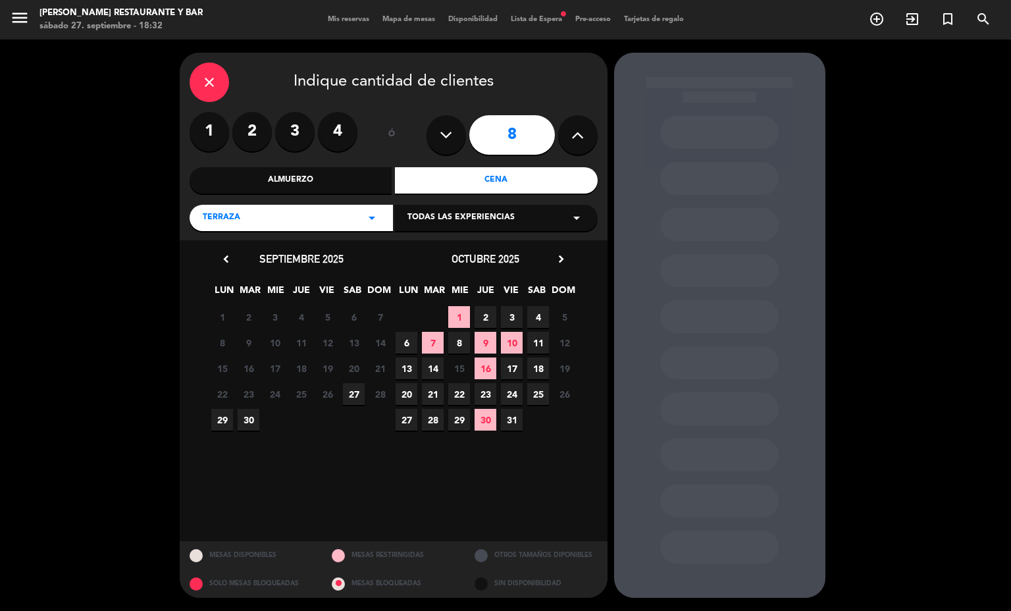
click at [430, 145] on button at bounding box center [445, 134] width 39 height 39
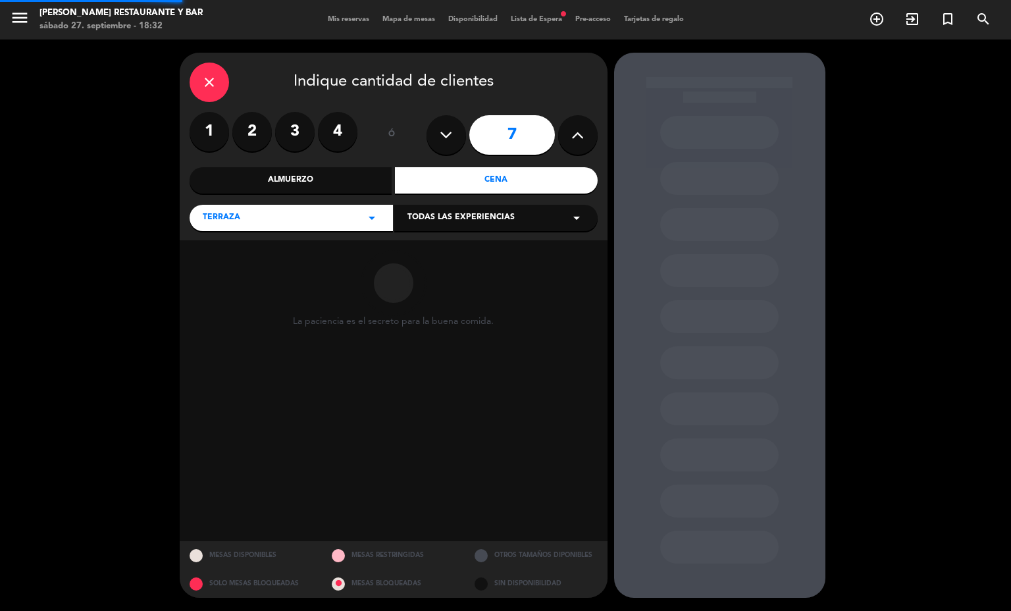
click at [426, 146] on div "7" at bounding box center [511, 135] width 171 height 46
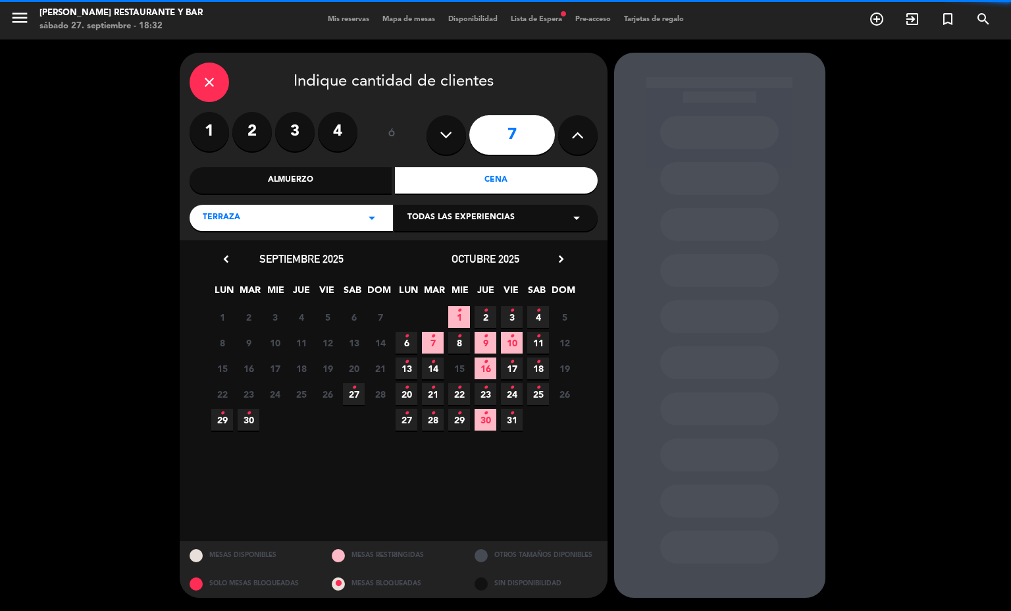
click at [441, 127] on icon at bounding box center [446, 135] width 13 height 20
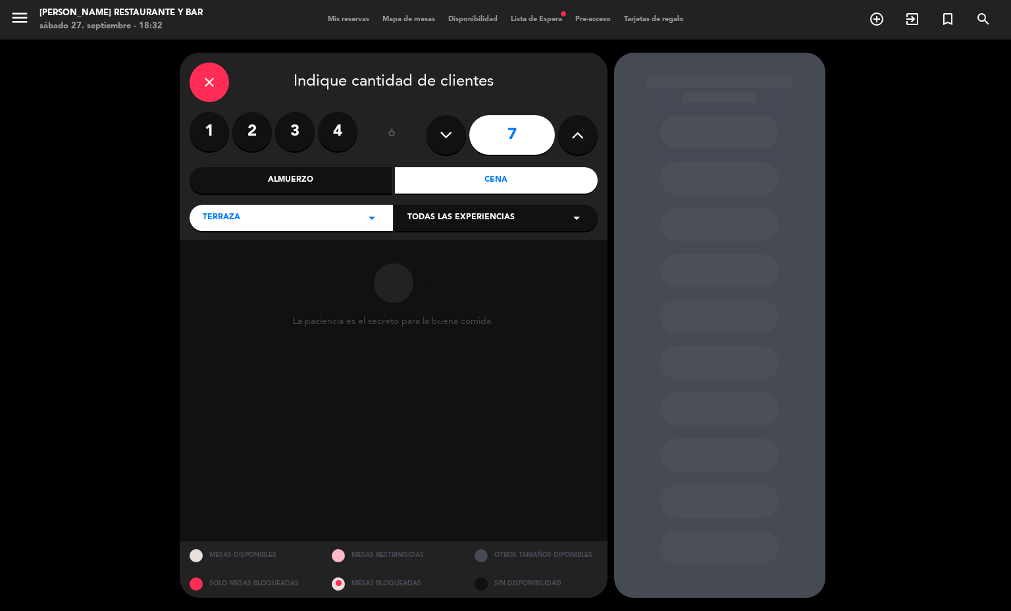
type input "6"
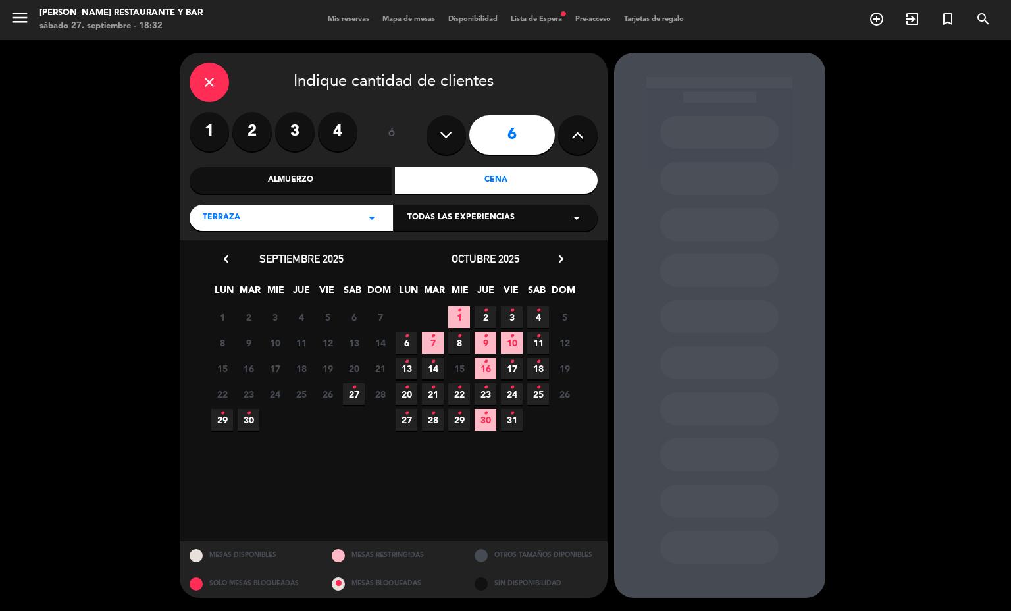
click at [352, 392] on icon "•" at bounding box center [353, 387] width 5 height 21
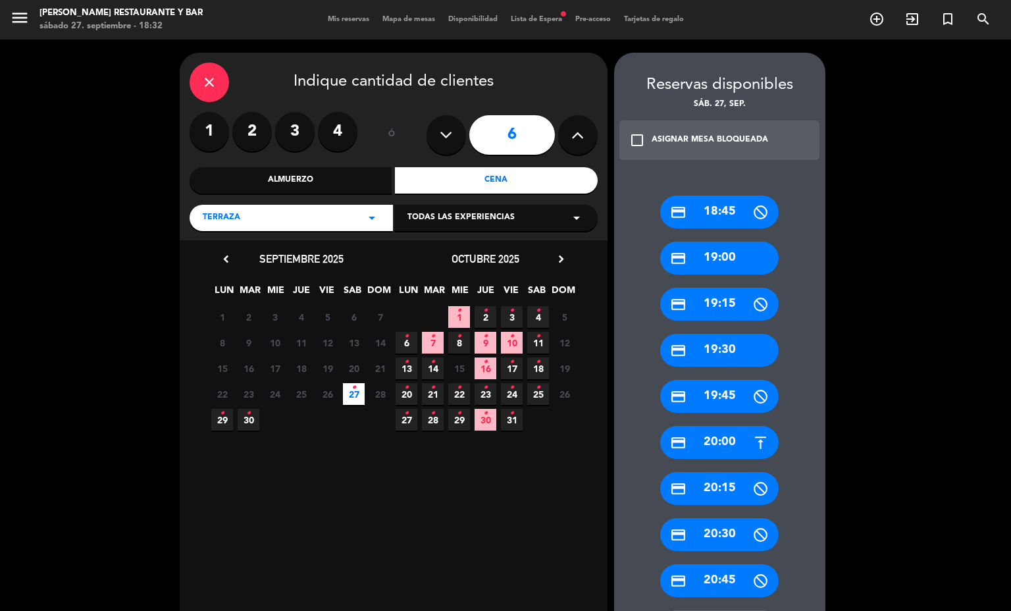
click at [723, 532] on div "credit_card 20:30" at bounding box center [719, 534] width 118 height 33
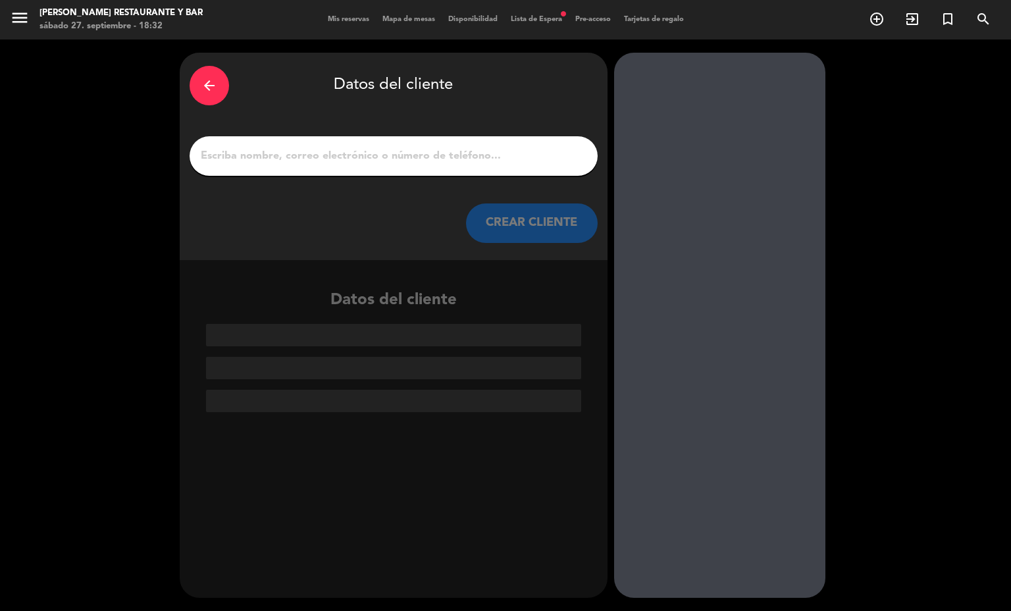
click at [432, 162] on input "1" at bounding box center [393, 156] width 388 height 18
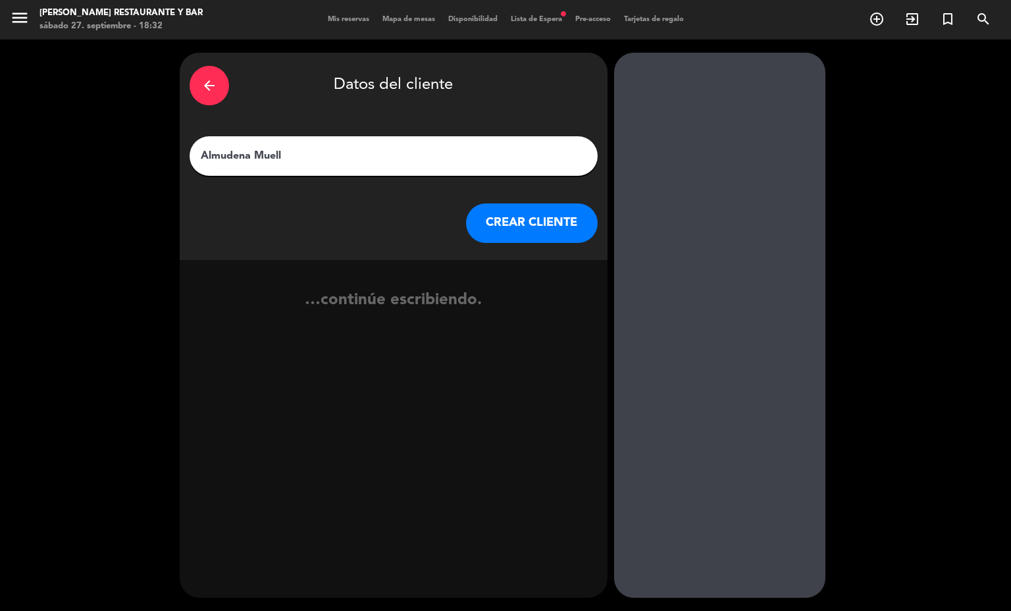
type input "Almudena Muelle"
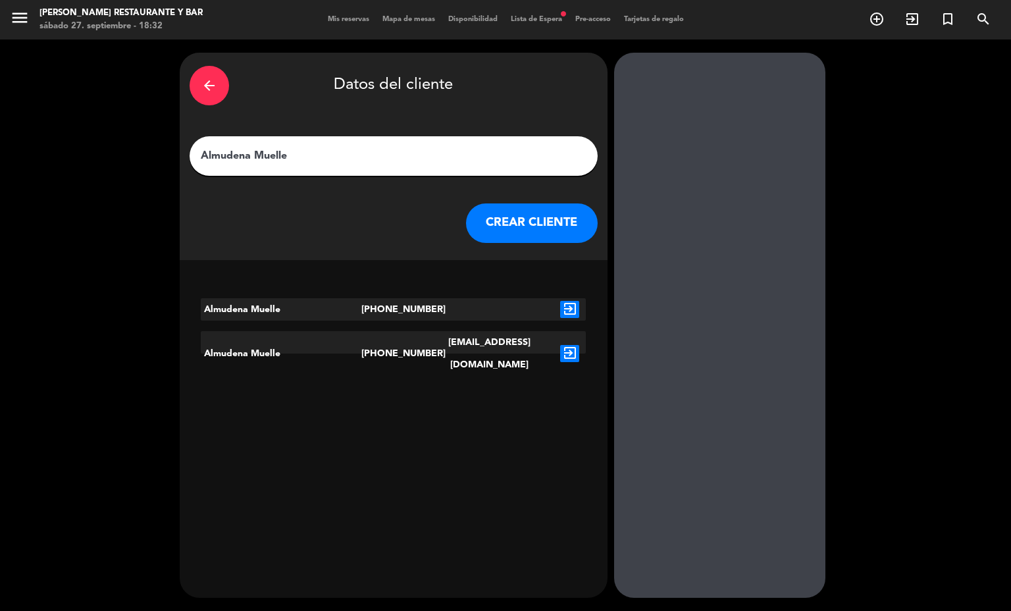
click at [560, 345] on icon "exit_to_app" at bounding box center [569, 353] width 19 height 17
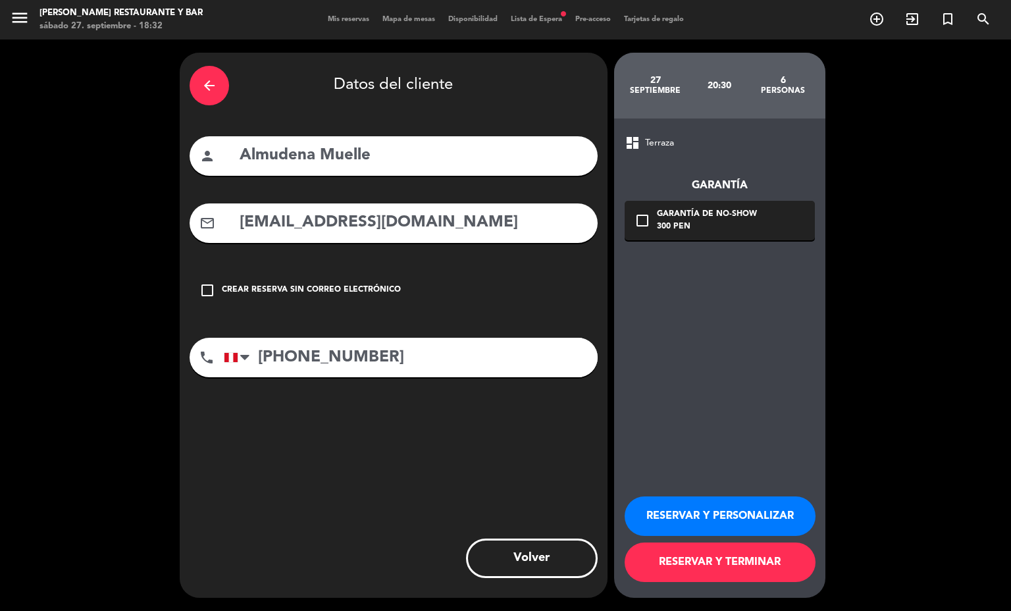
click at [660, 226] on div "300 PEN" at bounding box center [707, 226] width 100 height 13
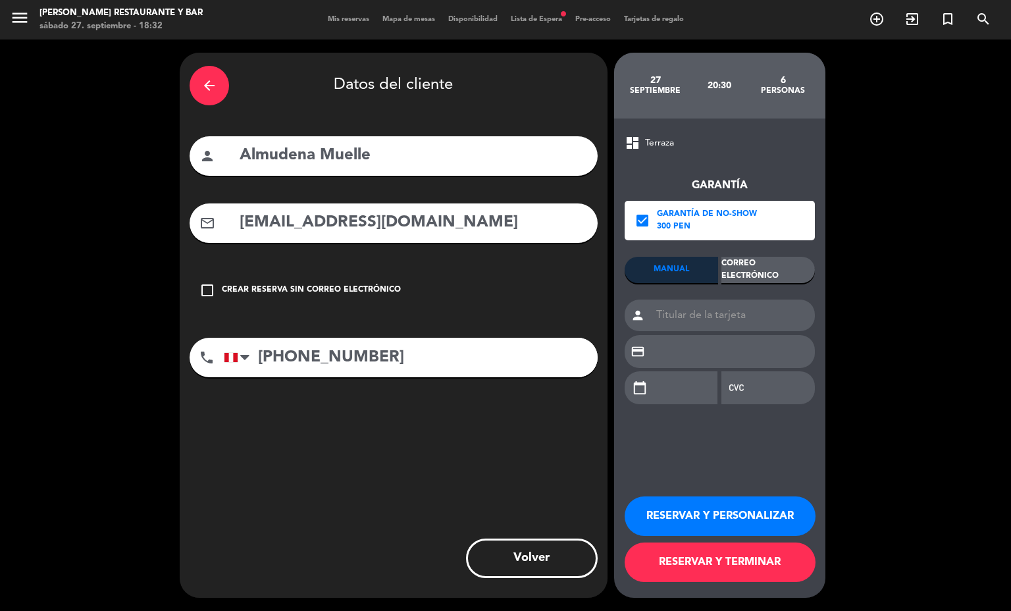
click at [794, 268] on div "Correo Electrónico" at bounding box center [767, 270] width 93 height 26
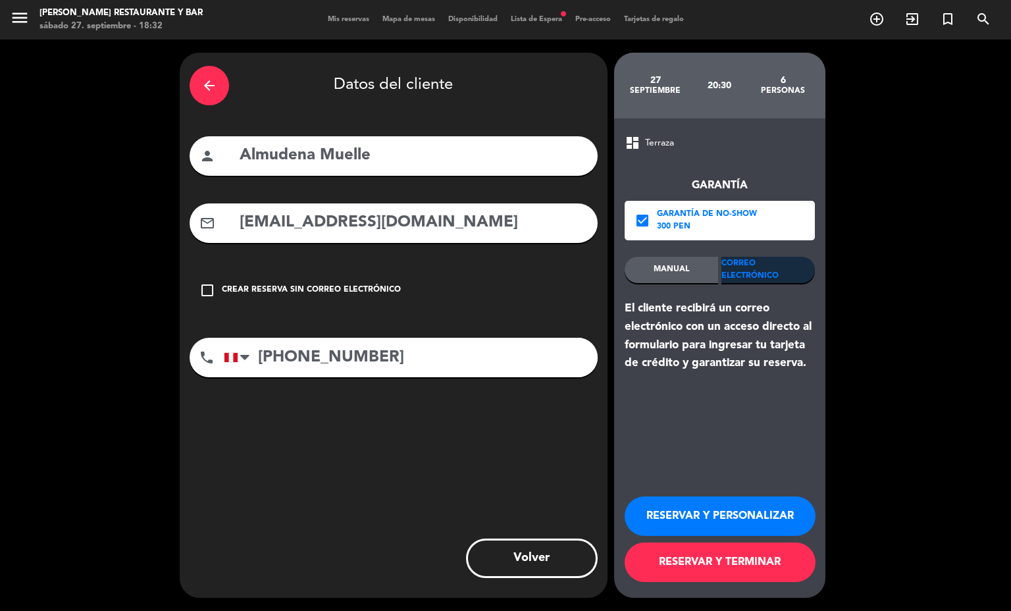
click at [243, 220] on input "[EMAIL_ADDRESS][DOMAIN_NAME]" at bounding box center [412, 222] width 349 height 27
click at [697, 559] on button "RESERVAR Y TERMINAR" at bounding box center [720, 561] width 191 height 39
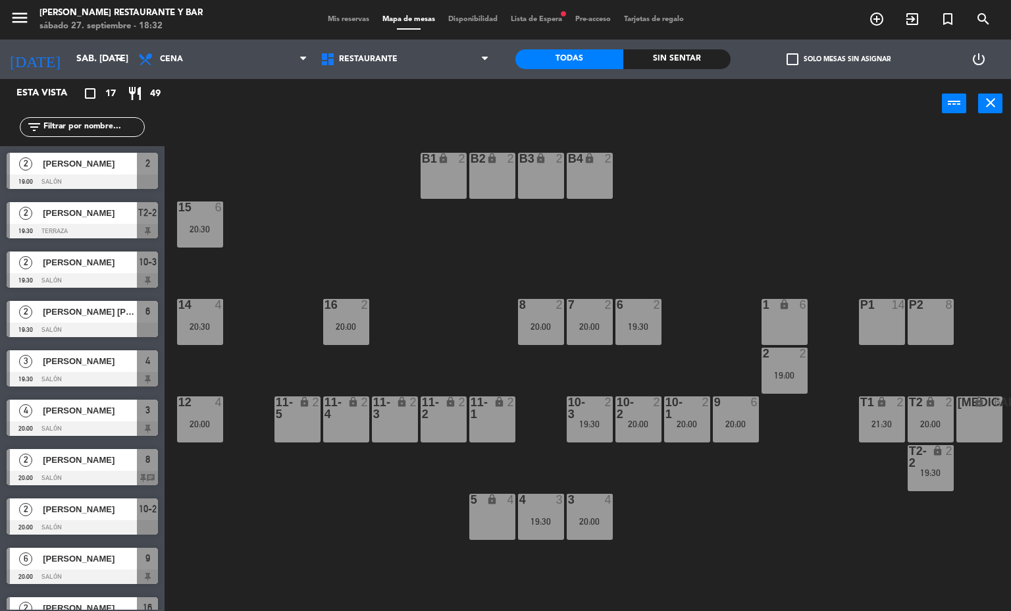
click at [326, 16] on span "Mis reservas" at bounding box center [348, 19] width 55 height 7
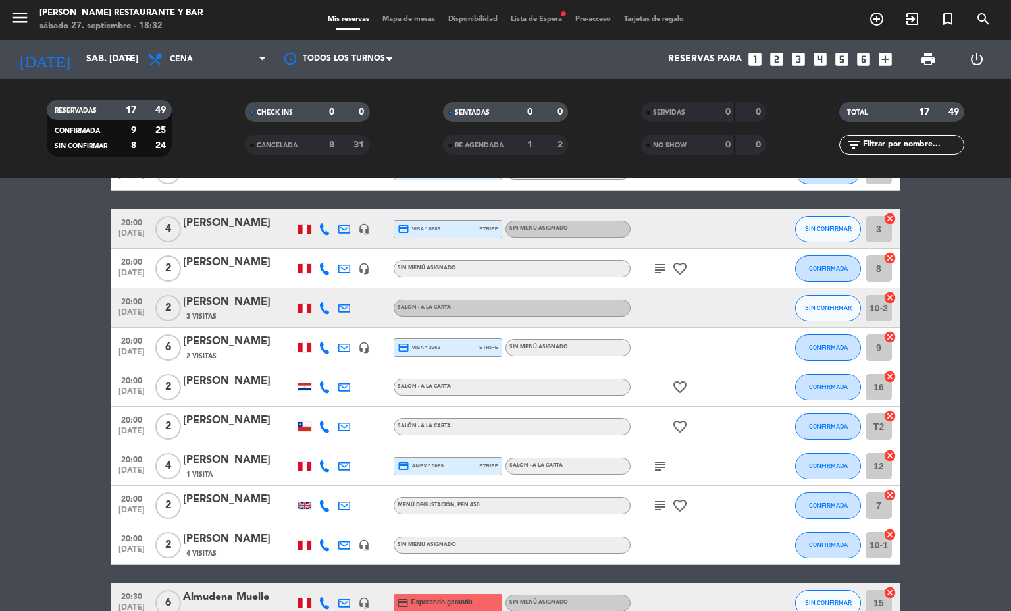
scroll to position [438, 0]
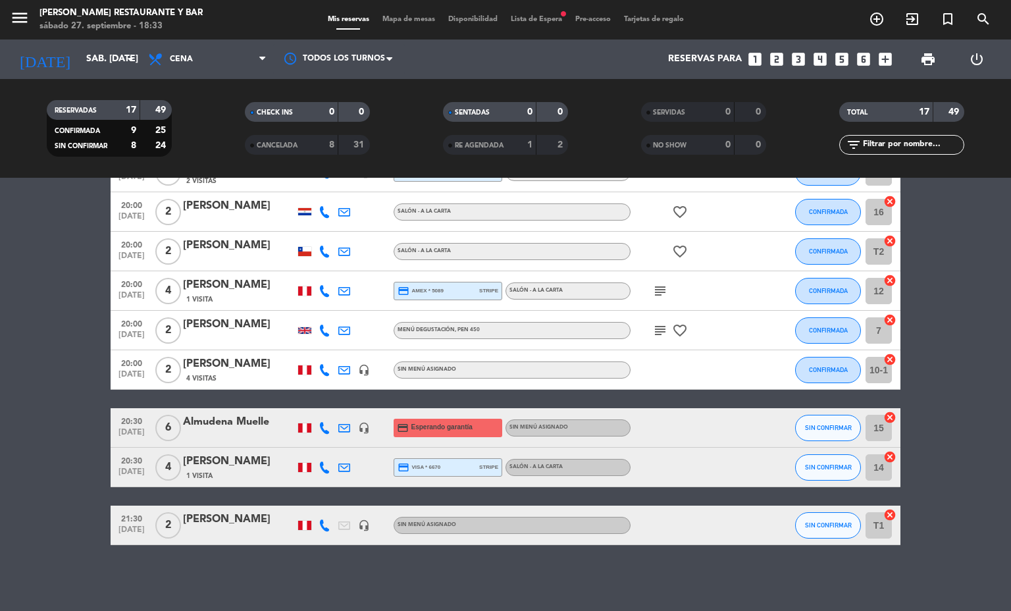
click at [358, 522] on icon "headset_mic" at bounding box center [364, 525] width 12 height 12
click at [397, 16] on span "Mapa de mesas" at bounding box center [409, 19] width 66 height 7
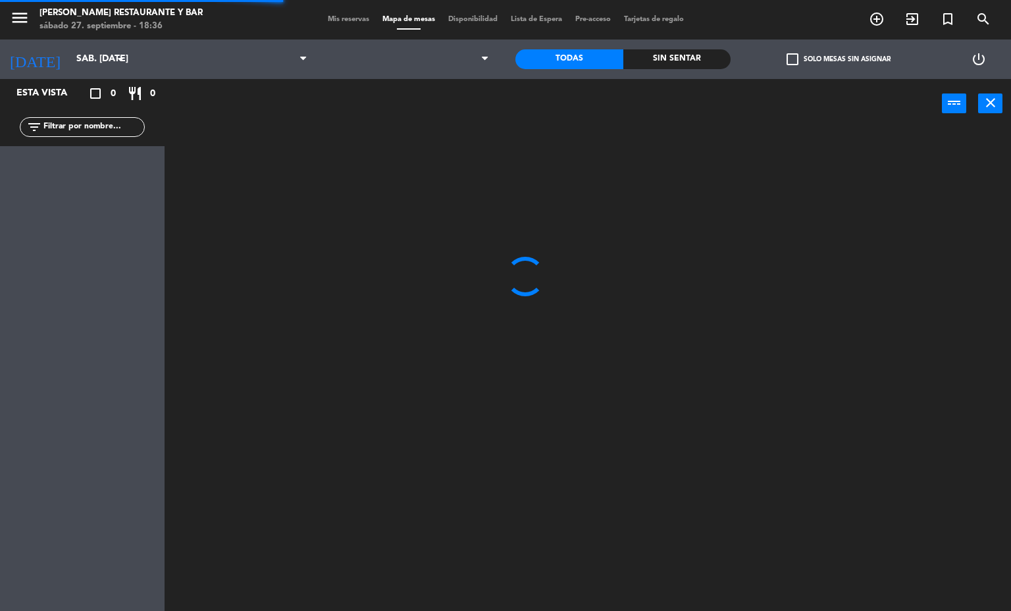
click at [321, 20] on span "Mis reservas" at bounding box center [348, 19] width 55 height 7
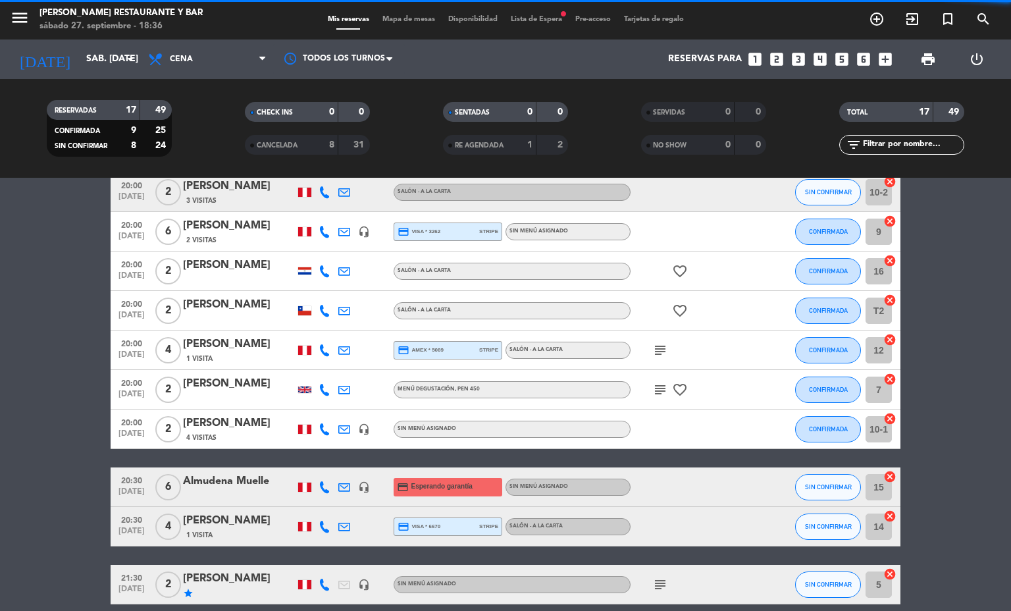
scroll to position [438, 0]
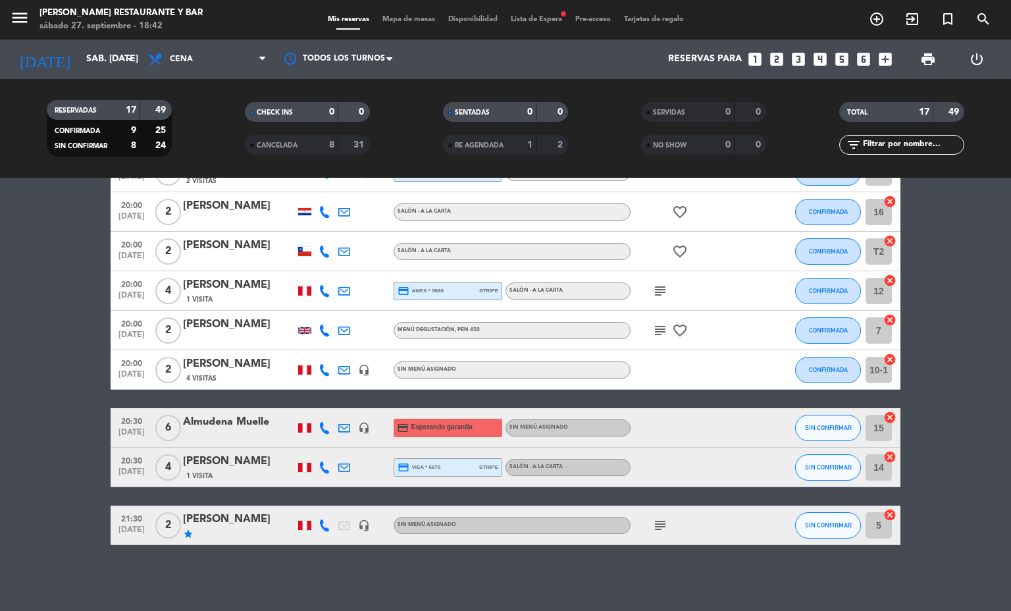
click at [403, 22] on span "Mapa de mesas" at bounding box center [409, 19] width 66 height 7
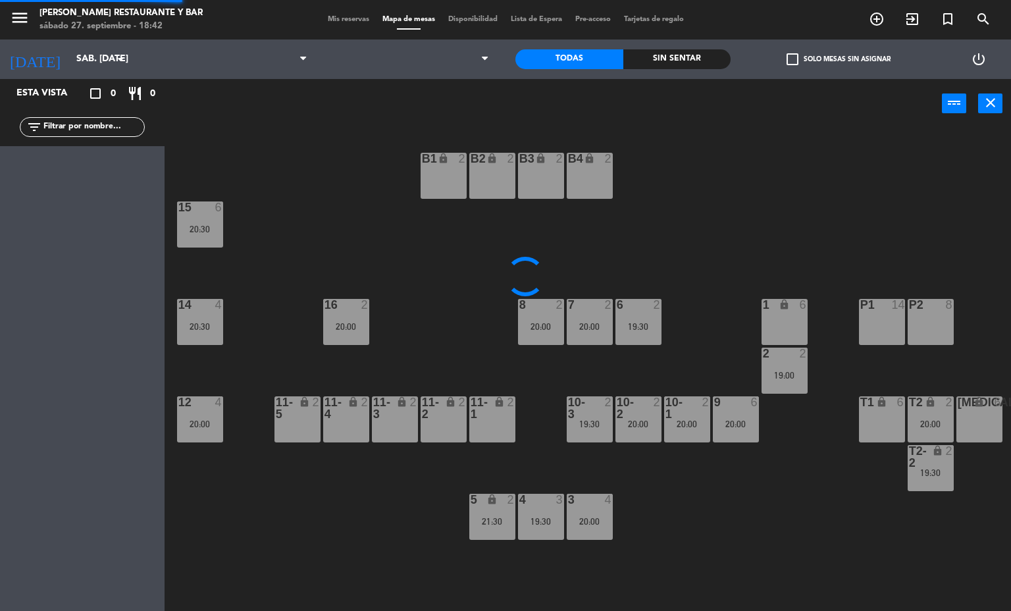
click at [351, 22] on span "Mis reservas" at bounding box center [348, 19] width 55 height 7
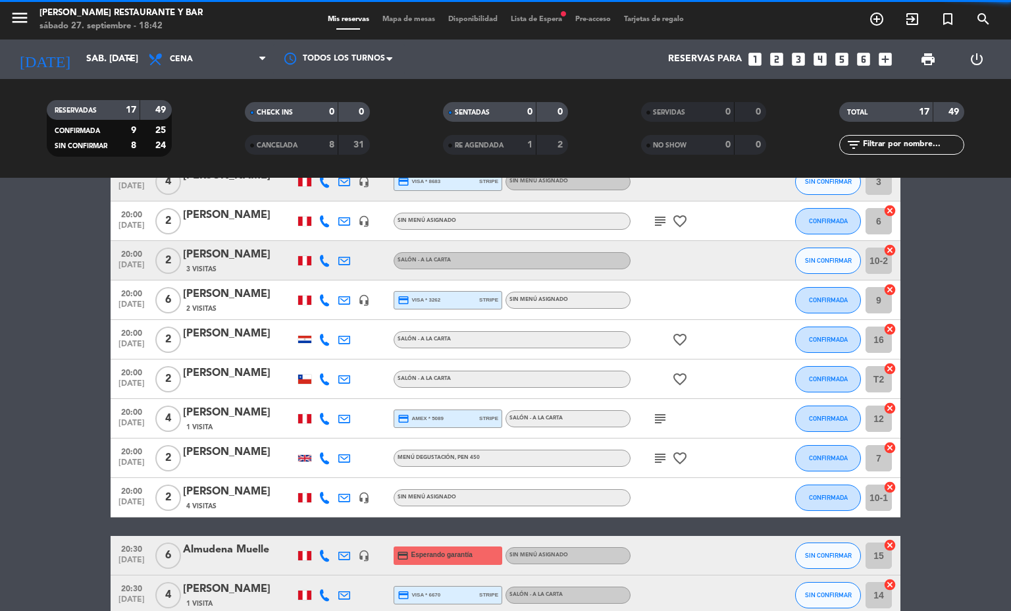
scroll to position [438, 0]
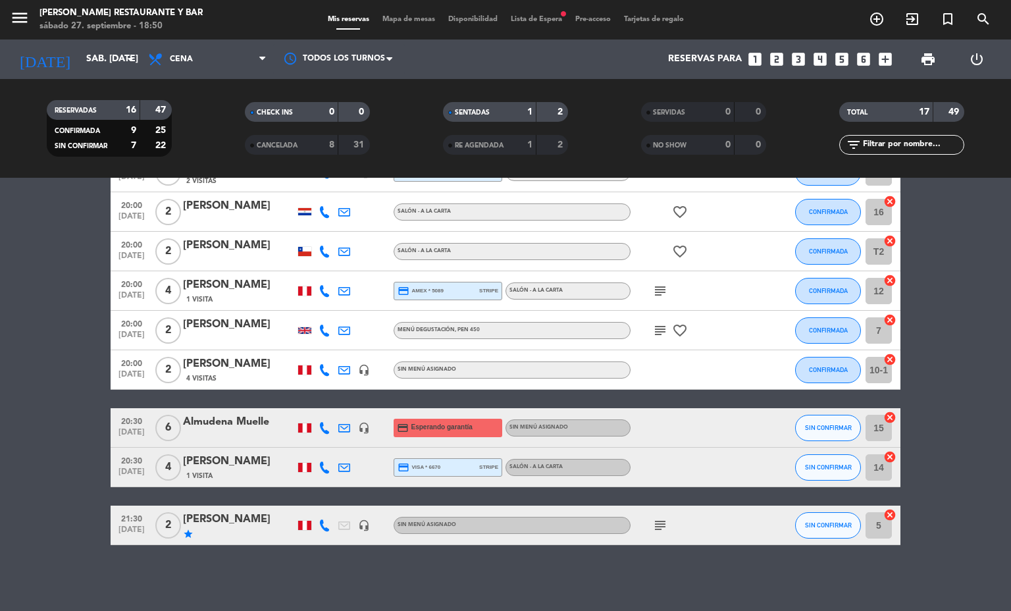
click at [388, 18] on span "Mapa de mesas" at bounding box center [409, 19] width 66 height 7
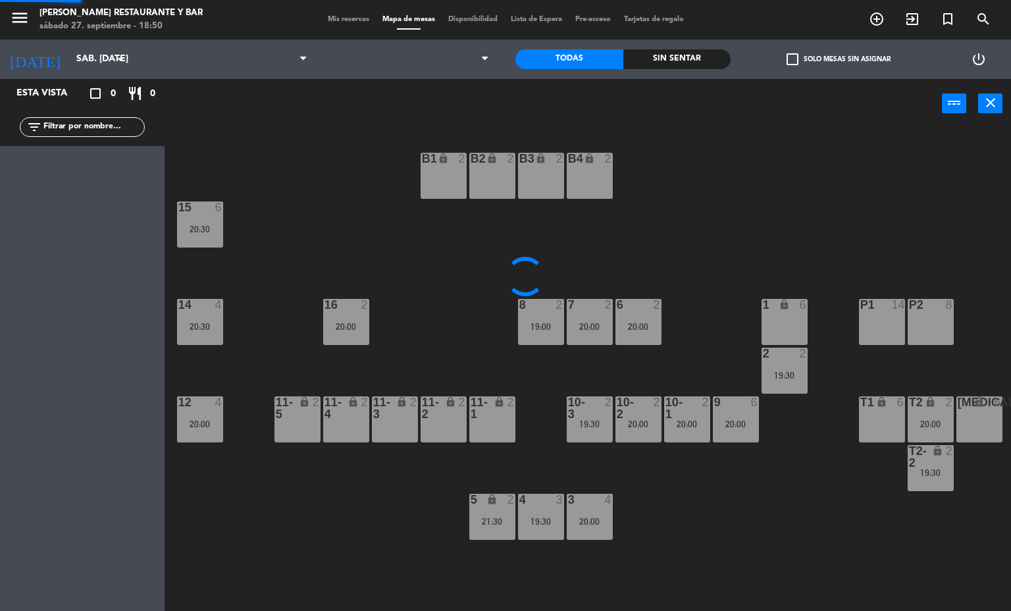
click at [321, 22] on span "Mis reservas" at bounding box center [348, 19] width 55 height 7
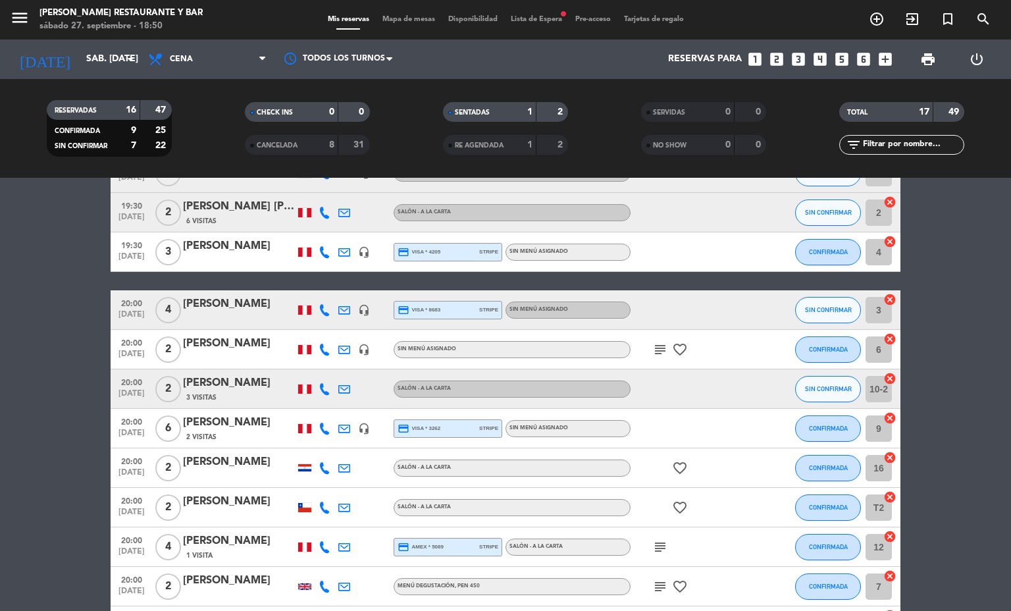
scroll to position [438, 0]
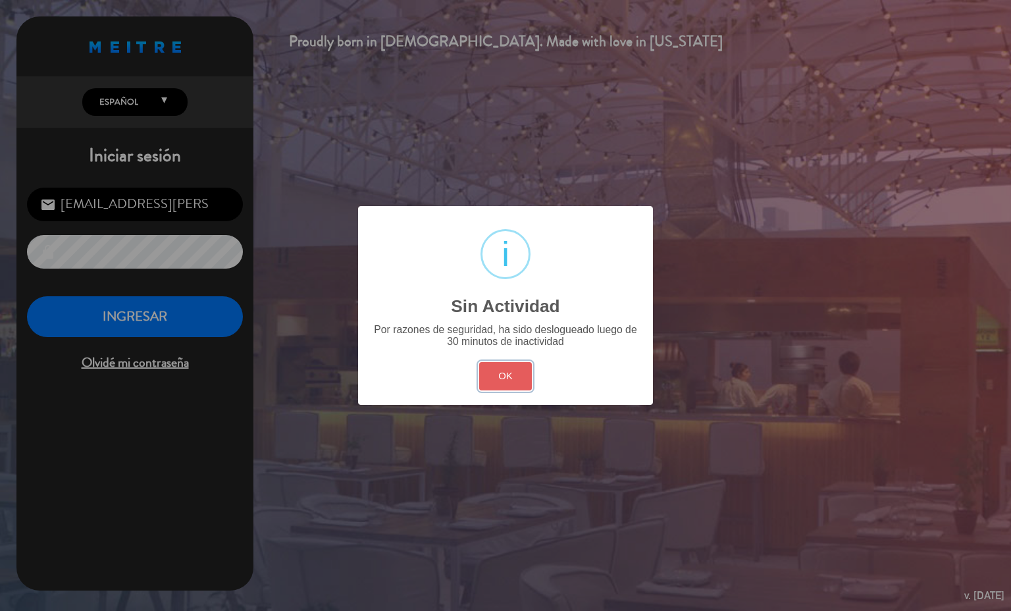
click at [486, 374] on button "OK" at bounding box center [505, 376] width 53 height 28
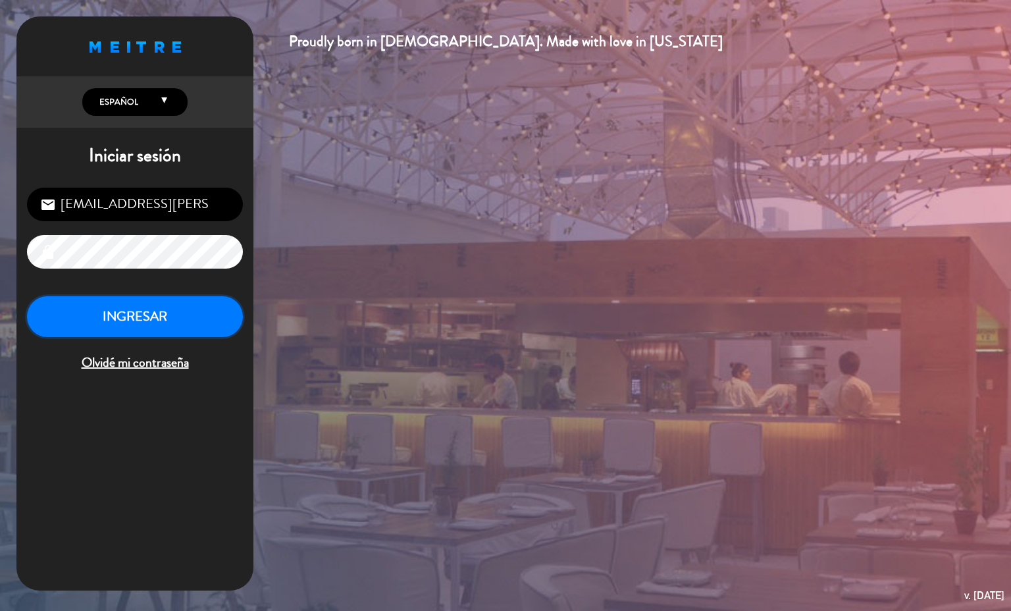
click at [203, 306] on button "INGRESAR" at bounding box center [135, 316] width 216 height 41
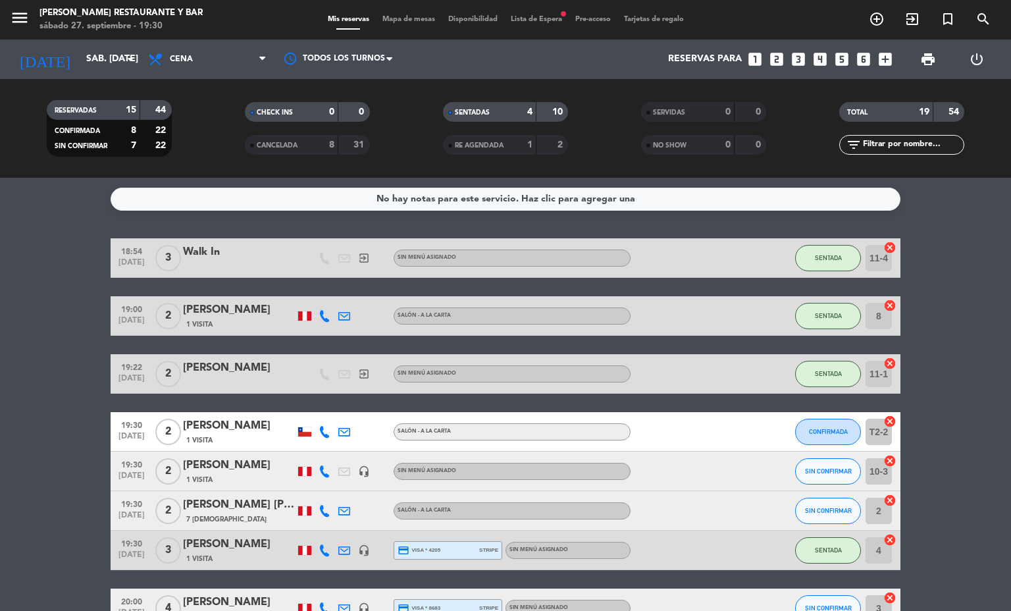
scroll to position [553, 0]
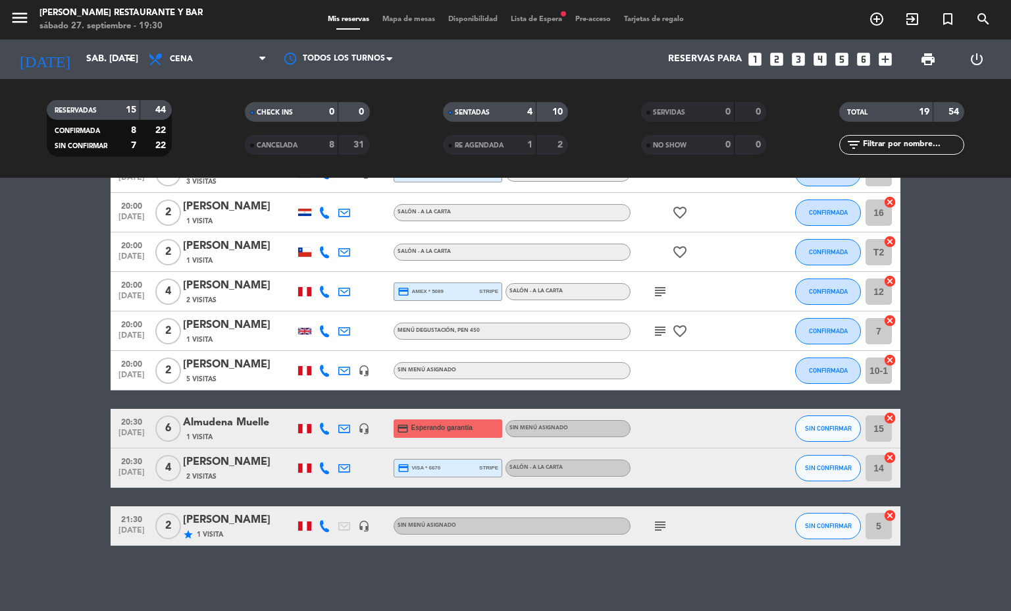
click at [319, 431] on icon at bounding box center [325, 428] width 12 height 12
click at [227, 437] on div "1 Visita" at bounding box center [239, 436] width 112 height 11
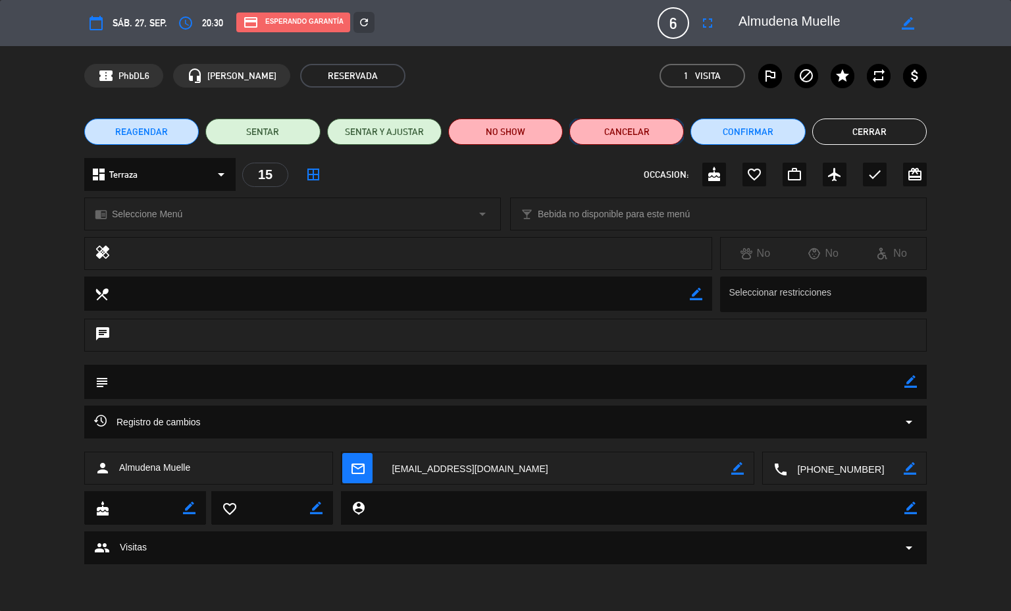
click at [646, 135] on button "Cancelar" at bounding box center [626, 131] width 115 height 26
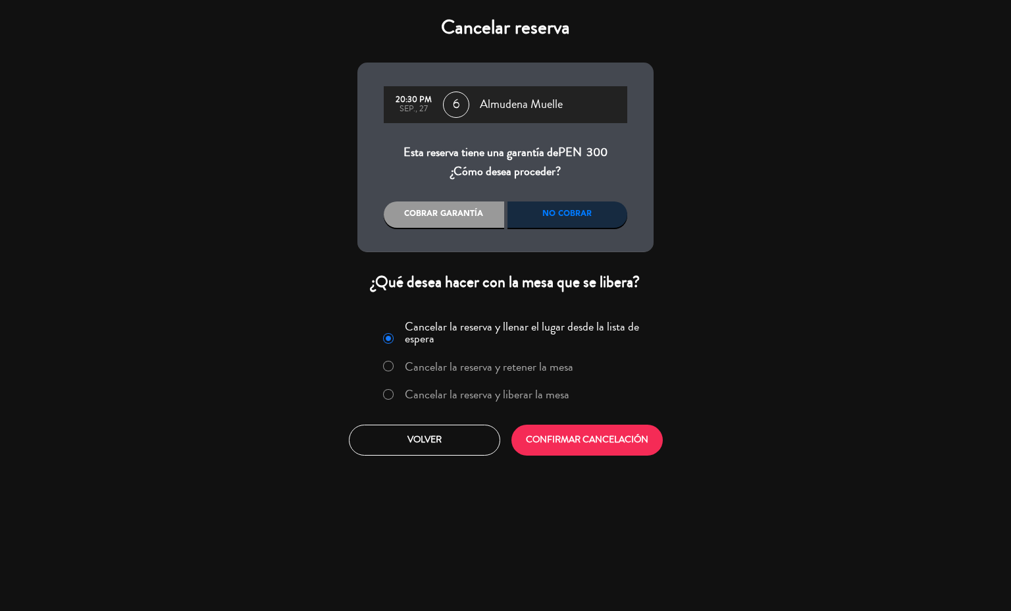
click at [548, 399] on label "Cancelar la reserva y liberar la mesa" at bounding box center [487, 394] width 165 height 12
click at [583, 437] on button "CONFIRMAR CANCELACIÓN" at bounding box center [586, 439] width 151 height 31
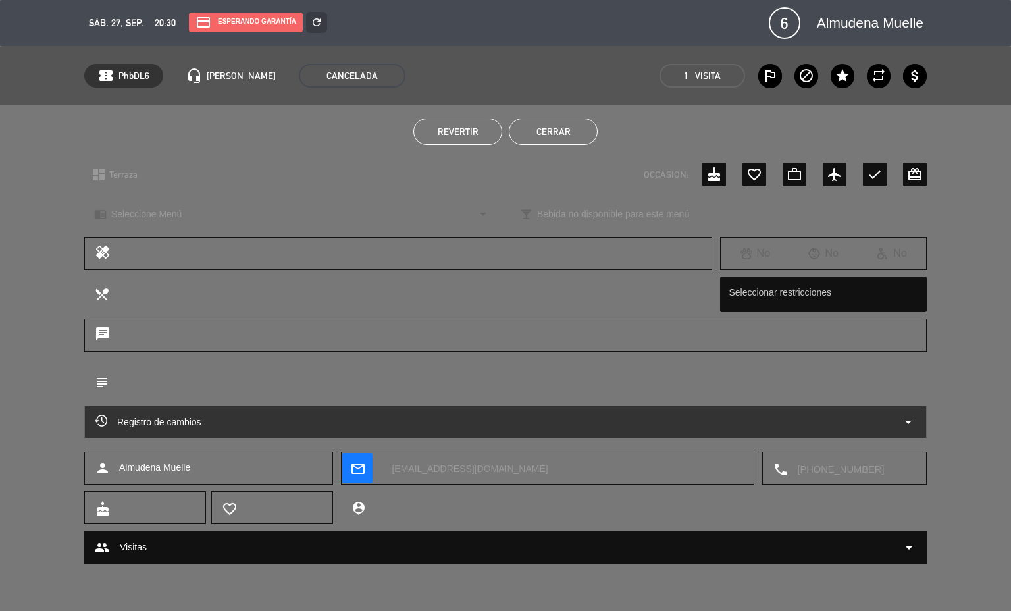
click at [845, 463] on textarea at bounding box center [851, 468] width 129 height 33
click at [852, 433] on span "Click para copiar" at bounding box center [834, 437] width 69 height 14
click at [480, 126] on button "Revertir" at bounding box center [457, 131] width 89 height 26
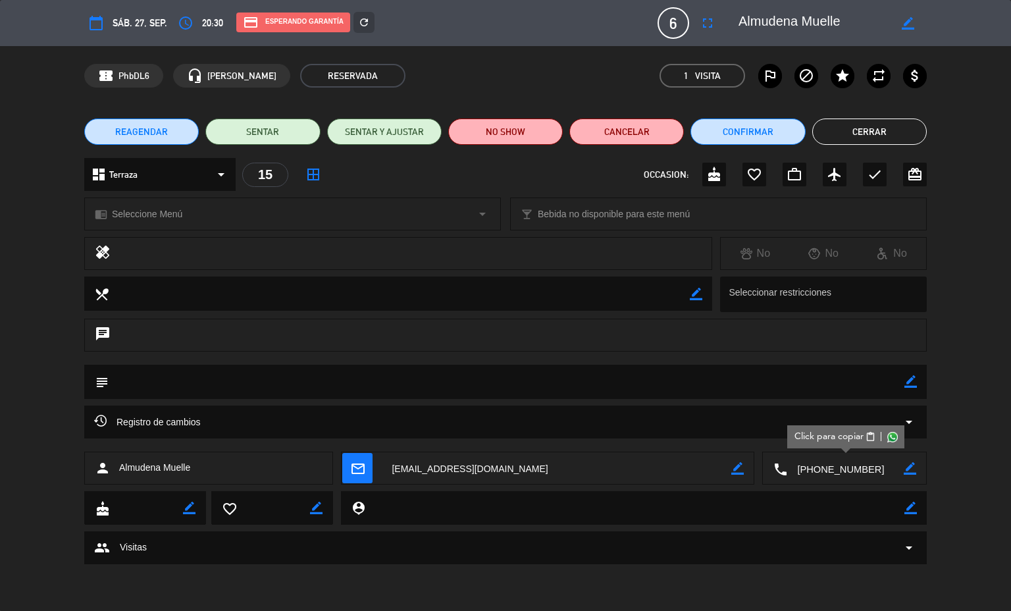
click at [910, 380] on icon "border_color" at bounding box center [910, 381] width 13 height 13
click at [851, 382] on textarea at bounding box center [507, 382] width 796 height 34
type textarea "no cancelar / problemas tc"
click at [904, 388] on icon at bounding box center [910, 381] width 13 height 13
click at [875, 121] on button "Cerrar" at bounding box center [869, 131] width 115 height 26
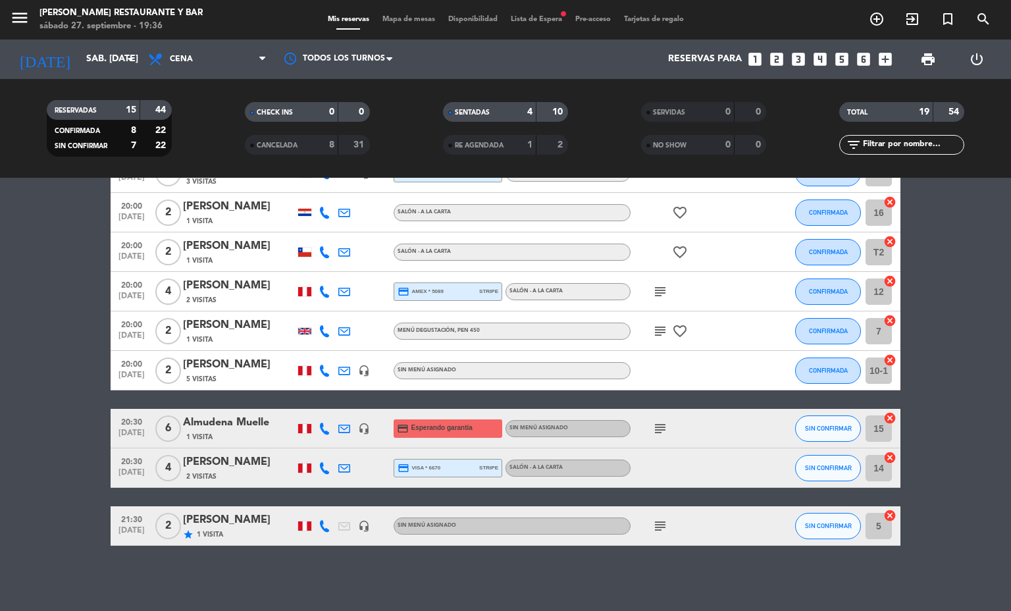
click at [393, 16] on span "Mapa de mesas" at bounding box center [409, 19] width 66 height 7
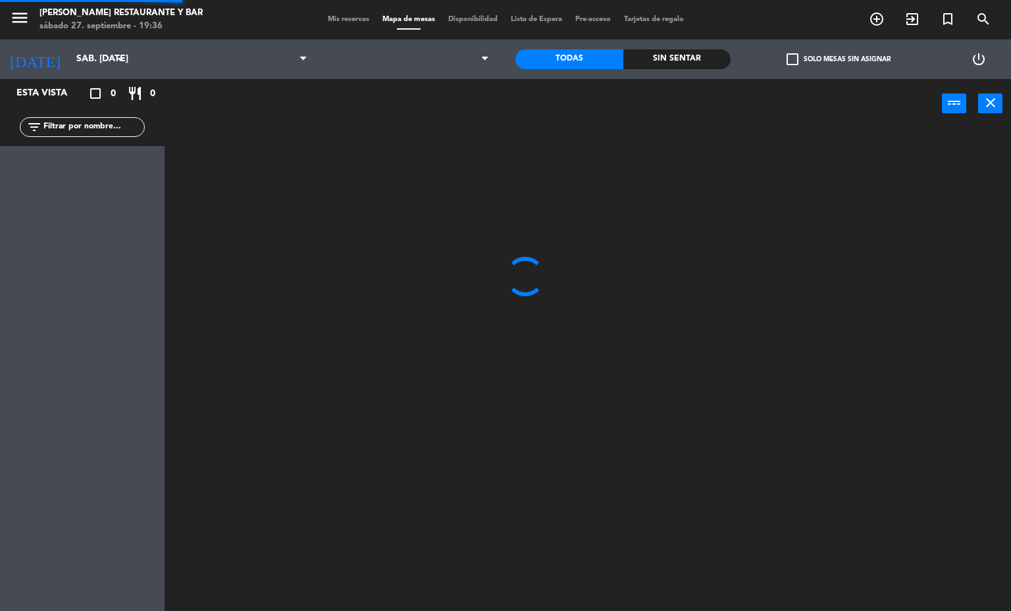
click at [340, 24] on div "Mis reservas Mapa de mesas Disponibilidad Lista de Espera Pre-acceso Tarjetas d…" at bounding box center [505, 20] width 369 height 12
click at [344, 18] on span "Mis reservas" at bounding box center [348, 19] width 55 height 7
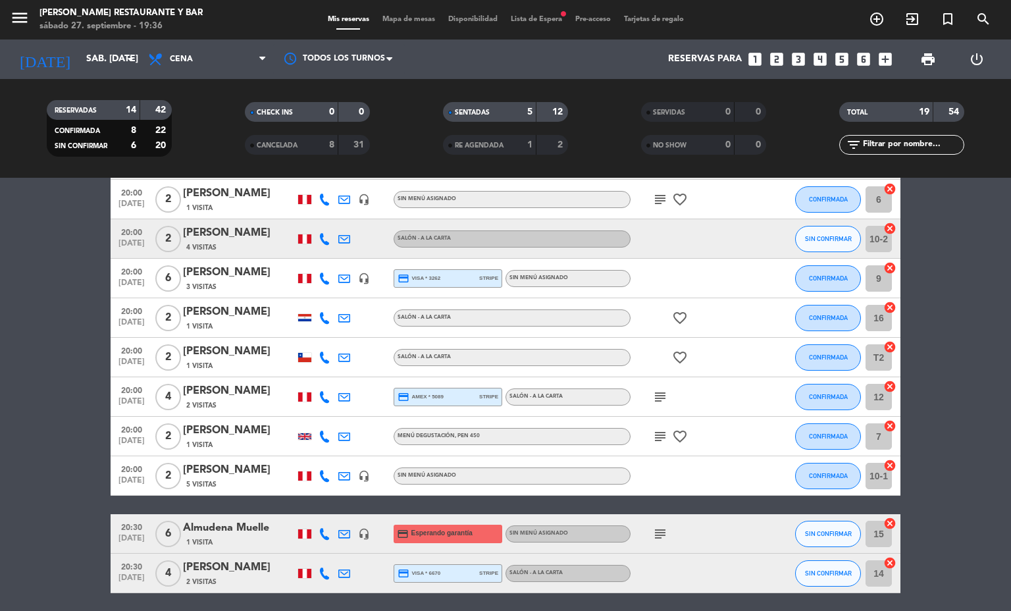
scroll to position [553, 0]
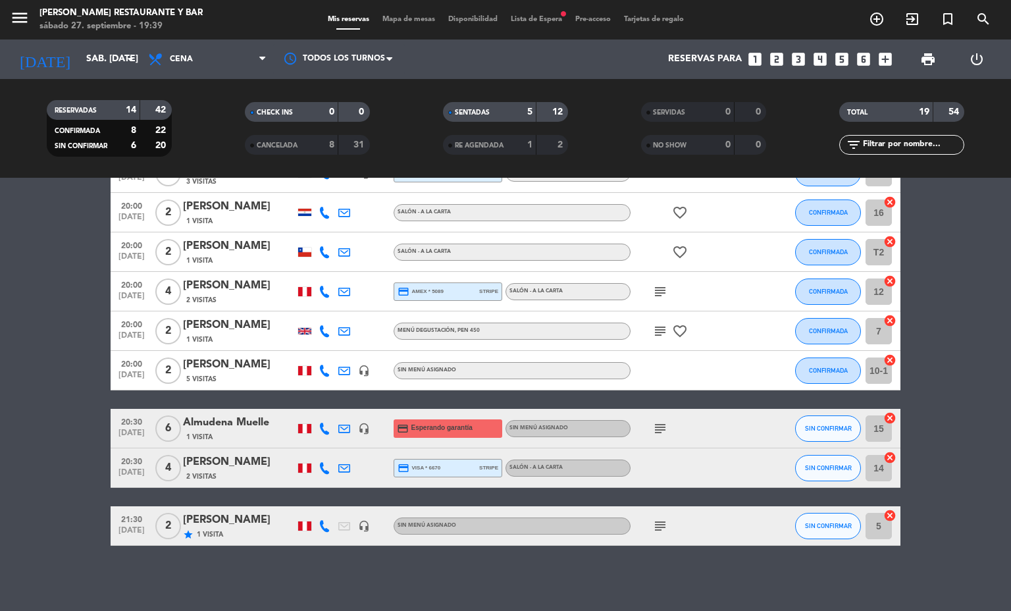
click at [415, 16] on span "Mapa de mesas" at bounding box center [409, 19] width 66 height 7
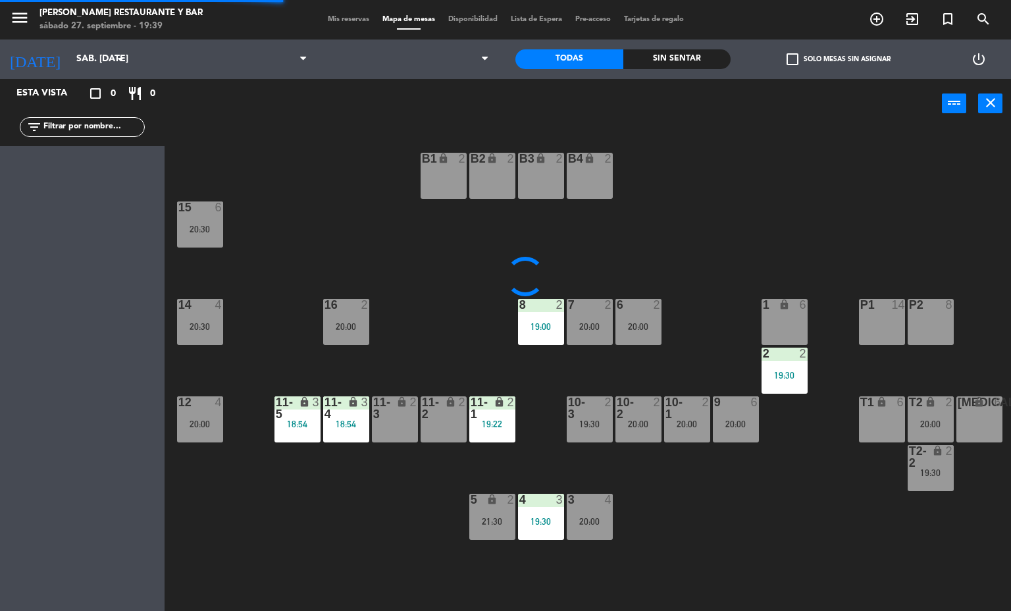
click at [334, 22] on span "Mis reservas" at bounding box center [348, 19] width 55 height 7
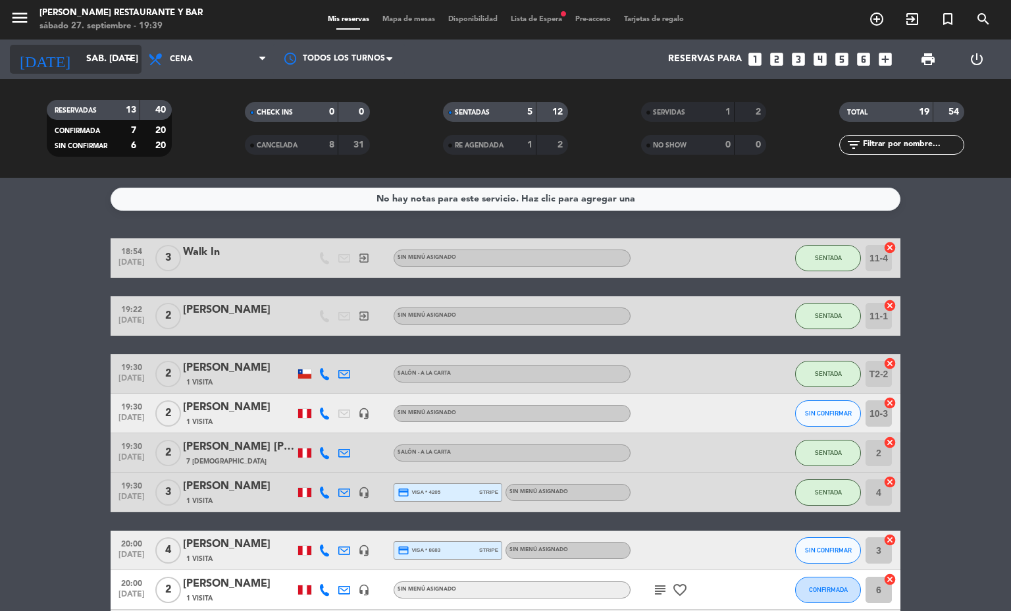
click at [80, 56] on input "sáb. [DATE]" at bounding box center [142, 59] width 125 height 24
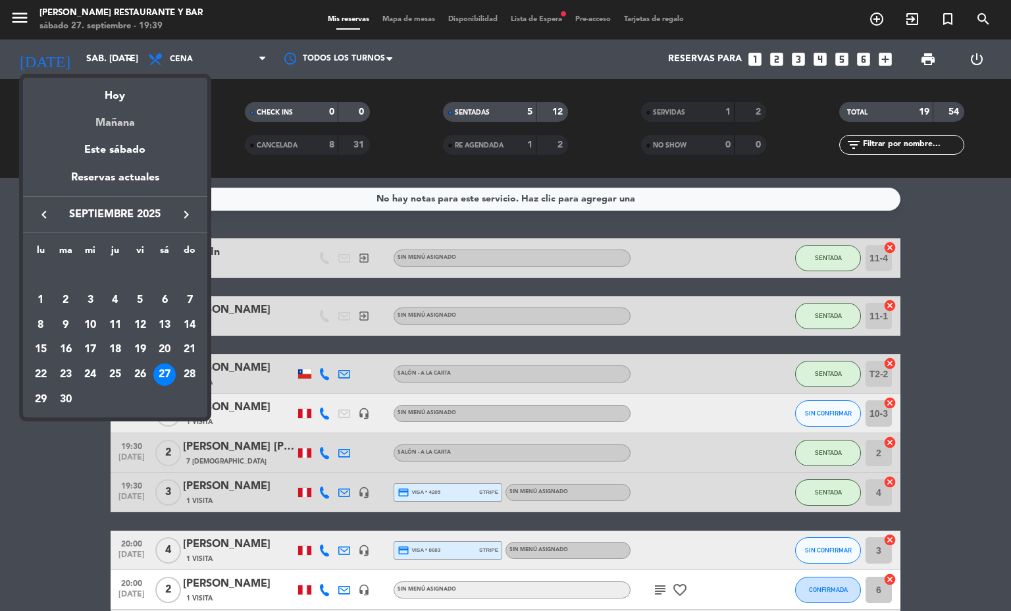
click at [99, 127] on div "Mañana" at bounding box center [115, 118] width 184 height 27
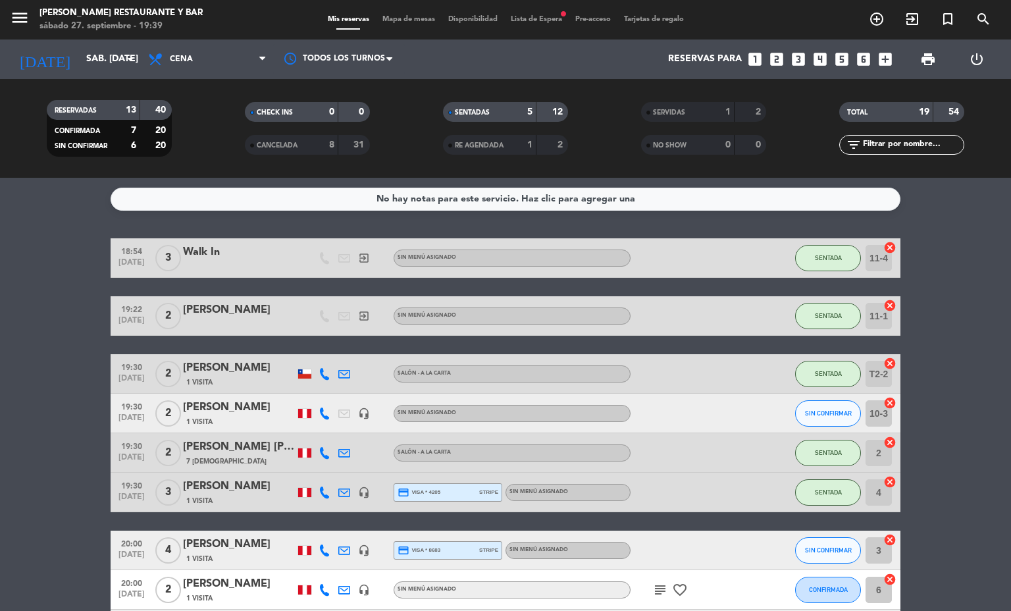
type input "dom. [DATE]"
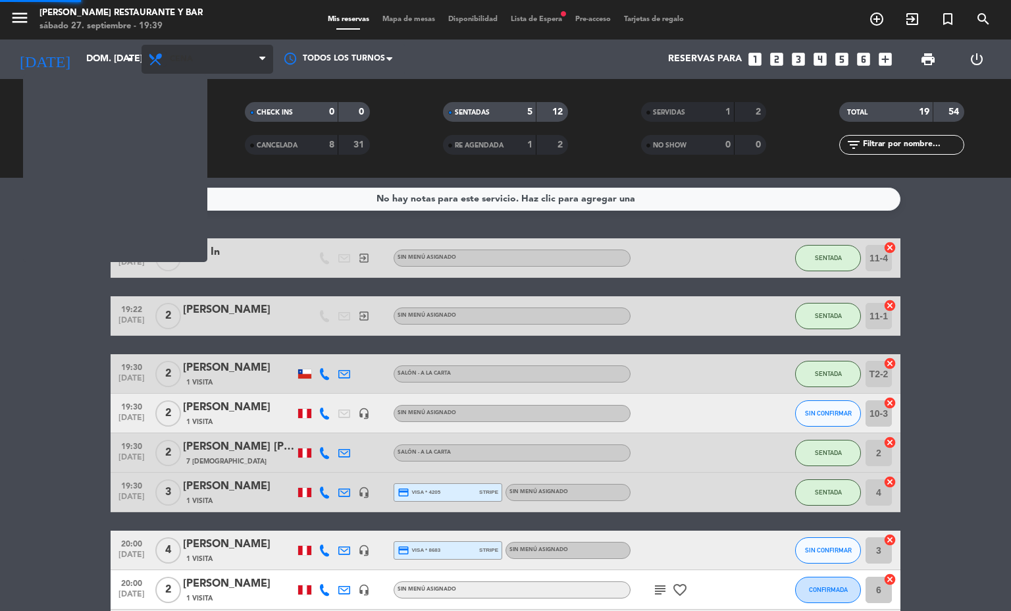
click at [159, 58] on icon at bounding box center [156, 59] width 19 height 16
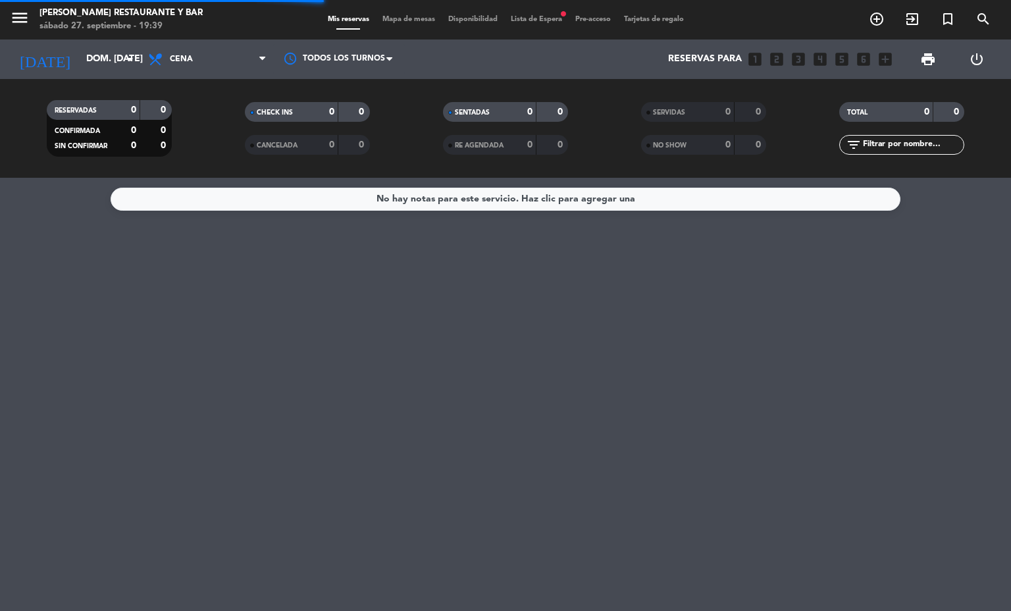
click at [168, 109] on div "0" at bounding box center [155, 110] width 25 height 15
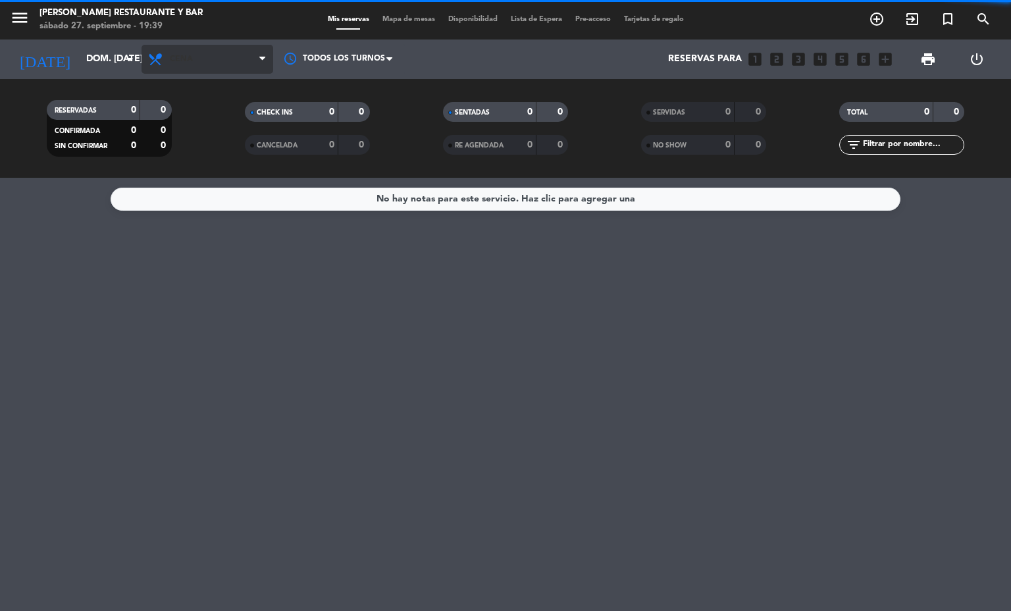
click at [192, 55] on span "Cena" at bounding box center [181, 59] width 23 height 9
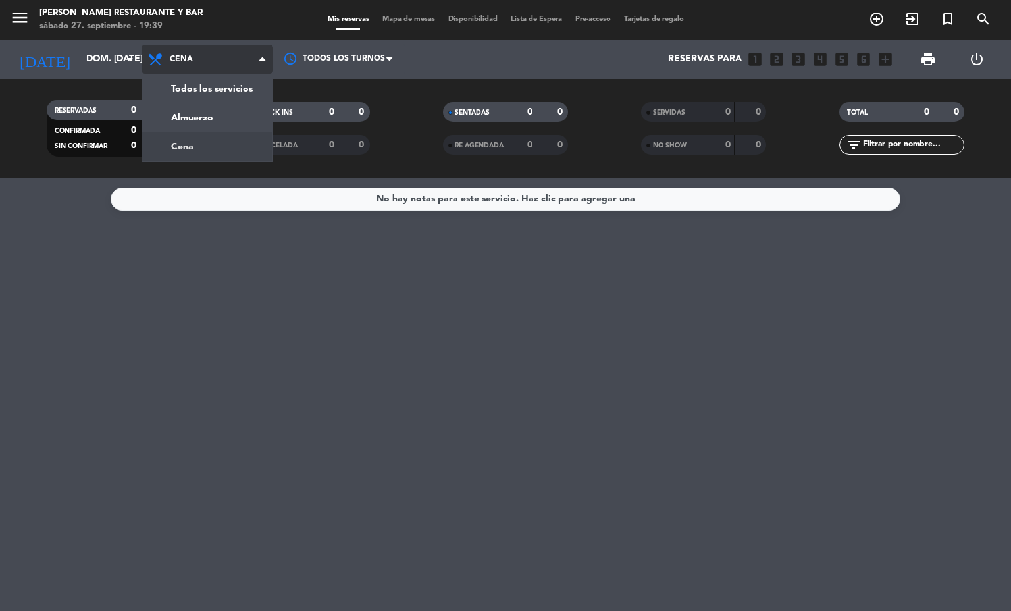
click at [182, 117] on div "menu [PERSON_NAME] Restaurante y Bar sábado 27. septiembre - 19:39 Mis reservas…" at bounding box center [505, 89] width 1011 height 178
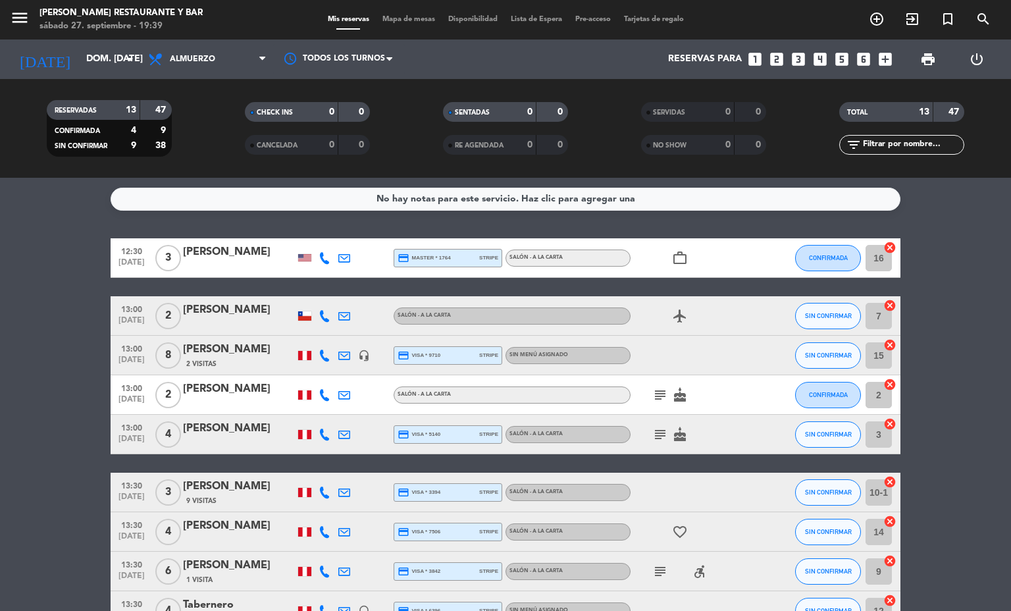
click at [212, 357] on div "[PERSON_NAME]" at bounding box center [239, 349] width 112 height 17
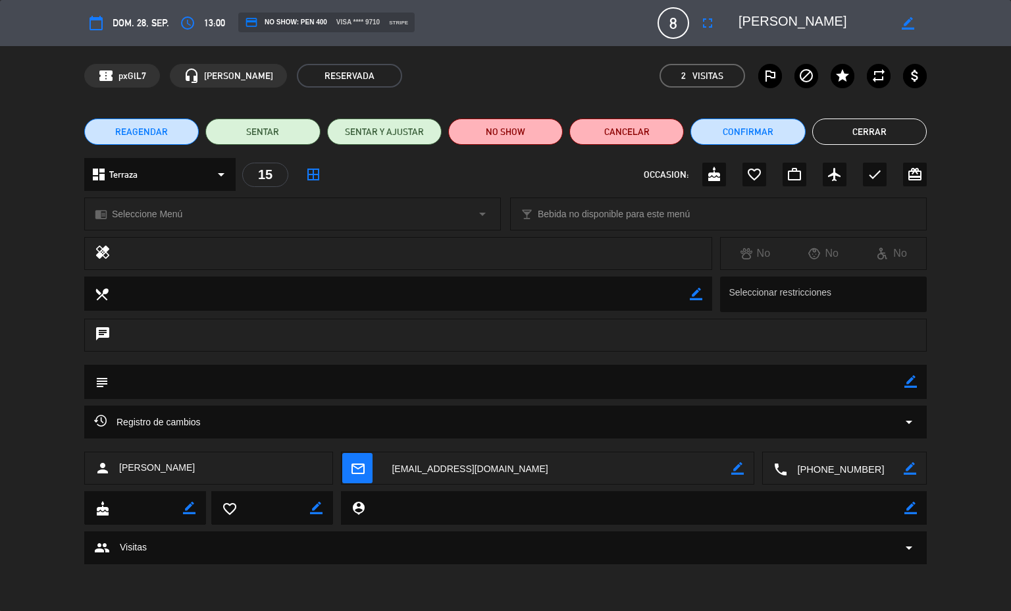
click at [707, 20] on icon "fullscreen" at bounding box center [708, 23] width 16 height 16
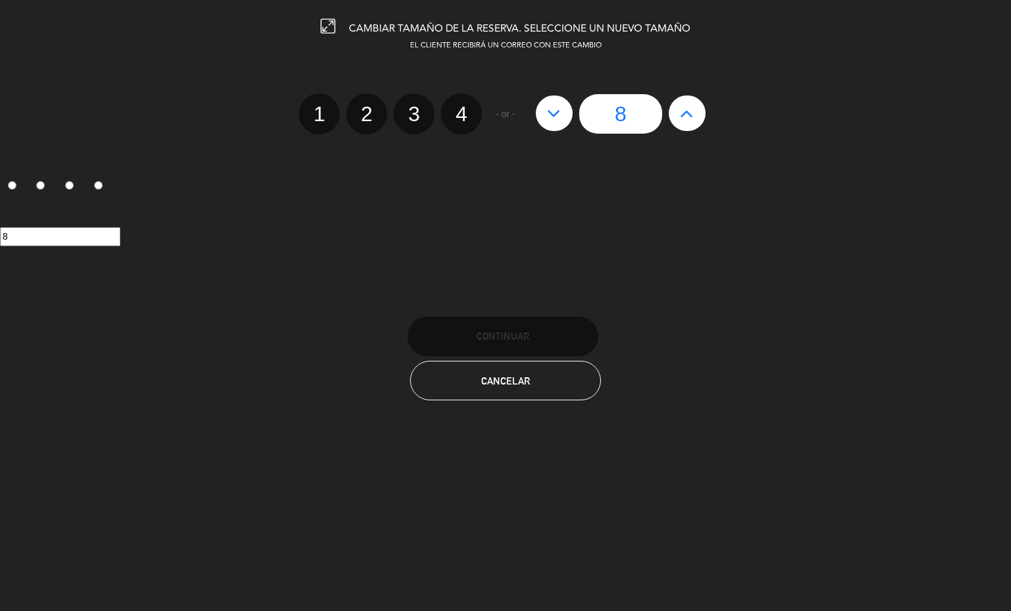
click at [685, 113] on icon at bounding box center [687, 113] width 14 height 21
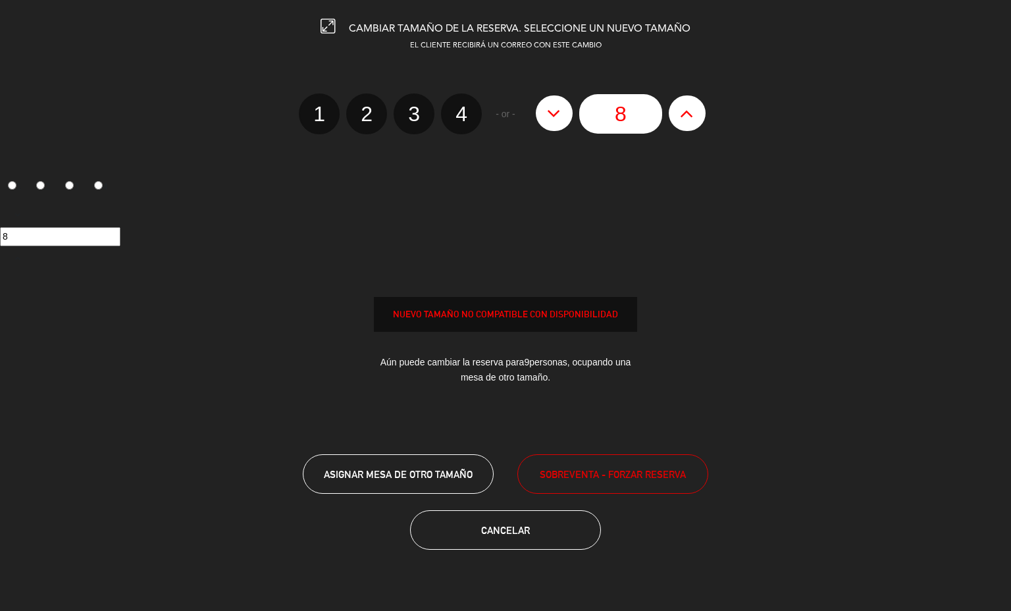
type input "9"
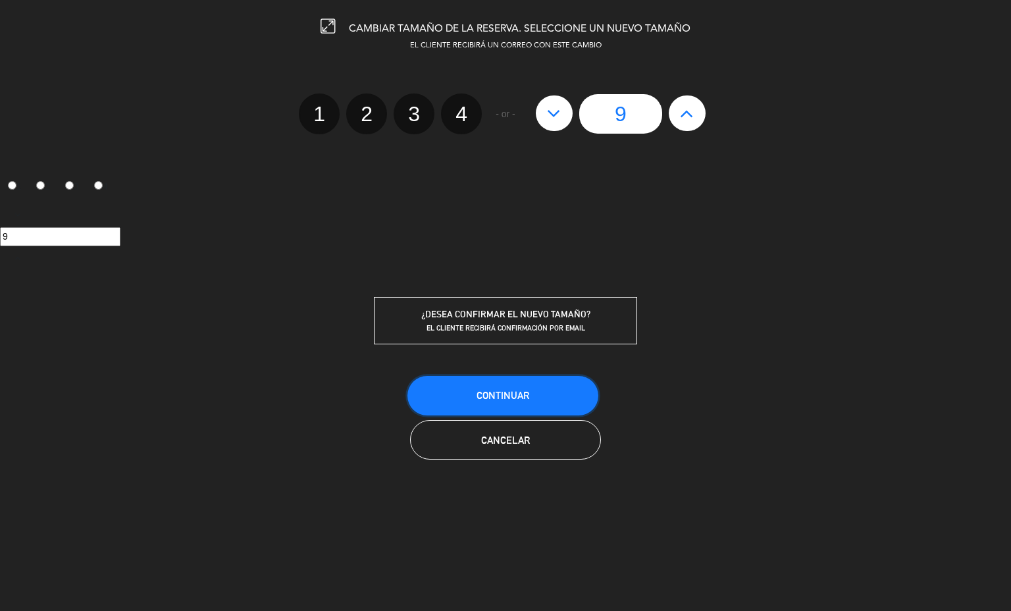
click at [542, 401] on button "Continuar" at bounding box center [502, 395] width 191 height 39
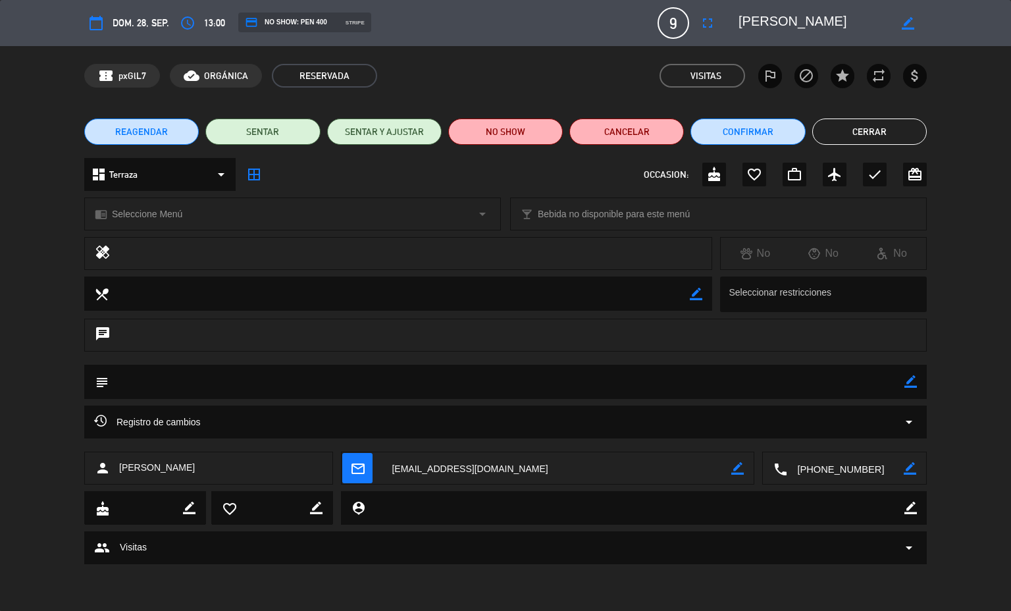
click at [867, 131] on button "Cerrar" at bounding box center [869, 131] width 115 height 26
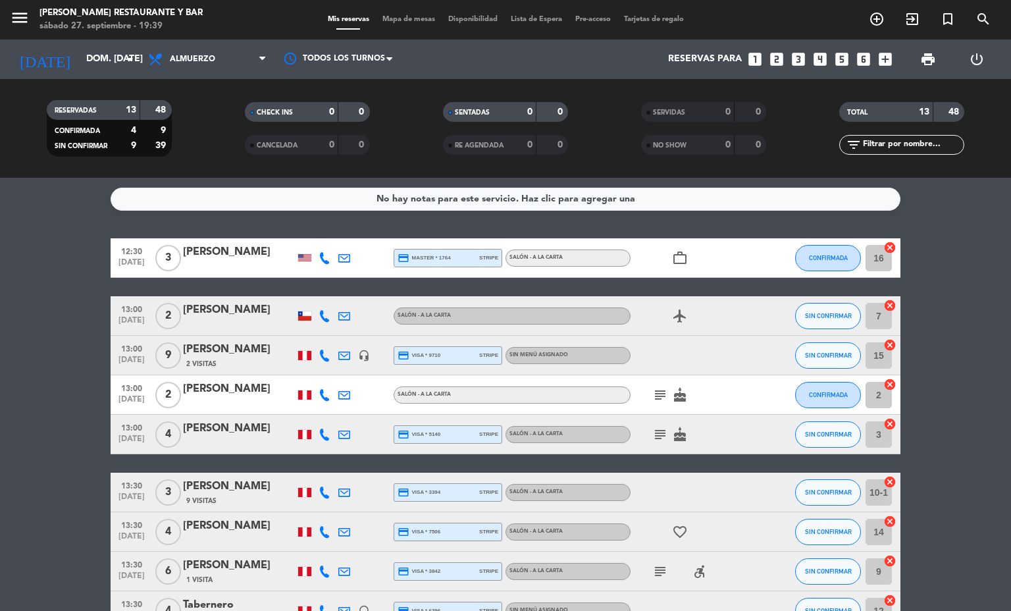
click at [411, 20] on span "Mapa de mesas" at bounding box center [409, 19] width 66 height 7
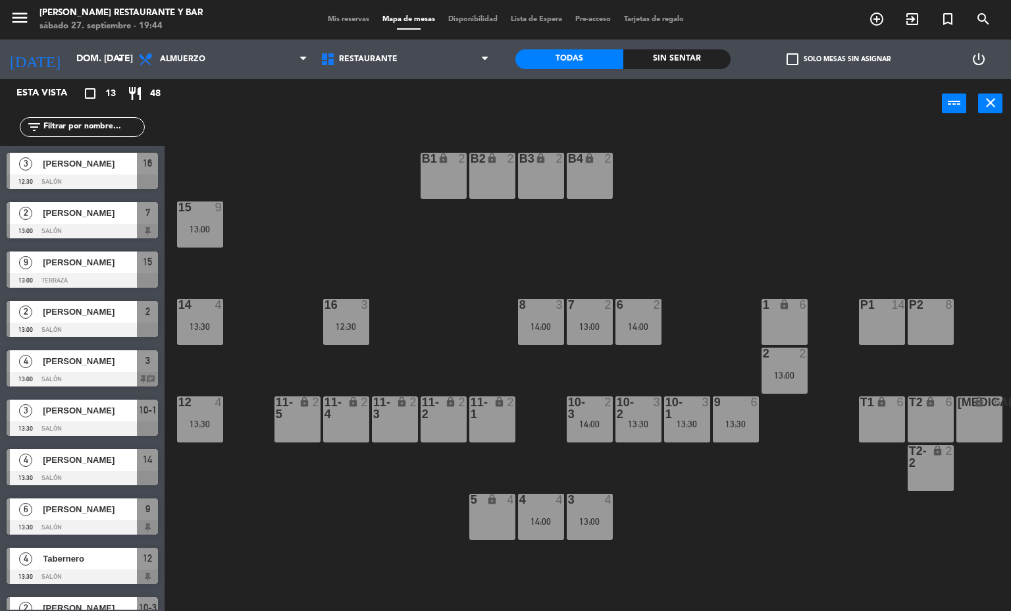
click at [342, 16] on span "Mis reservas" at bounding box center [348, 19] width 55 height 7
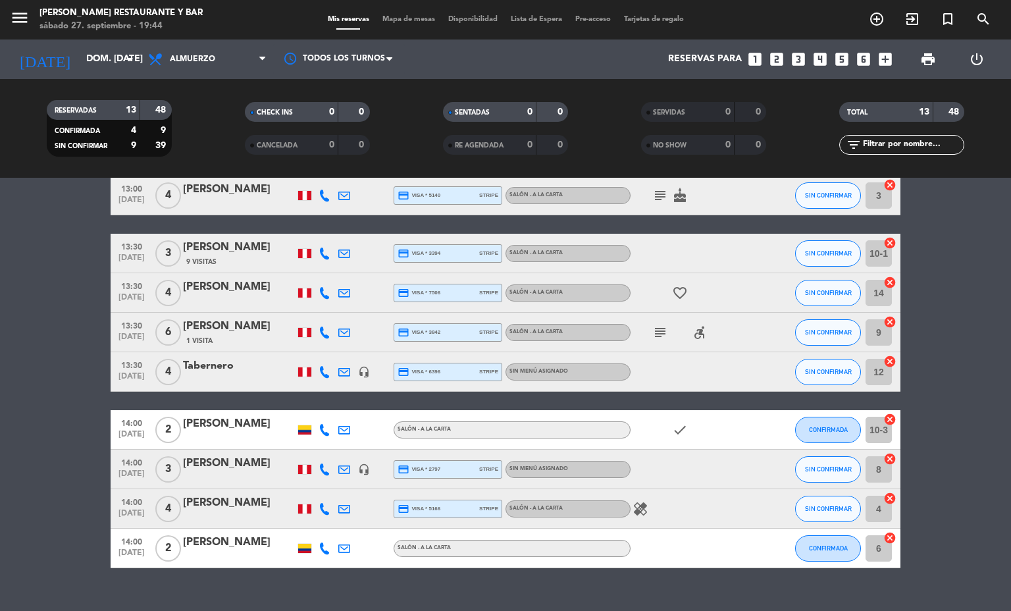
scroll to position [261, 0]
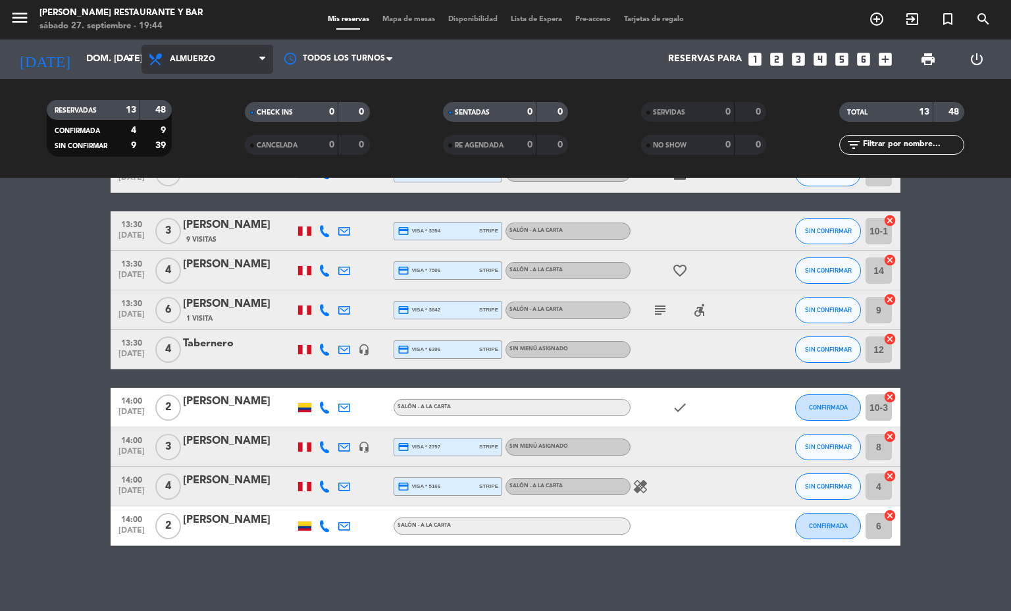
click at [182, 52] on span "Almuerzo" at bounding box center [207, 59] width 132 height 29
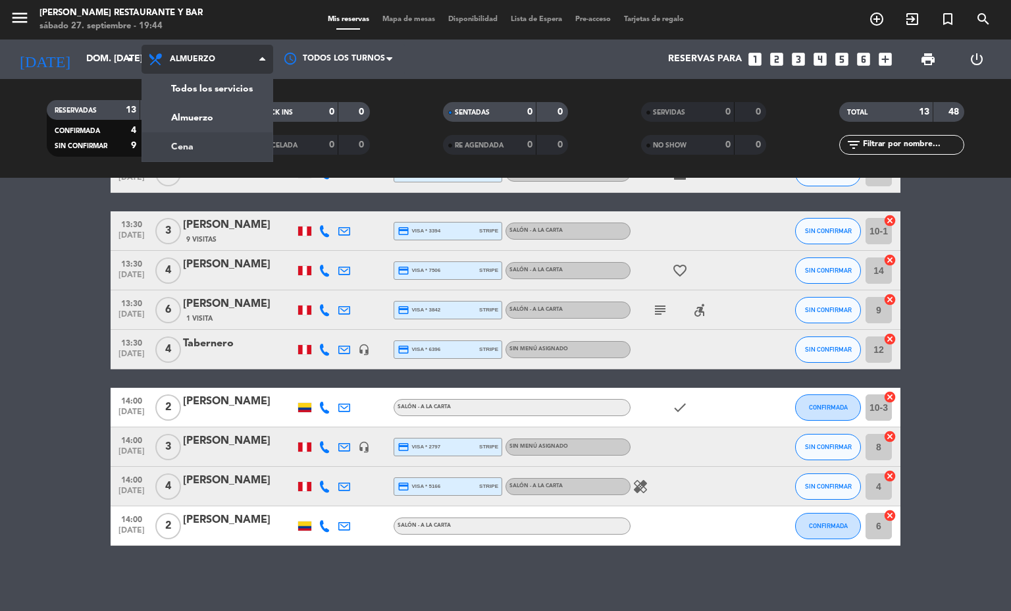
click at [192, 157] on div "menu [PERSON_NAME] Restaurante y Bar sábado 27. septiembre - 19:44 Mis reservas…" at bounding box center [505, 89] width 1011 height 178
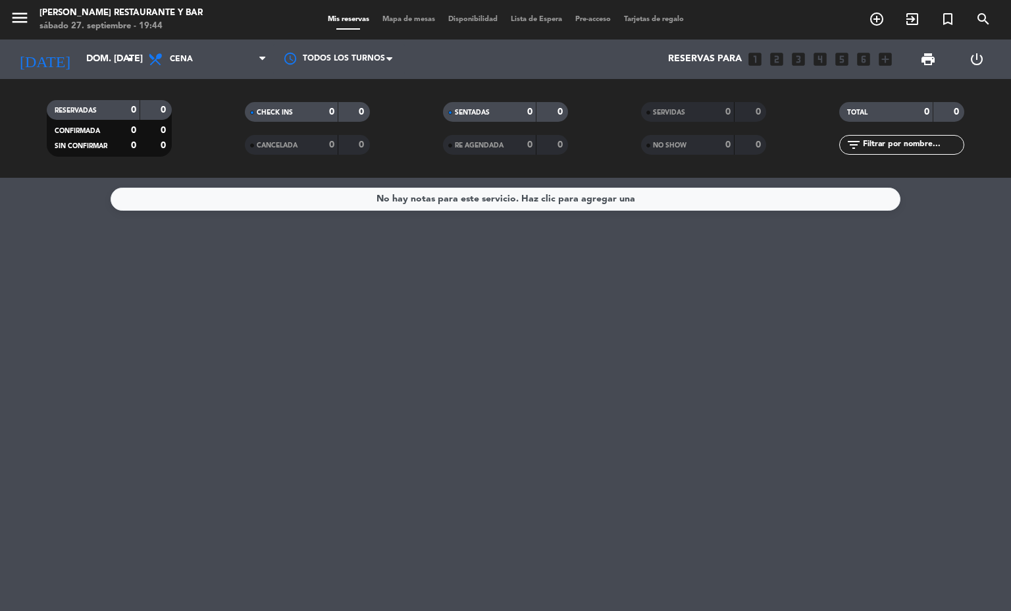
scroll to position [0, 0]
click at [84, 59] on input "dom. [DATE]" at bounding box center [142, 59] width 125 height 24
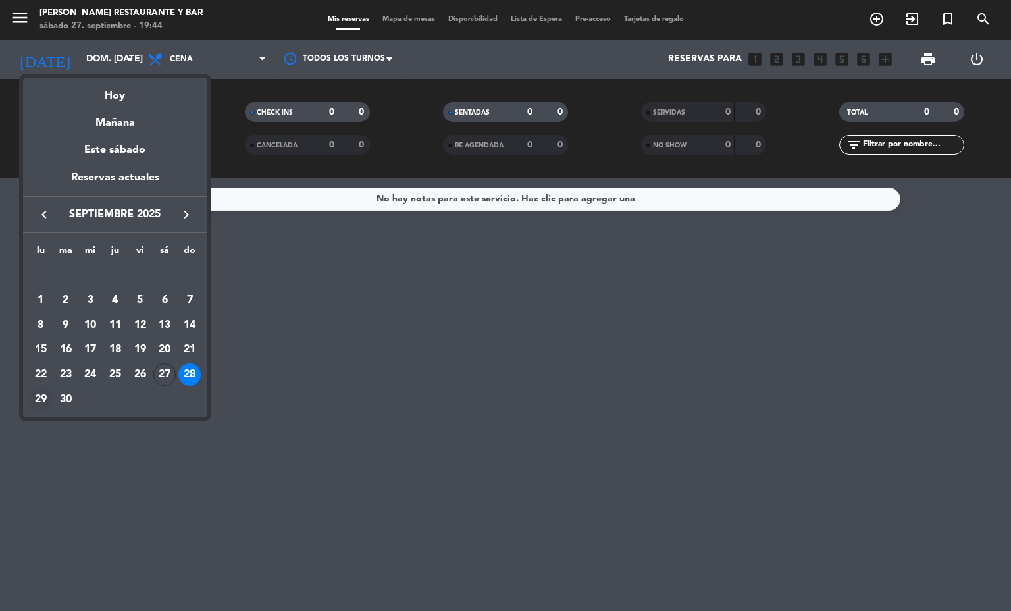
click at [40, 399] on div "29" at bounding box center [41, 399] width 22 height 22
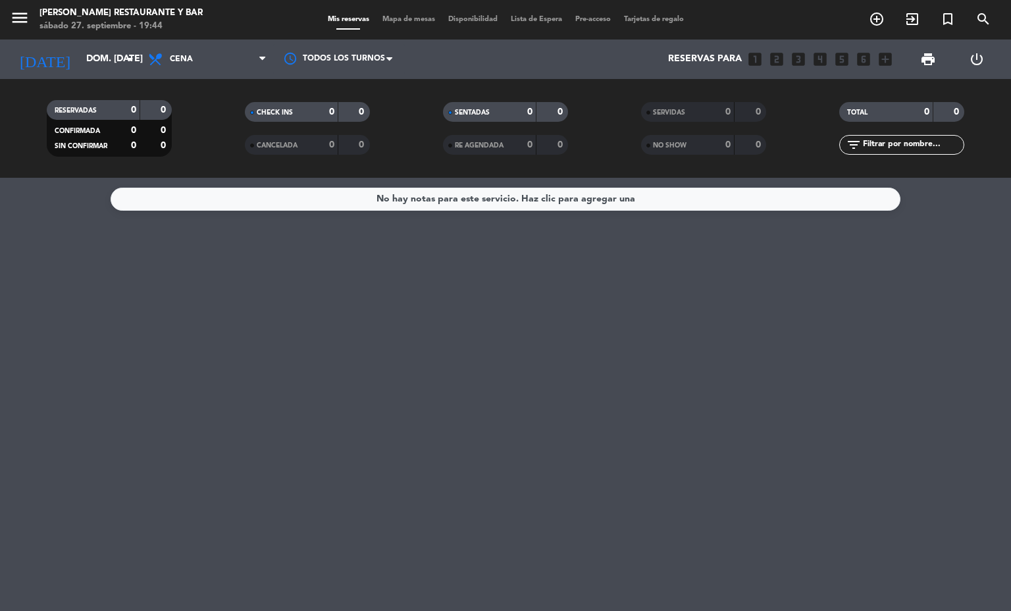
type input "lun. [DATE]"
click at [196, 59] on span "Cena" at bounding box center [207, 59] width 132 height 29
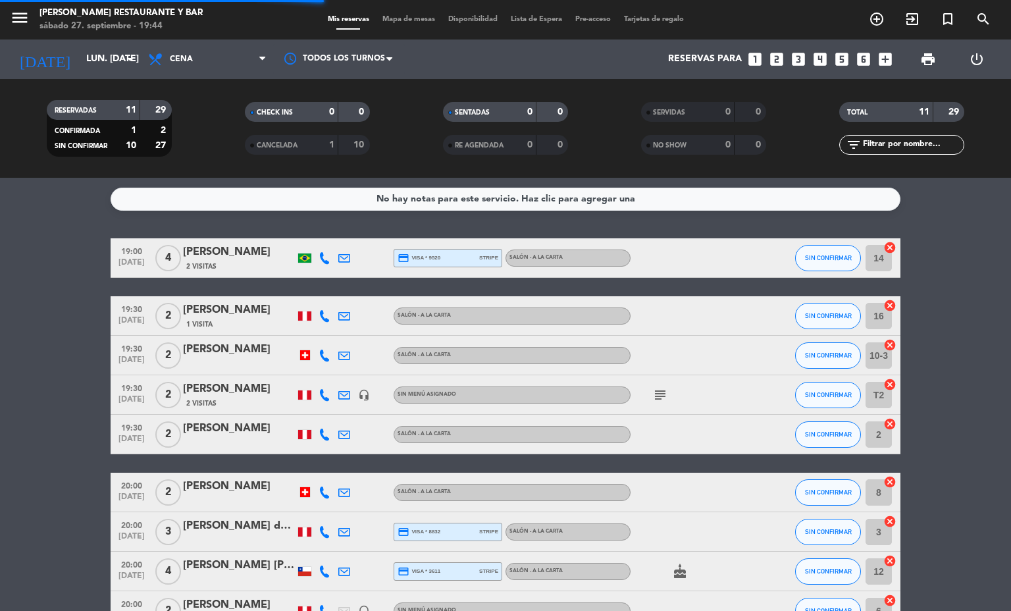
click at [248, 107] on div "CHECK INS" at bounding box center [278, 112] width 61 height 15
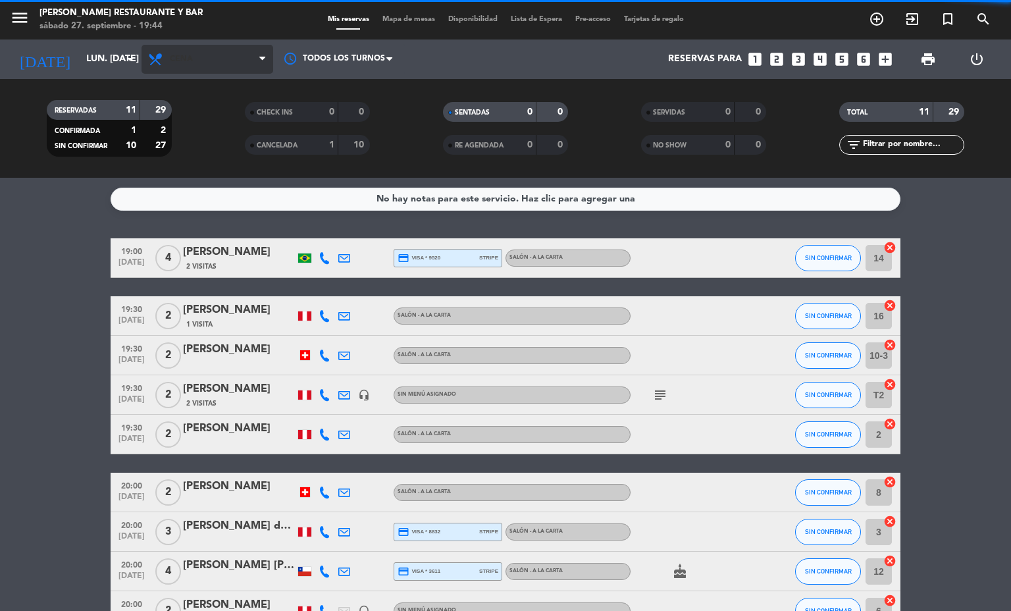
click at [215, 69] on span "Cena" at bounding box center [207, 59] width 132 height 29
click at [215, 68] on span "Cena" at bounding box center [207, 59] width 132 height 29
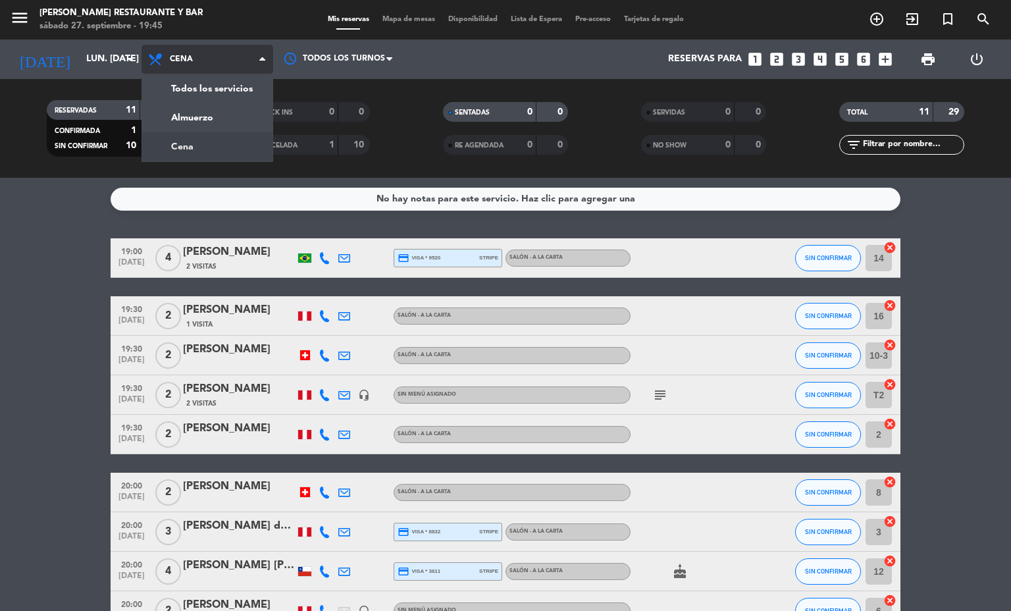
click at [221, 88] on div "menu [PERSON_NAME] Restaurante y Bar sábado 27. septiembre - 19:45 Mis reservas…" at bounding box center [505, 89] width 1011 height 178
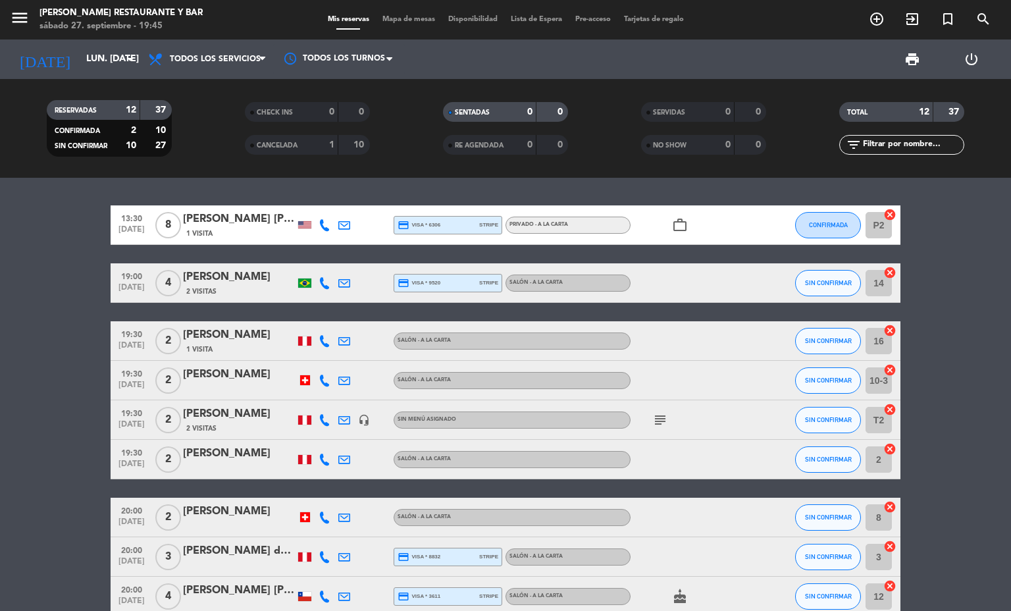
scroll to position [197, 0]
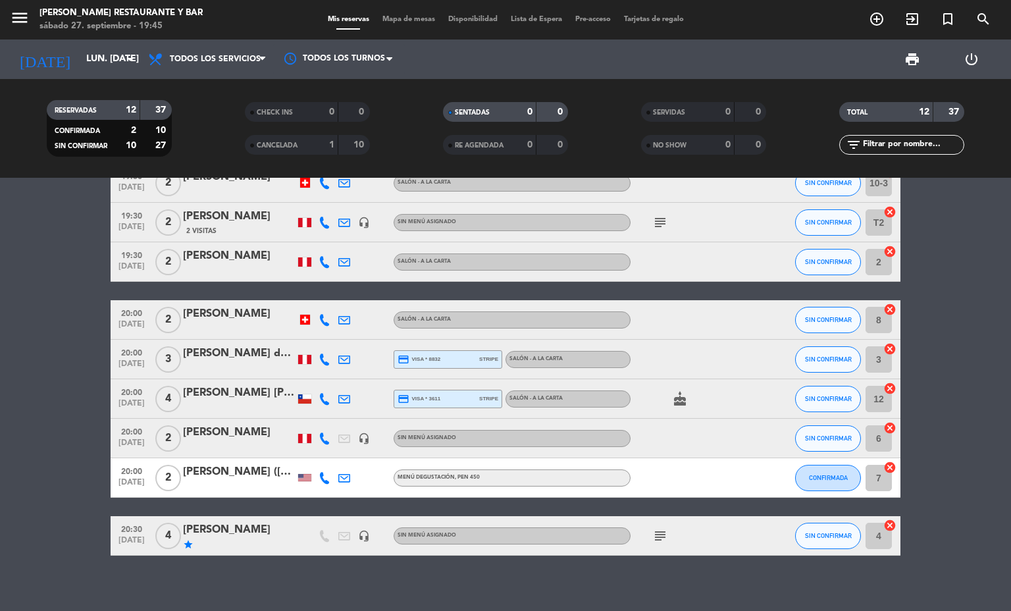
click at [228, 463] on div "[PERSON_NAME] ([PERSON_NAME])" at bounding box center [239, 471] width 112 height 17
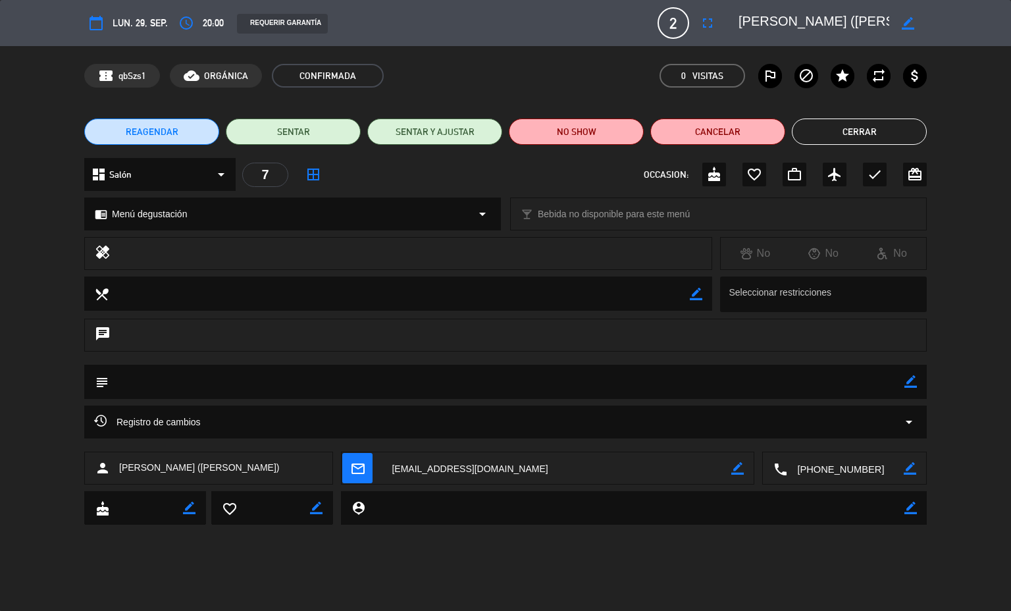
click at [902, 385] on textarea at bounding box center [507, 382] width 796 height 34
click at [916, 372] on div "border_color" at bounding box center [910, 382] width 13 height 34
click at [913, 376] on icon "border_color" at bounding box center [910, 381] width 13 height 13
click at [845, 383] on textarea at bounding box center [507, 382] width 796 height 34
paste textarea "no tenemos ninguna alergia ni intolerancia alimencia."
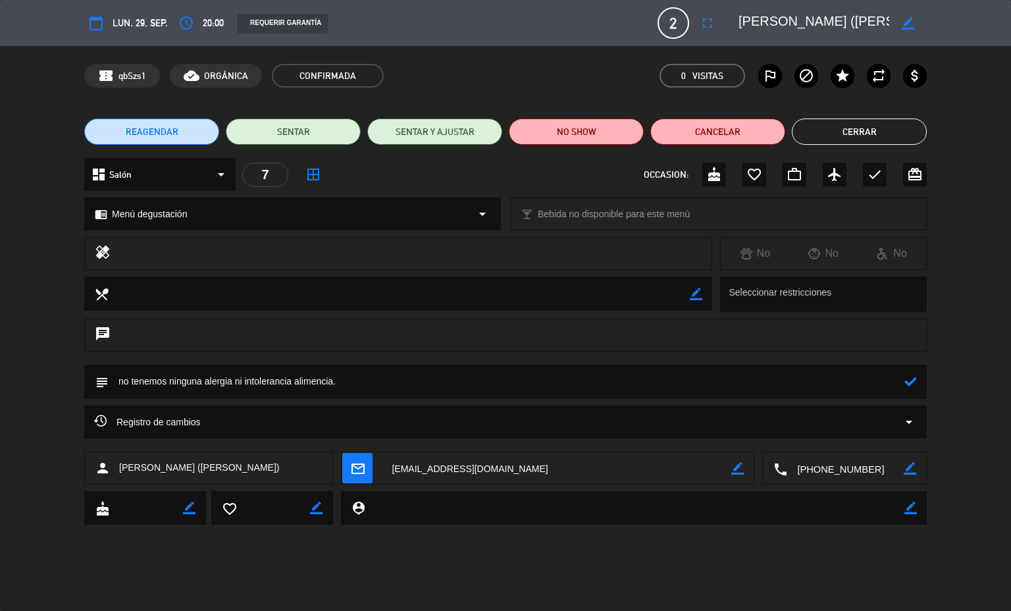
click at [910, 384] on icon at bounding box center [910, 381] width 13 height 13
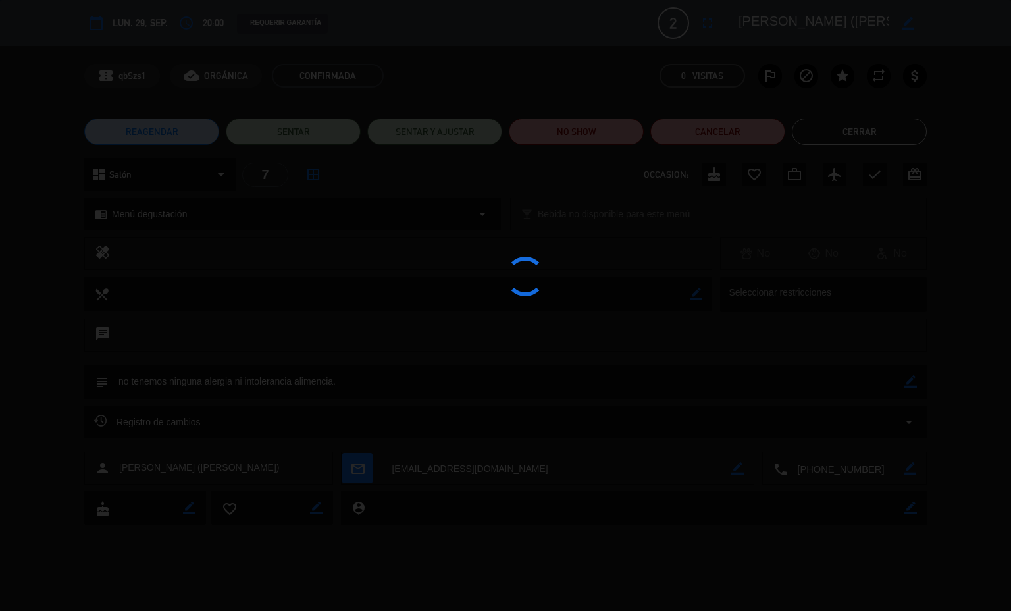
type textarea "no tenemos ninguna alergia ni intolerancia alimencia."
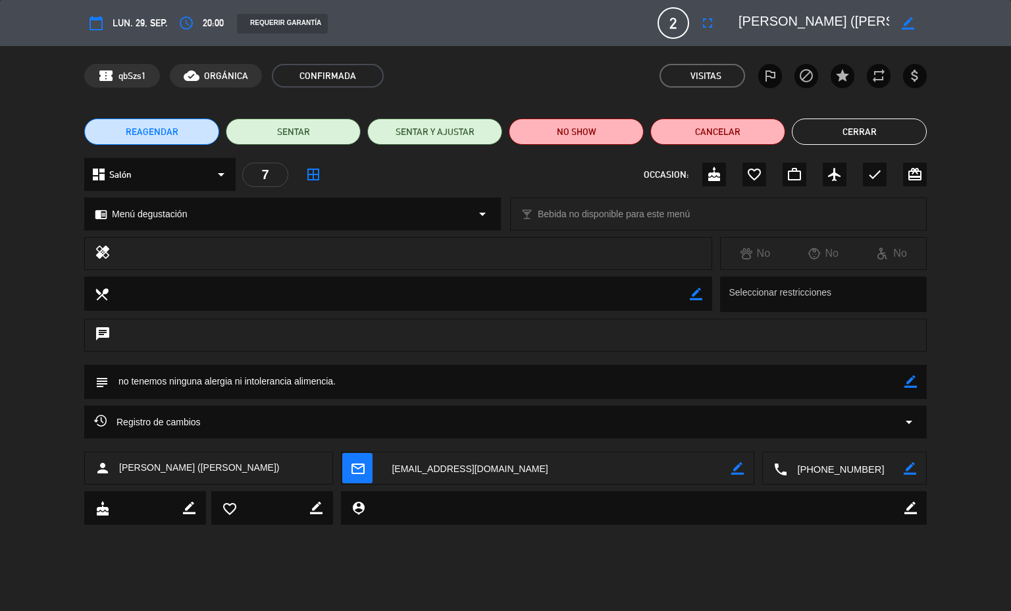
click at [869, 129] on button "Cerrar" at bounding box center [859, 131] width 135 height 26
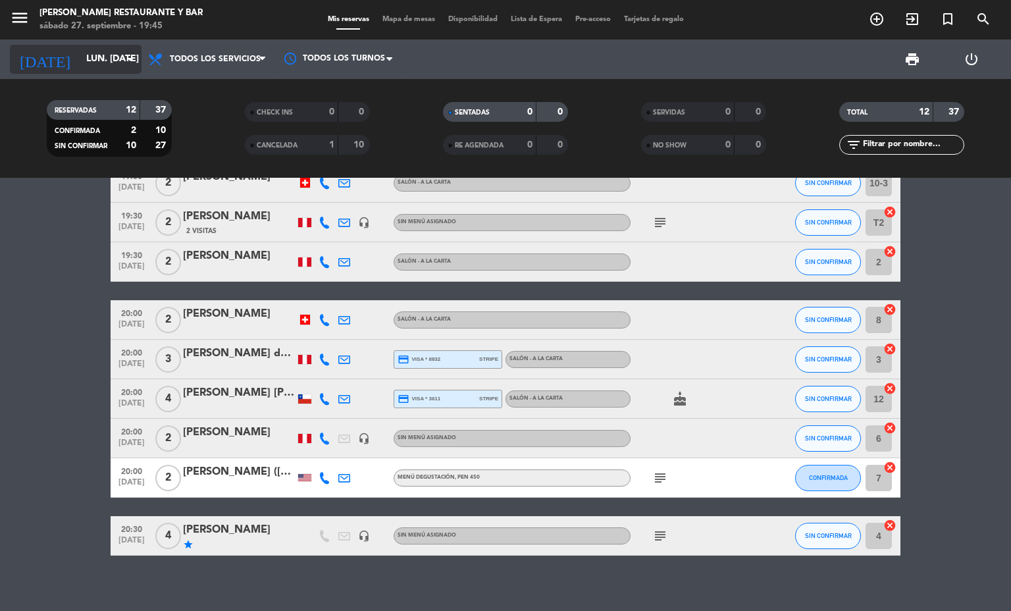
click at [105, 55] on input "lun. [DATE]" at bounding box center [142, 59] width 125 height 24
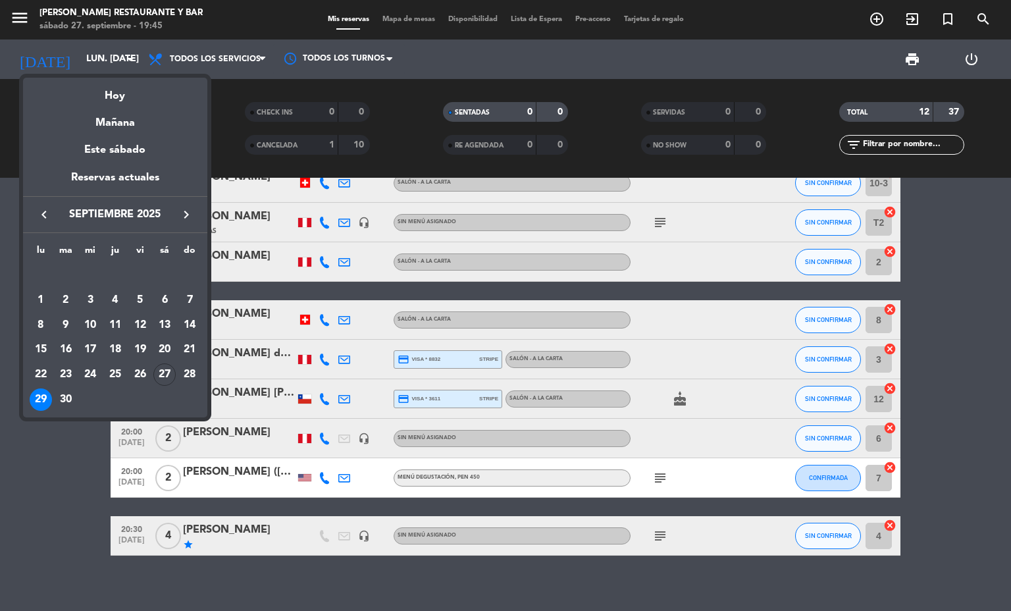
click at [194, 209] on button "keyboard_arrow_right" at bounding box center [186, 214] width 24 height 17
click at [139, 305] on div "3" at bounding box center [140, 300] width 22 height 22
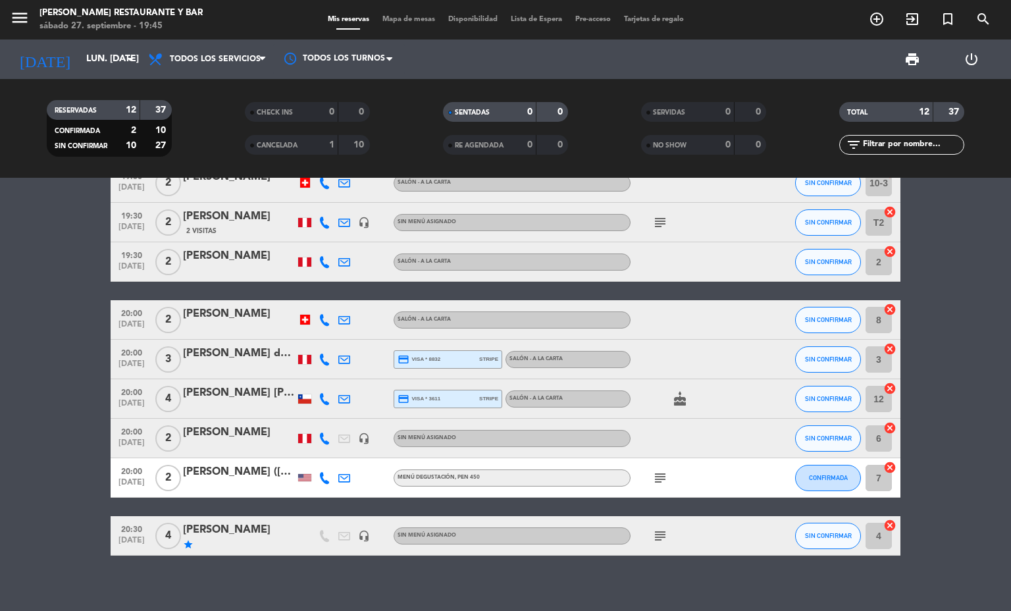
type input "vie. [DATE]"
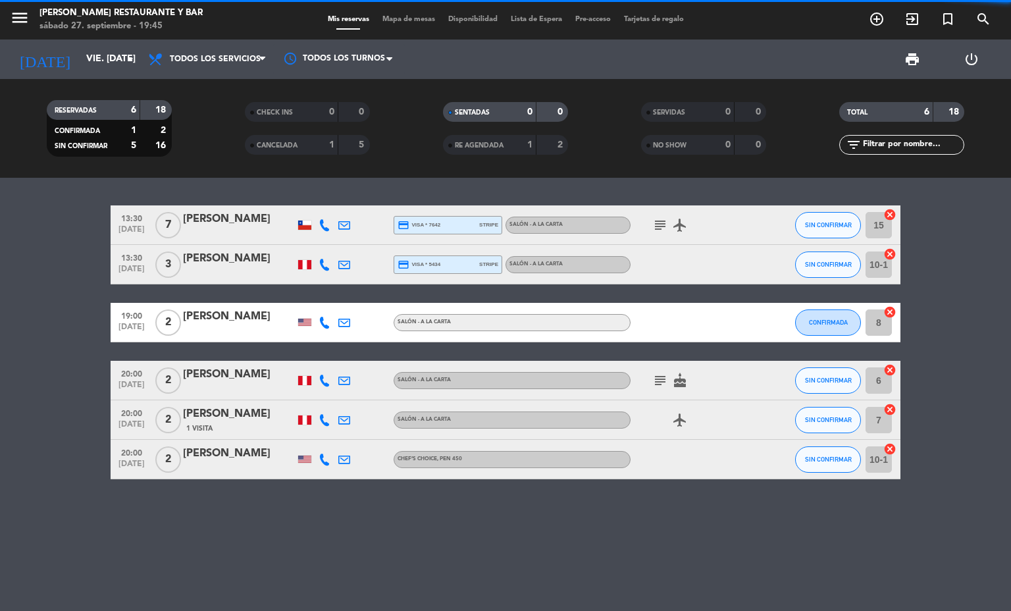
scroll to position [0, 0]
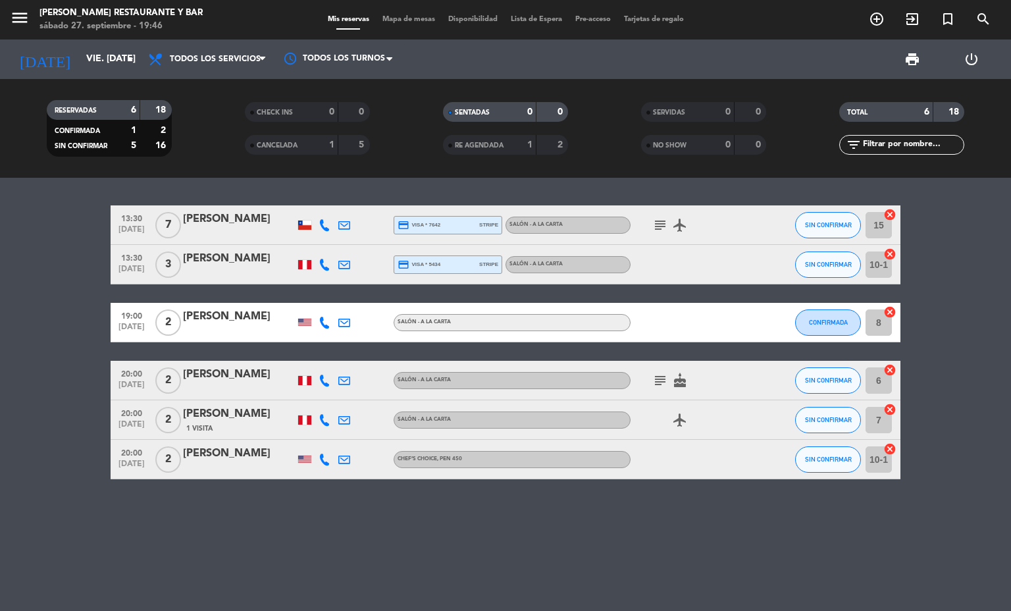
click at [240, 460] on div "[PERSON_NAME]" at bounding box center [239, 453] width 112 height 17
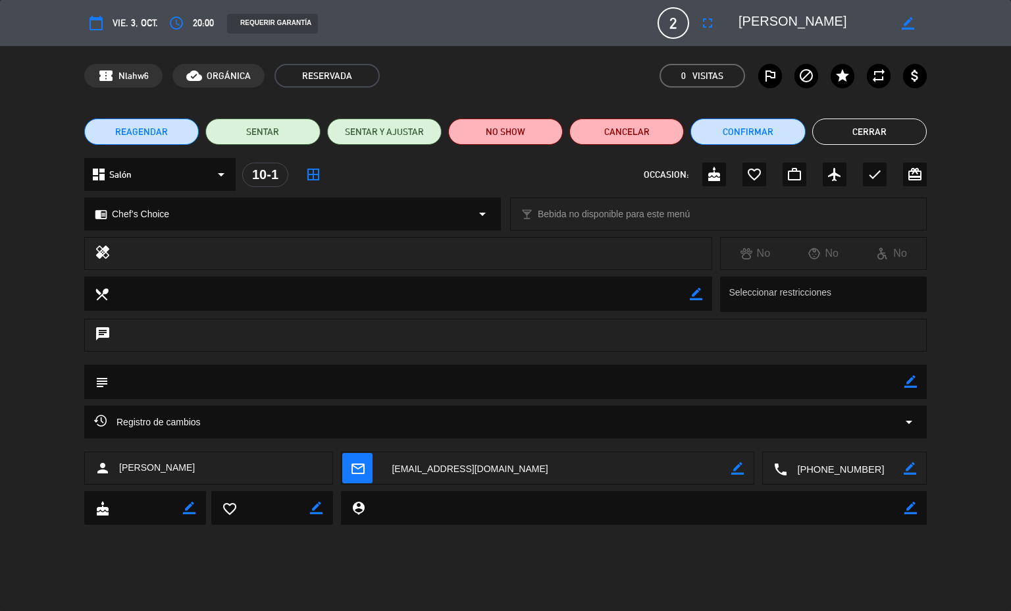
click at [907, 382] on icon "border_color" at bounding box center [910, 381] width 13 height 13
click at [844, 382] on textarea at bounding box center [507, 382] width 796 height 34
paste textarea "one of our party is allergic to mussels. She can eat all other seafood and biva…"
type textarea "one of our party is allergic to mussels. She can eat all other seafood and biva…"
click at [912, 384] on icon at bounding box center [910, 381] width 13 height 13
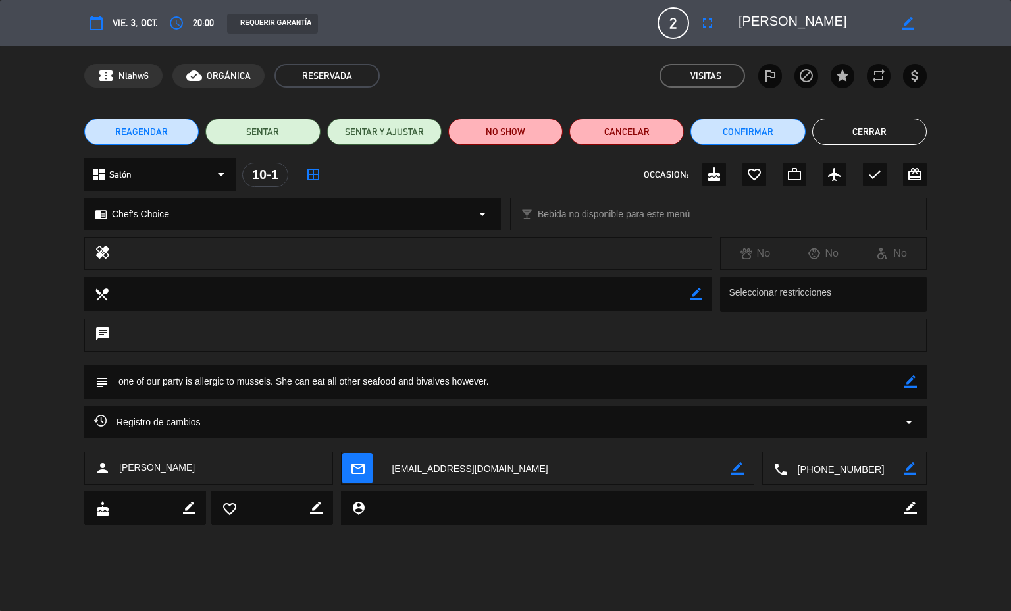
click at [835, 126] on button "Cerrar" at bounding box center [869, 131] width 115 height 26
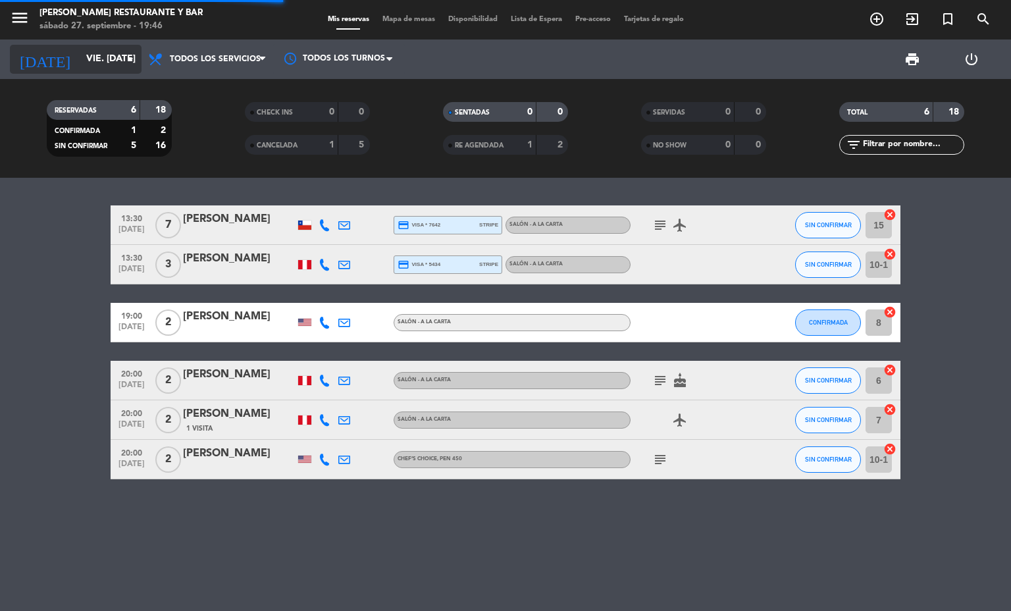
click at [101, 47] on input "vie. [DATE]" at bounding box center [142, 59] width 125 height 24
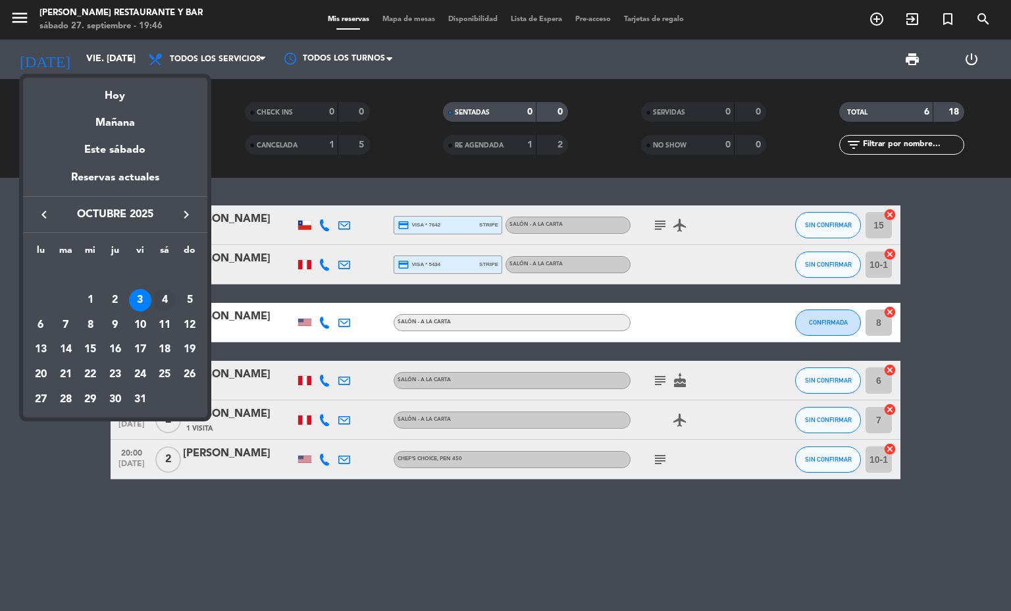
click at [168, 293] on div "4" at bounding box center [164, 300] width 22 height 22
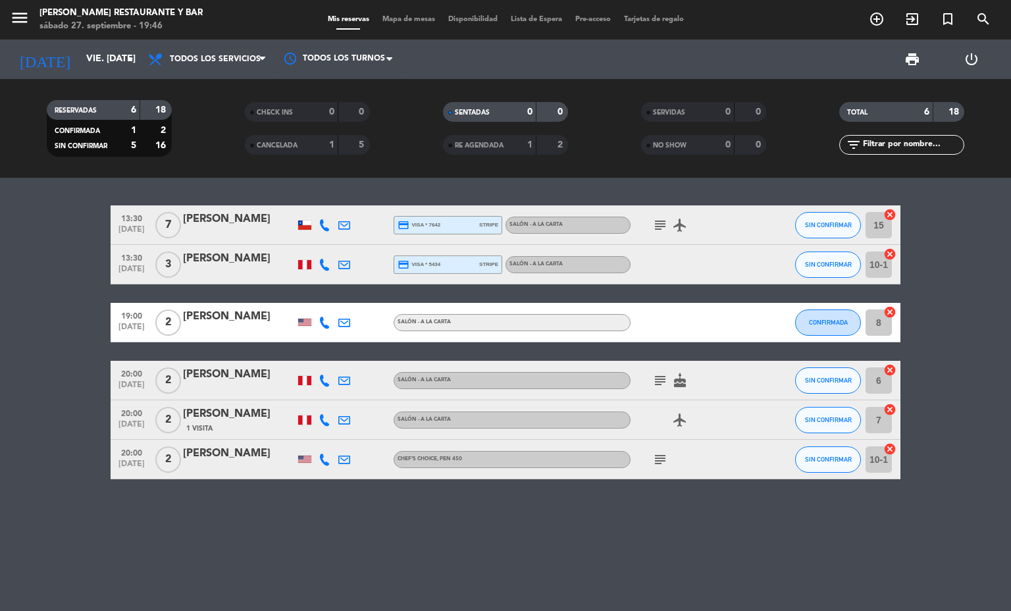
type input "sáb. [DATE]"
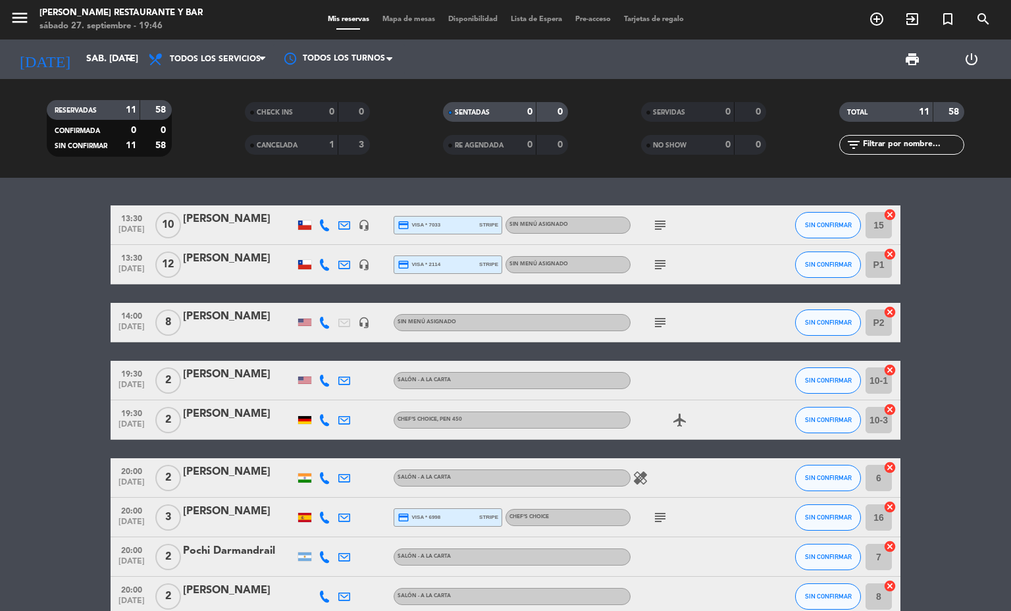
click at [239, 407] on div "[PERSON_NAME]" at bounding box center [239, 413] width 112 height 17
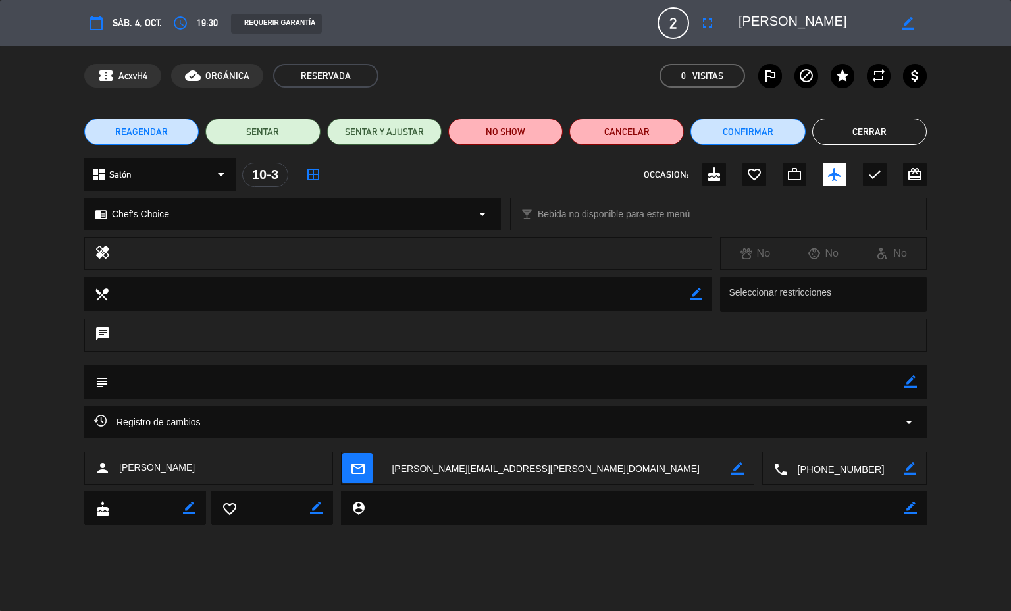
click at [908, 380] on icon "border_color" at bounding box center [910, 381] width 13 height 13
click at [857, 378] on textarea at bounding box center [507, 382] width 796 height 34
paste textarea ", no food allergies,"
click at [912, 386] on icon at bounding box center [910, 381] width 13 height 13
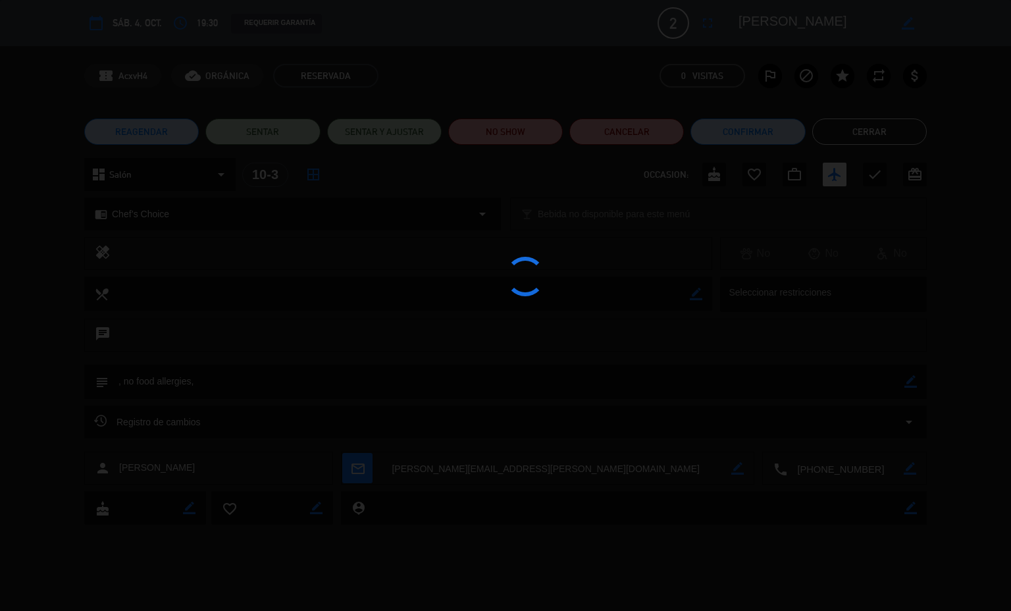
type textarea ", no food allergies,"
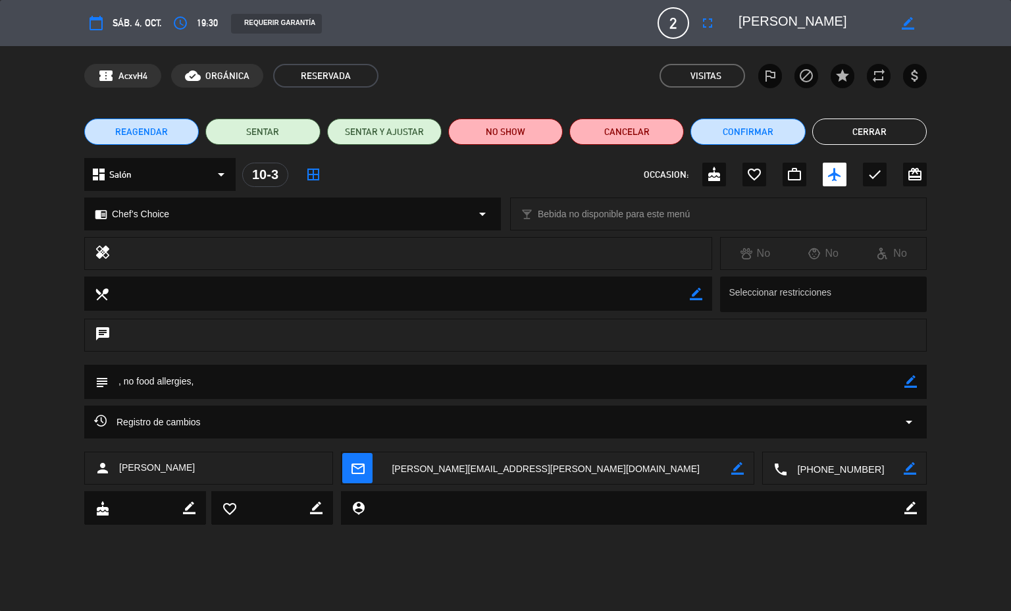
click at [869, 133] on button "Cerrar" at bounding box center [869, 131] width 115 height 26
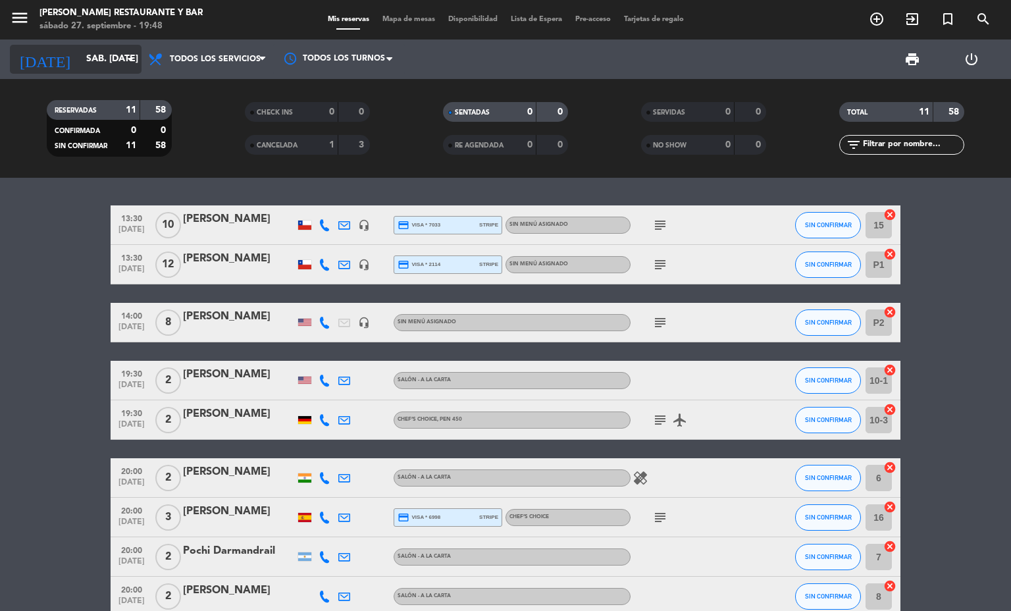
click at [107, 63] on input "sáb. [DATE]" at bounding box center [142, 59] width 125 height 24
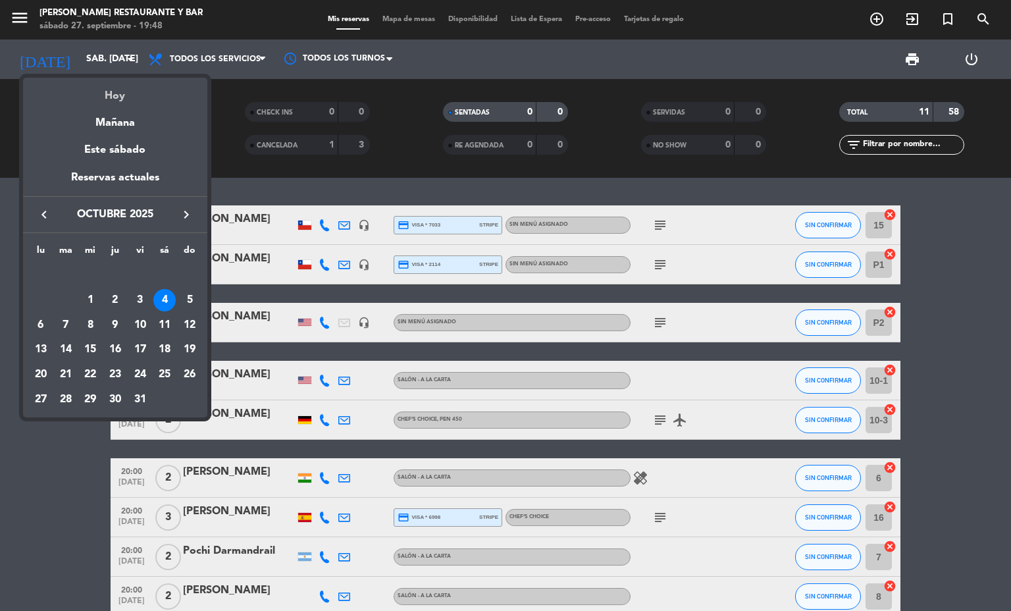
click at [119, 95] on div "Hoy" at bounding box center [115, 91] width 184 height 27
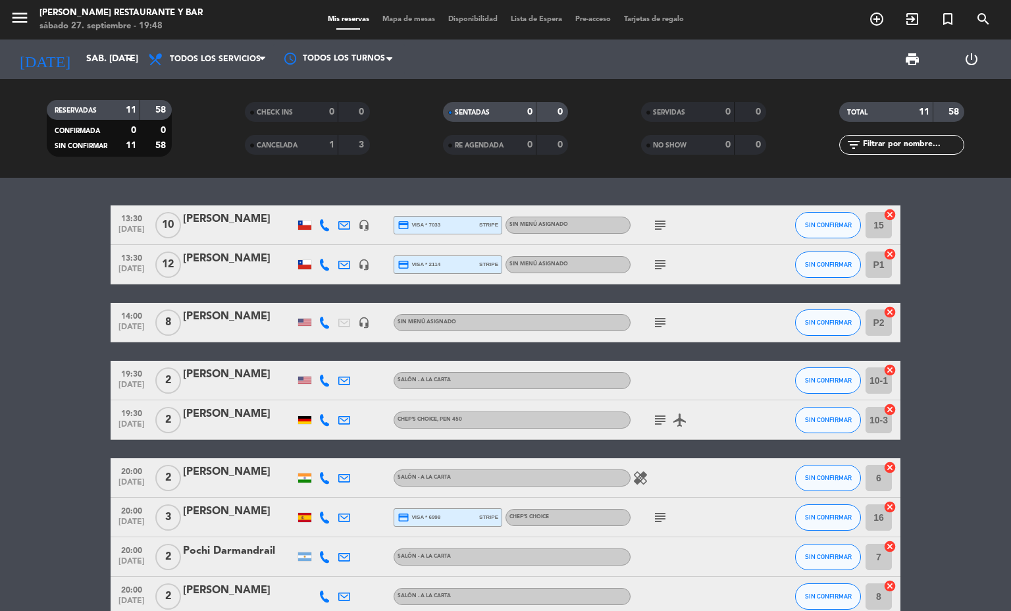
type input "sáb. [DATE]"
click at [261, 60] on icon at bounding box center [262, 59] width 6 height 11
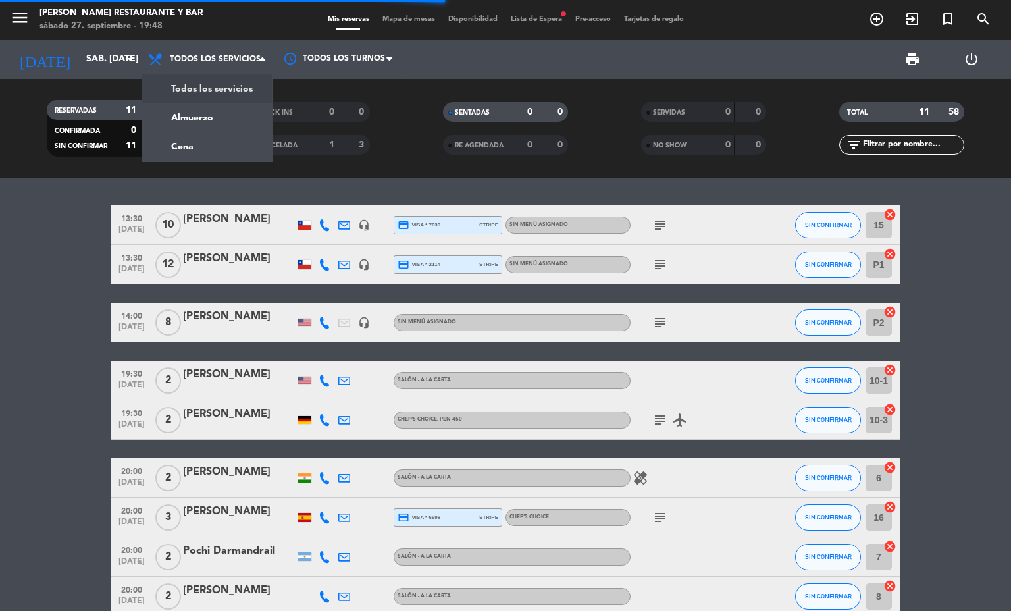
click at [245, 144] on div "CANCELADA 1 3" at bounding box center [307, 145] width 125 height 20
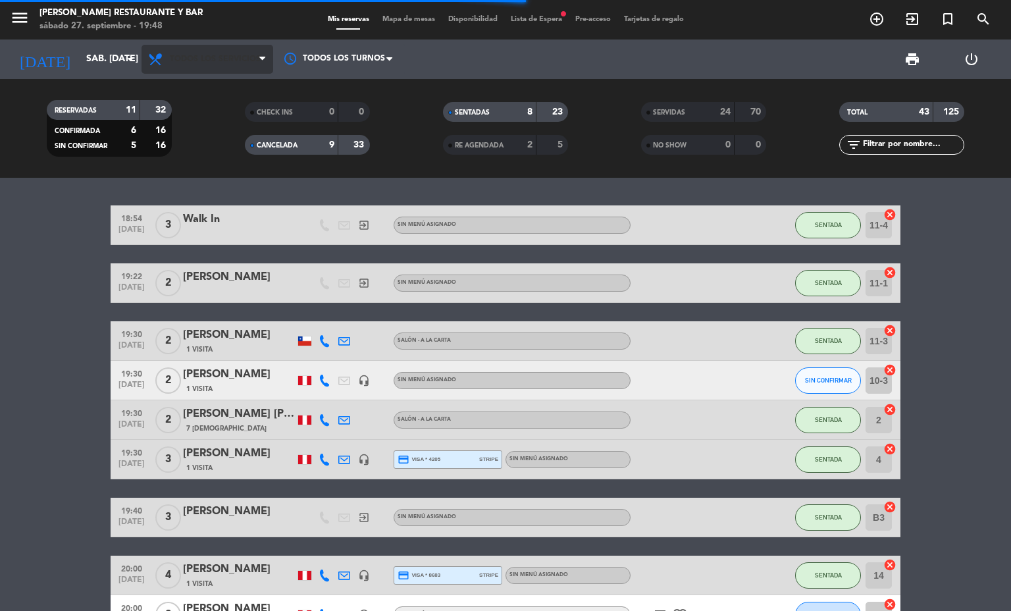
click at [225, 61] on span "Todos los servicios" at bounding box center [215, 59] width 91 height 9
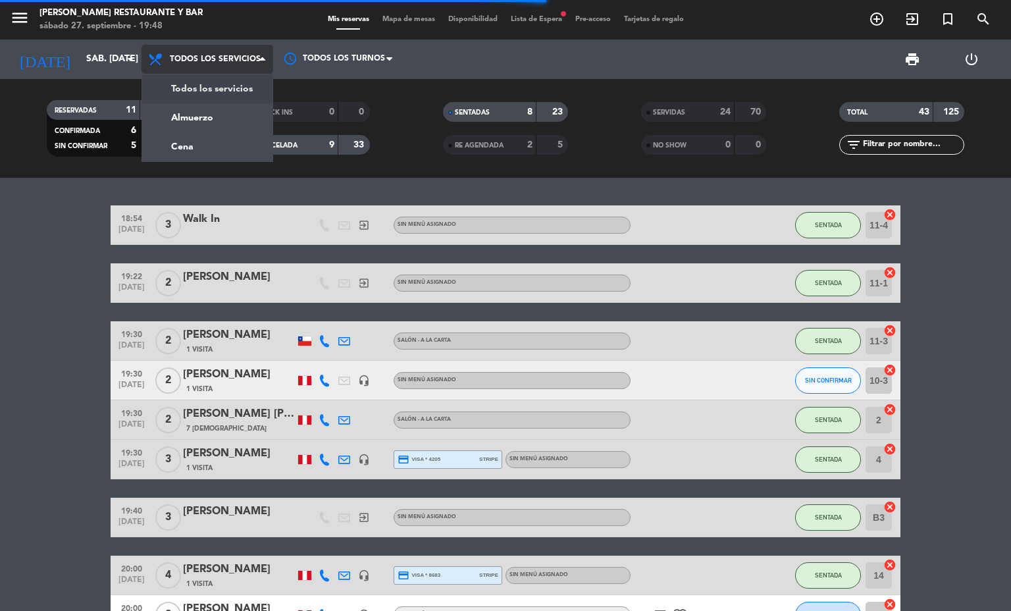
click at [228, 143] on div "menu [PERSON_NAME] Restaurante y Bar sábado 27. septiembre - 19:48 Mis reservas…" at bounding box center [505, 89] width 1011 height 178
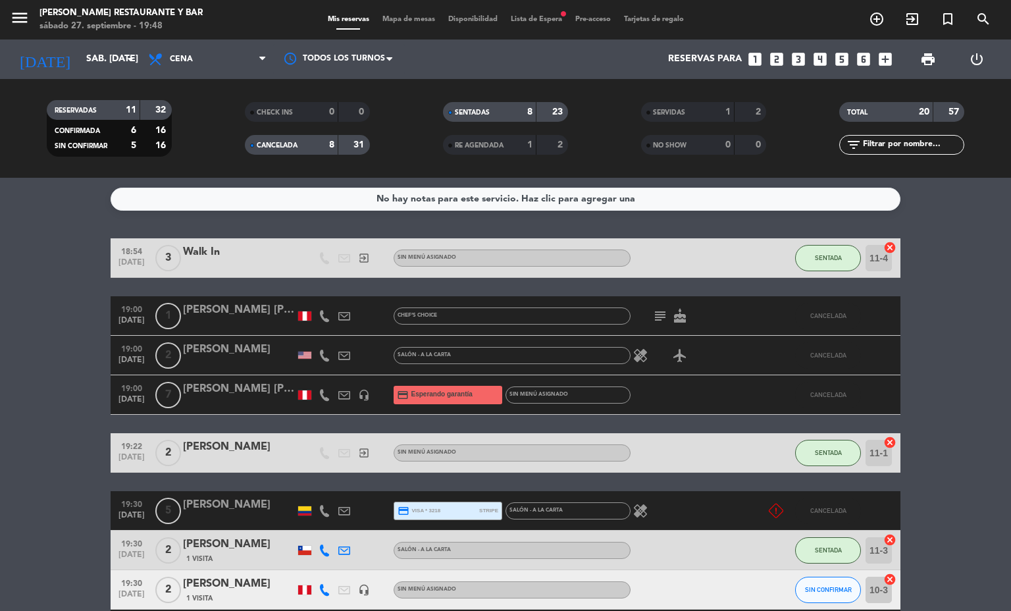
click at [322, 143] on div "8" at bounding box center [321, 145] width 26 height 15
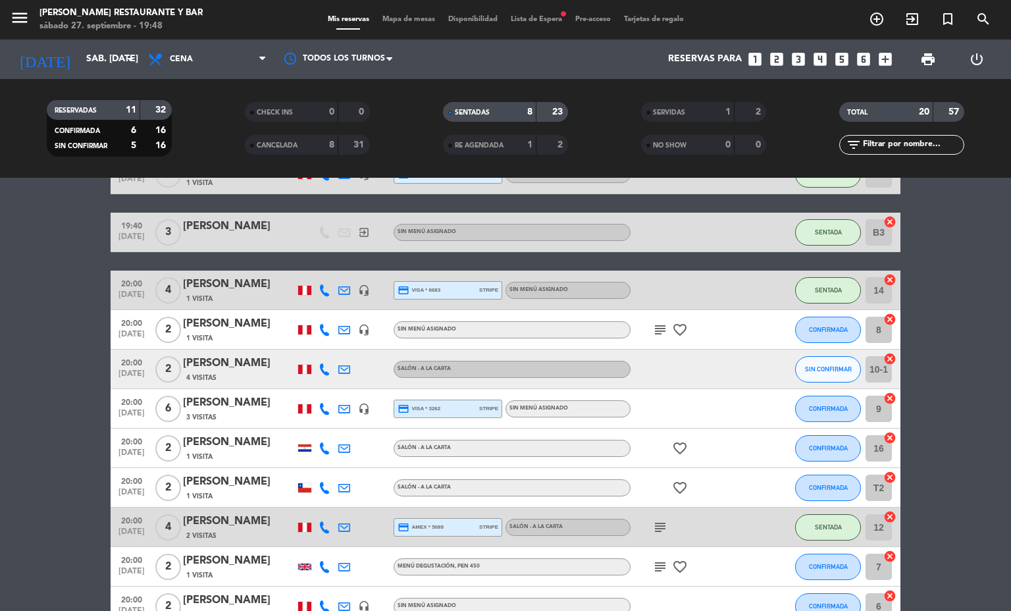
scroll to position [367, 0]
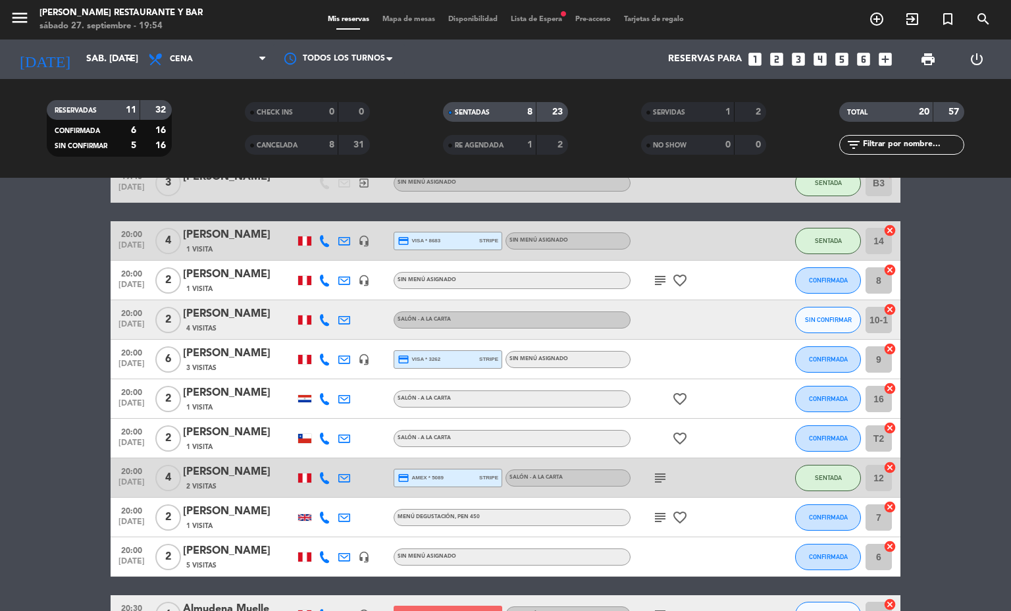
click at [652, 279] on icon "subject" at bounding box center [660, 280] width 16 height 16
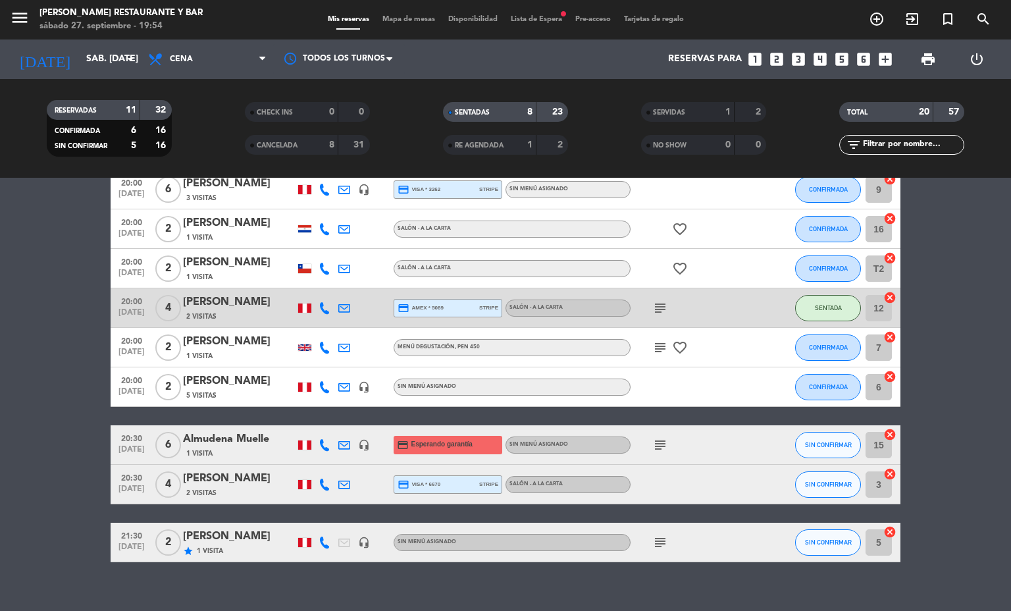
scroll to position [553, 0]
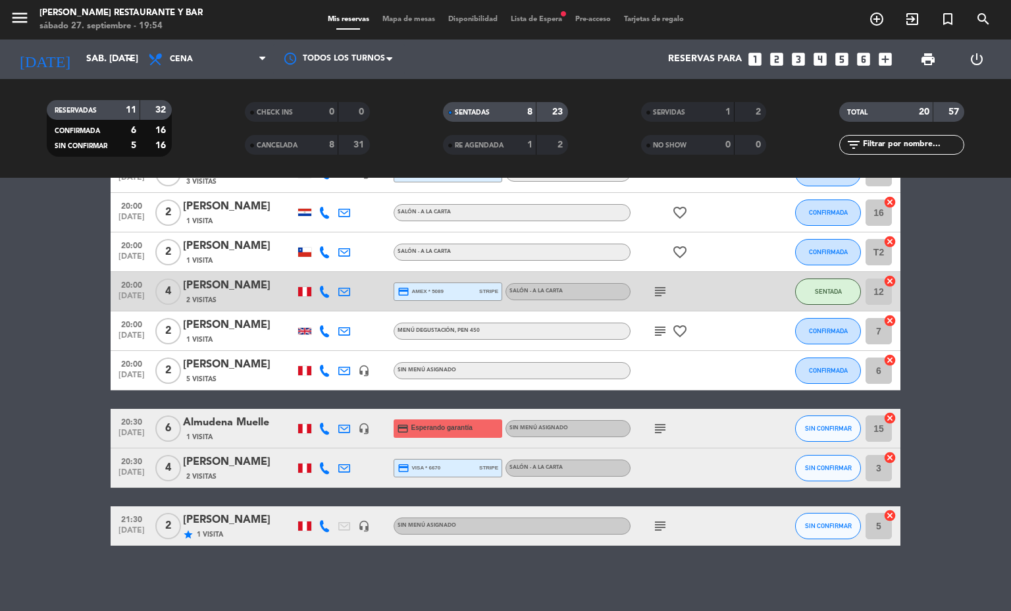
click at [652, 424] on icon "subject" at bounding box center [660, 429] width 16 height 16
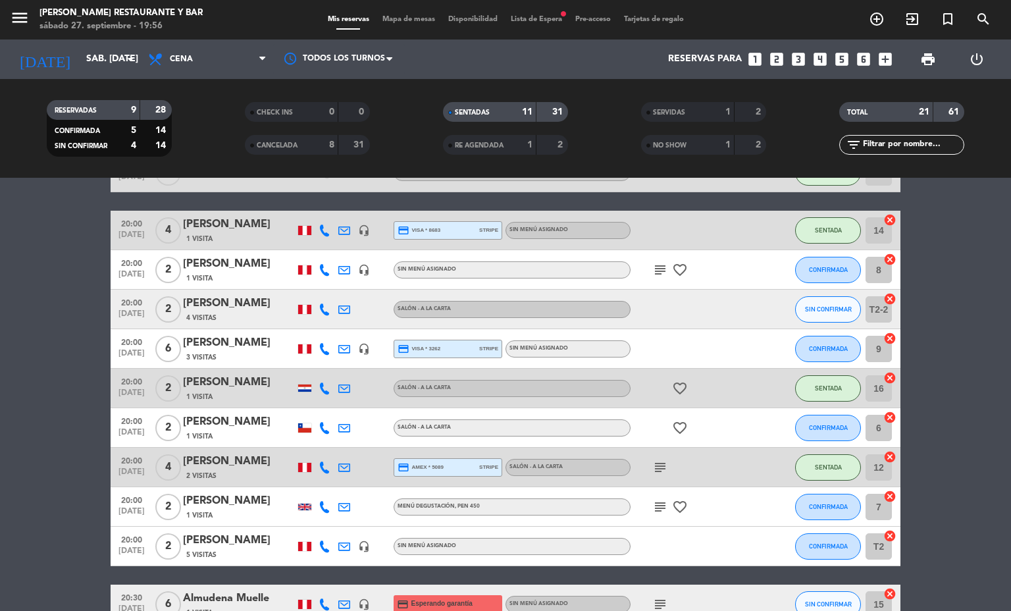
scroll to position [466, 0]
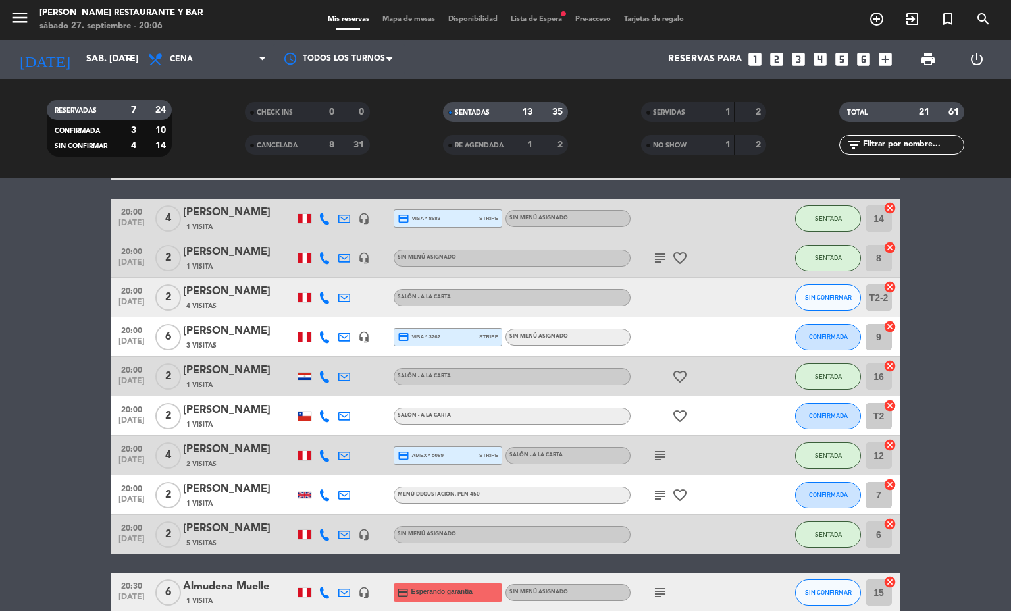
click at [324, 494] on div at bounding box center [325, 494] width 20 height 39
click at [322, 494] on icon at bounding box center [325, 495] width 12 height 12
click at [331, 470] on span "content_paste" at bounding box center [336, 472] width 10 height 10
copy icon
click at [417, 13] on div "menu [PERSON_NAME] Restaurante y Bar sábado 27. septiembre - 20:18 Mis reservas…" at bounding box center [505, 19] width 1011 height 39
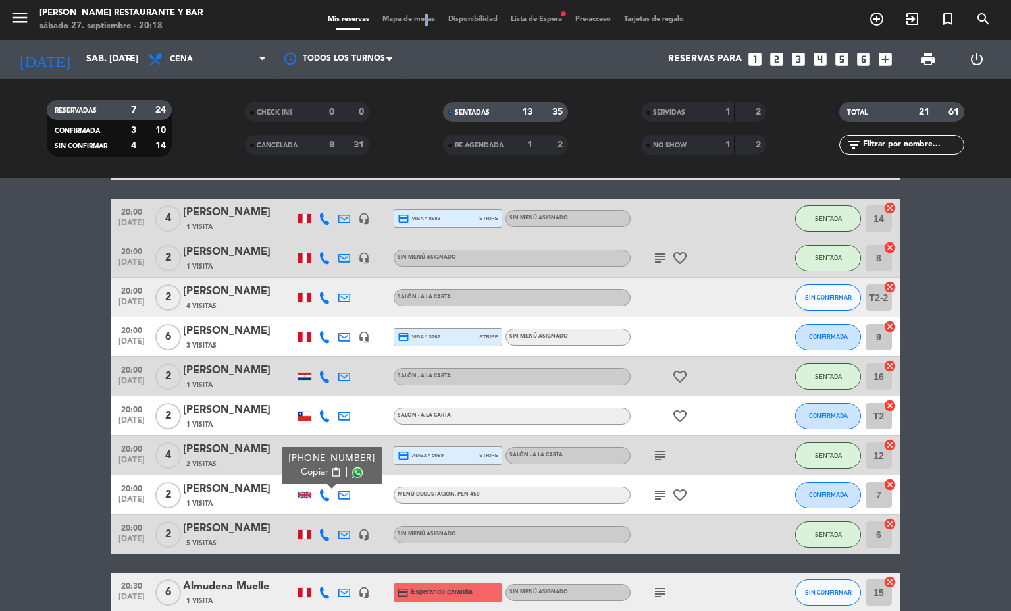
click at [417, 13] on div "menu [PERSON_NAME] Restaurante y Bar sábado 27. septiembre - 20:18 Mis reservas…" at bounding box center [505, 19] width 1011 height 39
click at [419, 16] on span "Mapa de mesas" at bounding box center [409, 19] width 66 height 7
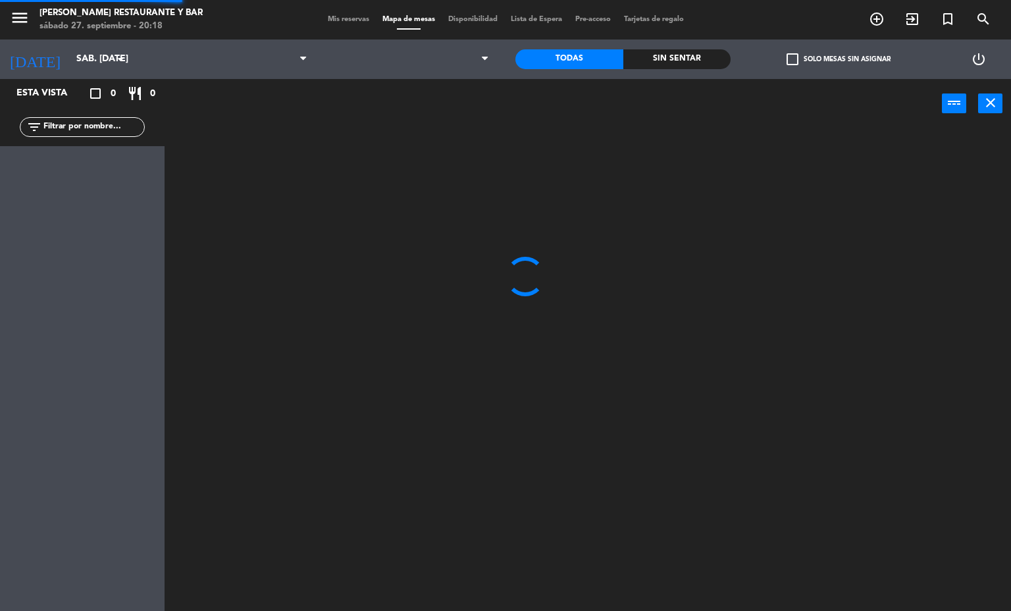
click at [338, 22] on span "Mis reservas" at bounding box center [348, 19] width 55 height 7
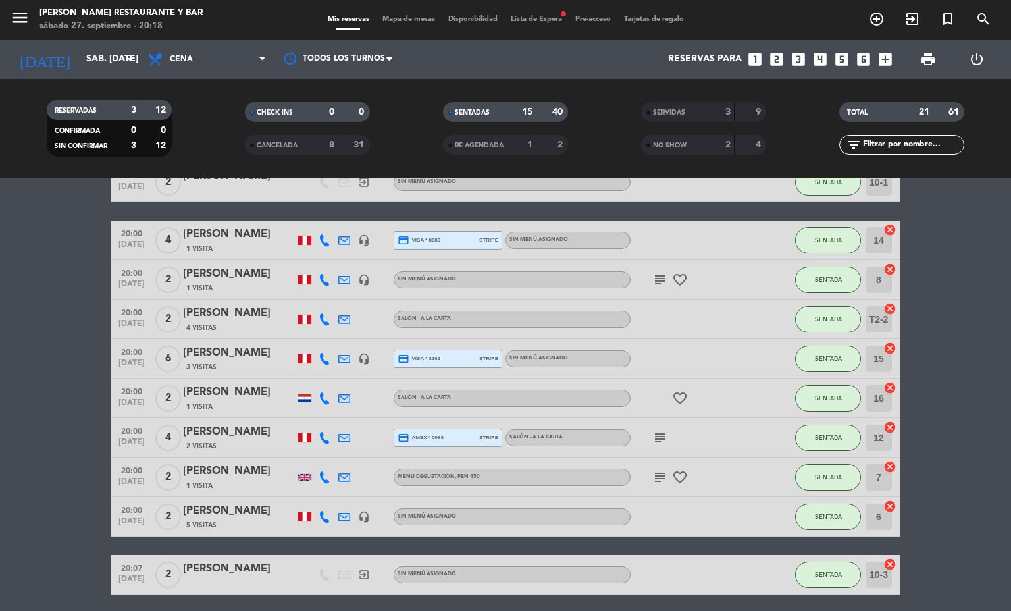
scroll to position [296, 0]
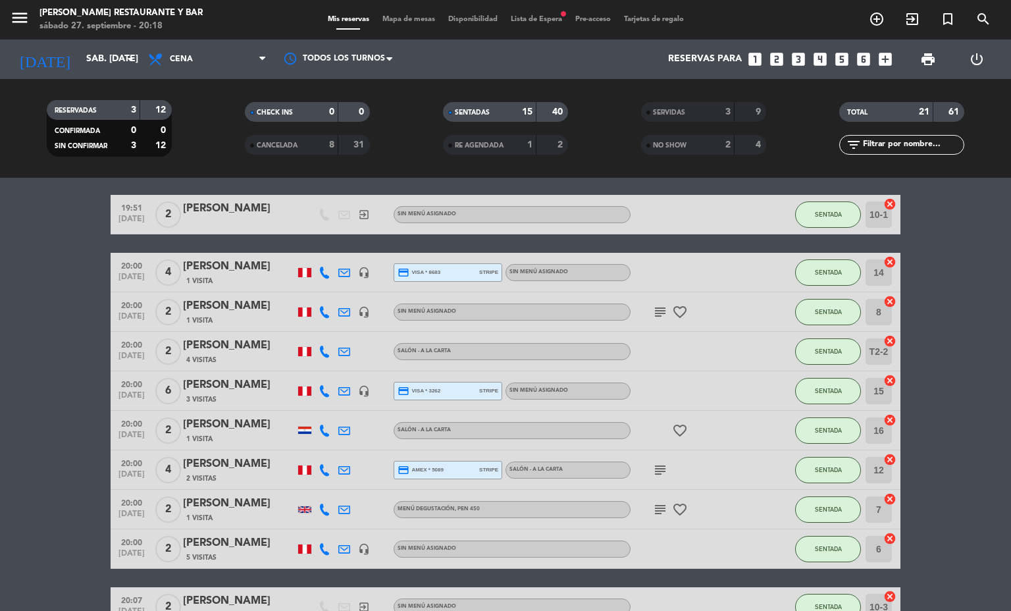
click at [648, 150] on div "NO SHOW" at bounding box center [674, 145] width 61 height 15
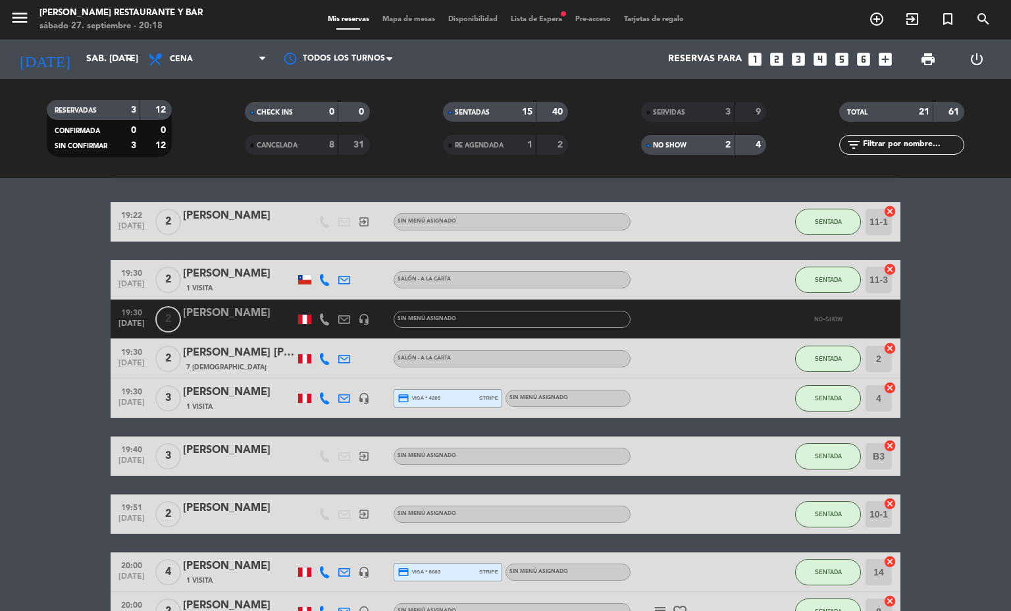
scroll to position [0, 0]
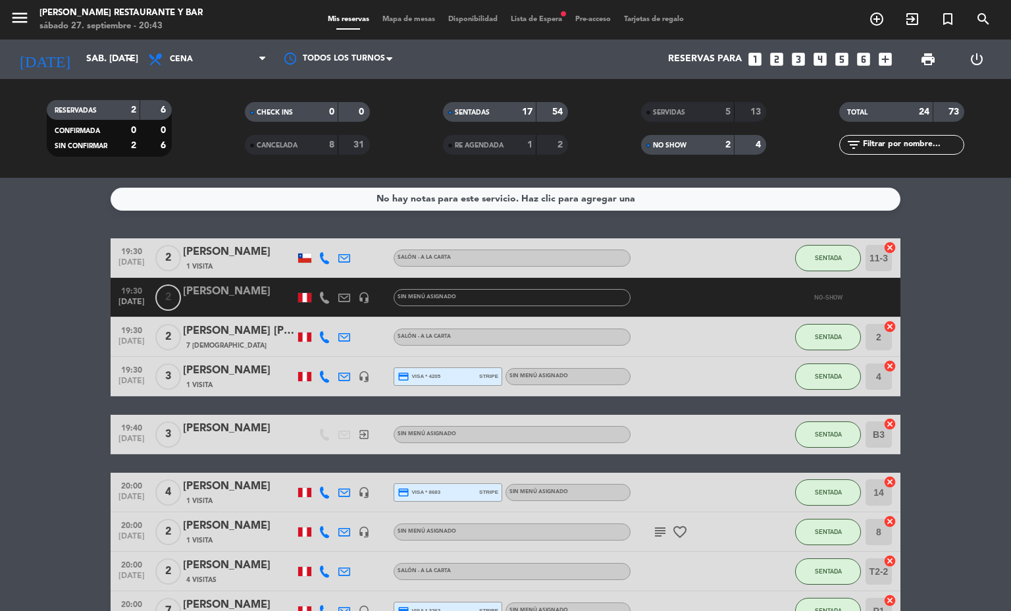
click at [415, 20] on span "Mapa de mesas" at bounding box center [409, 19] width 66 height 7
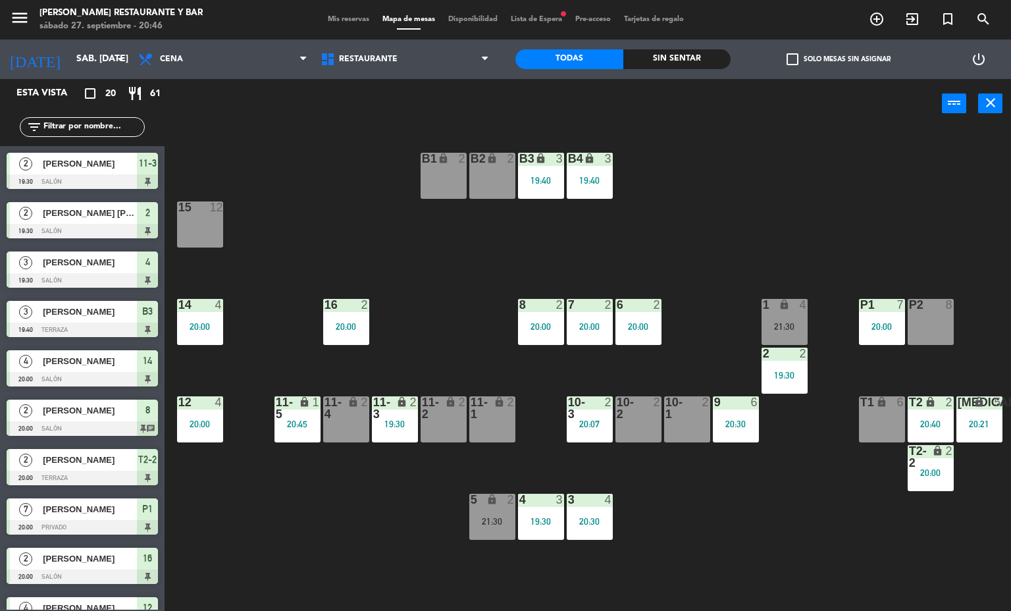
click at [340, 20] on span "Mis reservas" at bounding box center [348, 19] width 55 height 7
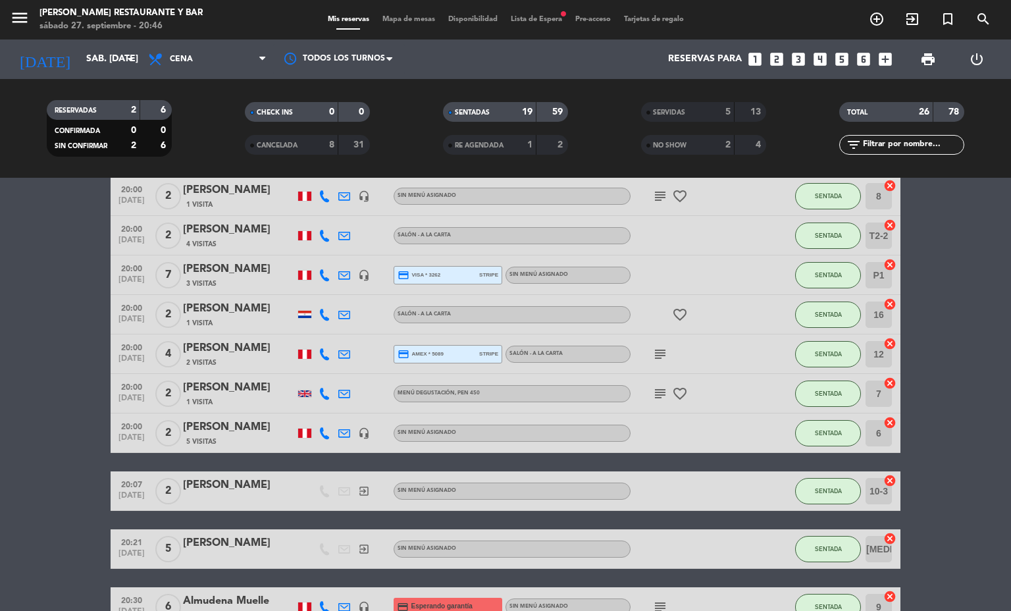
scroll to position [494, 0]
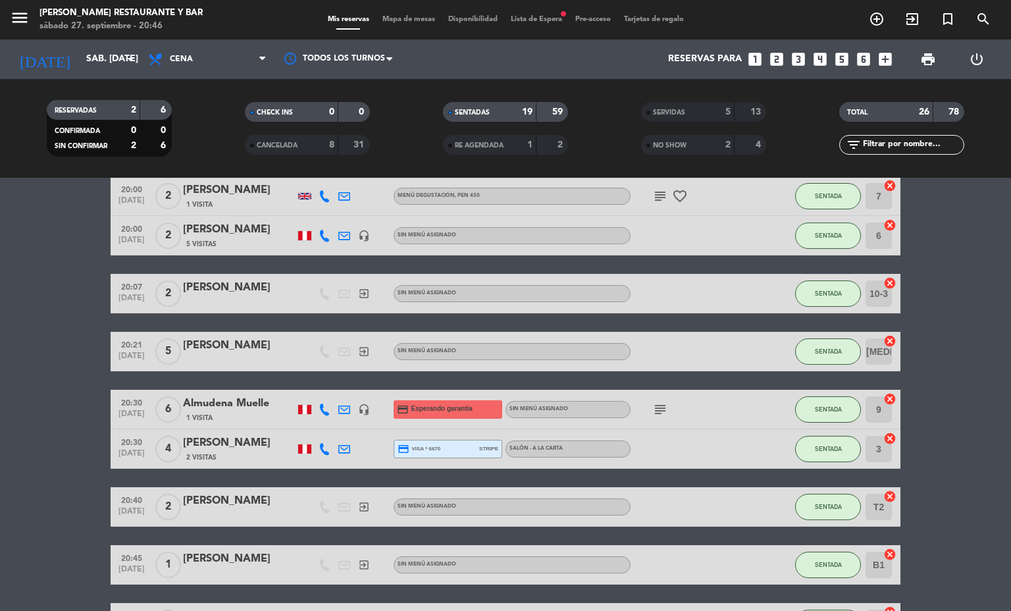
click at [653, 413] on icon "subject" at bounding box center [660, 409] width 16 height 16
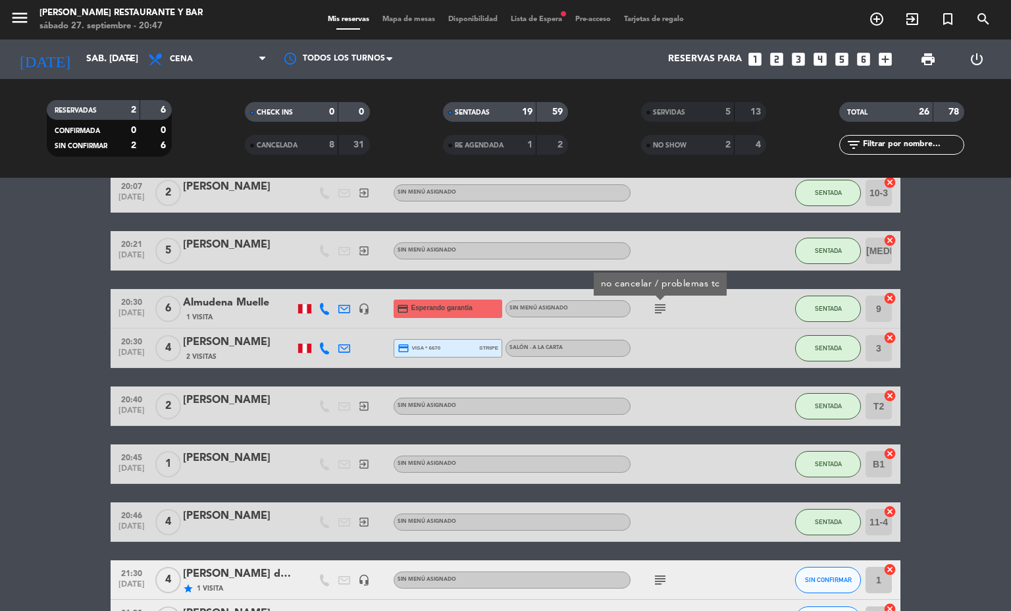
scroll to position [688, 0]
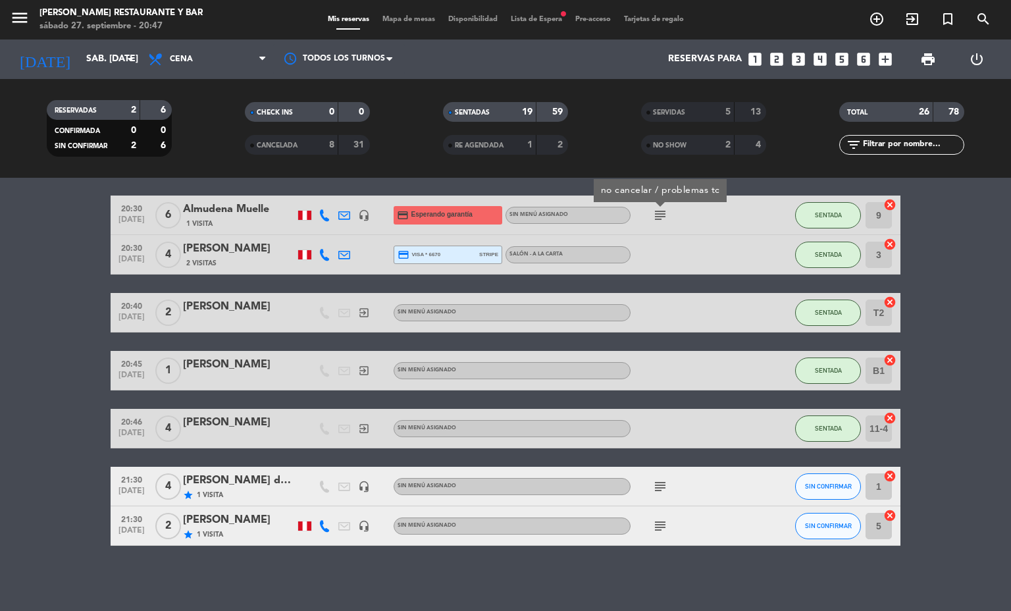
click at [652, 484] on icon "subject" at bounding box center [660, 486] width 16 height 16
click at [652, 524] on icon "subject" at bounding box center [660, 526] width 16 height 16
click at [452, 577] on div "No hay notas para este servicio. Haz clic para agregar una 19:30 [DATE] 2 [PERS…" at bounding box center [505, 394] width 1011 height 433
click at [338, 524] on icon at bounding box center [344, 526] width 12 height 12
click at [377, 580] on div "No hay notas para este servicio. Haz clic para agregar una 19:30 [DATE] 2 [PERS…" at bounding box center [505, 394] width 1011 height 433
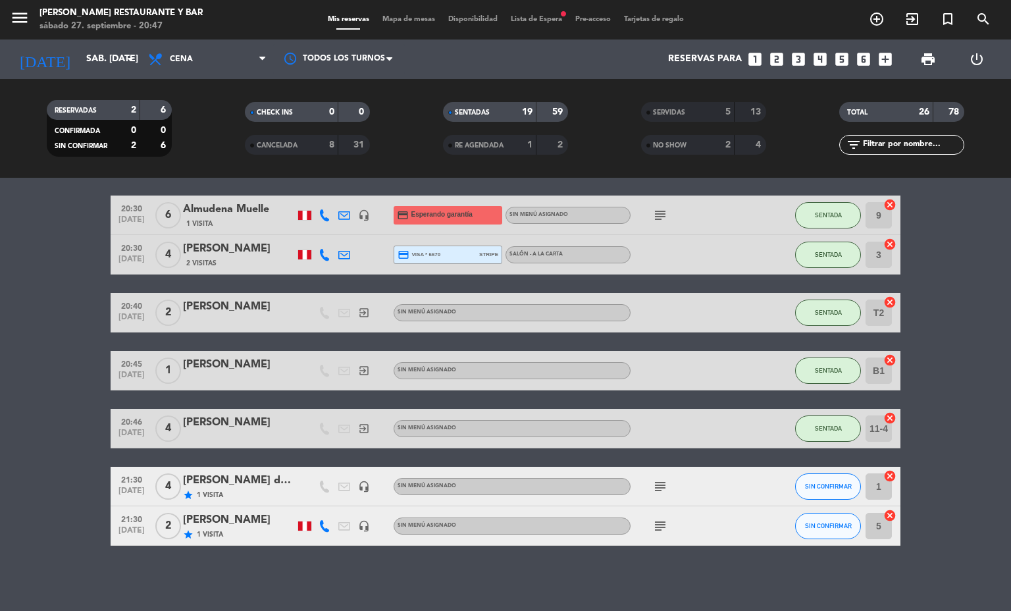
click at [242, 433] on div at bounding box center [239, 437] width 112 height 11
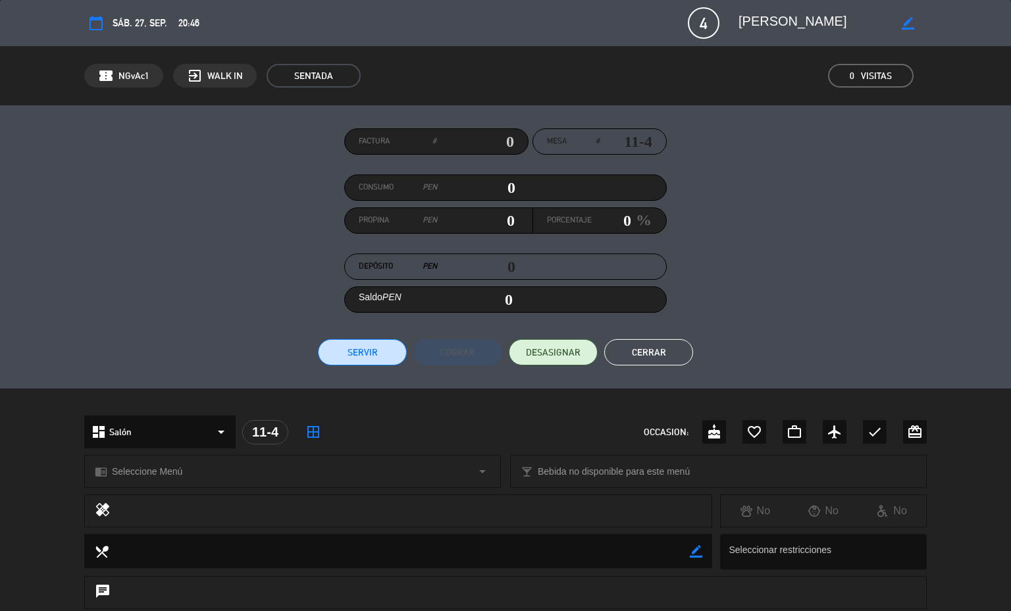
scroll to position [211, 0]
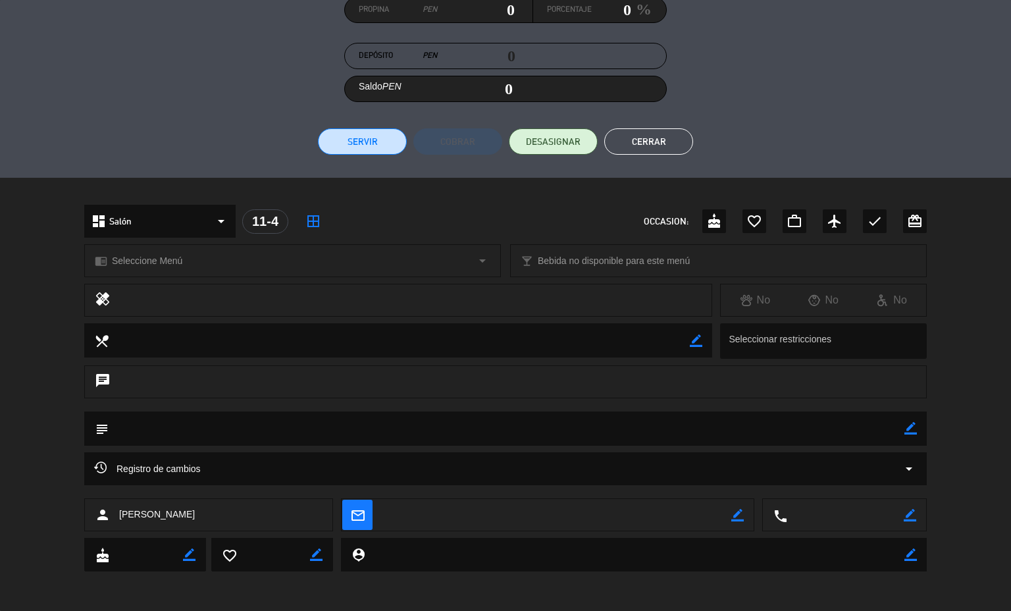
click at [650, 139] on button "Cerrar" at bounding box center [648, 141] width 89 height 26
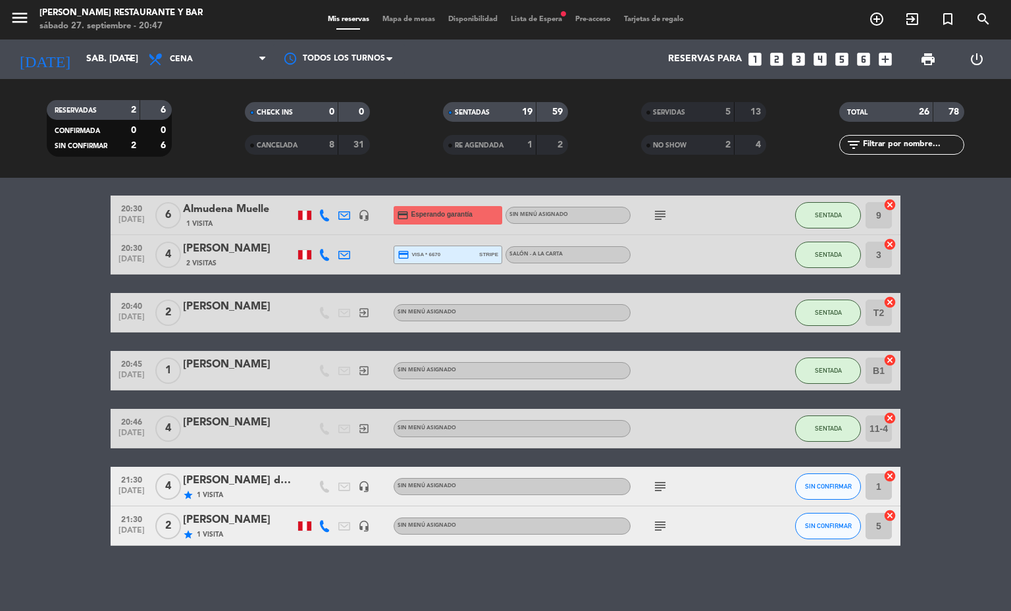
click at [270, 138] on div "CANCELADA" at bounding box center [278, 145] width 61 height 15
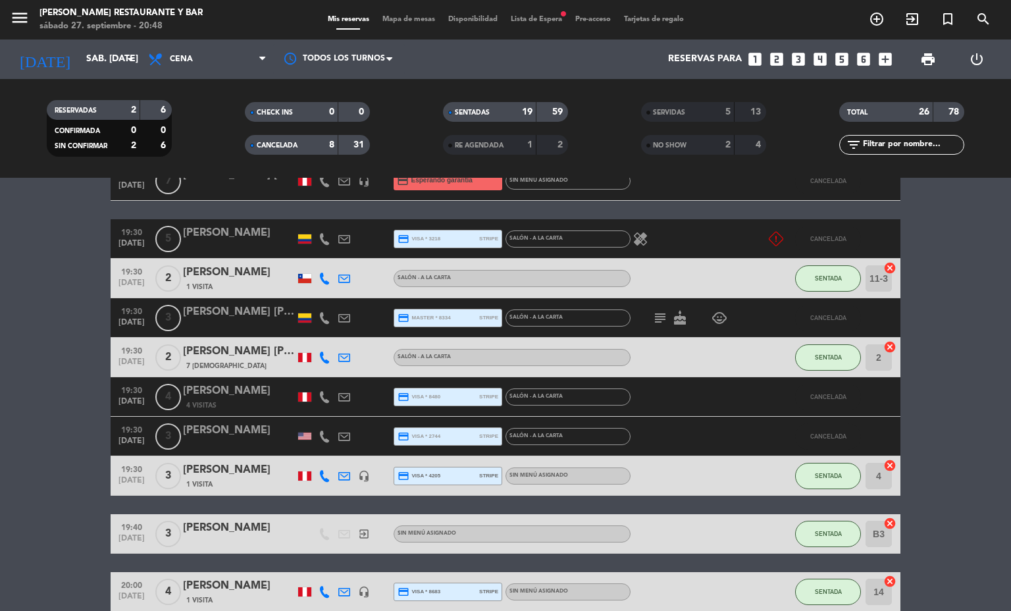
scroll to position [0, 0]
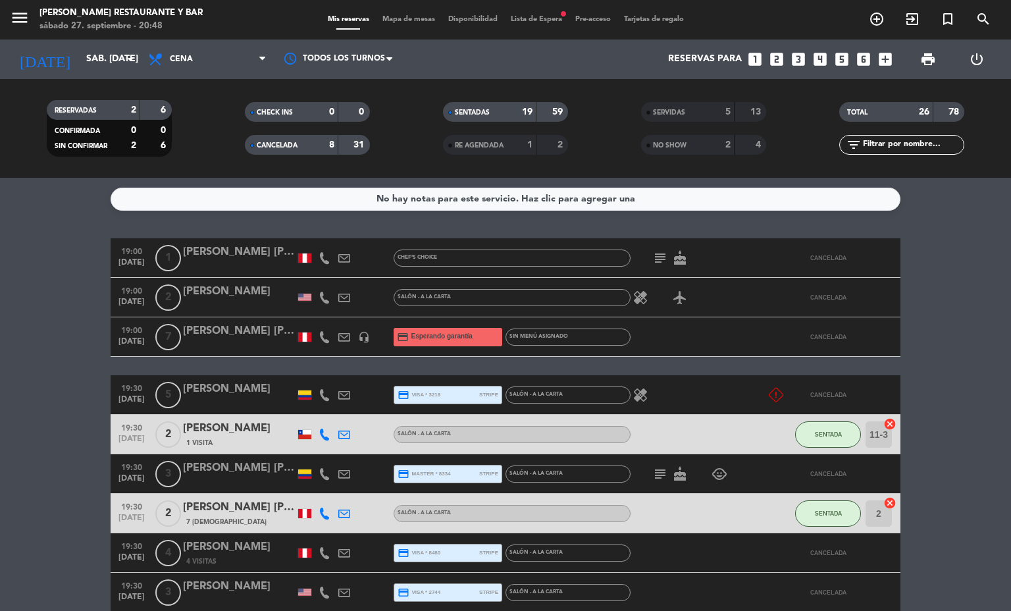
click at [417, 16] on span "Mapa de mesas" at bounding box center [409, 19] width 66 height 7
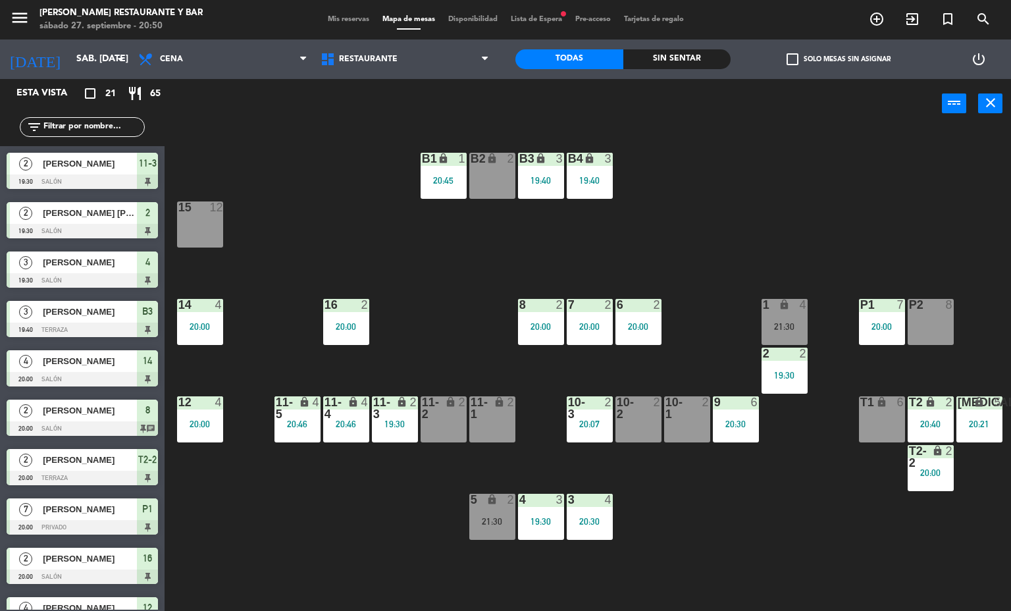
click at [985, 421] on div "20:21" at bounding box center [979, 423] width 46 height 9
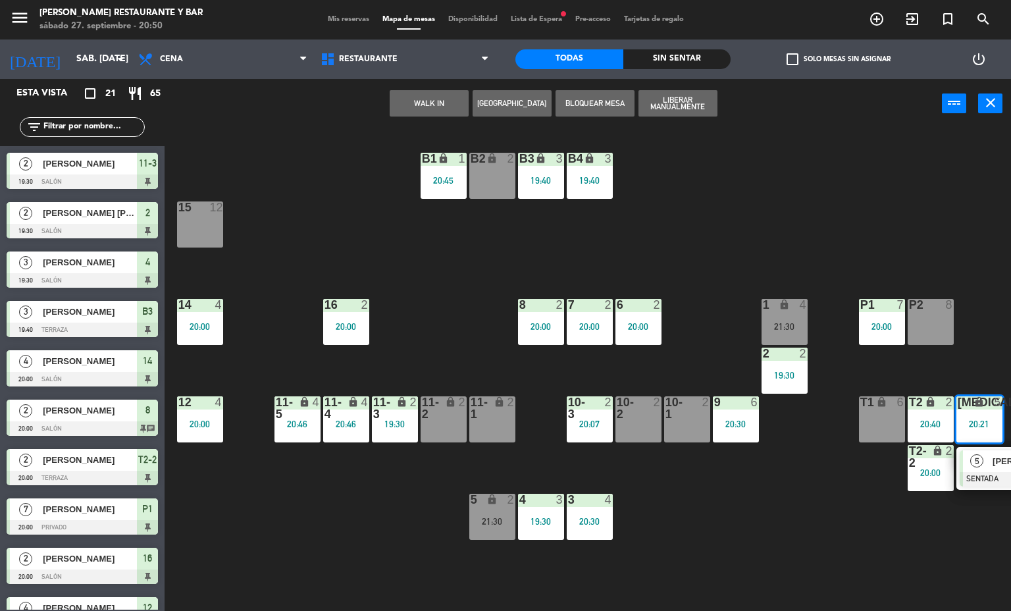
click at [804, 521] on div "B1 lock 1 20:45 B2 lock 2 B3 lock 3 19:40 B4 lock 3 19:40 15 12 14 4 20:00 8 2 …" at bounding box center [592, 370] width 836 height 482
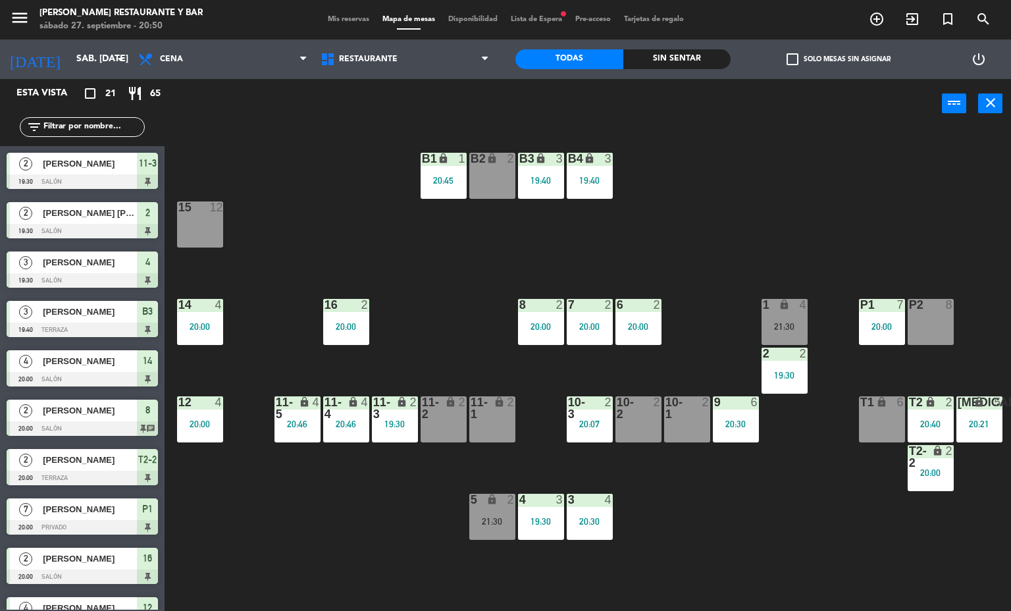
click at [354, 20] on span "Mis reservas" at bounding box center [348, 19] width 55 height 7
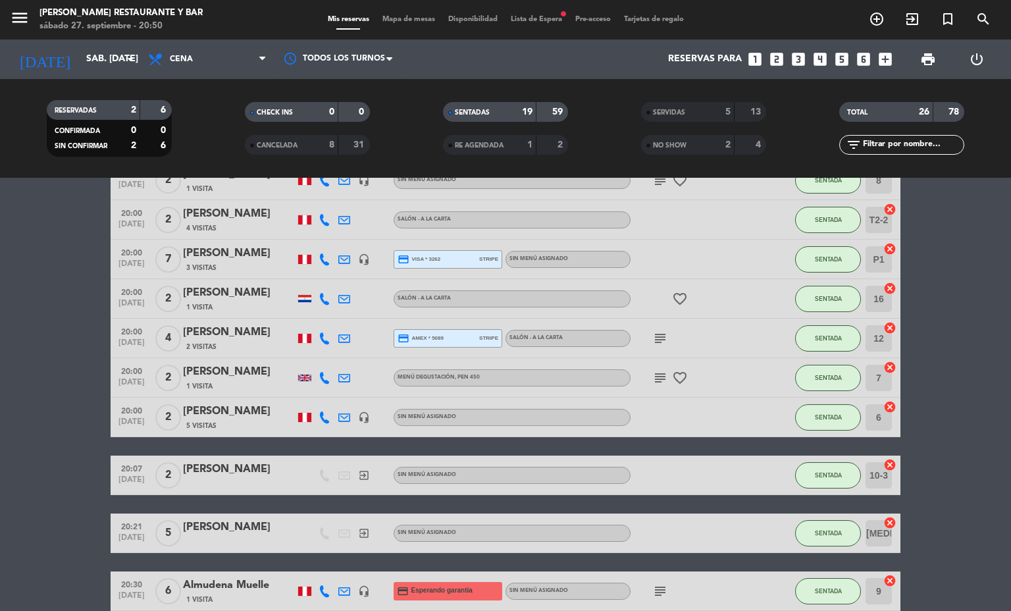
scroll to position [688, 0]
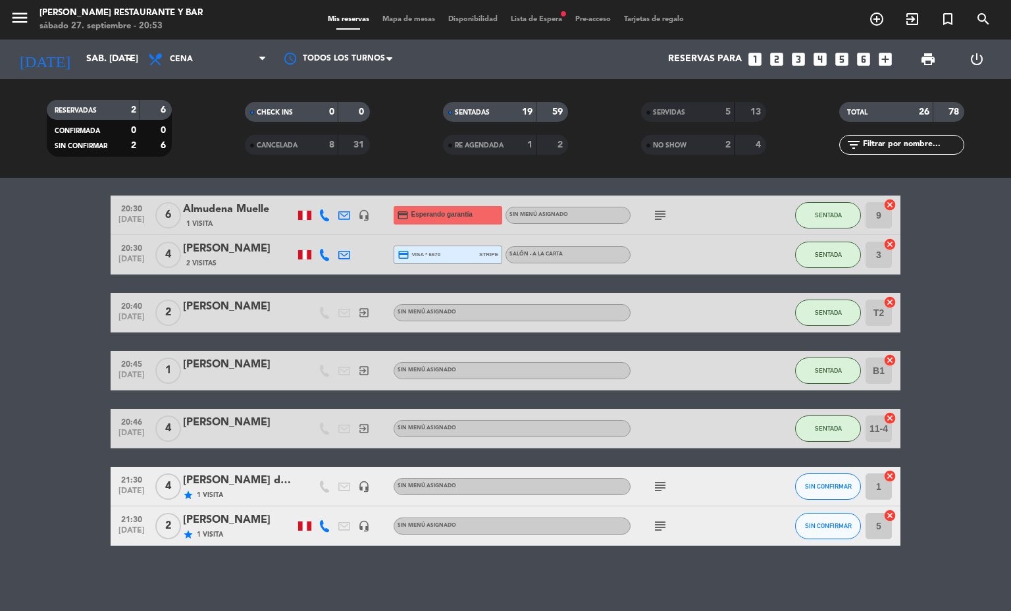
click at [382, 20] on span "Mapa de mesas" at bounding box center [409, 19] width 66 height 7
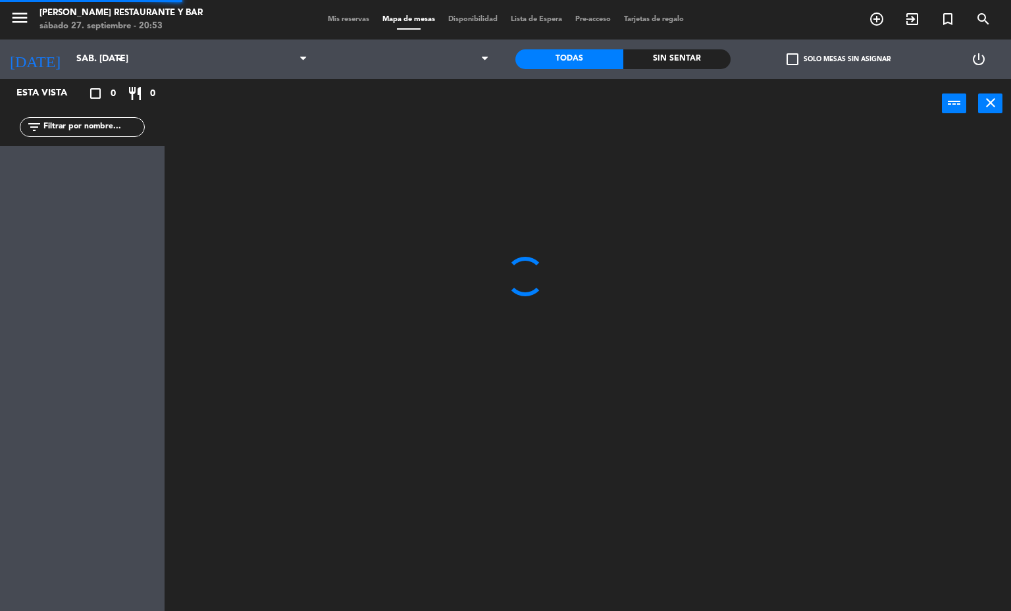
click at [349, 16] on span "Mis reservas" at bounding box center [348, 19] width 55 height 7
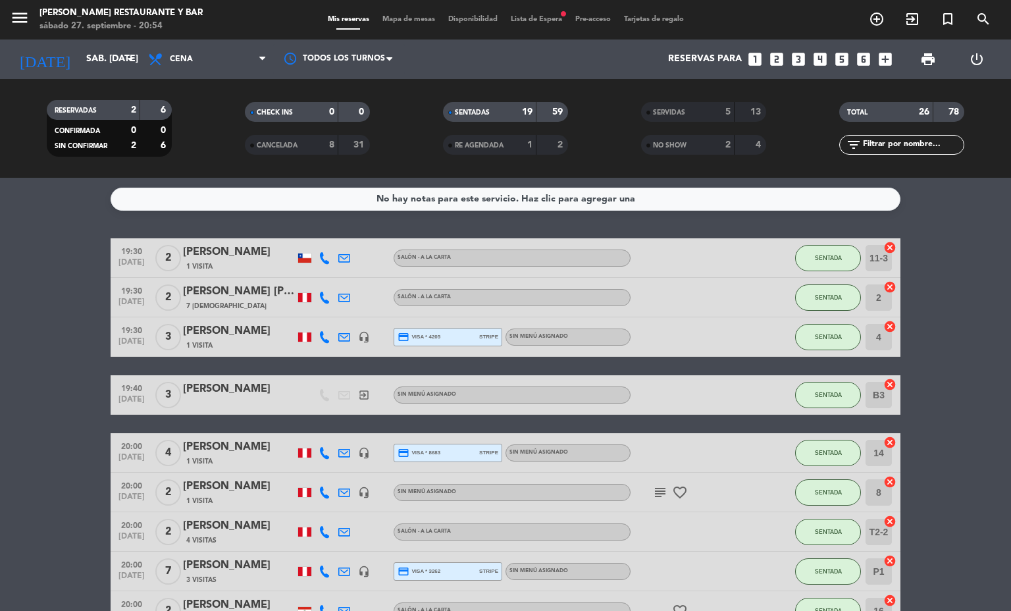
click at [338, 16] on span "Mis reservas" at bounding box center [348, 19] width 55 height 7
click at [413, 24] on div "Mis reservas Mapa de mesas Disponibilidad Lista de Espera fiber_manual_record P…" at bounding box center [505, 20] width 369 height 12
click at [348, 24] on div "Mis reservas Mapa de mesas Disponibilidad Lista de Espera fiber_manual_record P…" at bounding box center [505, 20] width 369 height 12
click at [407, 20] on span "Mapa de mesas" at bounding box center [409, 19] width 66 height 7
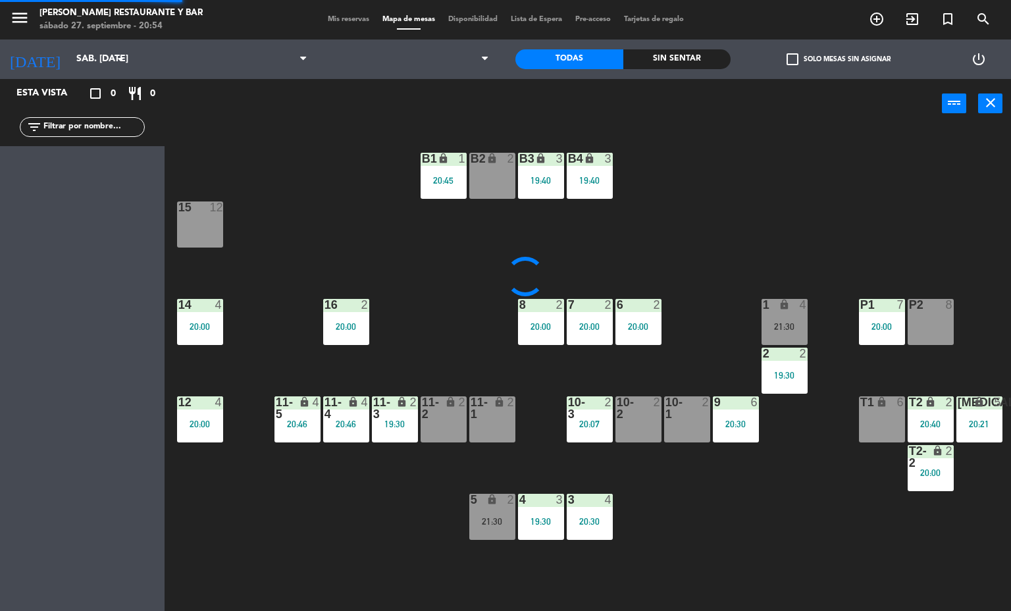
click at [344, 18] on span "Mis reservas" at bounding box center [348, 19] width 55 height 7
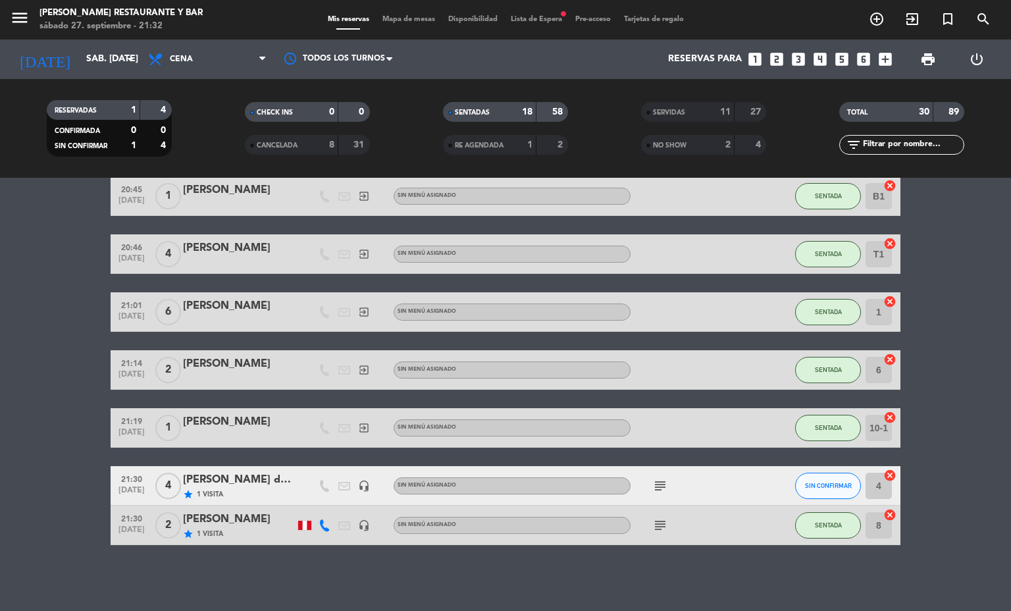
scroll to position [628, 0]
click at [395, 18] on span "Mapa de mesas" at bounding box center [409, 19] width 66 height 7
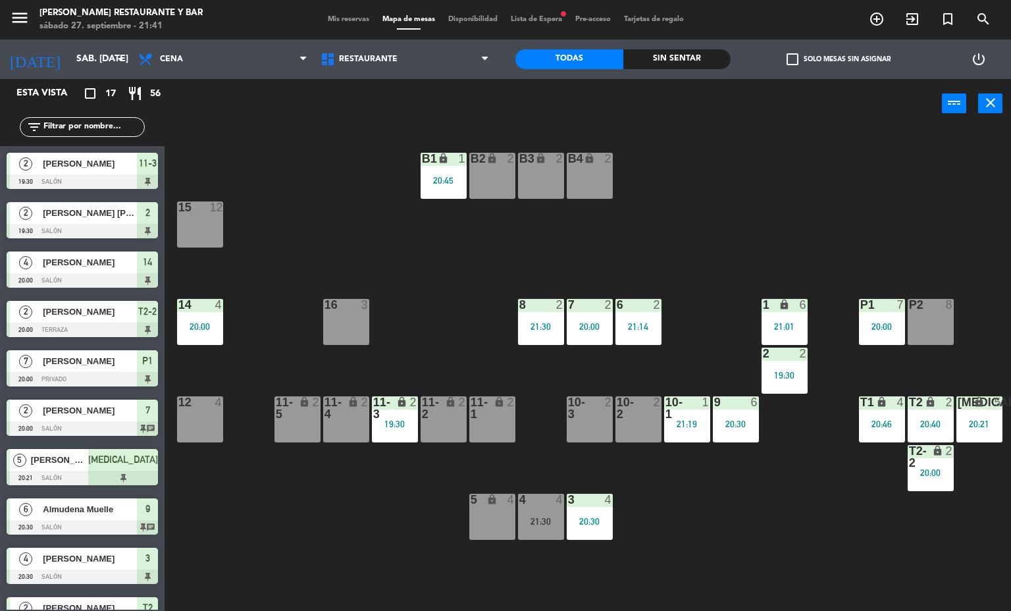
click at [355, 20] on span "Mis reservas" at bounding box center [348, 19] width 55 height 7
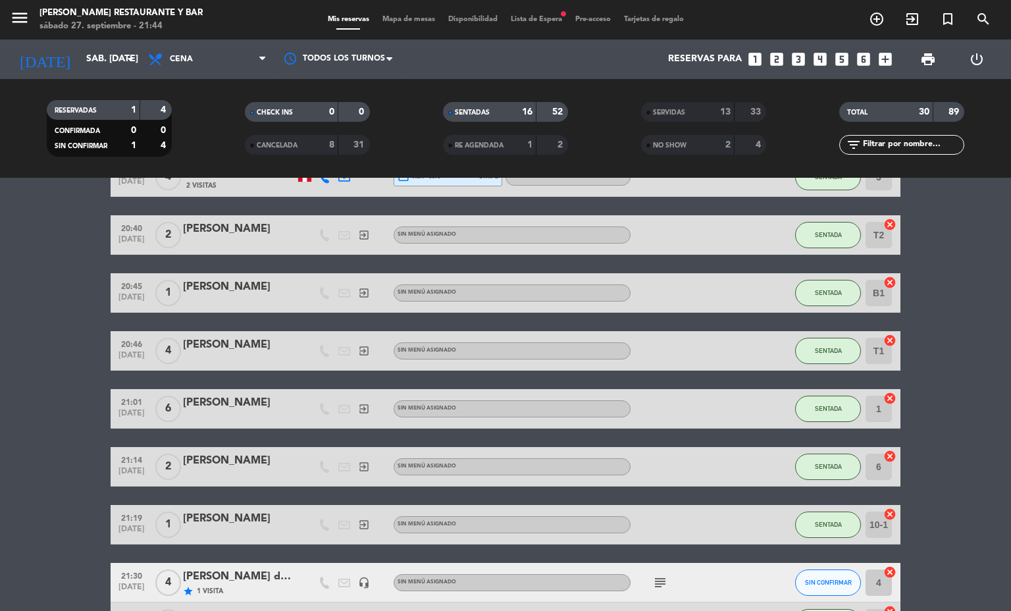
scroll to position [549, 0]
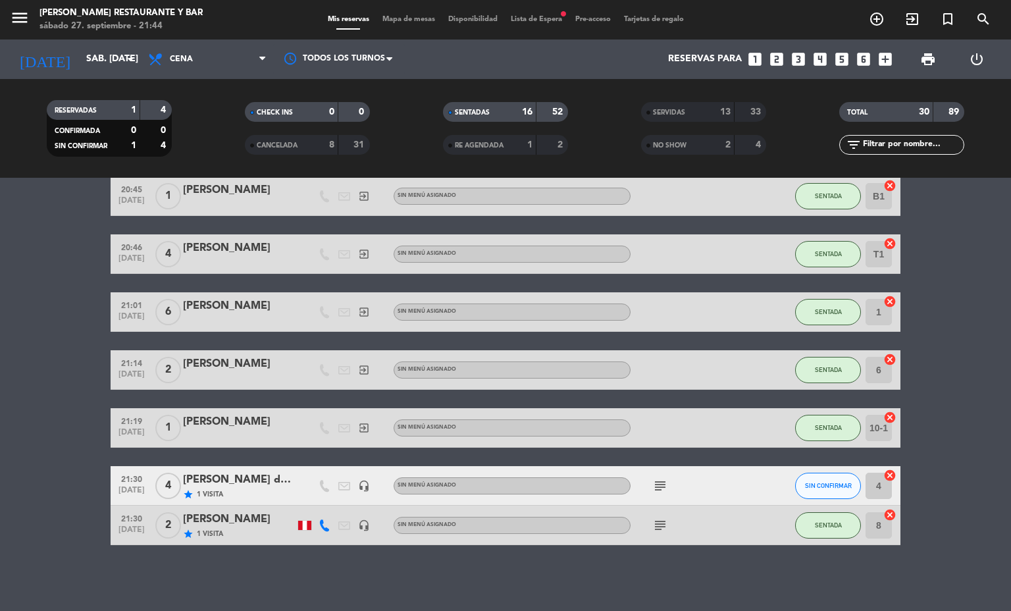
click at [652, 522] on icon "subject" at bounding box center [660, 525] width 16 height 16
click at [409, 30] on div "menu [PERSON_NAME] Restaurante y Bar sábado 27. septiembre - 21:44 Mis reservas…" at bounding box center [505, 19] width 1011 height 39
click at [407, 26] on div "menu [PERSON_NAME] Restaurante y Bar sábado 27. septiembre - 21:44 Mis reservas…" at bounding box center [505, 19] width 1011 height 39
click at [407, 24] on div "Mis reservas Mapa de mesas Disponibilidad Lista de Espera fiber_manual_record P…" at bounding box center [505, 20] width 369 height 12
click at [411, 16] on span "Mapa de mesas" at bounding box center [409, 19] width 66 height 7
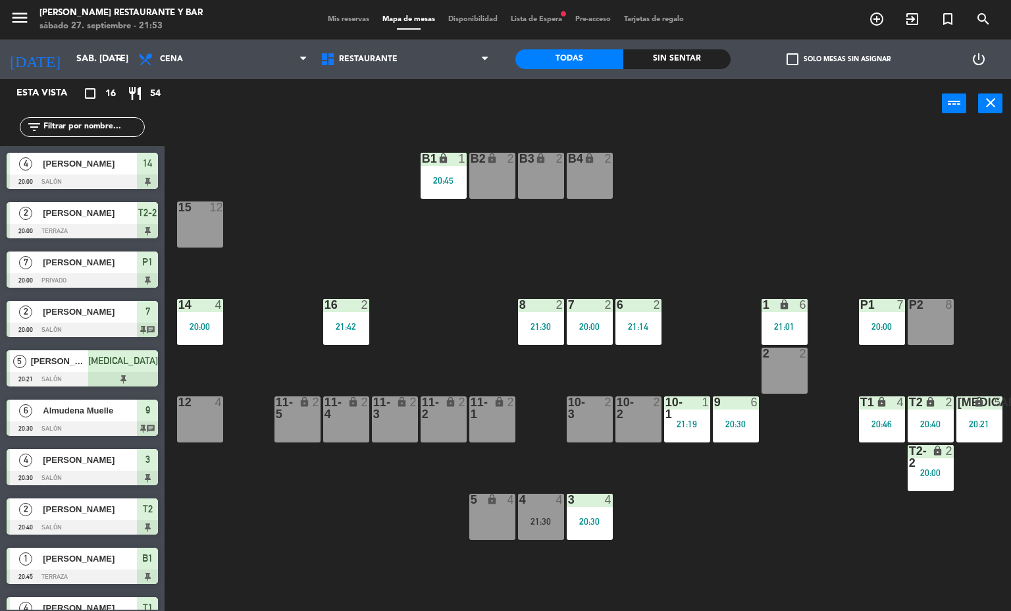
click at [541, 16] on span "Lista de Espera fiber_manual_record" at bounding box center [536, 19] width 64 height 7
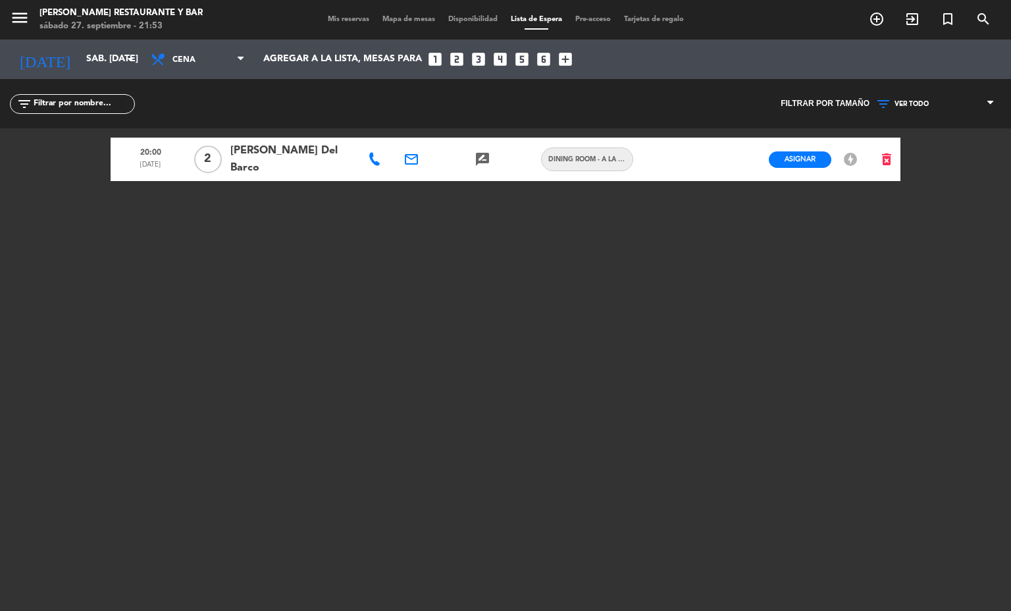
click at [413, 20] on span "Mapa de mesas" at bounding box center [409, 19] width 66 height 7
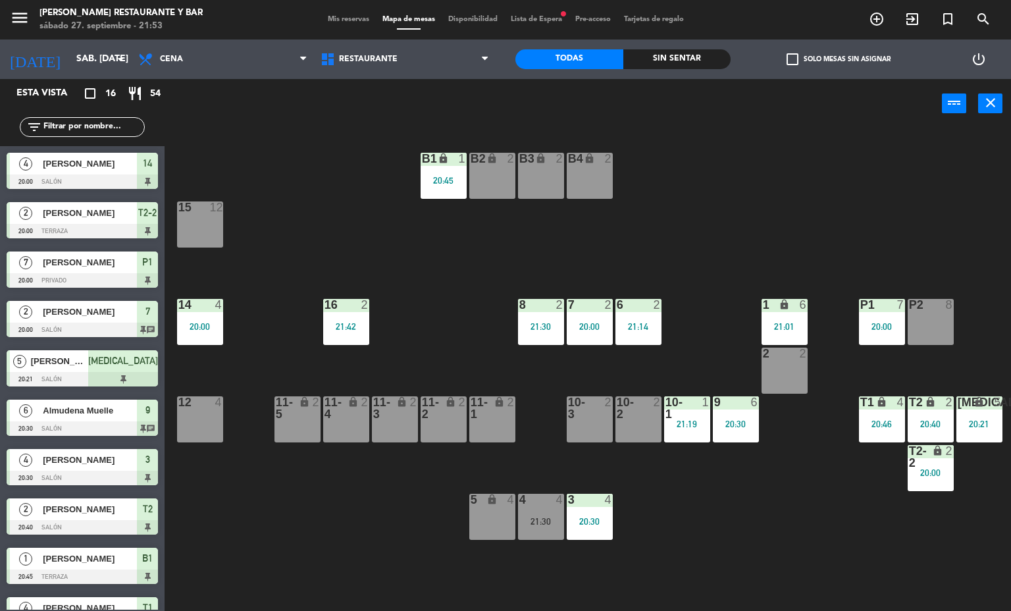
click at [519, 304] on div "8" at bounding box center [519, 305] width 1 height 12
click at [369, 532] on div "B1 lock 1 20:45 B2 lock 2 B3 lock 2 B4 lock 2 15 12 14 4 20:00 8 2 21:30 7 2 20…" at bounding box center [592, 370] width 836 height 482
click at [532, 20] on span "Lista de Espera fiber_manual_record" at bounding box center [536, 19] width 64 height 7
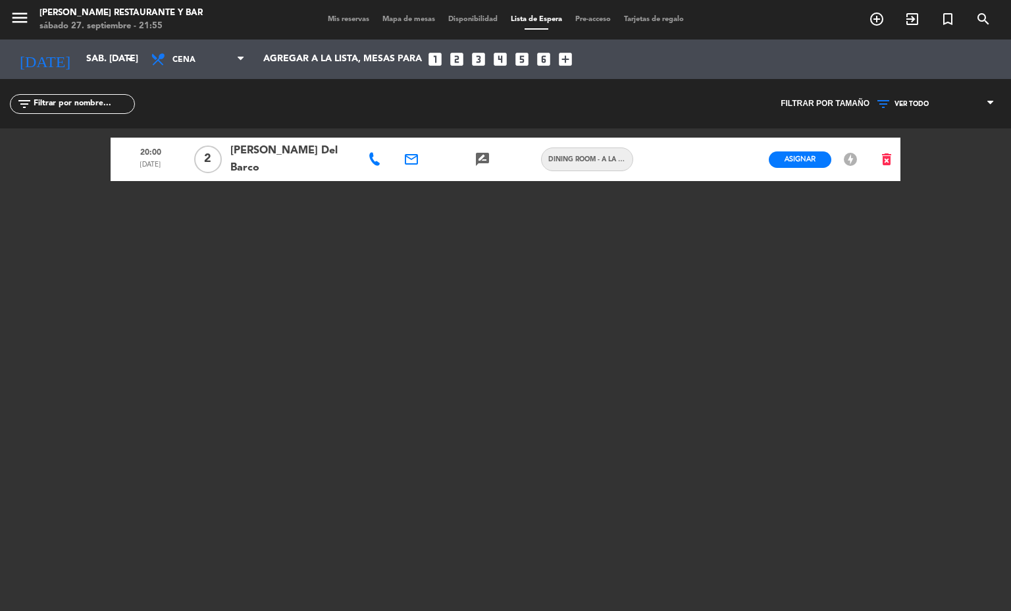
click at [342, 22] on span "Mis reservas" at bounding box center [348, 19] width 55 height 7
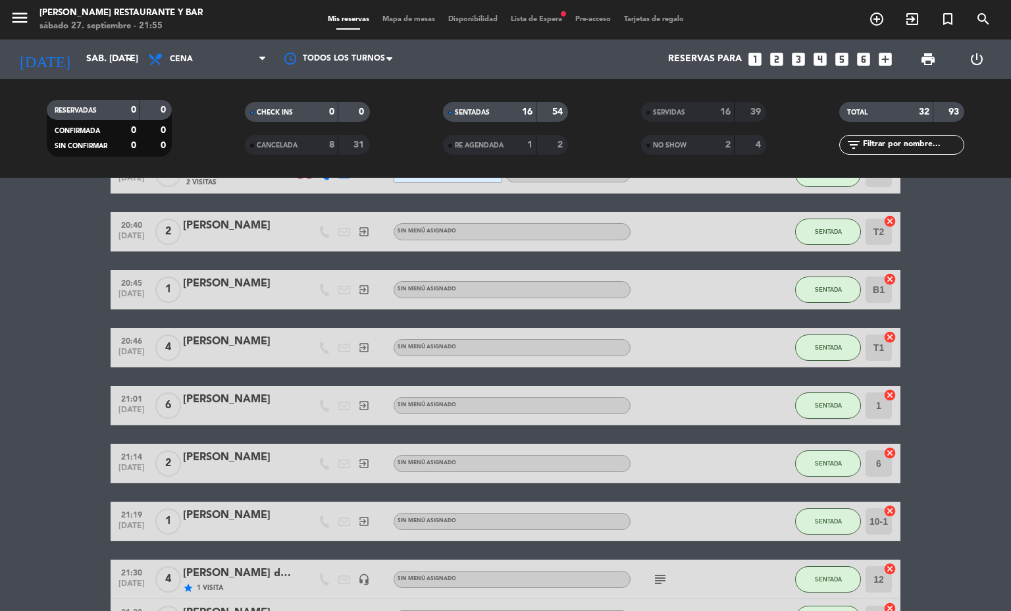
scroll to position [509, 0]
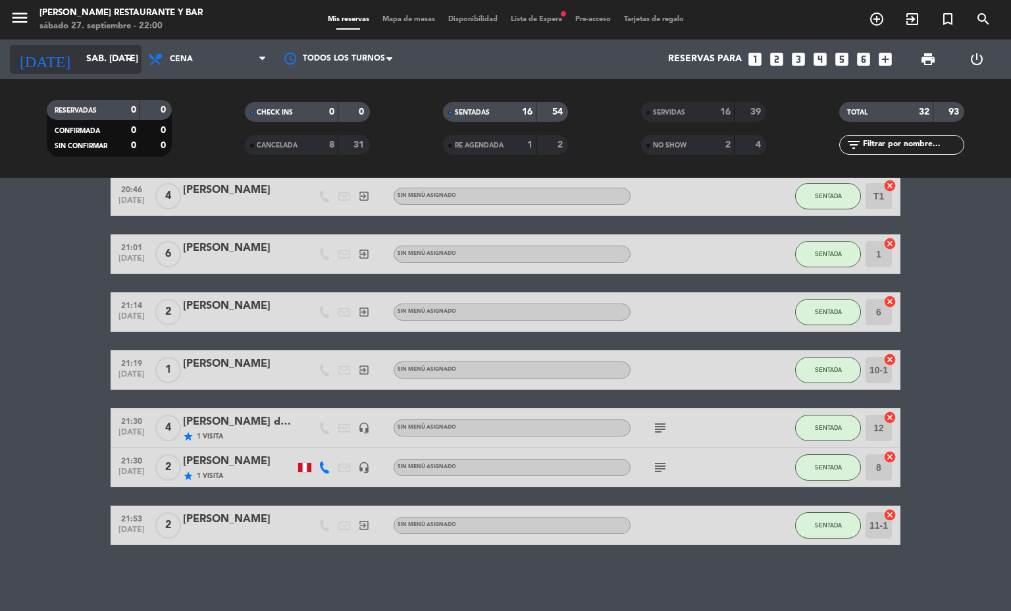
click at [120, 53] on input "sáb. [DATE]" at bounding box center [142, 59] width 125 height 24
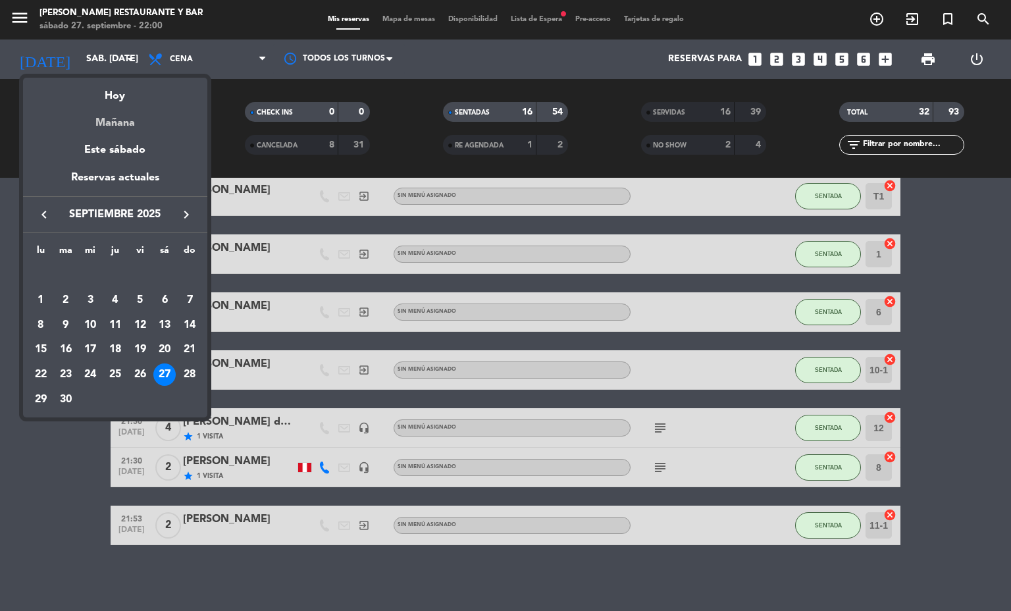
click at [164, 119] on div "Mañana" at bounding box center [115, 118] width 184 height 27
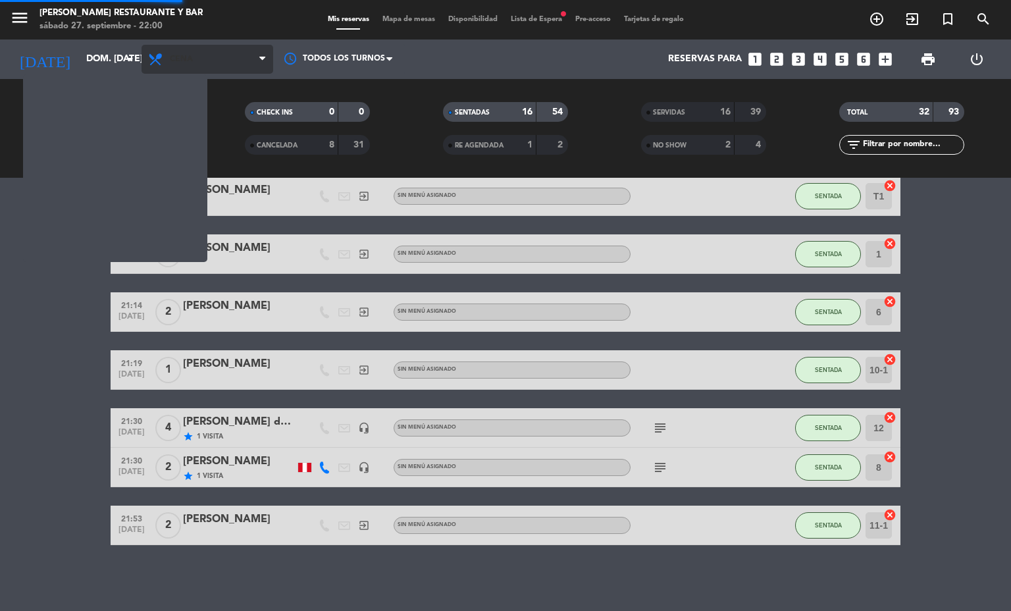
click at [192, 63] on span "Cena" at bounding box center [181, 59] width 23 height 9
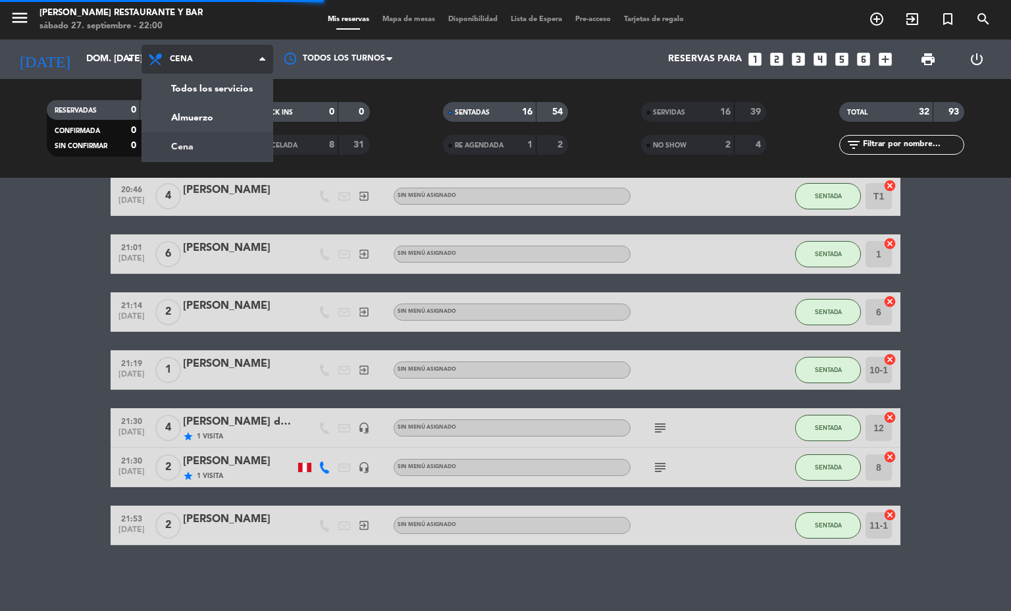
click at [232, 118] on div "menu [PERSON_NAME] Restaurante y Bar sábado 27. septiembre - 22:00 Mis reservas…" at bounding box center [505, 89] width 1011 height 178
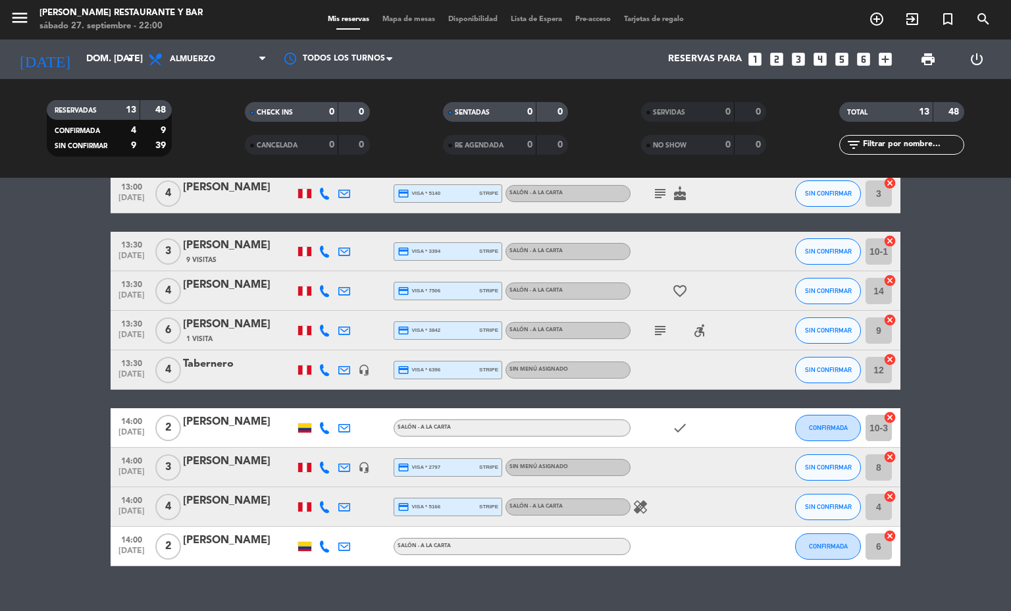
scroll to position [261, 0]
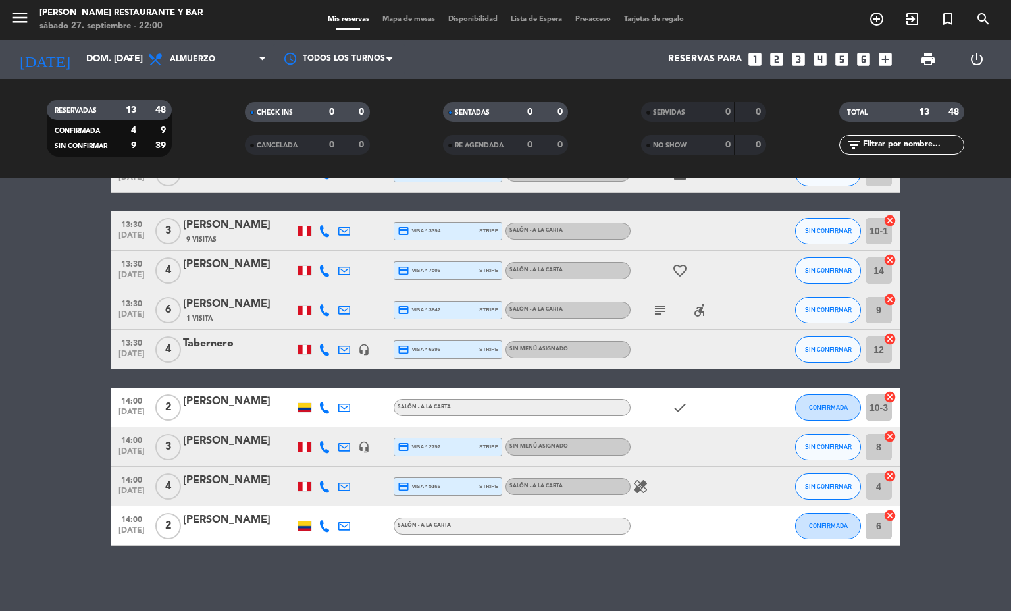
click at [613, 484] on div "Salón - A la carta" at bounding box center [567, 486] width 125 height 17
click at [638, 484] on icon "healing" at bounding box center [640, 486] width 16 height 16
click at [116, 56] on input "dom. [DATE]" at bounding box center [142, 59] width 125 height 24
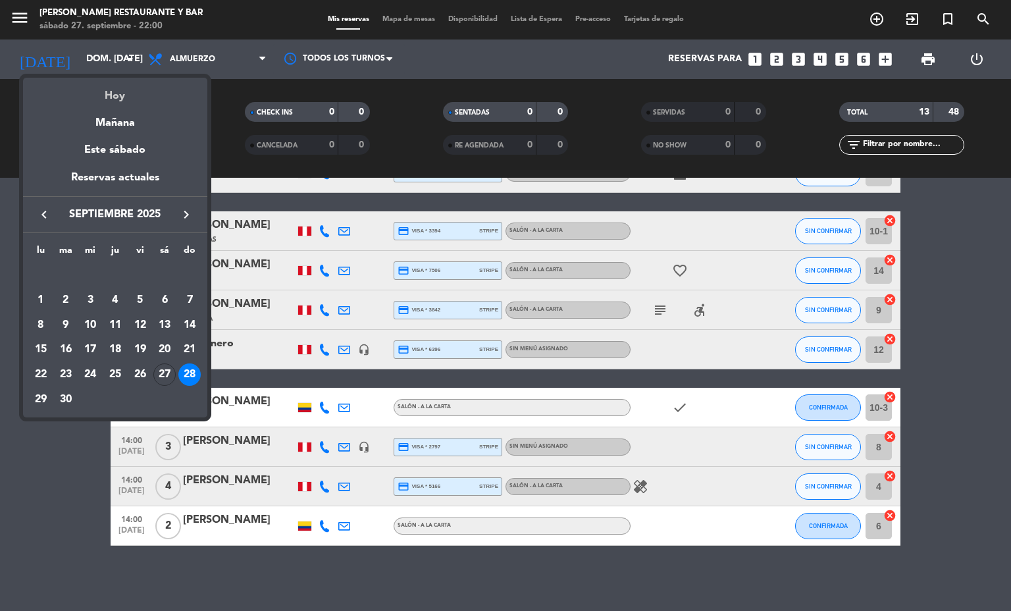
click at [124, 91] on div "Hoy" at bounding box center [115, 91] width 184 height 27
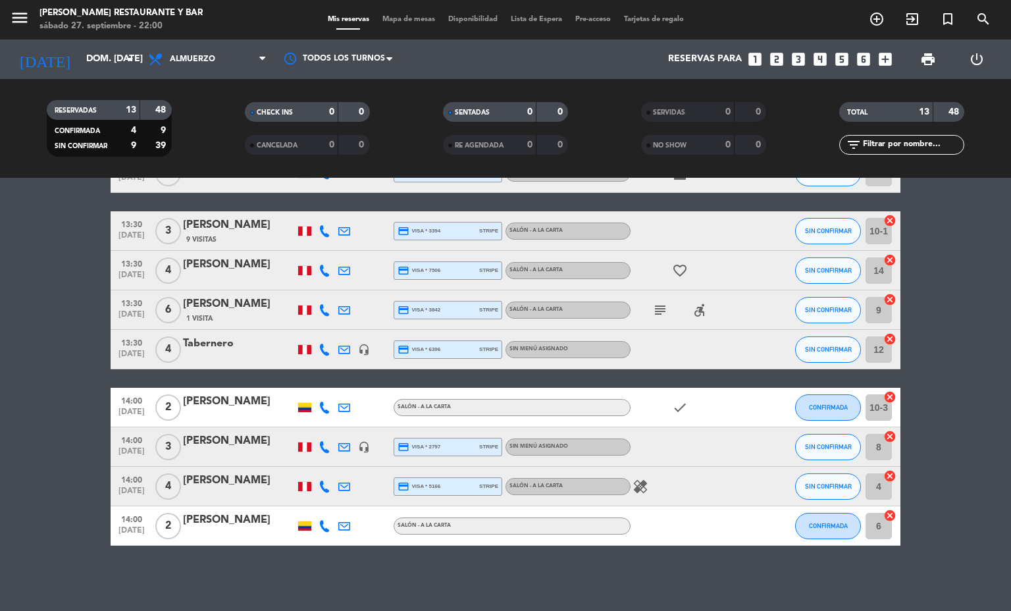
type input "sáb. [DATE]"
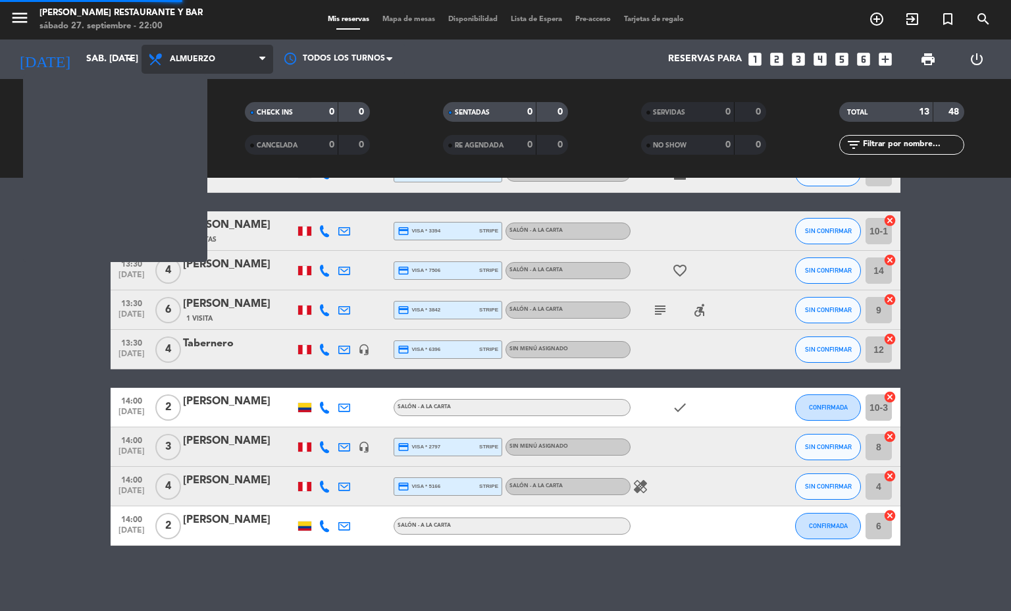
click at [219, 64] on span "Almuerzo" at bounding box center [207, 59] width 132 height 29
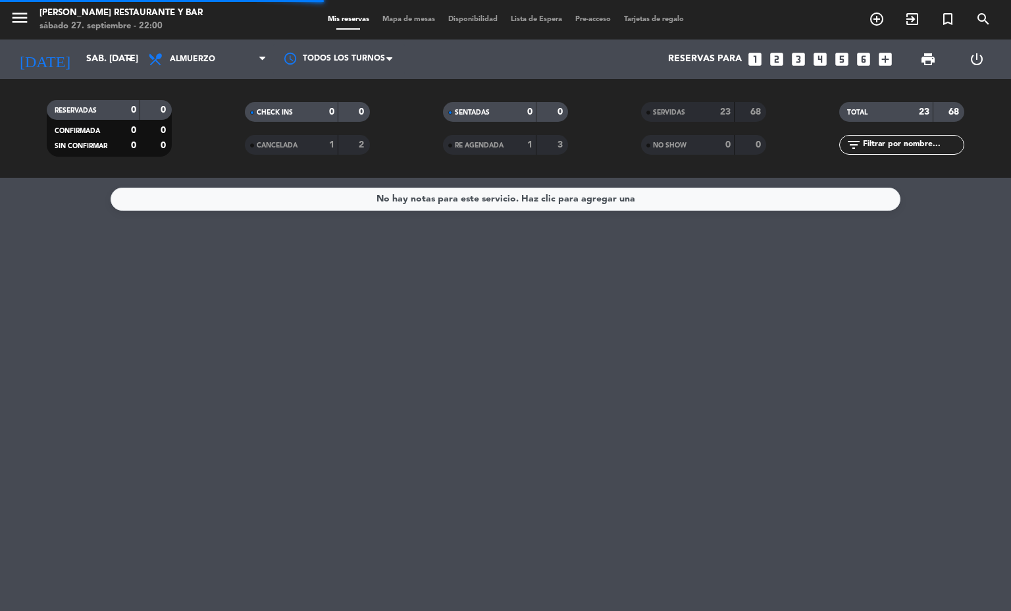
scroll to position [0, 0]
click at [229, 144] on filter-checkbox "CANCELADA 1 2" at bounding box center [307, 145] width 198 height 20
click at [218, 71] on span "Almuerzo" at bounding box center [207, 59] width 132 height 29
click at [211, 139] on div "menu [PERSON_NAME] Restaurante y Bar sábado 27. septiembre - 22:00 Mis reservas…" at bounding box center [505, 89] width 1011 height 178
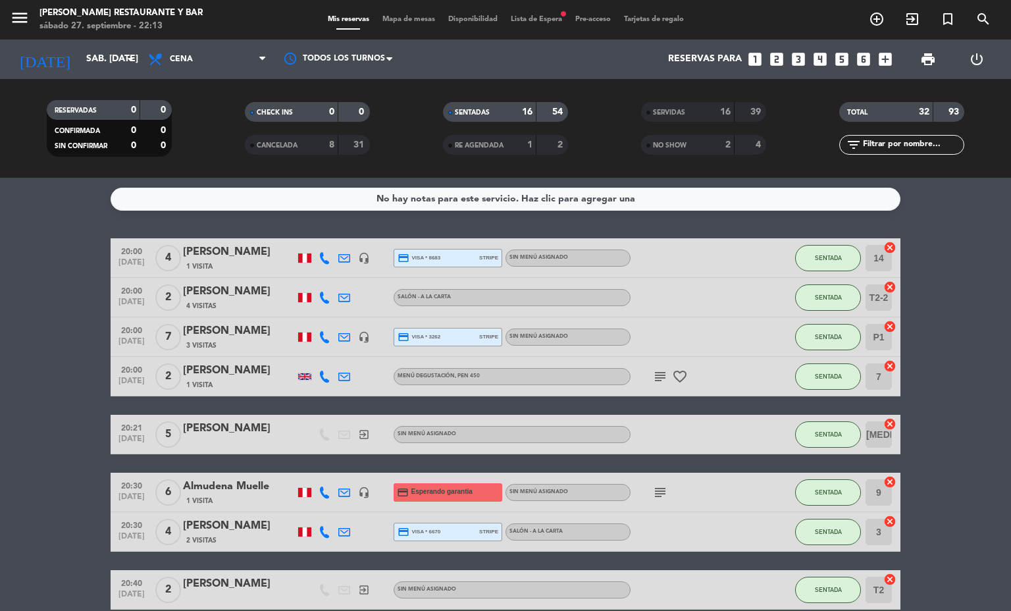
click at [407, 16] on span "Mapa de mesas" at bounding box center [409, 19] width 66 height 7
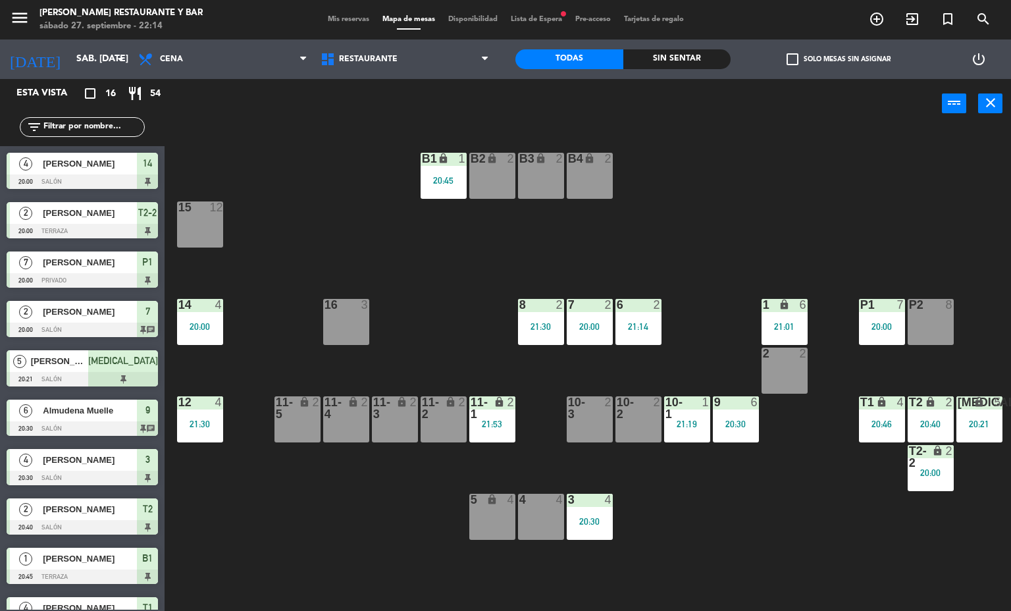
click at [584, 513] on div "3 4 20:30" at bounding box center [590, 517] width 46 height 46
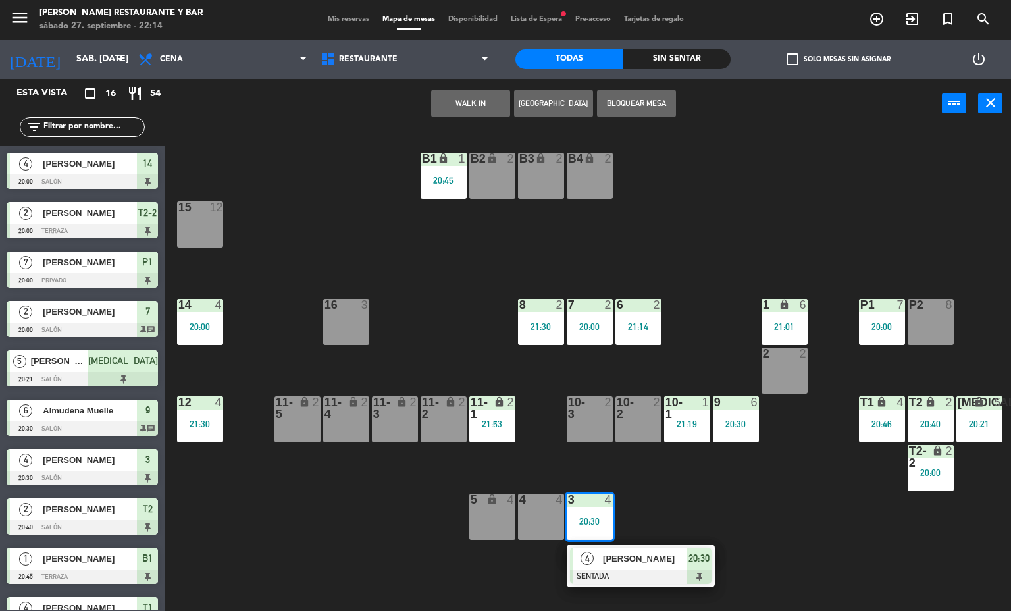
click at [658, 557] on span "[PERSON_NAME]" at bounding box center [645, 558] width 84 height 14
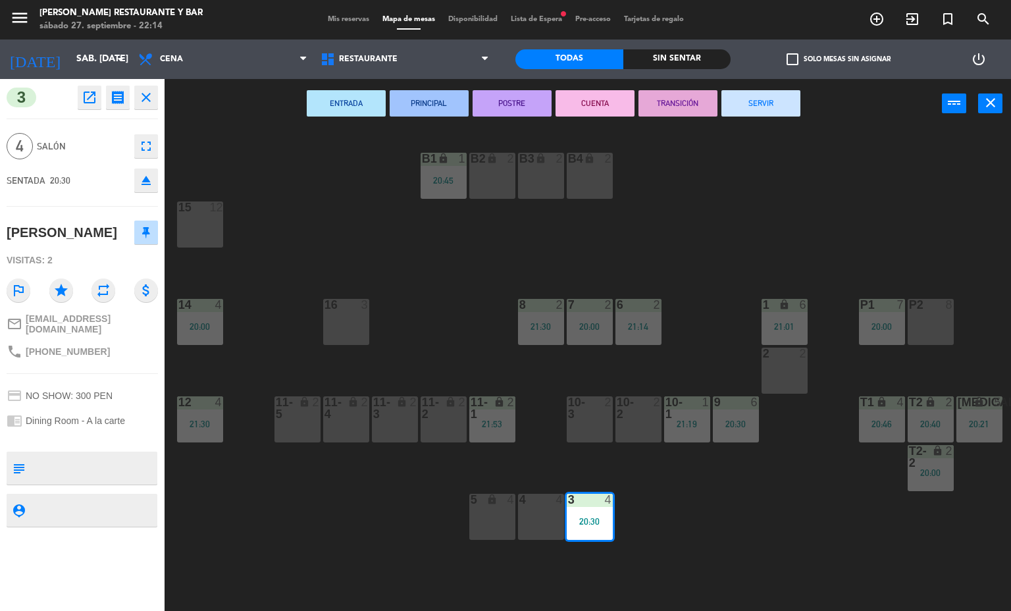
click at [767, 101] on button "SERVIR" at bounding box center [760, 103] width 79 height 26
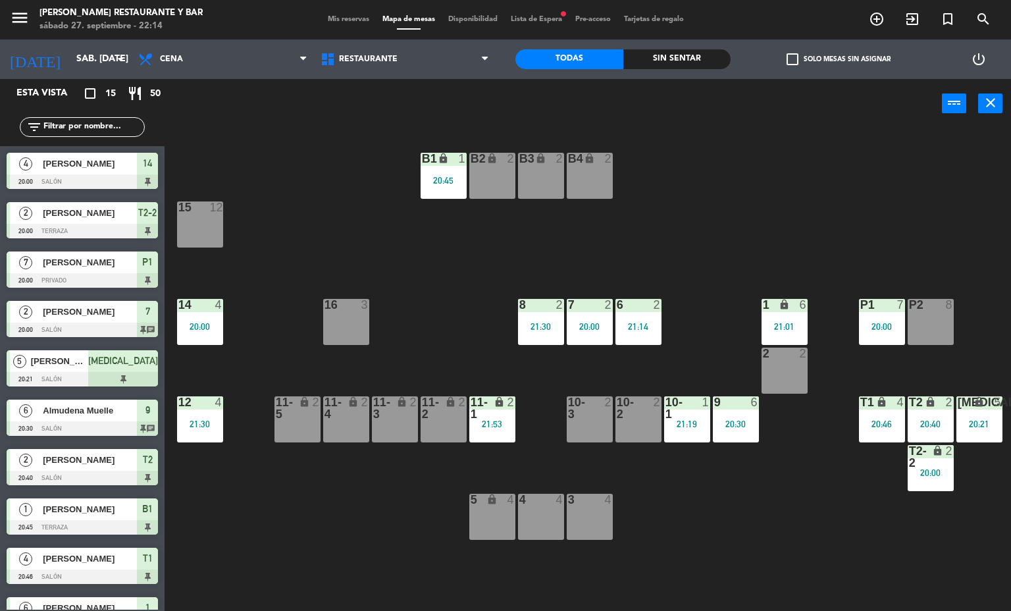
click at [958, 403] on div "[MEDICAL_DATA]" at bounding box center [957, 402] width 1 height 12
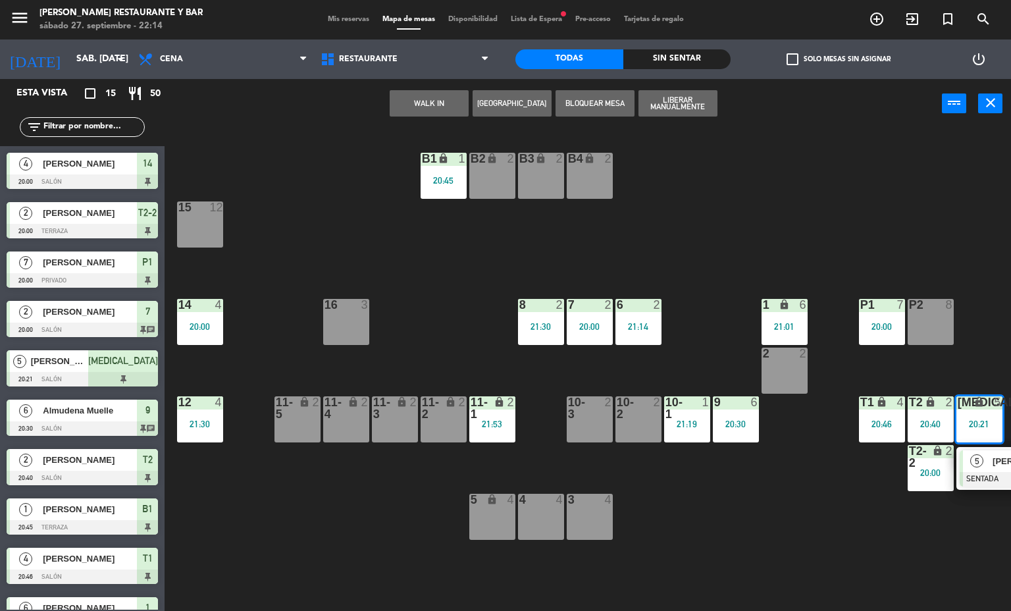
click at [988, 484] on div at bounding box center [1029, 479] width 141 height 14
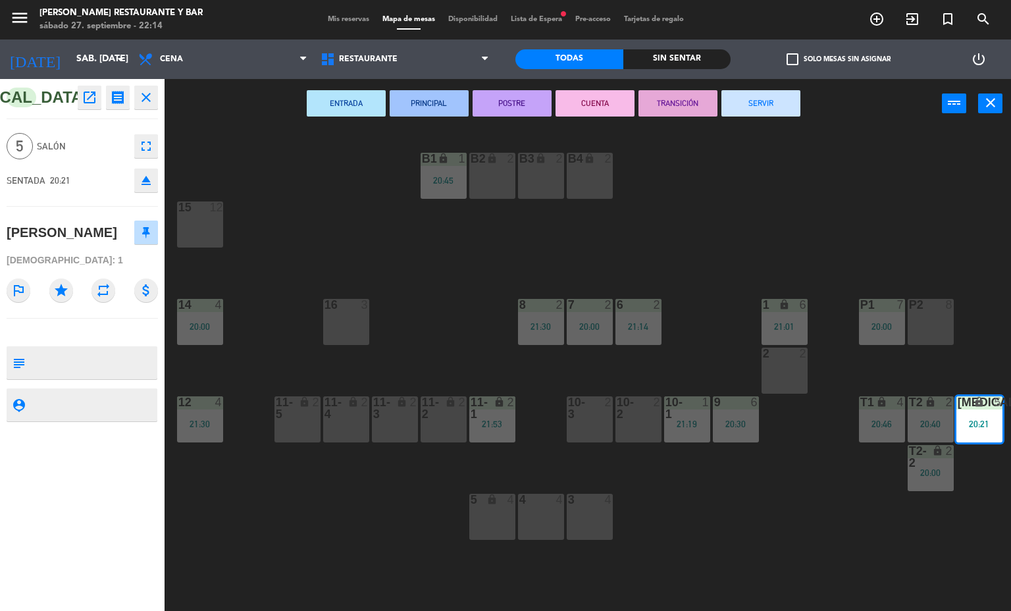
click at [747, 105] on button "SERVIR" at bounding box center [760, 103] width 79 height 26
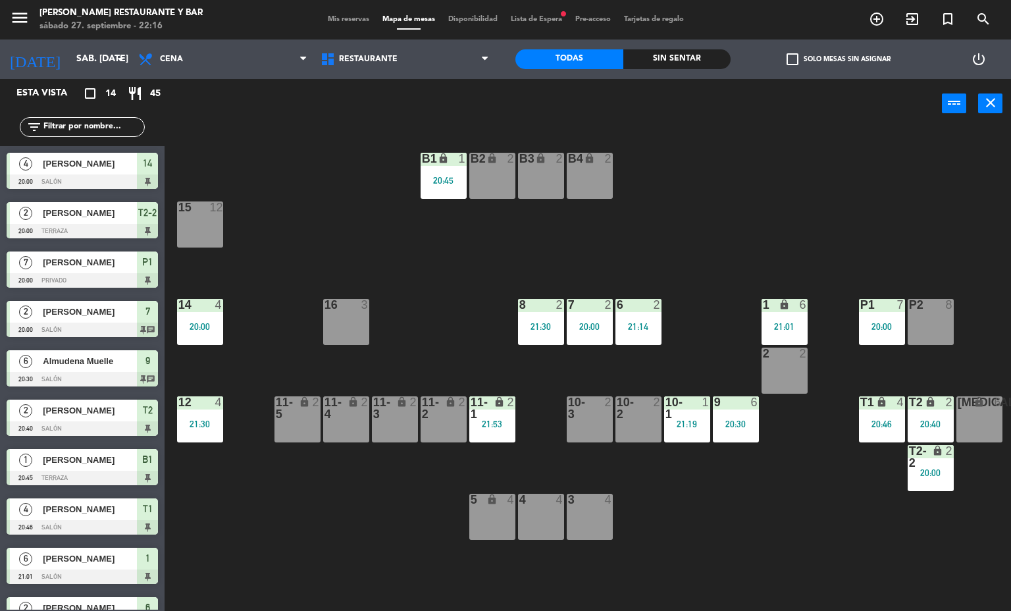
click at [927, 424] on div "20:40" at bounding box center [930, 423] width 46 height 9
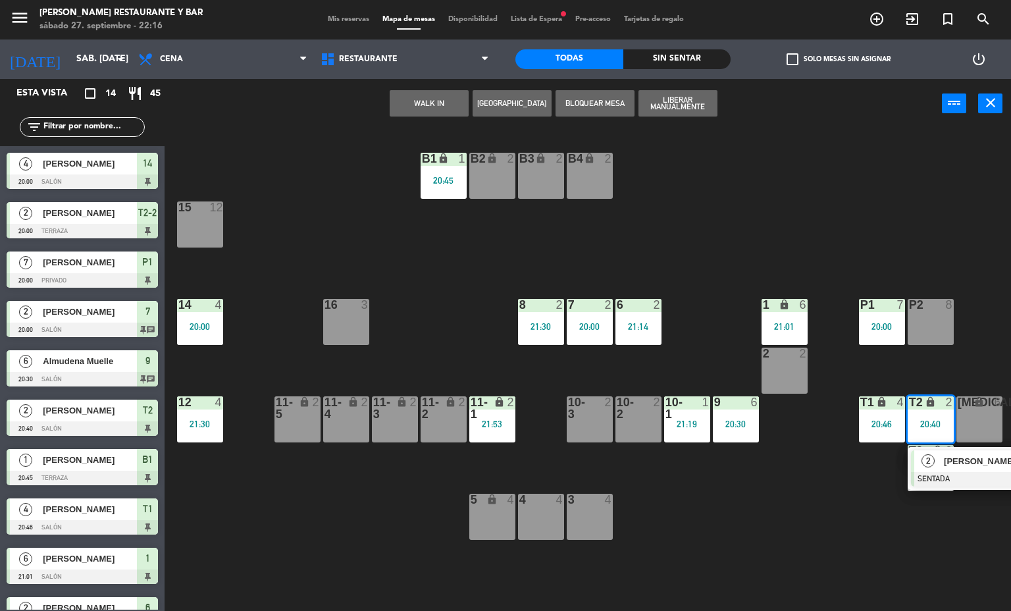
click at [936, 478] on div at bounding box center [981, 479] width 141 height 14
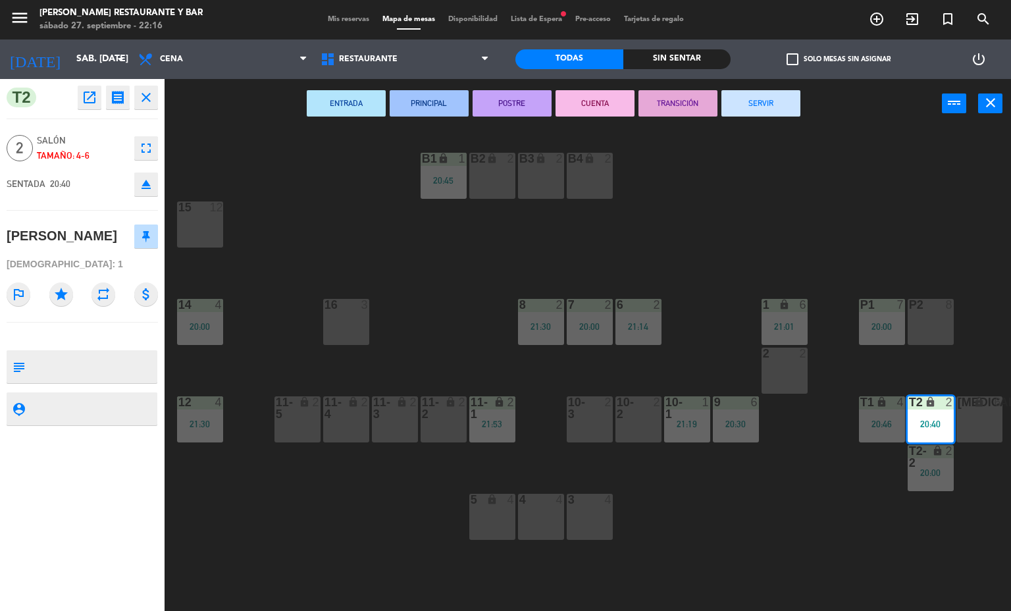
click at [771, 103] on button "SERVIR" at bounding box center [760, 103] width 79 height 26
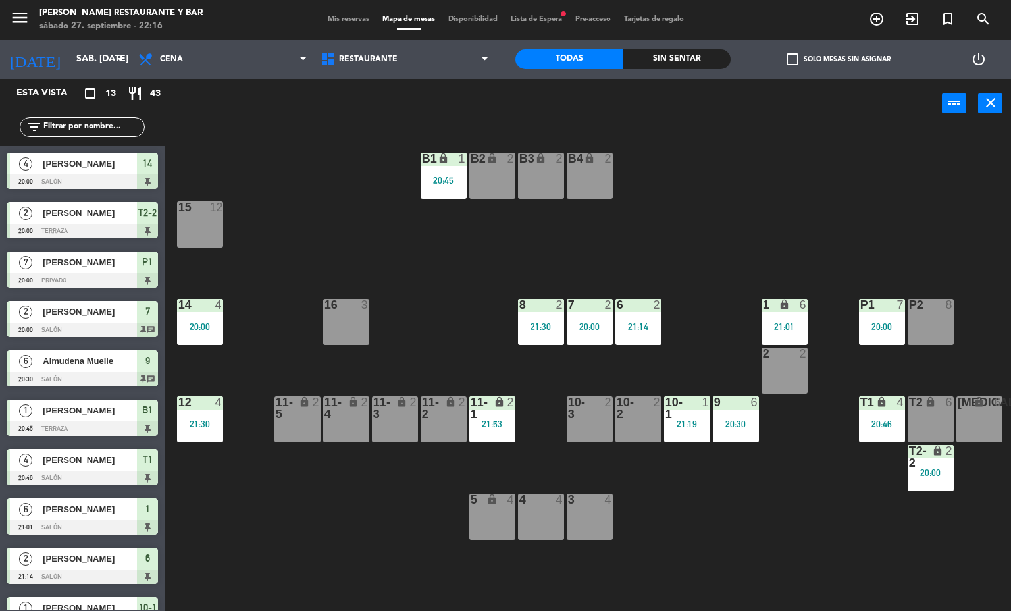
click at [650, 326] on div "21:14" at bounding box center [638, 326] width 46 height 9
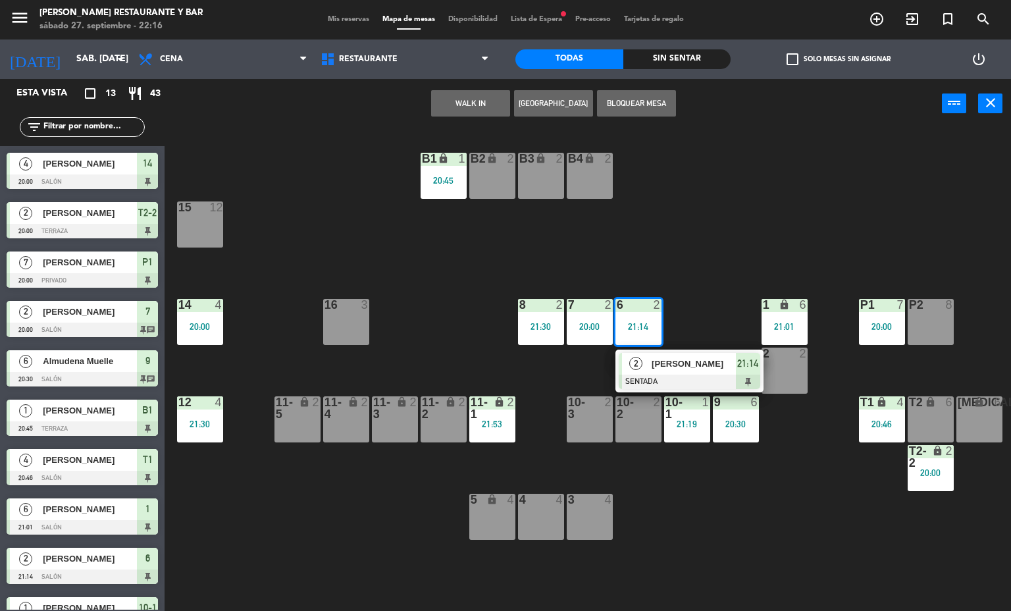
click at [677, 374] on div at bounding box center [689, 381] width 141 height 14
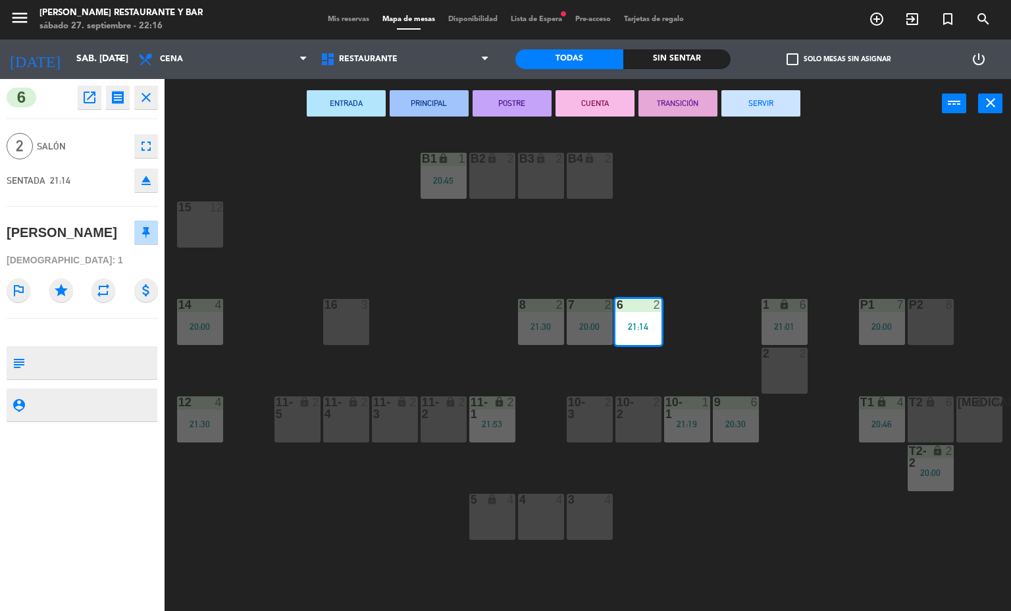
click at [760, 103] on button "SERVIR" at bounding box center [760, 103] width 79 height 26
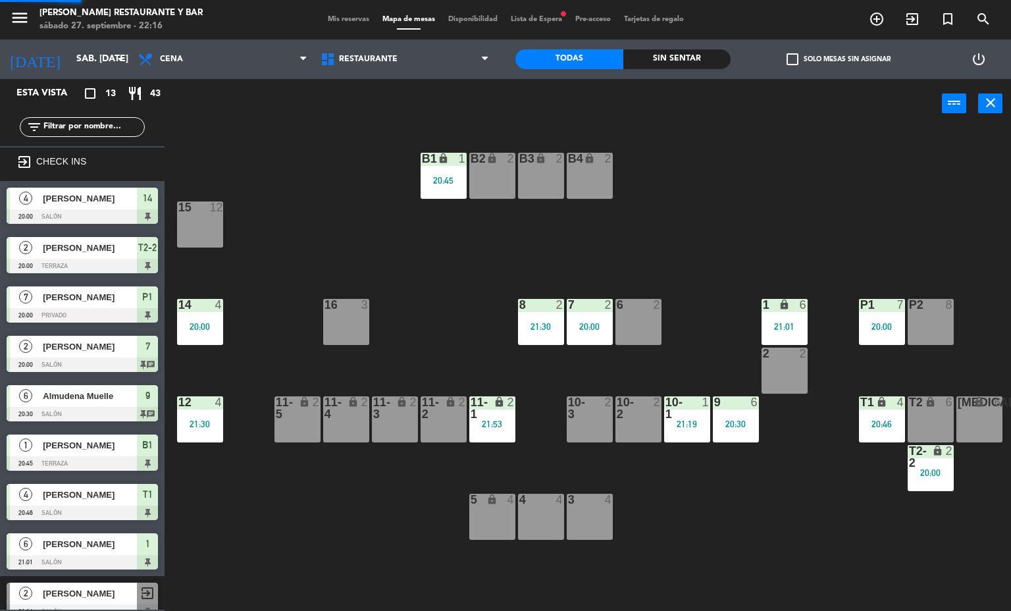
scroll to position [1, 0]
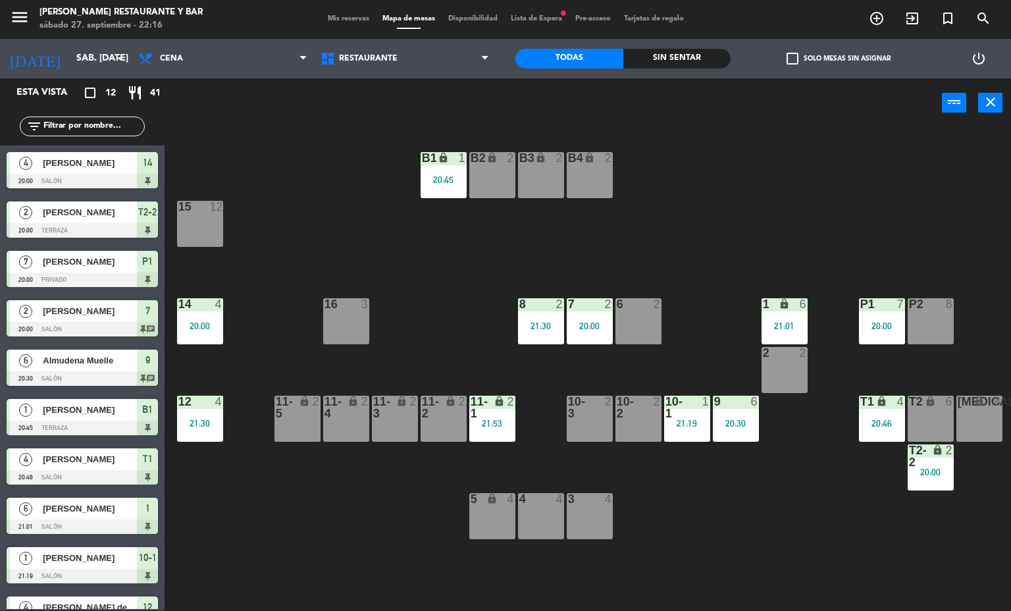
click at [442, 182] on div "20:45" at bounding box center [444, 179] width 46 height 9
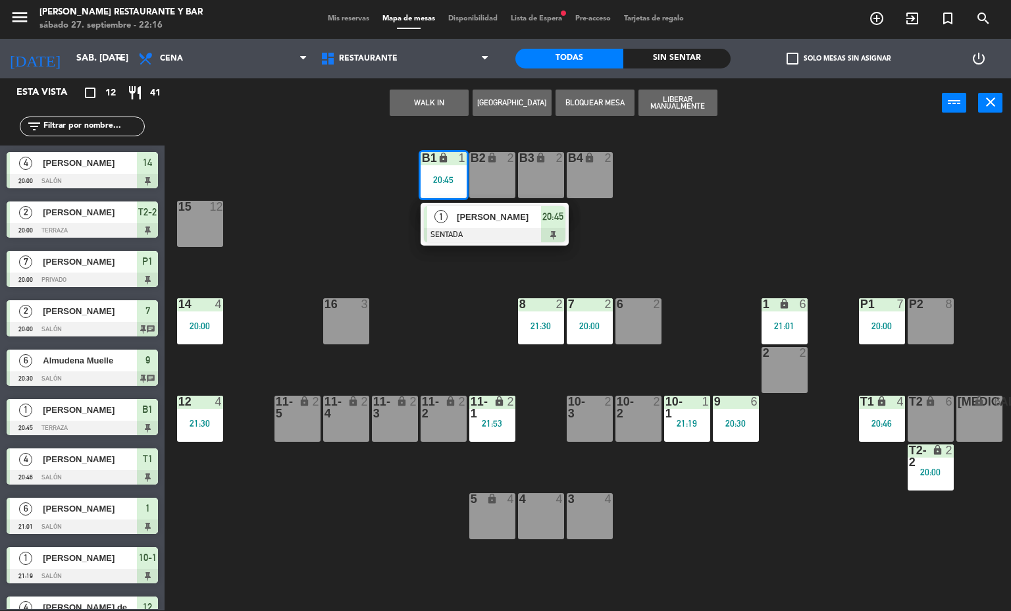
click at [506, 225] on div "[PERSON_NAME]" at bounding box center [498, 217] width 86 height 22
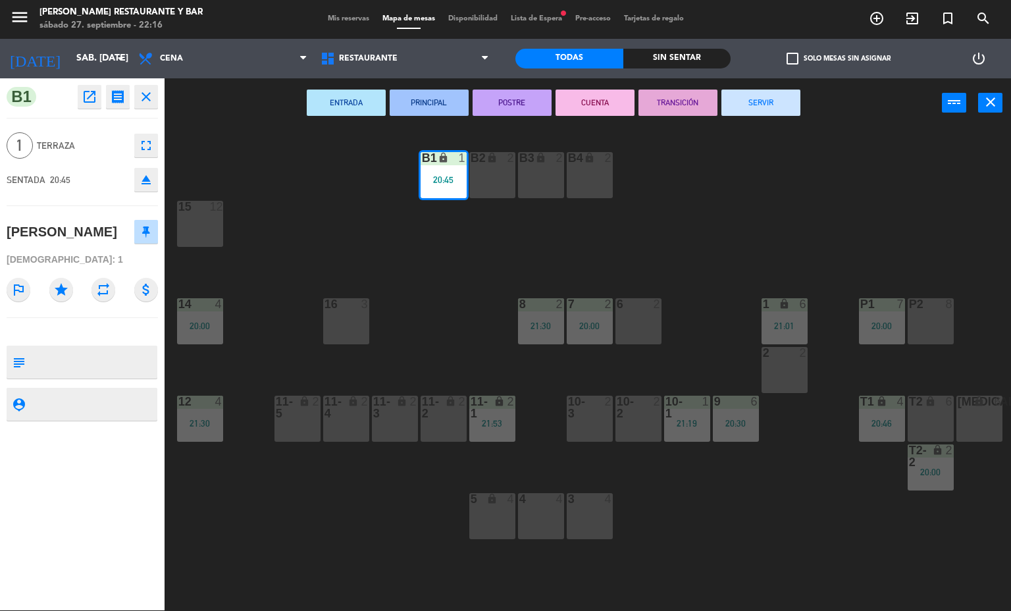
click at [766, 101] on button "SERVIR" at bounding box center [760, 102] width 79 height 26
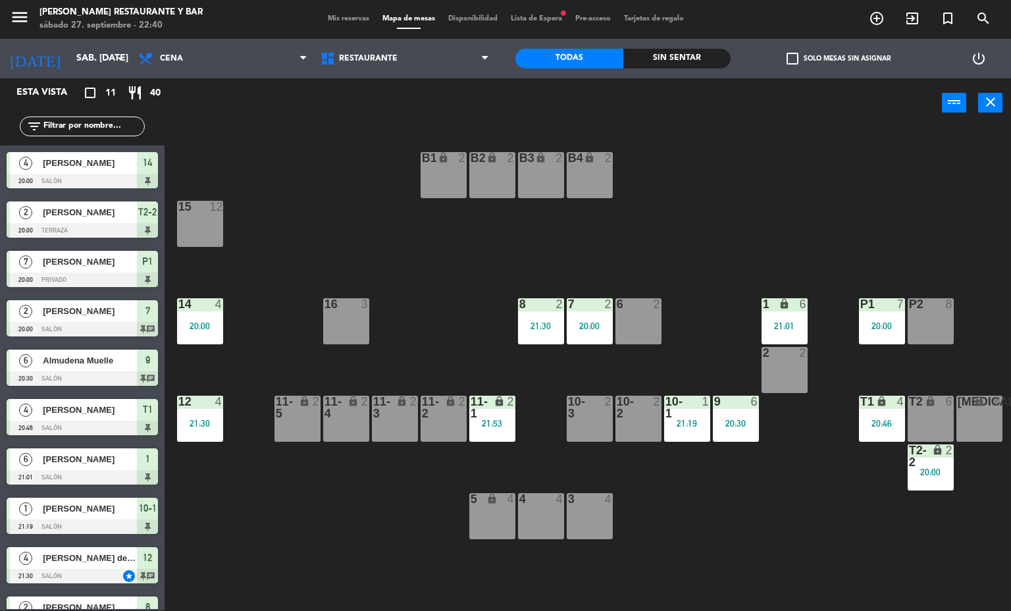
click at [407, 18] on span "Mapa de mesas" at bounding box center [409, 18] width 66 height 7
click at [326, 22] on div "Mis reservas Mapa de mesas Disponibilidad Lista de Espera fiber_manual_record P…" at bounding box center [505, 19] width 369 height 12
click at [405, 28] on span at bounding box center [409, 28] width 24 height 1
click at [334, 16] on span "Mis reservas" at bounding box center [348, 18] width 55 height 7
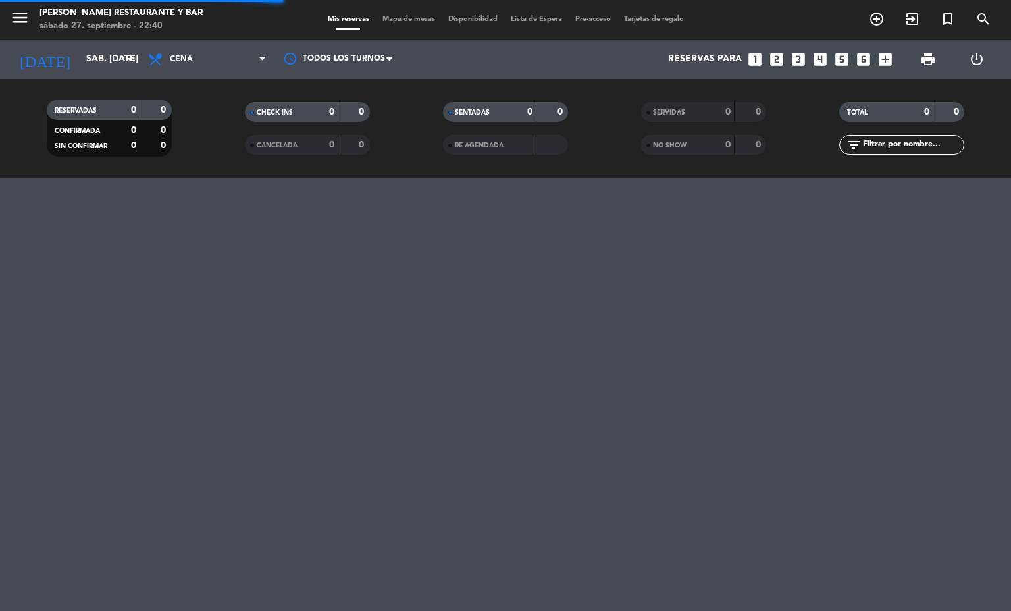
click at [413, 20] on span "Mapa de mesas" at bounding box center [409, 19] width 66 height 7
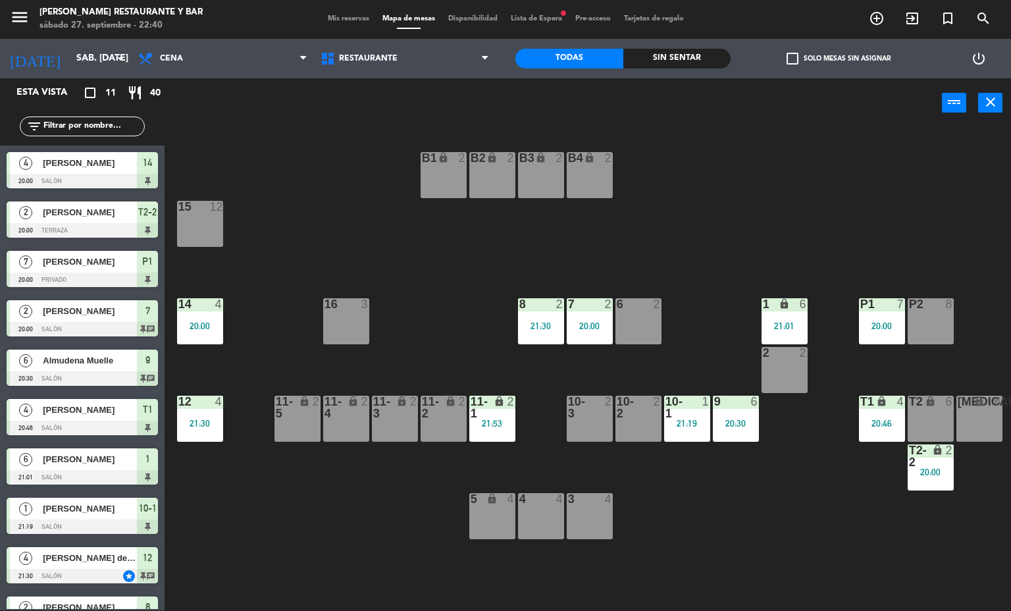
click at [529, 326] on div "21:30" at bounding box center [541, 325] width 46 height 9
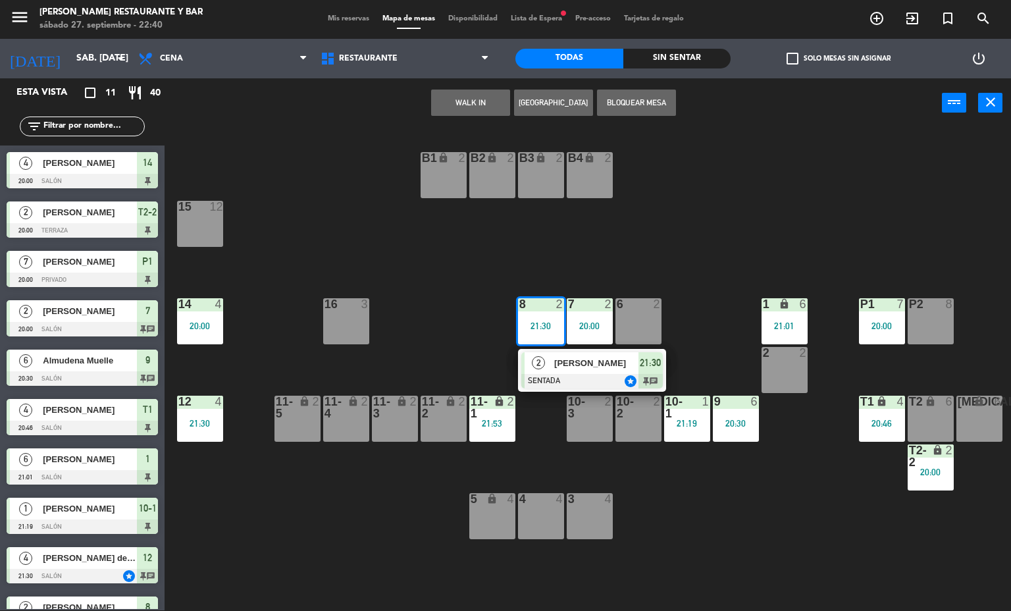
click at [578, 363] on span "[PERSON_NAME]" at bounding box center [596, 363] width 84 height 14
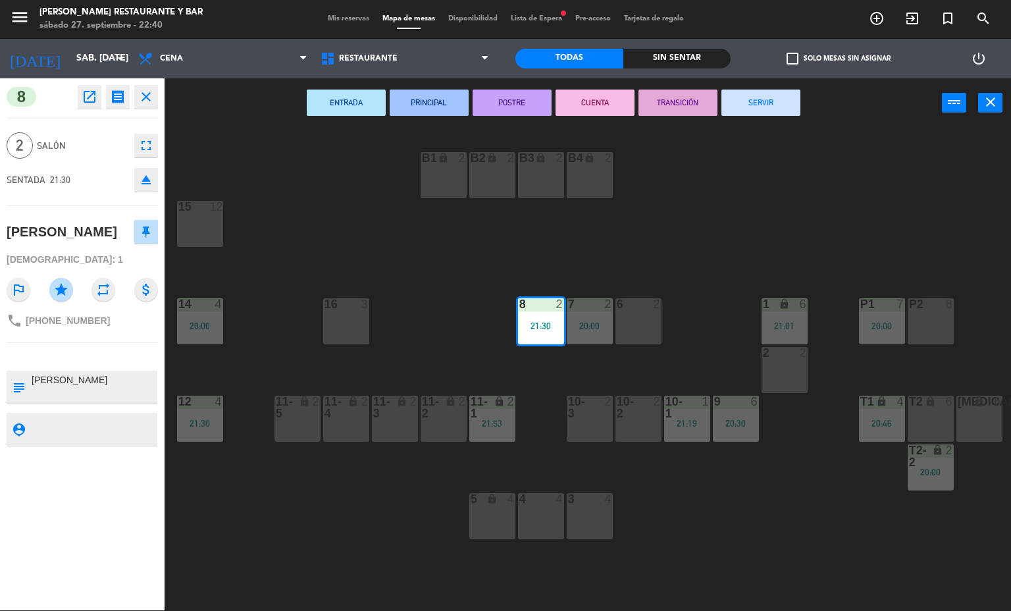
click at [761, 101] on button "SERVIR" at bounding box center [760, 102] width 79 height 26
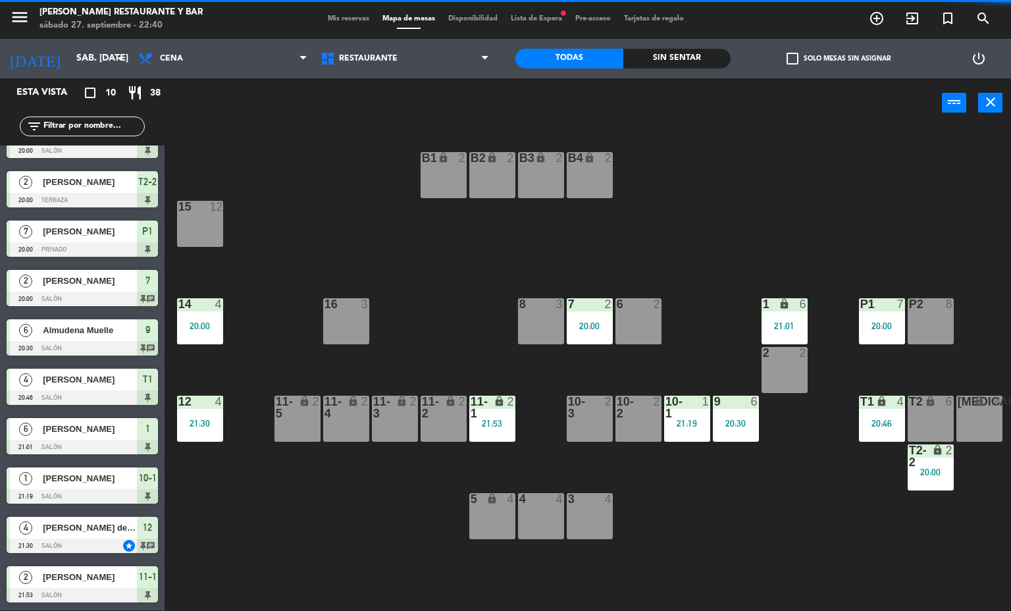
scroll to position [30, 0]
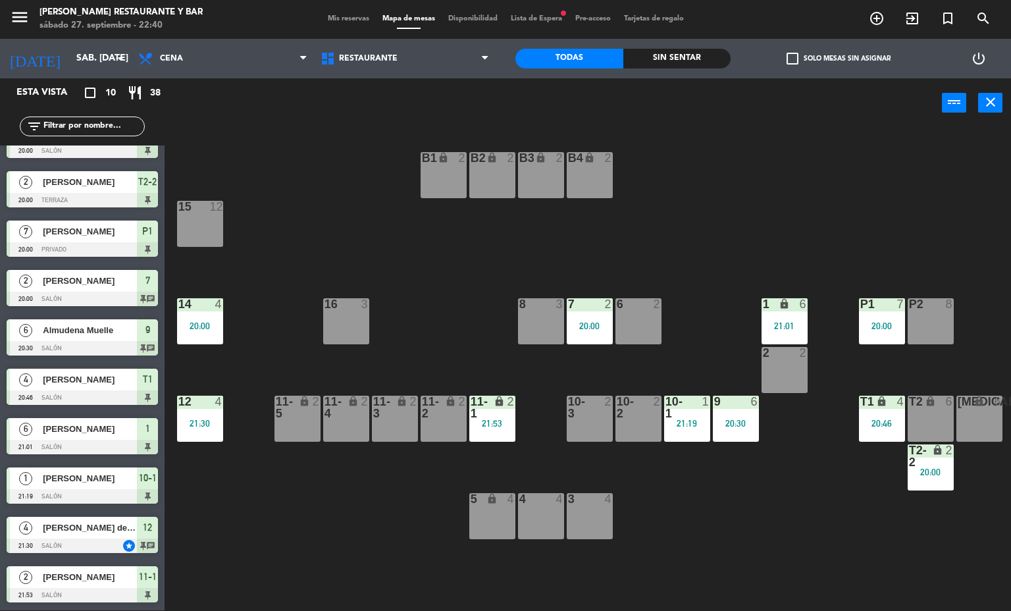
click at [212, 419] on div "21:30" at bounding box center [200, 423] width 46 height 9
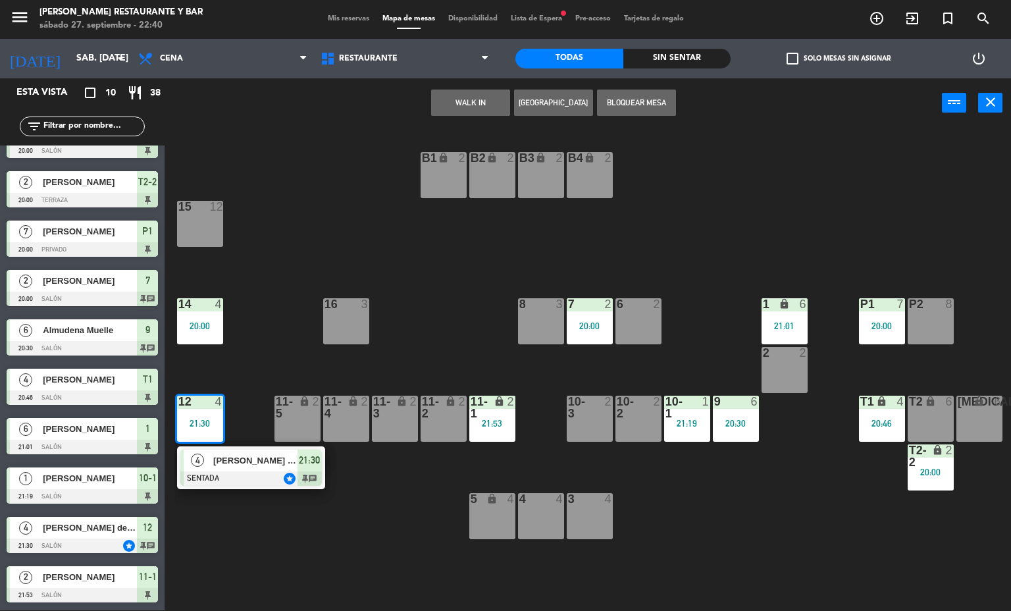
click at [240, 455] on span "[PERSON_NAME] de Chavagnac" at bounding box center [255, 460] width 84 height 14
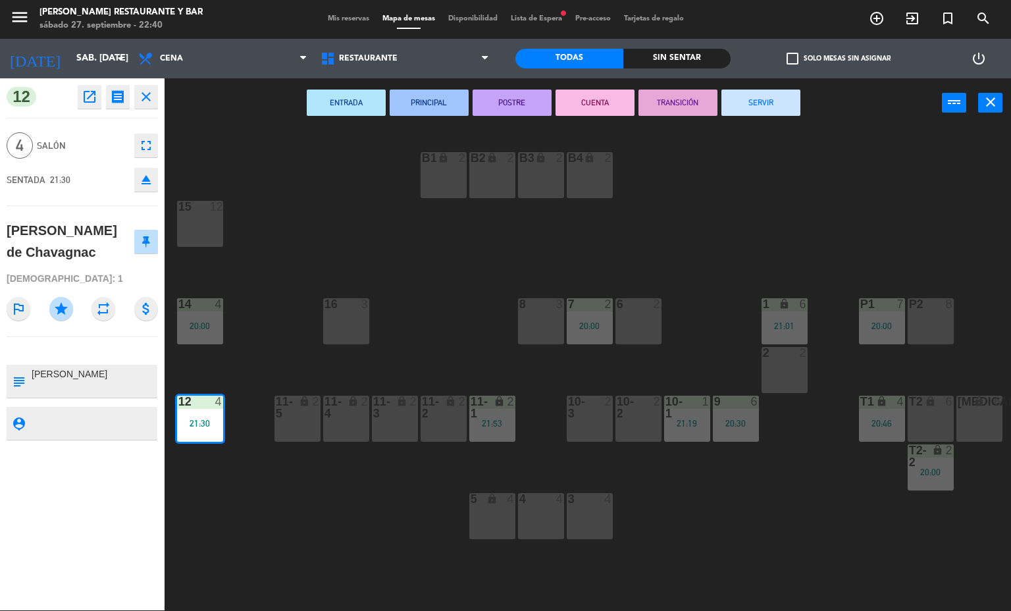
click at [313, 505] on div "B1 lock 2 B2 lock 2 B3 lock 2 B4 lock 2 15 12 14 4 20:00 8 3 7 2 20:00 6 2 1 lo…" at bounding box center [592, 369] width 836 height 482
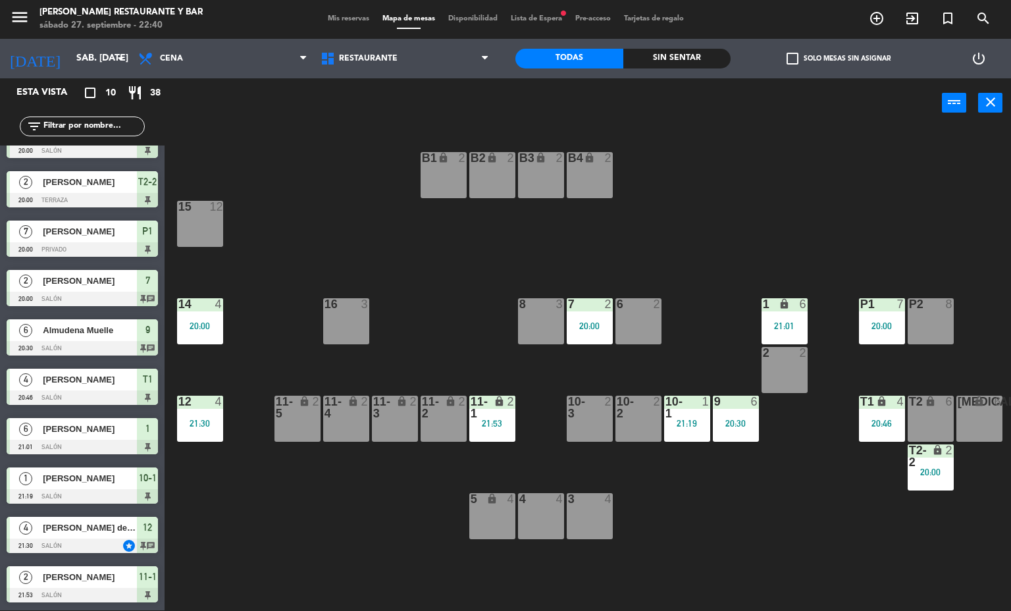
click at [207, 316] on div "14 4 20:00" at bounding box center [200, 321] width 46 height 46
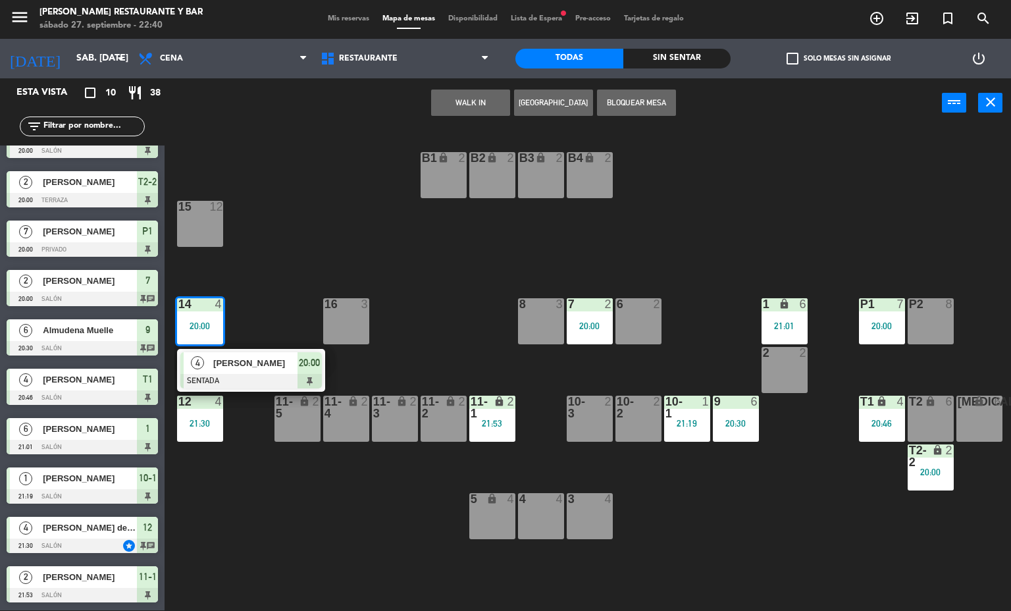
click at [228, 358] on span "[PERSON_NAME]" at bounding box center [255, 363] width 84 height 14
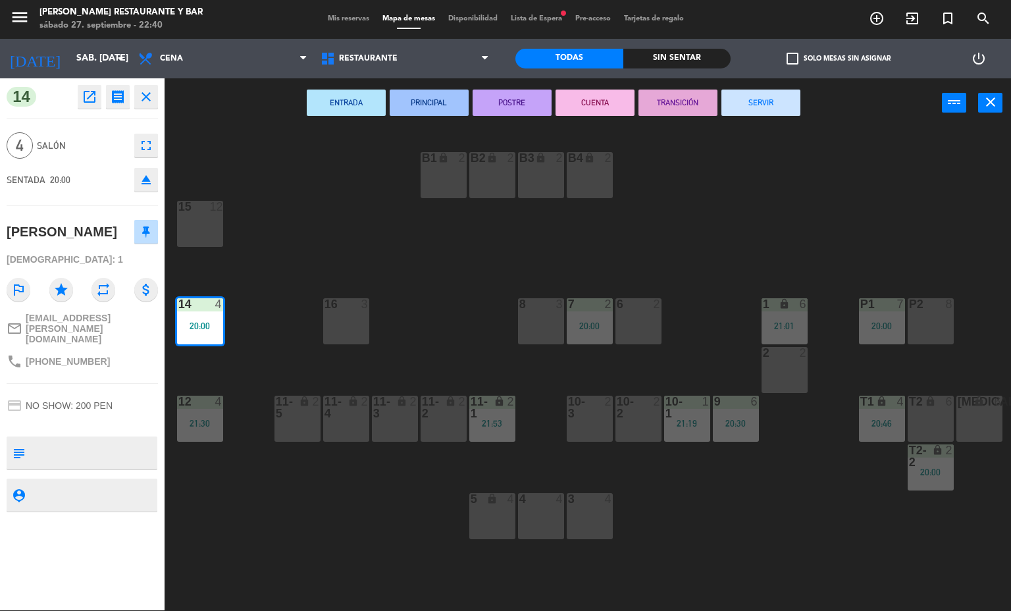
click at [761, 101] on button "SERVIR" at bounding box center [760, 102] width 79 height 26
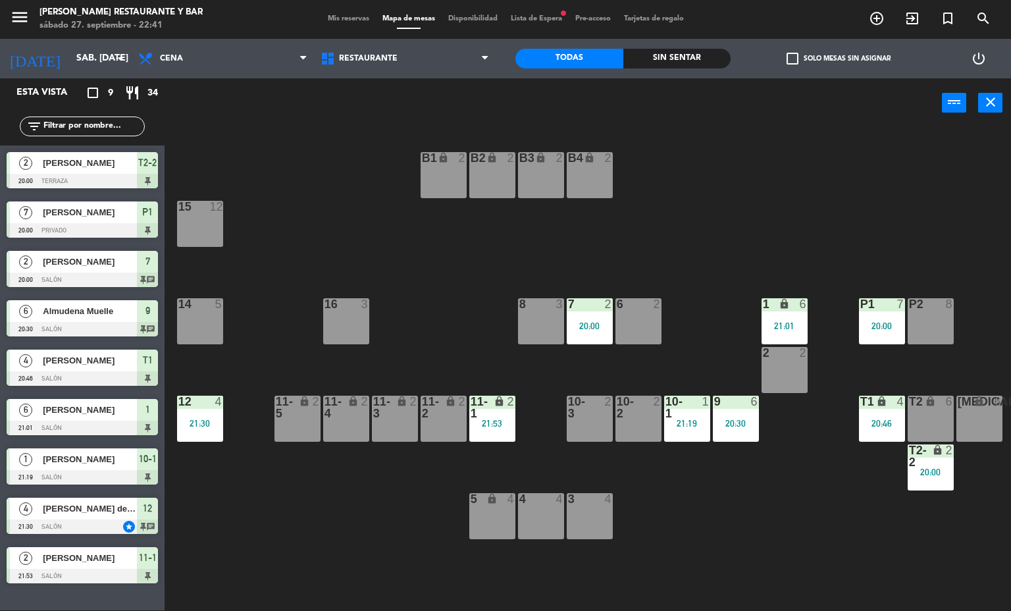
click at [592, 314] on div "7 2 20:00" at bounding box center [590, 321] width 46 height 46
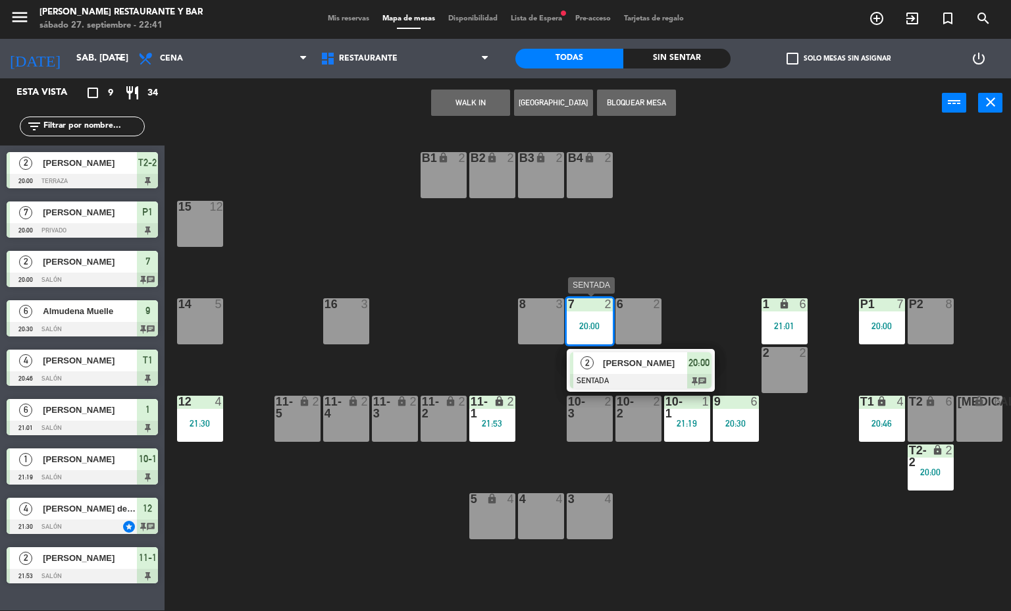
click at [628, 361] on span "[PERSON_NAME]" at bounding box center [645, 363] width 84 height 14
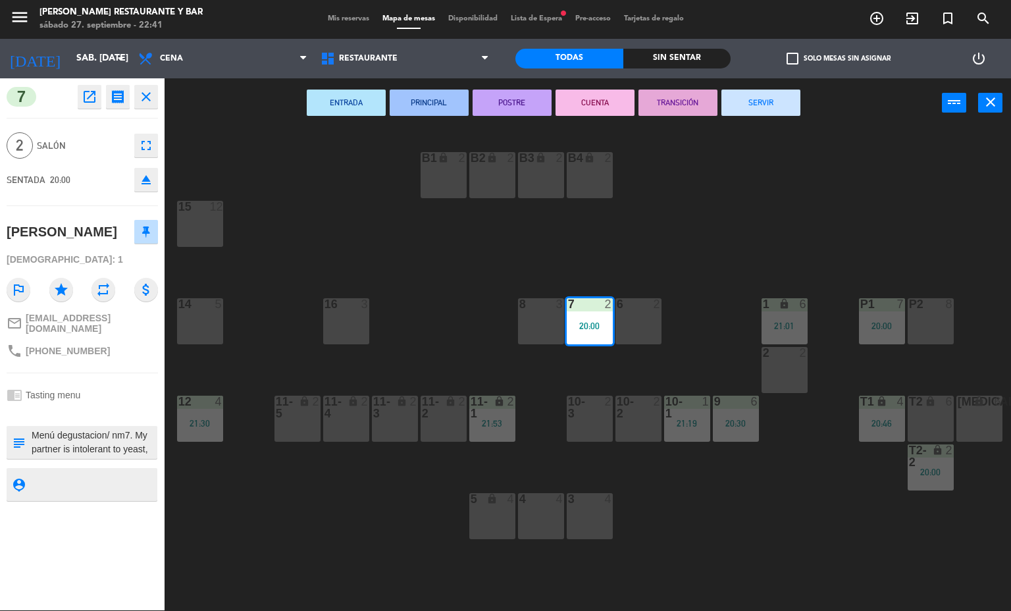
click at [763, 101] on button "SERVIR" at bounding box center [760, 102] width 79 height 26
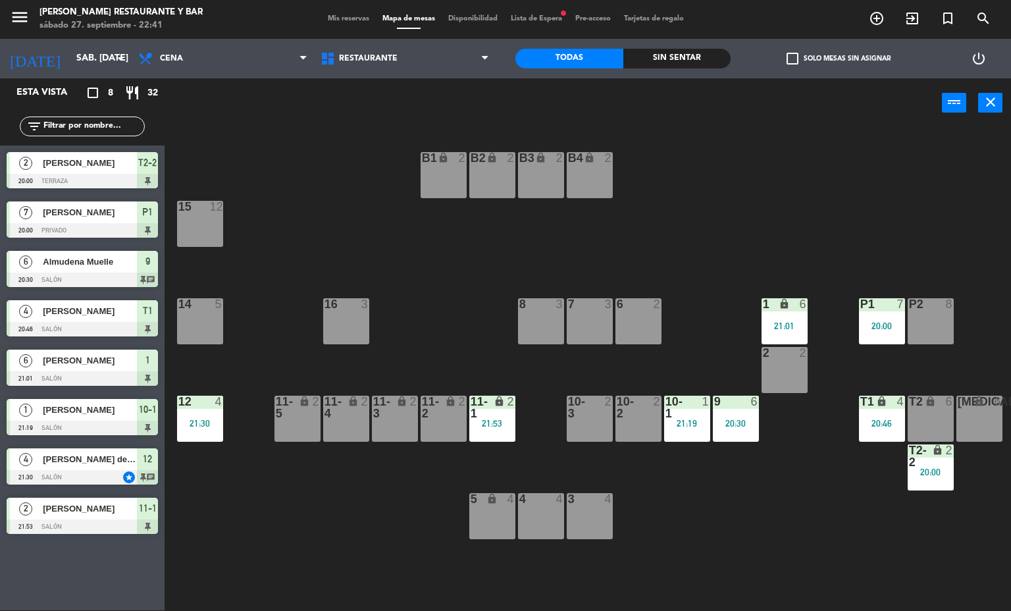
click at [861, 303] on div "P1" at bounding box center [860, 304] width 1 height 12
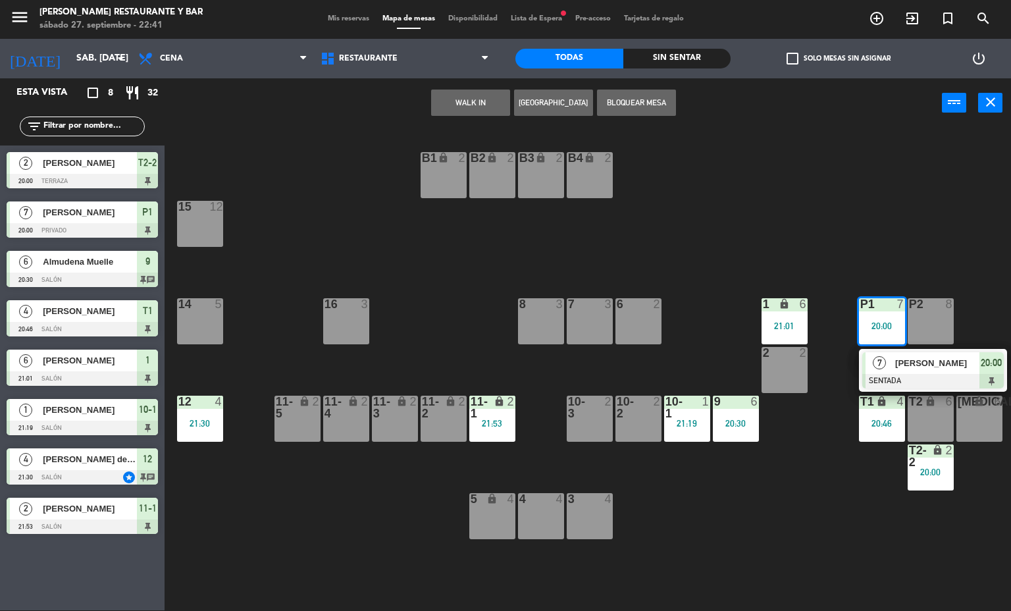
click at [897, 377] on div at bounding box center [932, 381] width 141 height 14
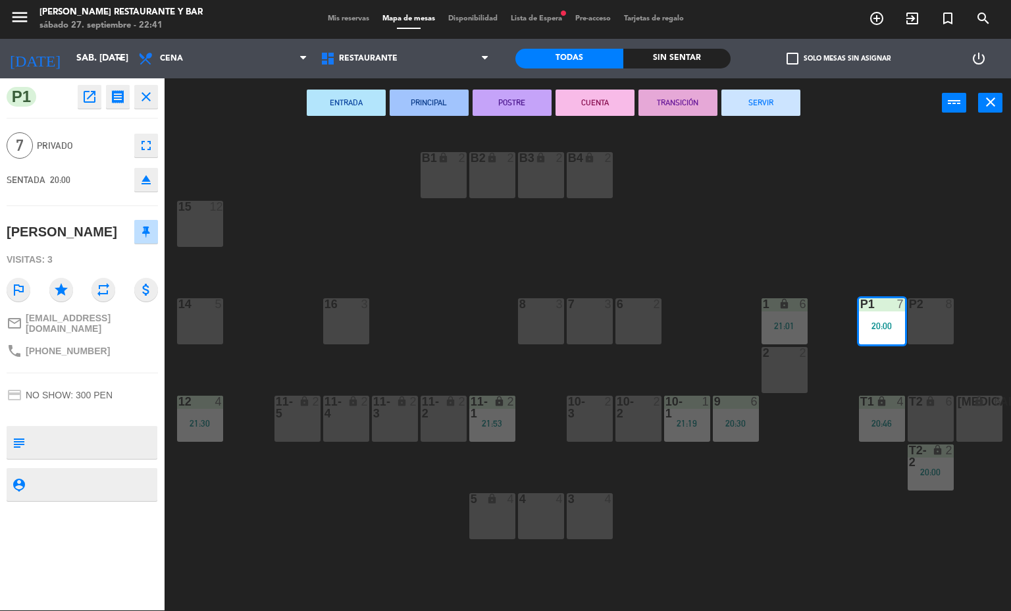
click at [755, 97] on button "SERVIR" at bounding box center [760, 102] width 79 height 26
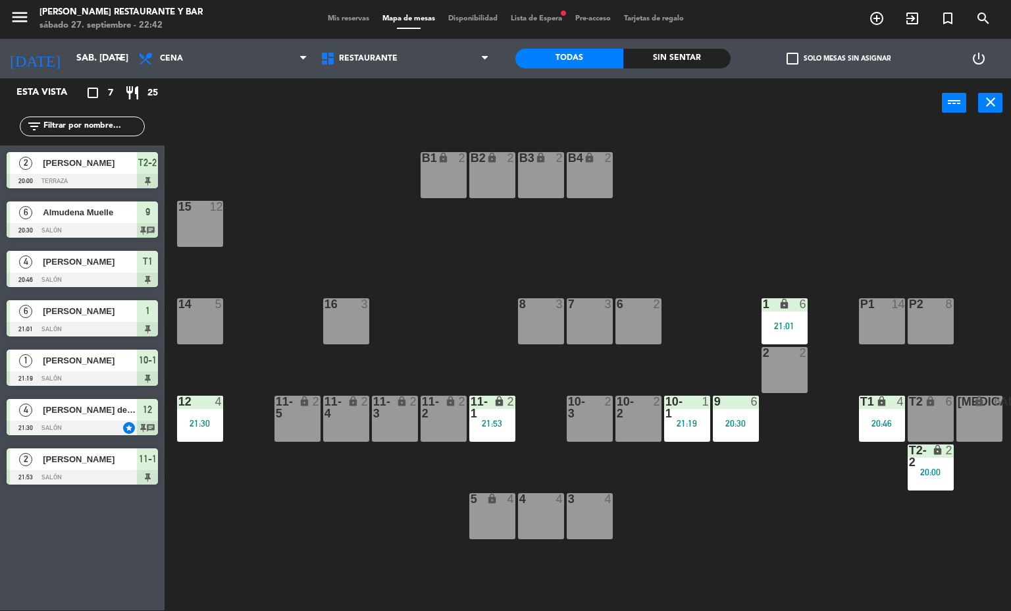
click at [349, 18] on span "Mis reservas" at bounding box center [348, 18] width 55 height 7
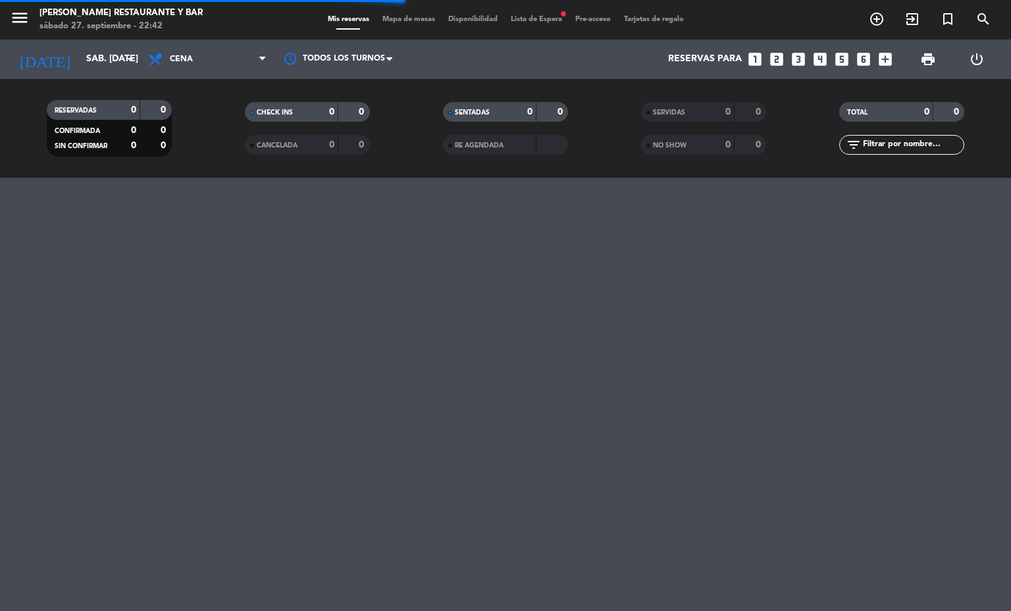
click at [682, 105] on div "SERVIDAS" at bounding box center [674, 112] width 61 height 15
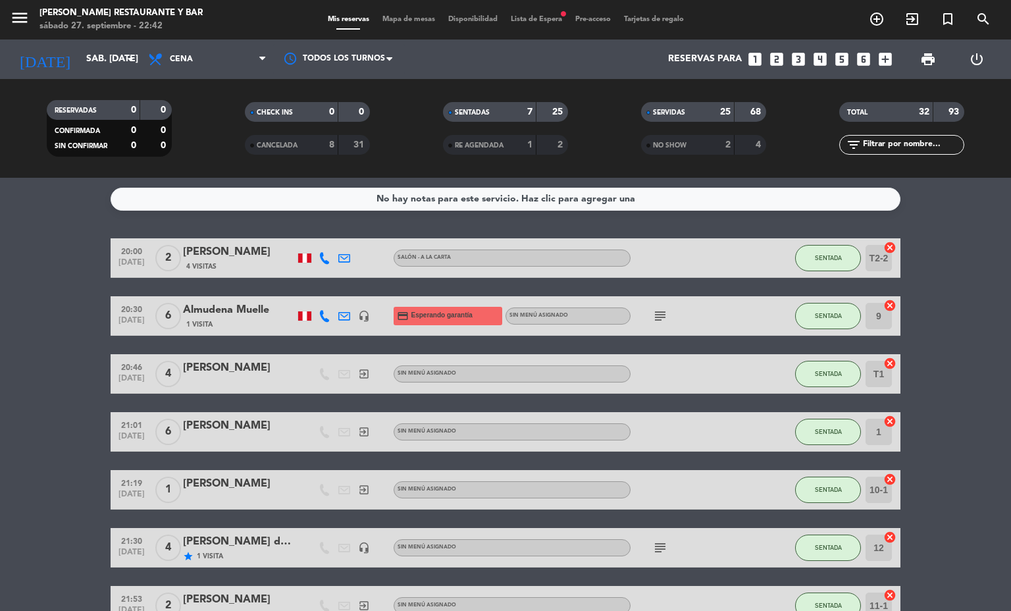
scroll to position [80, 0]
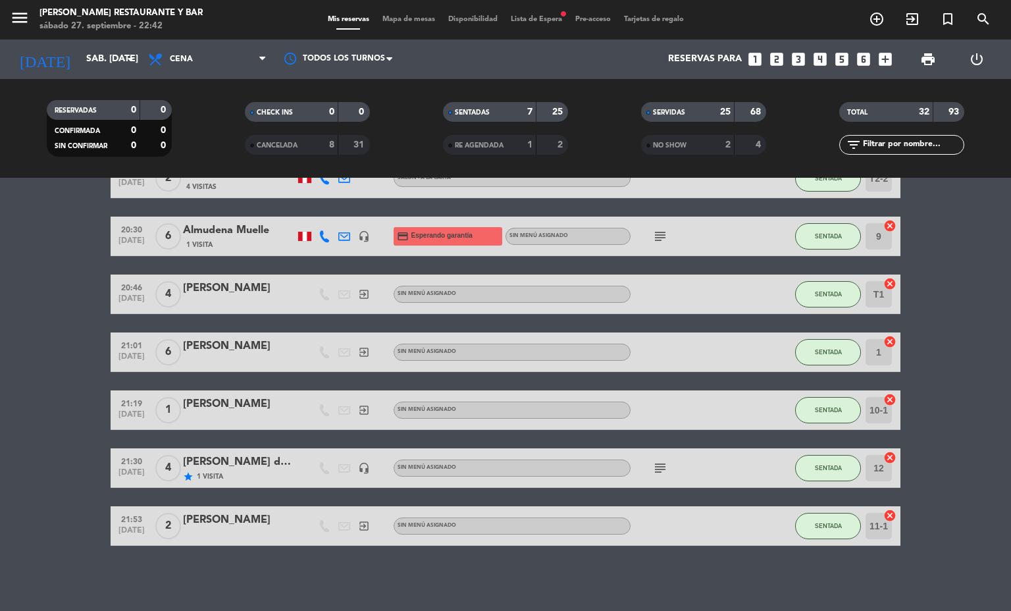
click at [688, 107] on div "SERVIDAS" at bounding box center [674, 112] width 61 height 15
click at [701, 118] on div "SERVIDAS" at bounding box center [674, 112] width 61 height 15
click at [678, 115] on span "SERVIDAS" at bounding box center [669, 112] width 32 height 7
